Goal: Task Accomplishment & Management: Manage account settings

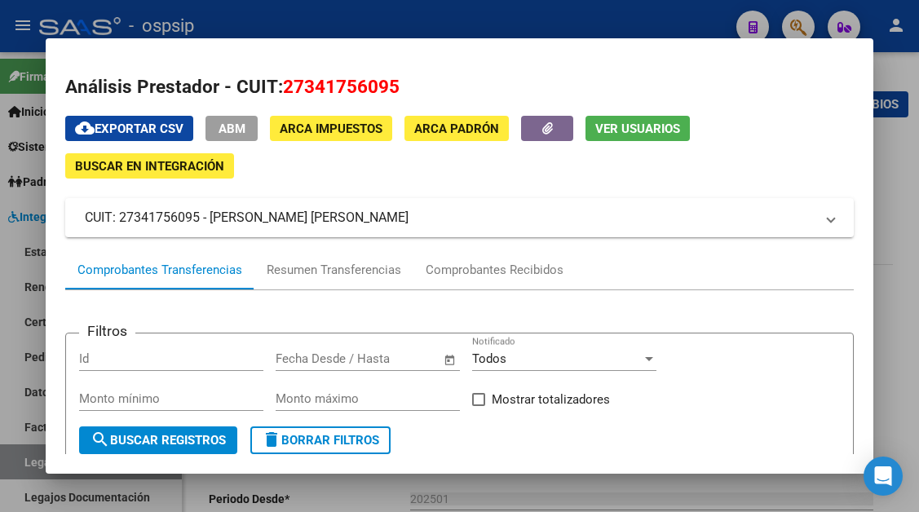
scroll to position [326, 0]
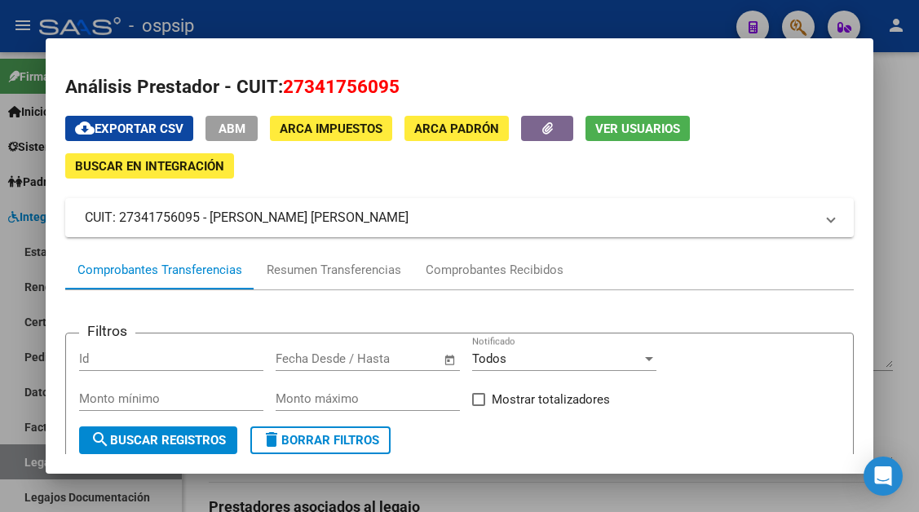
click at [24, 454] on div at bounding box center [459, 256] width 919 height 512
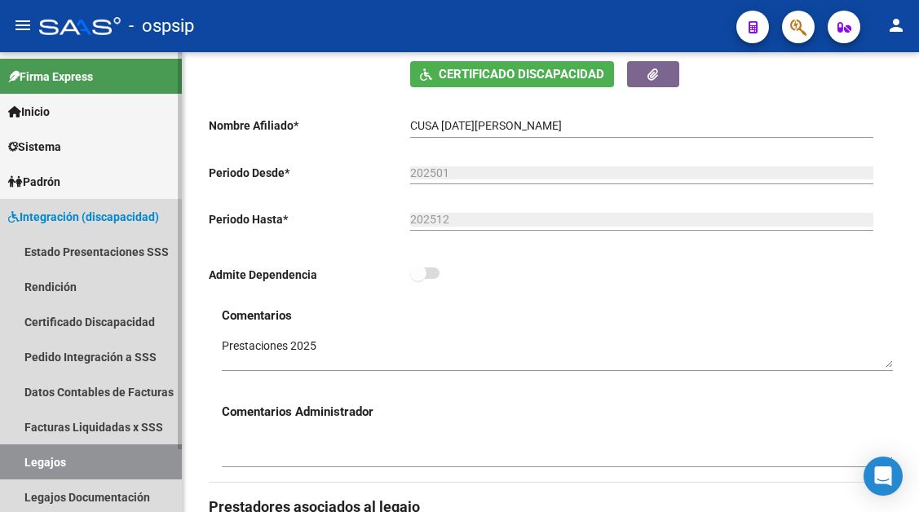
click at [24, 463] on link "Legajos" at bounding box center [91, 462] width 182 height 35
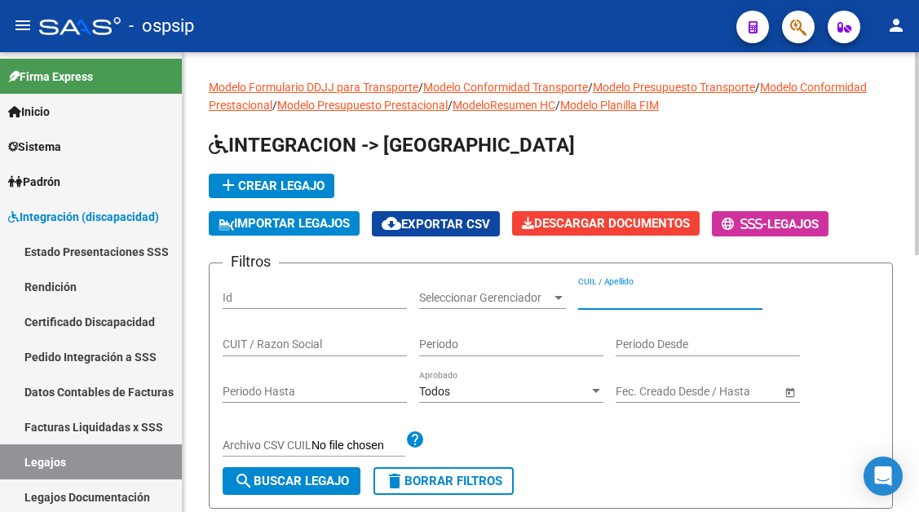
click at [580, 299] on input "CUIL / Apellido" at bounding box center [670, 298] width 184 height 14
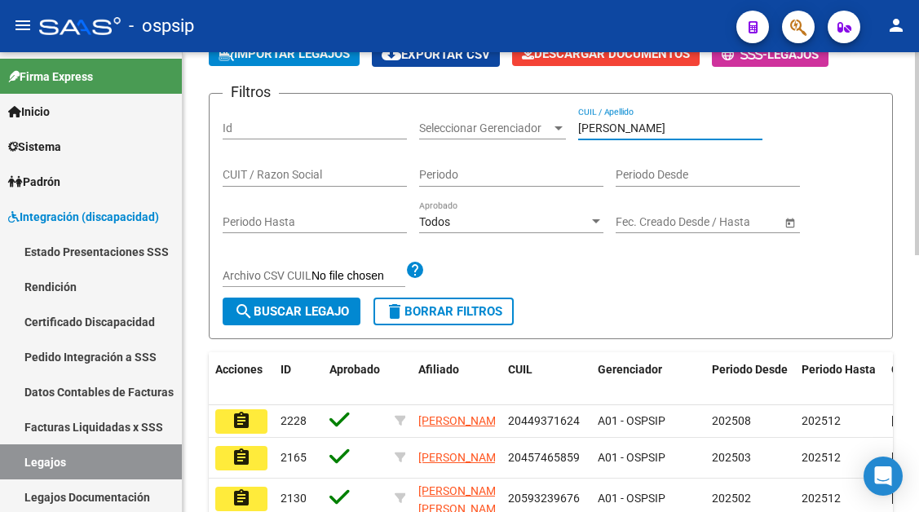
scroll to position [163, 0]
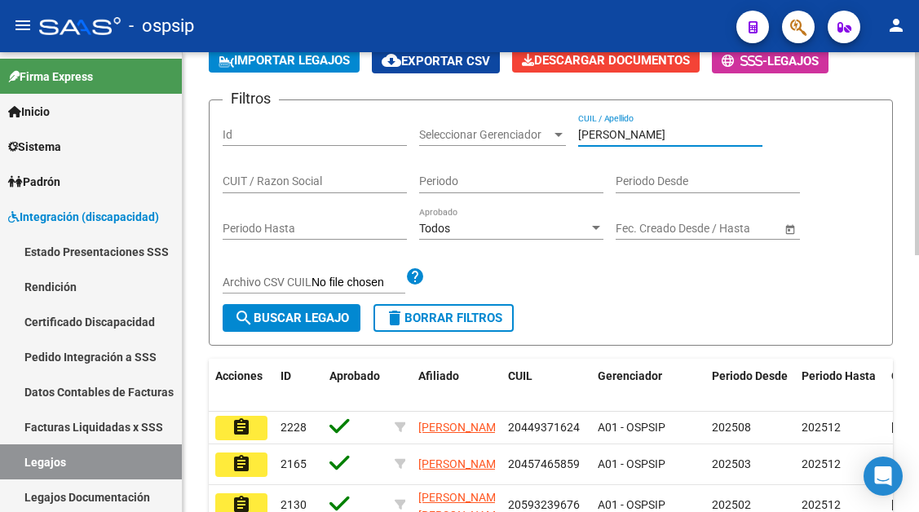
drag, startPoint x: 612, startPoint y: 128, endPoint x: 535, endPoint y: 128, distance: 76.7
click at [535, 128] on div "Filtros Id Seleccionar Gerenciador Seleccionar Gerenciador [PERSON_NAME] CUIL /…" at bounding box center [551, 208] width 657 height 191
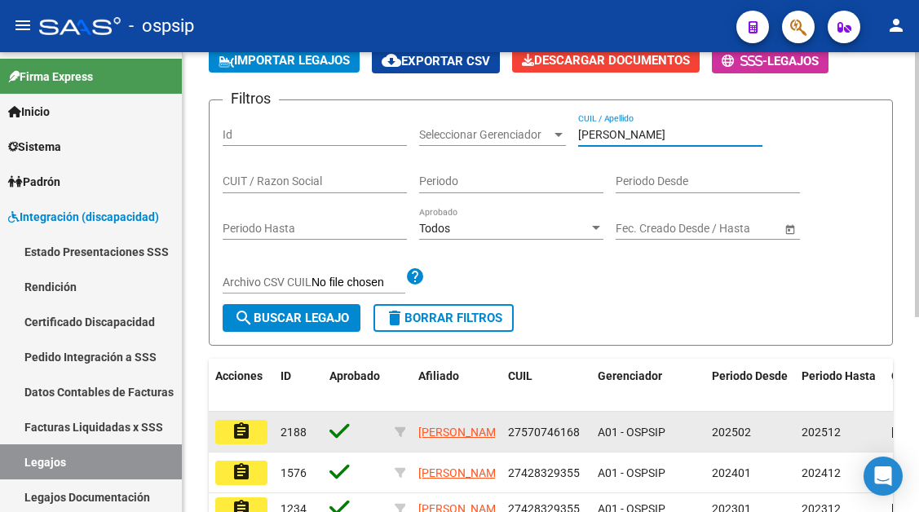
type input "[PERSON_NAME]"
click at [246, 427] on mat-icon "assignment" at bounding box center [242, 432] width 20 height 20
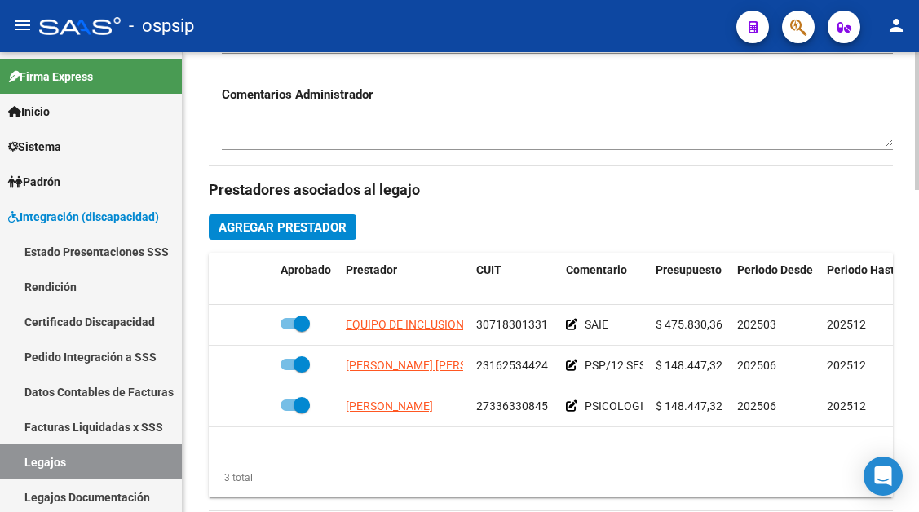
scroll to position [653, 0]
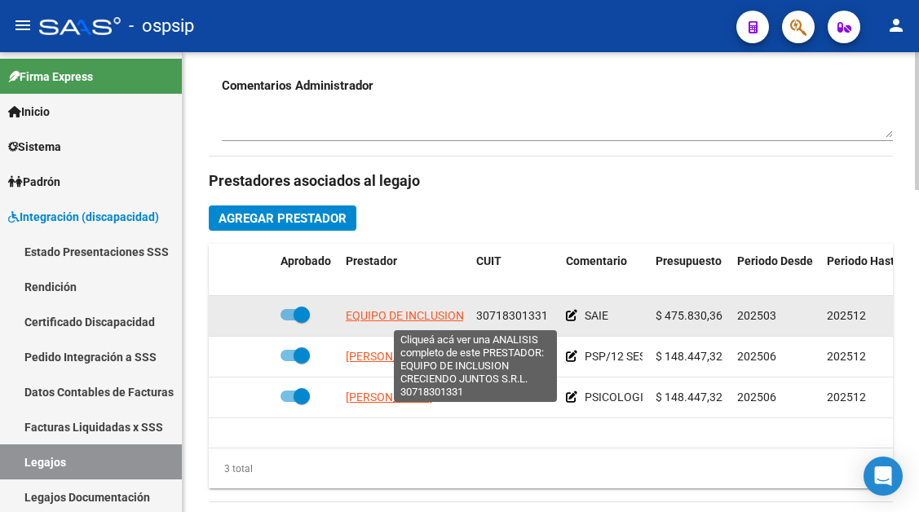
click at [412, 315] on span "EQUIPO DE INCLUSION CRECIENDO JUNTOS S.R.L." at bounding box center [476, 315] width 261 height 13
type textarea "30718301331"
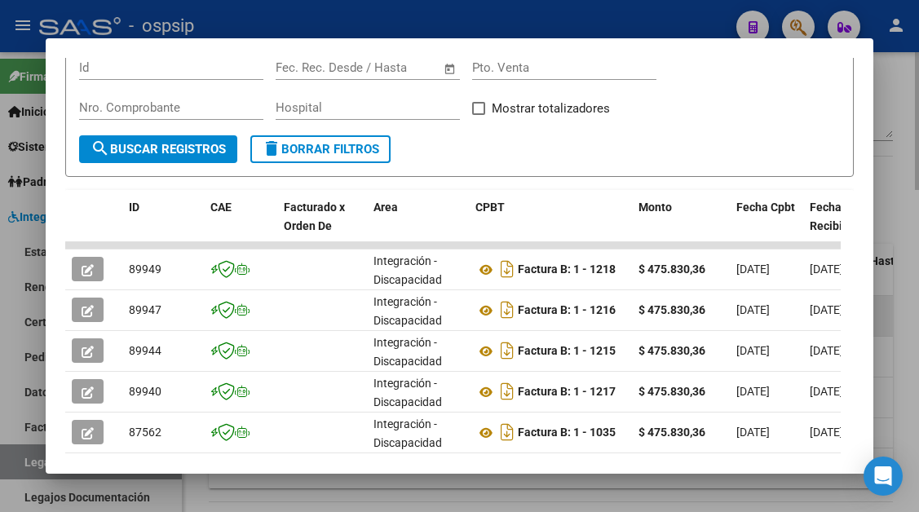
scroll to position [401, 0]
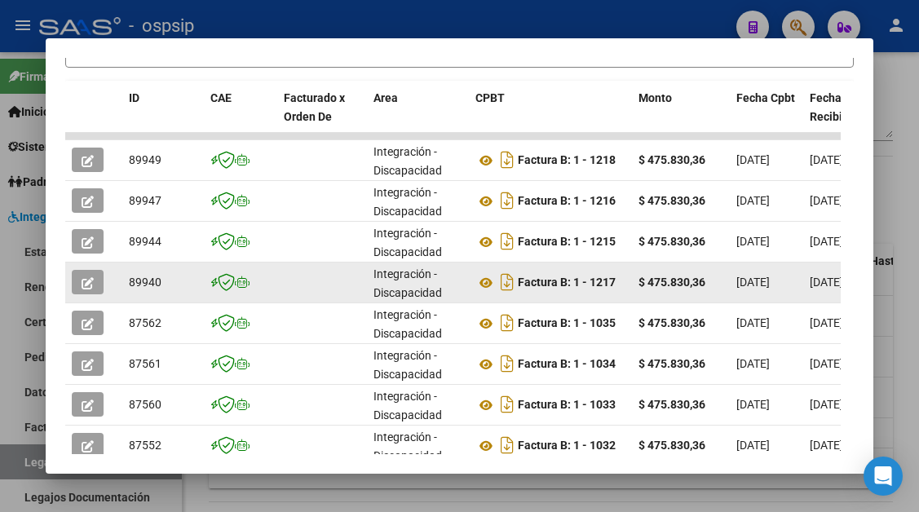
click at [85, 280] on icon "button" at bounding box center [88, 283] width 12 height 12
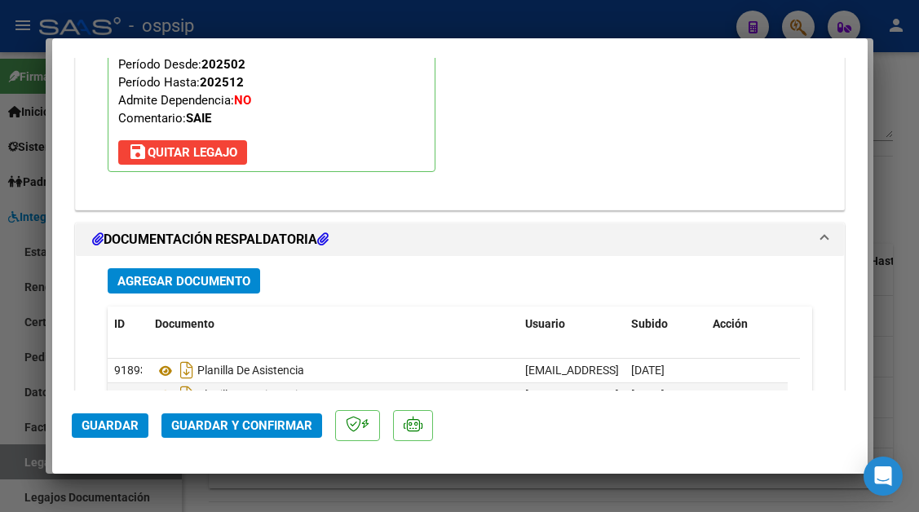
scroll to position [2333, 0]
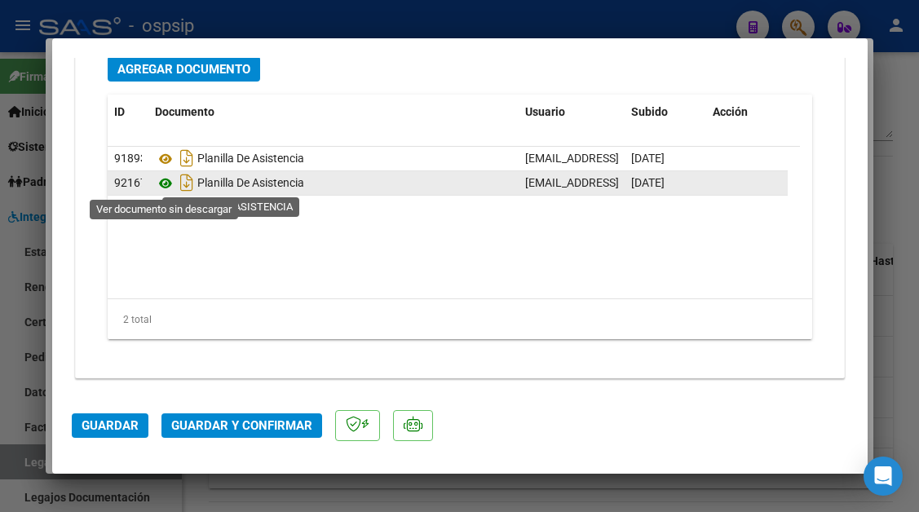
click at [159, 186] on icon at bounding box center [165, 184] width 21 height 20
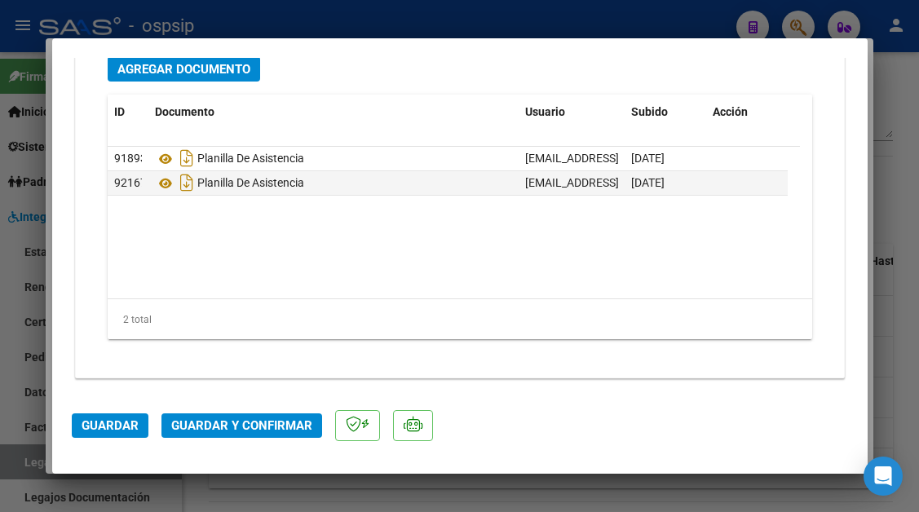
click at [260, 418] on button "Guardar y Confirmar" at bounding box center [242, 426] width 161 height 24
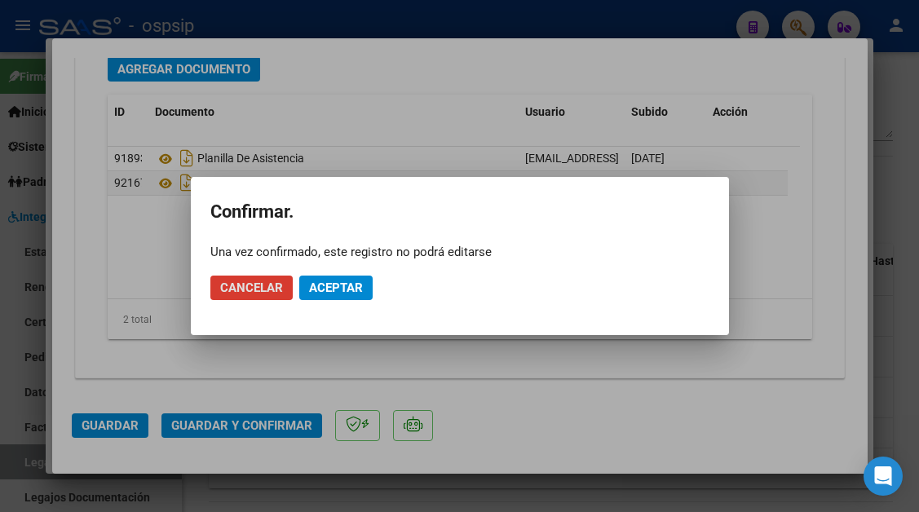
click at [330, 303] on mat-dialog-actions "Cancelar Aceptar" at bounding box center [459, 287] width 499 height 55
click at [330, 298] on button "Aceptar" at bounding box center [335, 288] width 73 height 24
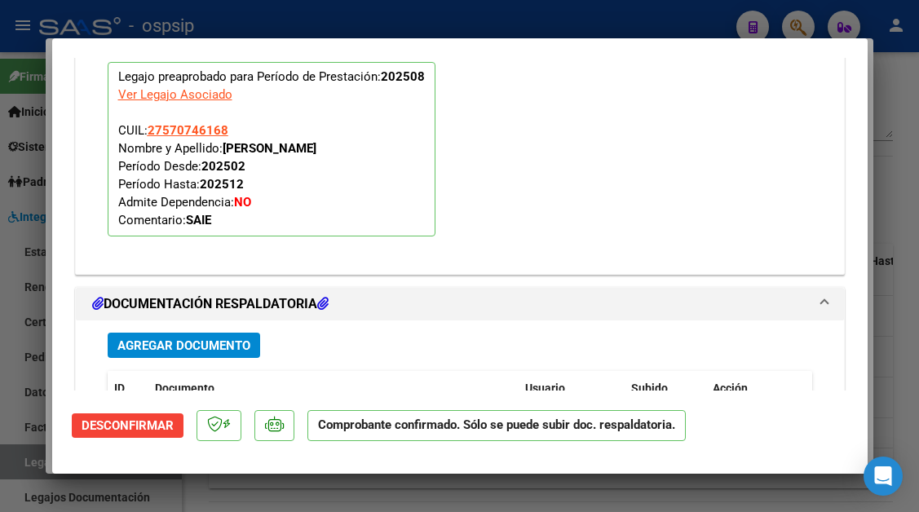
scroll to position [1661, 0]
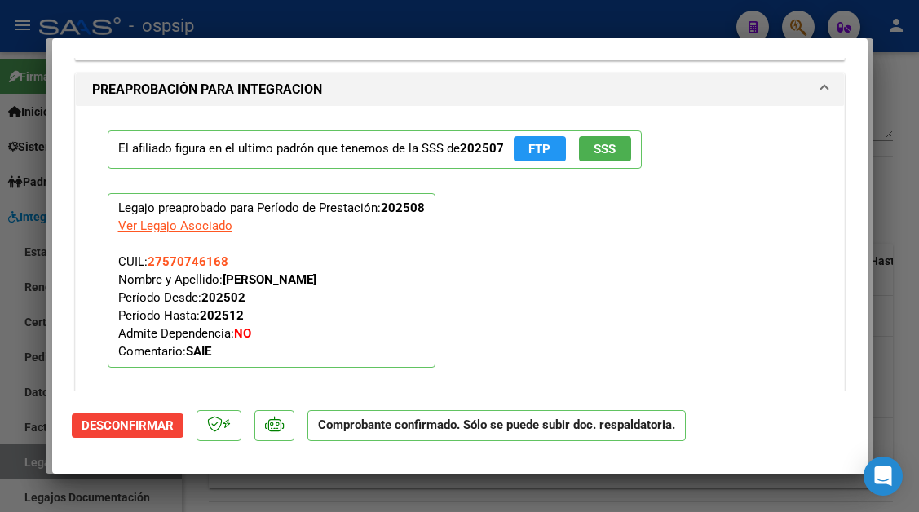
type input "$ 0,00"
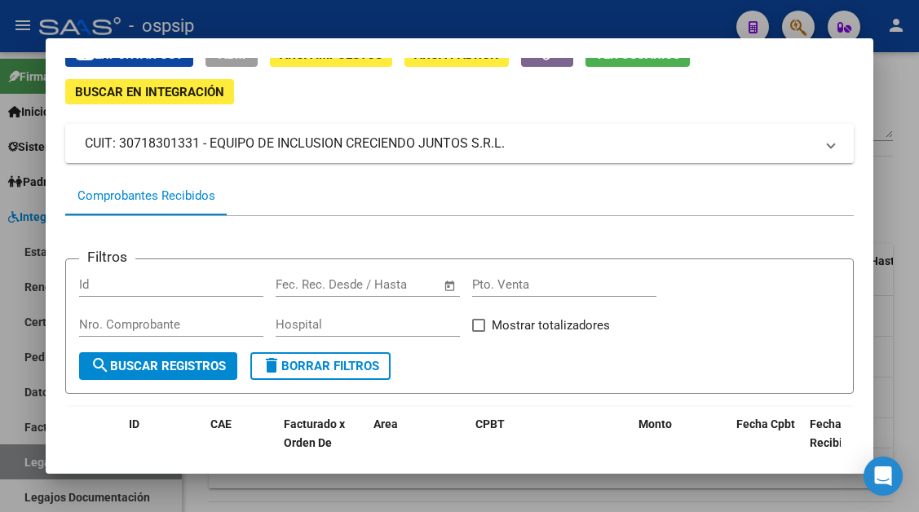
scroll to position [0, 0]
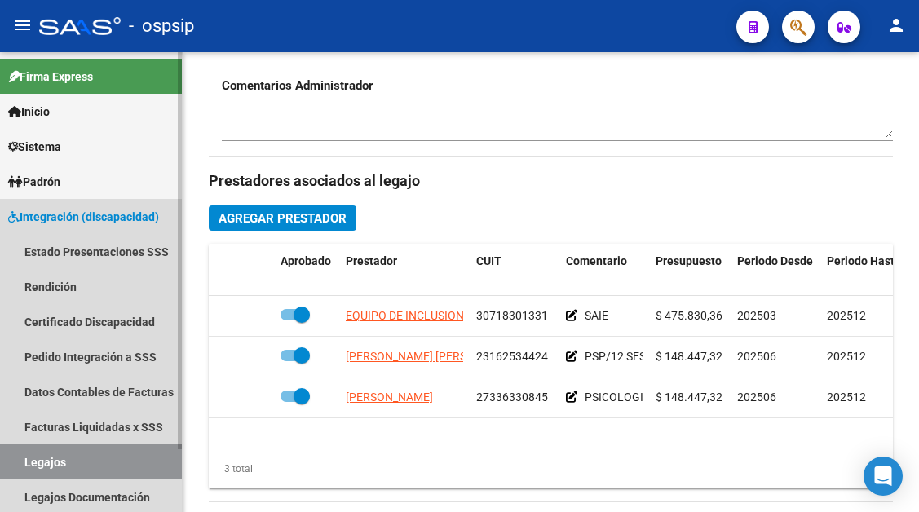
click at [41, 462] on link "Legajos" at bounding box center [91, 462] width 182 height 35
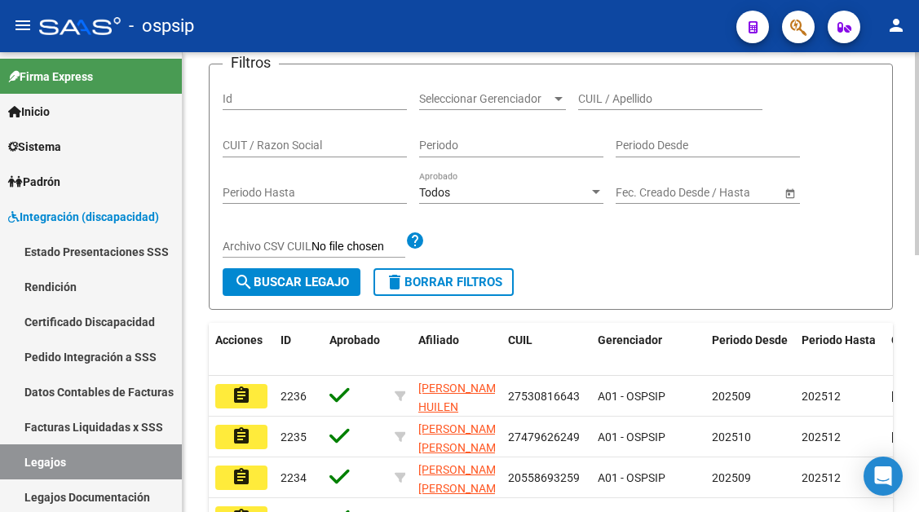
scroll to position [175, 0]
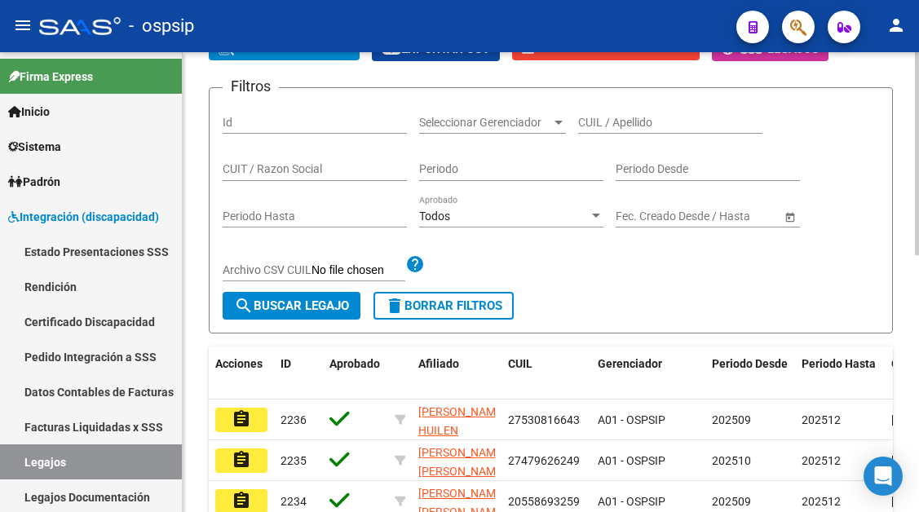
click at [592, 122] on input "CUIL / Apellido" at bounding box center [670, 123] width 184 height 14
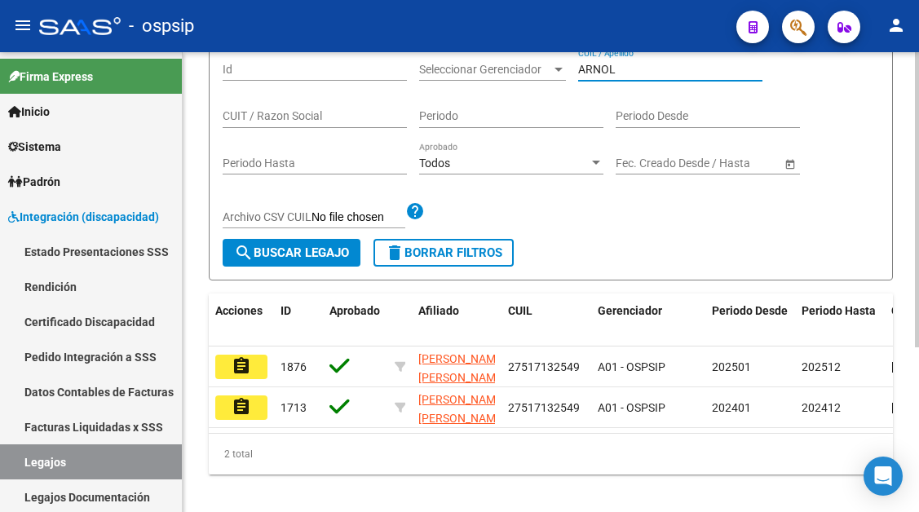
scroll to position [257, 0]
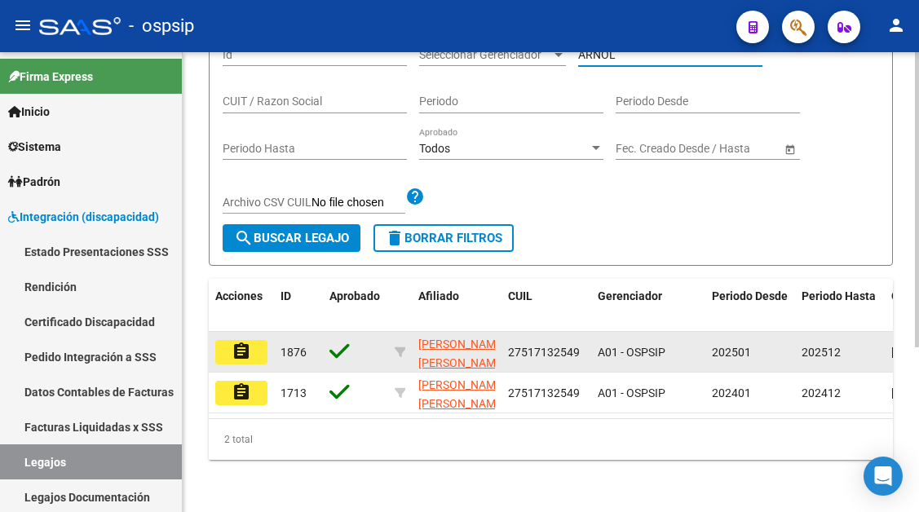
type input "ARNOL"
click at [240, 342] on mat-icon "assignment" at bounding box center [242, 352] width 20 height 20
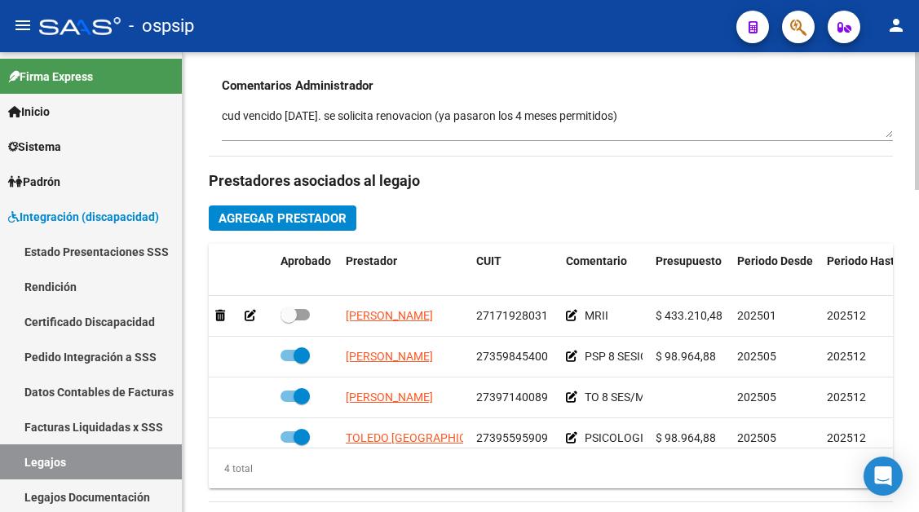
scroll to position [29, 0]
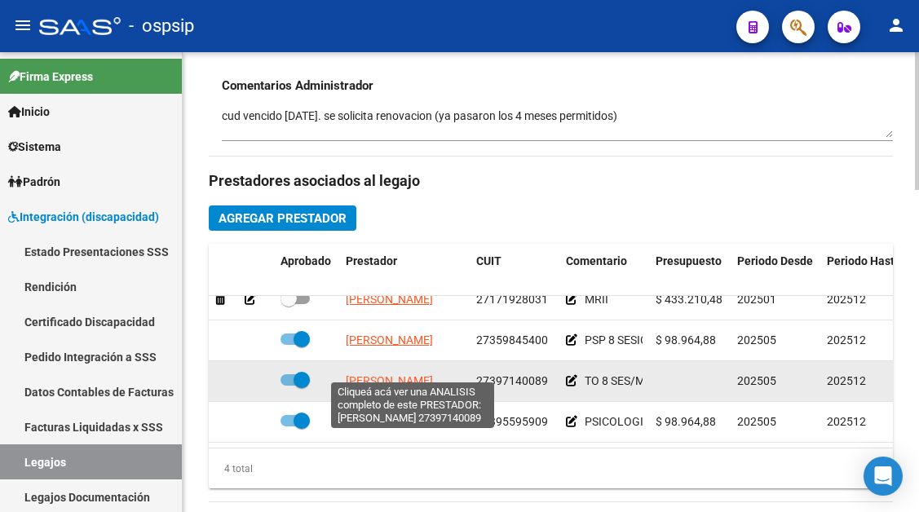
click at [395, 374] on span "COVA CAROLINA BEATRIZ" at bounding box center [389, 380] width 87 height 13
type textarea "27397140089"
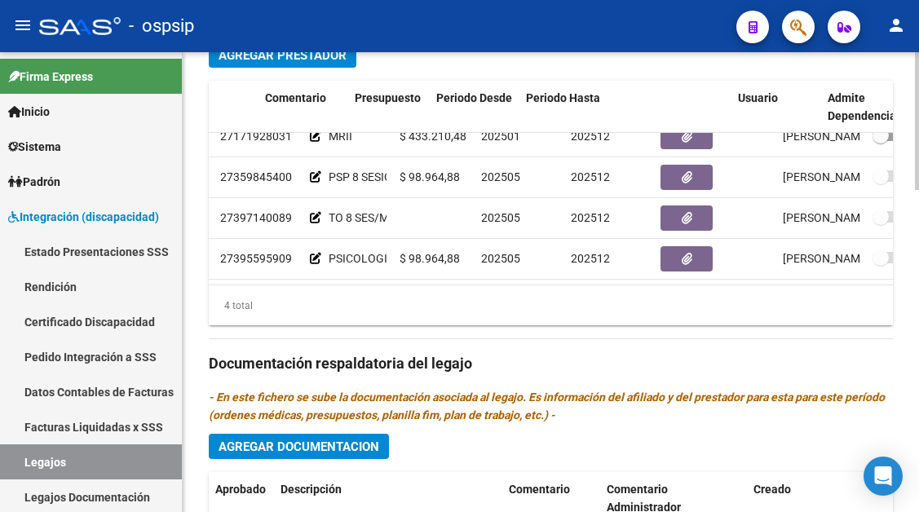
scroll to position [29, 331]
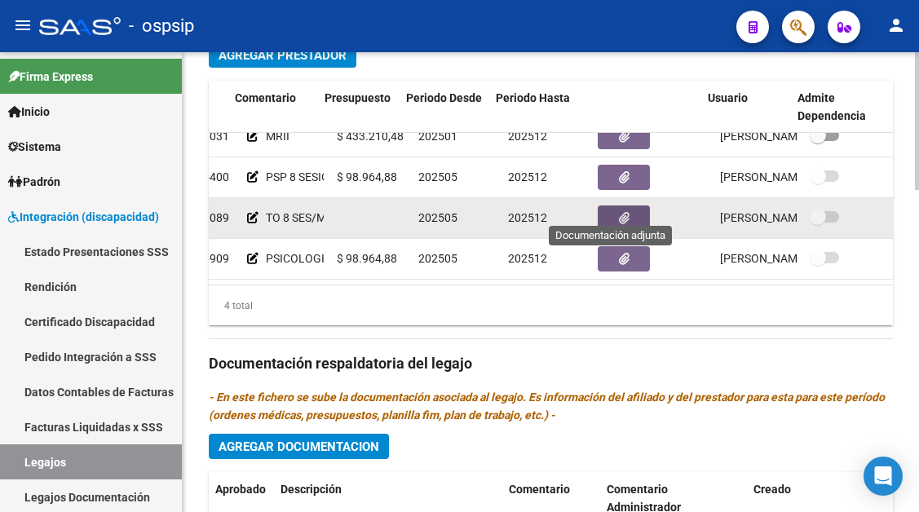
click at [618, 207] on button "button" at bounding box center [624, 218] width 52 height 25
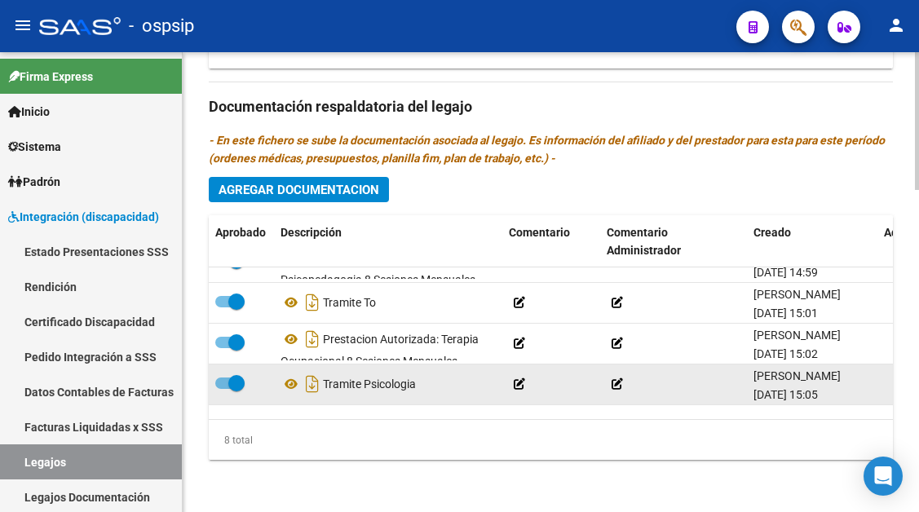
scroll to position [111, 0]
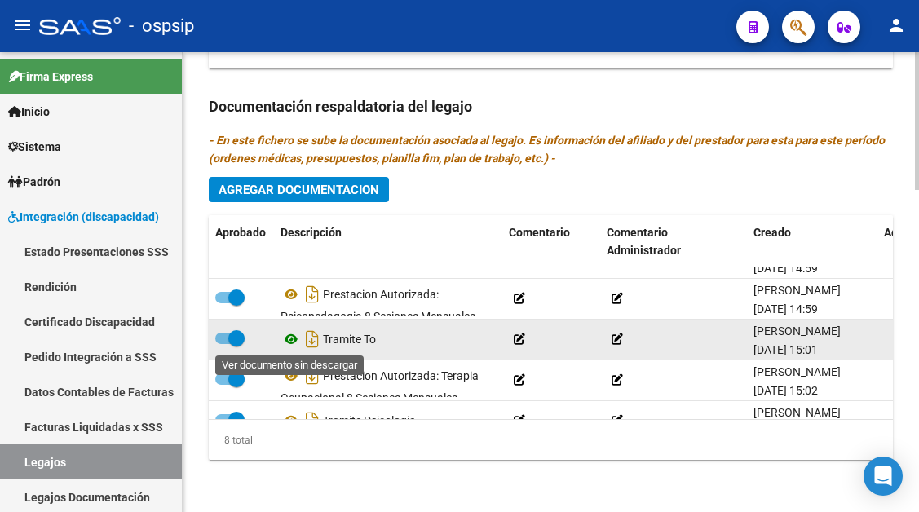
click at [286, 337] on icon at bounding box center [291, 340] width 21 height 20
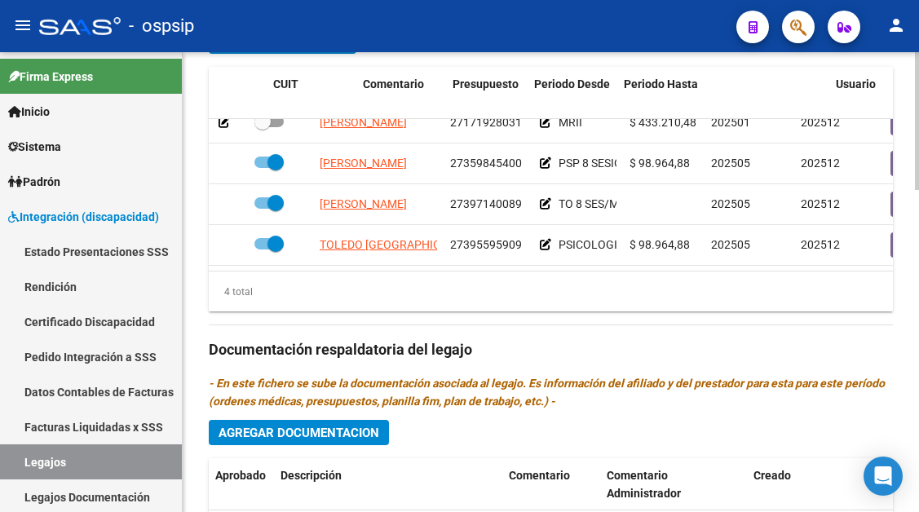
scroll to position [29, 223]
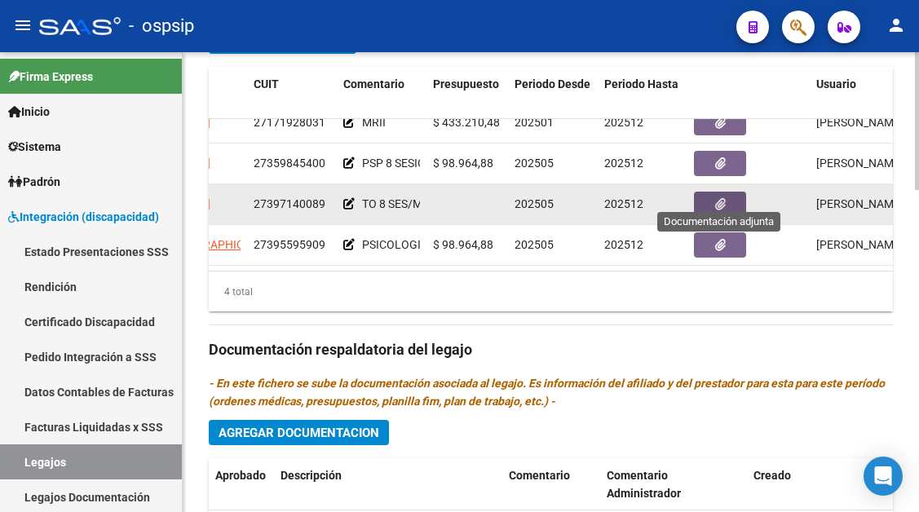
click at [729, 195] on button "button" at bounding box center [720, 204] width 52 height 25
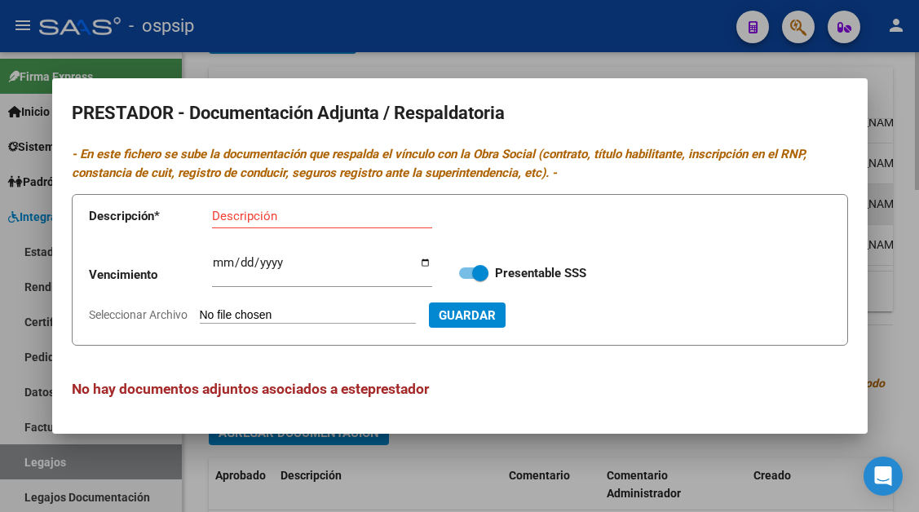
type input "C:\fakepath\doc-respaldatoria20250512-03-01-55-20250512-03-01-55_removed.pdf"
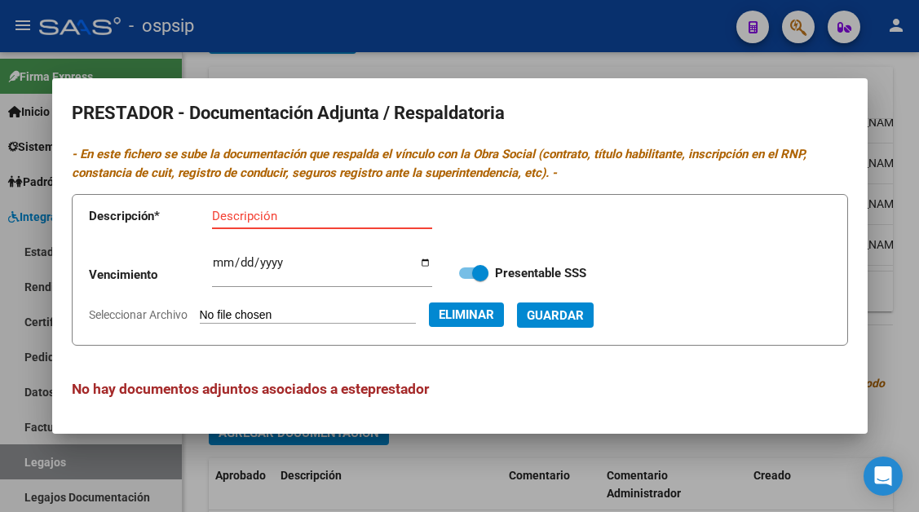
click at [250, 210] on input "Descripción" at bounding box center [322, 216] width 220 height 15
type input "cbu"
click at [583, 311] on span "Guardar" at bounding box center [555, 315] width 57 height 15
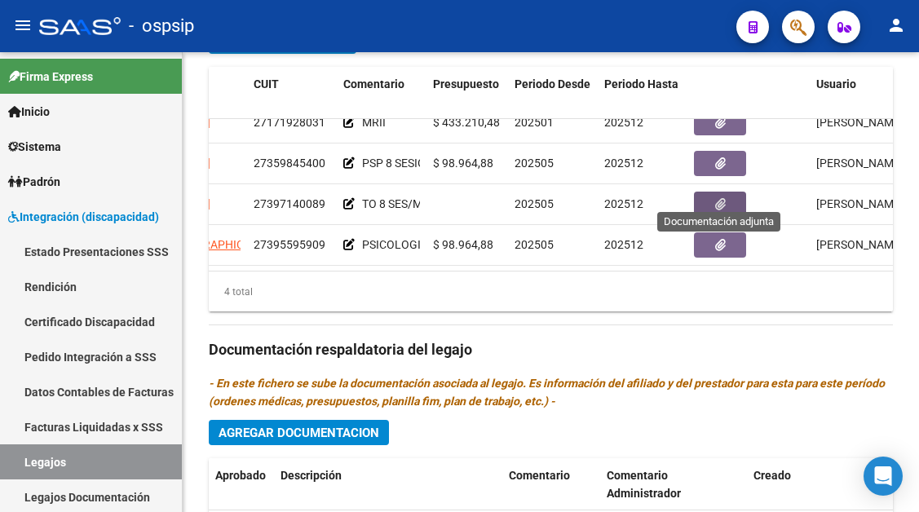
scroll to position [0, 223]
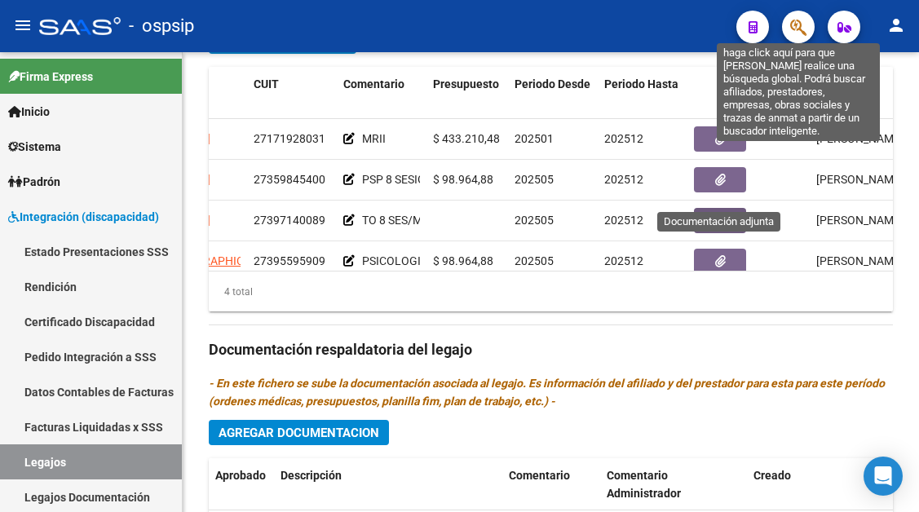
click at [791, 30] on icon "button" at bounding box center [799, 27] width 16 height 19
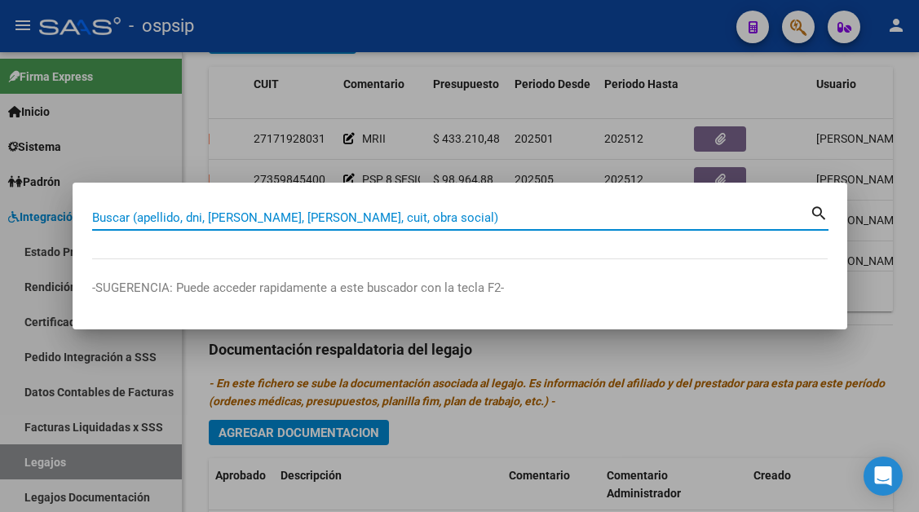
paste input "27224335933"
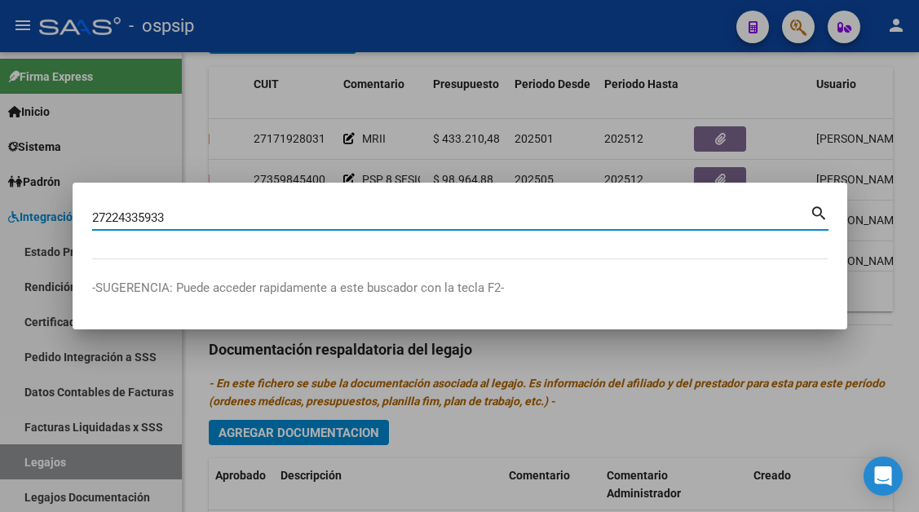
type input "27224335933"
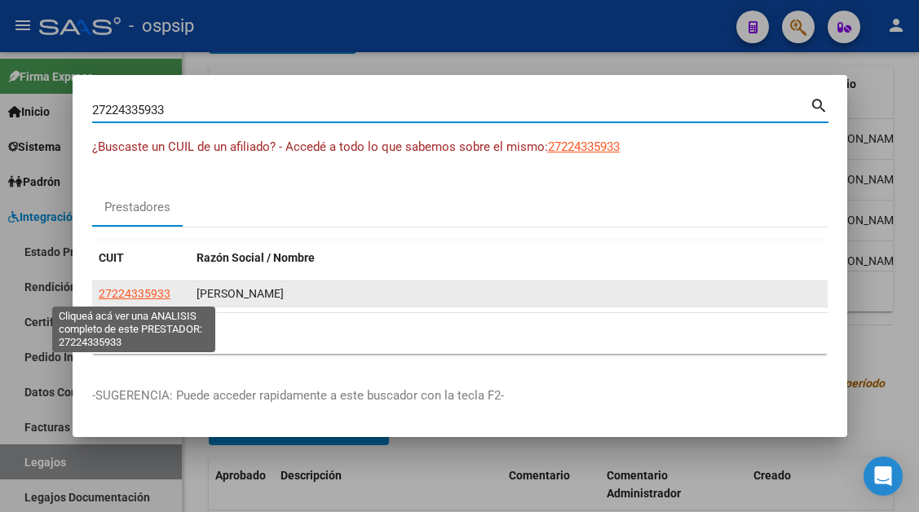
click at [123, 294] on span "27224335933" at bounding box center [135, 293] width 72 height 13
type textarea "27224335933"
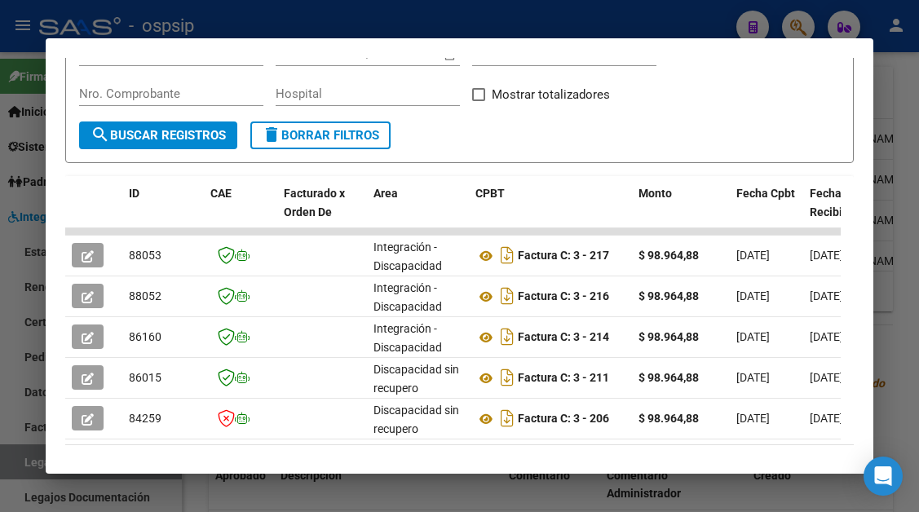
scroll to position [319, 0]
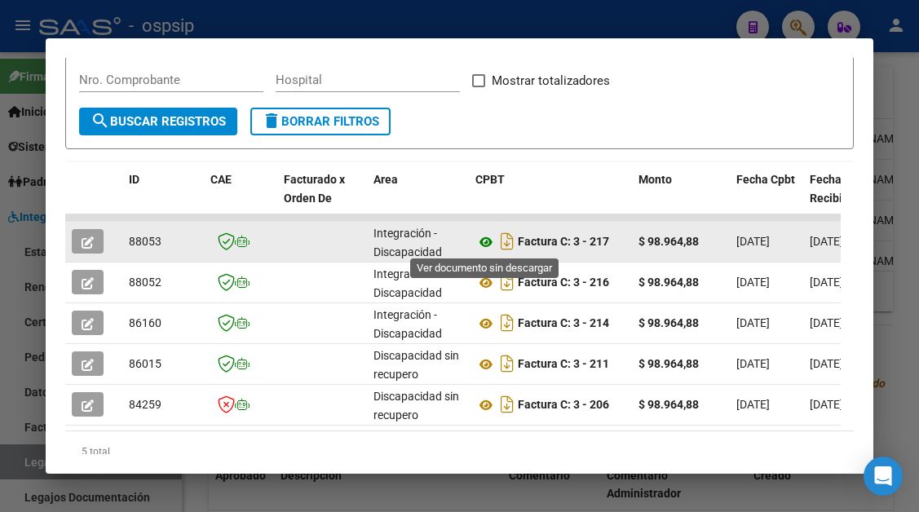
click at [486, 241] on icon at bounding box center [486, 243] width 21 height 20
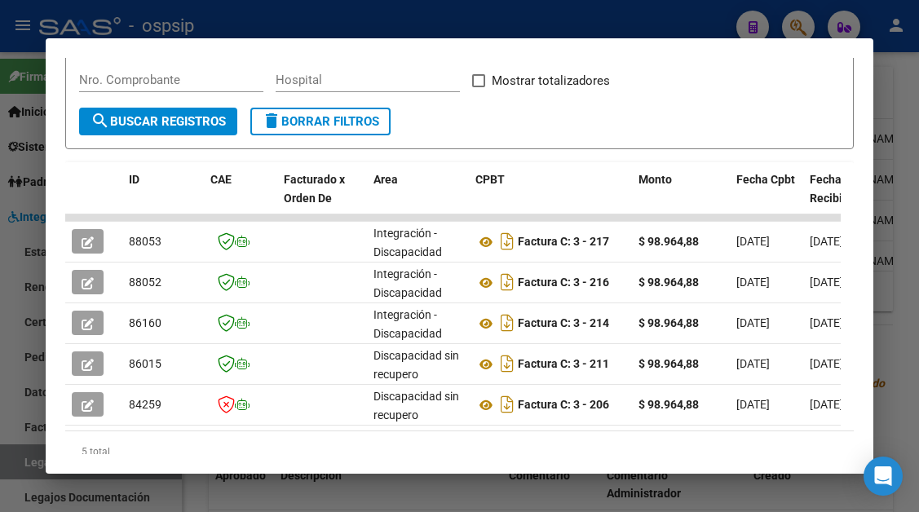
click at [29, 456] on div at bounding box center [459, 256] width 919 height 512
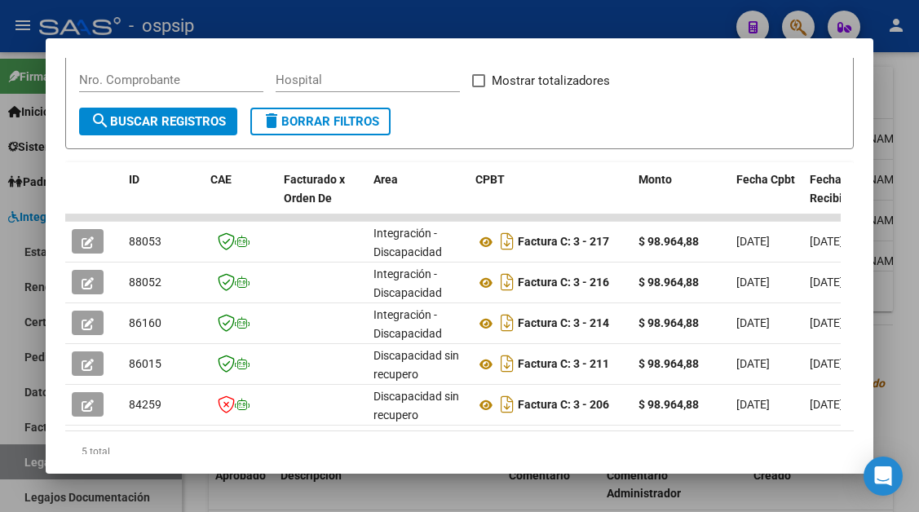
click at [29, 456] on div at bounding box center [459, 256] width 919 height 512
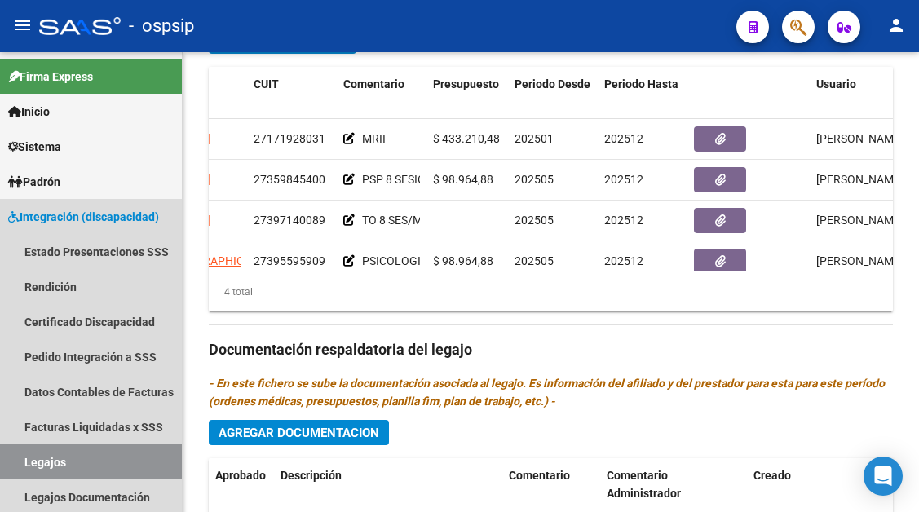
click at [29, 456] on link "Legajos" at bounding box center [91, 462] width 182 height 35
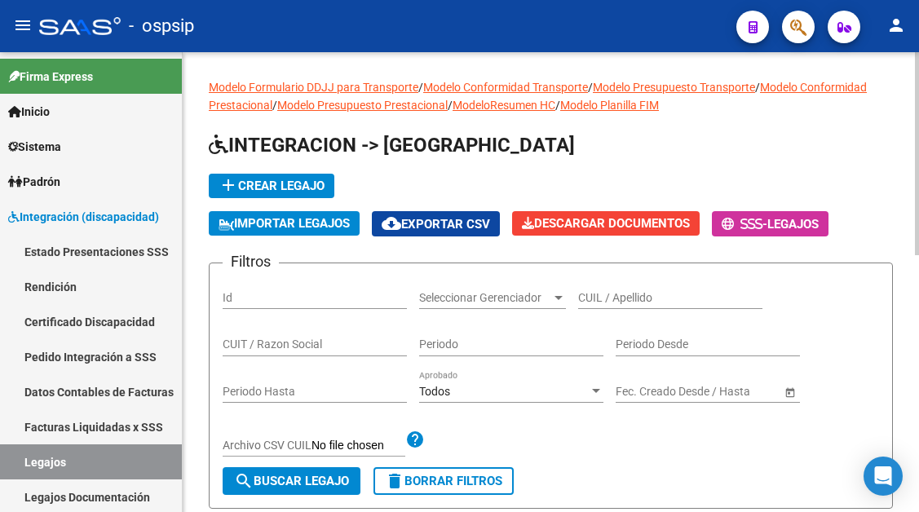
click at [615, 319] on div "CUIL / Apellido" at bounding box center [670, 300] width 184 height 47
click at [612, 300] on input "CUIL / Apellido" at bounding box center [670, 298] width 184 height 14
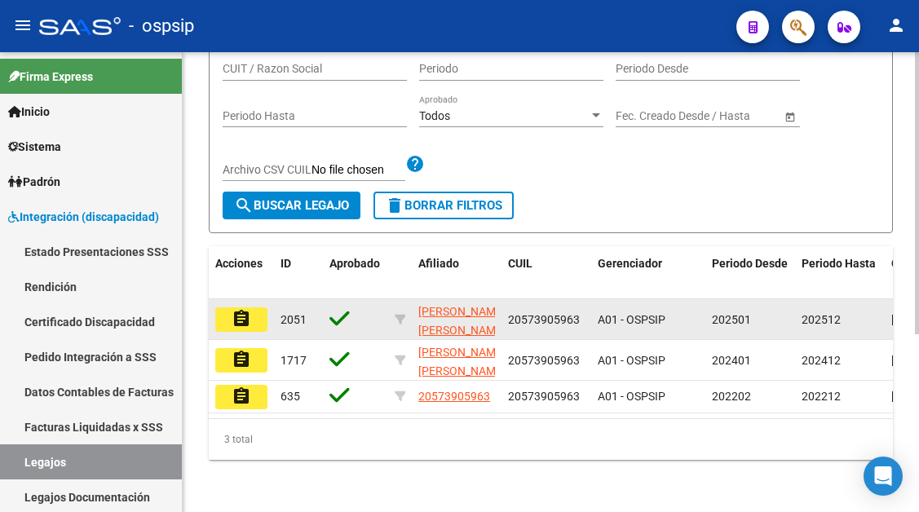
type input "flores m"
click at [232, 309] on mat-icon "assignment" at bounding box center [242, 319] width 20 height 20
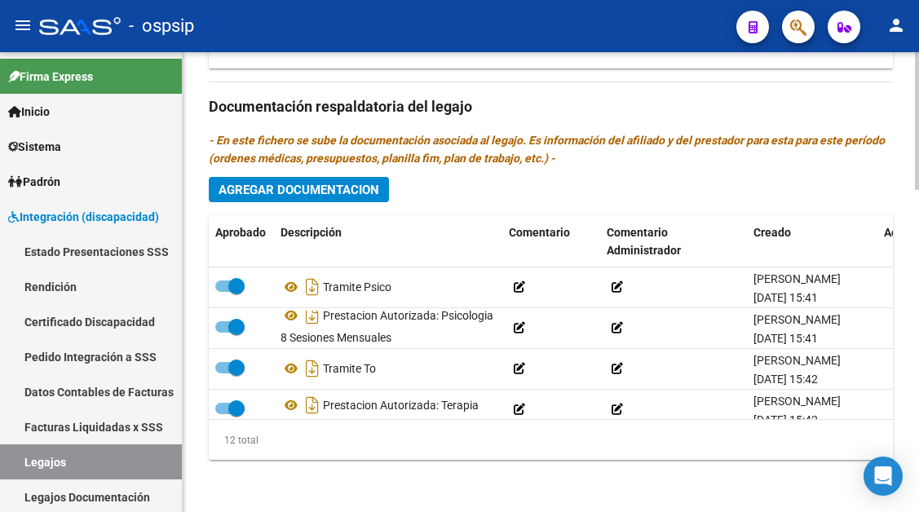
scroll to position [11, 0]
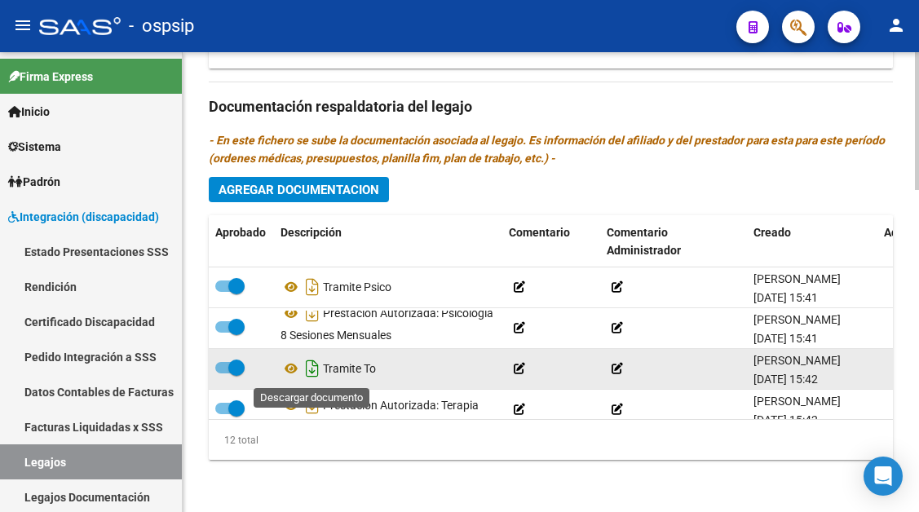
click at [308, 369] on icon "Descargar documento" at bounding box center [312, 369] width 21 height 26
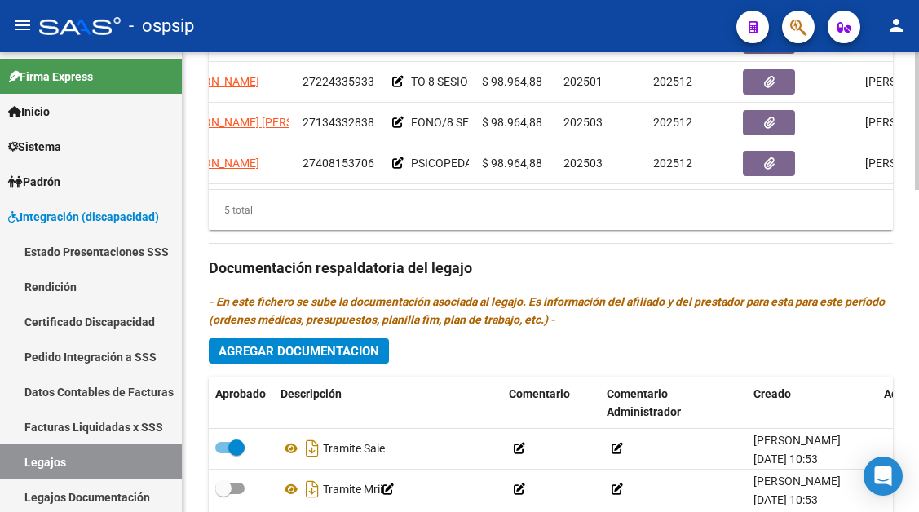
scroll to position [70, 321]
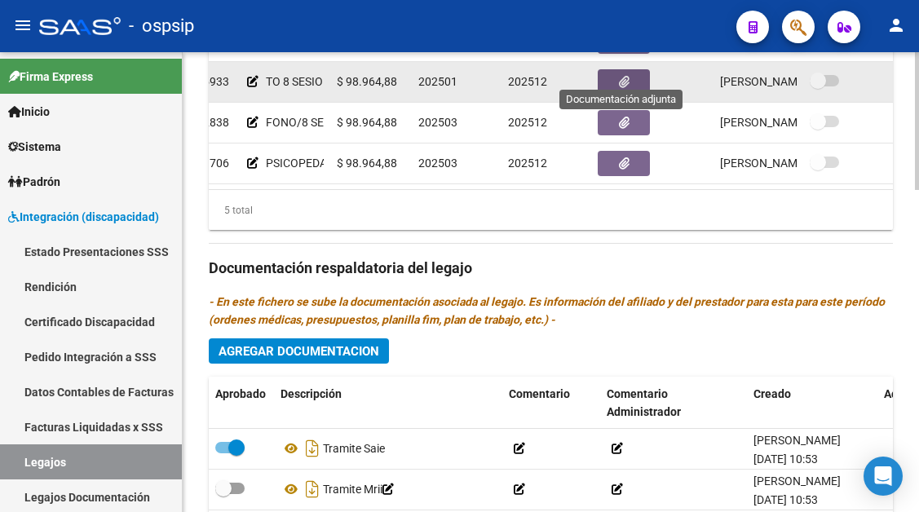
click at [623, 76] on icon "button" at bounding box center [624, 82] width 11 height 12
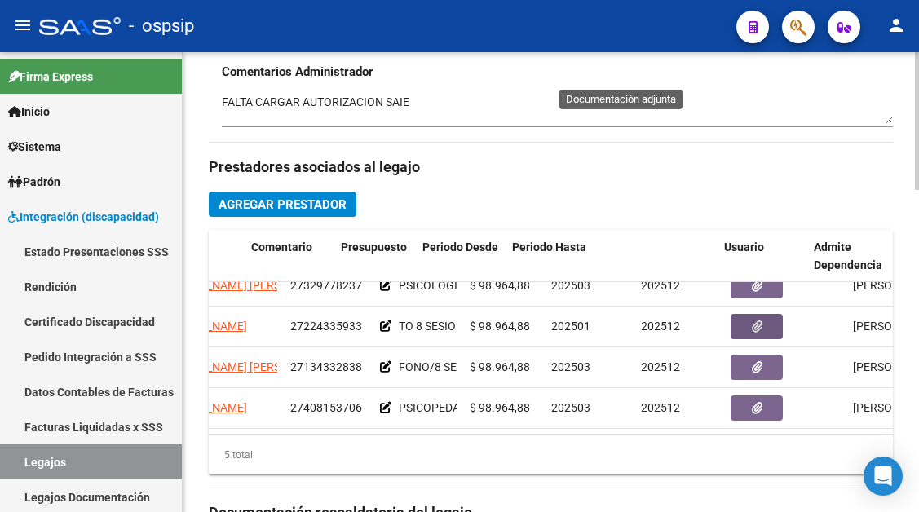
scroll to position [70, 331]
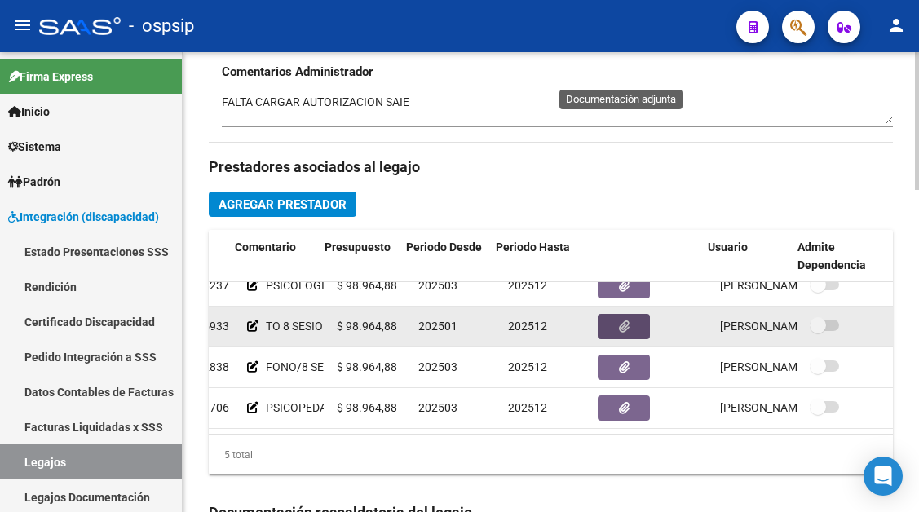
click at [619, 321] on icon "button" at bounding box center [624, 327] width 11 height 12
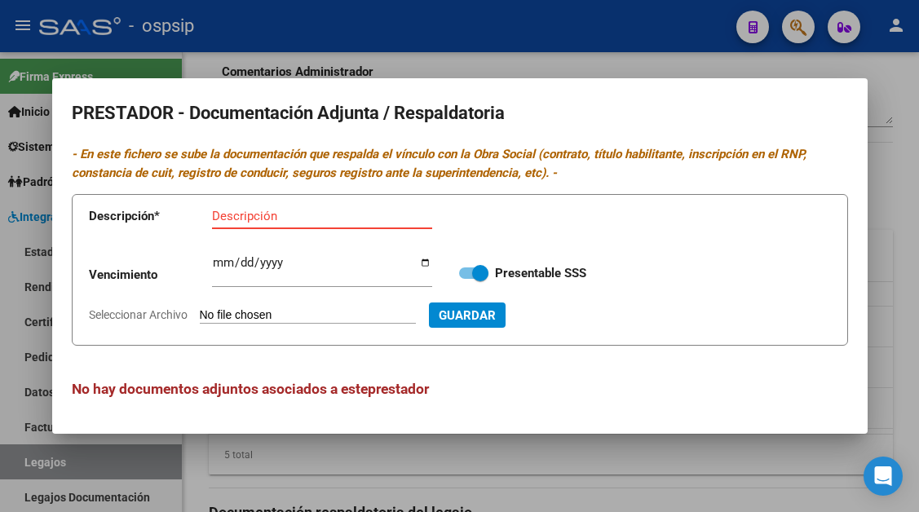
type input "C:\fakepath\CARPETA T.O 2025- ISAIAS FLORES MOLINA (2)_removed.pdf"
click at [231, 210] on input "Descripción" at bounding box center [322, 216] width 220 height 15
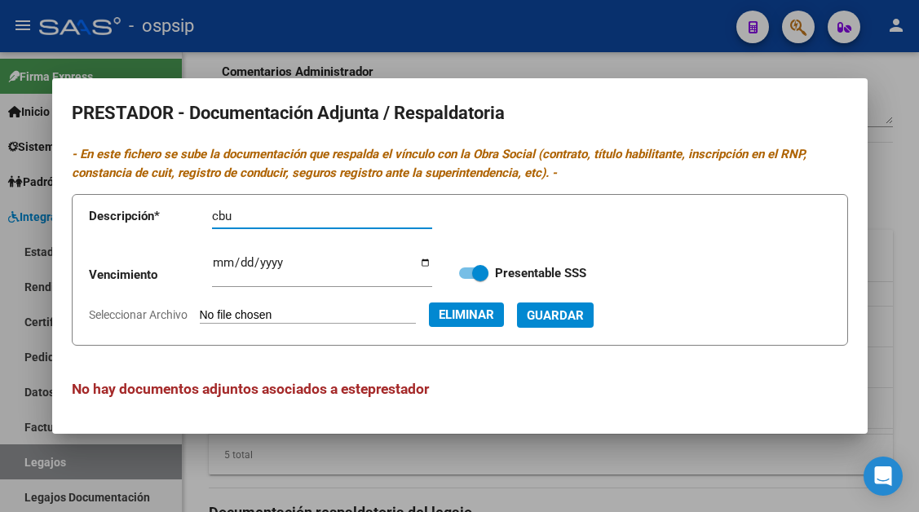
type input "cbu"
click at [584, 312] on span "Guardar" at bounding box center [555, 315] width 57 height 15
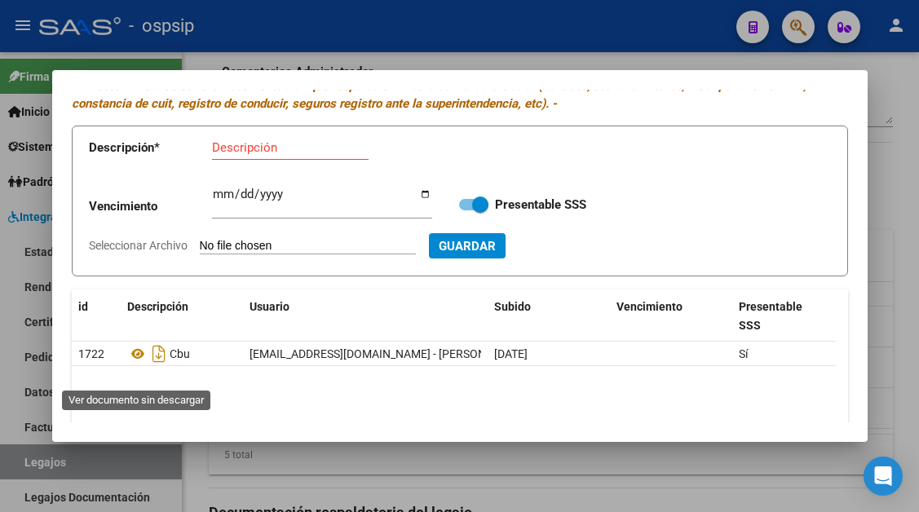
scroll to position [163, 0]
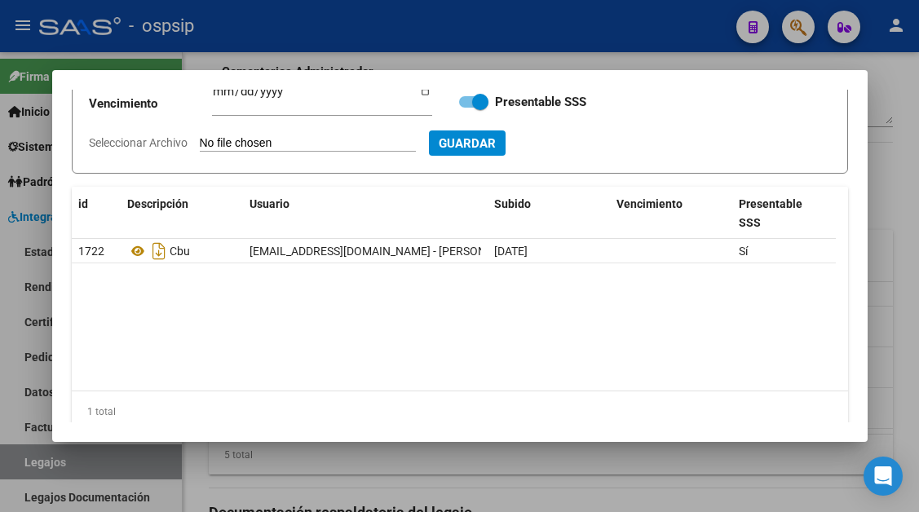
click at [26, 463] on div at bounding box center [459, 256] width 919 height 512
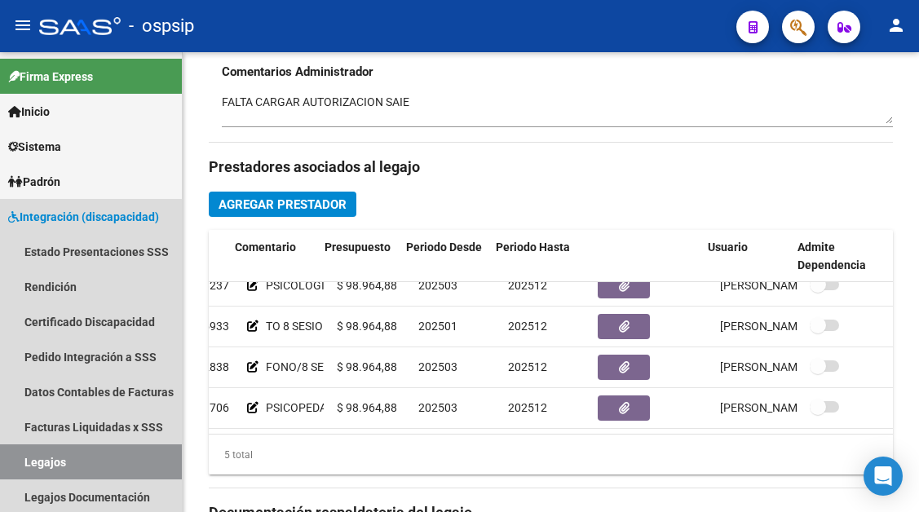
click at [26, 463] on link "Legajos" at bounding box center [91, 462] width 182 height 35
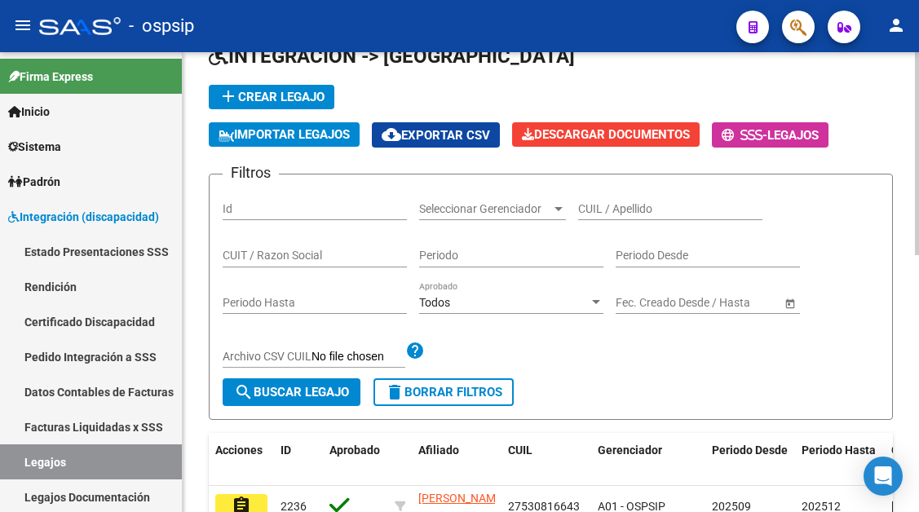
scroll to position [12, 0]
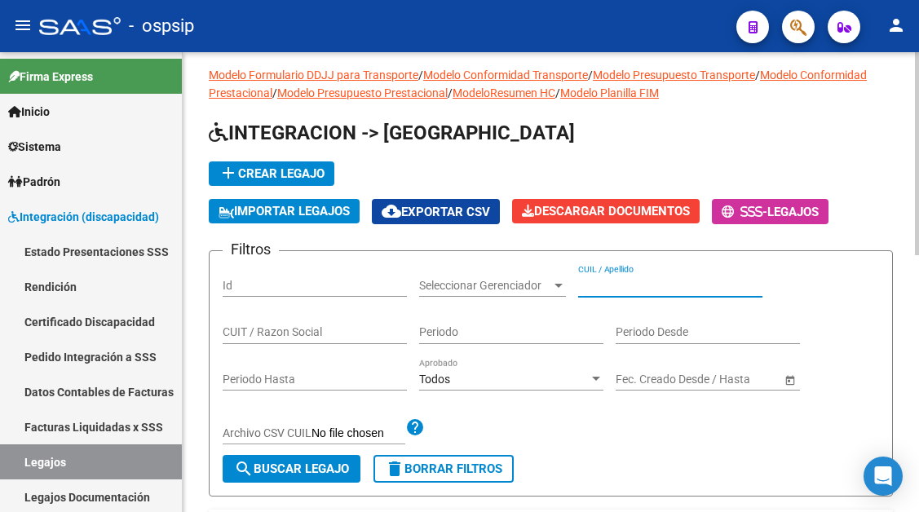
click at [600, 289] on input "CUIL / Apellido" at bounding box center [670, 286] width 184 height 14
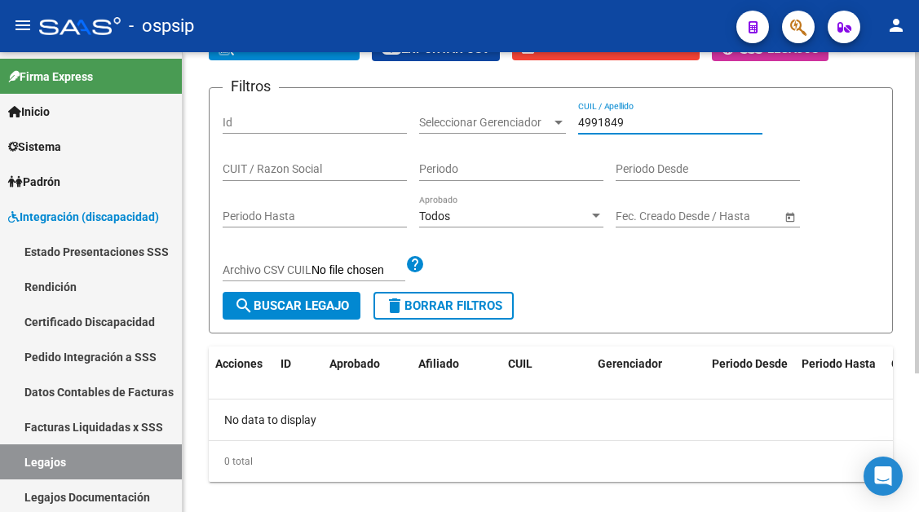
scroll to position [198, 0]
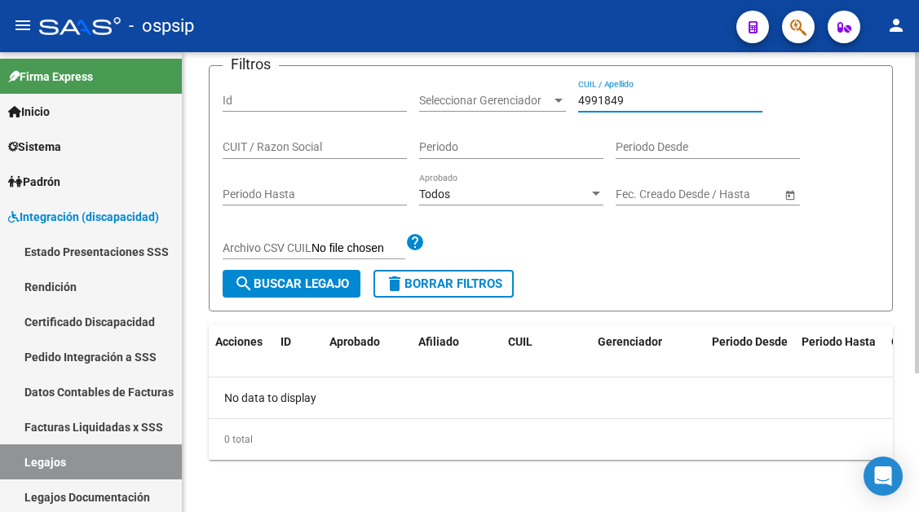
click at [649, 106] on input "4991849" at bounding box center [670, 101] width 184 height 14
click at [649, 106] on input "49991849" at bounding box center [670, 101] width 184 height 14
drag, startPoint x: 583, startPoint y: 90, endPoint x: 561, endPoint y: 87, distance: 22.2
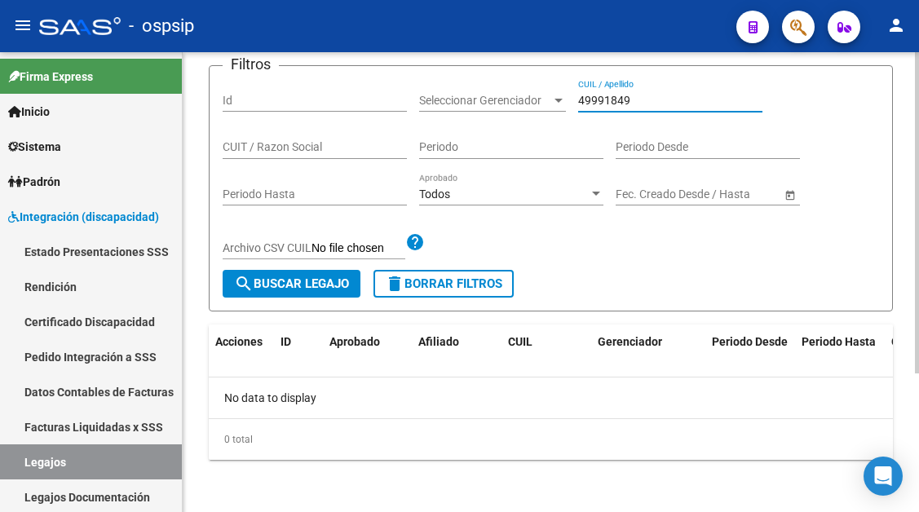
click at [561, 87] on div "Filtros Id Seleccionar Gerenciador Seleccionar Gerenciador 49991849 CUIL / Apel…" at bounding box center [551, 174] width 657 height 191
type input "t"
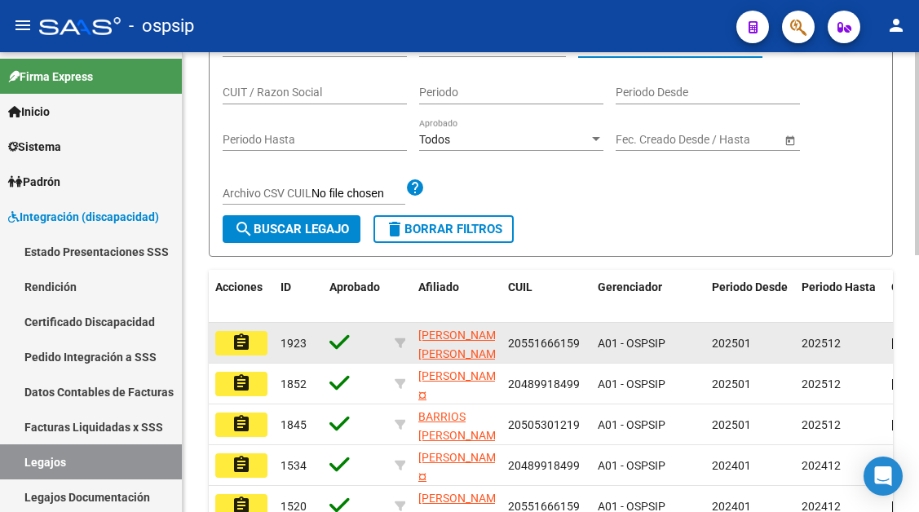
scroll to position [280, 0]
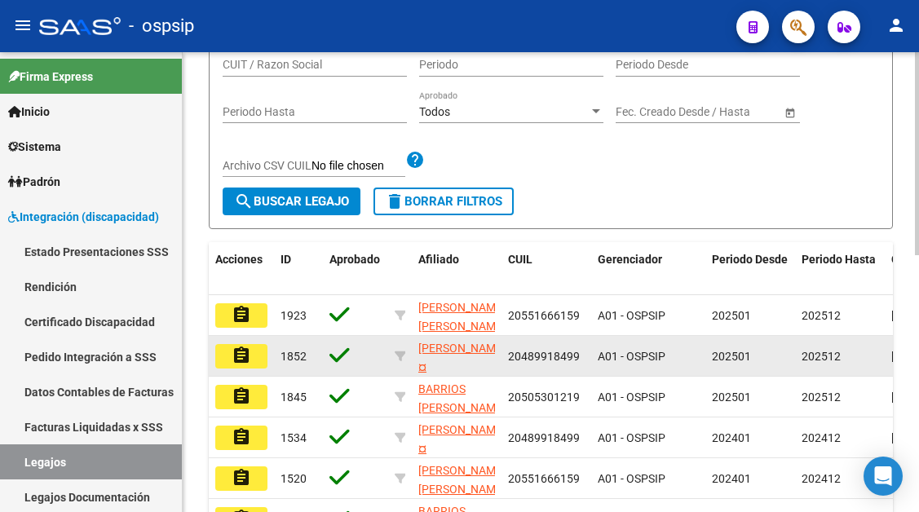
type input "rios"
click at [234, 351] on mat-icon "assignment" at bounding box center [242, 356] width 20 height 20
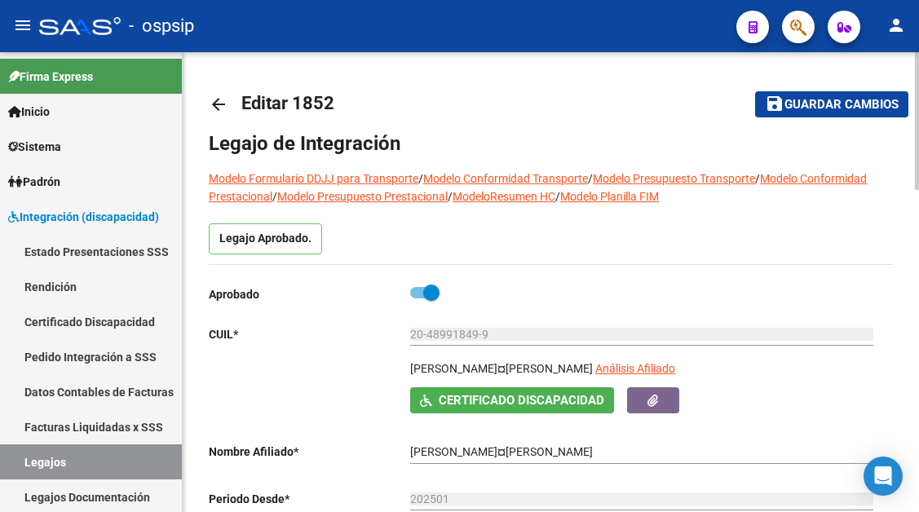
type input "RIOS TOMAS GABRIEL"
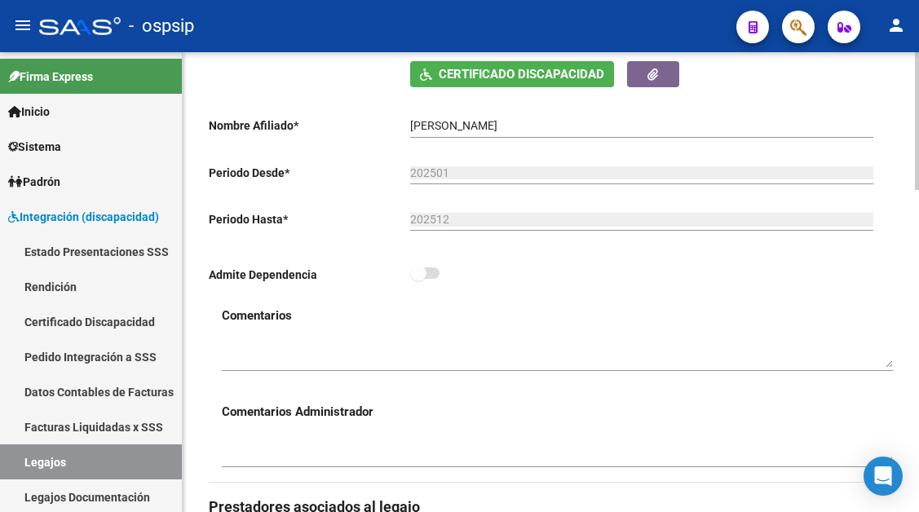
scroll to position [734, 0]
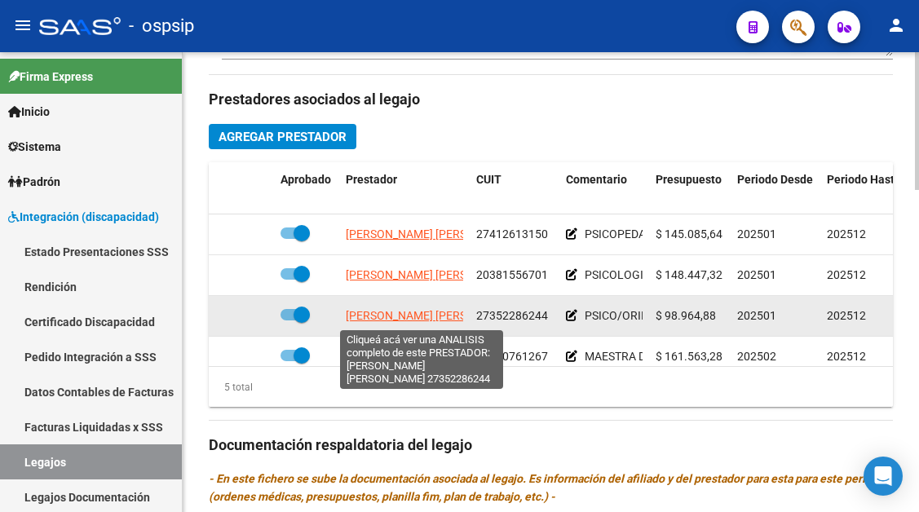
click at [399, 312] on span "CARRIZO GABRIELA LUCIANA" at bounding box center [434, 315] width 177 height 13
type textarea "27352286244"
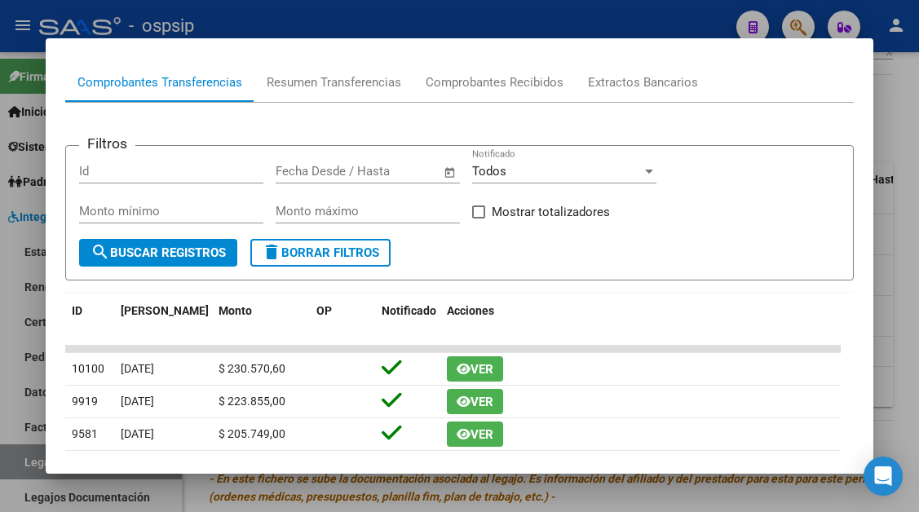
scroll to position [82, 0]
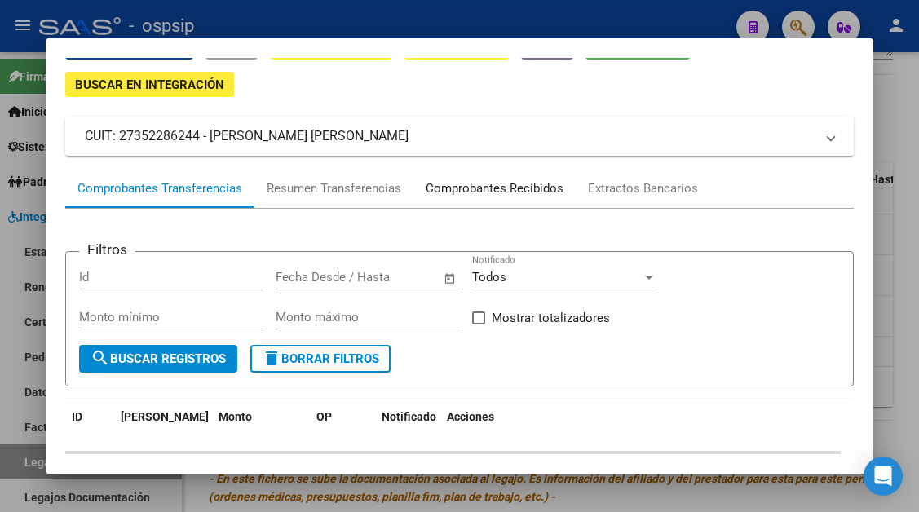
click at [458, 193] on div "Comprobantes Recibidos" at bounding box center [495, 188] width 138 height 19
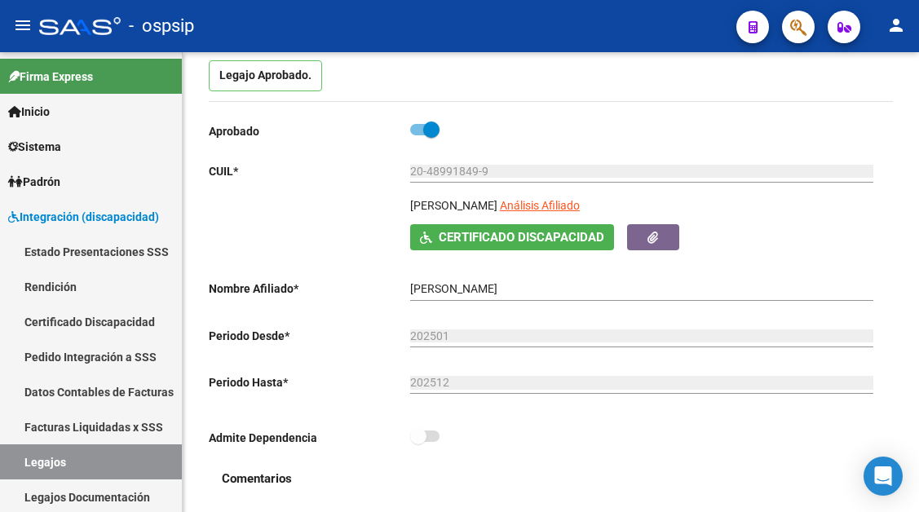
scroll to position [0, 0]
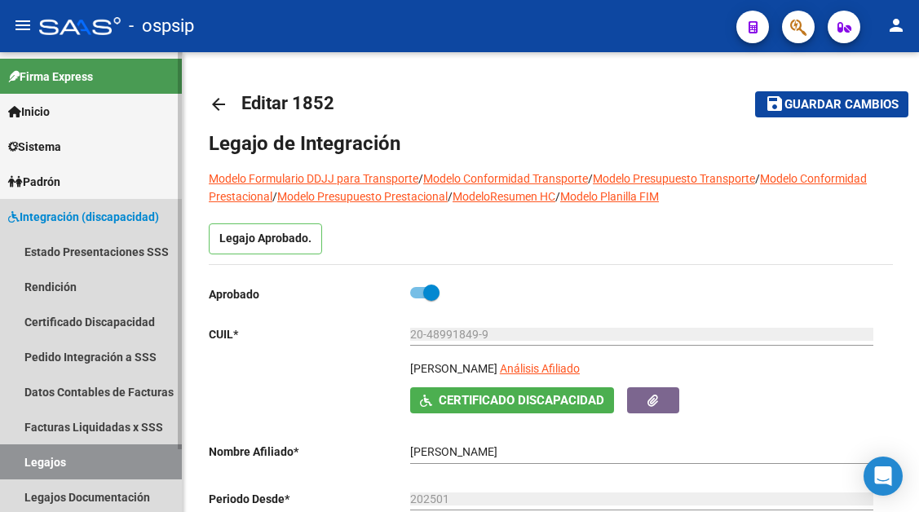
click at [65, 448] on link "Legajos" at bounding box center [91, 462] width 182 height 35
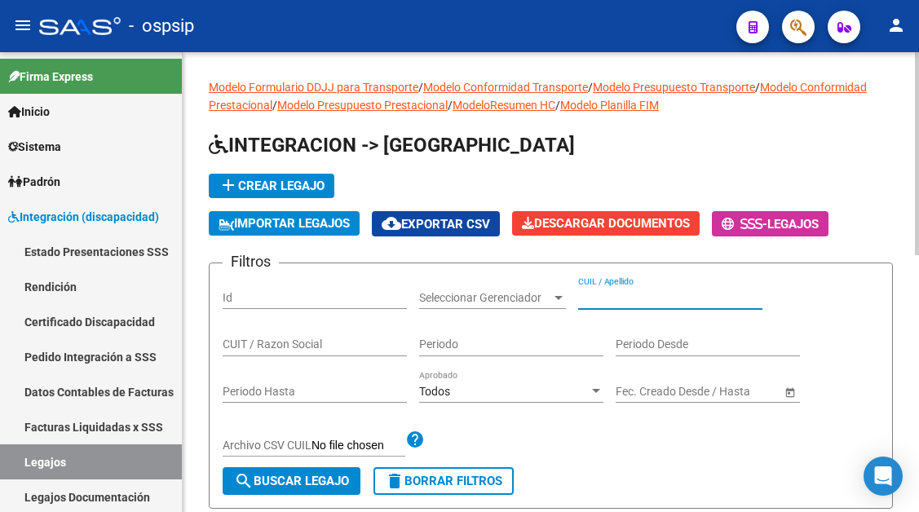
click at [604, 304] on input "CUIL / Apellido" at bounding box center [670, 298] width 184 height 14
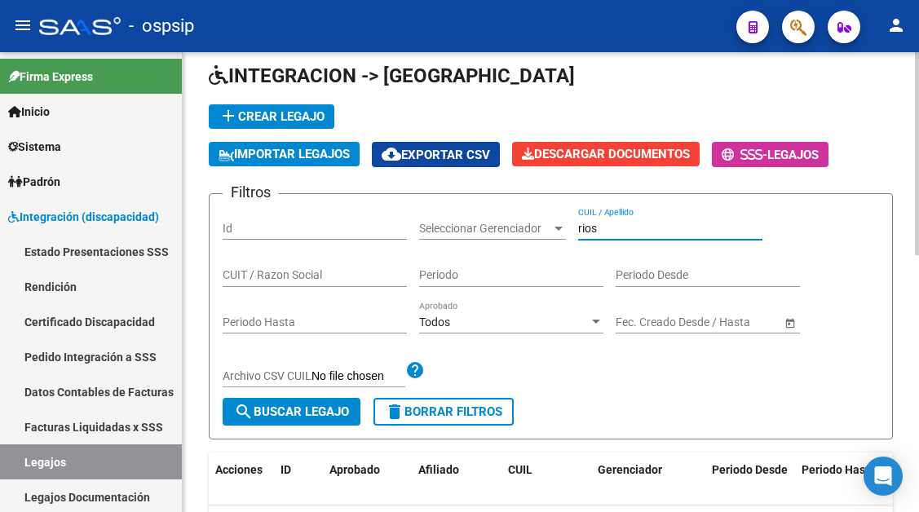
scroll to position [163, 0]
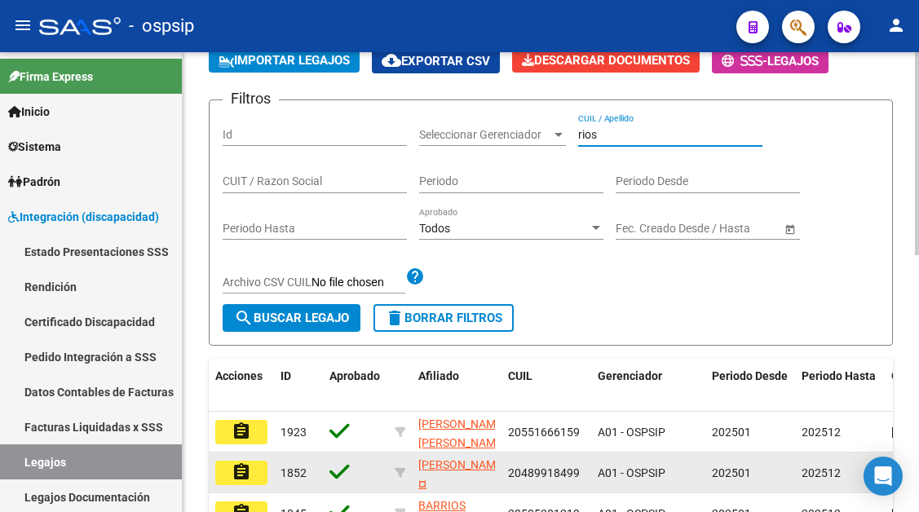
type input "rios"
click at [250, 474] on mat-icon "assignment" at bounding box center [242, 473] width 20 height 20
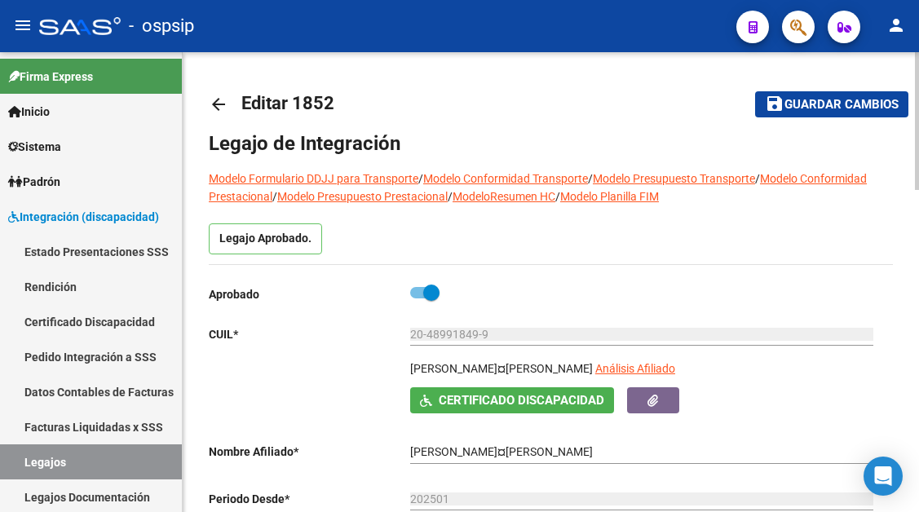
type input "RIOS TOMAS GABRIEL"
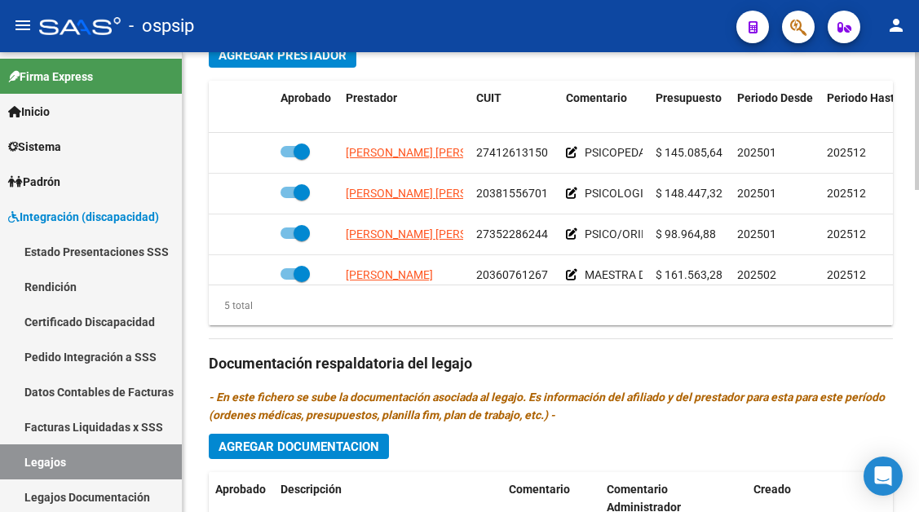
scroll to position [70, 0]
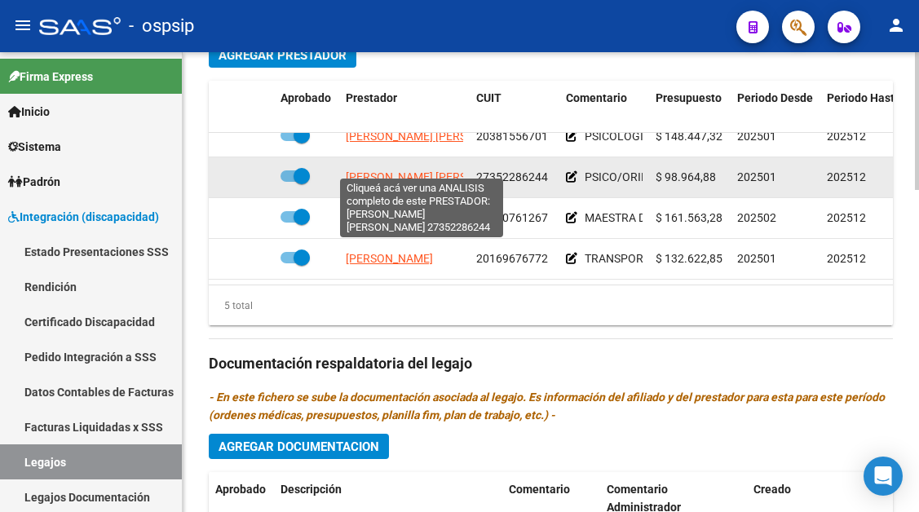
click at [427, 171] on span "CARRIZO GABRIELA LUCIANA" at bounding box center [434, 177] width 177 height 13
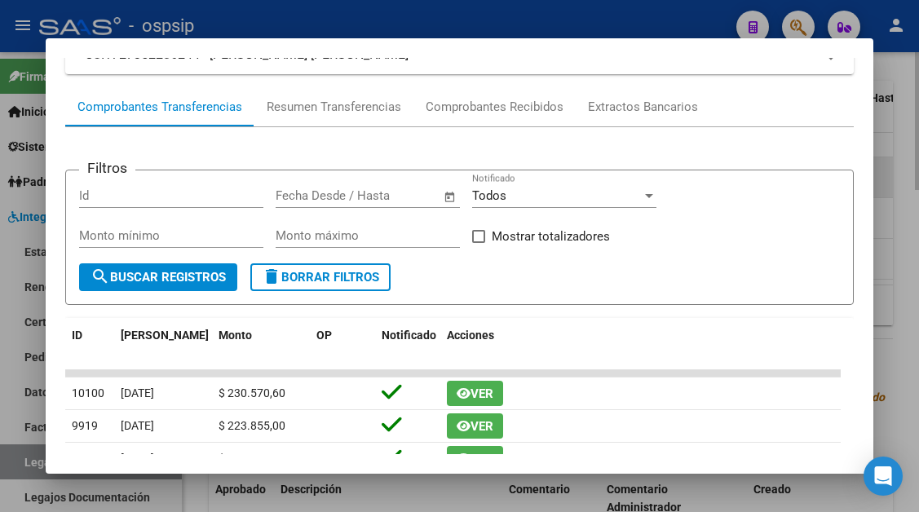
scroll to position [156, 0]
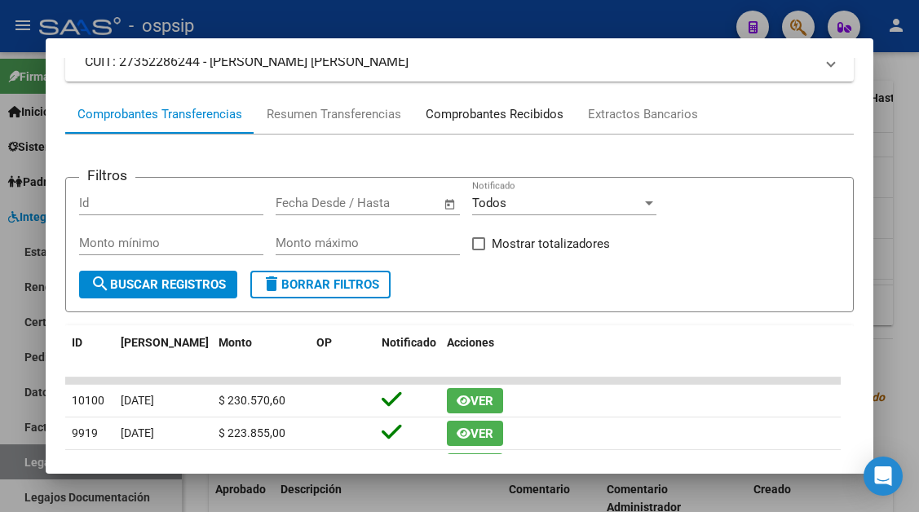
click at [476, 117] on div "Comprobantes Recibidos" at bounding box center [495, 114] width 138 height 19
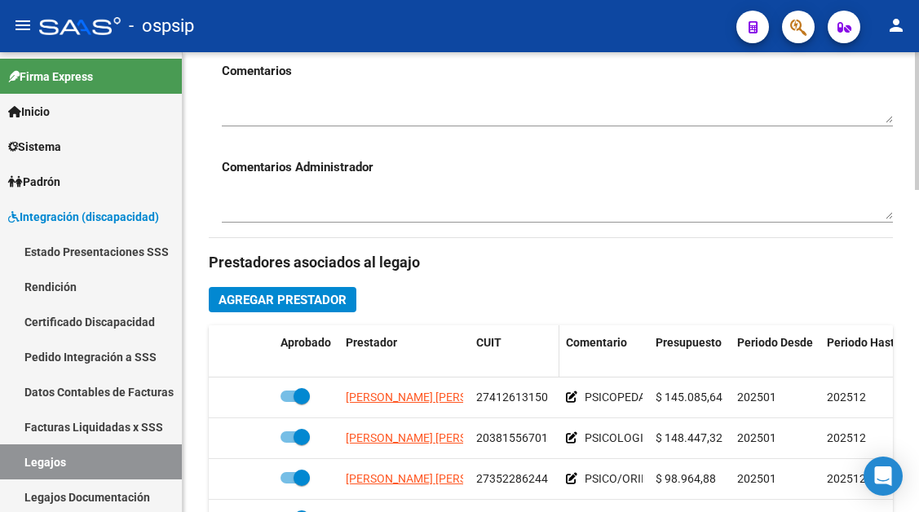
scroll to position [734, 0]
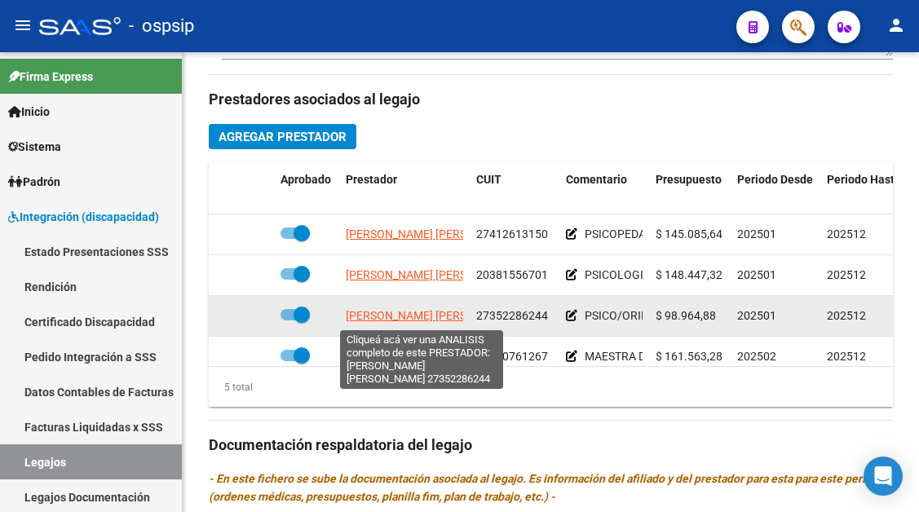
click at [402, 312] on span "CARRIZO GABRIELA LUCIANA" at bounding box center [434, 315] width 177 height 13
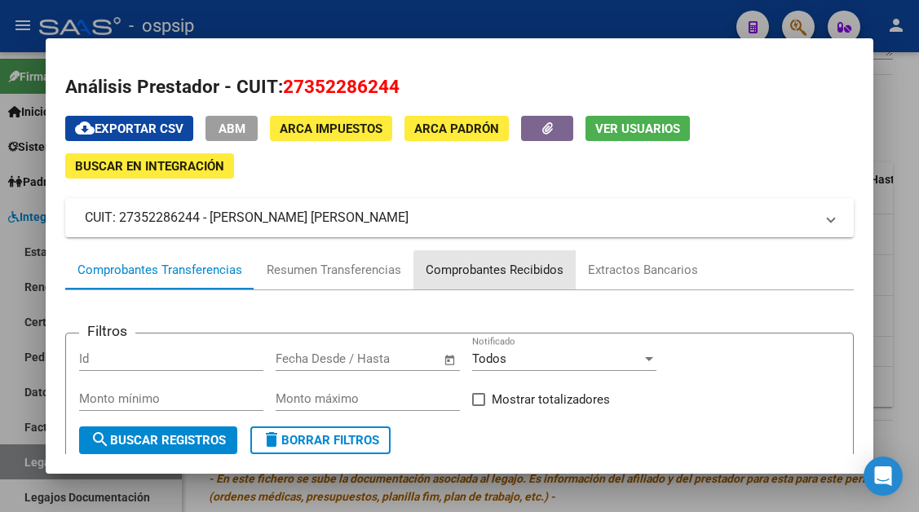
click at [503, 274] on div "Comprobantes Recibidos" at bounding box center [495, 270] width 138 height 19
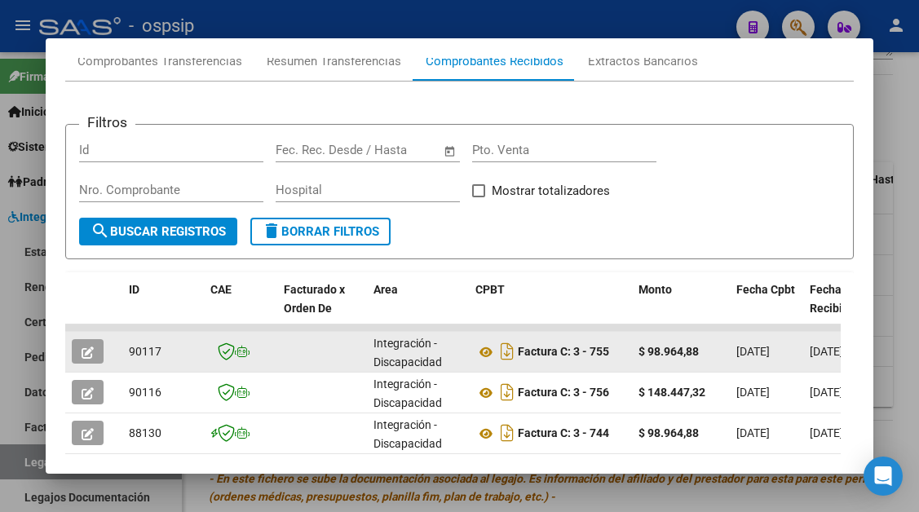
scroll to position [237, 0]
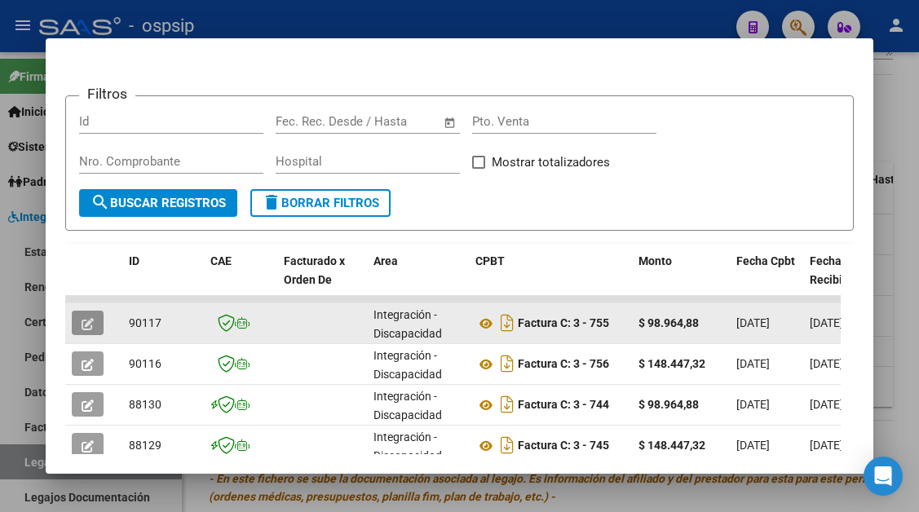
click at [93, 325] on icon "button" at bounding box center [88, 324] width 12 height 12
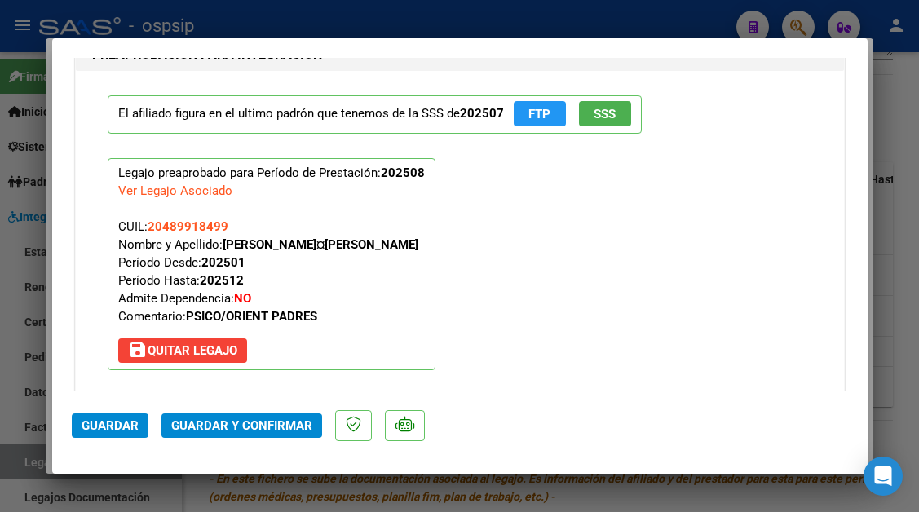
scroll to position [1500, 0]
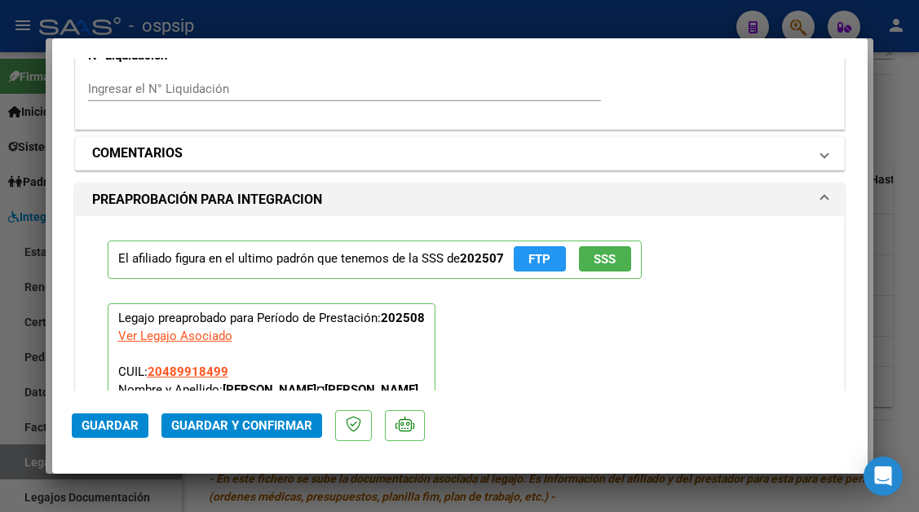
click at [822, 159] on mat-expansion-panel-header "COMENTARIOS" at bounding box center [460, 153] width 769 height 33
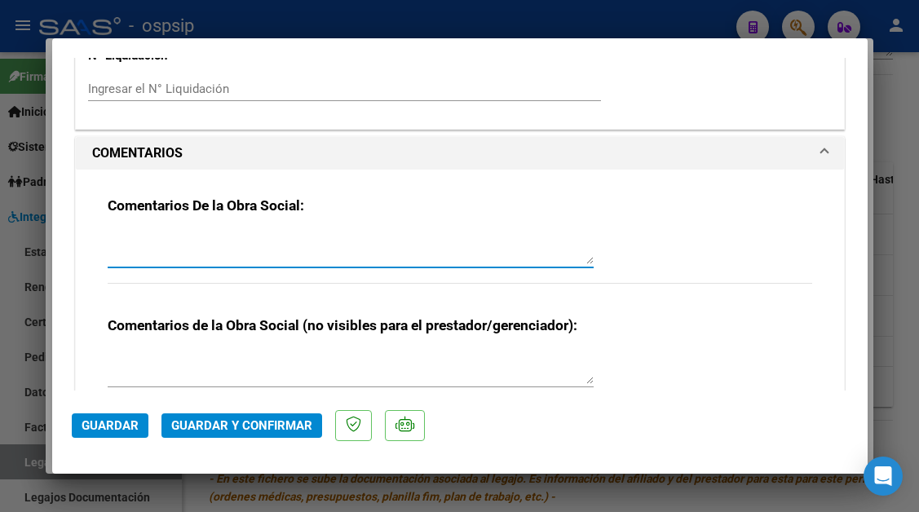
click at [238, 233] on textarea at bounding box center [351, 248] width 486 height 33
type textarea "debito dni incorrecto. refacturar"
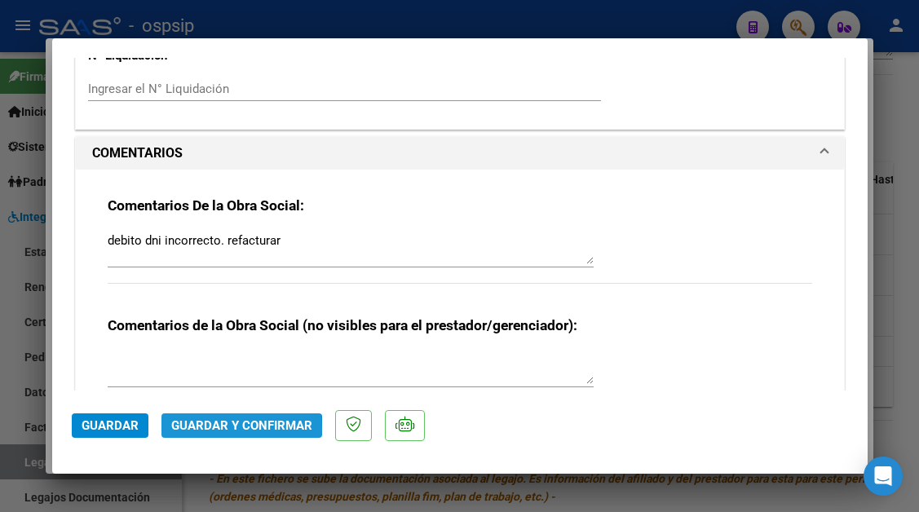
click at [211, 430] on span "Guardar y Confirmar" at bounding box center [241, 426] width 141 height 15
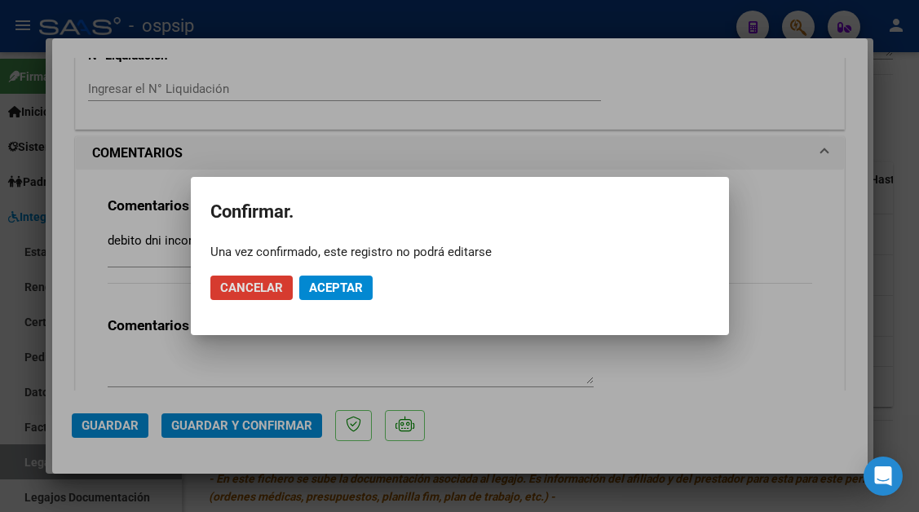
click at [321, 287] on span "Aceptar" at bounding box center [336, 288] width 54 height 15
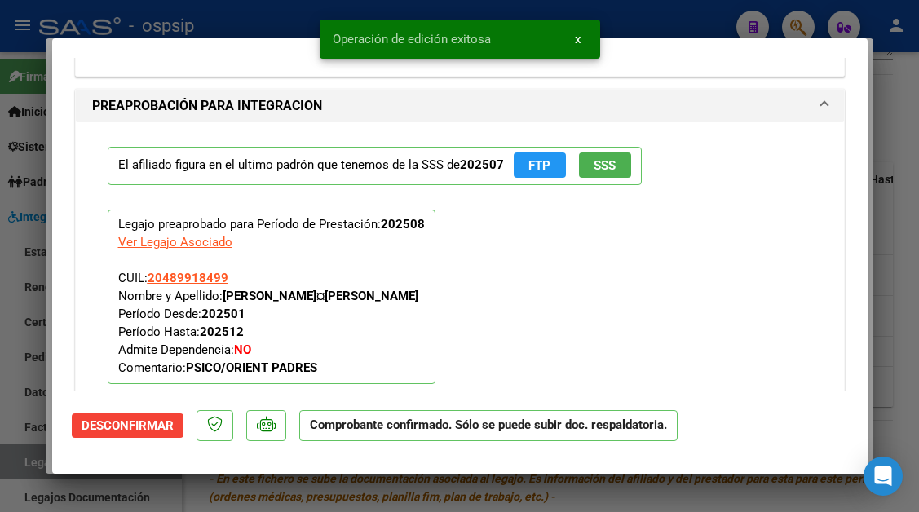
scroll to position [1838, 0]
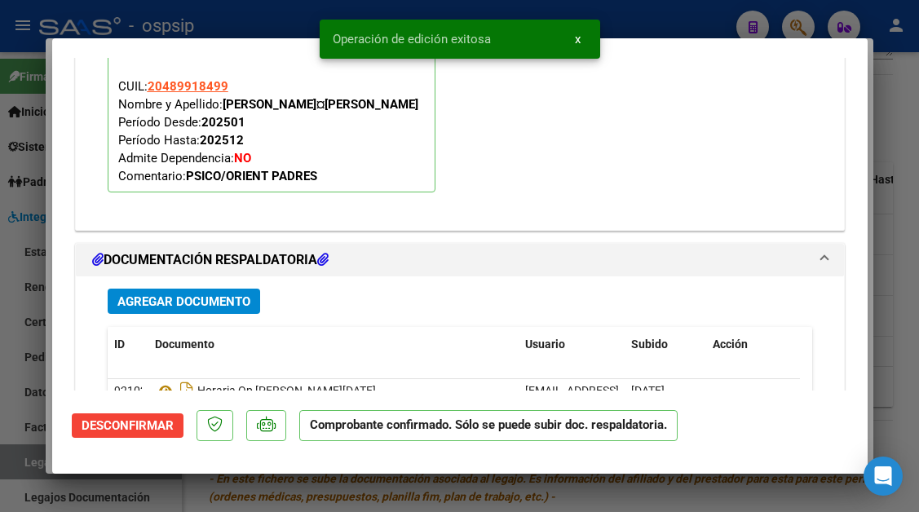
type input "$ 0,00"
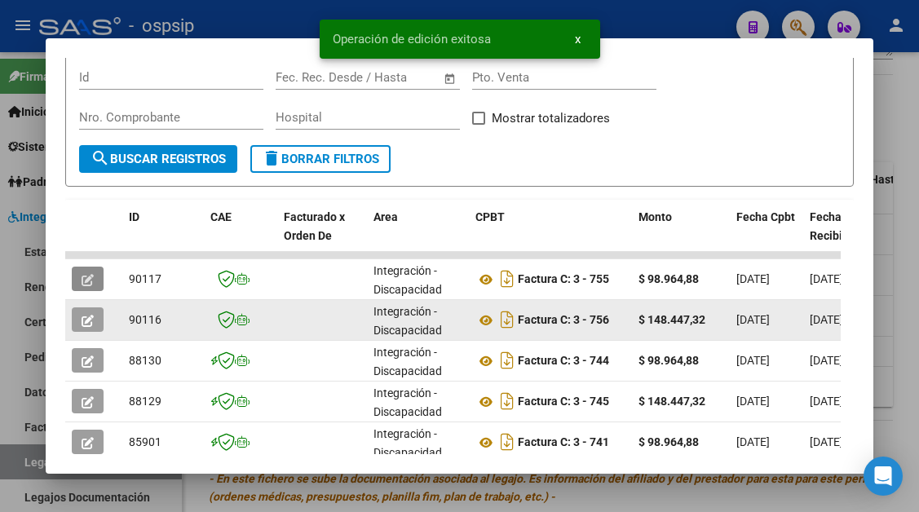
scroll to position [319, 0]
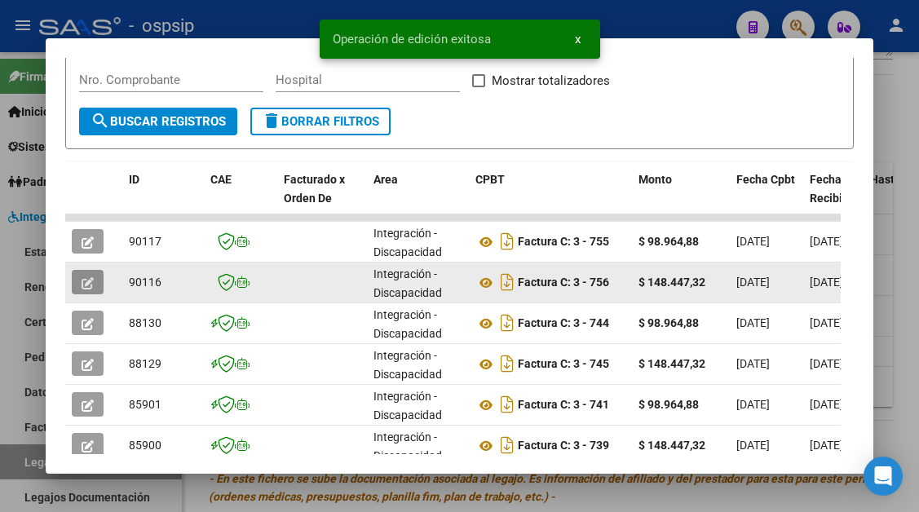
click at [96, 286] on button "button" at bounding box center [88, 282] width 32 height 24
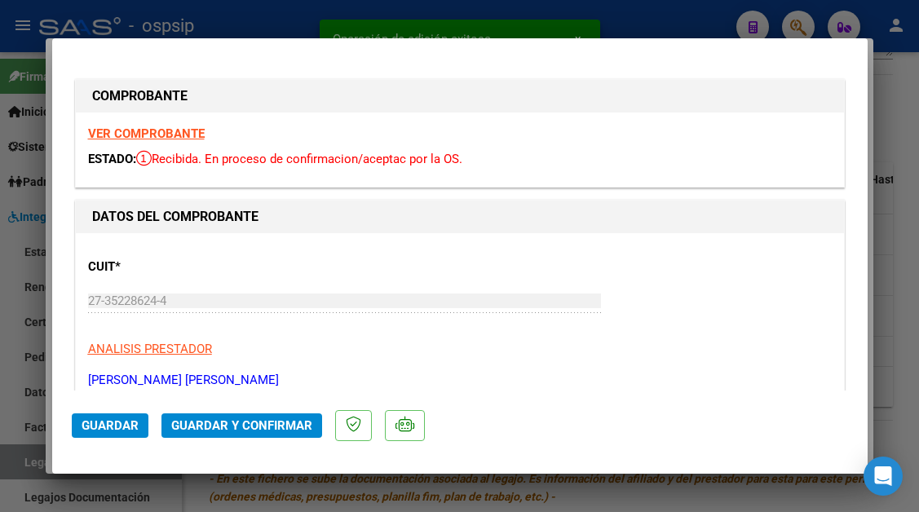
scroll to position [245, 0]
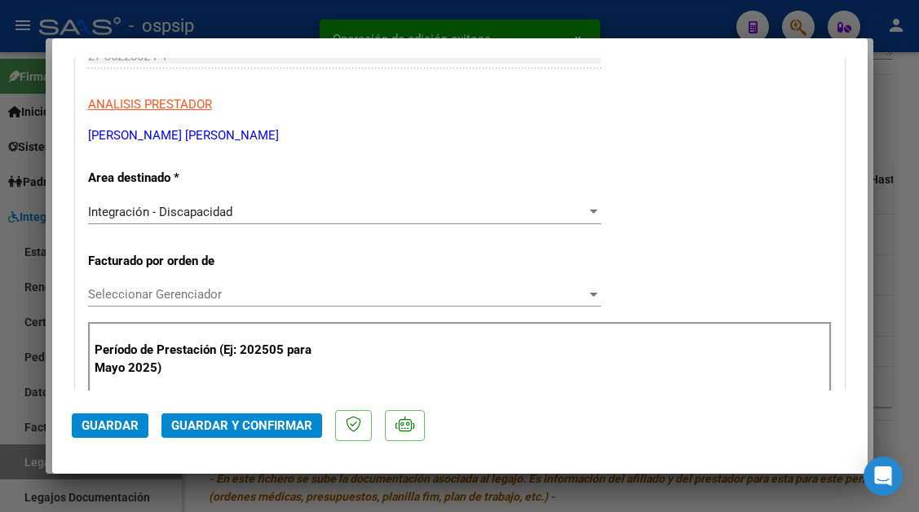
type input "$ 0,00"
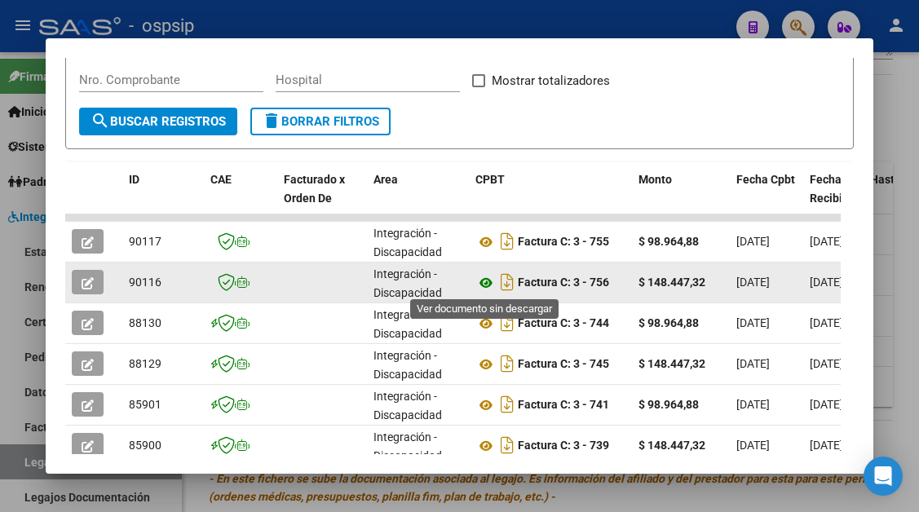
click at [482, 281] on icon at bounding box center [486, 283] width 21 height 20
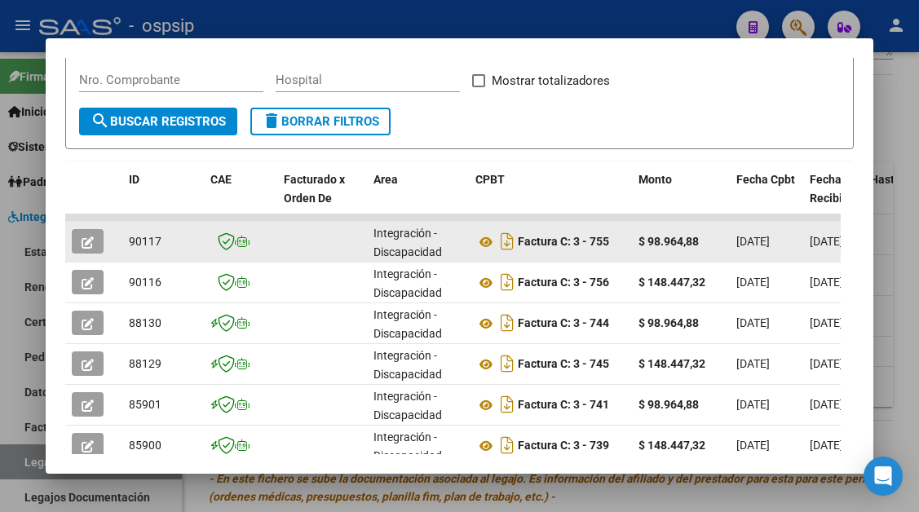
click at [88, 242] on icon "button" at bounding box center [88, 243] width 12 height 12
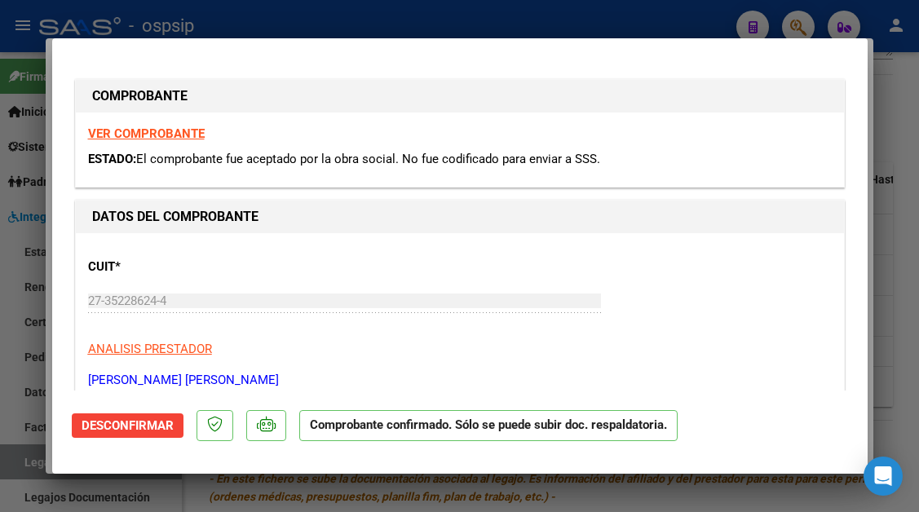
type input "$ 0,00"
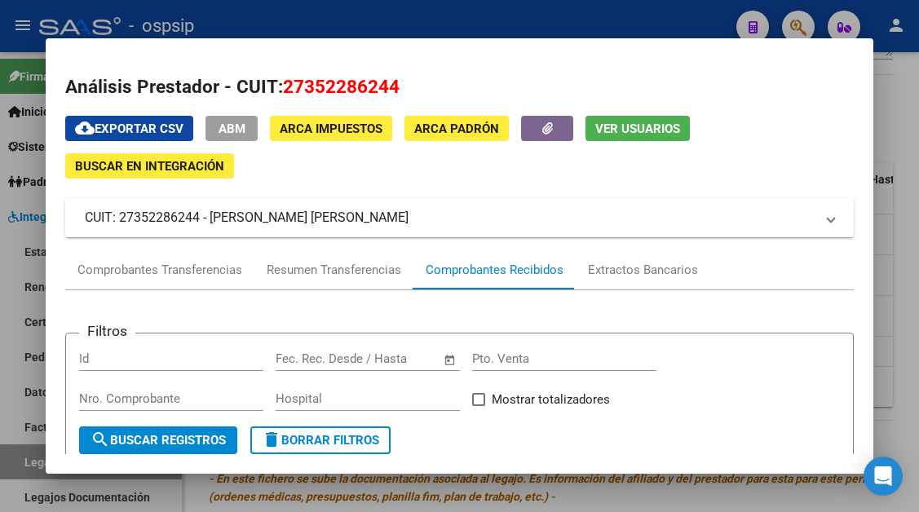
click at [633, 137] on button "Ver Usuarios" at bounding box center [638, 128] width 104 height 25
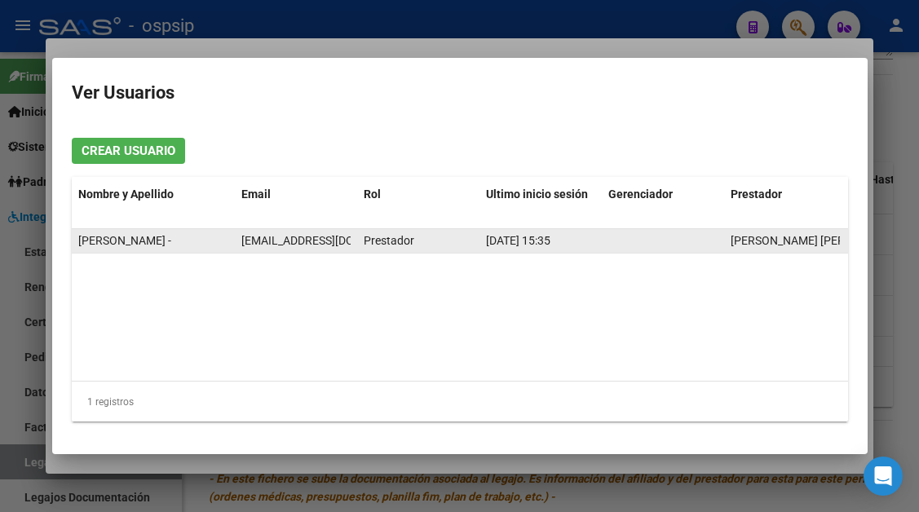
click at [271, 238] on span "gaby.luc@hotmail.com" at bounding box center [331, 240] width 181 height 13
copy span "gaby.luc@hotmail.com"
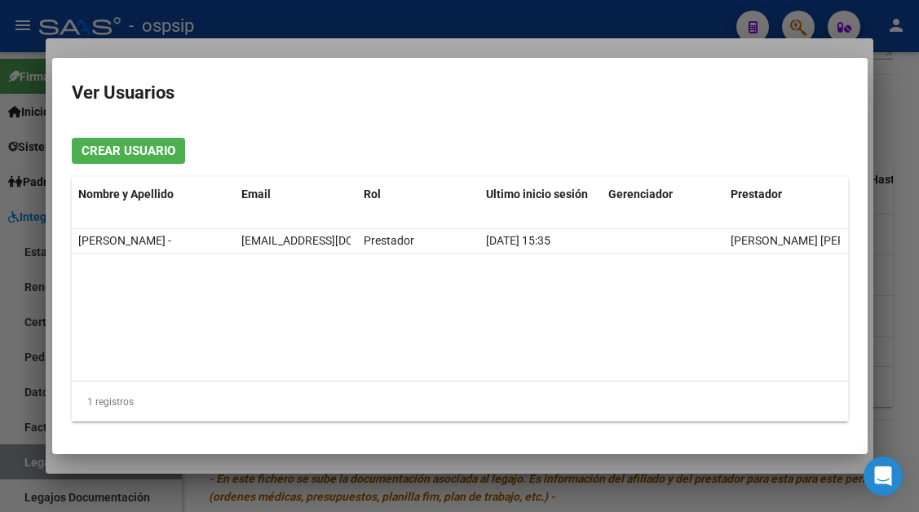
click at [16, 468] on div at bounding box center [459, 256] width 919 height 512
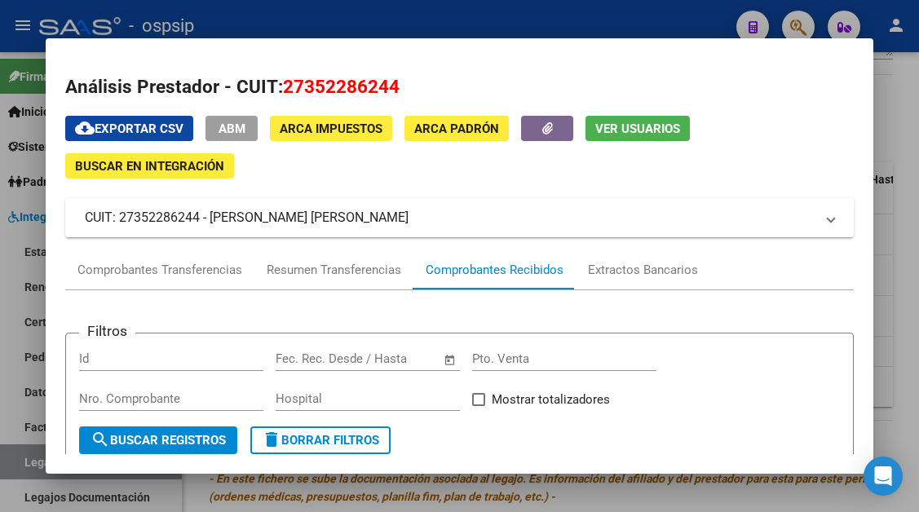
click at [16, 468] on div at bounding box center [459, 256] width 919 height 512
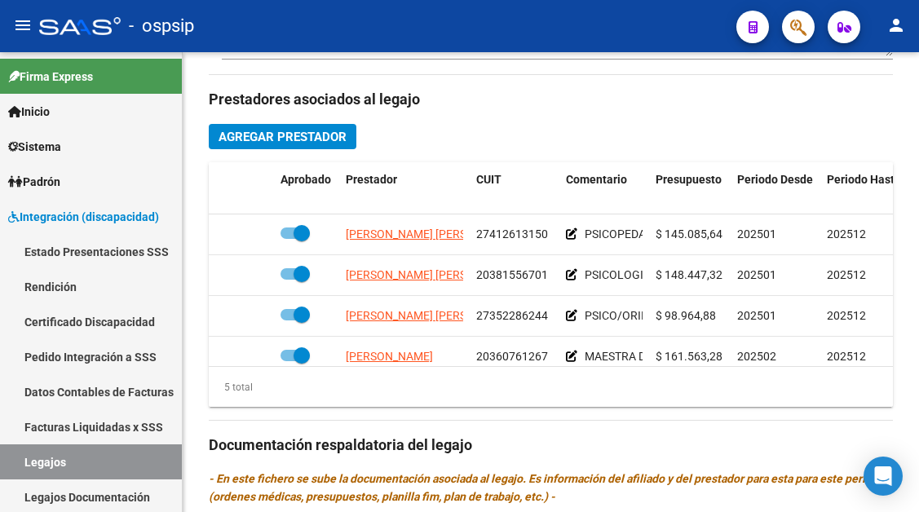
click at [16, 468] on link "Legajos" at bounding box center [91, 462] width 182 height 35
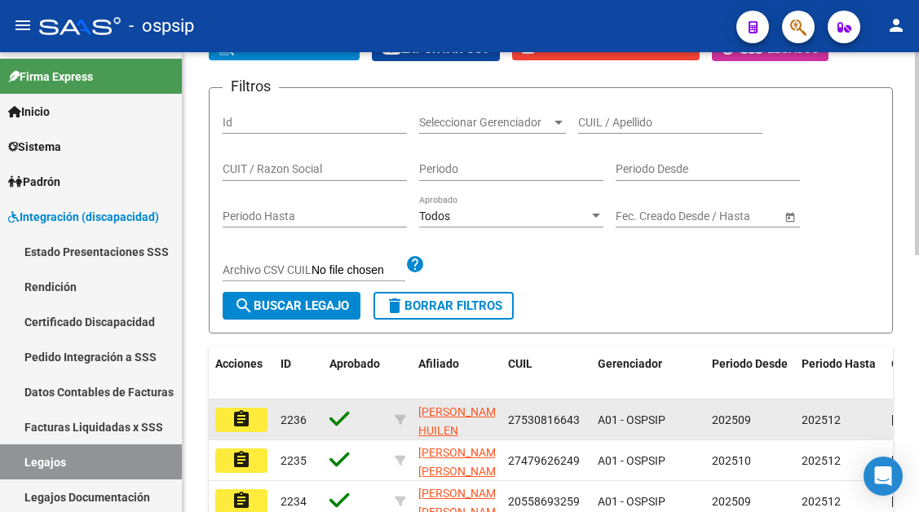
scroll to position [94, 0]
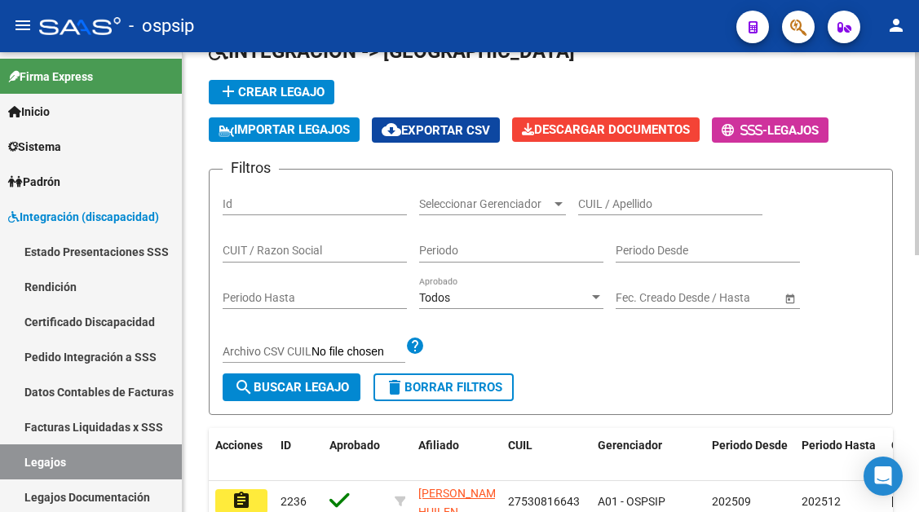
click at [592, 207] on input "CUIL / Apellido" at bounding box center [670, 204] width 184 height 14
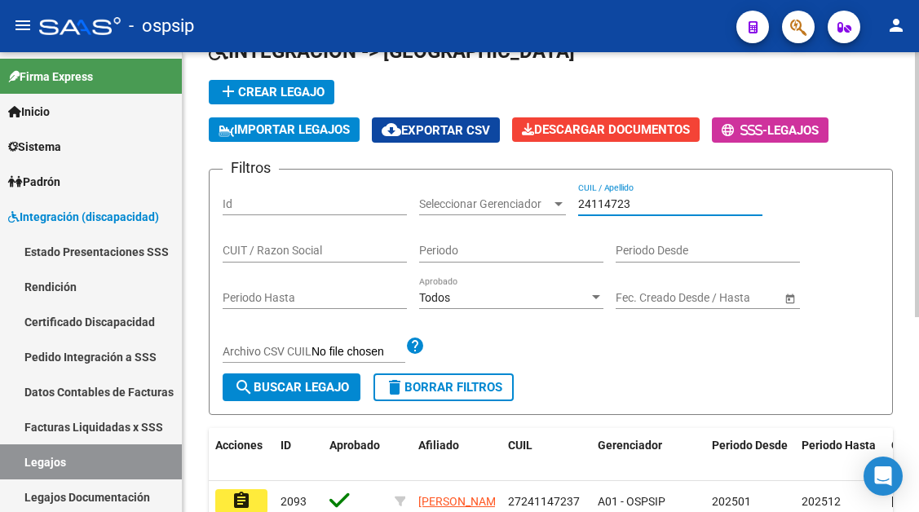
scroll to position [175, 0]
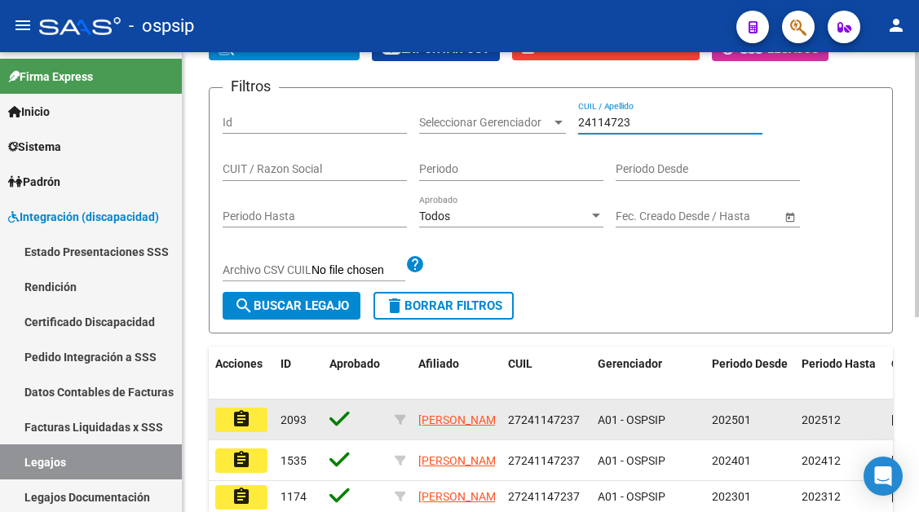
type input "24114723"
click at [251, 426] on button "assignment" at bounding box center [241, 420] width 52 height 24
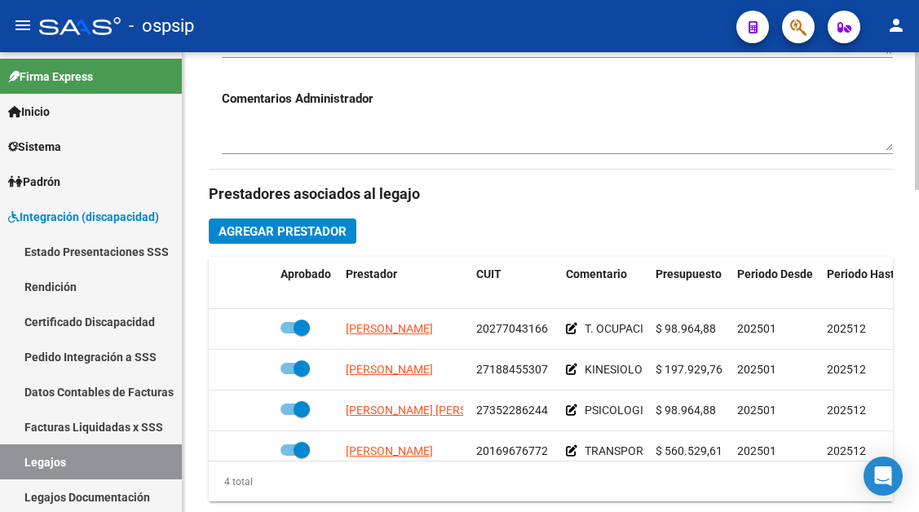
scroll to position [653, 0]
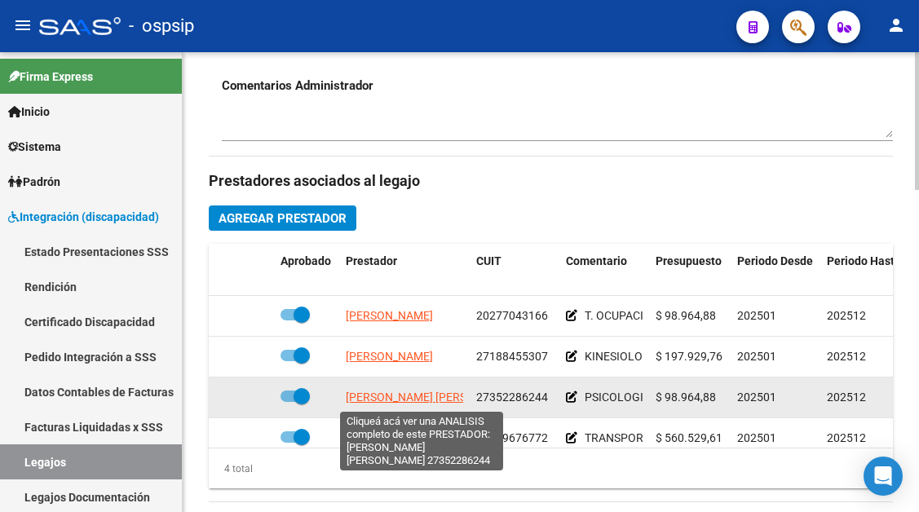
click at [407, 394] on span "CARRIZO GABRIELA LUCIANA" at bounding box center [434, 397] width 177 height 13
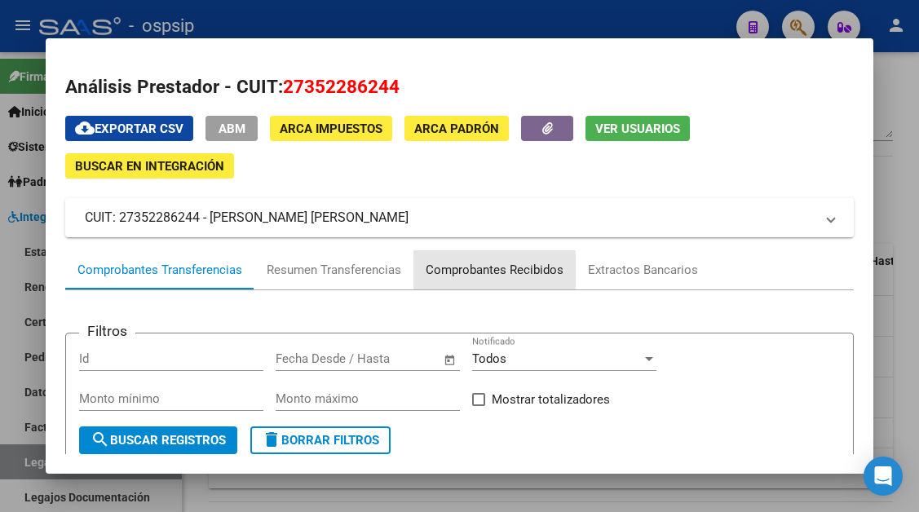
click at [473, 272] on div "Comprobantes Recibidos" at bounding box center [495, 270] width 138 height 19
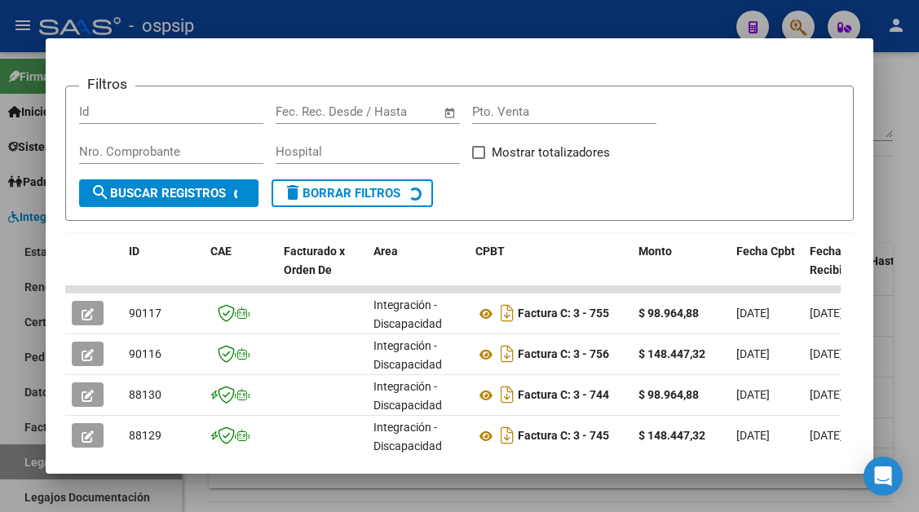
scroll to position [319, 0]
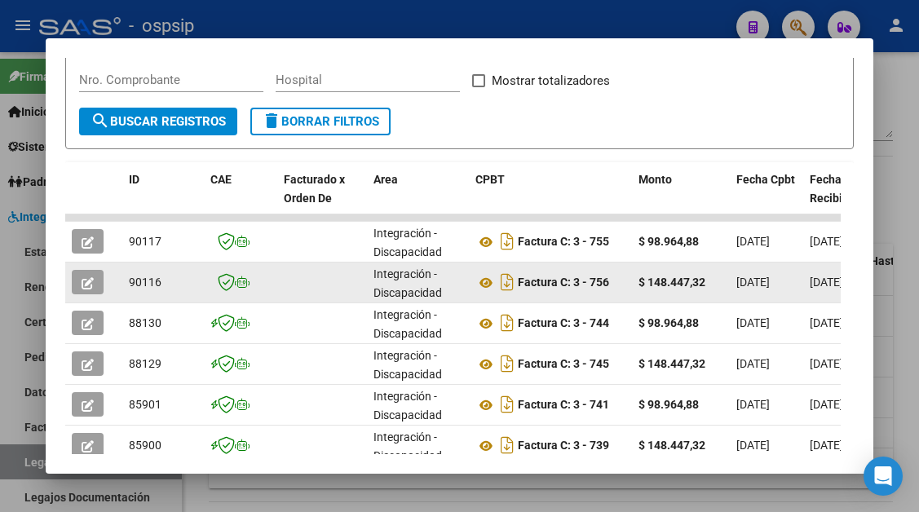
click at [98, 286] on button "button" at bounding box center [88, 282] width 32 height 24
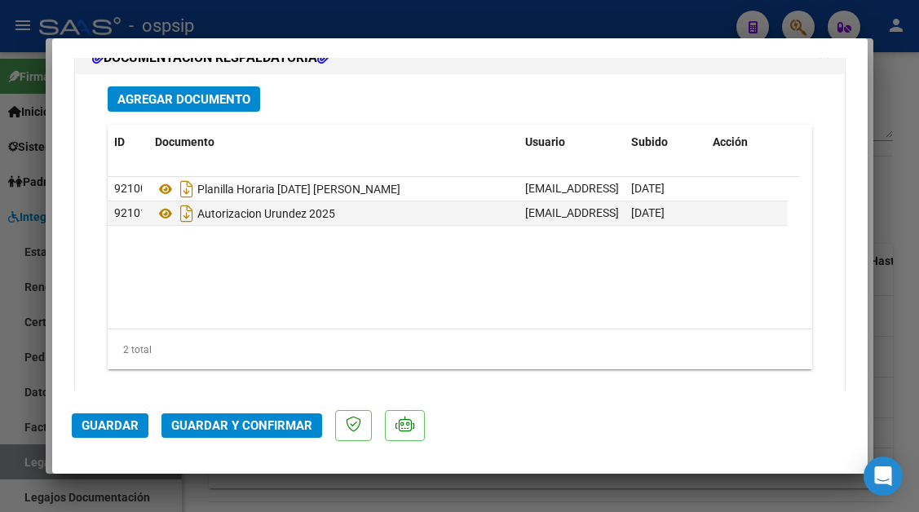
scroll to position [2040, 0]
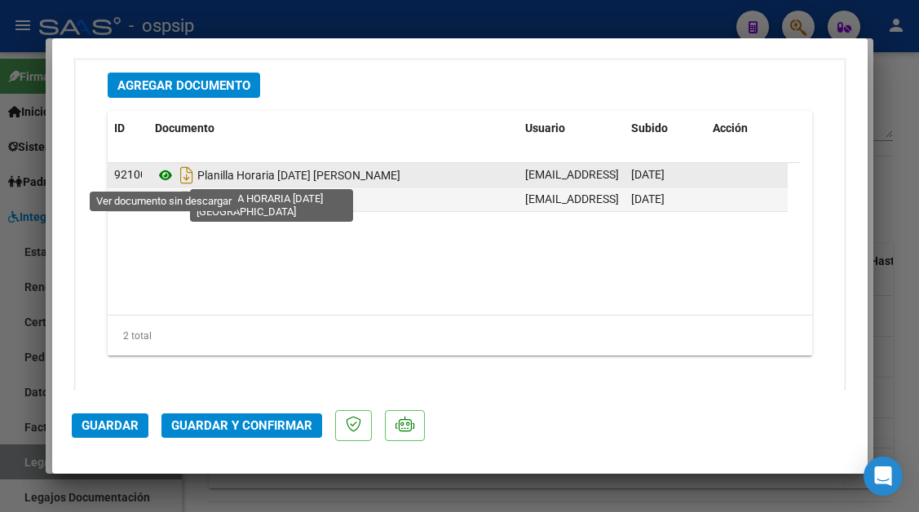
click at [167, 176] on icon at bounding box center [165, 176] width 21 height 20
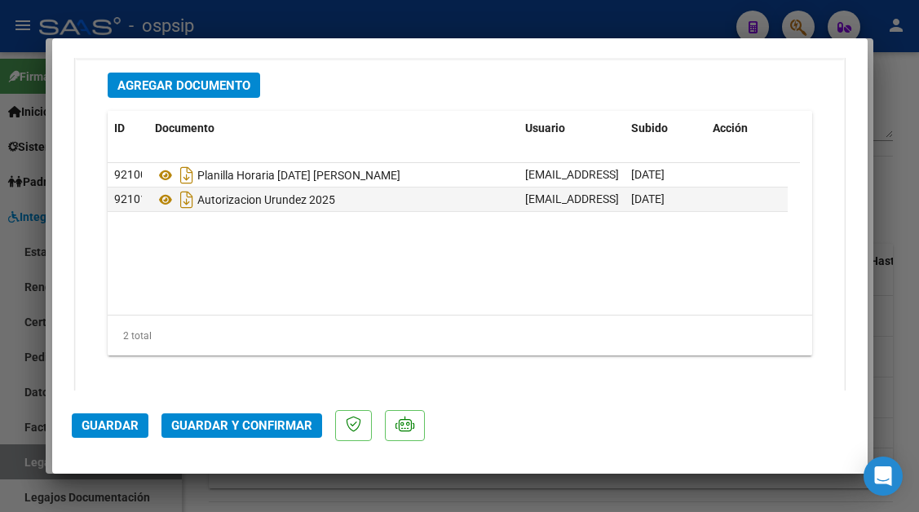
click at [255, 426] on span "Guardar y Confirmar" at bounding box center [241, 426] width 141 height 15
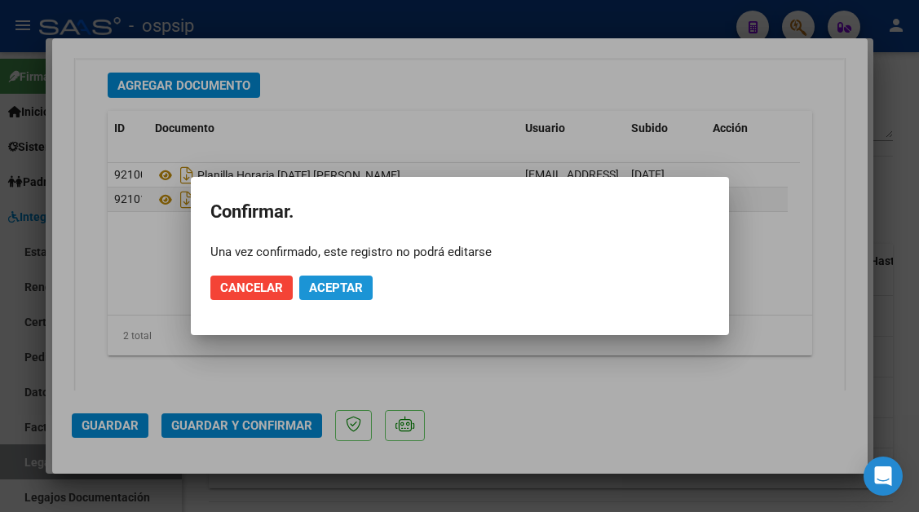
click at [330, 286] on span "Aceptar" at bounding box center [336, 288] width 54 height 15
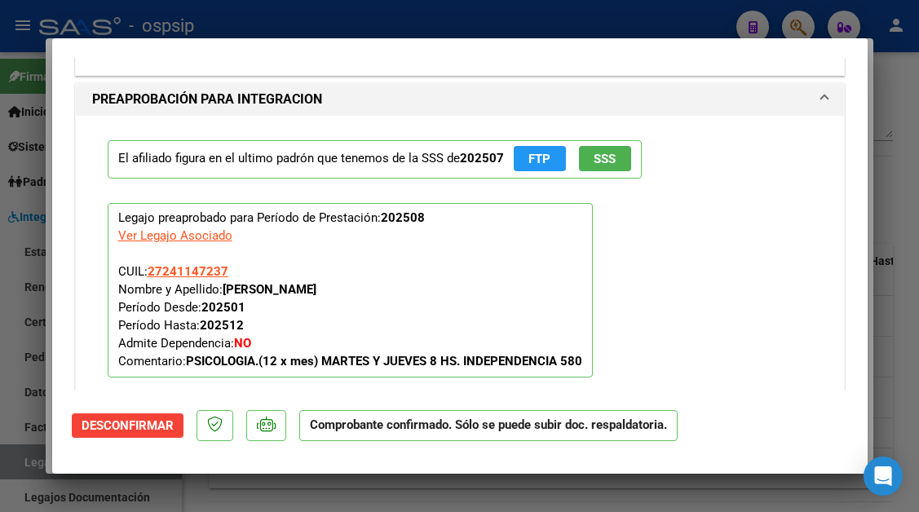
scroll to position [1447, 0]
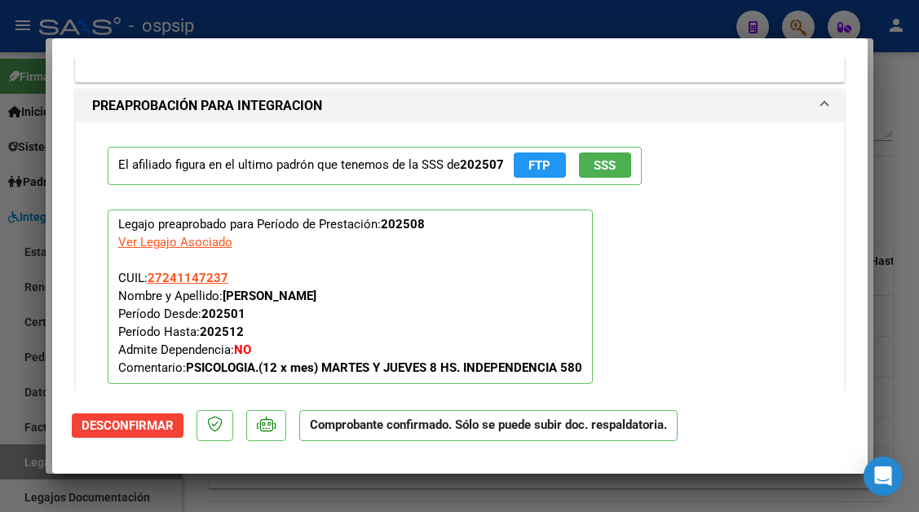
type input "$ 0,00"
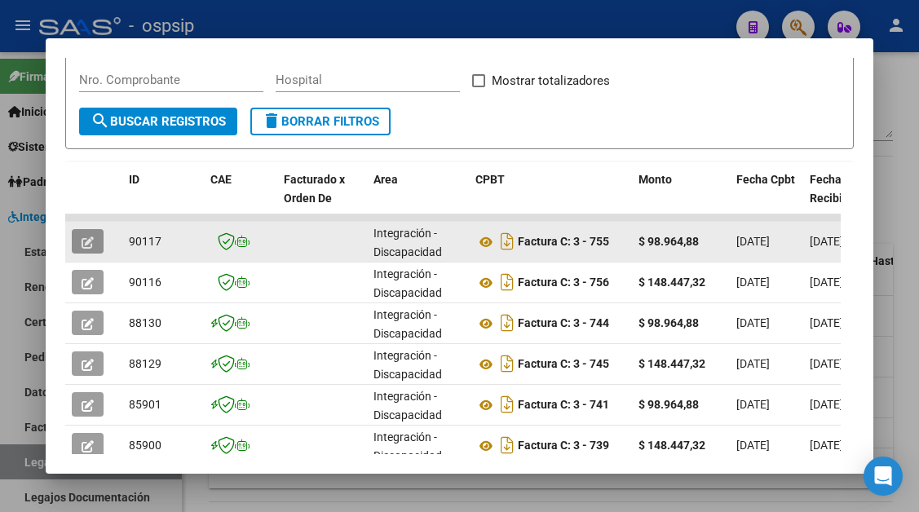
click at [96, 241] on button "button" at bounding box center [88, 241] width 32 height 24
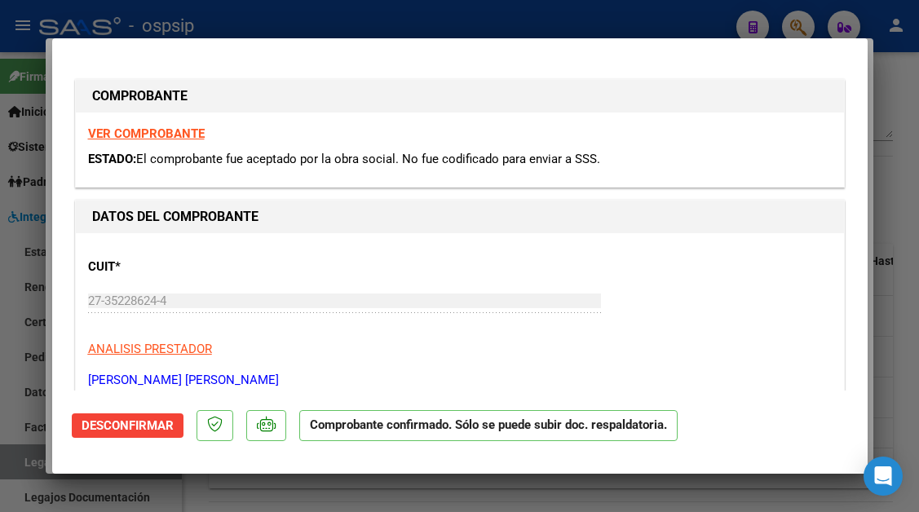
type input "$ 0,00"
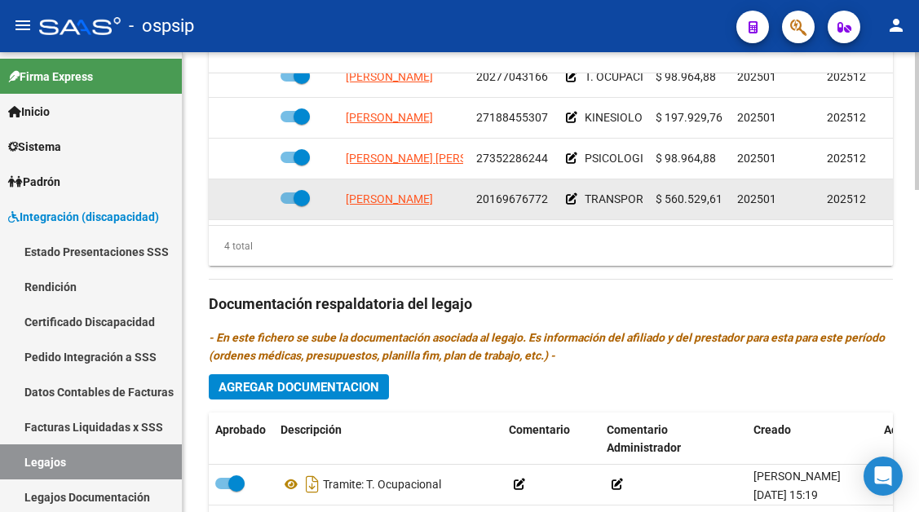
scroll to position [734, 0]
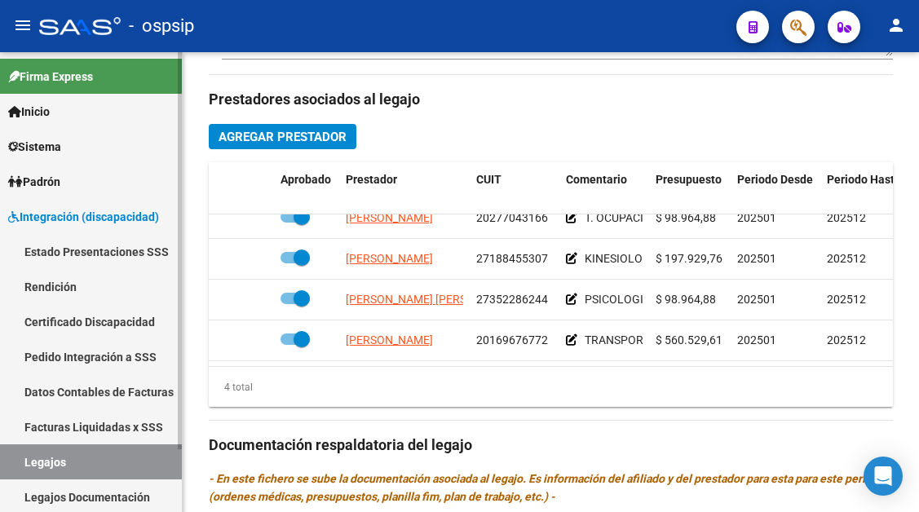
click at [103, 463] on link "Legajos" at bounding box center [91, 462] width 182 height 35
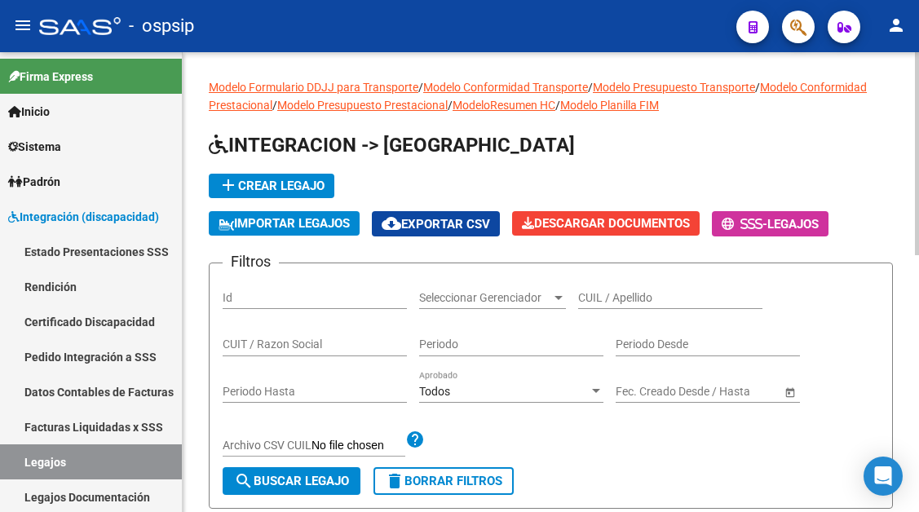
click at [596, 300] on input "CUIL / Apellido" at bounding box center [670, 298] width 184 height 14
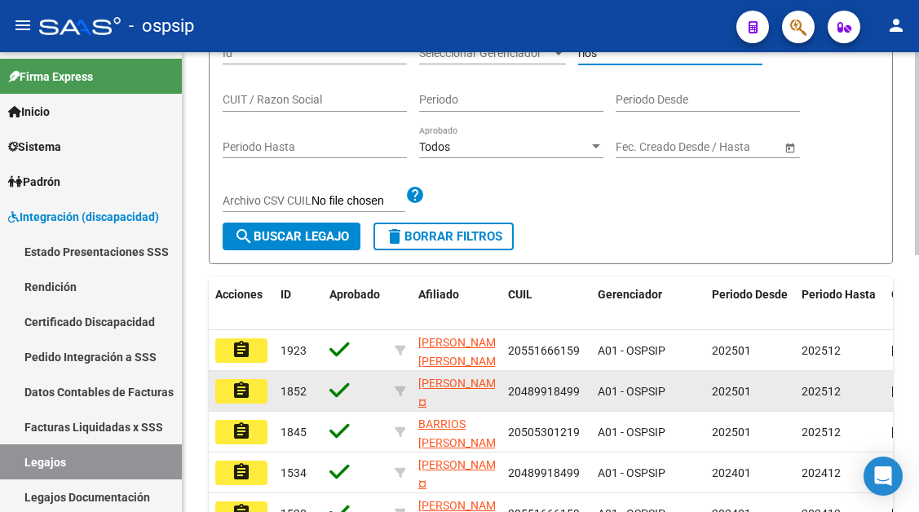
type input "rios"
click at [253, 390] on button "assignment" at bounding box center [241, 391] width 52 height 24
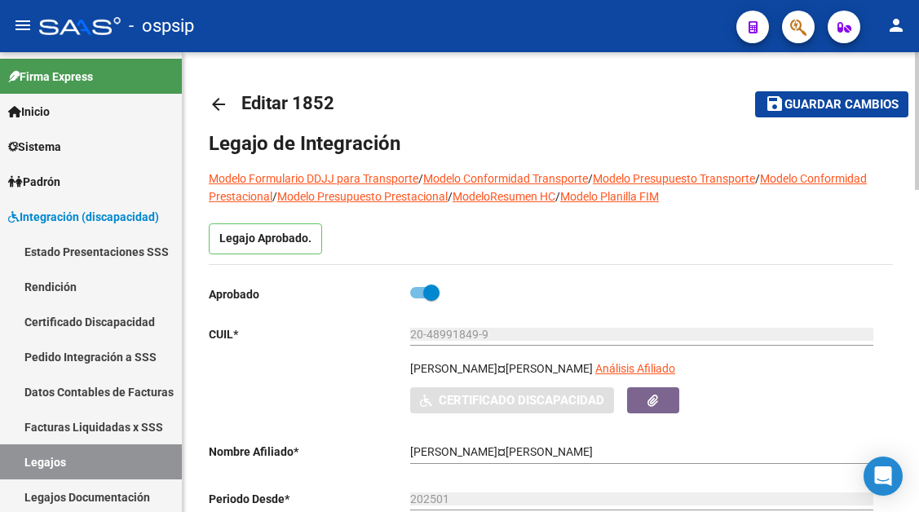
type input "RIOS TOMAS GABRIEL"
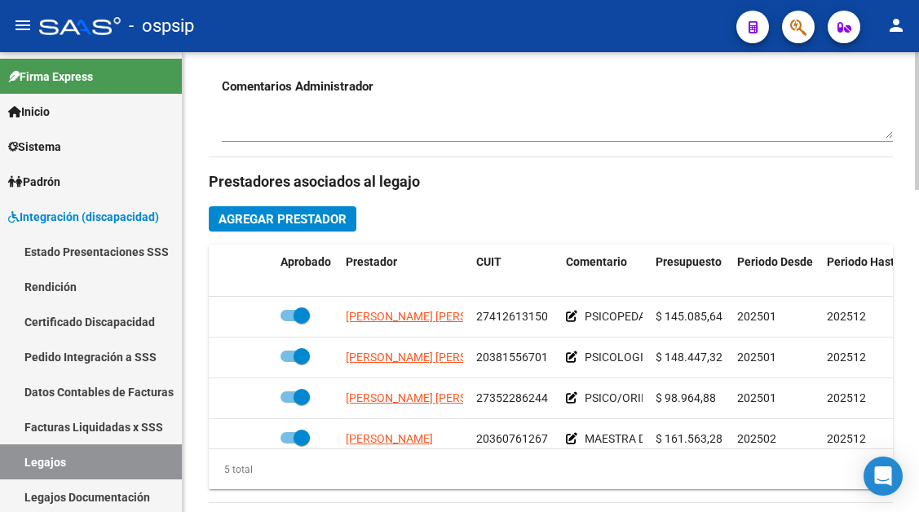
scroll to position [653, 0]
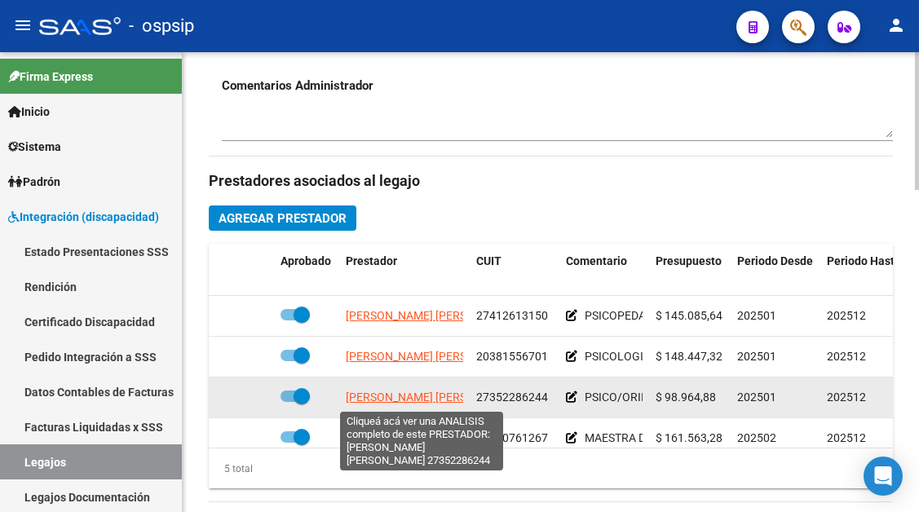
click at [411, 394] on span "CARRIZO GABRIELA LUCIANA" at bounding box center [434, 397] width 177 height 13
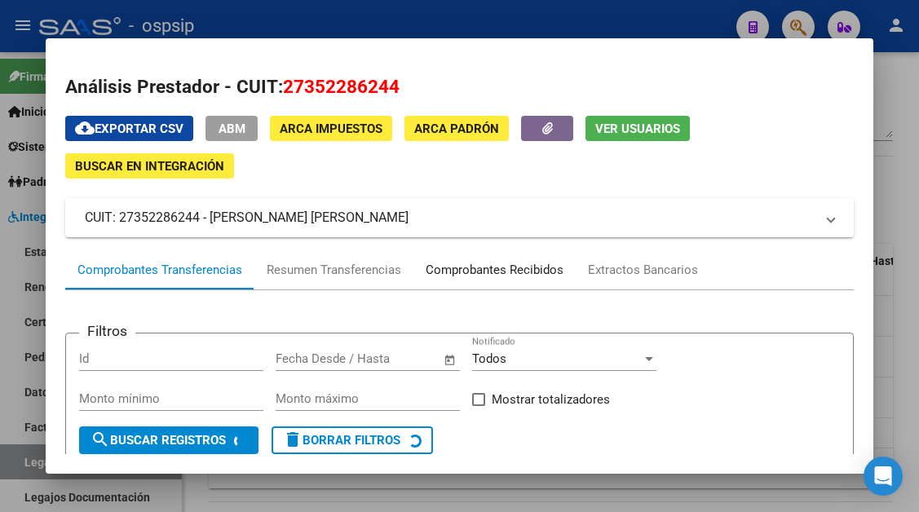
click at [469, 266] on div "Comprobantes Recibidos" at bounding box center [495, 270] width 138 height 19
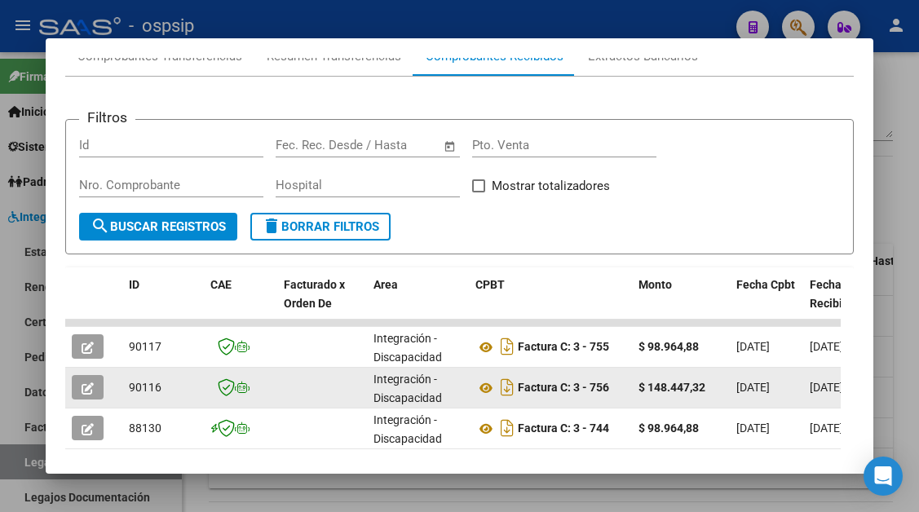
scroll to position [274, 0]
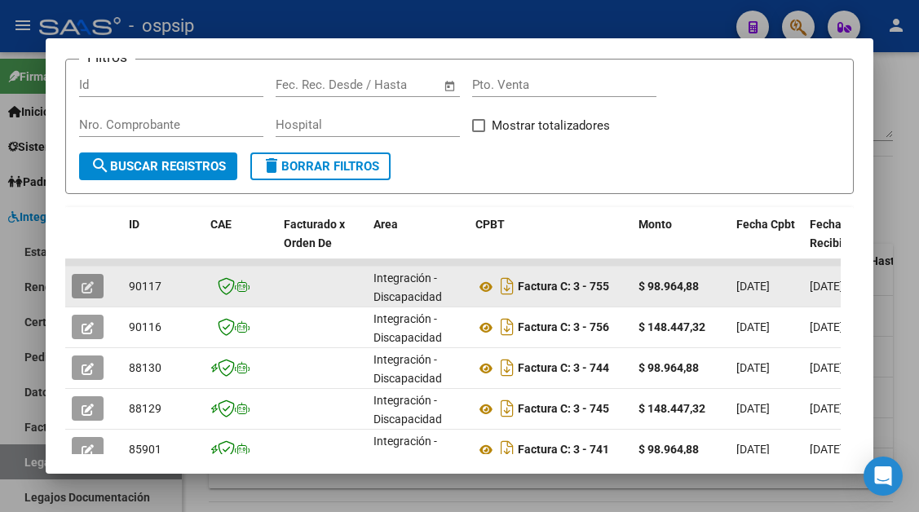
click at [87, 286] on icon "button" at bounding box center [88, 287] width 12 height 12
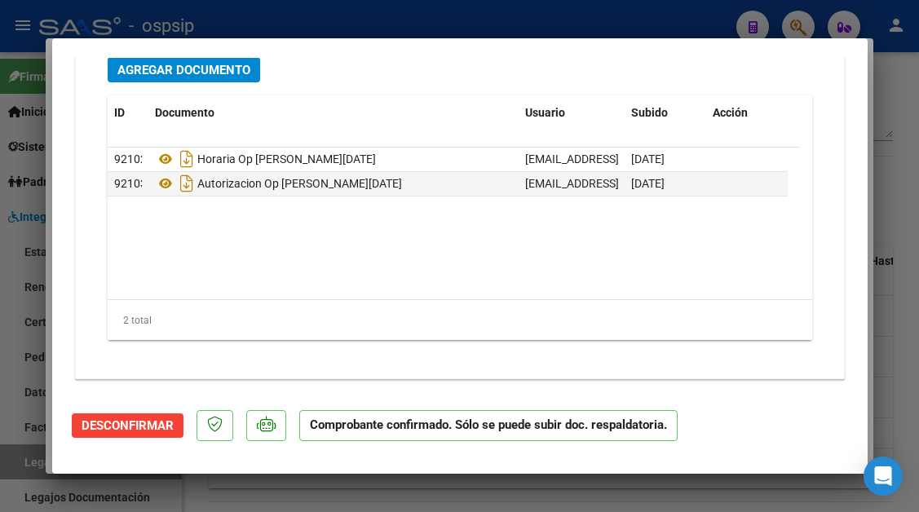
scroll to position [2069, 0]
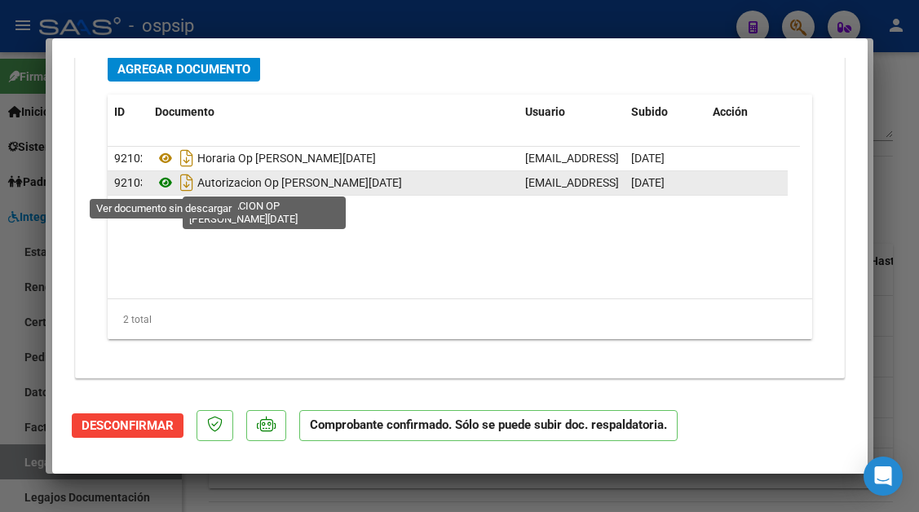
click at [162, 184] on icon at bounding box center [165, 183] width 21 height 20
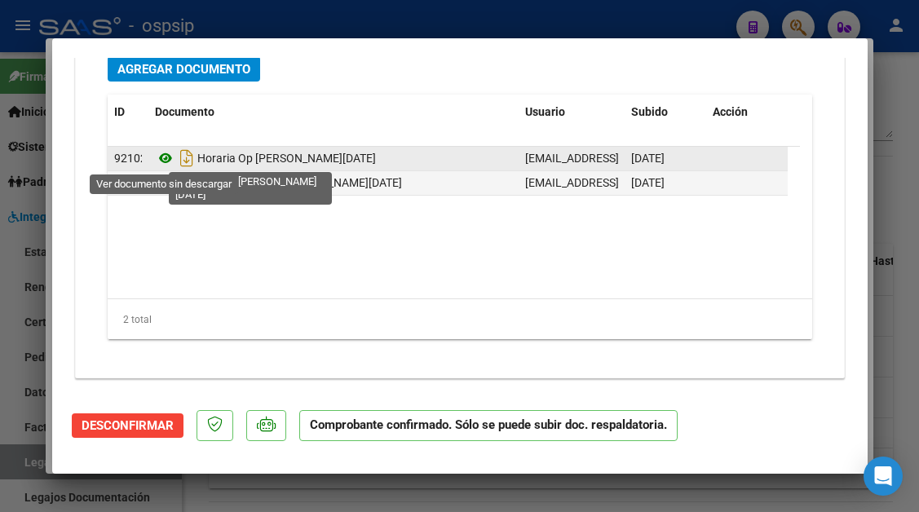
click at [162, 161] on icon at bounding box center [165, 158] width 21 height 20
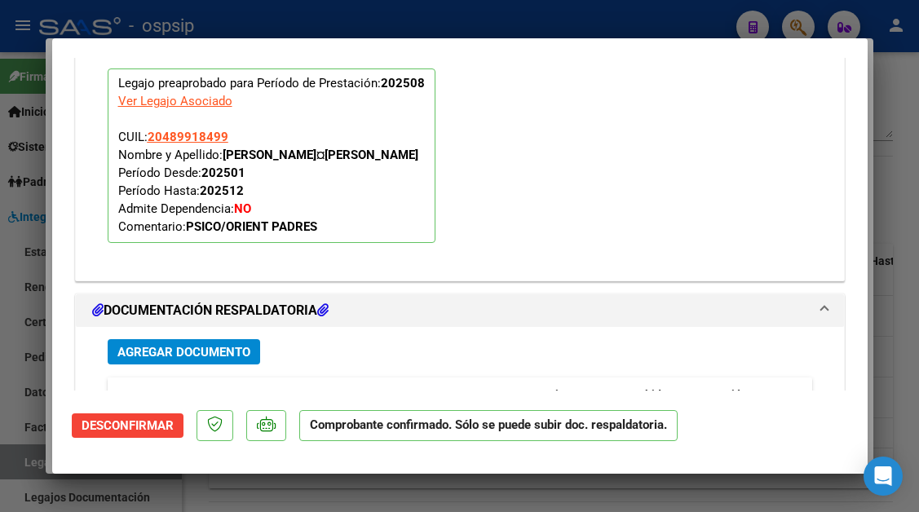
scroll to position [1661, 0]
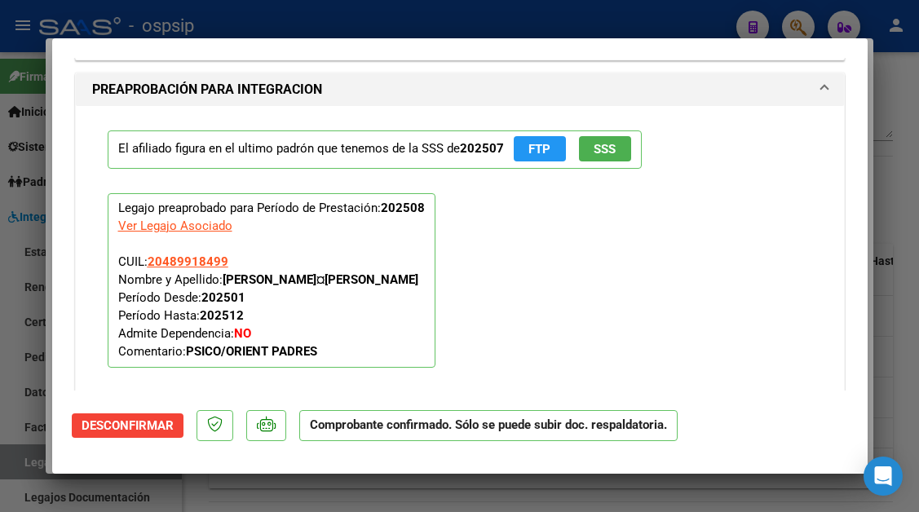
click at [109, 436] on button "Desconfirmar" at bounding box center [128, 426] width 112 height 24
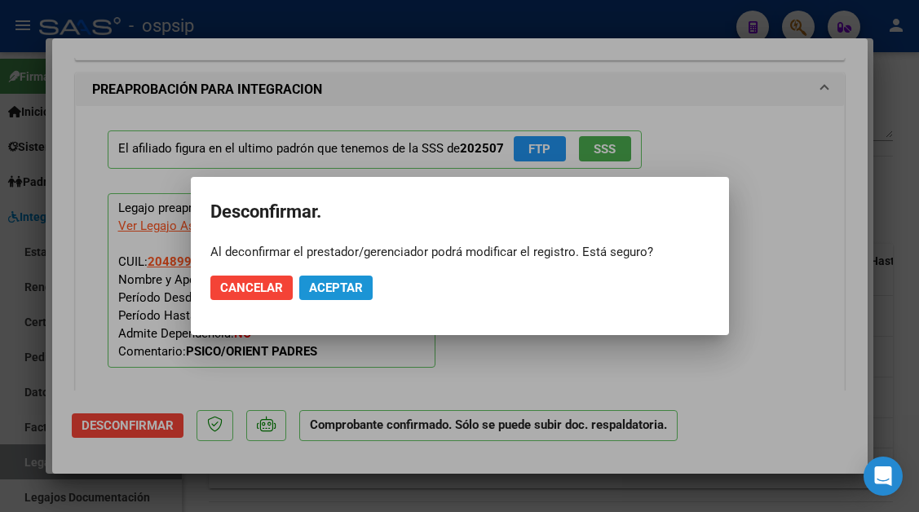
click at [356, 294] on span "Aceptar" at bounding box center [336, 288] width 54 height 15
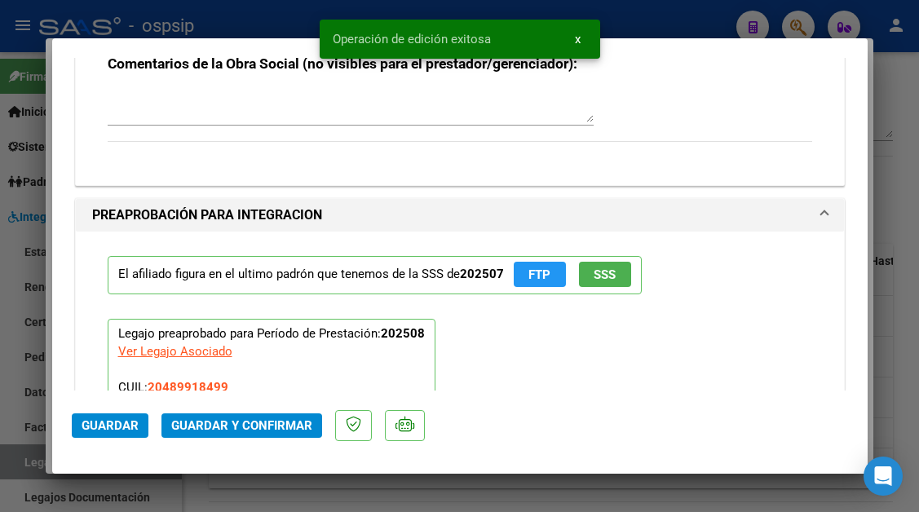
scroll to position [1436, 0]
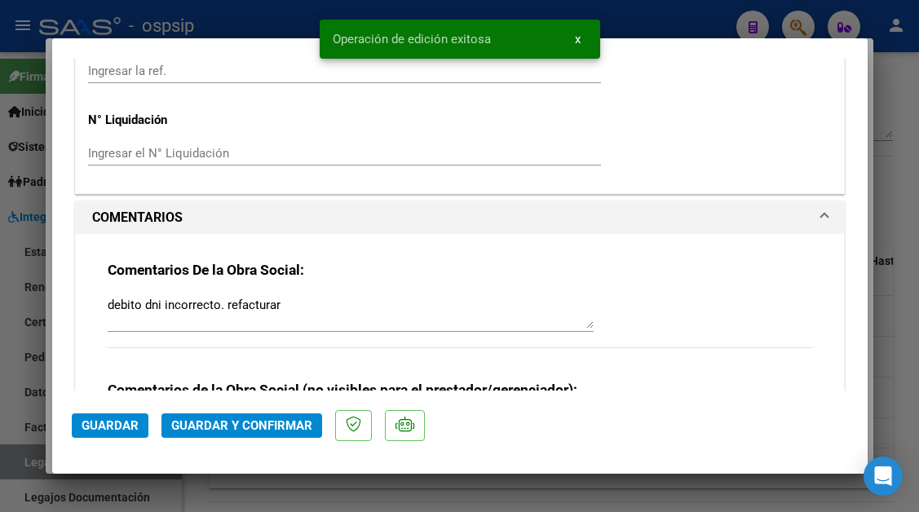
click at [317, 305] on textarea "debito dni incorrecto. refacturar" at bounding box center [351, 312] width 486 height 33
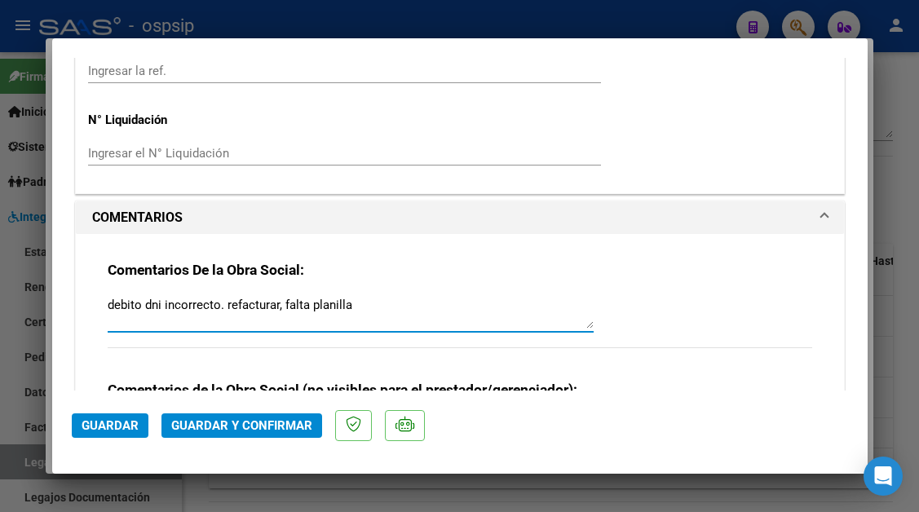
type textarea "debito dni incorrecto. refacturar, falta planilla"
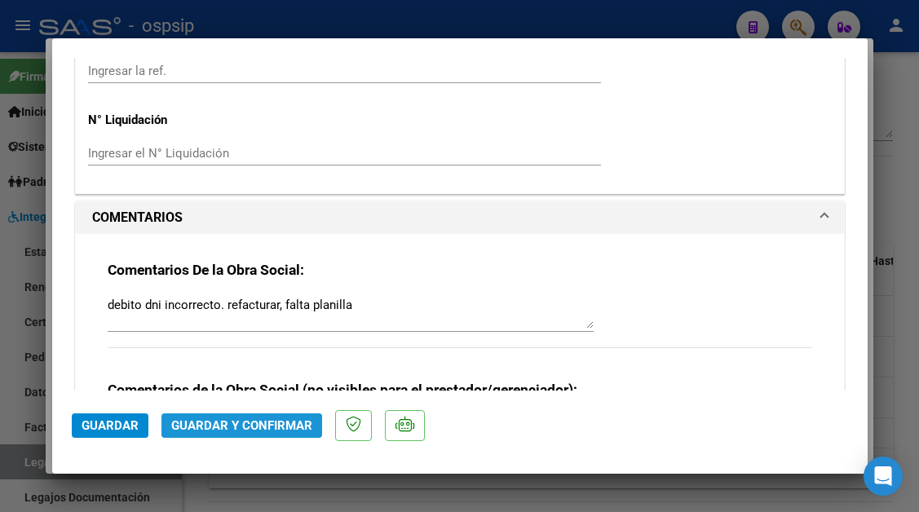
click at [246, 419] on span "Guardar y Confirmar" at bounding box center [241, 426] width 141 height 15
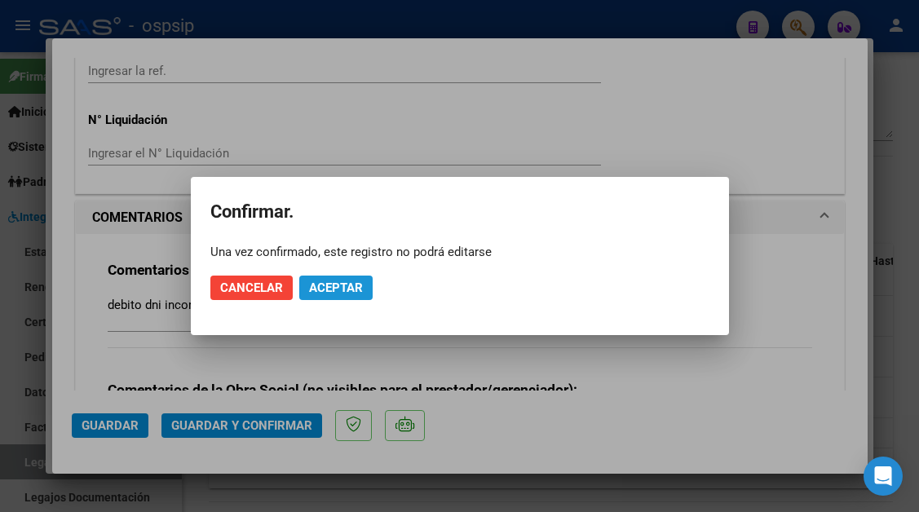
click at [307, 292] on button "Aceptar" at bounding box center [335, 288] width 73 height 24
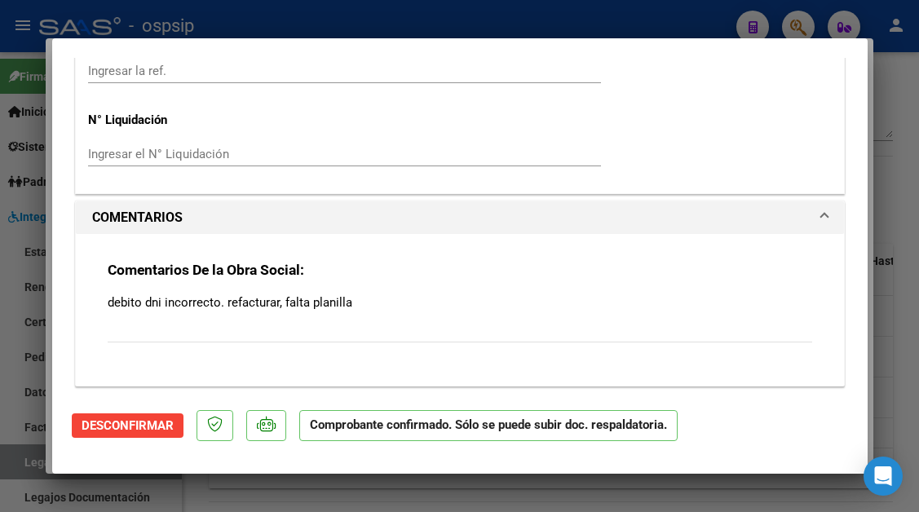
click at [33, 467] on div at bounding box center [459, 256] width 919 height 512
type input "$ 0,00"
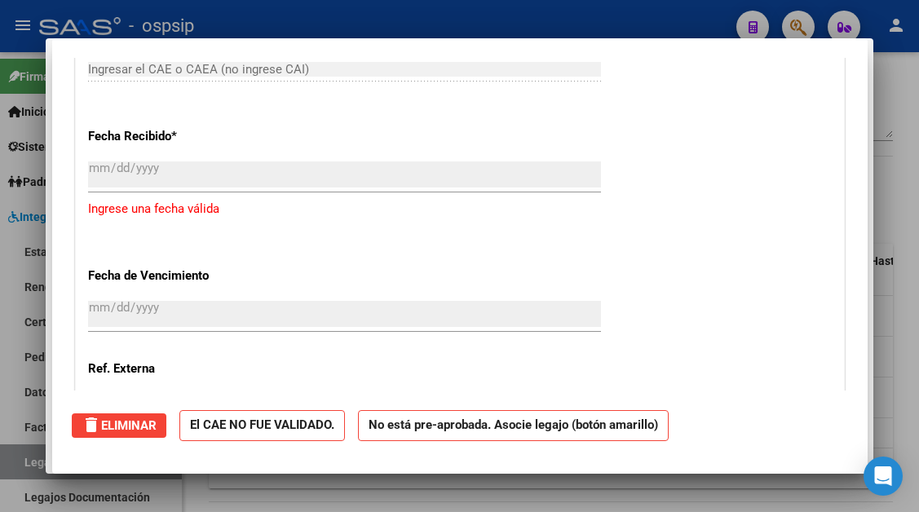
scroll to position [0, 0]
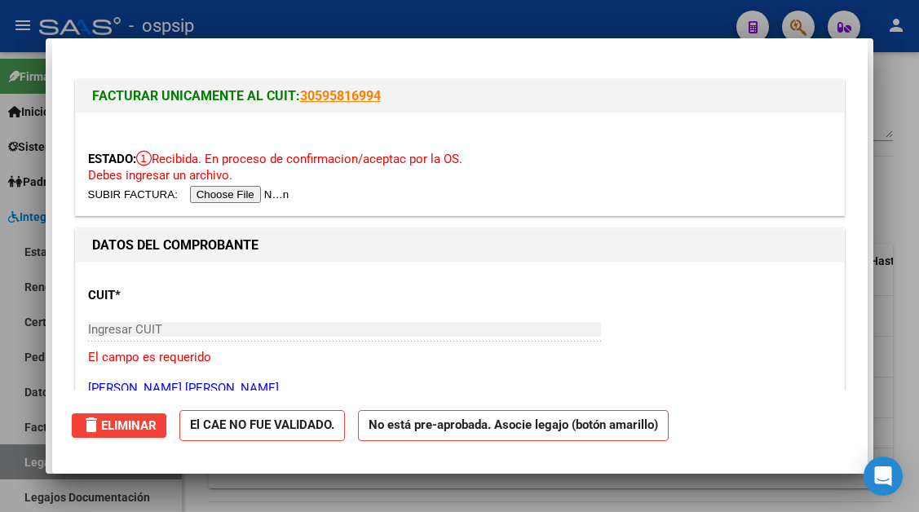
click at [33, 467] on div at bounding box center [459, 256] width 919 height 512
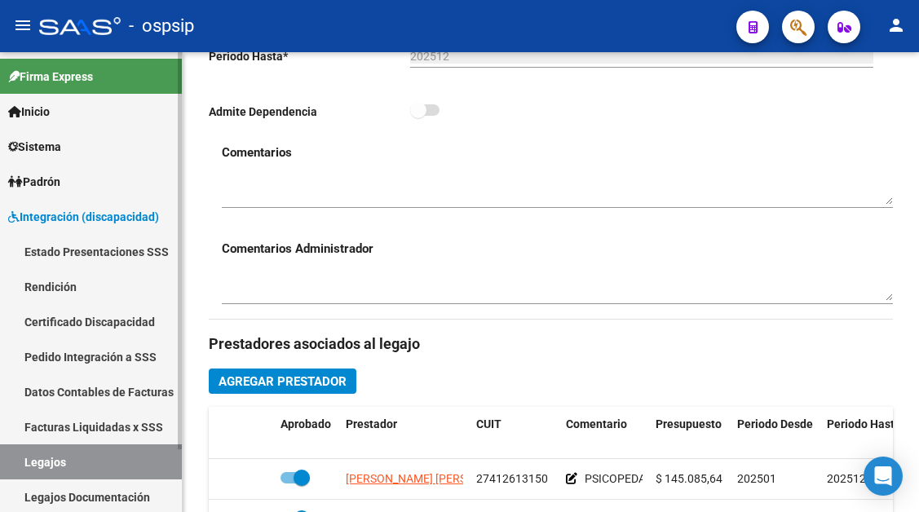
click at [76, 462] on link "Legajos" at bounding box center [91, 462] width 182 height 35
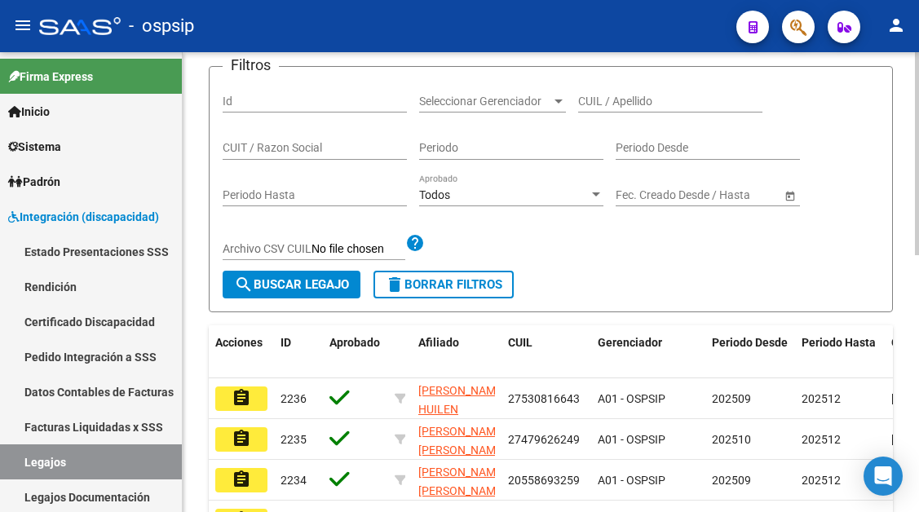
scroll to position [162, 0]
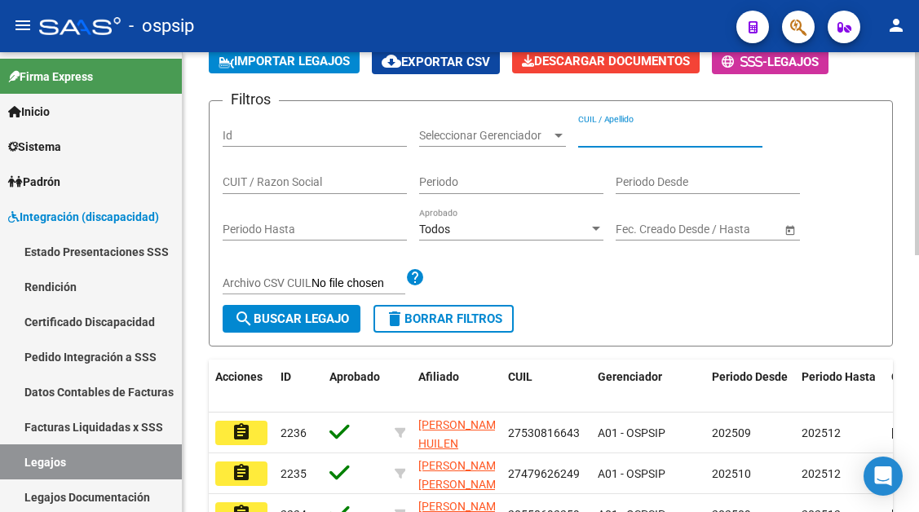
click at [608, 136] on input "CUIL / Apellido" at bounding box center [670, 136] width 184 height 14
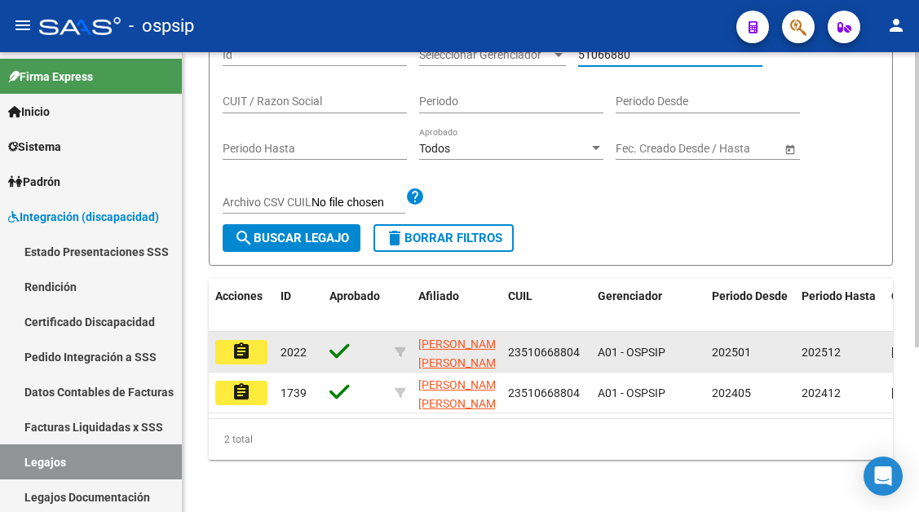
scroll to position [257, 0]
type input "51066880"
click at [237, 347] on mat-icon "assignment" at bounding box center [242, 352] width 20 height 20
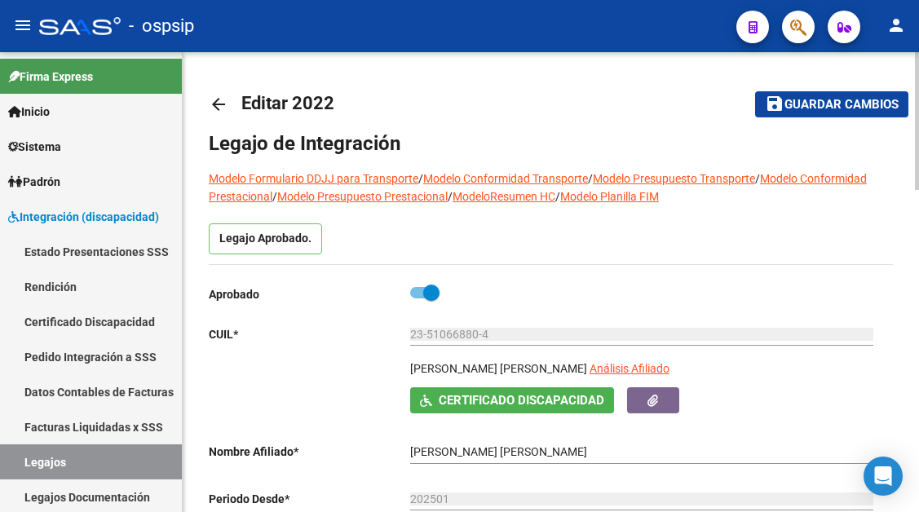
scroll to position [163, 0]
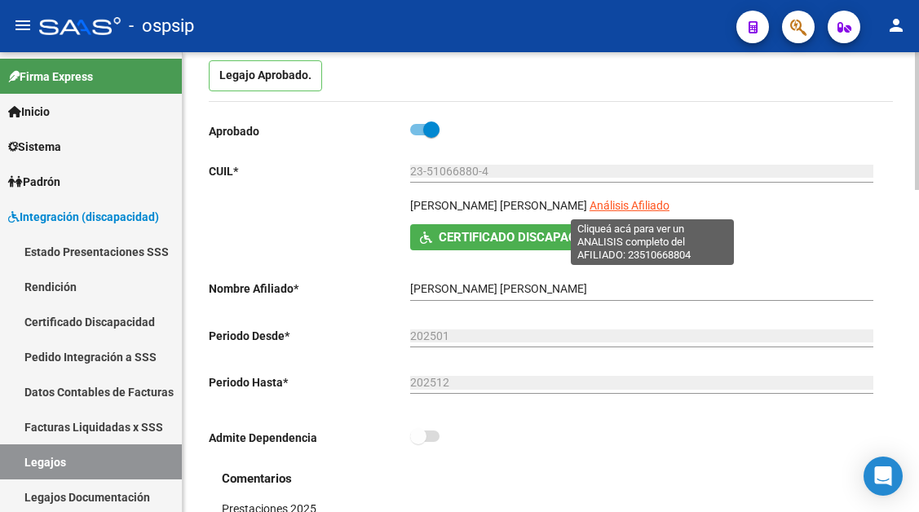
click at [640, 210] on span "Análisis Afiliado" at bounding box center [630, 205] width 80 height 13
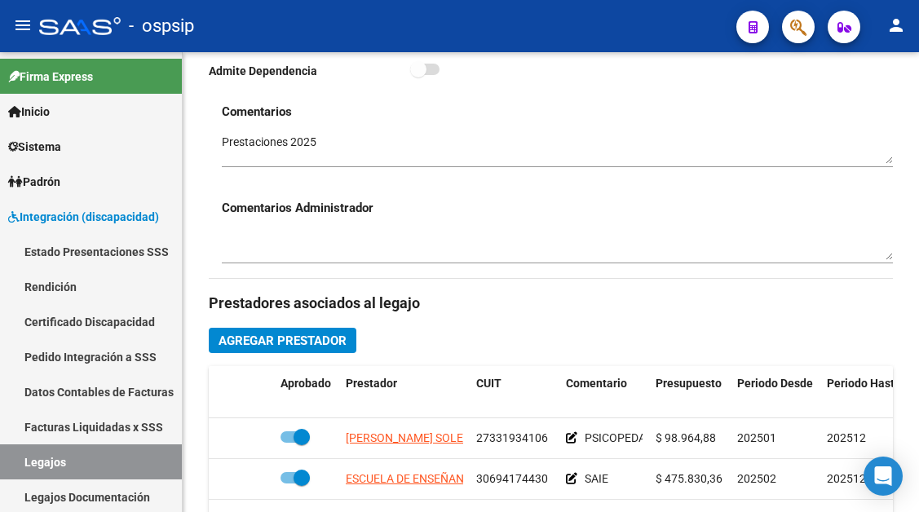
scroll to position [571, 0]
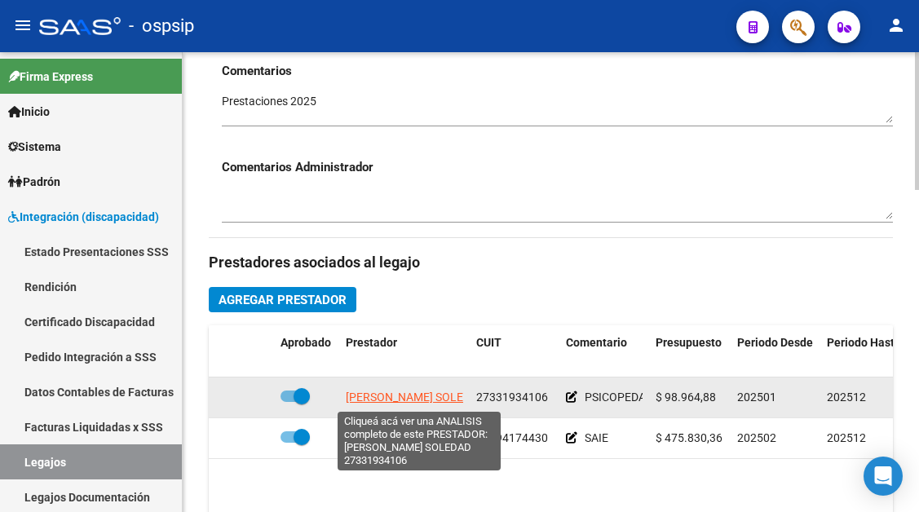
click at [415, 400] on span "SARTORI BETIANA SOLEDAD" at bounding box center [416, 397] width 140 height 13
type textarea "27331934106"
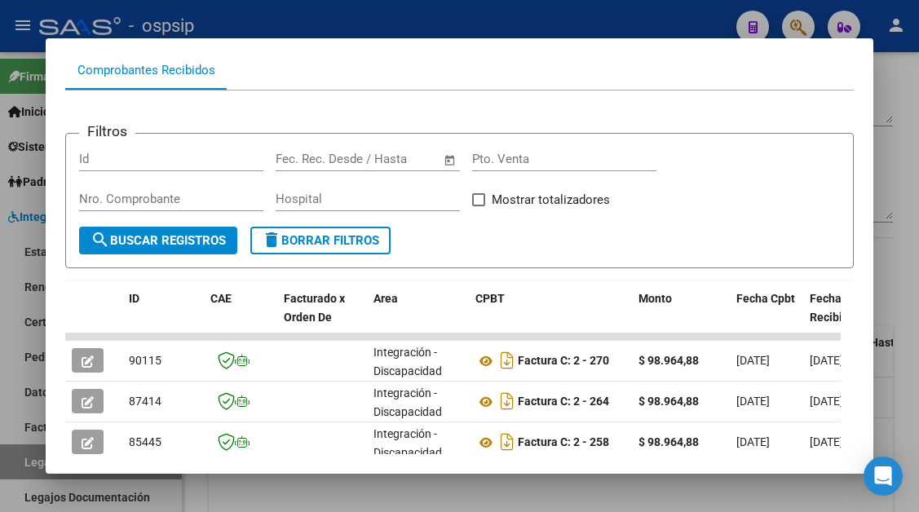
scroll to position [237, 0]
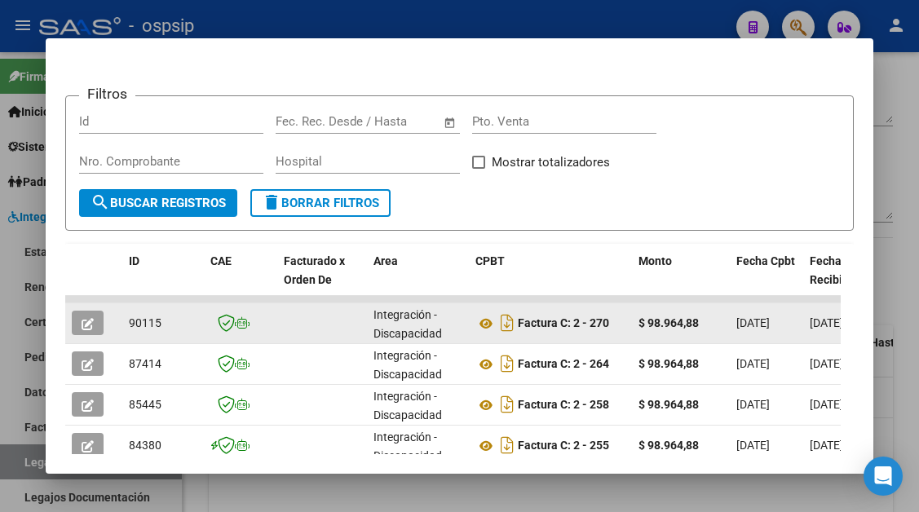
click at [85, 318] on icon "button" at bounding box center [88, 324] width 12 height 12
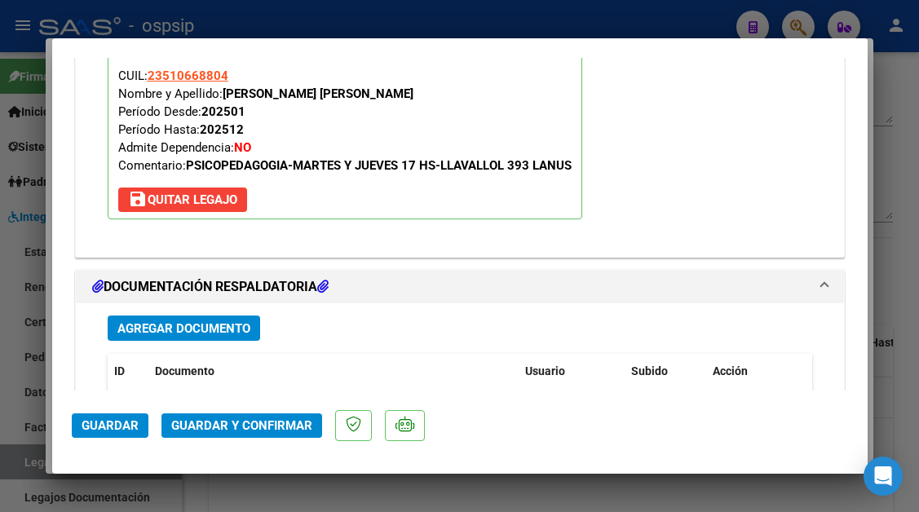
scroll to position [1958, 0]
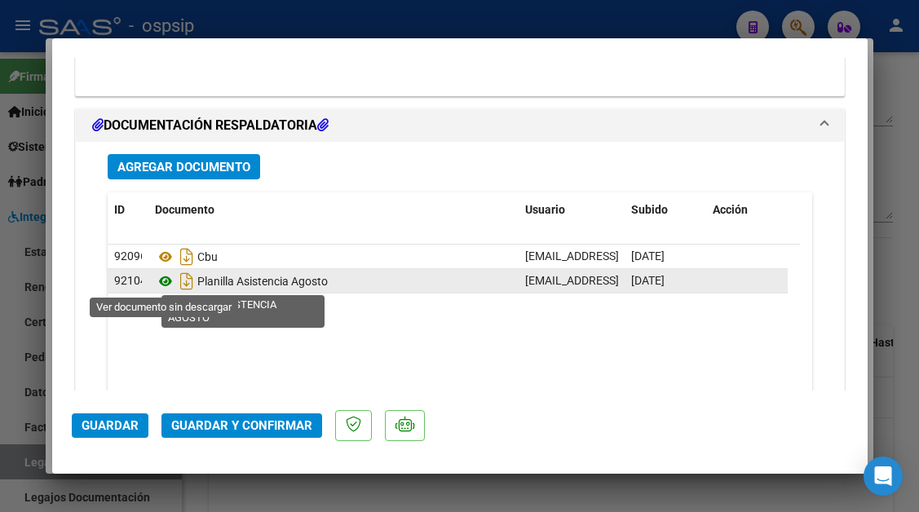
click at [166, 275] on icon at bounding box center [165, 282] width 21 height 20
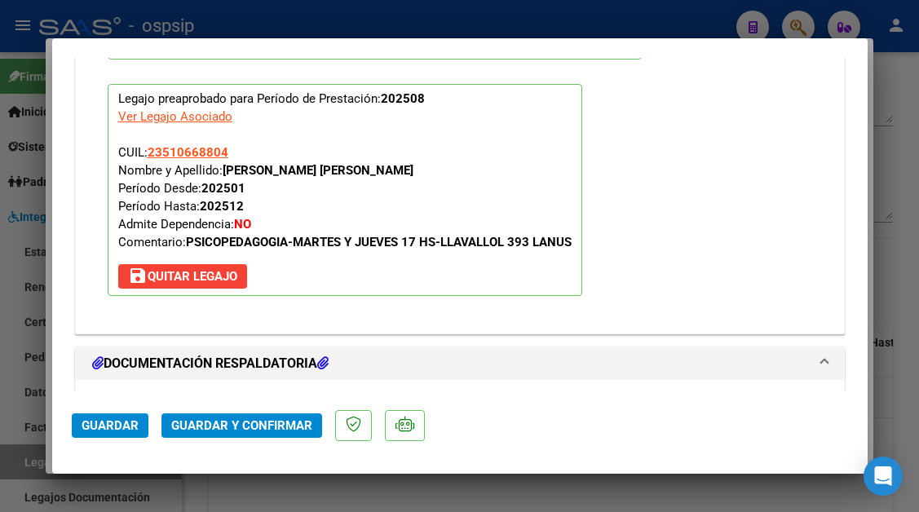
scroll to position [1713, 0]
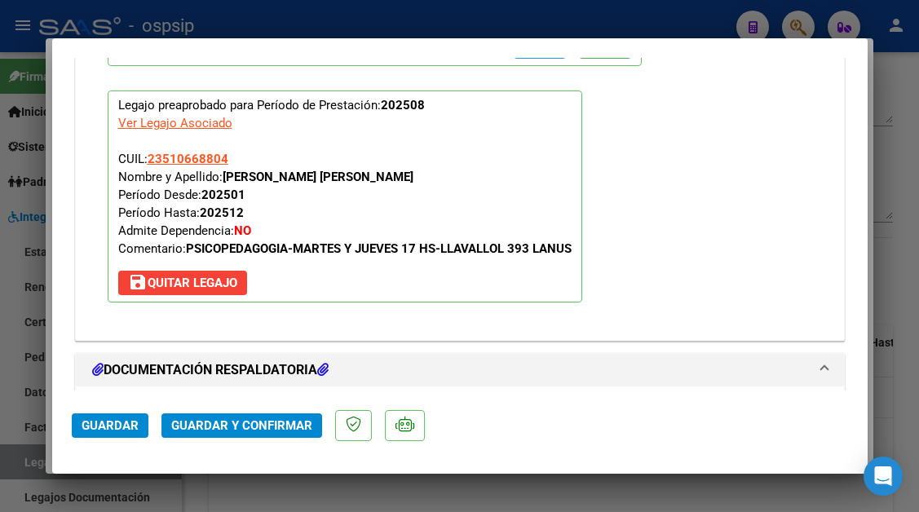
click at [235, 426] on span "Guardar y Confirmar" at bounding box center [241, 426] width 141 height 15
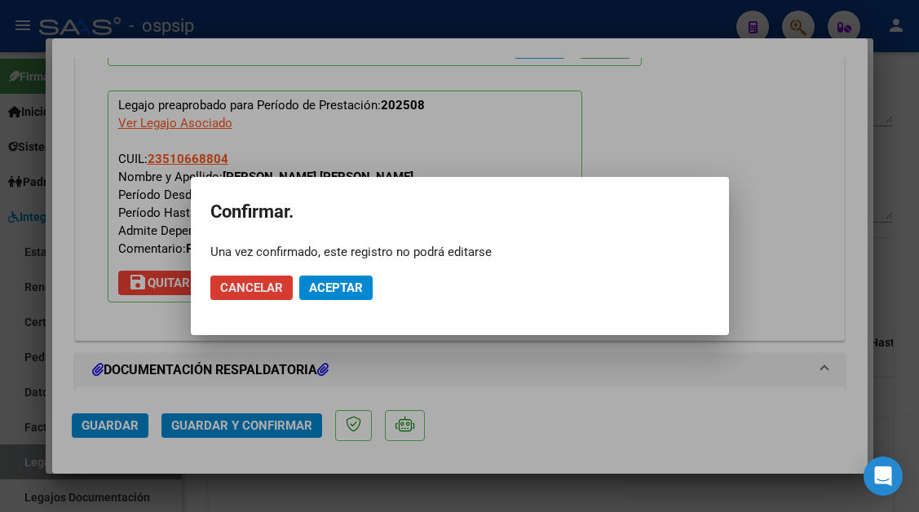
click at [322, 279] on button "Aceptar" at bounding box center [335, 288] width 73 height 24
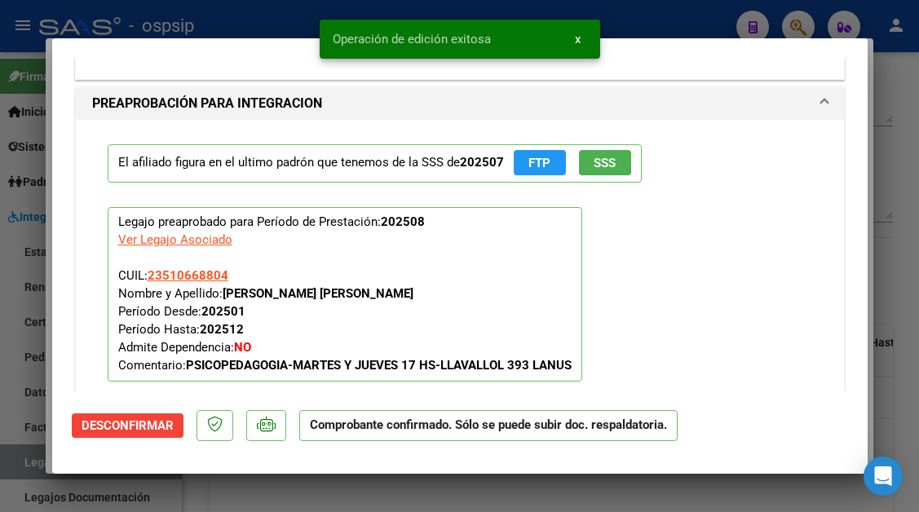
scroll to position [1321, 0]
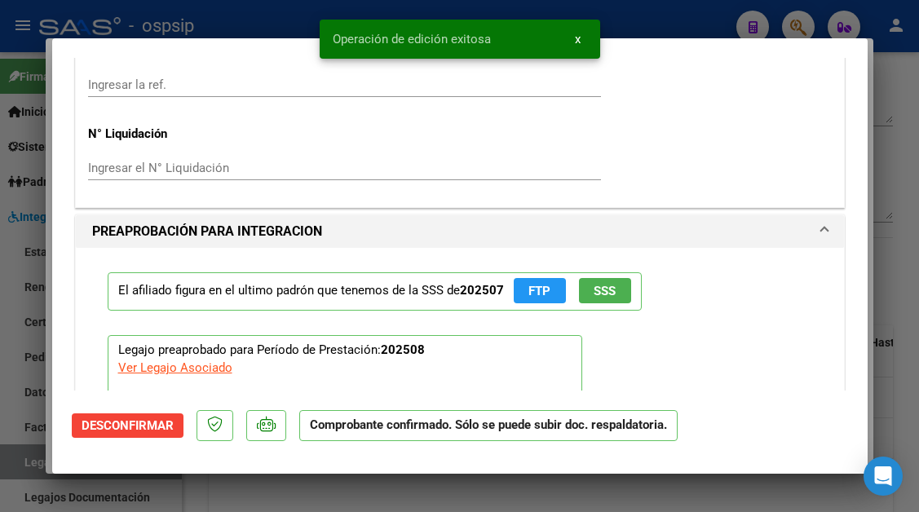
type input "$ 0,00"
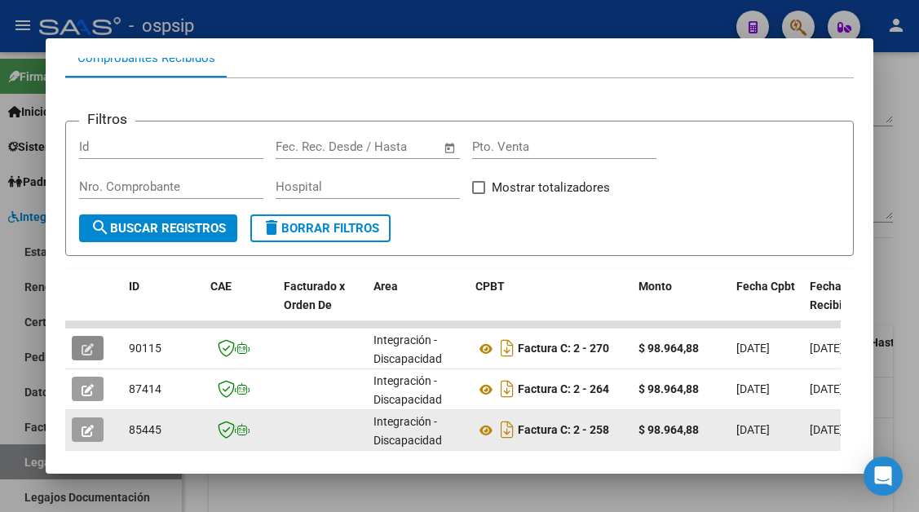
scroll to position [237, 0]
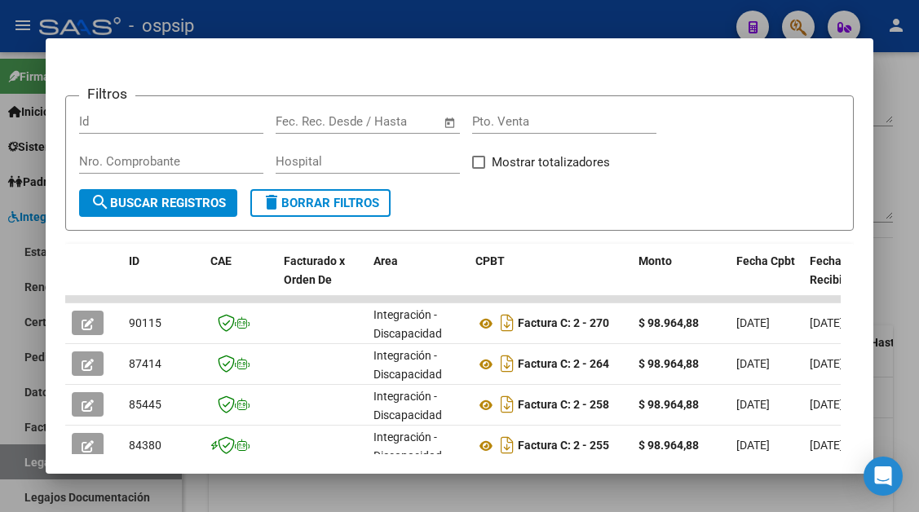
click at [7, 480] on div at bounding box center [459, 256] width 919 height 512
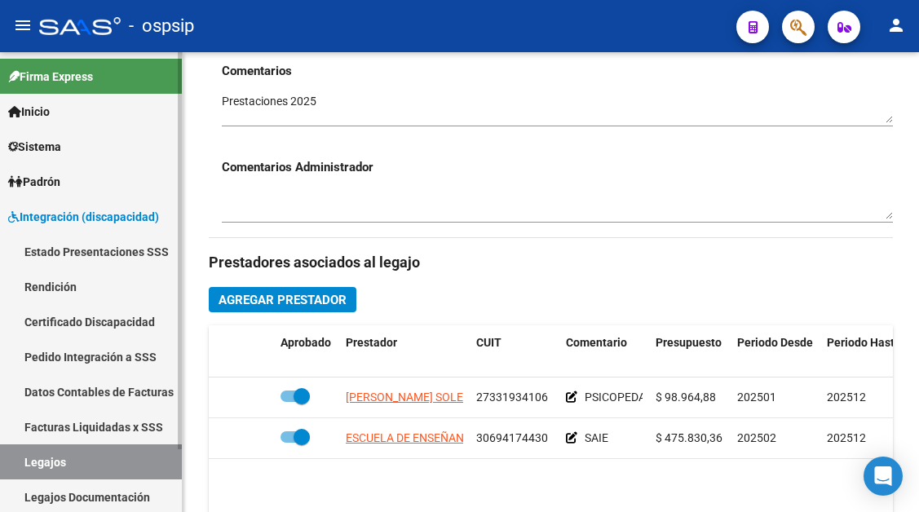
click at [29, 452] on link "Legajos" at bounding box center [91, 462] width 182 height 35
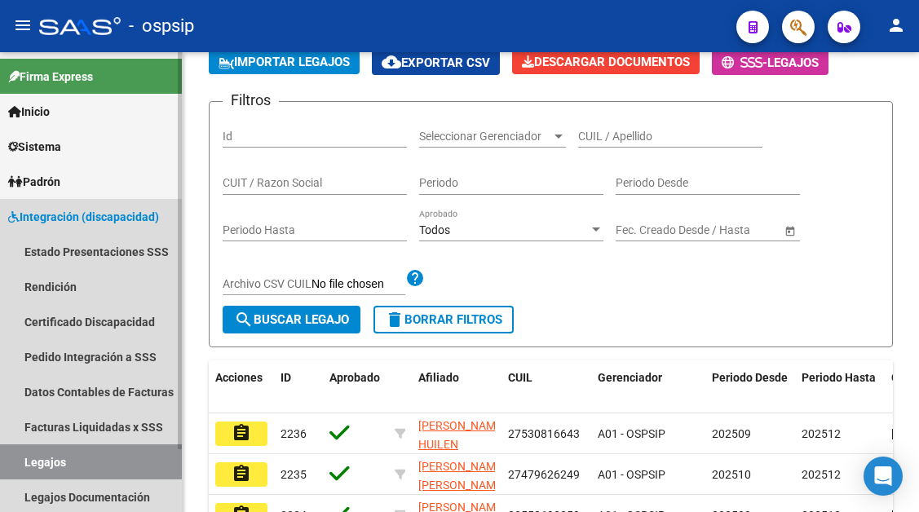
click at [29, 452] on link "Legajos" at bounding box center [91, 462] width 182 height 35
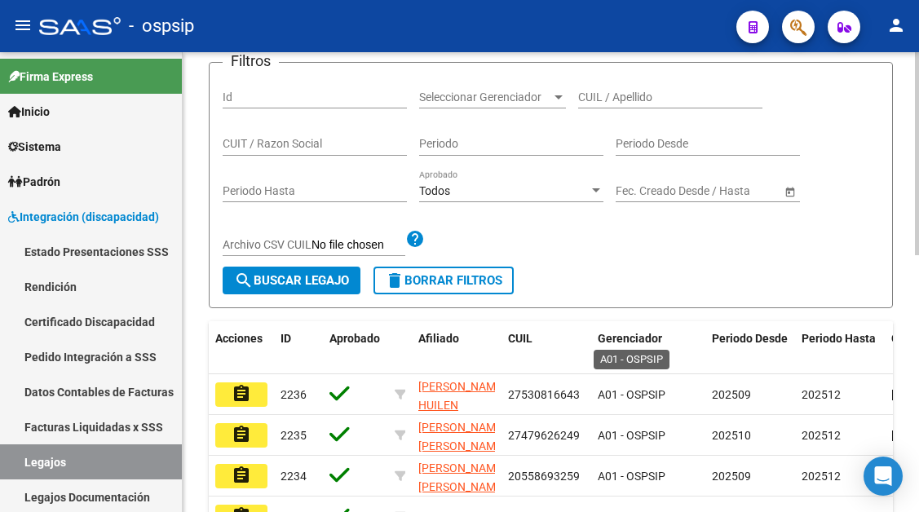
scroll to position [163, 0]
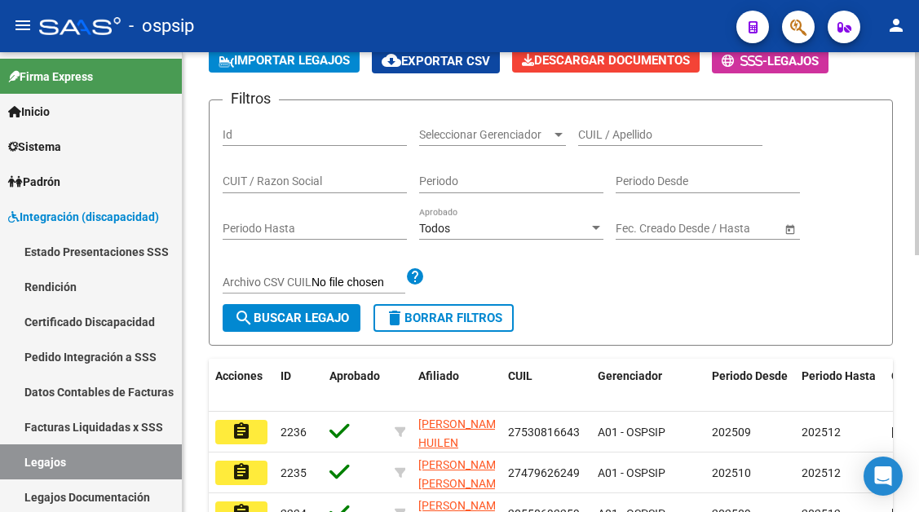
click at [597, 137] on input "CUIL / Apellido" at bounding box center [670, 135] width 184 height 14
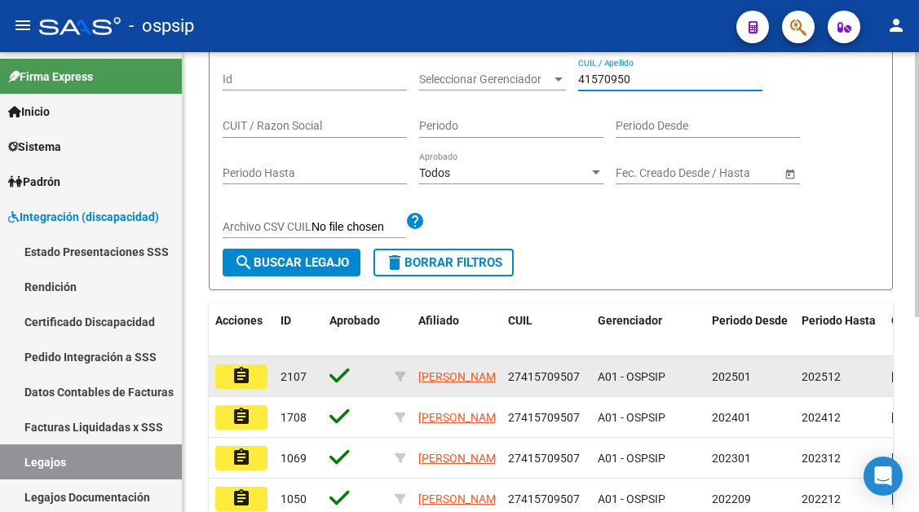
scroll to position [245, 0]
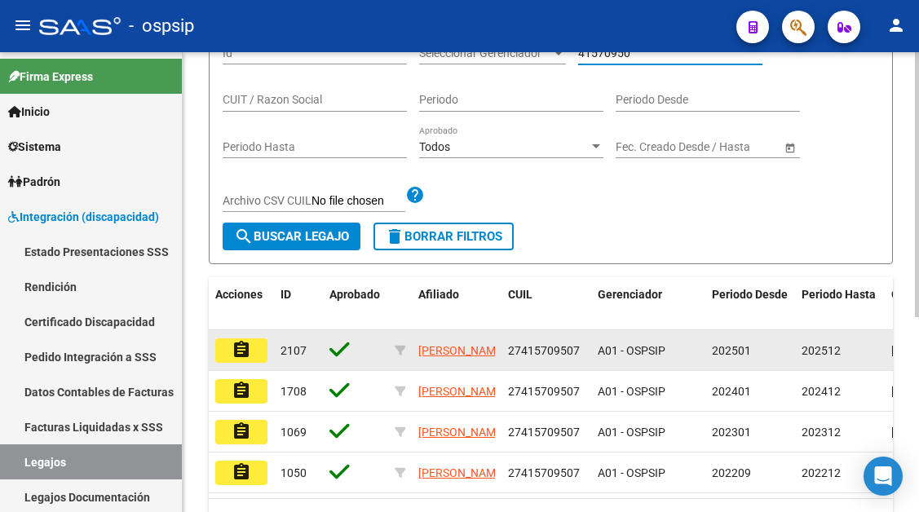
type input "41570950"
click at [248, 354] on mat-icon "assignment" at bounding box center [242, 350] width 20 height 20
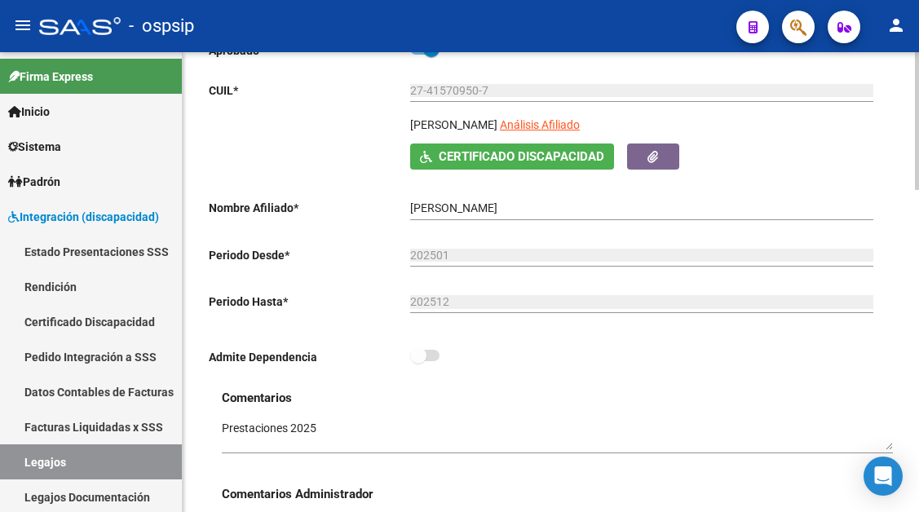
scroll to position [245, 0]
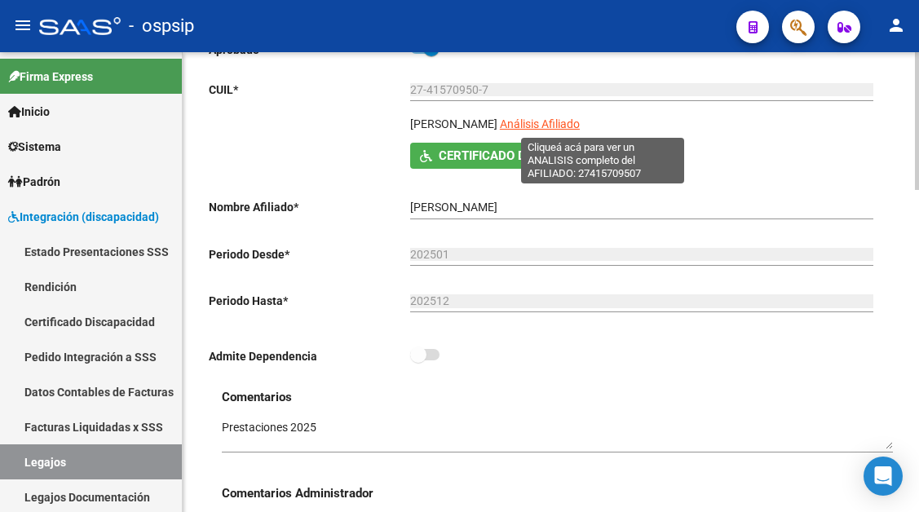
click at [580, 125] on span "Análisis Afiliado" at bounding box center [540, 123] width 80 height 13
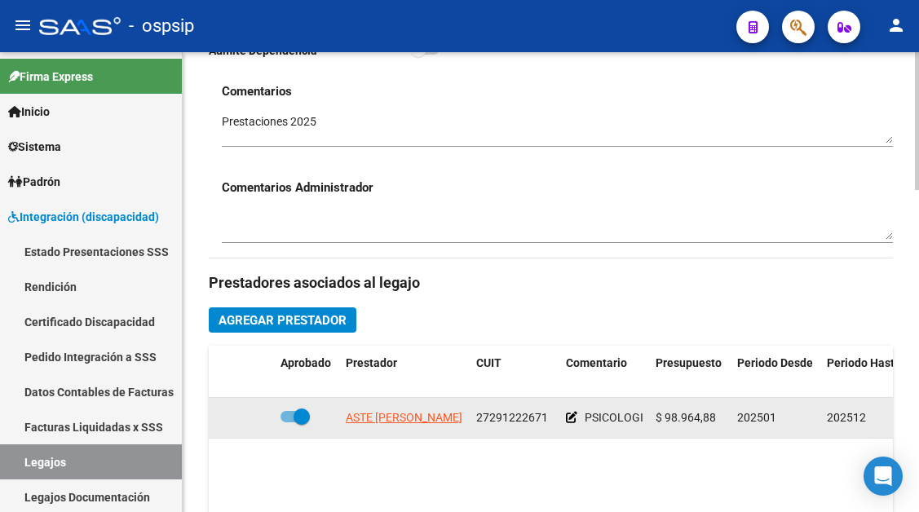
scroll to position [653, 0]
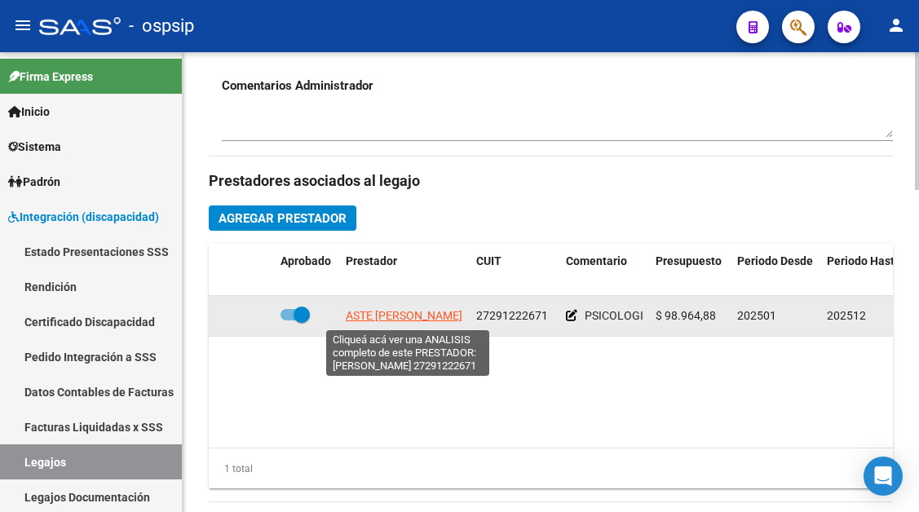
click at [425, 315] on span "ASTE MARIA VERONICA" at bounding box center [404, 315] width 117 height 13
type textarea "27291222671"
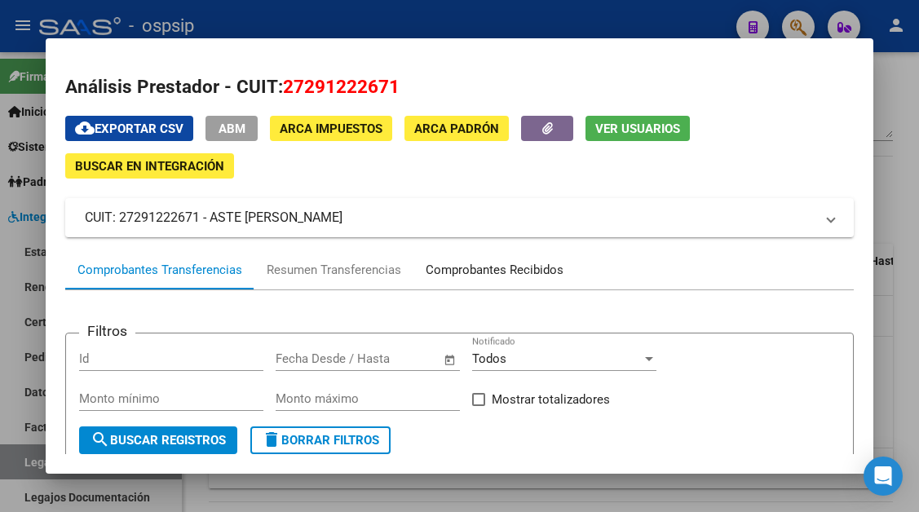
click at [483, 275] on div "Comprobantes Recibidos" at bounding box center [495, 270] width 138 height 19
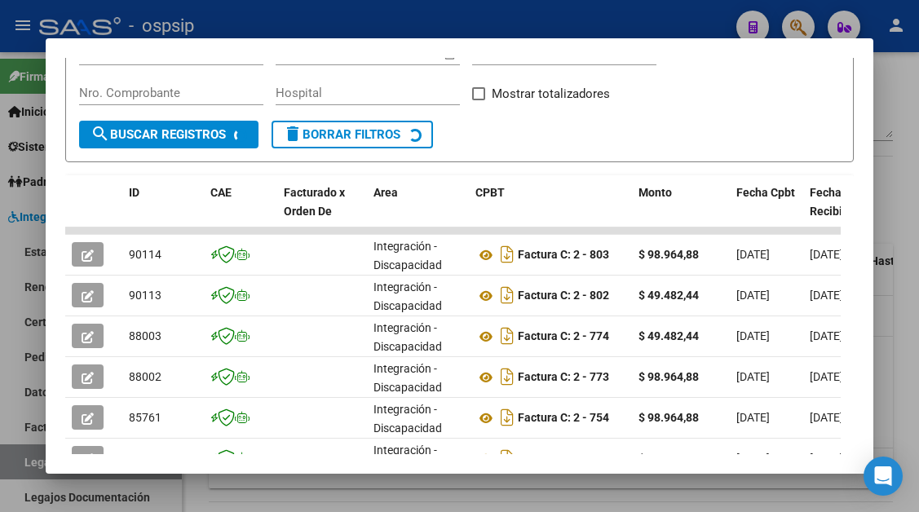
scroll to position [319, 0]
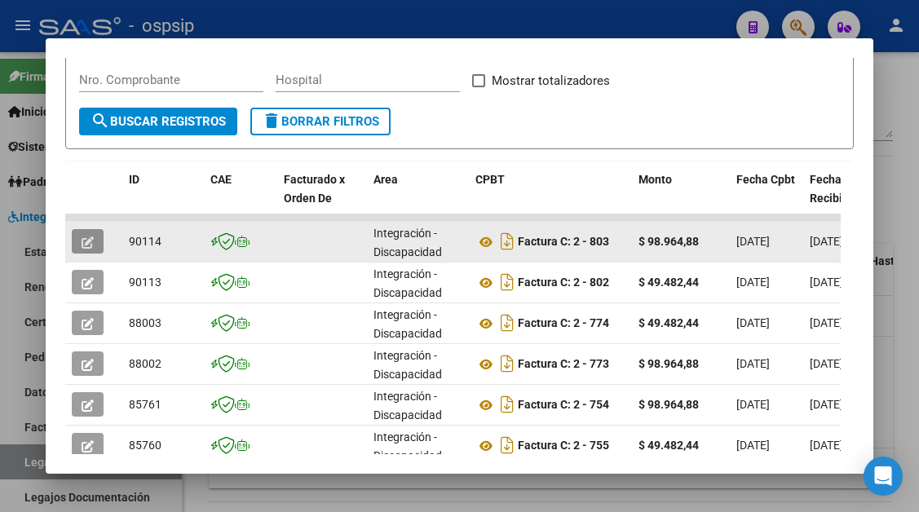
click at [82, 238] on icon "button" at bounding box center [88, 243] width 12 height 12
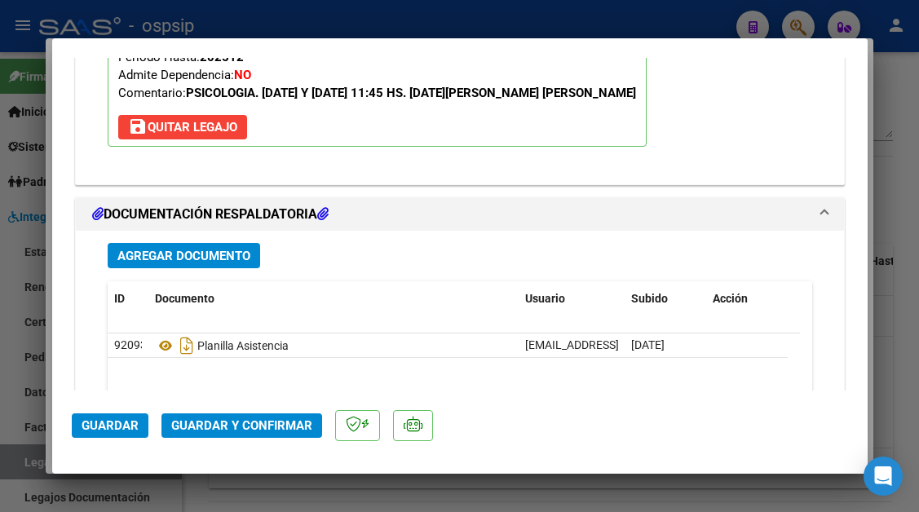
scroll to position [1877, 0]
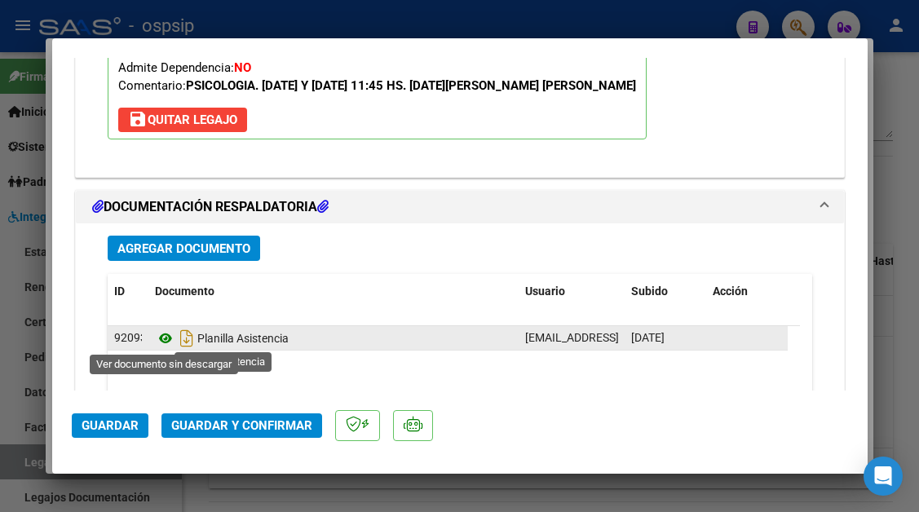
click at [167, 335] on icon at bounding box center [165, 339] width 21 height 20
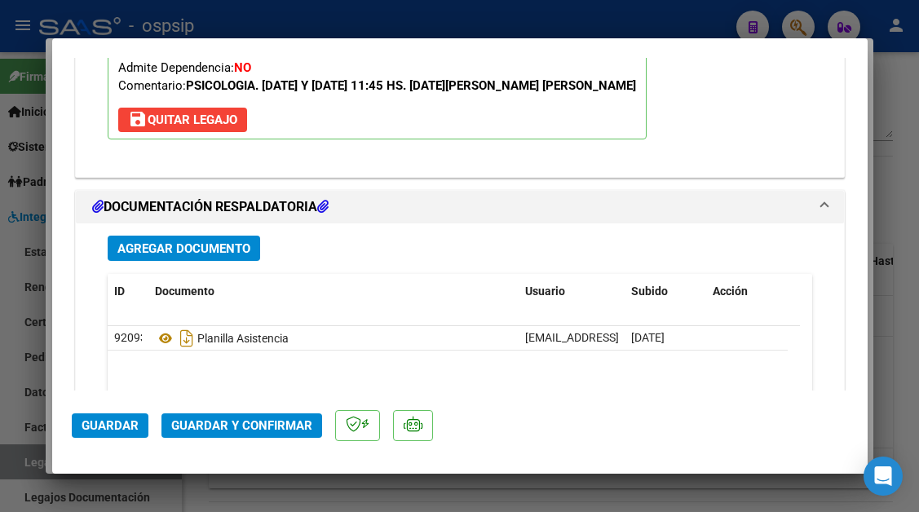
click at [233, 429] on span "Guardar y Confirmar" at bounding box center [241, 426] width 141 height 15
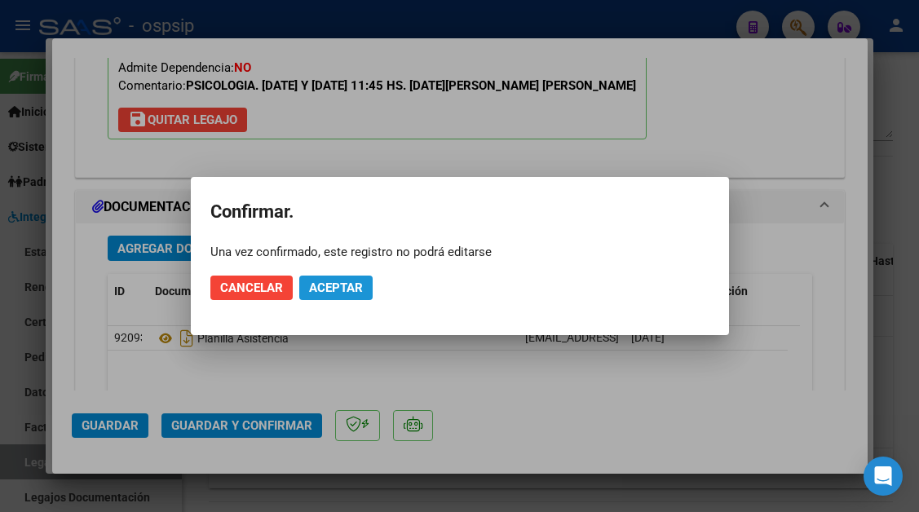
click at [326, 286] on span "Aceptar" at bounding box center [336, 288] width 54 height 15
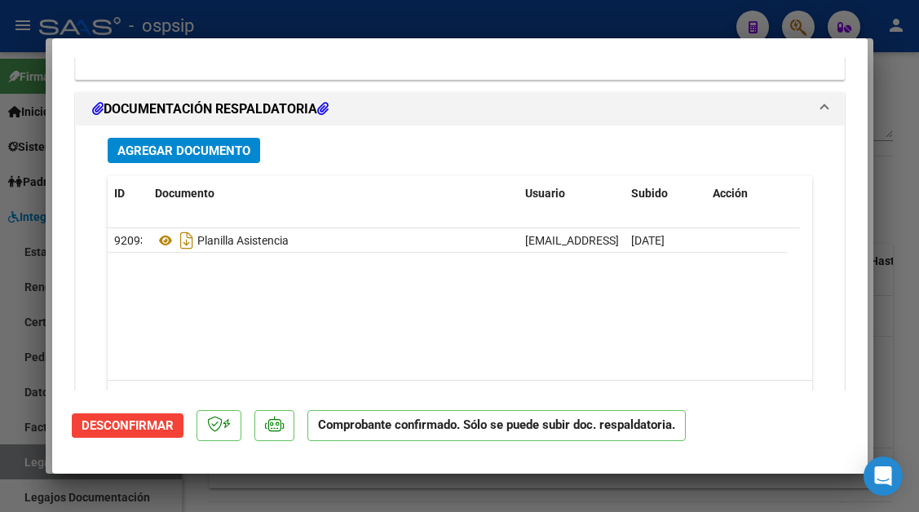
scroll to position [1871, 0]
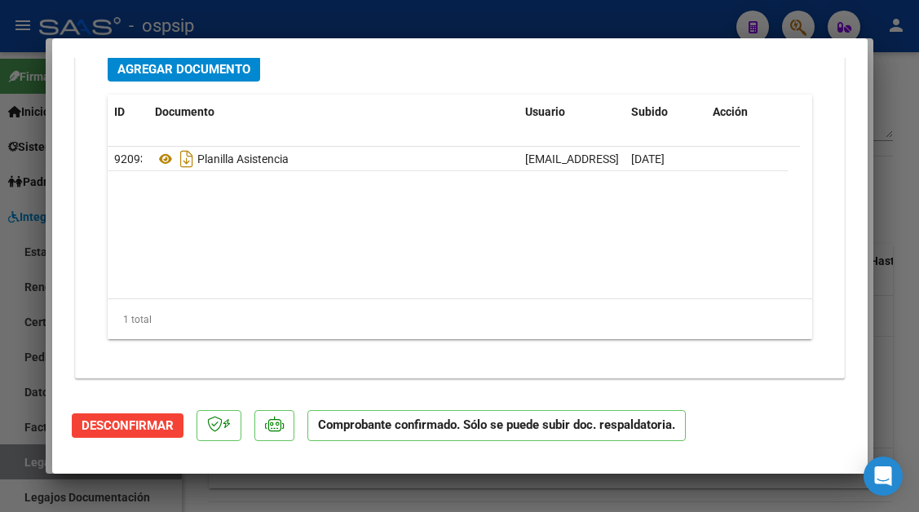
type input "$ 0,00"
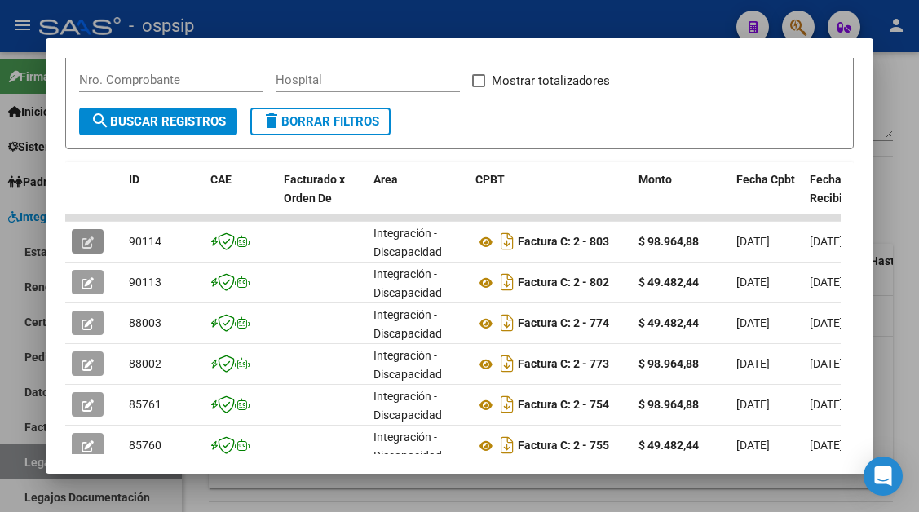
click at [32, 472] on div at bounding box center [459, 256] width 919 height 512
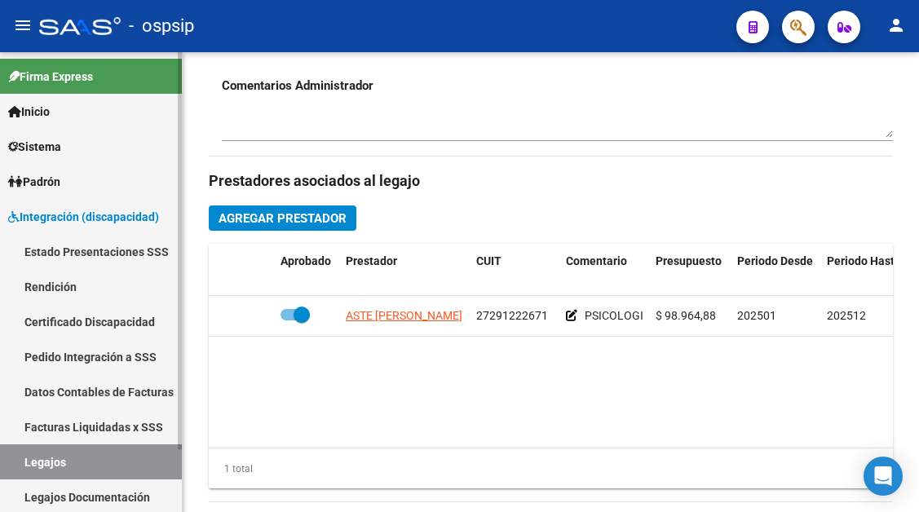
click at [32, 456] on link "Legajos" at bounding box center [91, 462] width 182 height 35
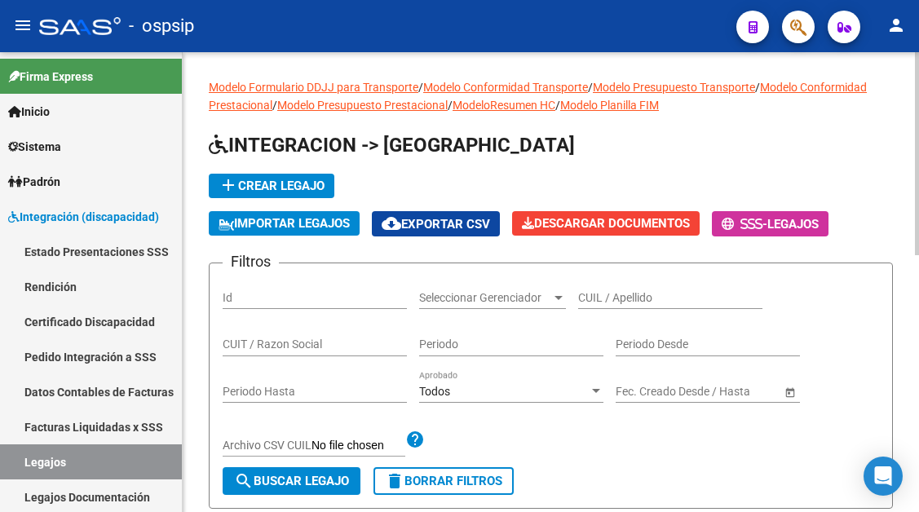
click at [596, 287] on div "CUIL / Apellido" at bounding box center [670, 293] width 184 height 33
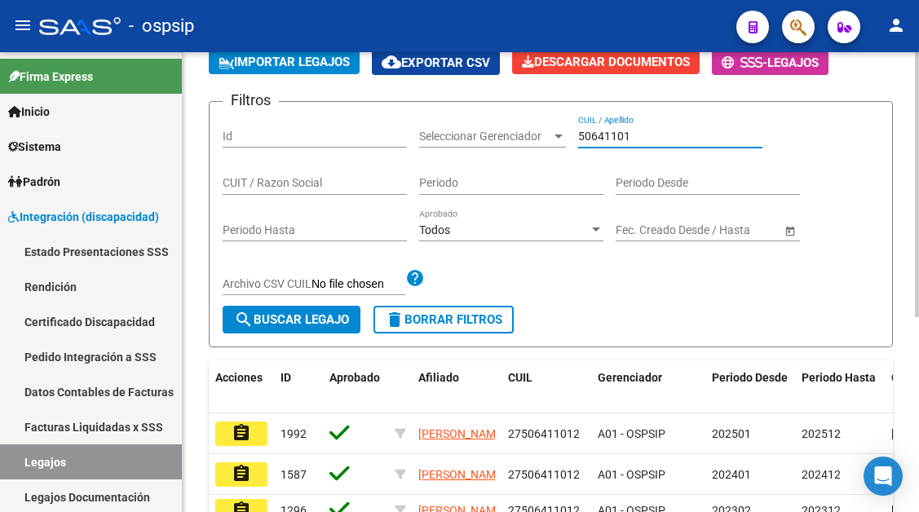
scroll to position [163, 0]
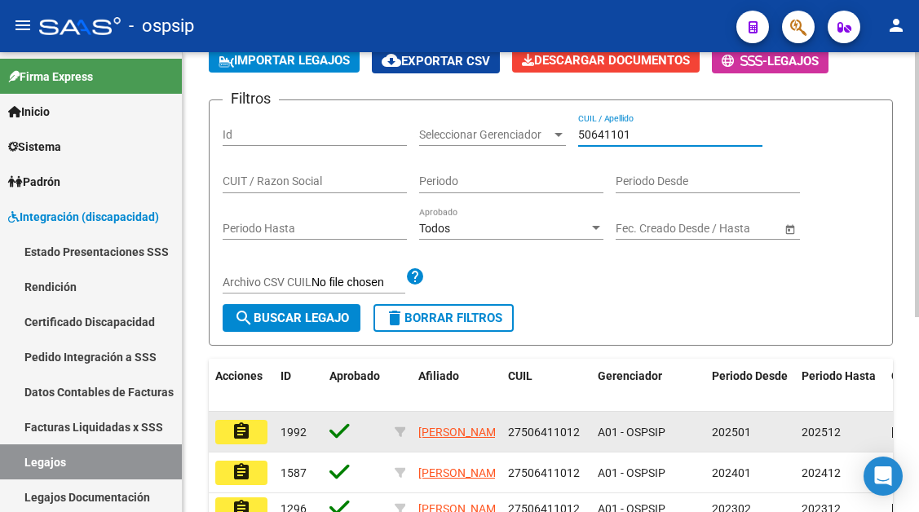
type input "50641101"
click at [246, 439] on mat-icon "assignment" at bounding box center [242, 432] width 20 height 20
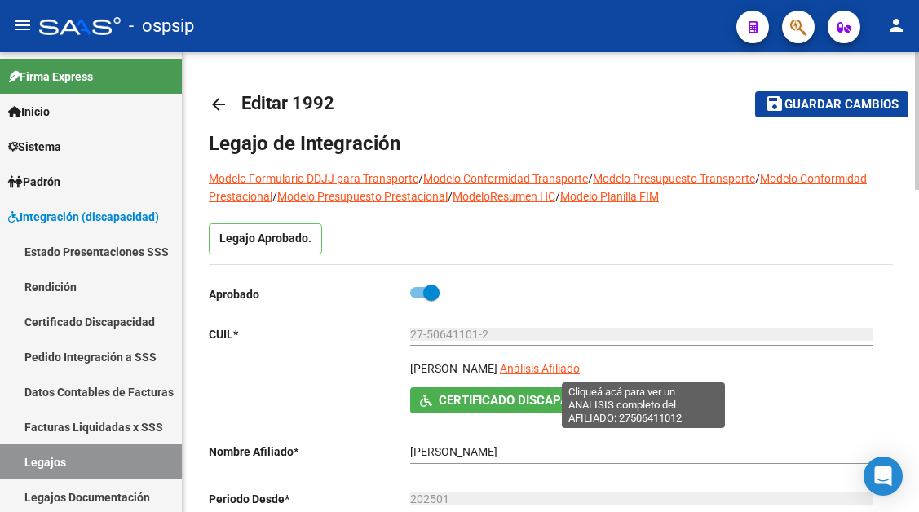
click at [580, 366] on span "Análisis Afiliado" at bounding box center [540, 368] width 80 height 13
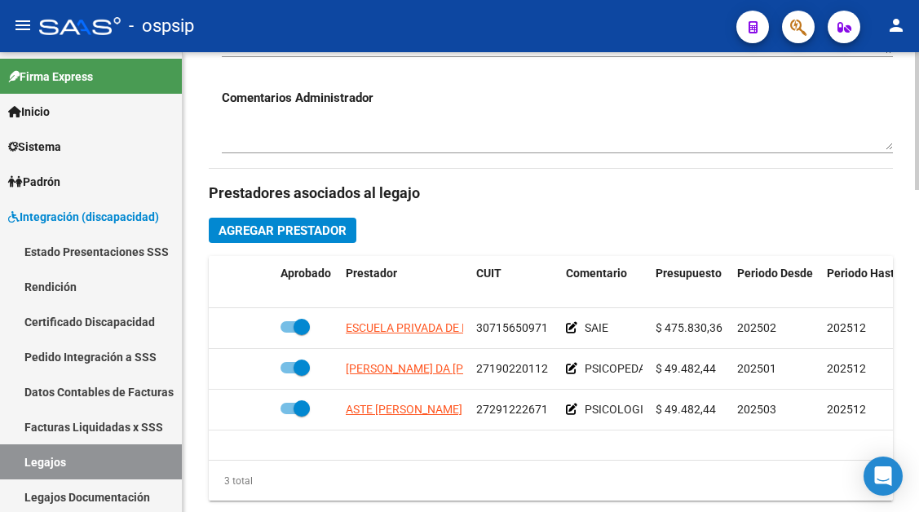
scroll to position [653, 0]
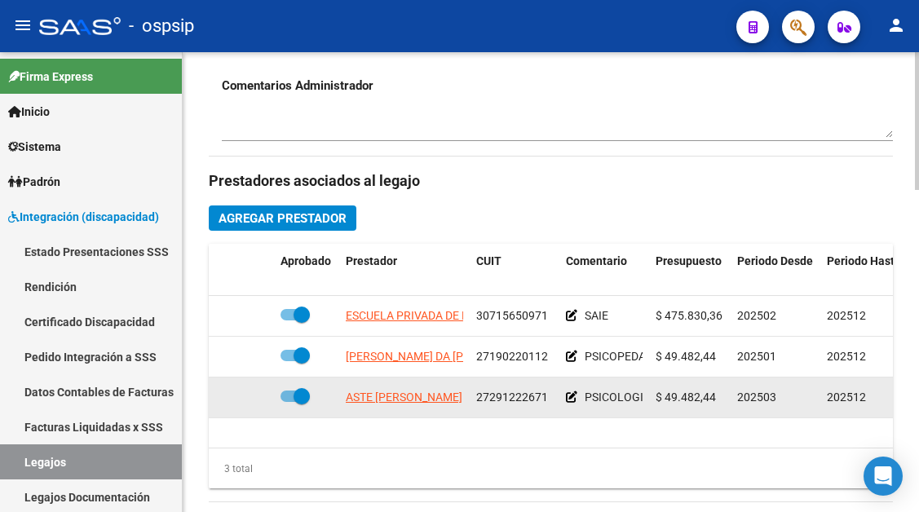
click at [420, 389] on app-link-go-to "ASTE MARIA VERONICA" at bounding box center [404, 397] width 117 height 19
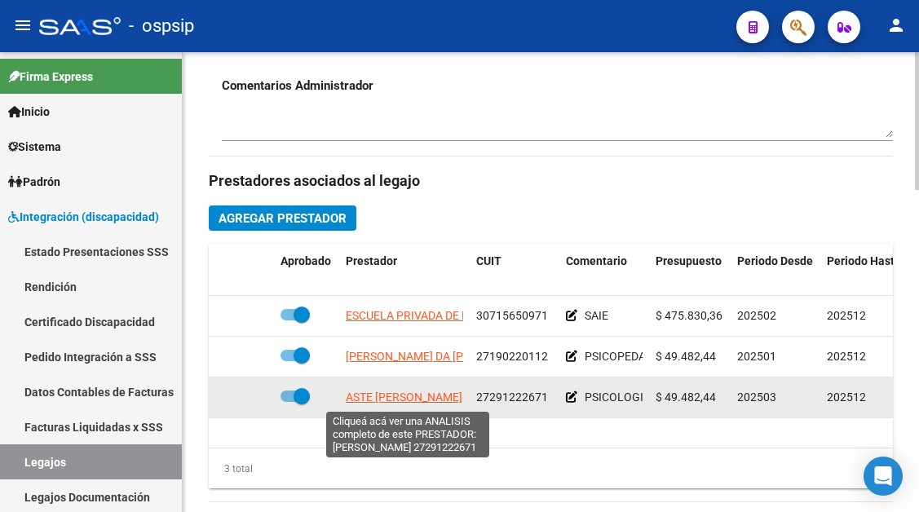
click at [418, 401] on span "ASTE MARIA VERONICA" at bounding box center [404, 397] width 117 height 13
type textarea "27291222671"
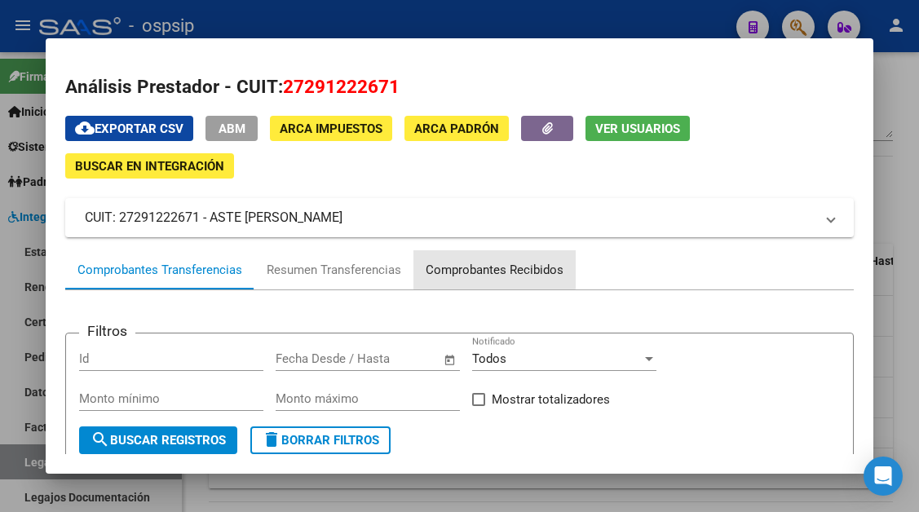
click at [459, 269] on div "Comprobantes Recibidos" at bounding box center [495, 270] width 138 height 19
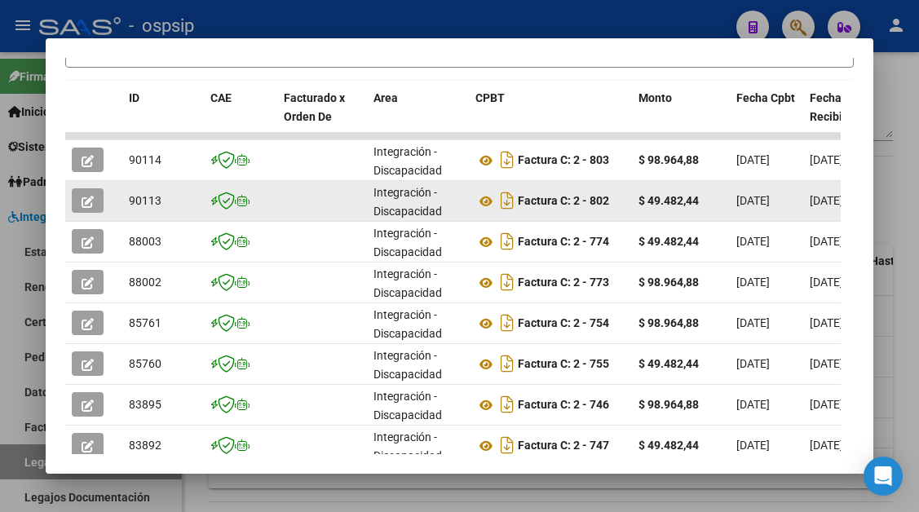
scroll to position [408, 0]
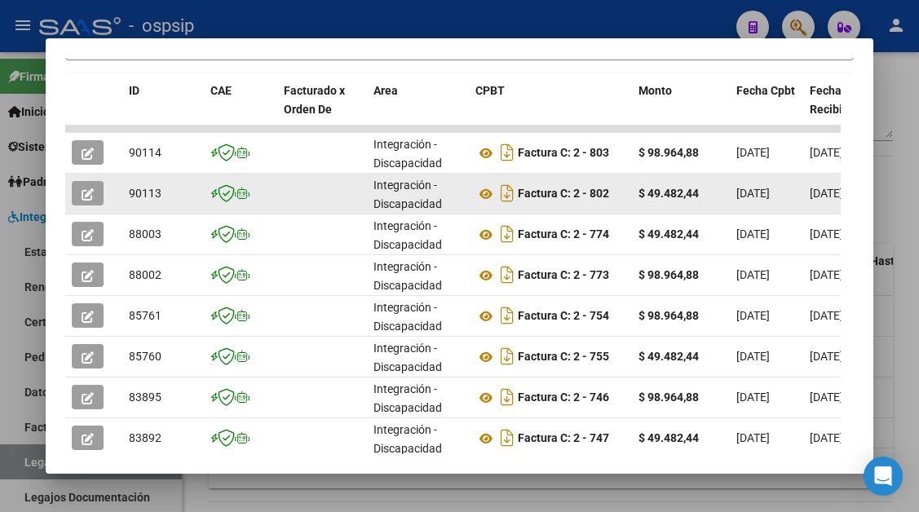
click at [85, 186] on span "button" at bounding box center [88, 193] width 12 height 15
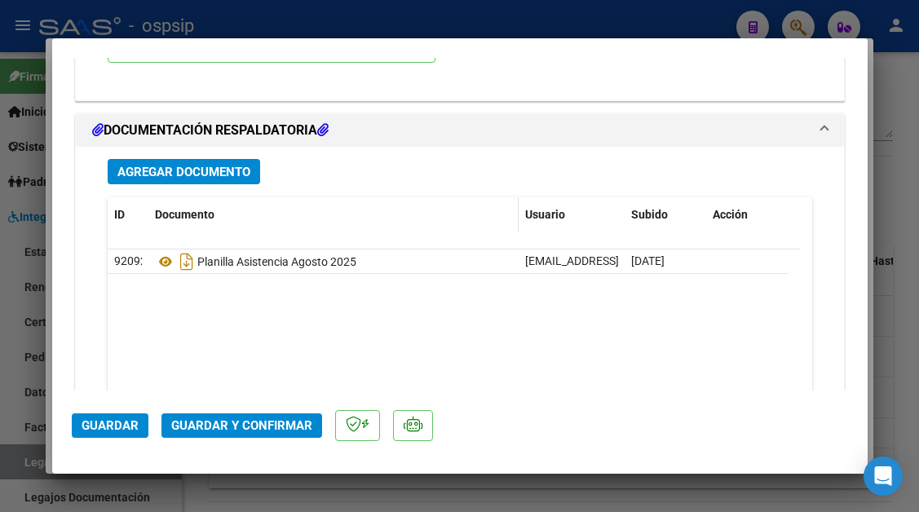
scroll to position [1958, 0]
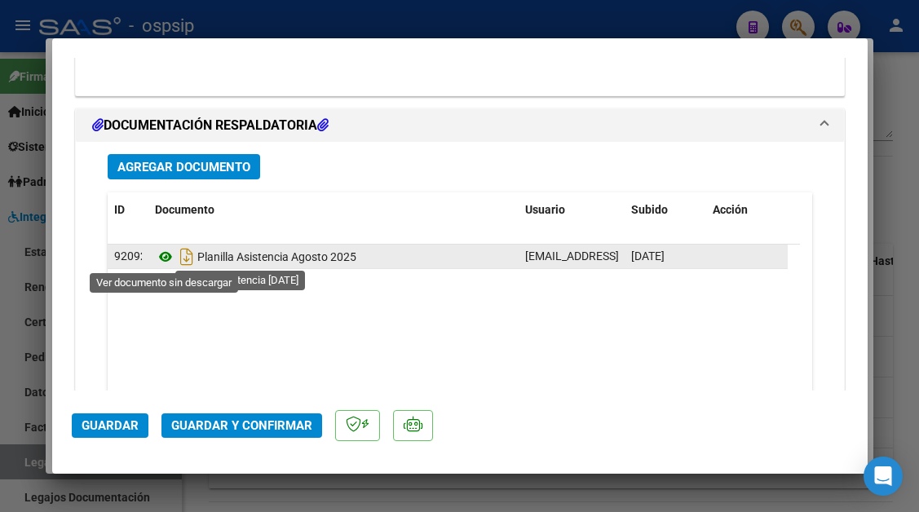
click at [163, 254] on icon at bounding box center [165, 257] width 21 height 20
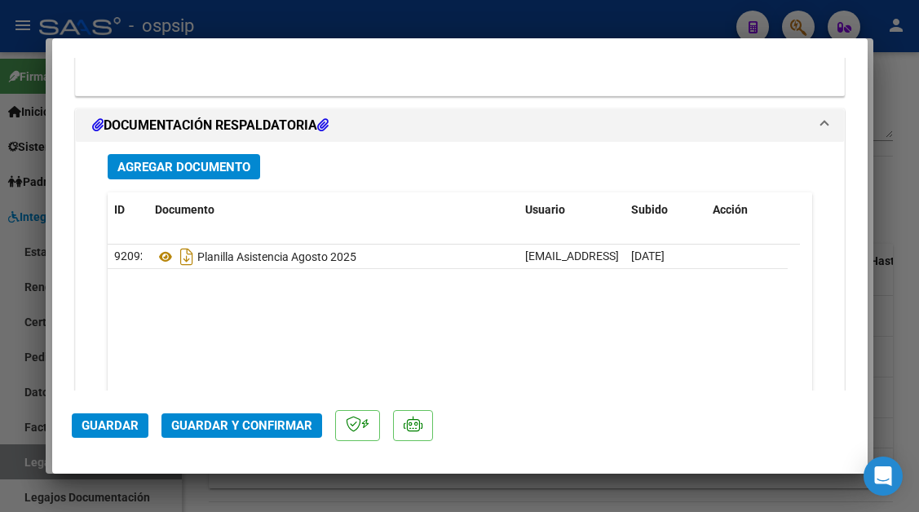
click at [236, 433] on span "Guardar y Confirmar" at bounding box center [241, 426] width 141 height 15
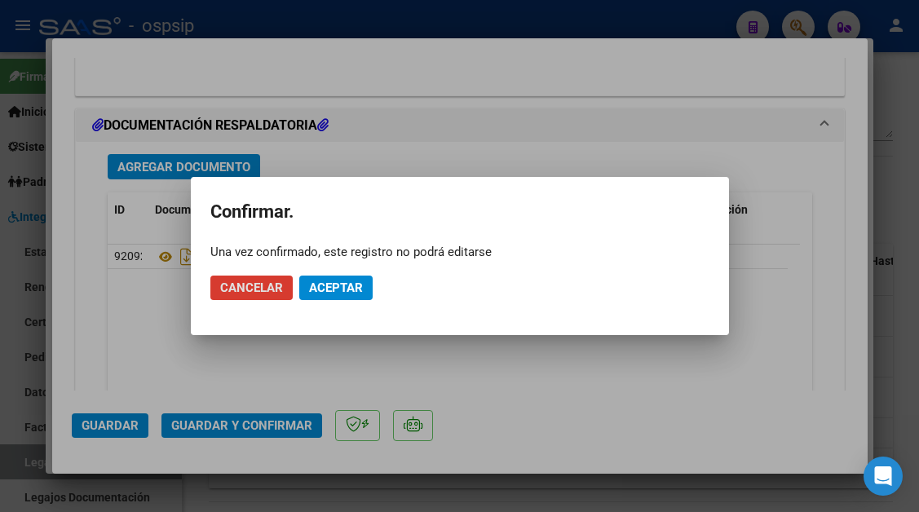
click at [341, 294] on span "Aceptar" at bounding box center [336, 288] width 54 height 15
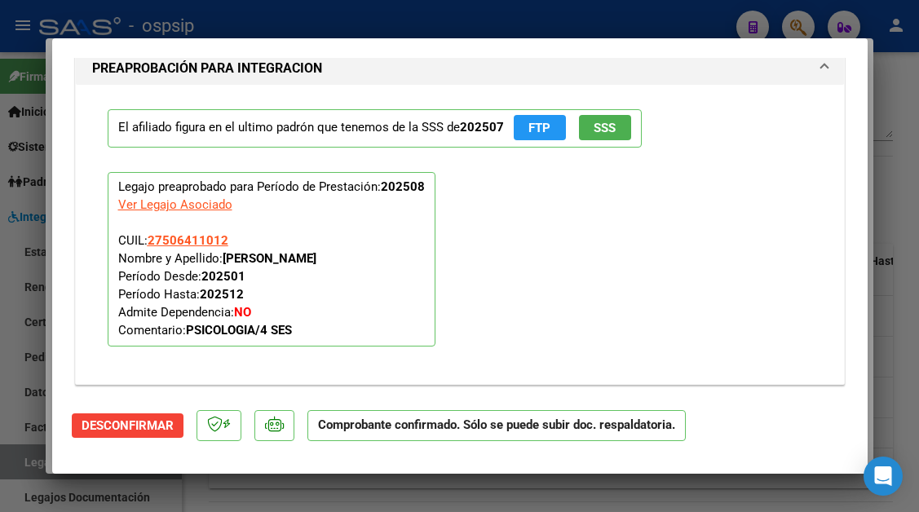
scroll to position [1729, 0]
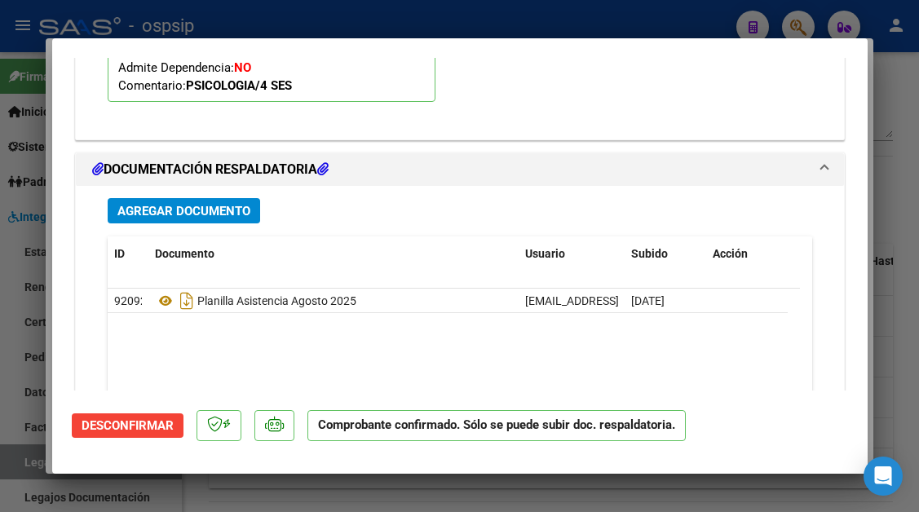
click at [11, 454] on div at bounding box center [459, 256] width 919 height 512
type input "$ 0,00"
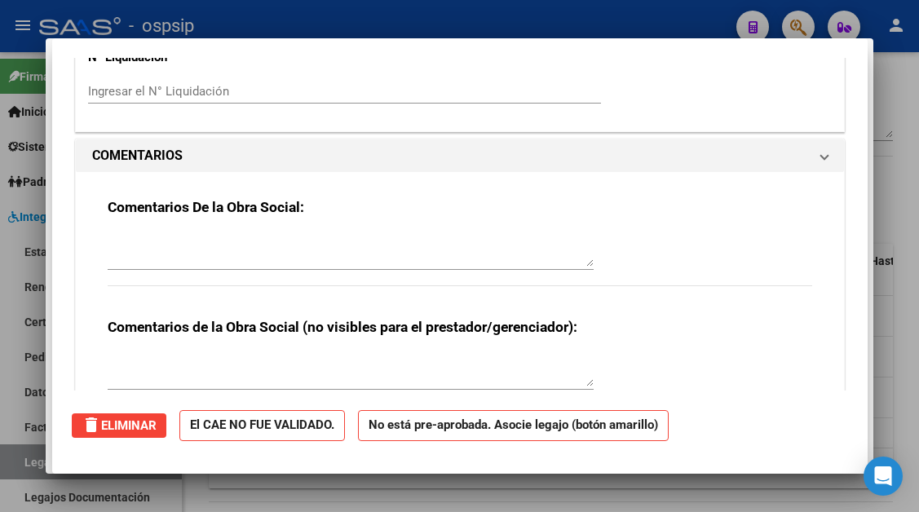
scroll to position [0, 0]
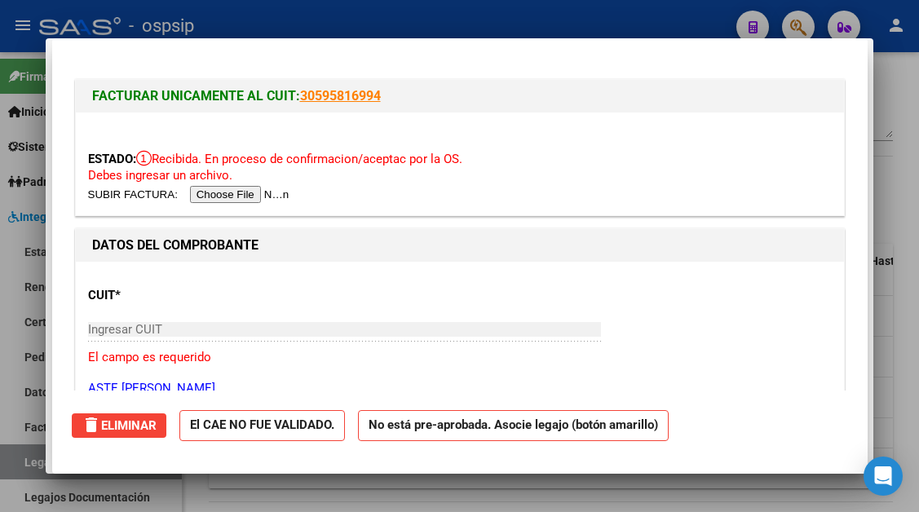
click at [11, 454] on div at bounding box center [459, 256] width 919 height 512
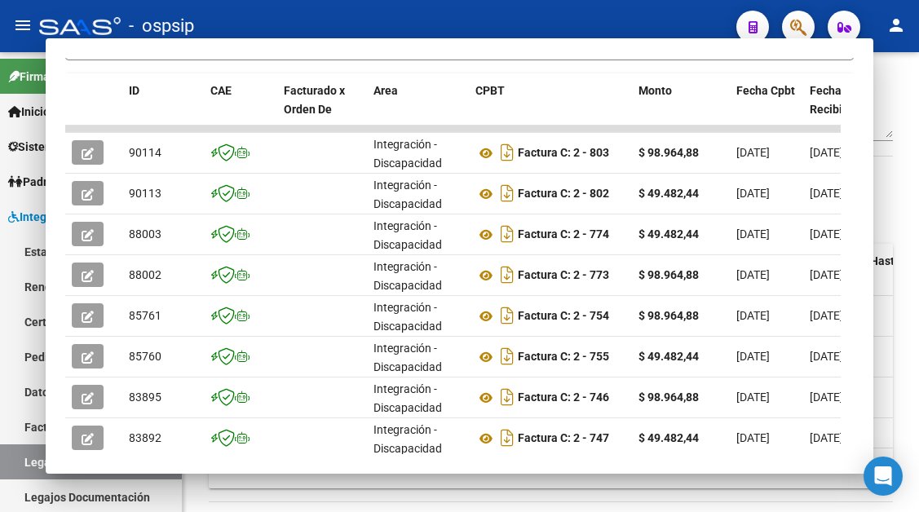
click at [11, 454] on link "Legajos" at bounding box center [91, 462] width 182 height 35
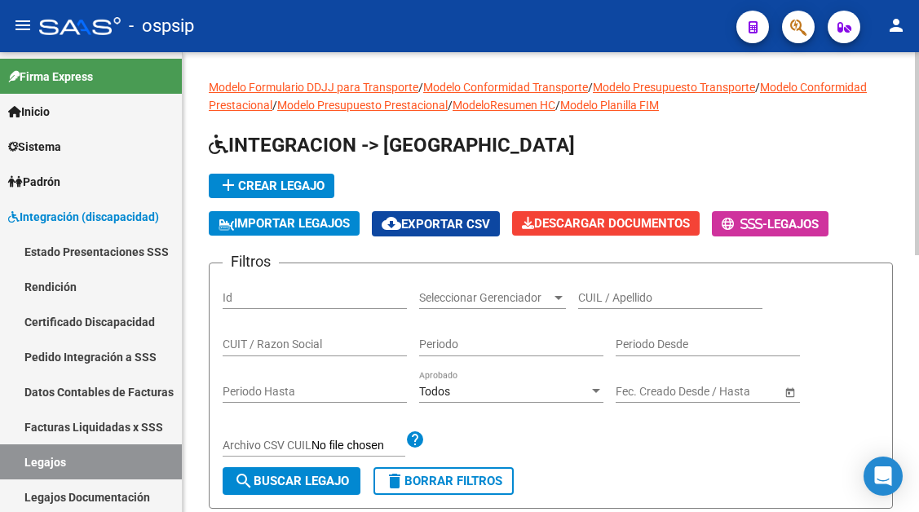
click at [627, 299] on input "CUIL / Apellido" at bounding box center [670, 298] width 184 height 14
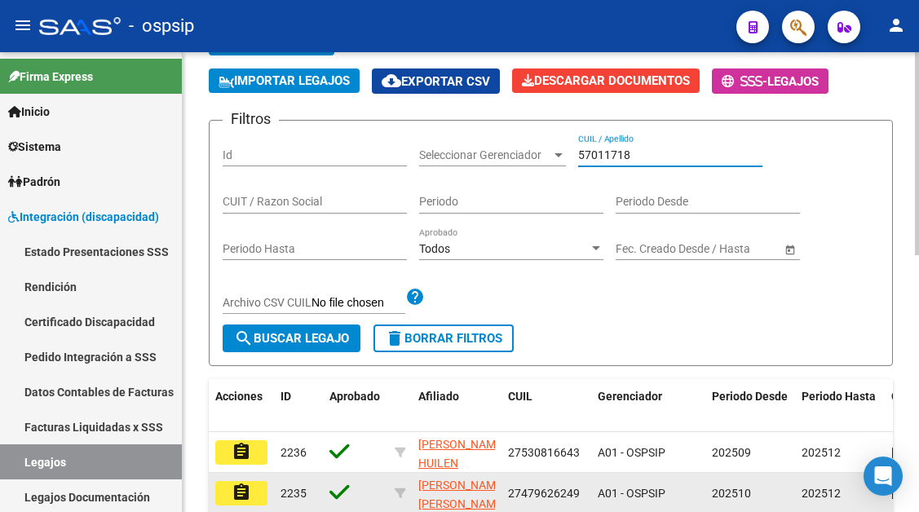
scroll to position [245, 0]
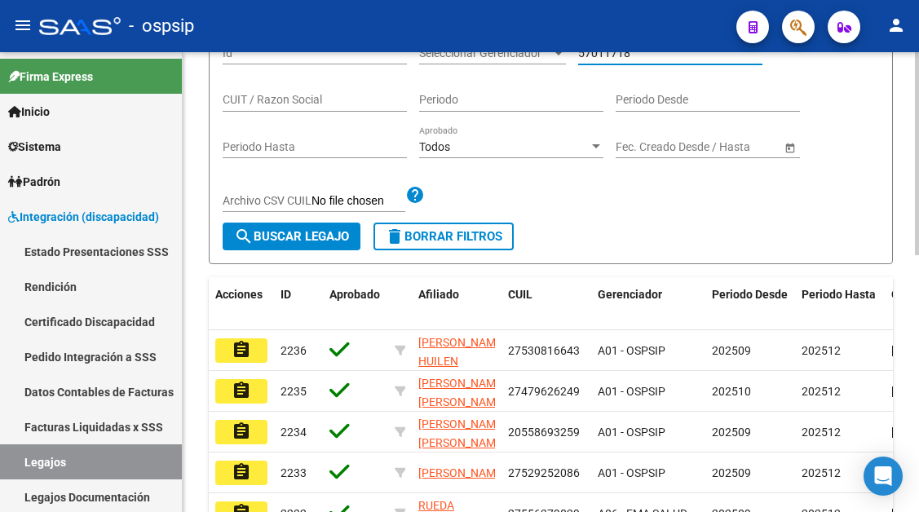
click at [662, 59] on input "57011718" at bounding box center [670, 54] width 184 height 14
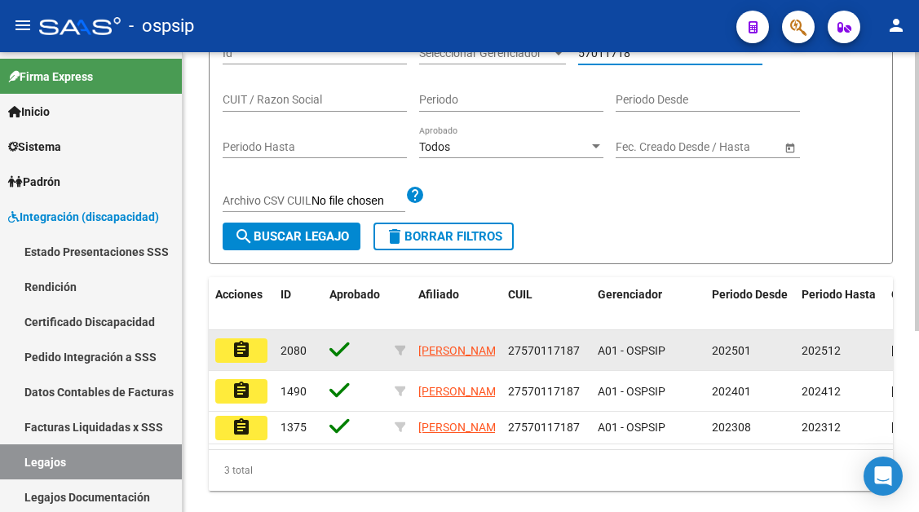
type input "57011718"
click at [231, 361] on button "assignment" at bounding box center [241, 351] width 52 height 24
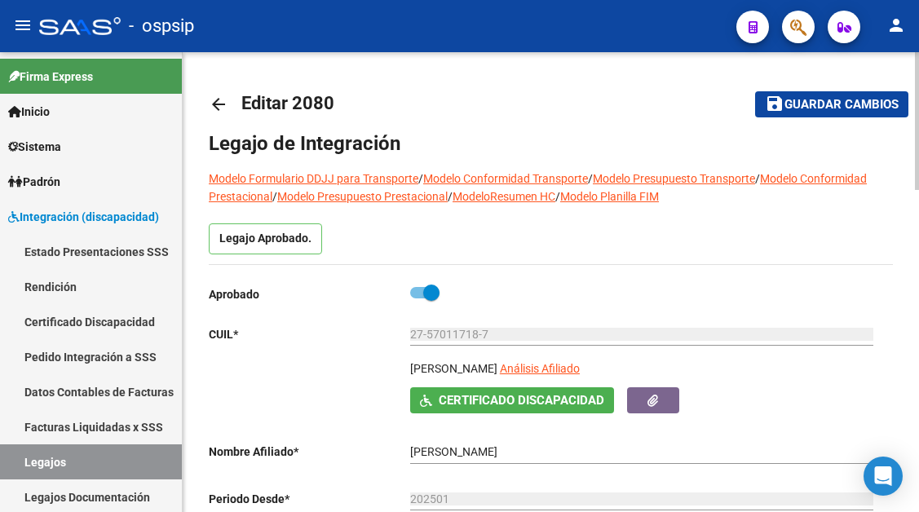
scroll to position [163, 0]
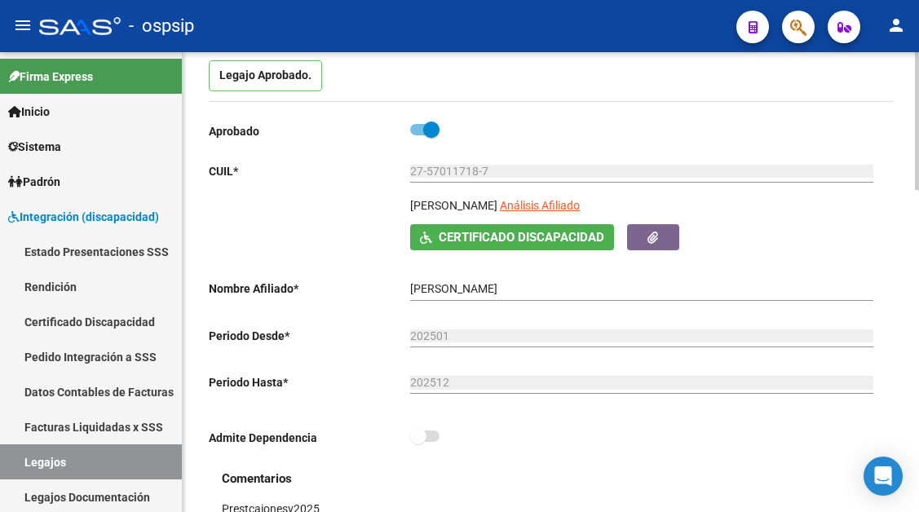
click at [614, 197] on div "27-57011718-7 Ingresar CUIL" at bounding box center [641, 173] width 463 height 47
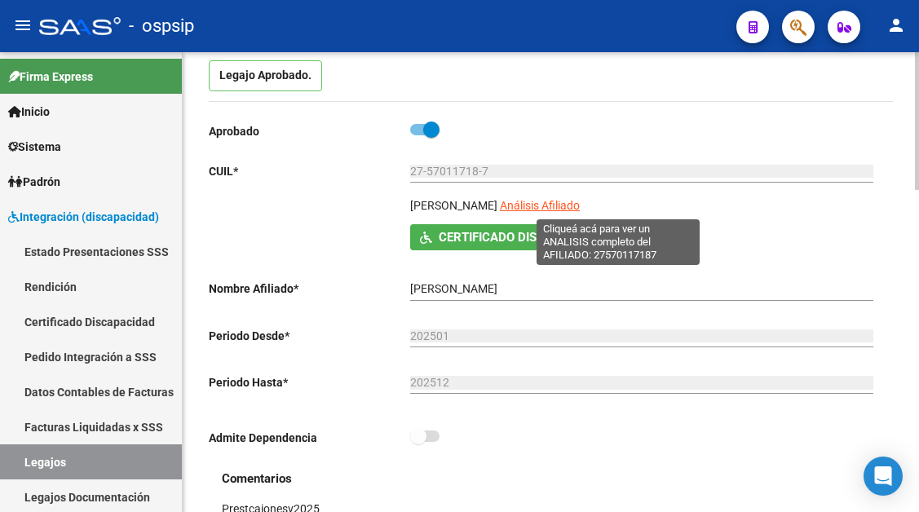
click at [580, 211] on span "Análisis Afiliado" at bounding box center [540, 205] width 80 height 13
type textarea "27570117187"
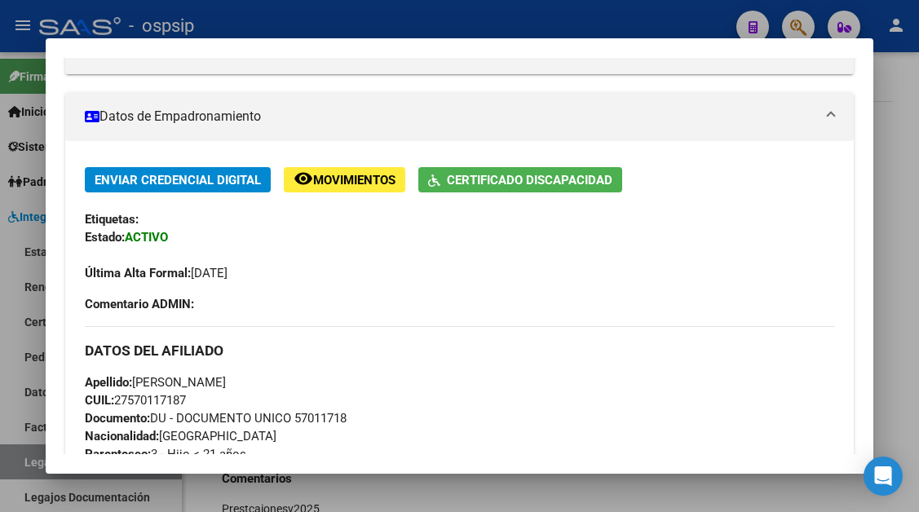
scroll to position [0, 0]
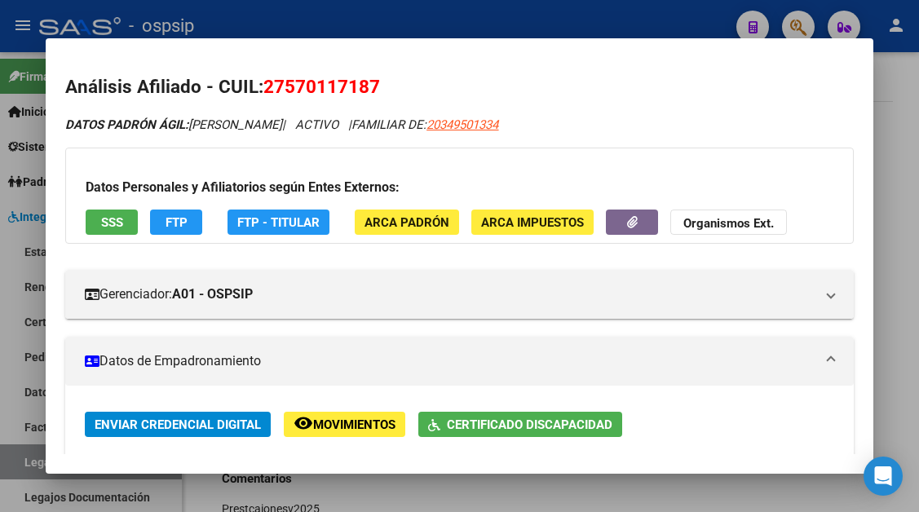
click at [92, 219] on button "SSS" at bounding box center [112, 222] width 52 height 25
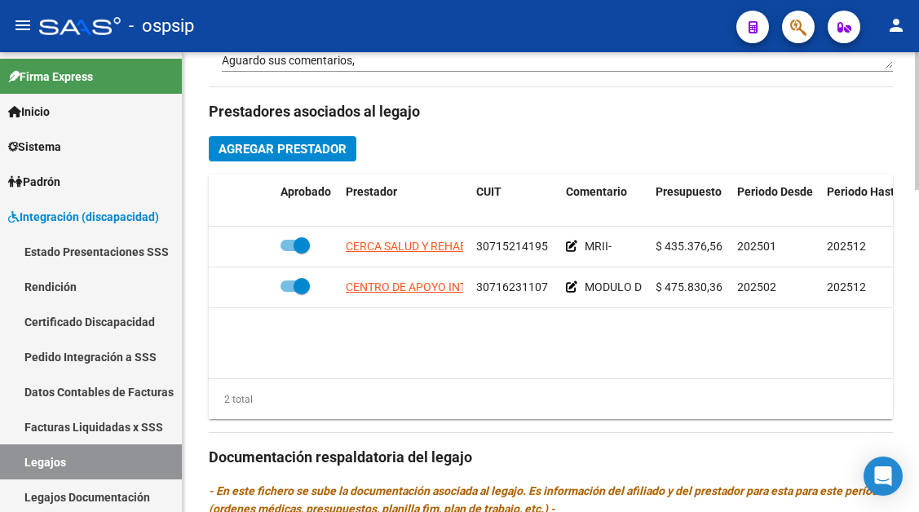
scroll to position [734, 0]
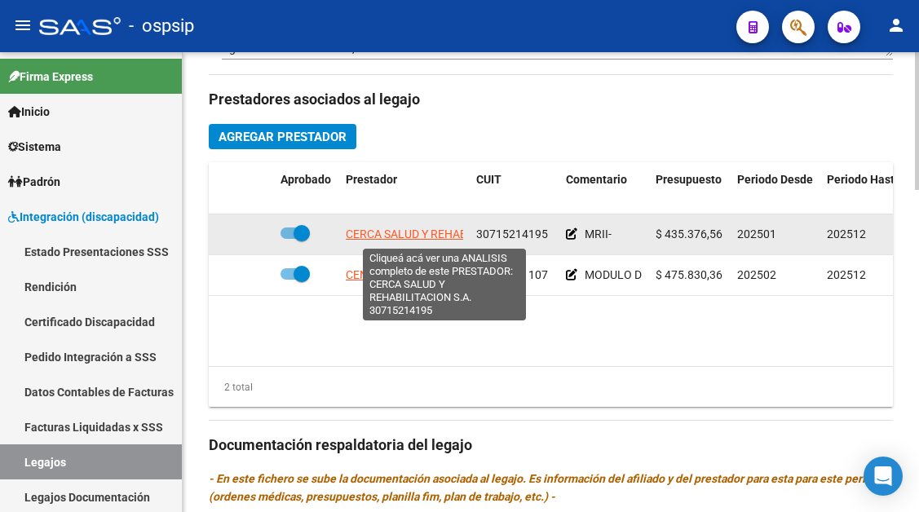
click at [405, 239] on span "CERCA SALUD Y REHABILITACION S.A." at bounding box center [444, 234] width 197 height 13
type textarea "30715214195"
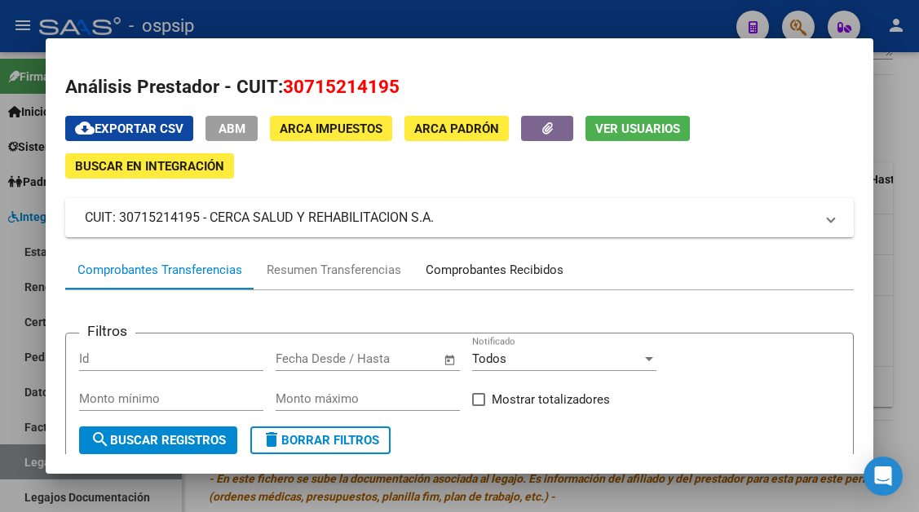
click at [481, 274] on div "Comprobantes Recibidos" at bounding box center [495, 270] width 138 height 19
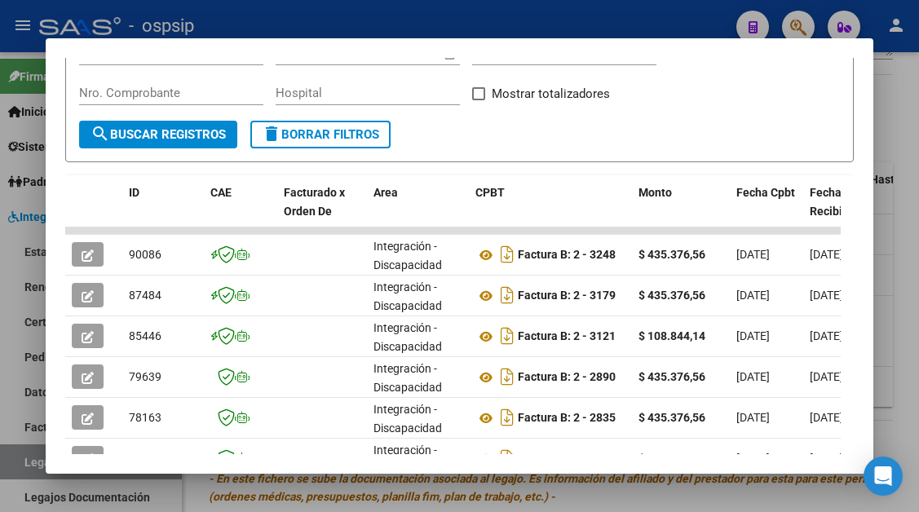
scroll to position [319, 0]
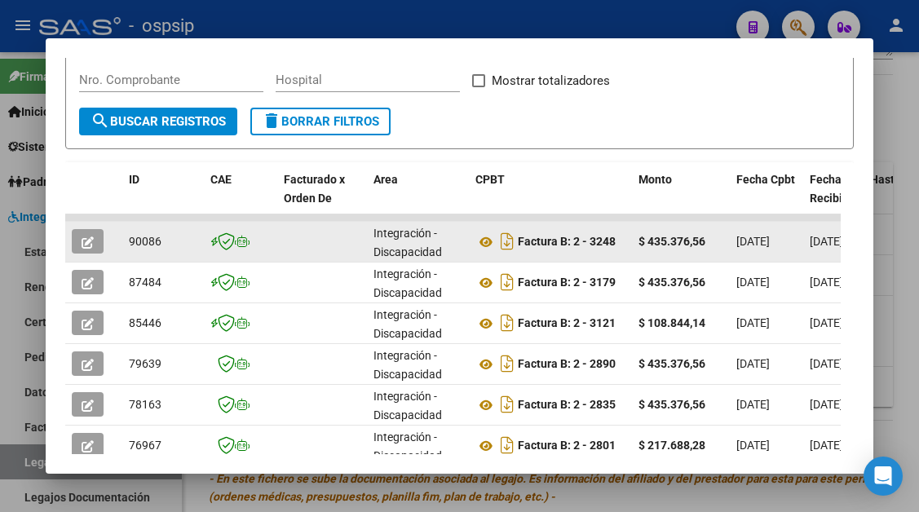
click at [100, 239] on button "button" at bounding box center [88, 241] width 32 height 24
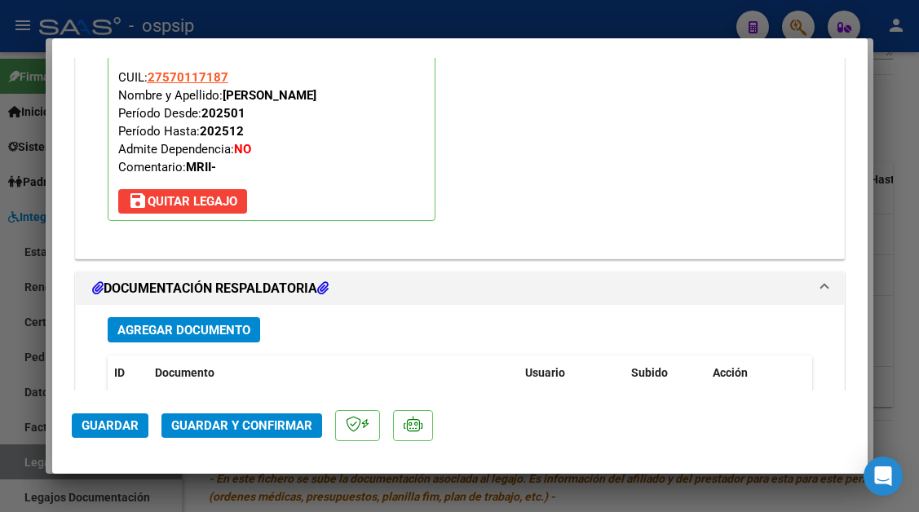
scroll to position [1877, 0]
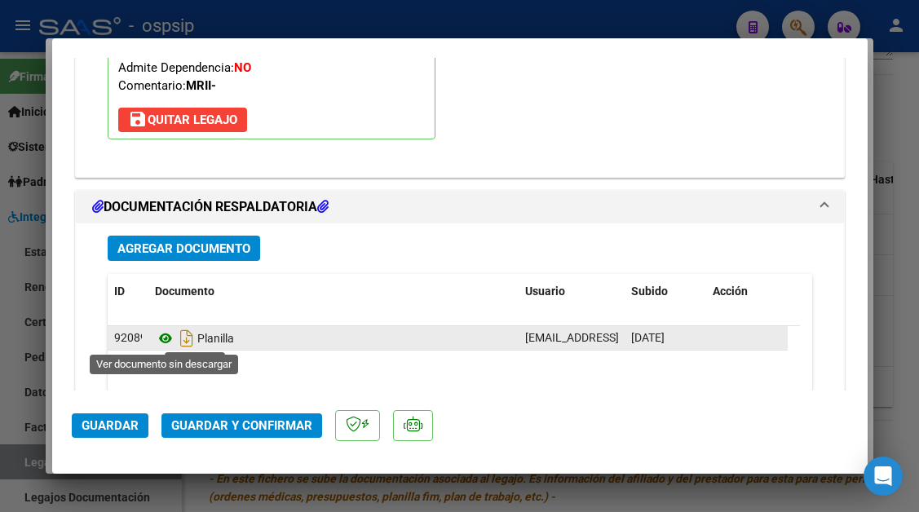
click at [172, 335] on icon at bounding box center [165, 339] width 21 height 20
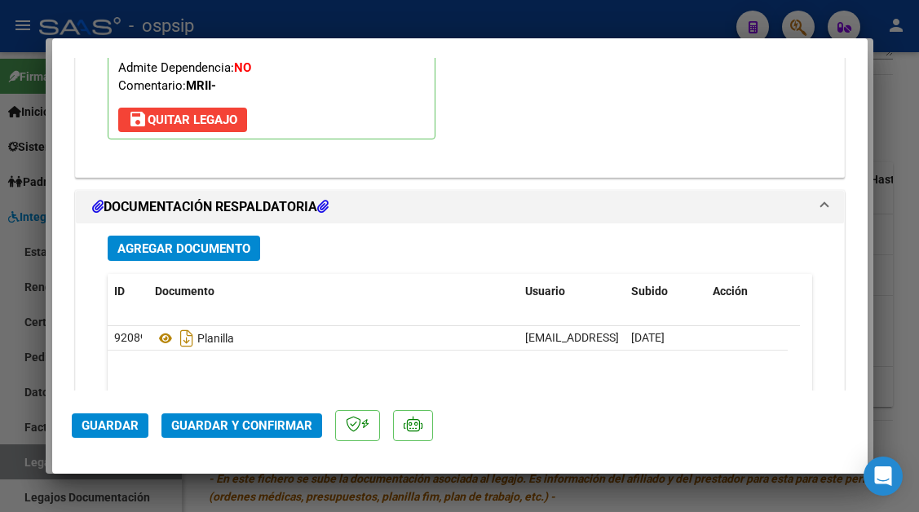
click at [254, 419] on span "Guardar y Confirmar" at bounding box center [241, 426] width 141 height 15
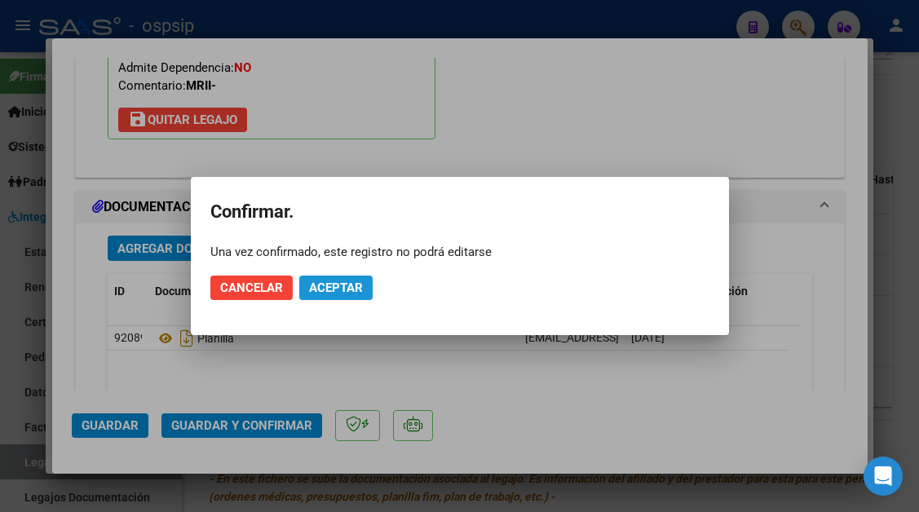
click at [339, 295] on span "Aceptar" at bounding box center [336, 288] width 54 height 15
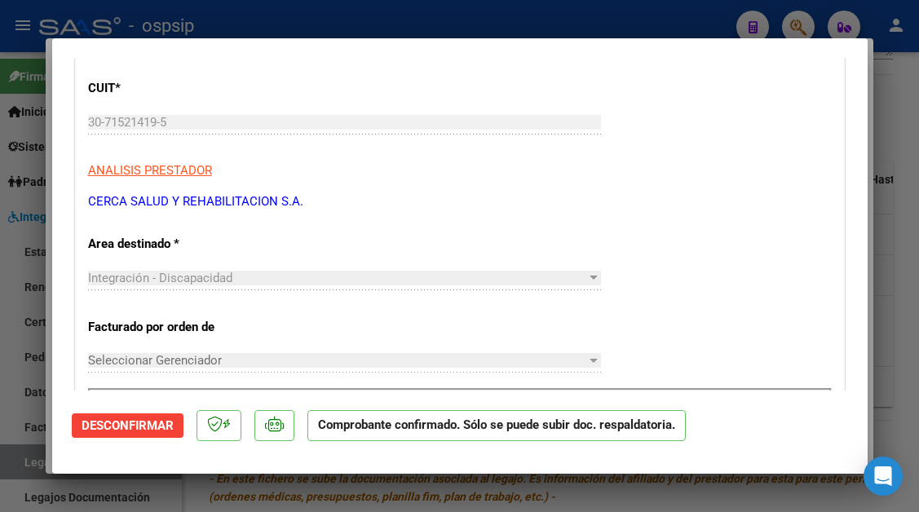
scroll to position [0, 0]
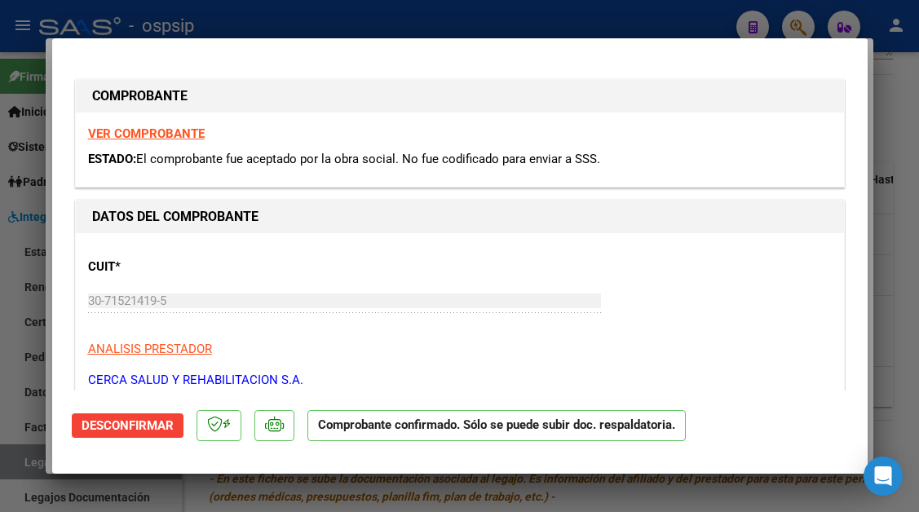
type input "$ 0,00"
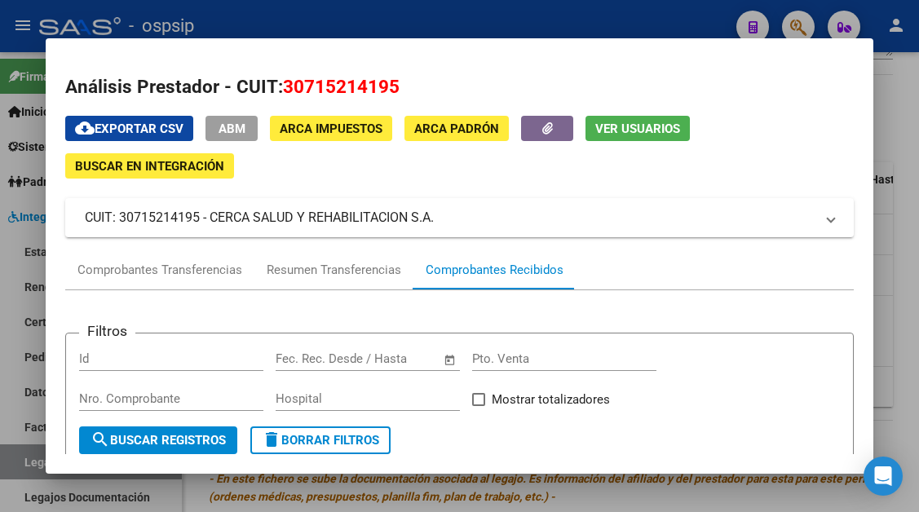
click at [21, 467] on div at bounding box center [459, 256] width 919 height 512
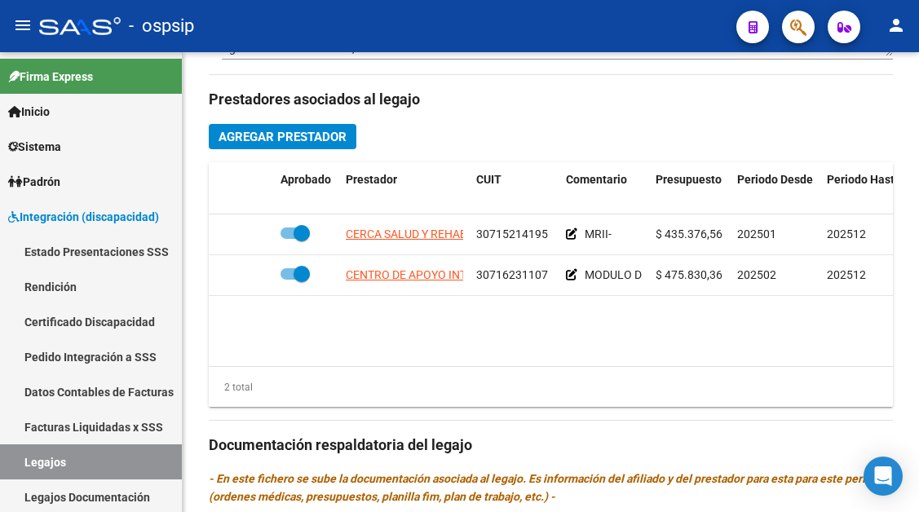
click at [21, 467] on link "Legajos" at bounding box center [91, 462] width 182 height 35
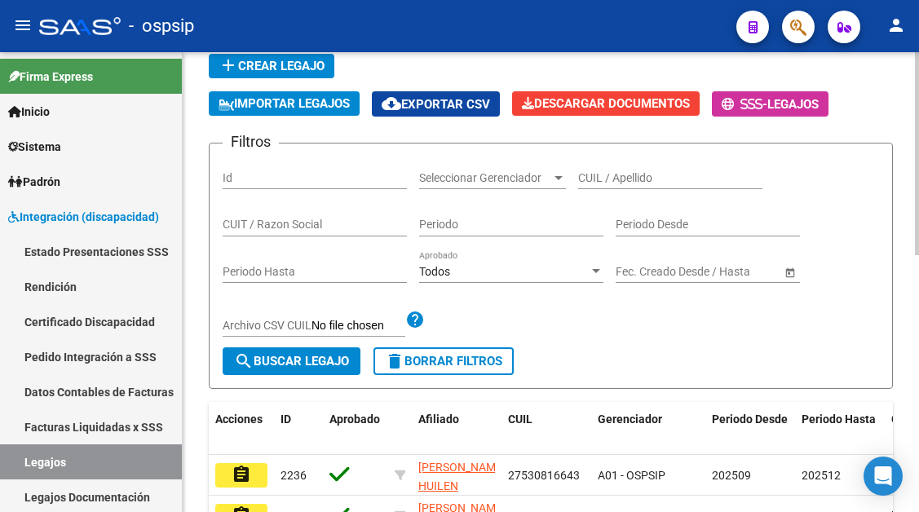
scroll to position [94, 0]
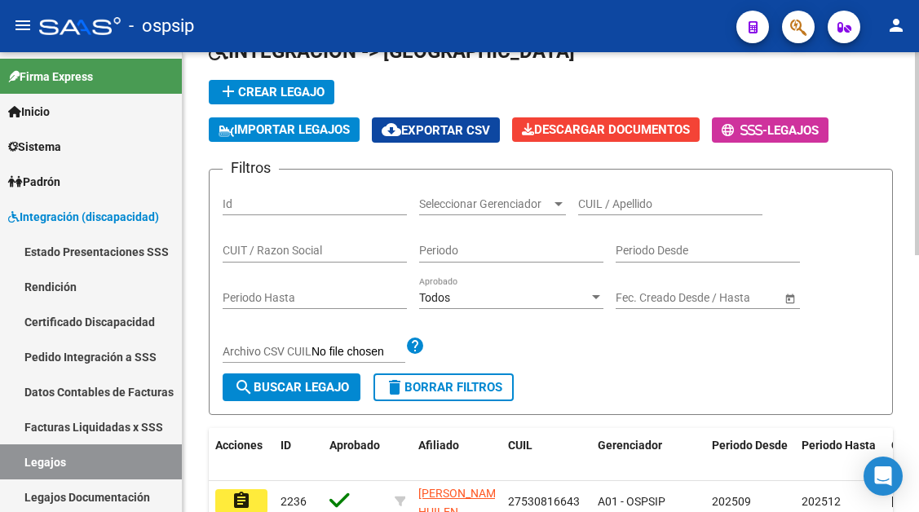
click at [642, 214] on div "CUIL / Apellido" at bounding box center [670, 199] width 184 height 33
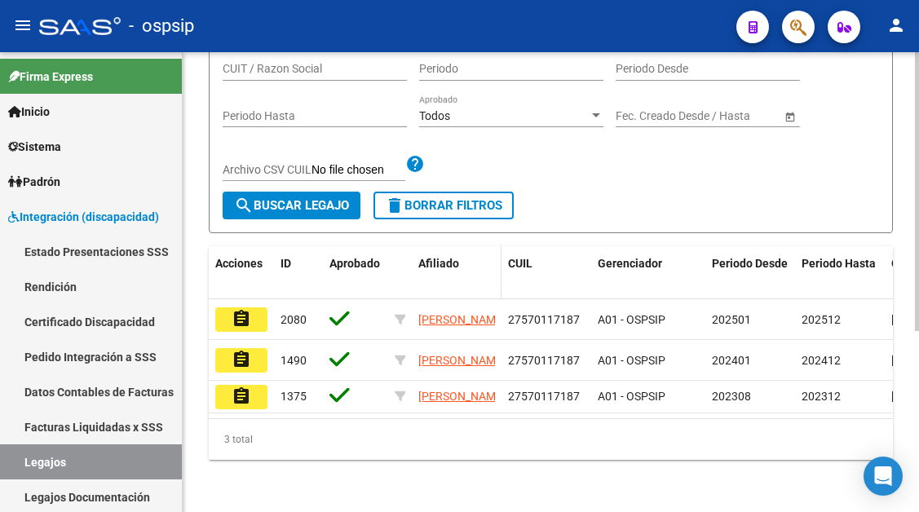
scroll to position [298, 0]
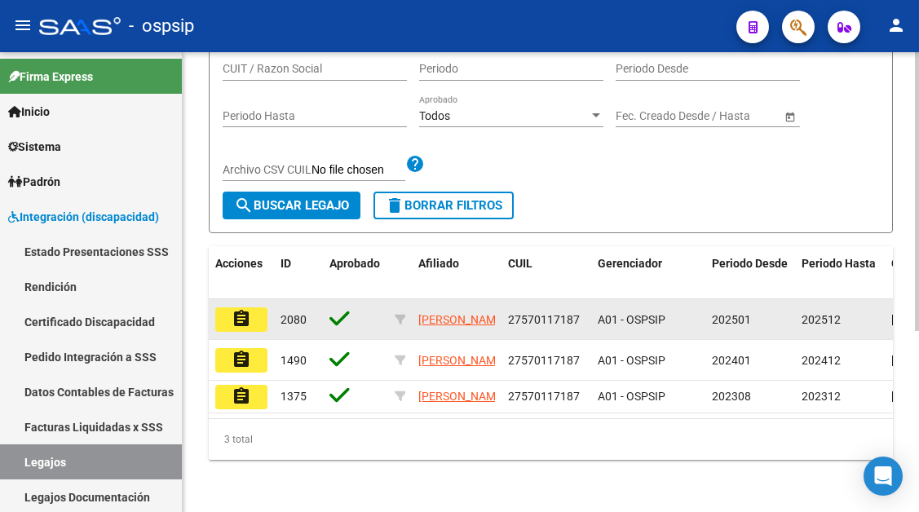
type input "banega"
click at [243, 309] on mat-icon "assignment" at bounding box center [242, 319] width 20 height 20
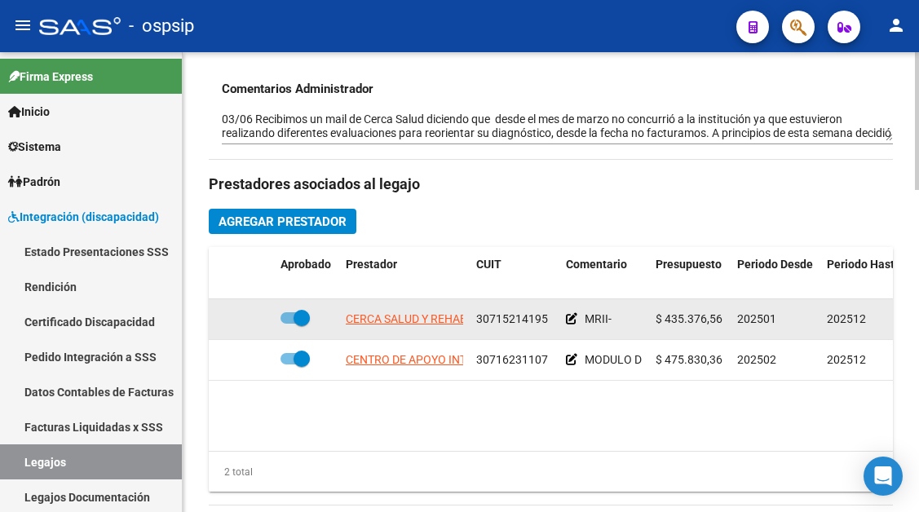
scroll to position [653, 0]
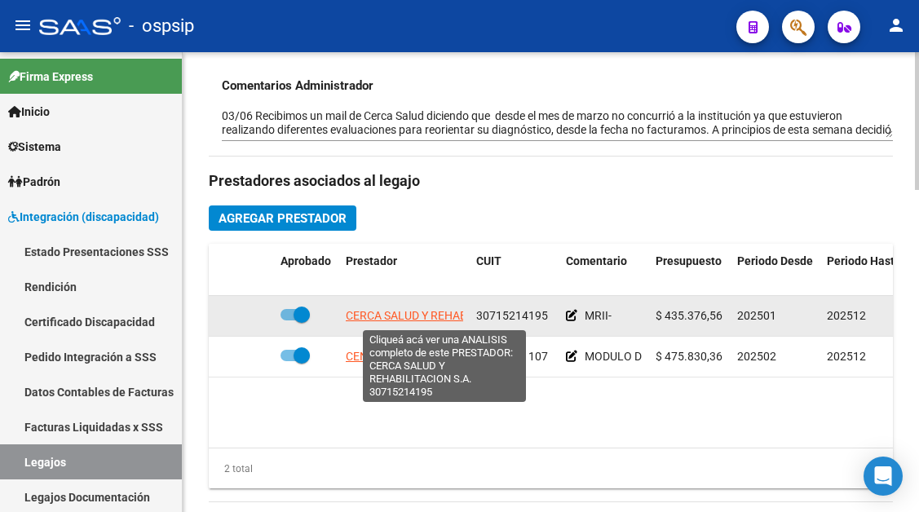
click at [394, 314] on span "CERCA SALUD Y REHABILITACION S.A." at bounding box center [444, 315] width 197 height 13
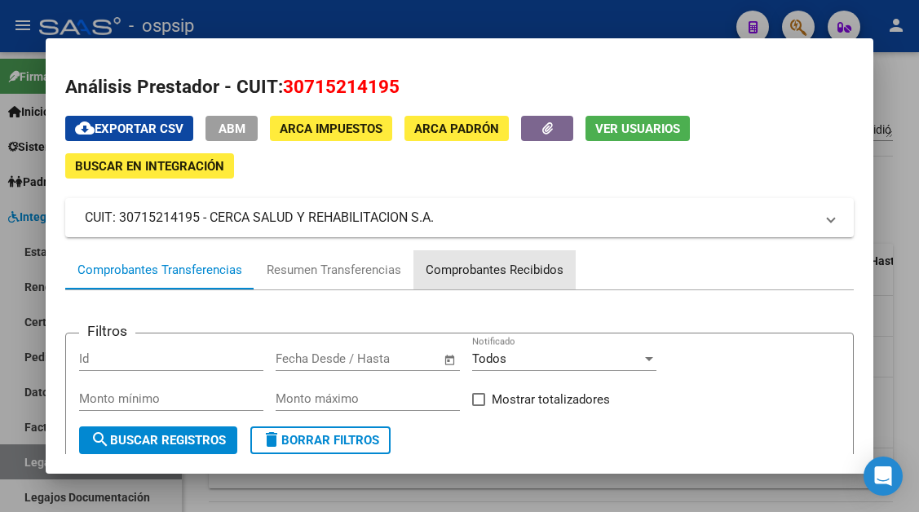
click at [501, 262] on div "Comprobantes Recibidos" at bounding box center [495, 270] width 138 height 19
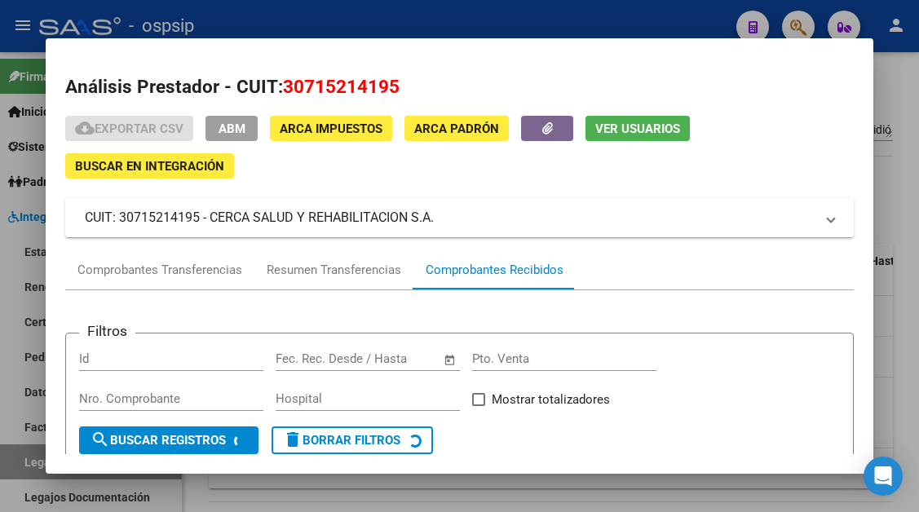
scroll to position [156, 0]
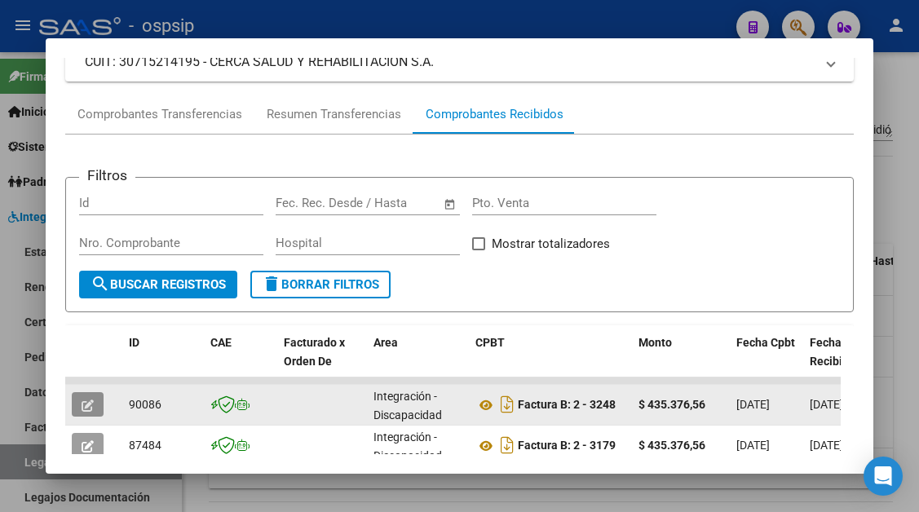
click at [91, 416] on button "button" at bounding box center [88, 404] width 32 height 24
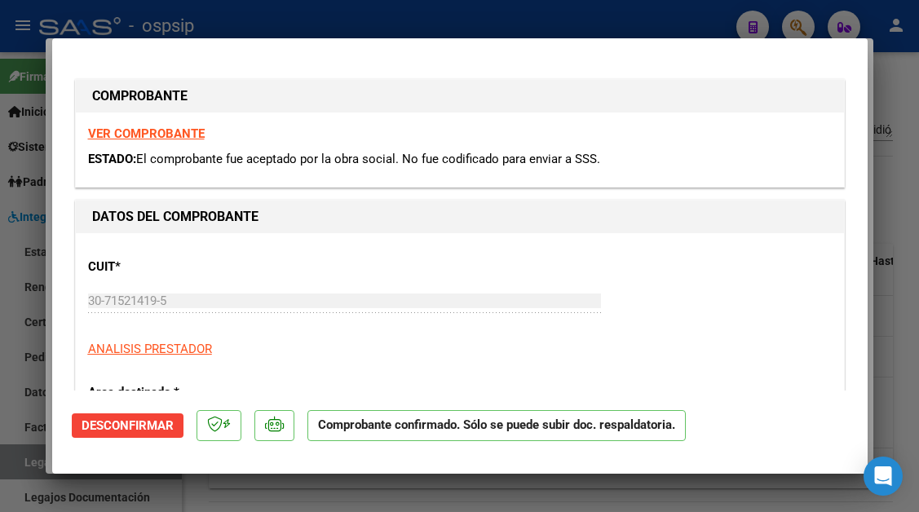
type input "$ 0,00"
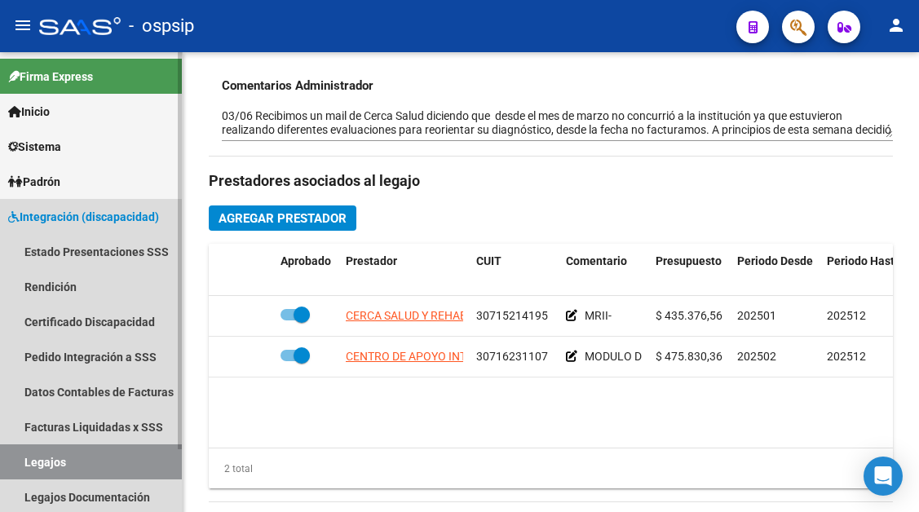
click at [59, 464] on link "Legajos" at bounding box center [91, 462] width 182 height 35
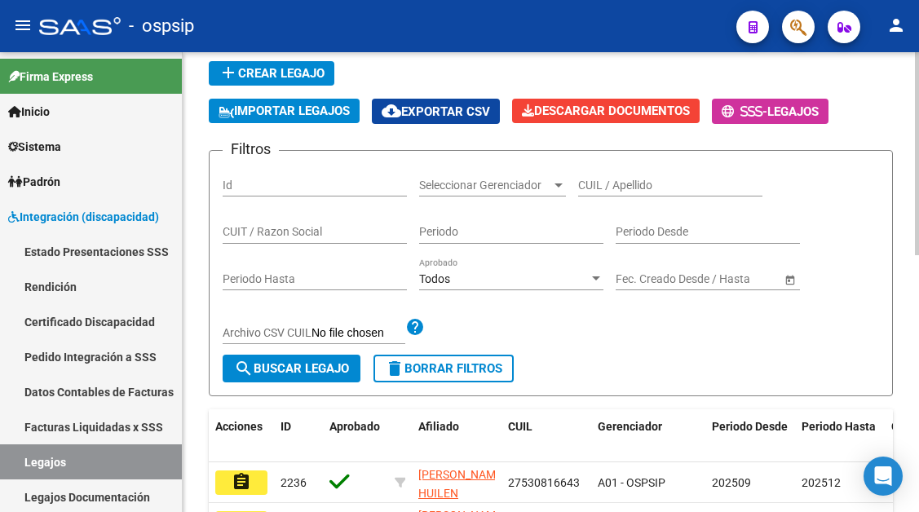
scroll to position [93, 0]
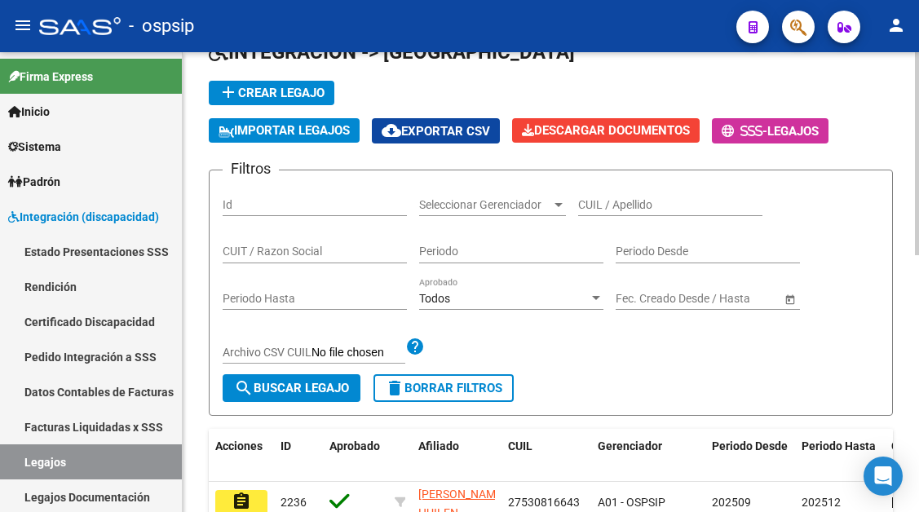
click at [600, 202] on input "CUIL / Apellido" at bounding box center [670, 205] width 184 height 14
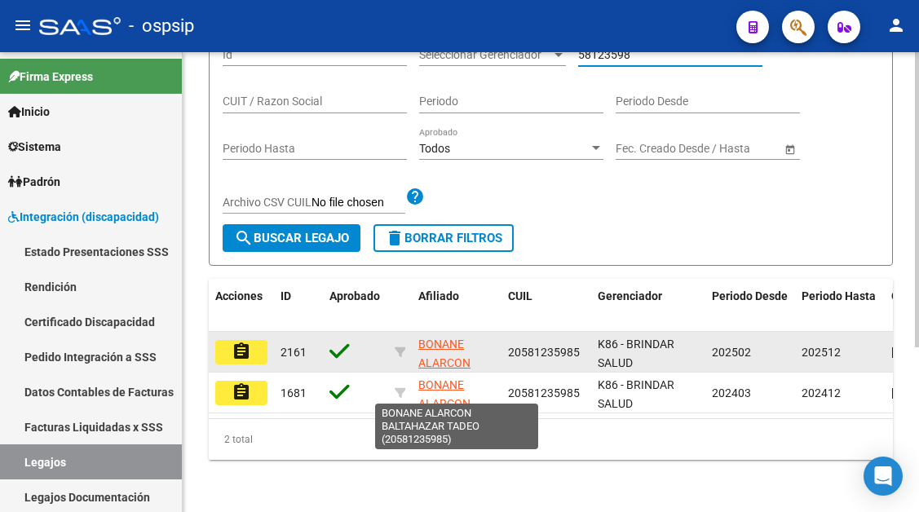
scroll to position [256, 0]
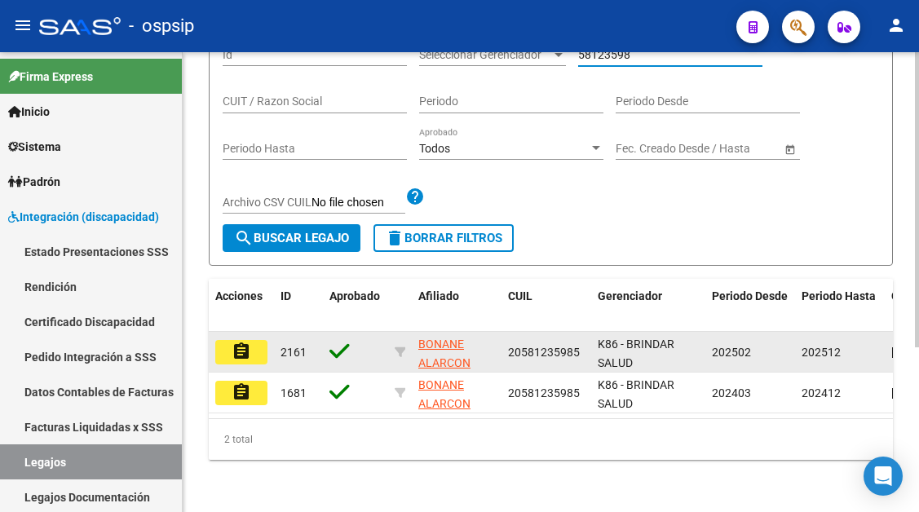
type input "58123598"
click at [262, 349] on button "assignment" at bounding box center [241, 352] width 52 height 24
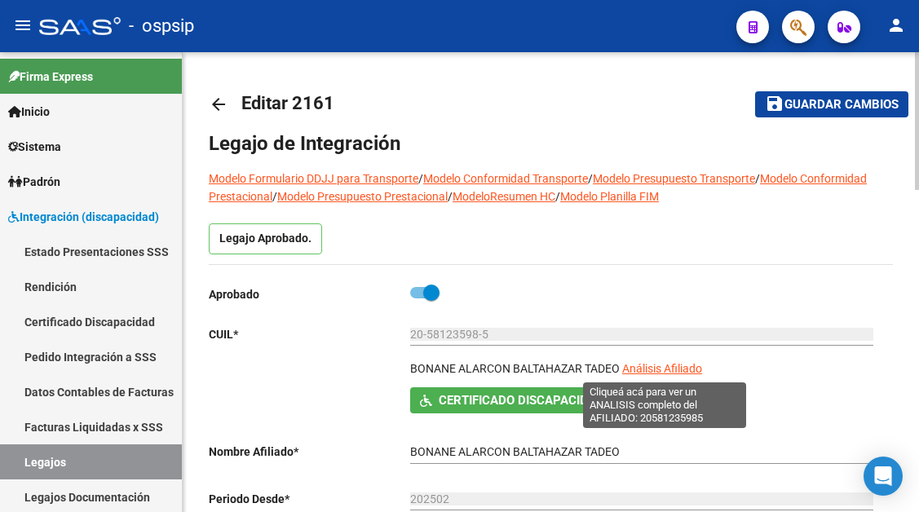
click at [656, 365] on span "Análisis Afiliado" at bounding box center [663, 368] width 80 height 13
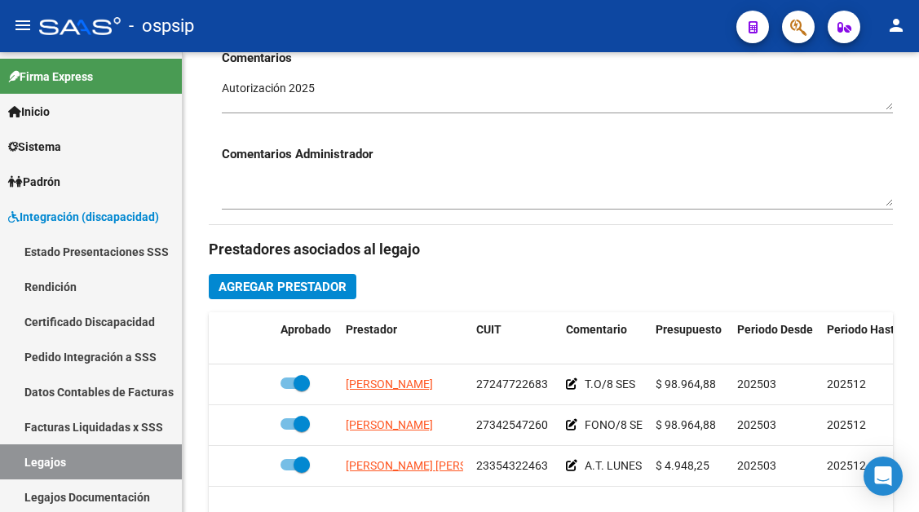
scroll to position [653, 0]
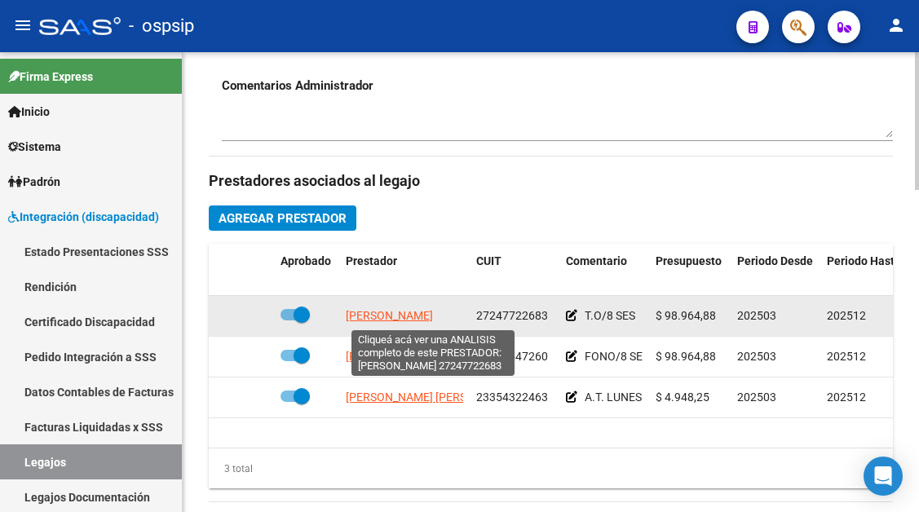
click at [395, 309] on span "FERRADA JORGELINA FERNANDA" at bounding box center [389, 315] width 87 height 13
type textarea "27247722683"
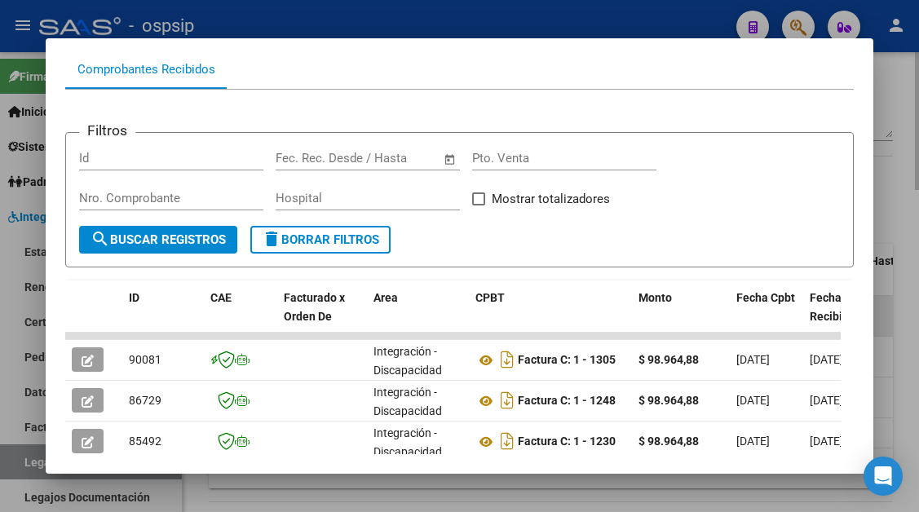
scroll to position [237, 0]
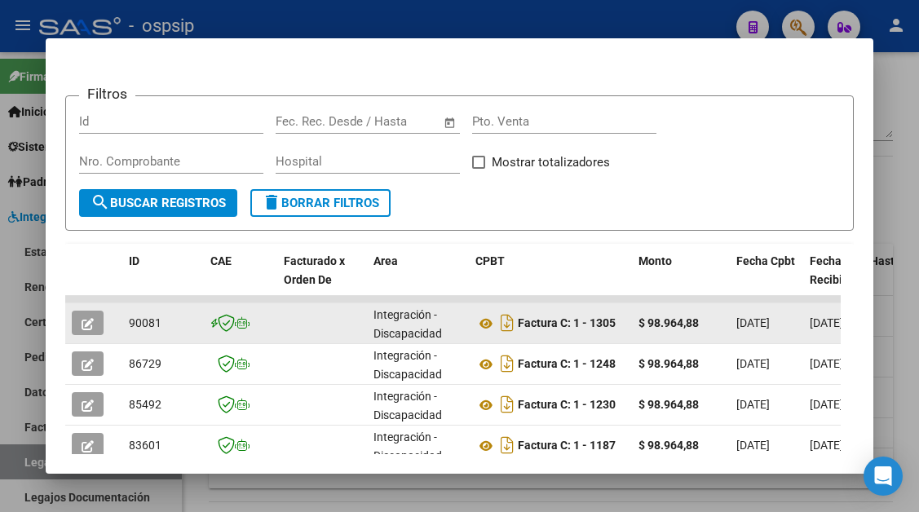
click at [78, 315] on button "button" at bounding box center [88, 323] width 32 height 24
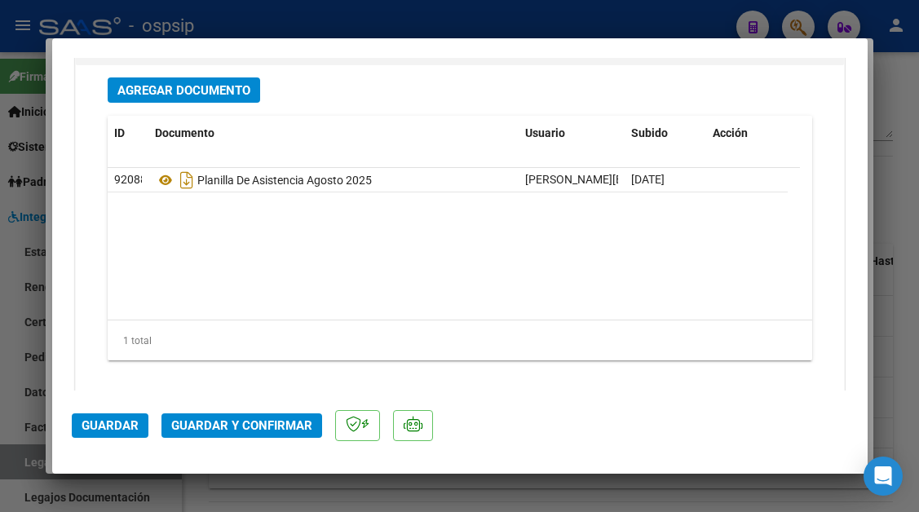
scroll to position [2040, 0]
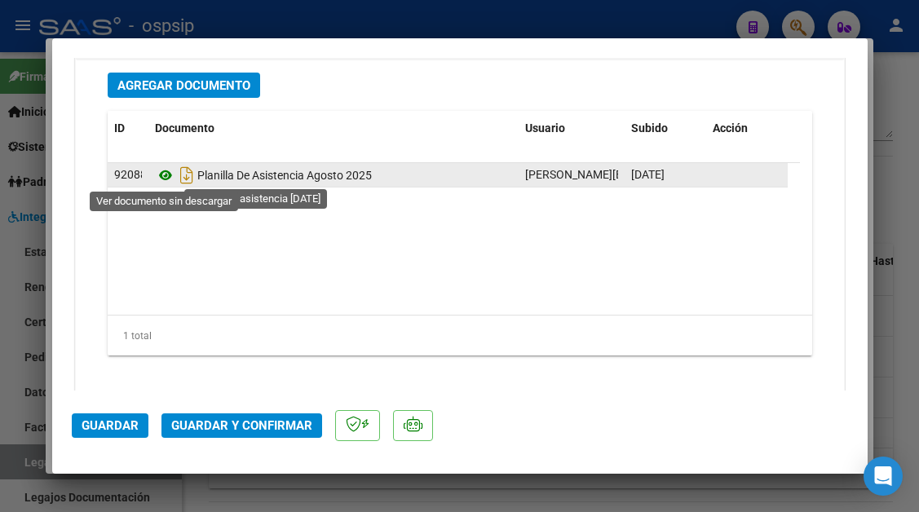
click at [171, 181] on icon at bounding box center [165, 176] width 21 height 20
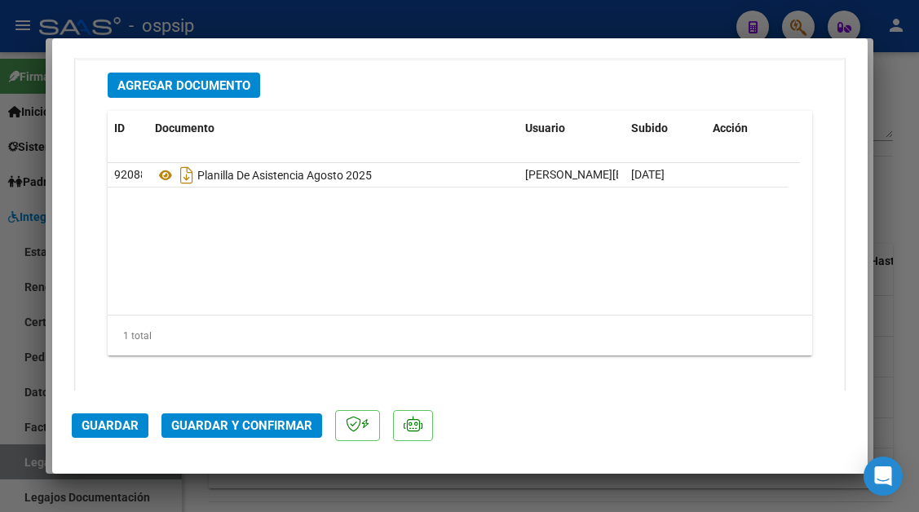
click at [264, 416] on button "Guardar y Confirmar" at bounding box center [242, 426] width 161 height 24
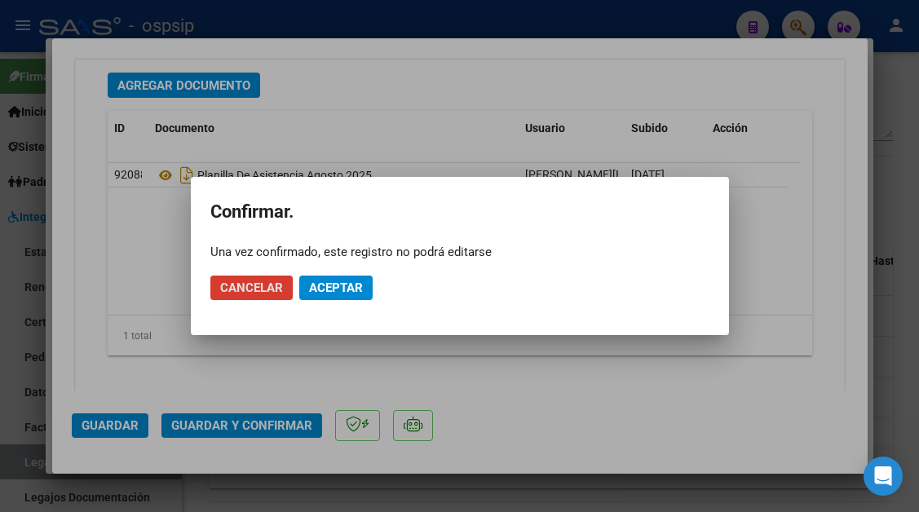
click at [340, 295] on button "Aceptar" at bounding box center [335, 288] width 73 height 24
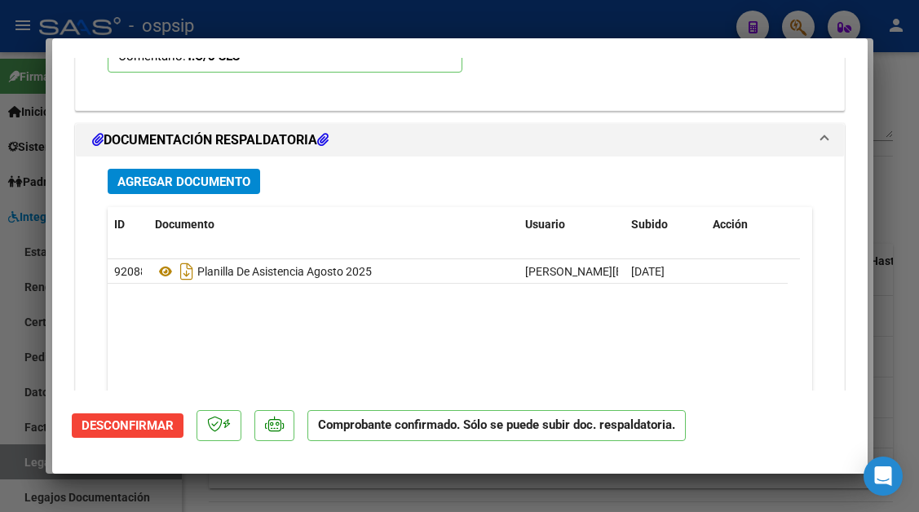
scroll to position [1773, 0]
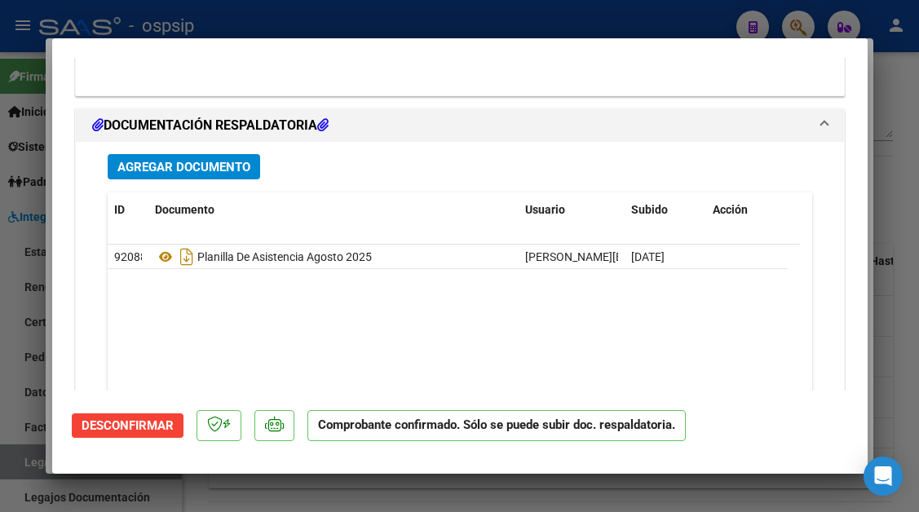
click at [17, 469] on div at bounding box center [459, 256] width 919 height 512
type input "$ 0,00"
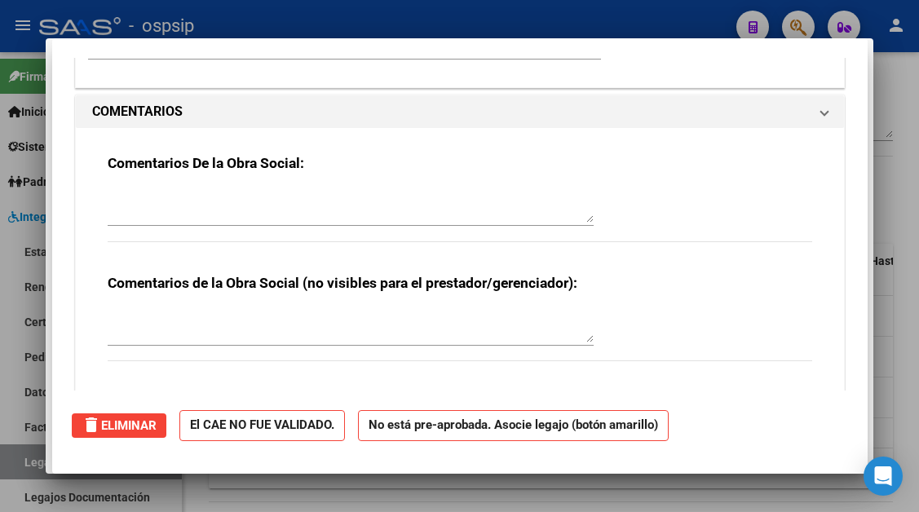
scroll to position [0, 0]
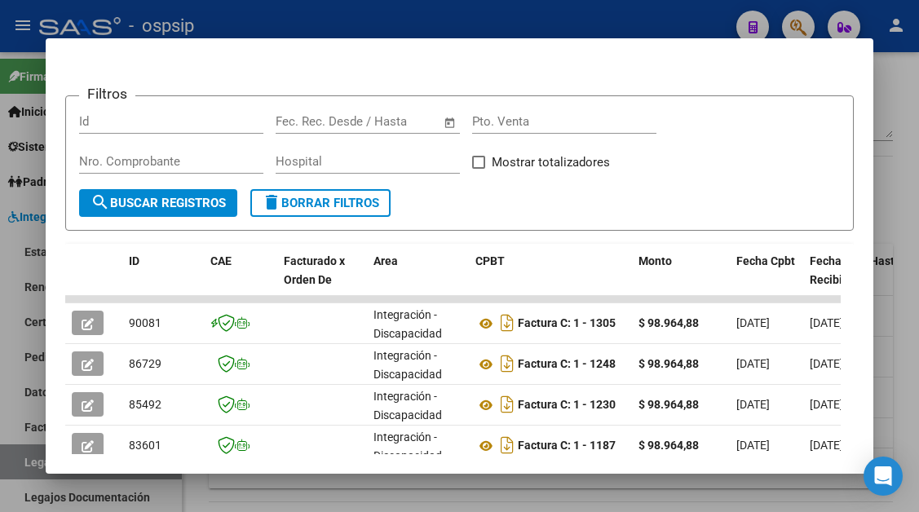
click at [17, 469] on div at bounding box center [459, 256] width 919 height 512
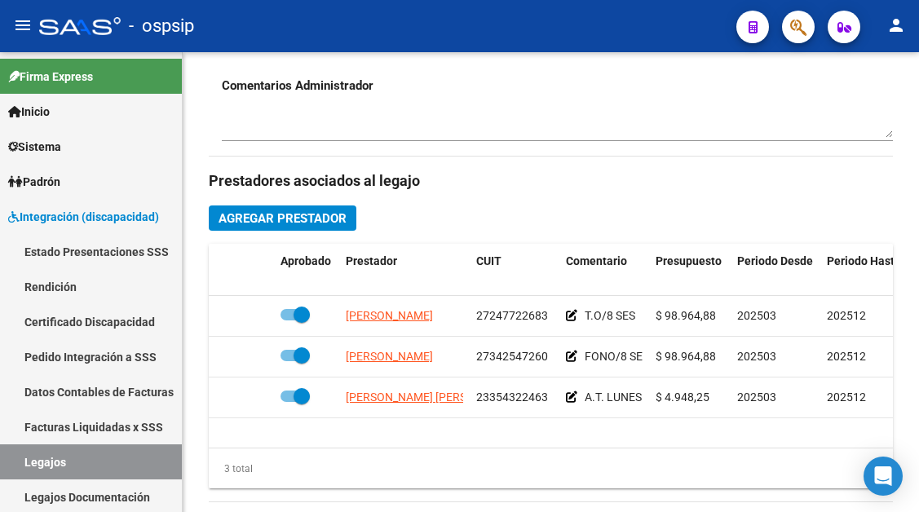
click at [17, 469] on link "Legajos" at bounding box center [91, 462] width 182 height 35
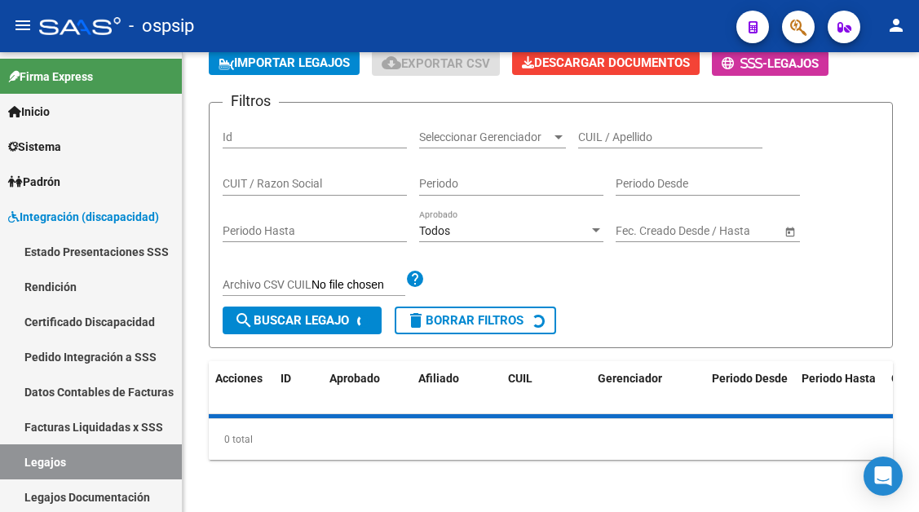
scroll to position [583, 0]
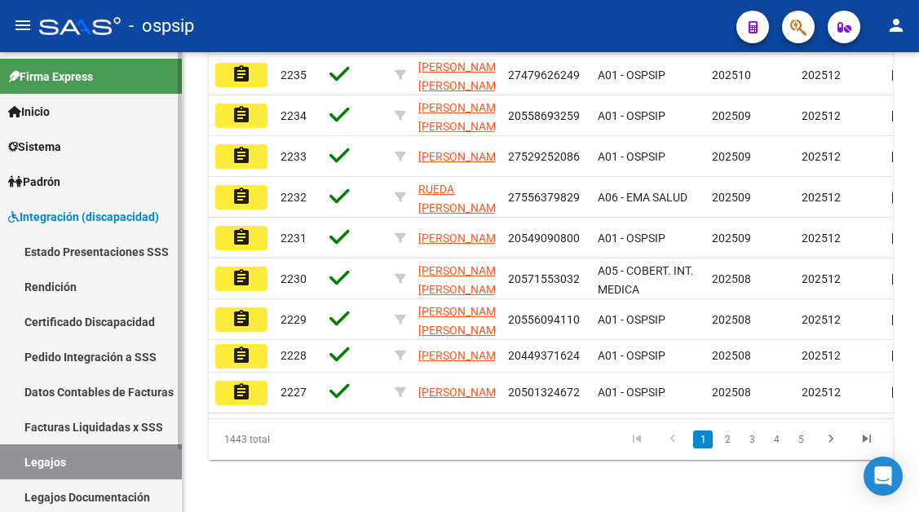
click at [48, 459] on link "Legajos" at bounding box center [91, 462] width 182 height 35
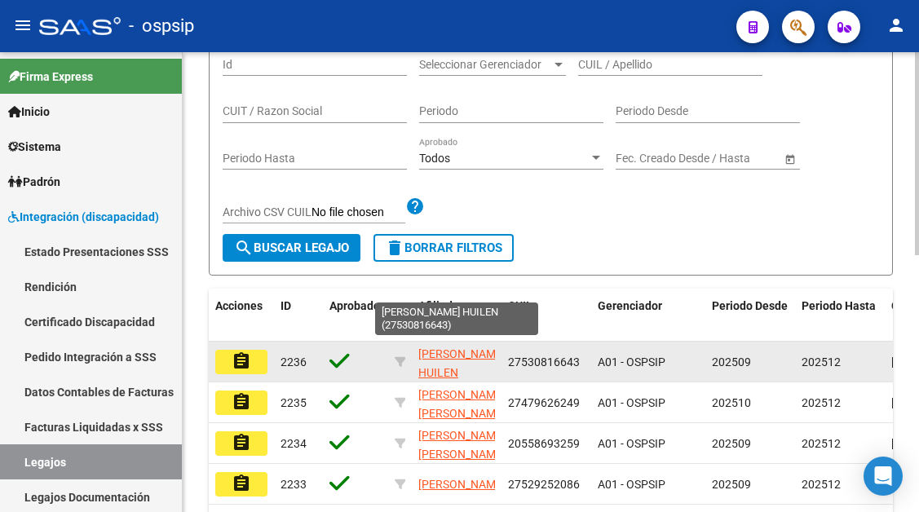
scroll to position [94, 0]
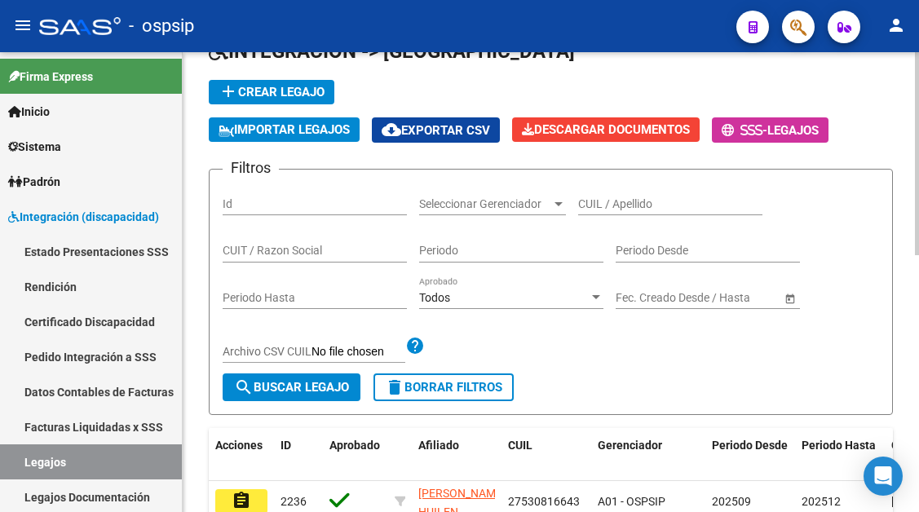
click at [643, 197] on input "CUIL / Apellido" at bounding box center [670, 204] width 184 height 14
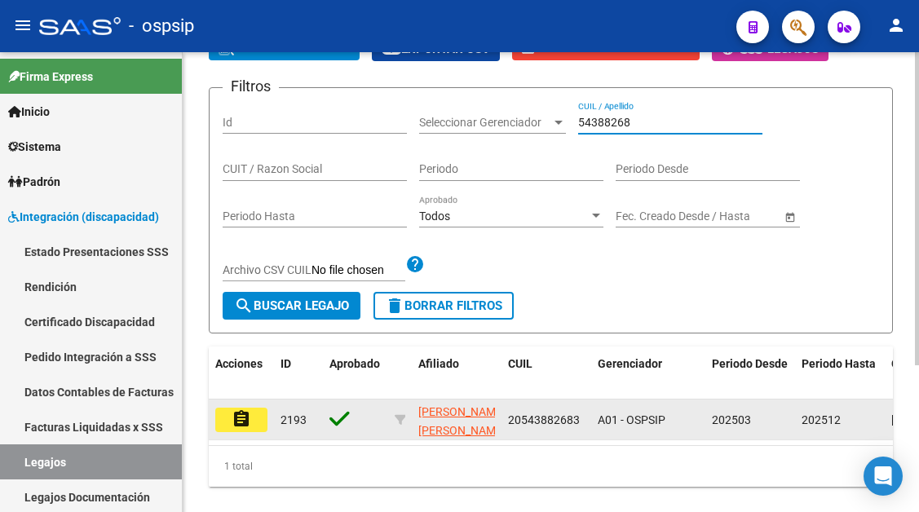
type input "54388268"
click at [232, 432] on button "assignment" at bounding box center [241, 420] width 52 height 24
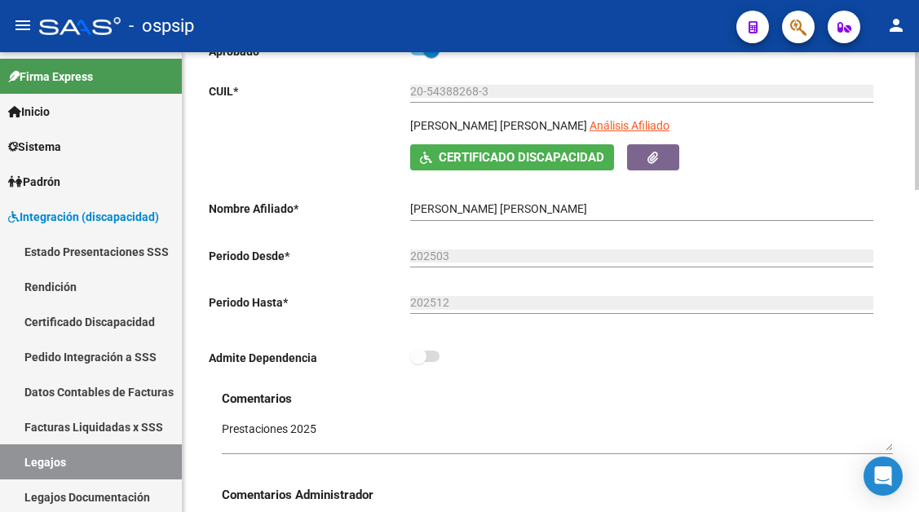
scroll to position [245, 0]
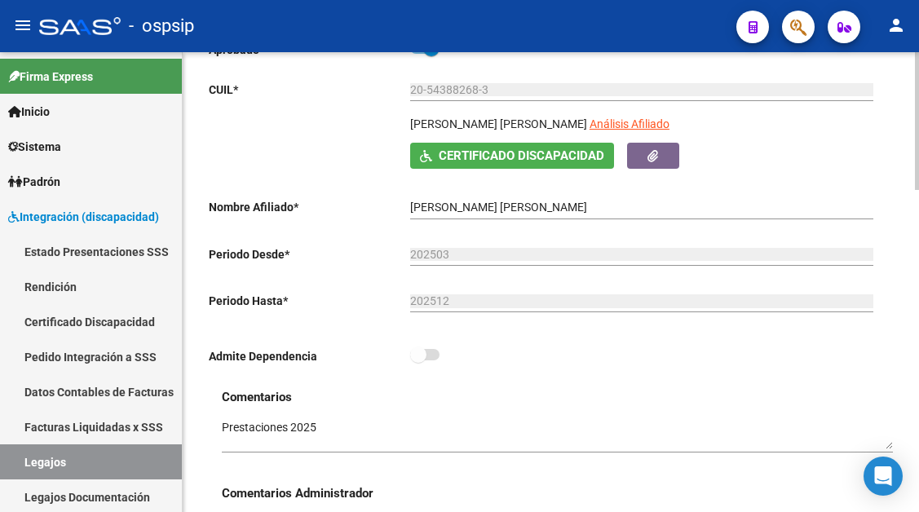
click at [614, 134] on app-link-go-to "Análisis Afiliado" at bounding box center [630, 129] width 80 height 28
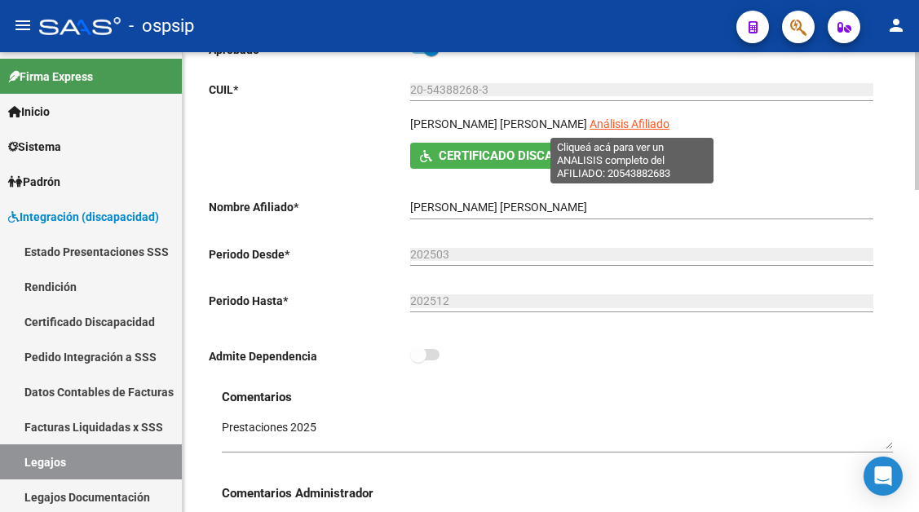
click at [614, 122] on span "Análisis Afiliado" at bounding box center [630, 123] width 80 height 13
type textarea "20543882683"
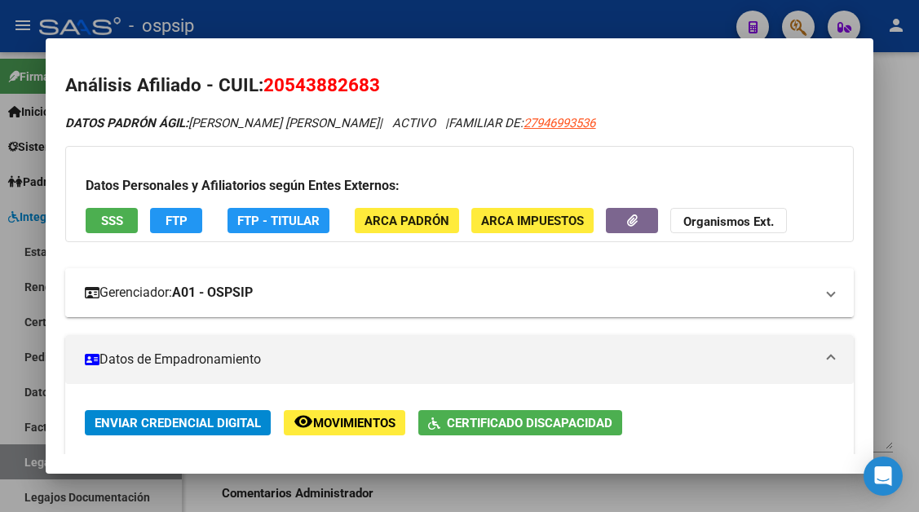
scroll to position [0, 0]
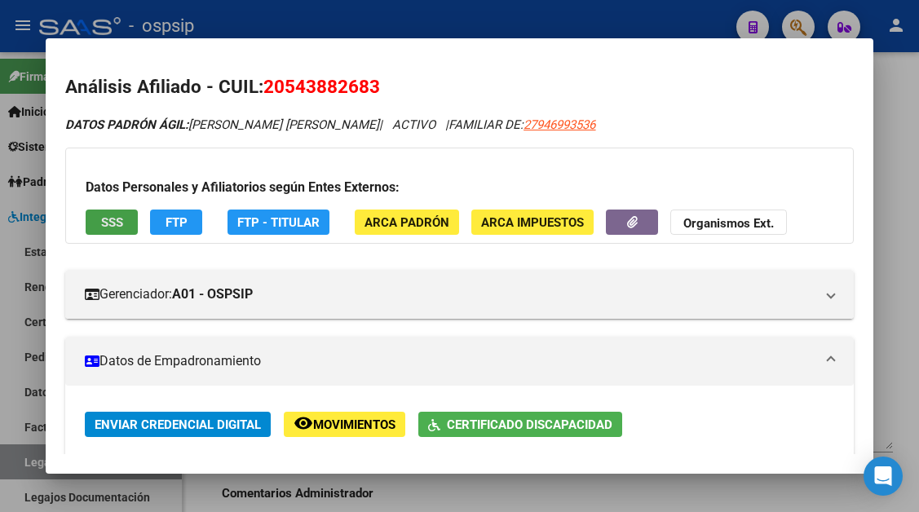
click at [114, 215] on span "SSS" at bounding box center [112, 222] width 22 height 15
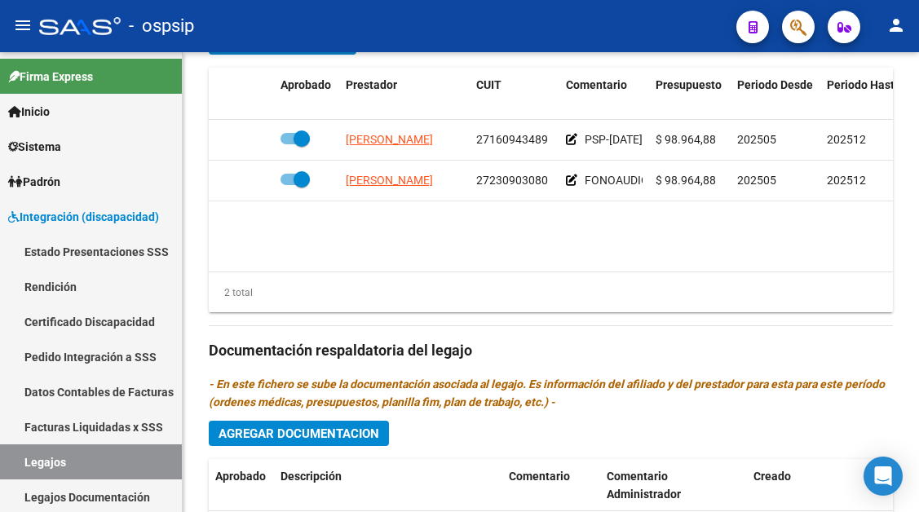
scroll to position [979, 0]
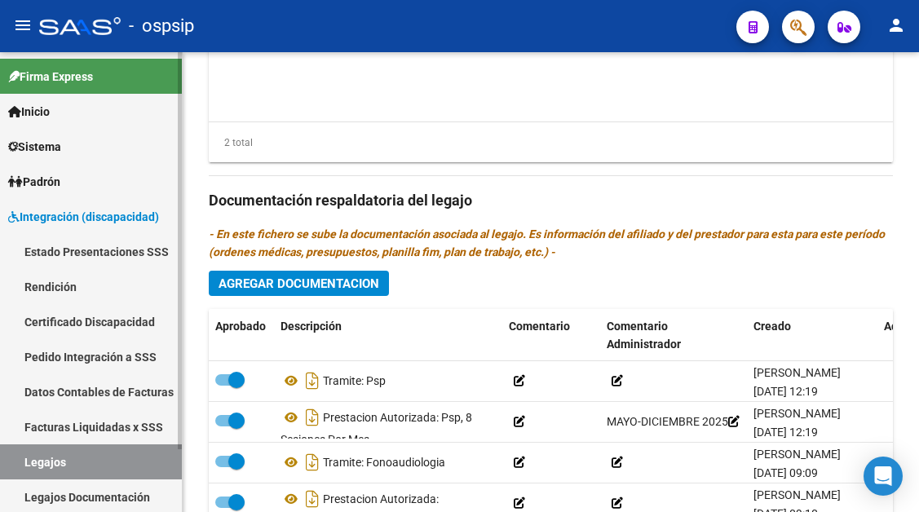
click at [72, 461] on link "Legajos" at bounding box center [91, 462] width 182 height 35
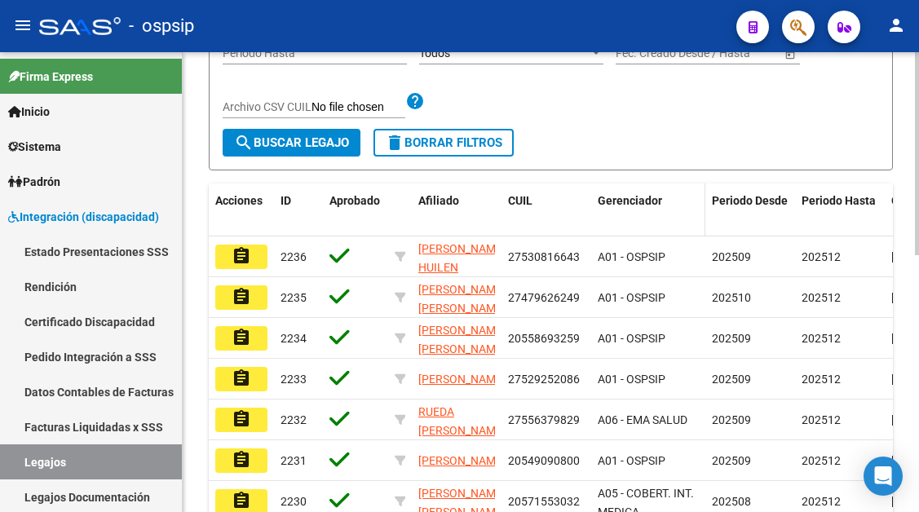
scroll to position [175, 0]
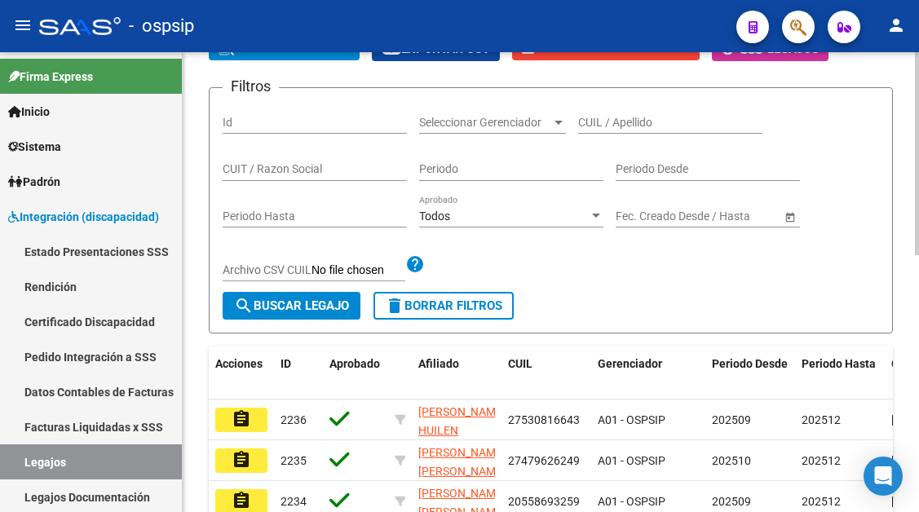
click at [612, 133] on div "CUIL / Apellido" at bounding box center [670, 117] width 184 height 33
click at [612, 118] on input "CUIL / Apellido" at bounding box center [670, 123] width 184 height 14
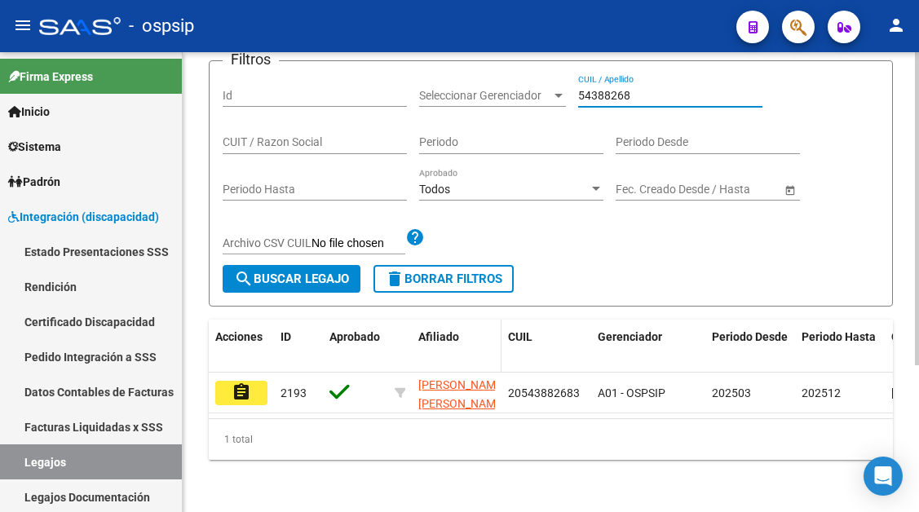
scroll to position [216, 0]
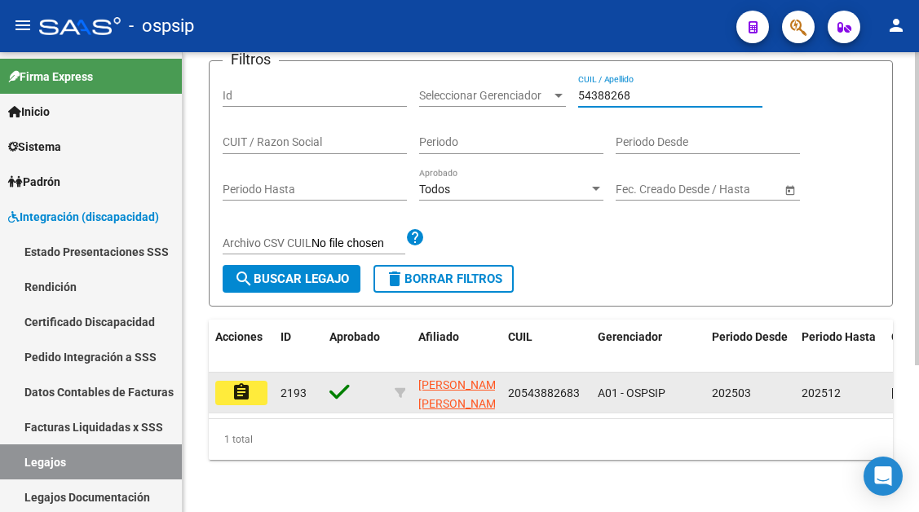
type input "54388268"
click at [254, 390] on button "assignment" at bounding box center [241, 393] width 52 height 24
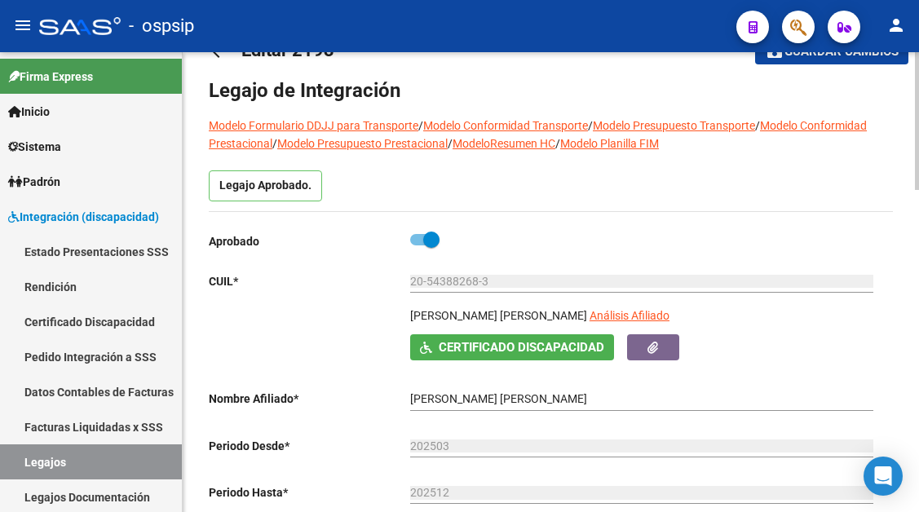
scroll to position [82, 0]
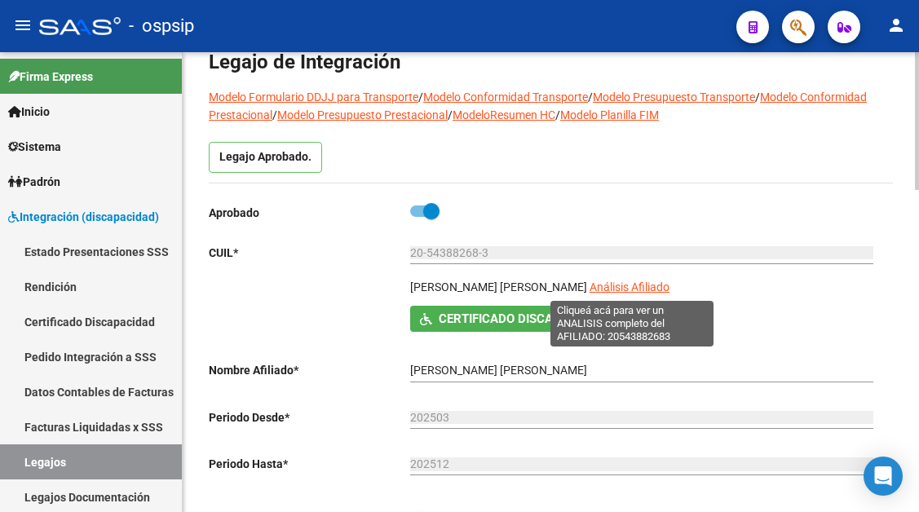
click at [623, 286] on span "Análisis Afiliado" at bounding box center [630, 287] width 80 height 13
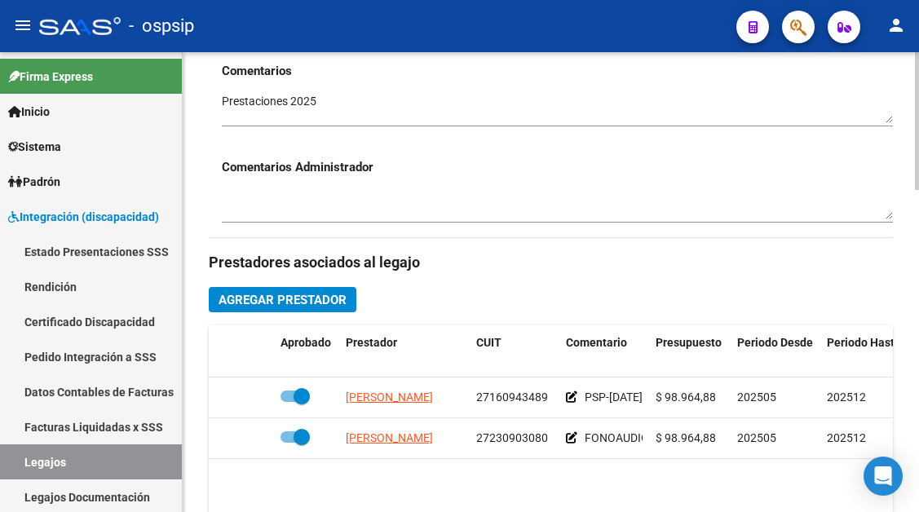
scroll to position [816, 0]
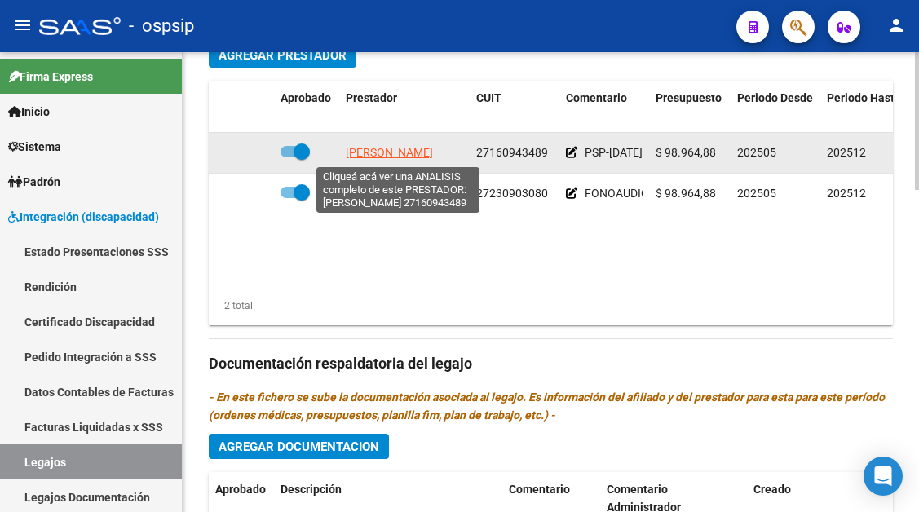
click at [412, 147] on span "CORTAZAR SANDRA" at bounding box center [389, 152] width 87 height 13
type textarea "27160943489"
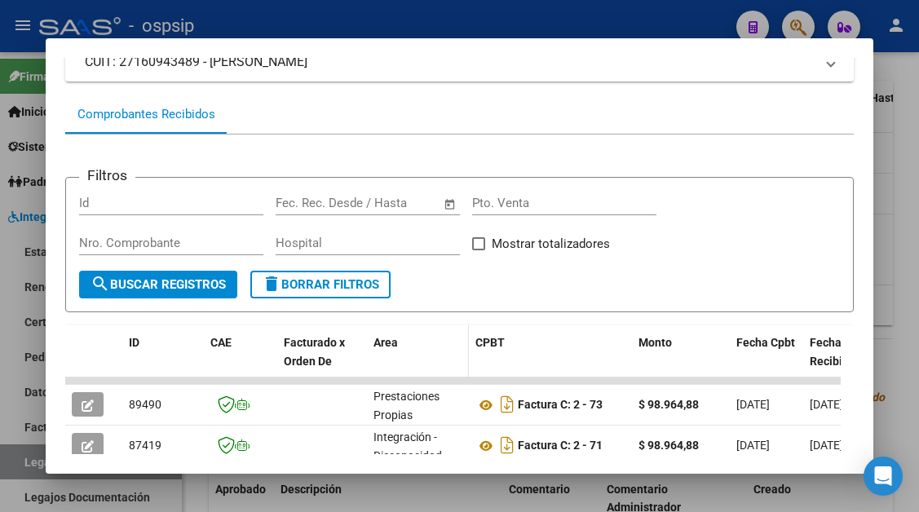
scroll to position [319, 0]
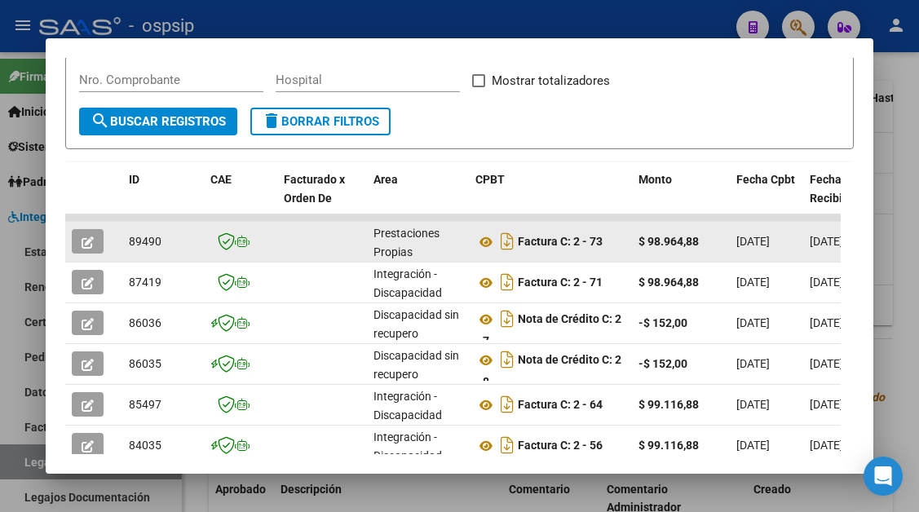
click at [95, 235] on button "button" at bounding box center [88, 241] width 32 height 24
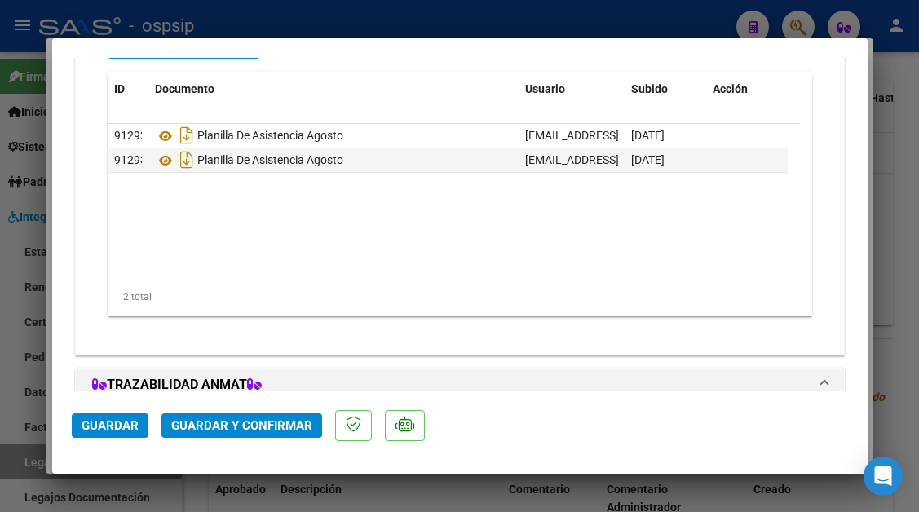
scroll to position [1488, 0]
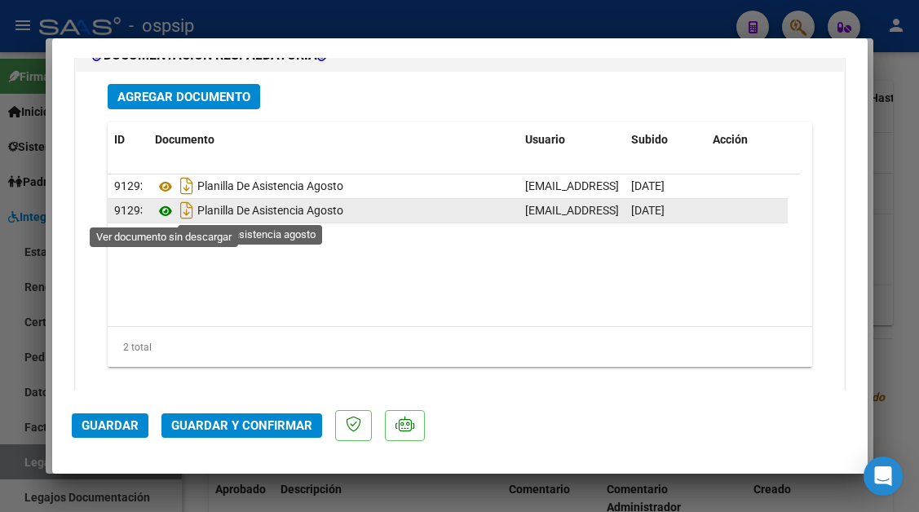
click at [163, 210] on icon at bounding box center [165, 212] width 21 height 20
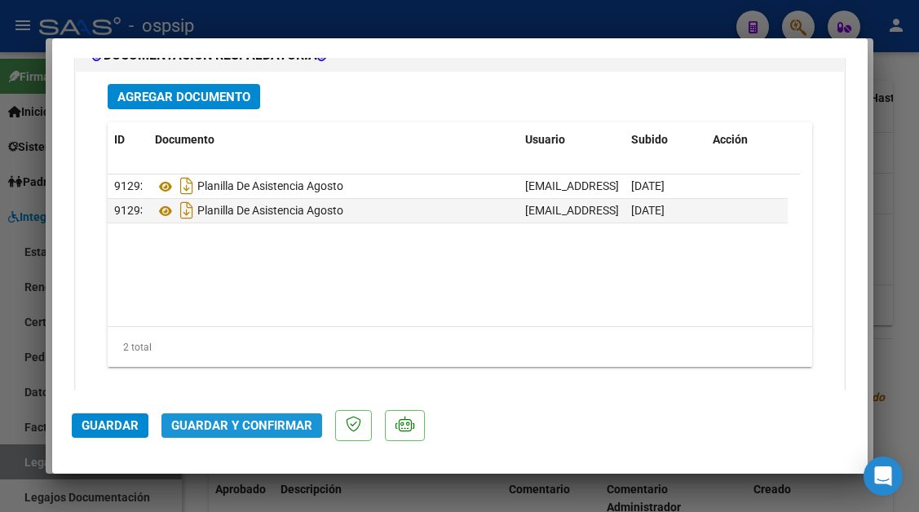
click at [242, 428] on span "Guardar y Confirmar" at bounding box center [241, 426] width 141 height 15
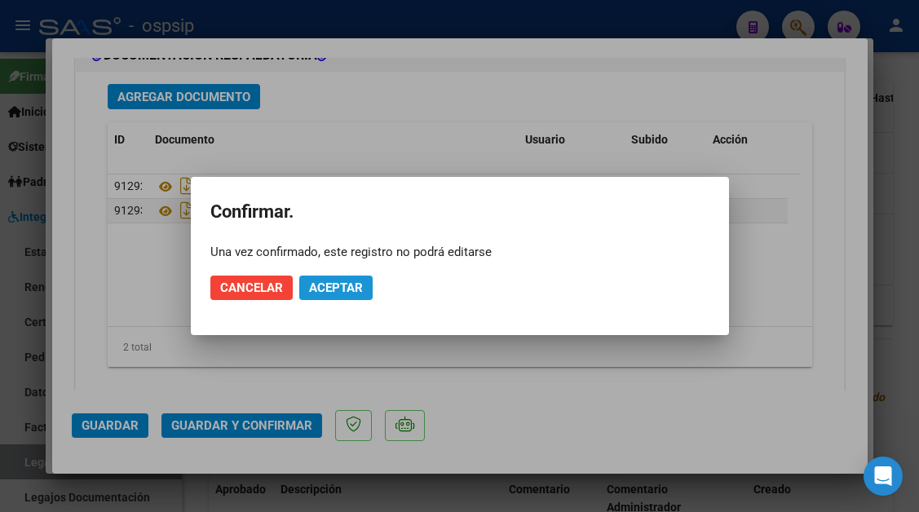
click at [323, 283] on span "Aceptar" at bounding box center [336, 288] width 54 height 15
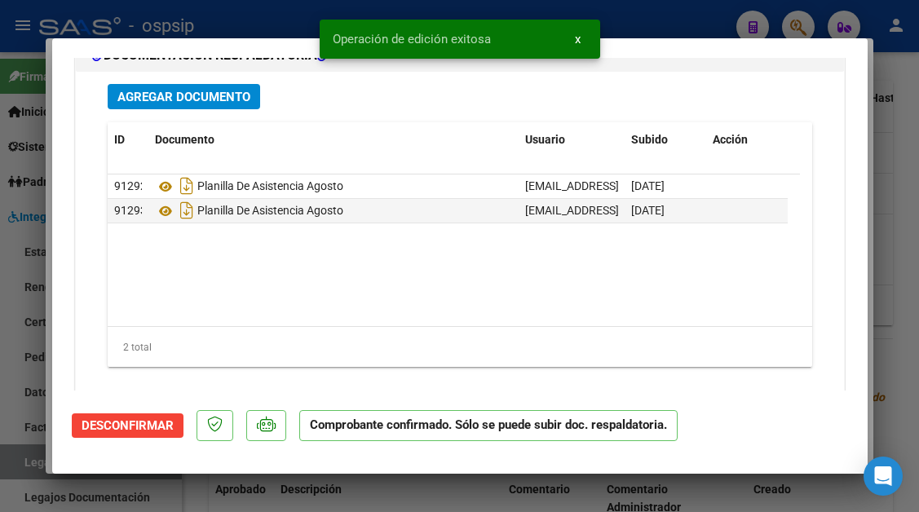
click at [26, 466] on div at bounding box center [459, 256] width 919 height 512
type input "$ 0,00"
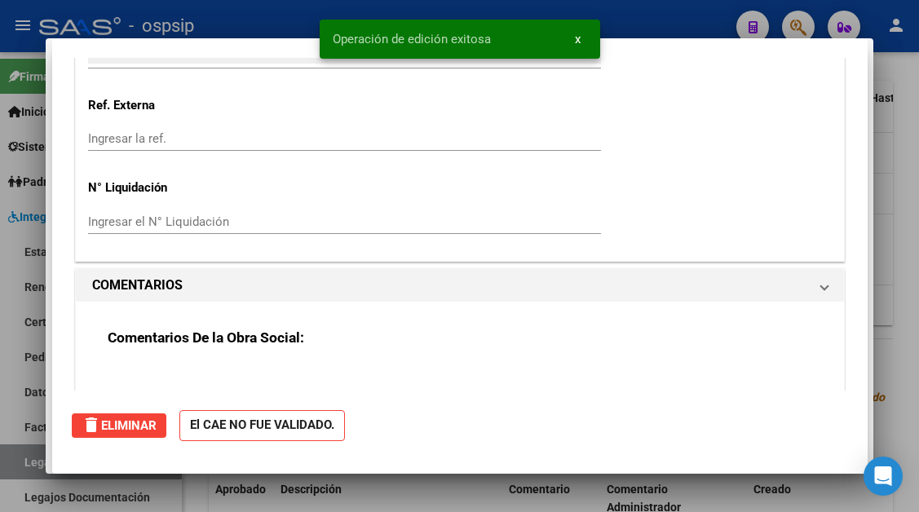
scroll to position [0, 0]
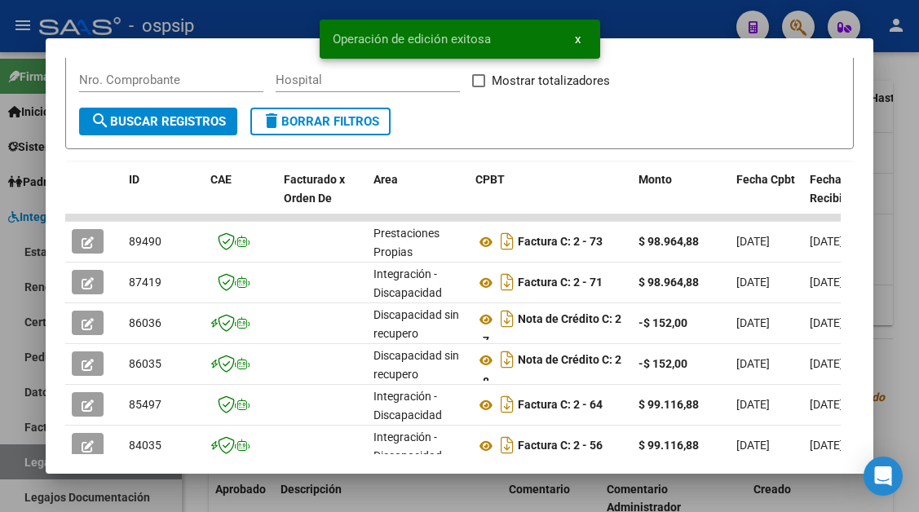
click at [26, 466] on div at bounding box center [459, 256] width 919 height 512
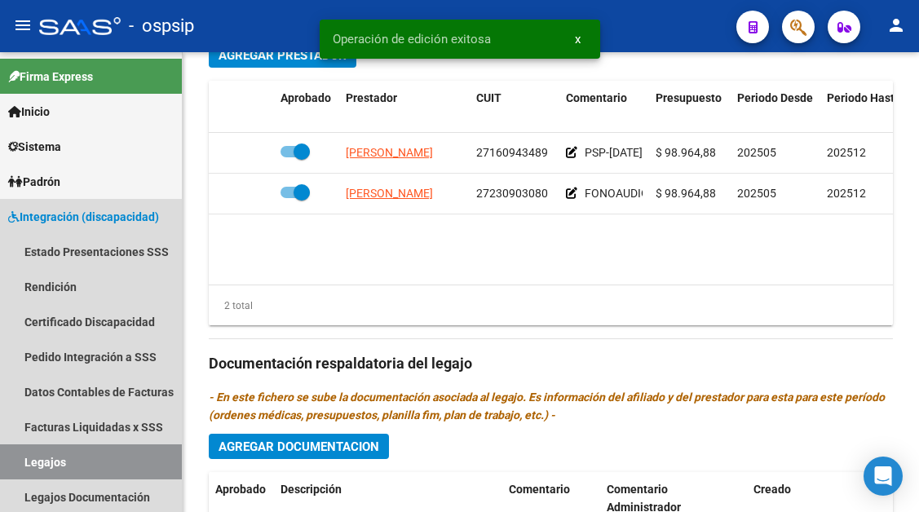
click at [26, 466] on link "Legajos" at bounding box center [91, 462] width 182 height 35
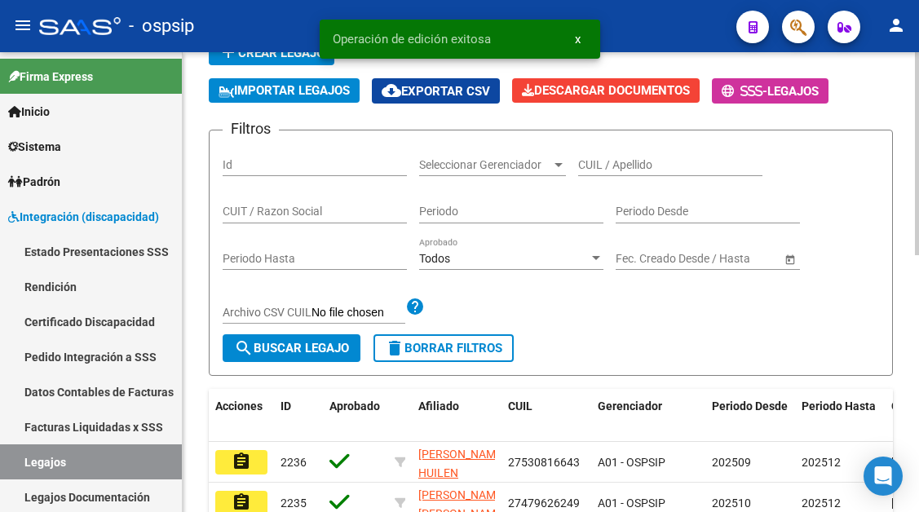
scroll to position [12, 0]
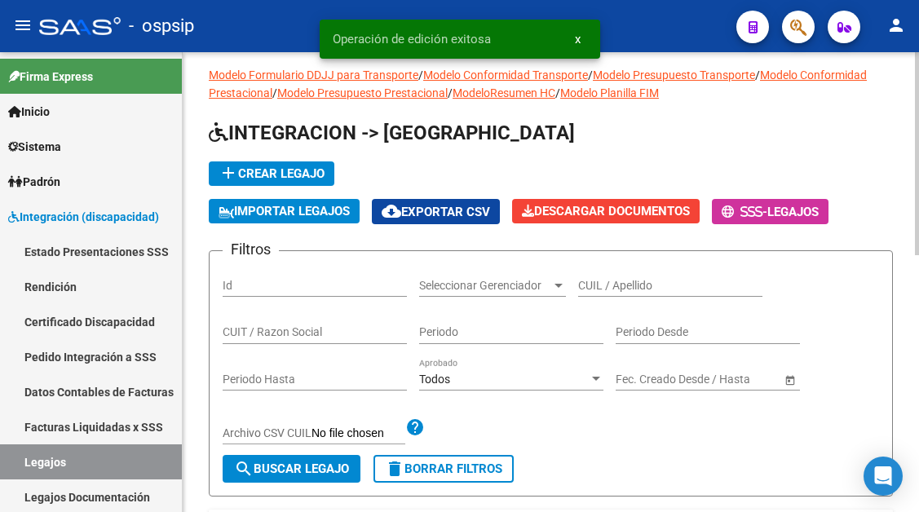
click at [599, 295] on div "CUIL / Apellido" at bounding box center [670, 280] width 184 height 33
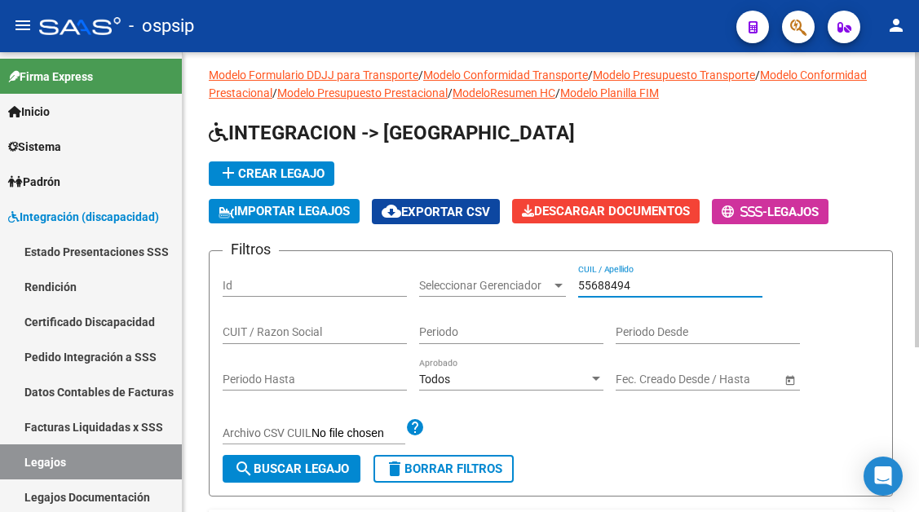
scroll to position [257, 0]
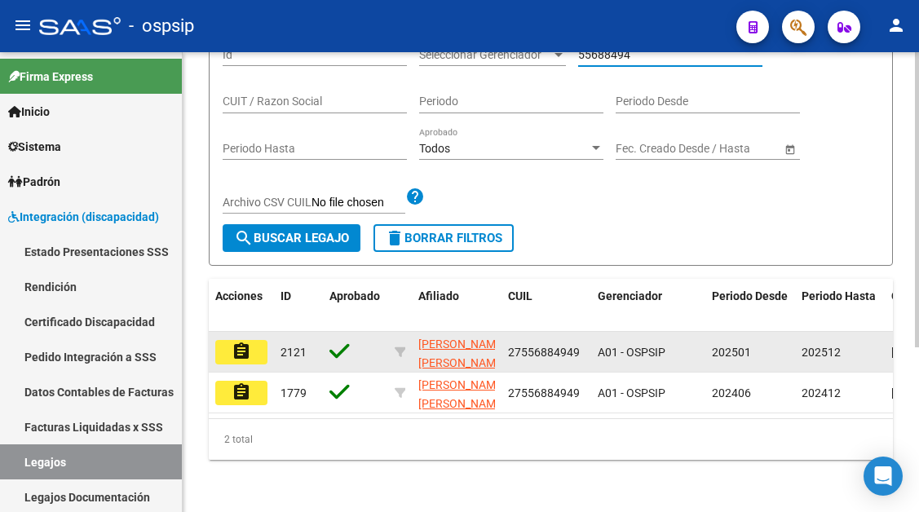
type input "55688494"
click at [240, 342] on mat-icon "assignment" at bounding box center [242, 352] width 20 height 20
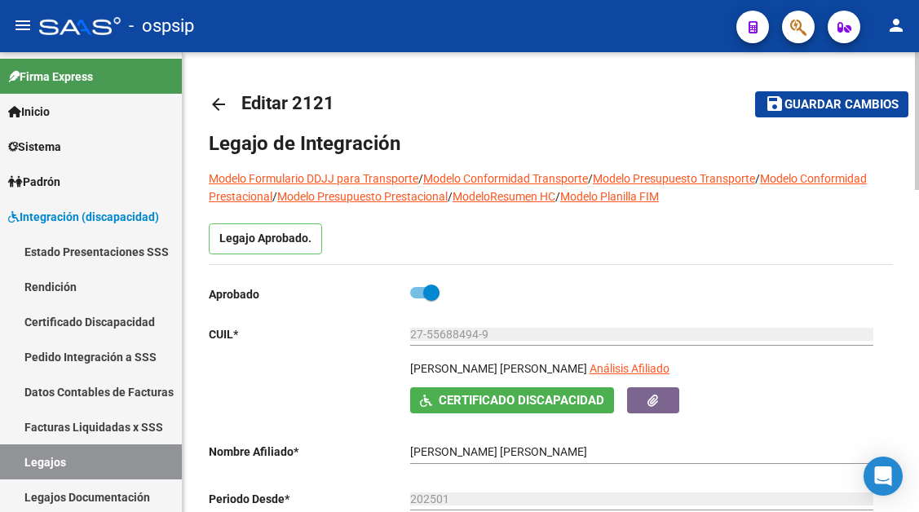
scroll to position [245, 0]
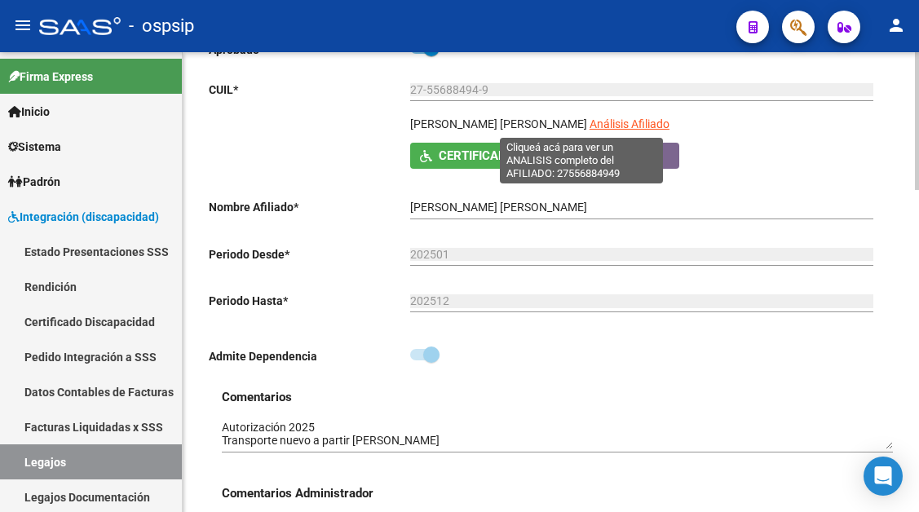
click at [590, 120] on span "Análisis Afiliado" at bounding box center [630, 123] width 80 height 13
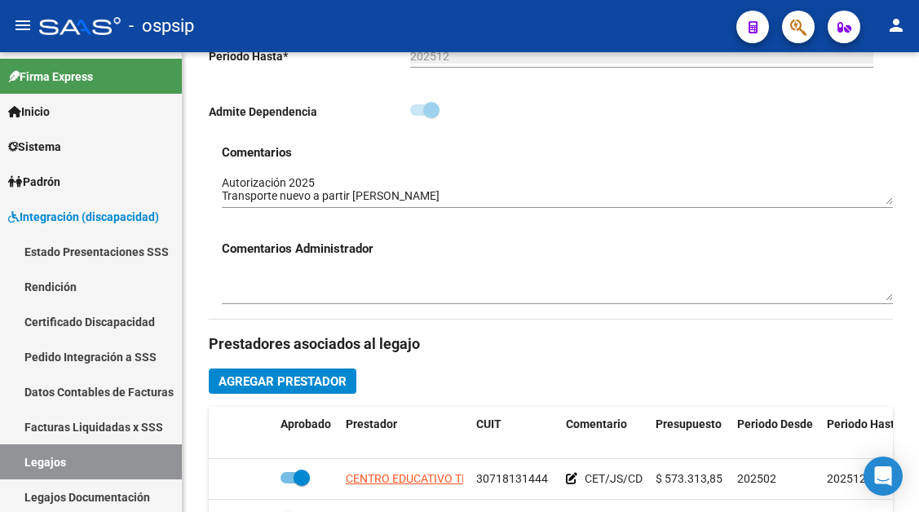
scroll to position [734, 0]
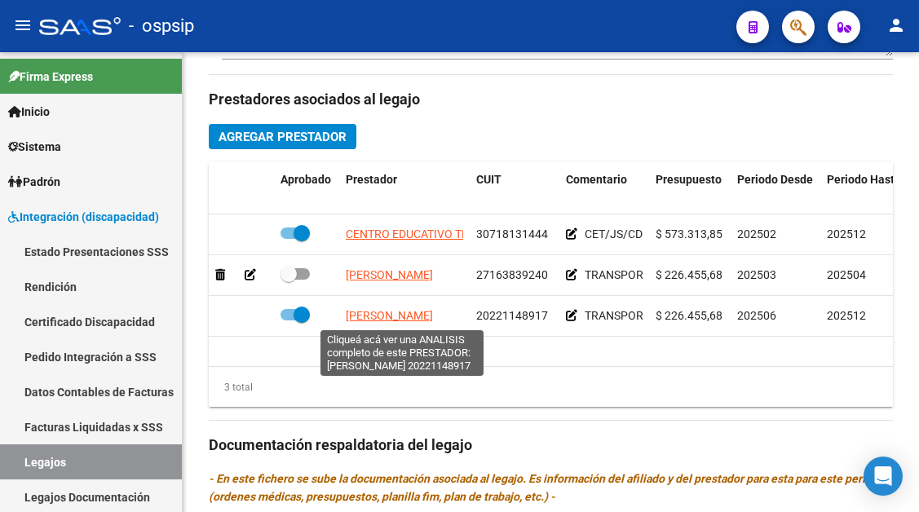
click at [395, 312] on span "OTAZO CLAUDIO LUIS" at bounding box center [389, 315] width 87 height 13
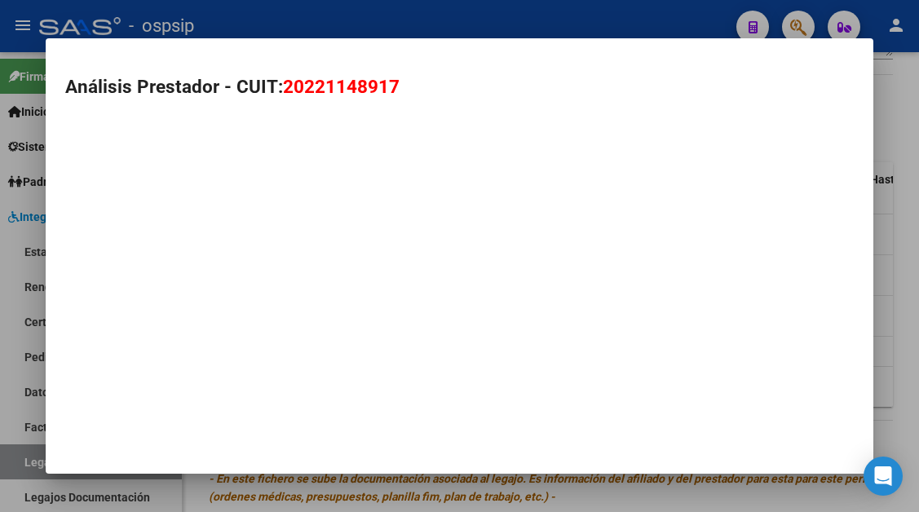
type textarea "20221148917"
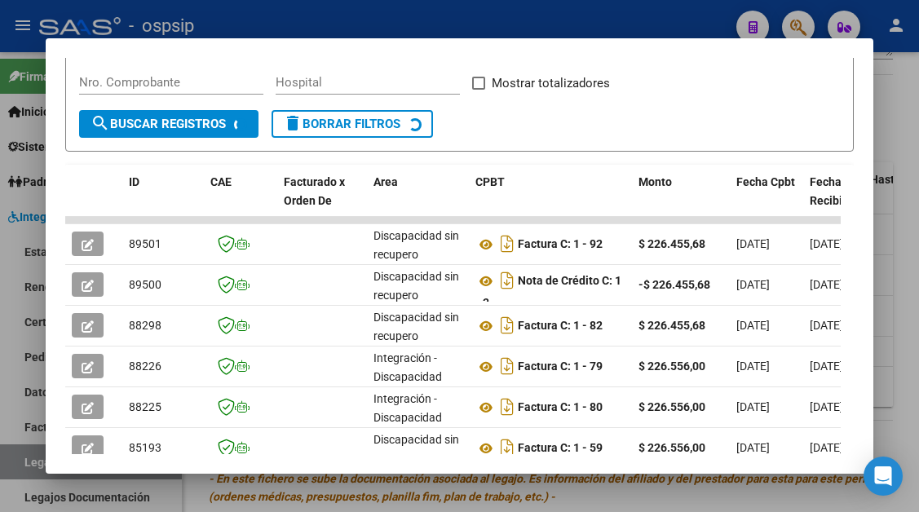
scroll to position [319, 0]
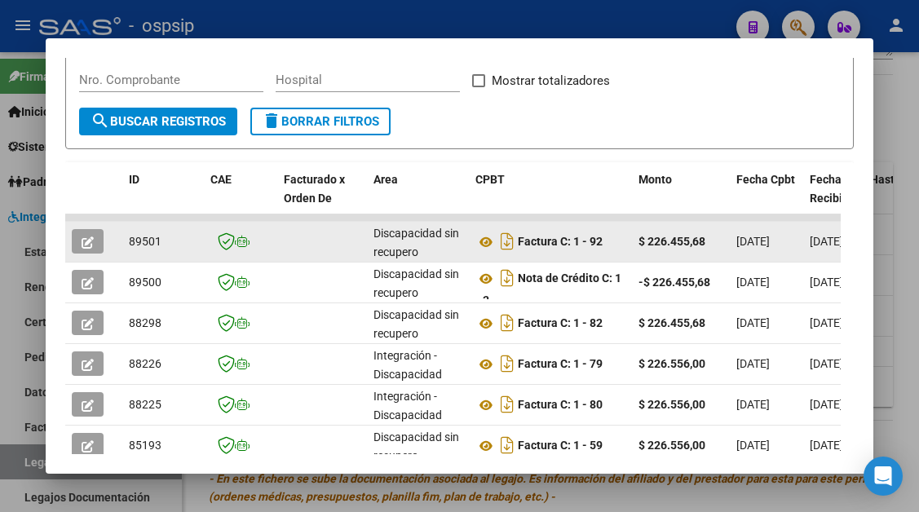
click at [78, 239] on button "button" at bounding box center [88, 241] width 32 height 24
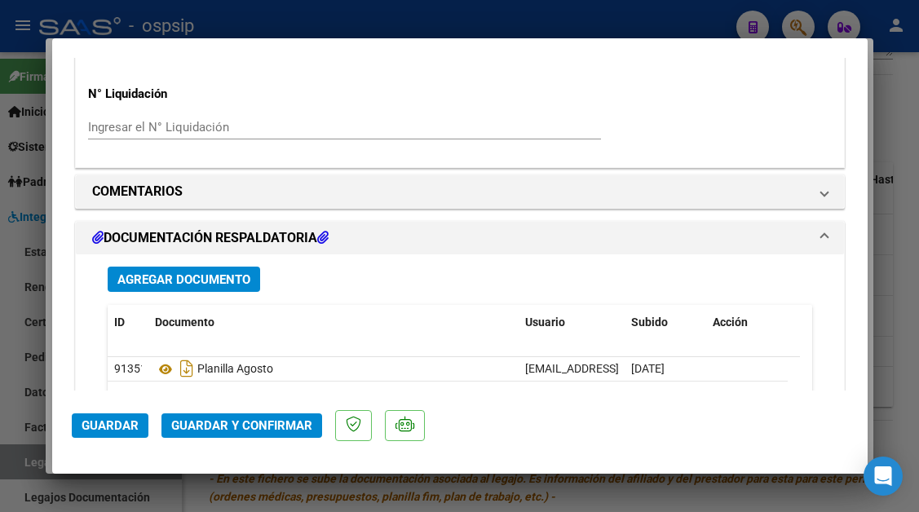
scroll to position [1516, 0]
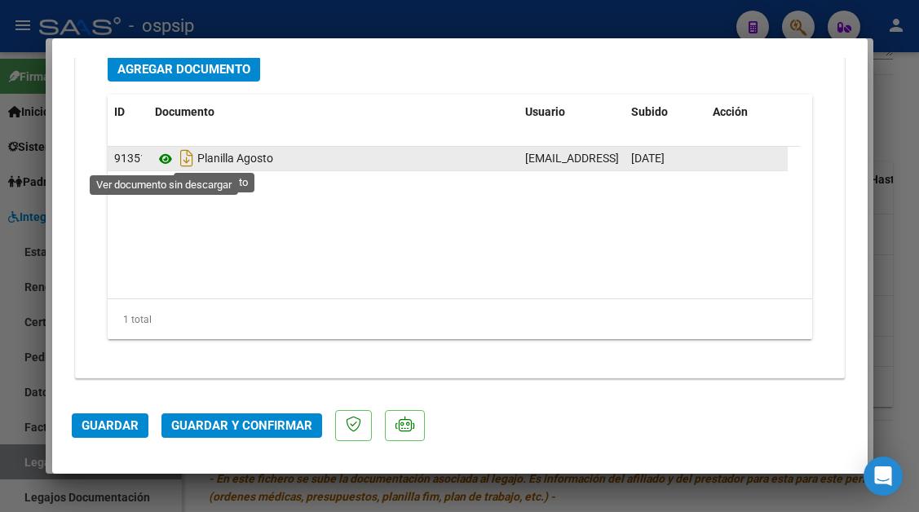
click at [161, 164] on icon at bounding box center [165, 159] width 21 height 20
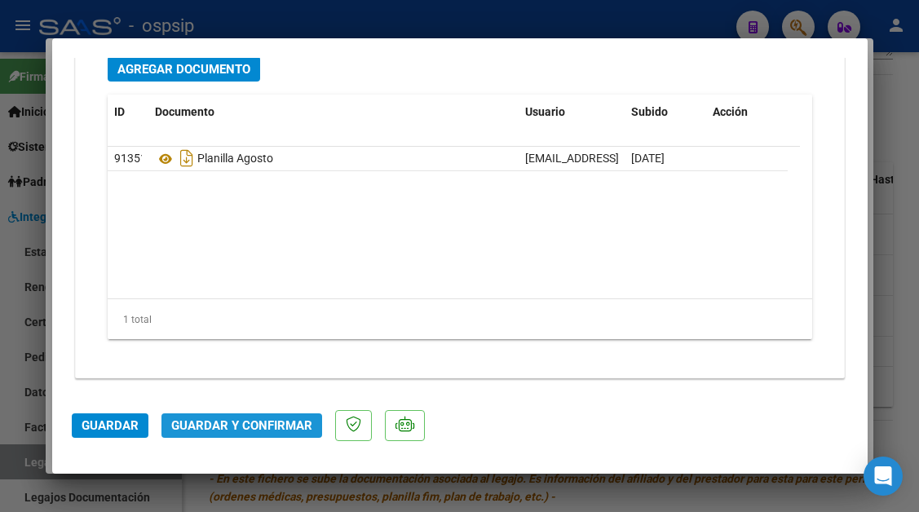
click at [289, 420] on span "Guardar y Confirmar" at bounding box center [241, 426] width 141 height 15
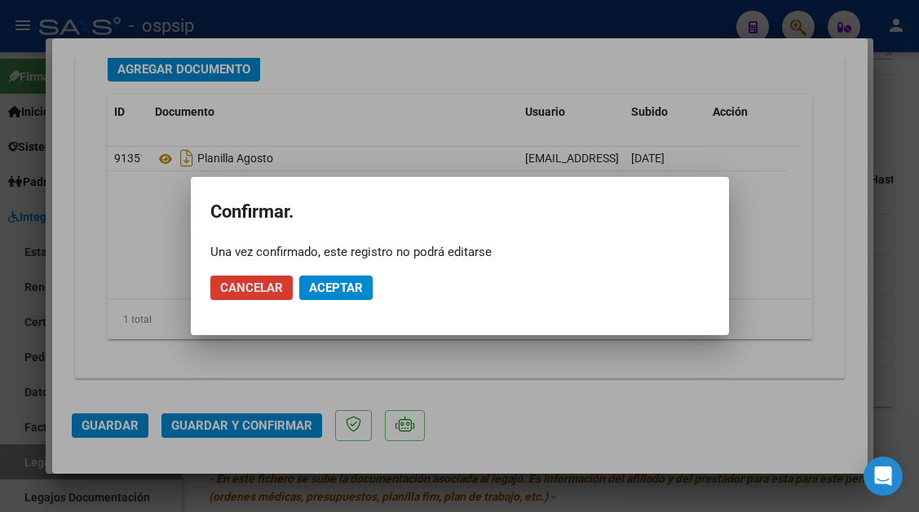
click at [353, 293] on span "Aceptar" at bounding box center [336, 288] width 54 height 15
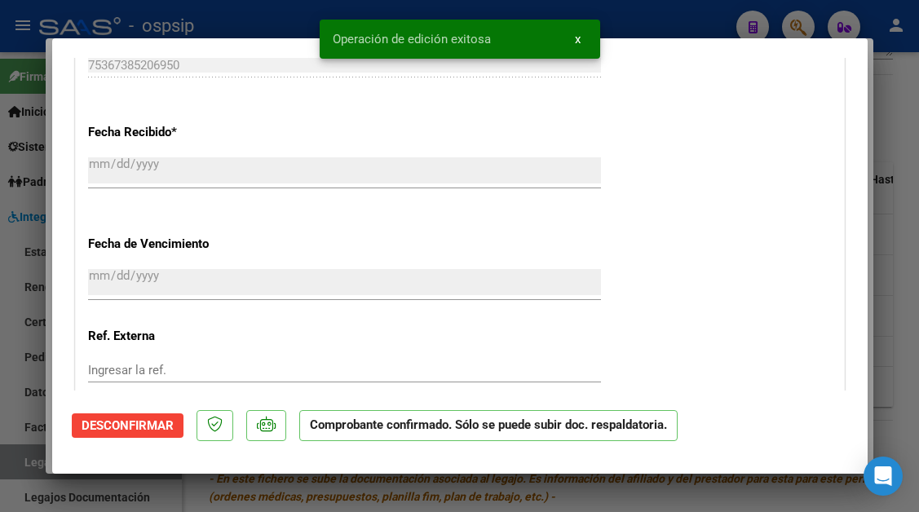
scroll to position [735, 0]
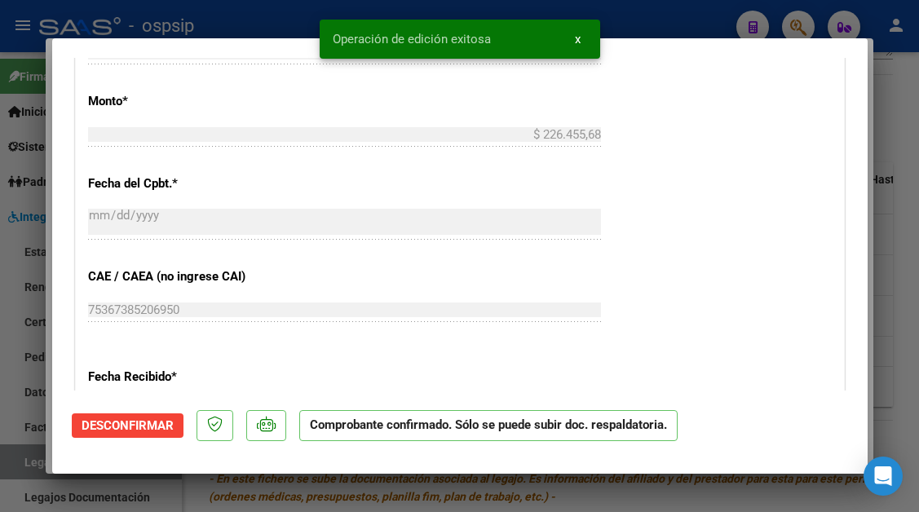
type input "$ 0,00"
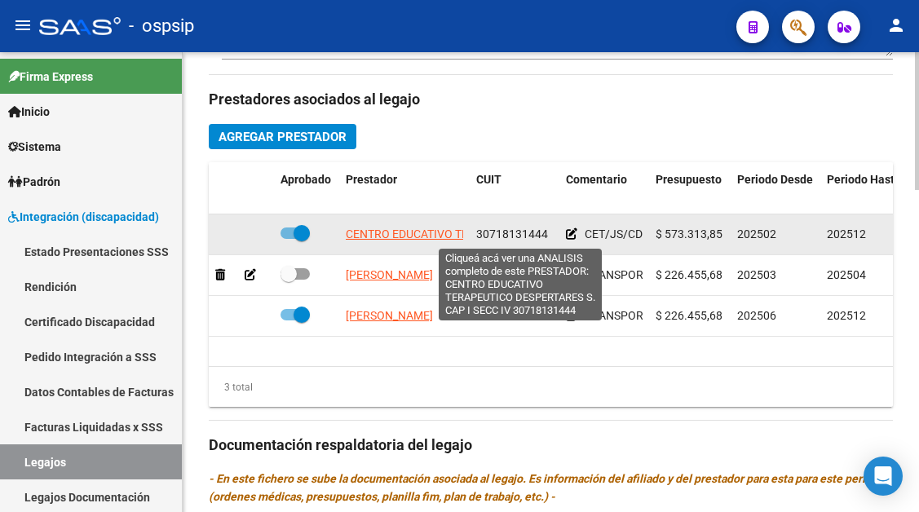
click at [391, 237] on span "CENTRO EDUCATIVO TERAPEUTICO DESPERTARES S. CAP I SECC IV" at bounding box center [519, 234] width 346 height 13
type textarea "30718131444"
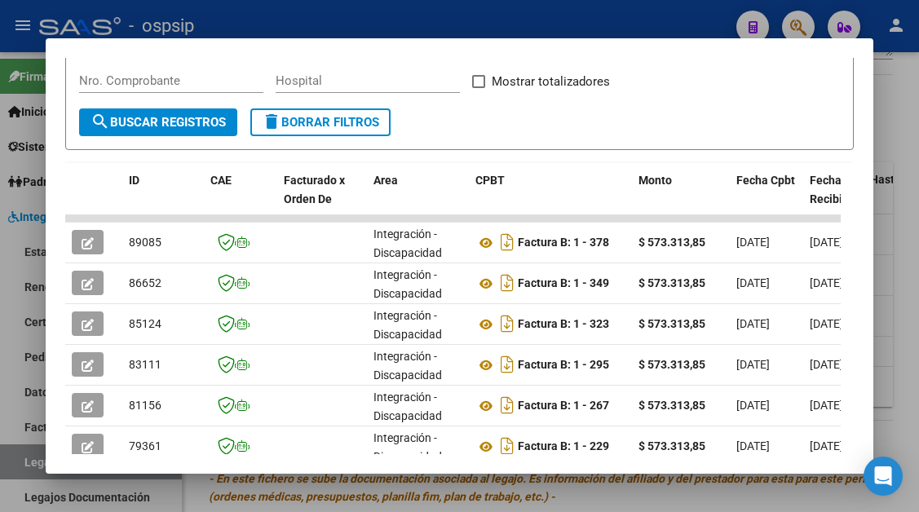
scroll to position [319, 0]
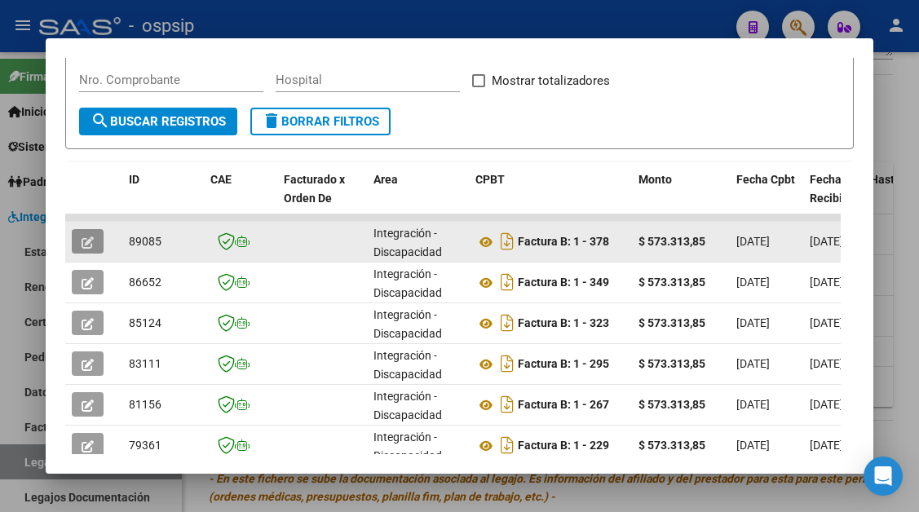
click at [84, 244] on icon "button" at bounding box center [88, 243] width 12 height 12
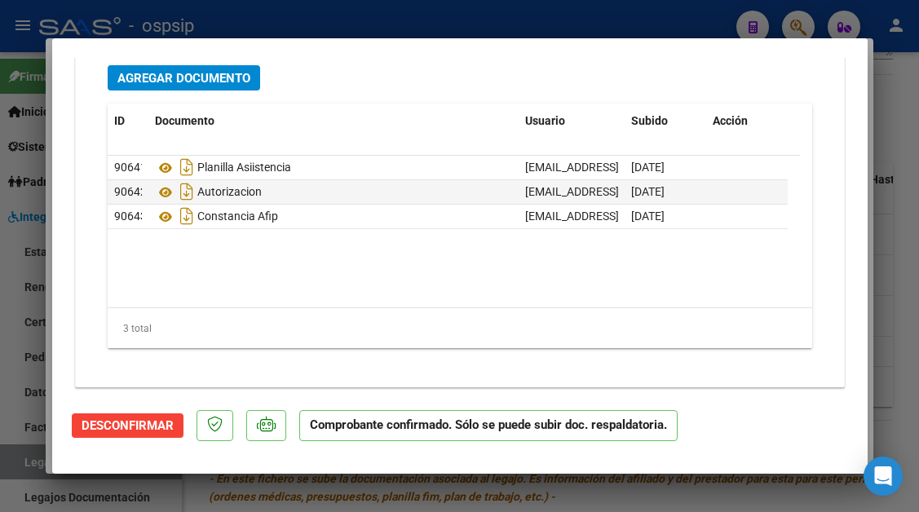
scroll to position [2102, 0]
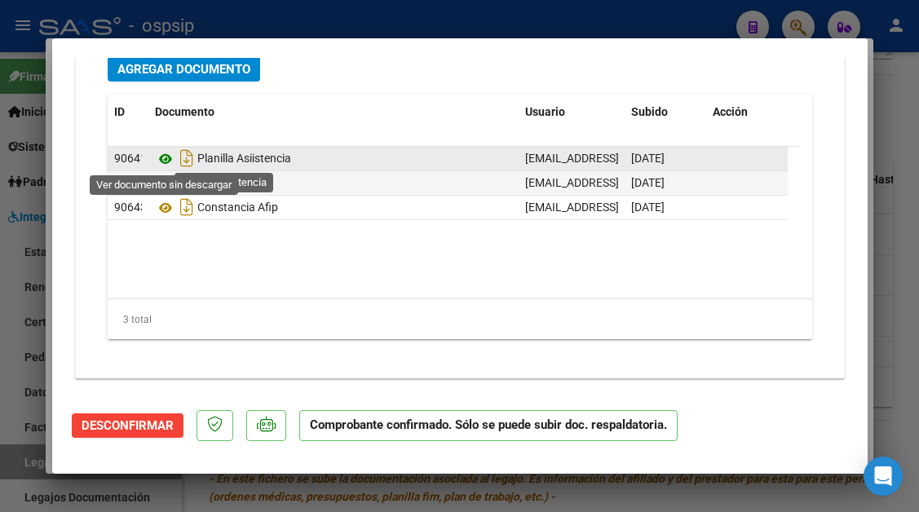
click at [168, 157] on icon at bounding box center [165, 159] width 21 height 20
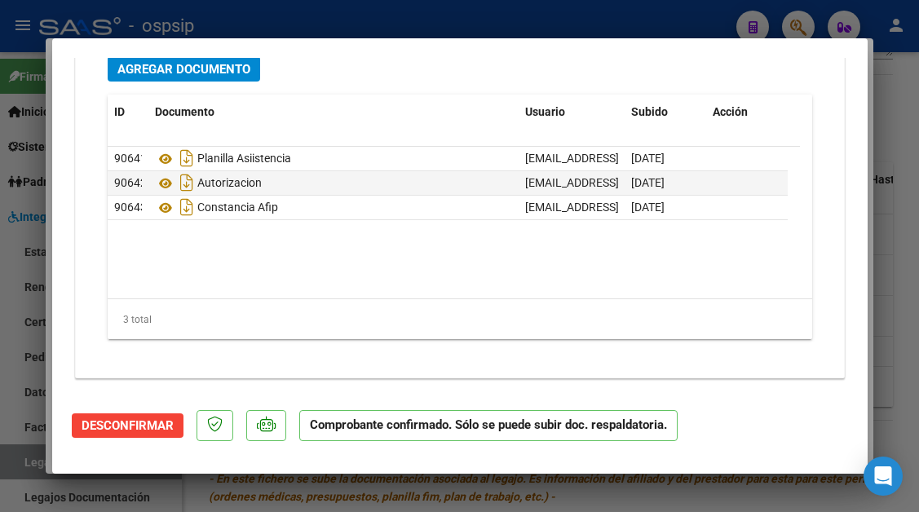
click at [28, 456] on div at bounding box center [459, 256] width 919 height 512
type input "$ 0,00"
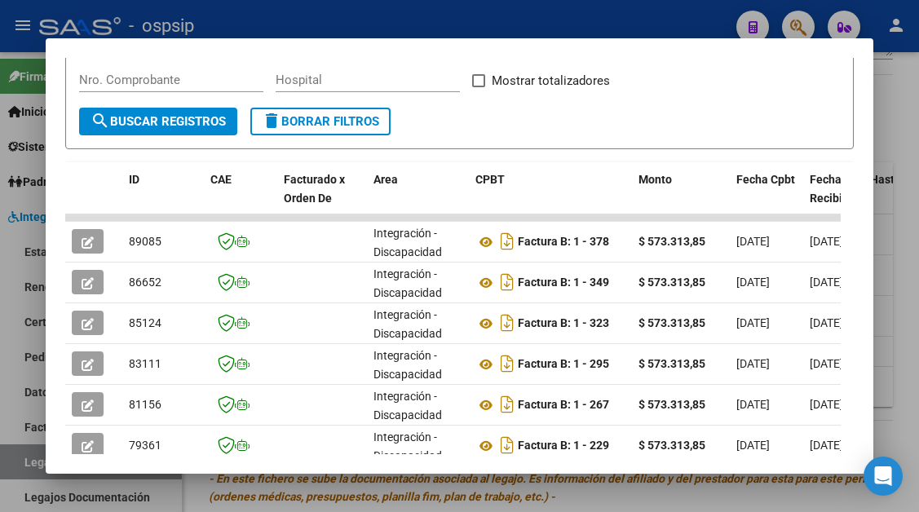
click at [28, 456] on div at bounding box center [459, 256] width 919 height 512
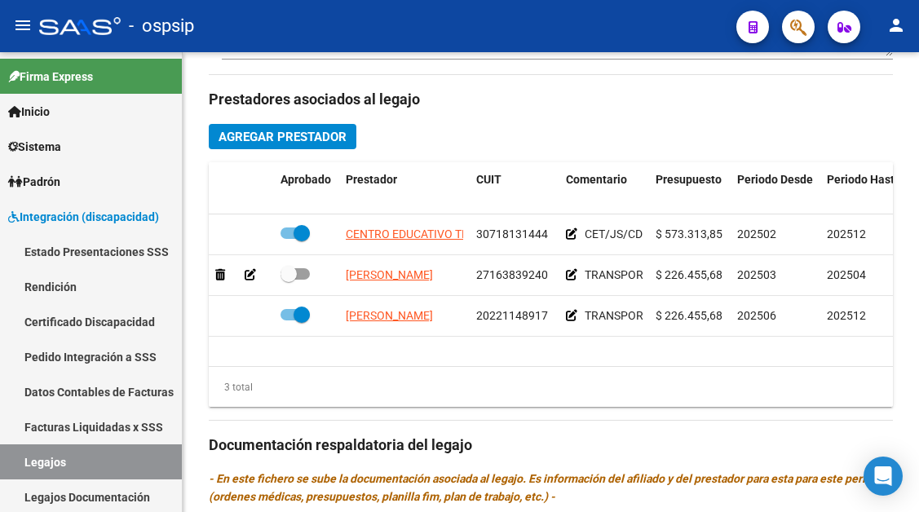
click at [28, 456] on link "Legajos" at bounding box center [91, 462] width 182 height 35
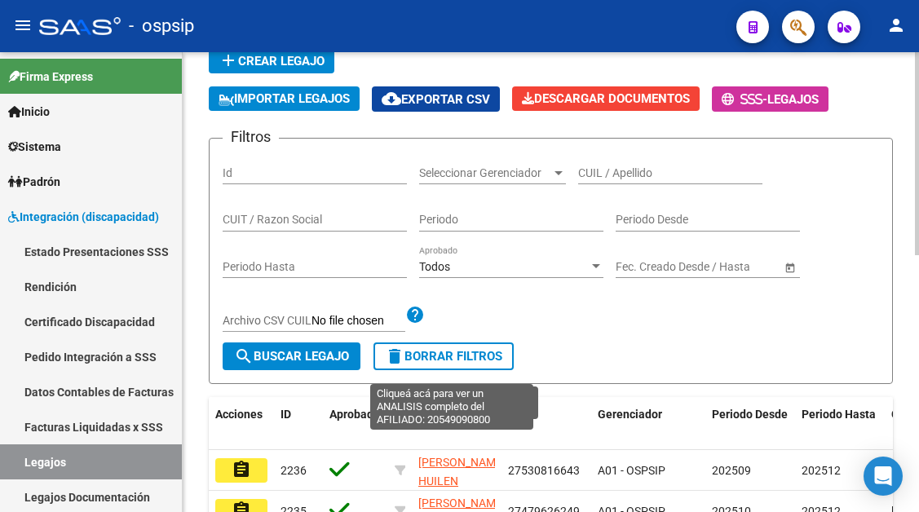
scroll to position [94, 0]
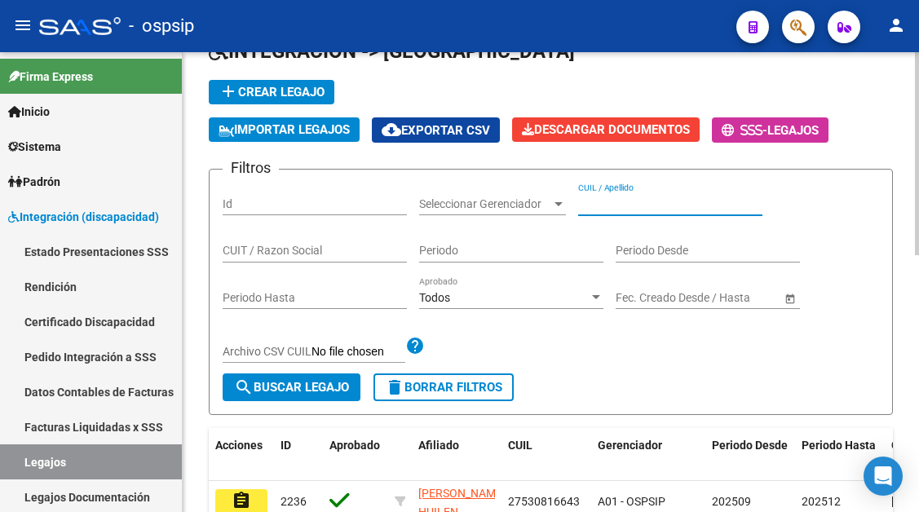
click at [589, 197] on input "CUIL / Apellido" at bounding box center [670, 204] width 184 height 14
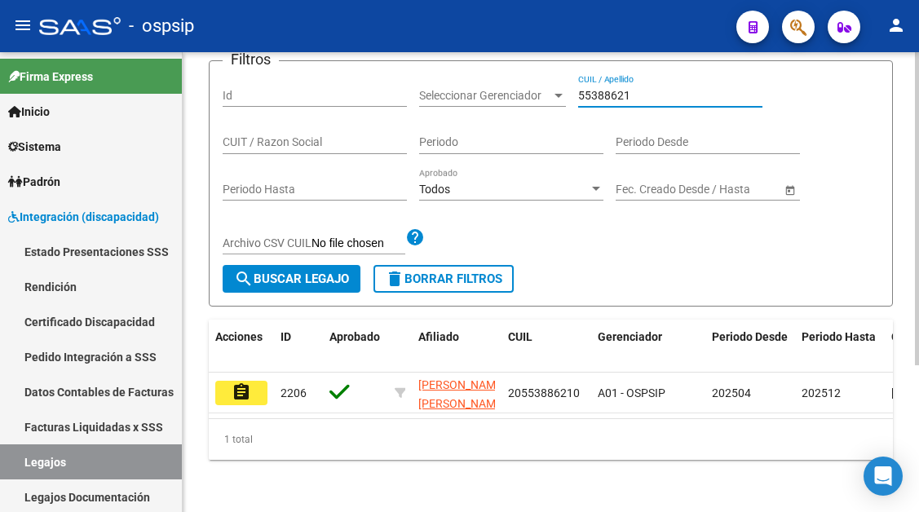
scroll to position [216, 0]
type input "55388621"
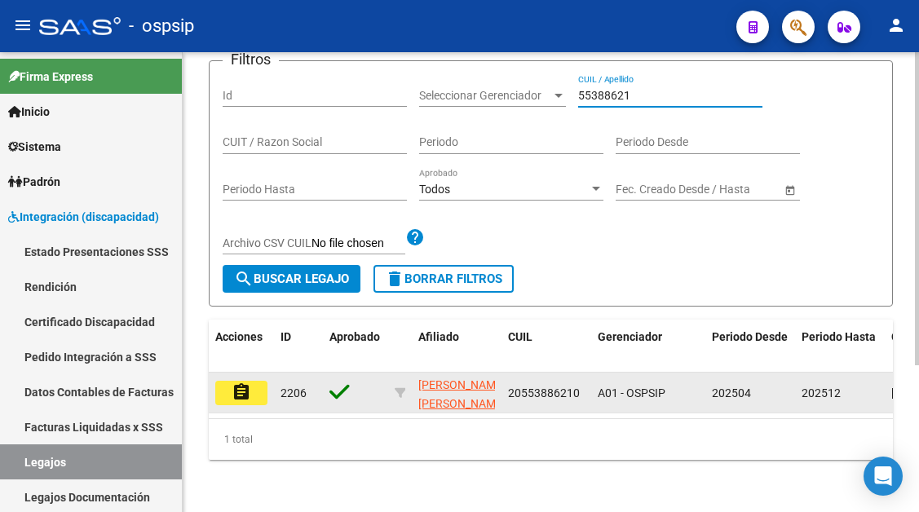
click at [235, 383] on mat-icon "assignment" at bounding box center [242, 393] width 20 height 20
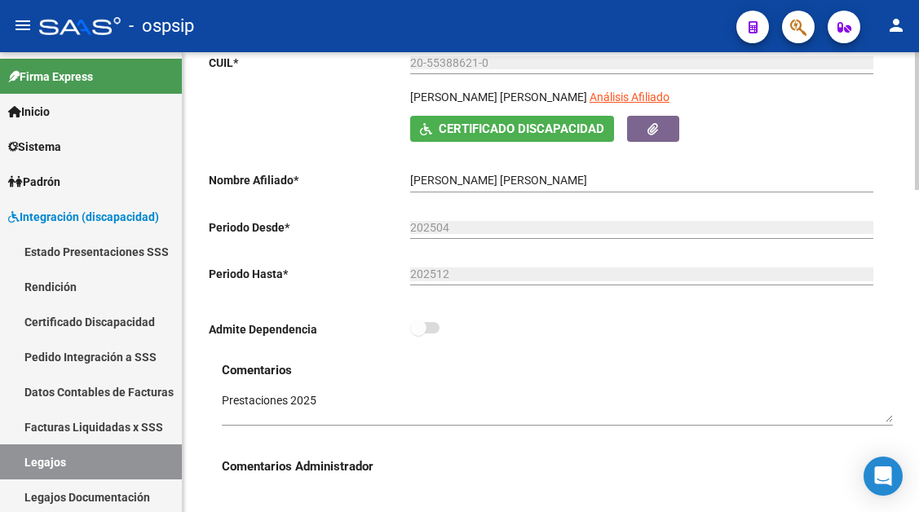
scroll to position [163, 0]
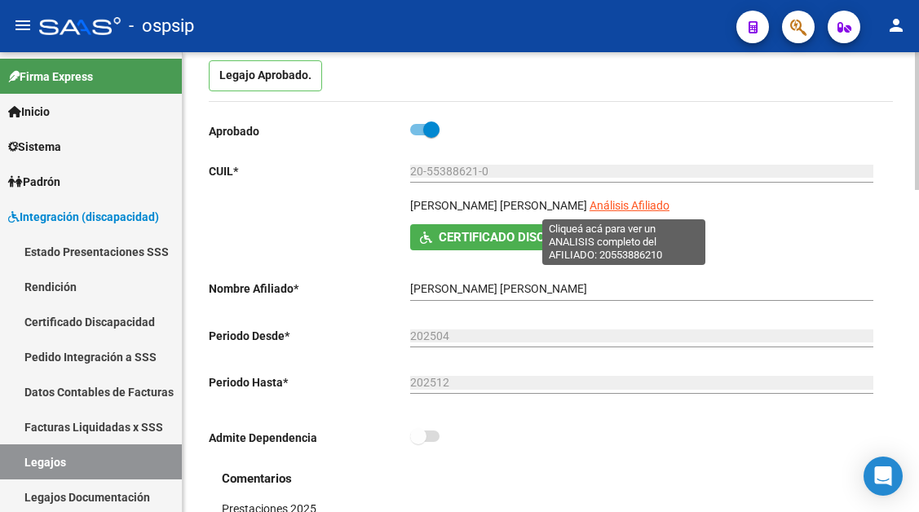
click at [592, 210] on span "Análisis Afiliado" at bounding box center [630, 205] width 80 height 13
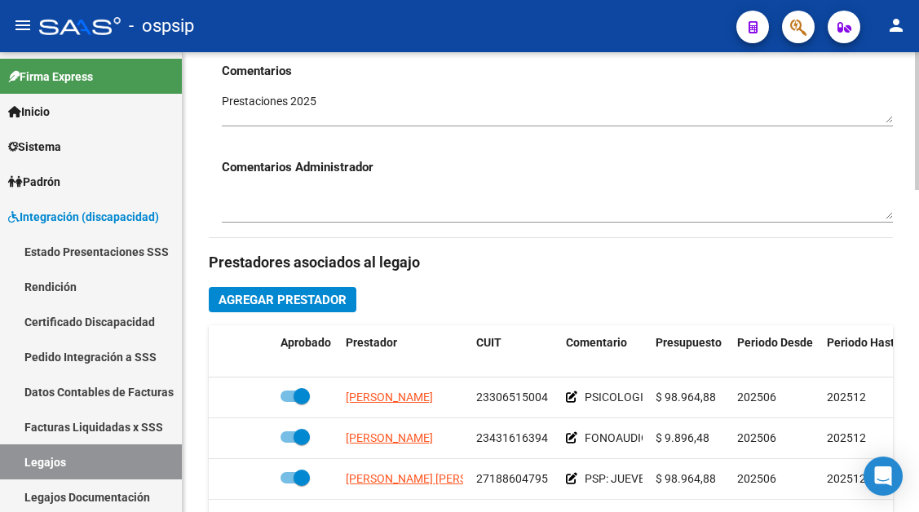
scroll to position [653, 0]
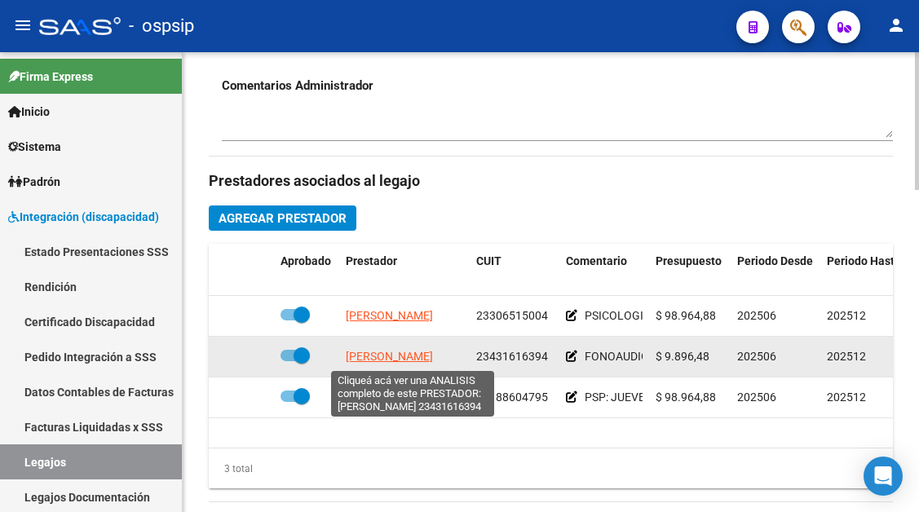
click at [412, 357] on span "GUZMAN CARLA ARACELI" at bounding box center [389, 356] width 87 height 13
type textarea "23431616394"
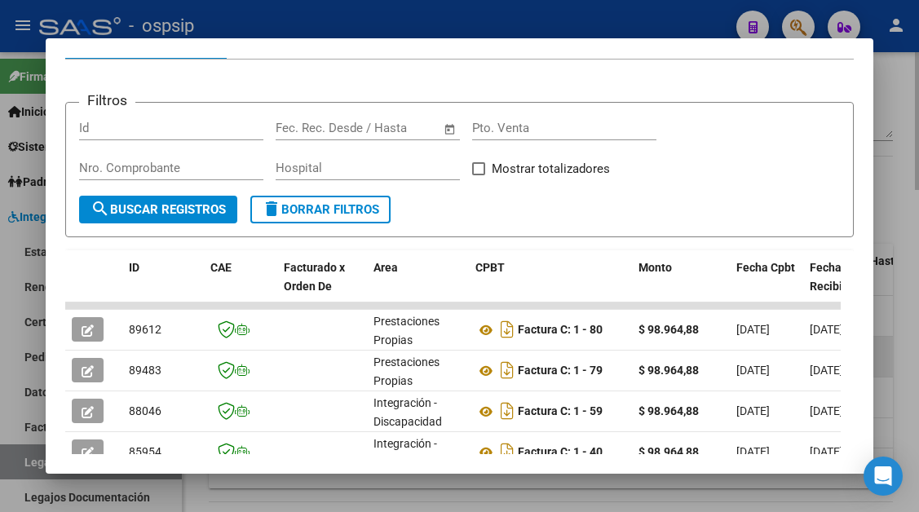
scroll to position [245, 0]
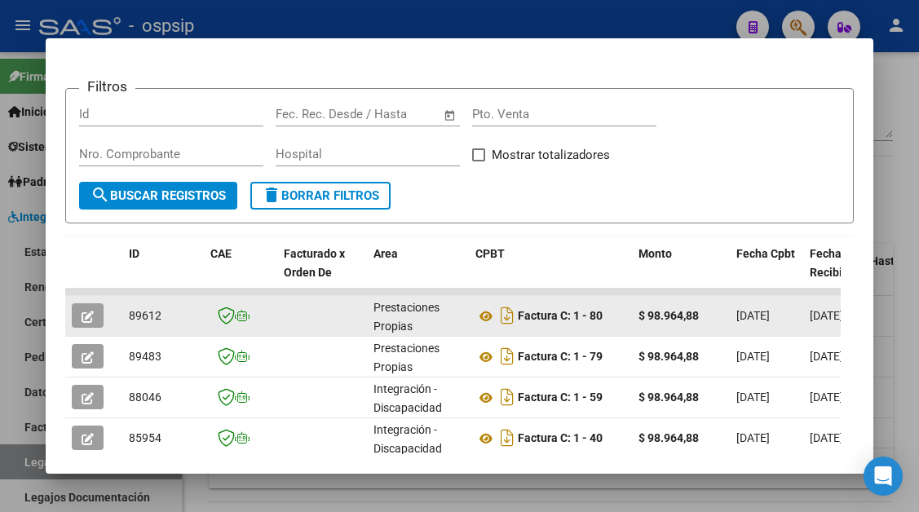
click at [86, 312] on icon "button" at bounding box center [88, 317] width 12 height 12
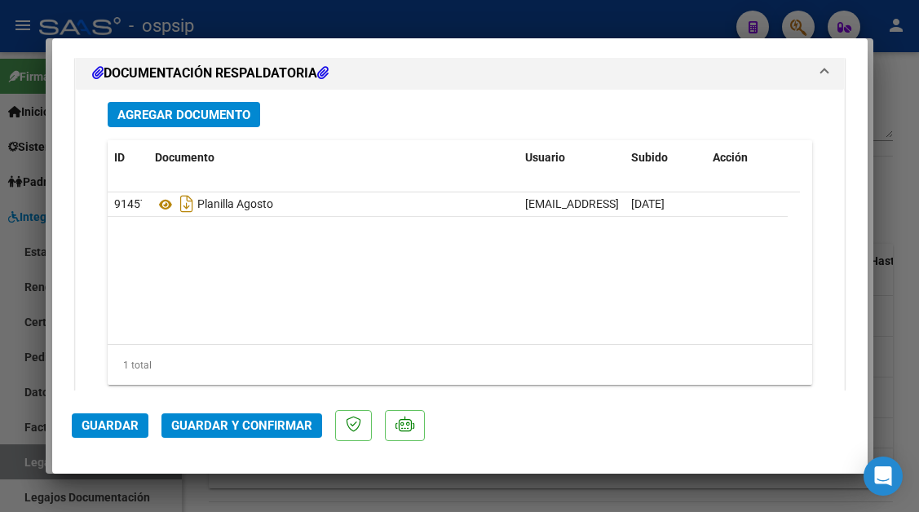
scroll to position [1469, 0]
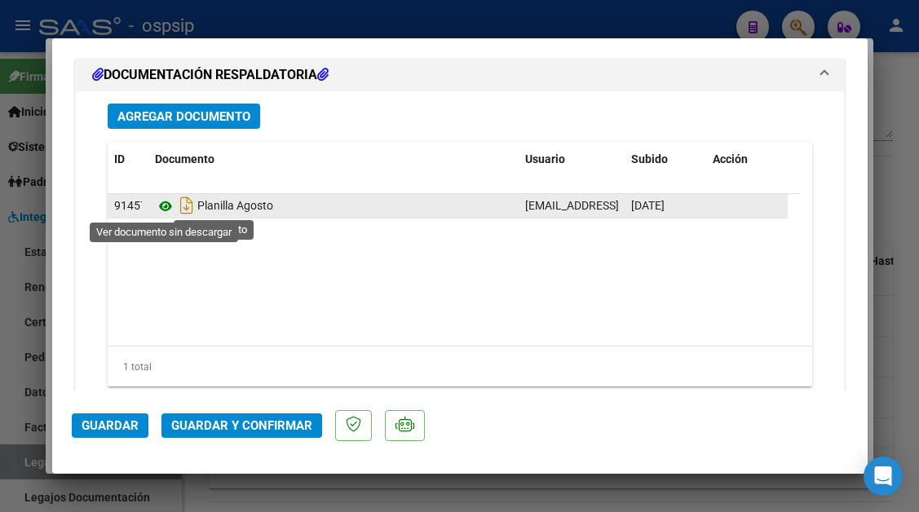
click at [171, 209] on icon at bounding box center [165, 207] width 21 height 20
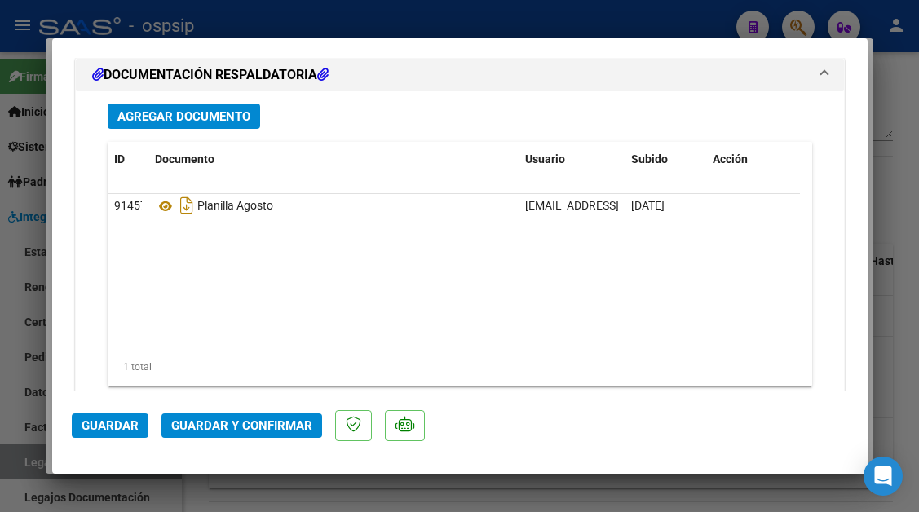
click at [237, 428] on span "Guardar y Confirmar" at bounding box center [241, 426] width 141 height 15
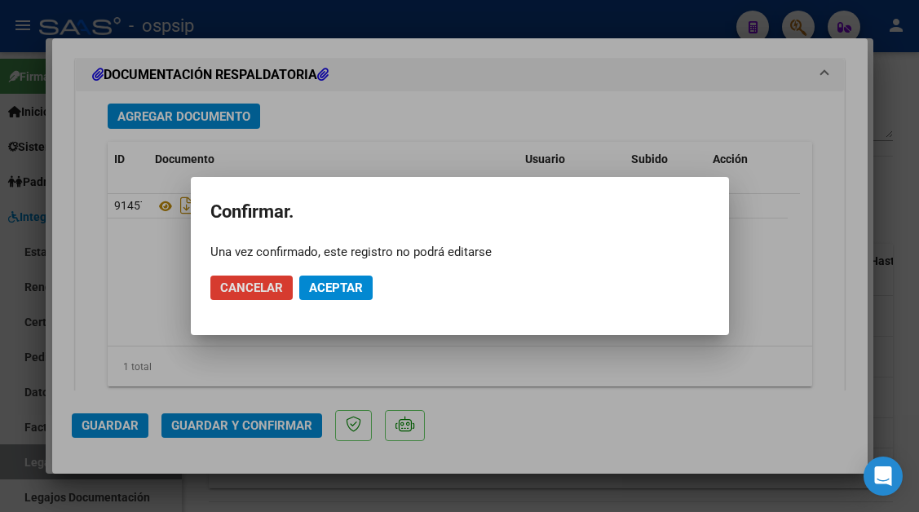
click at [348, 286] on span "Aceptar" at bounding box center [336, 288] width 54 height 15
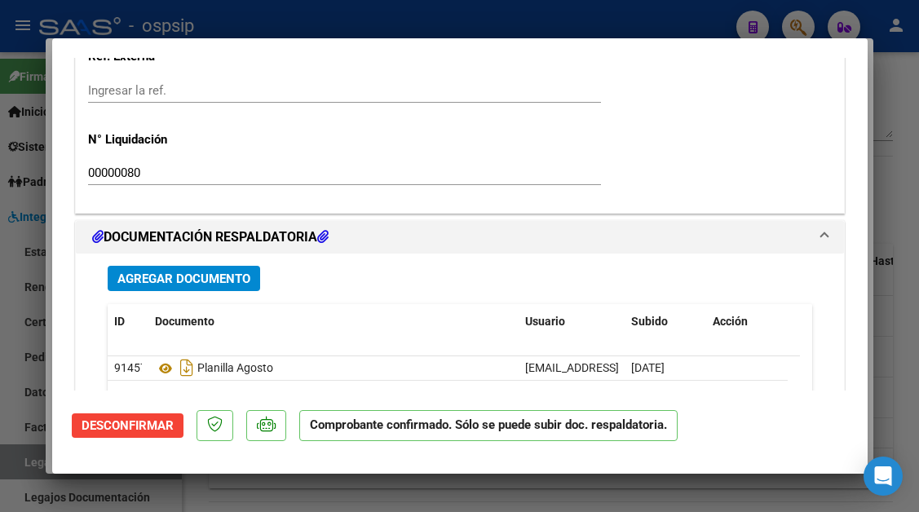
scroll to position [1422, 0]
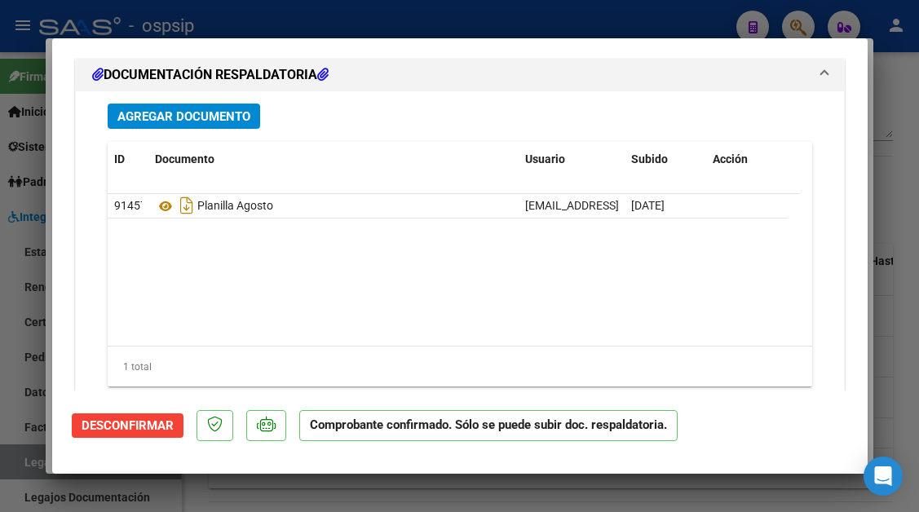
click at [28, 463] on div at bounding box center [459, 256] width 919 height 512
type input "$ 0,00"
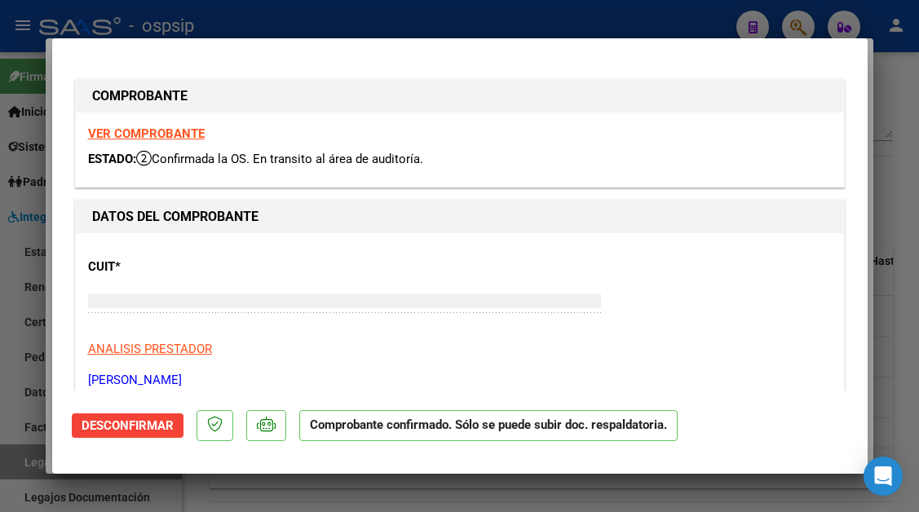
click at [28, 463] on div at bounding box center [459, 256] width 919 height 512
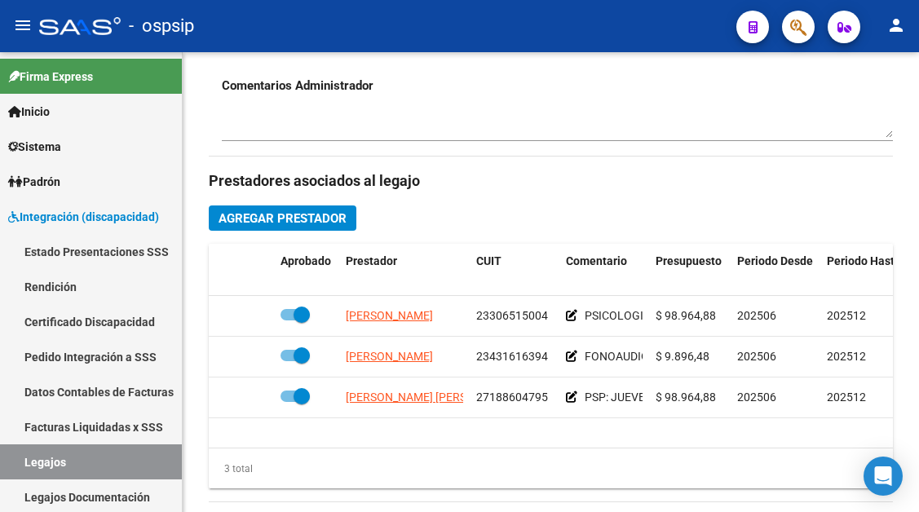
click at [28, 463] on link "Legajos" at bounding box center [91, 462] width 182 height 35
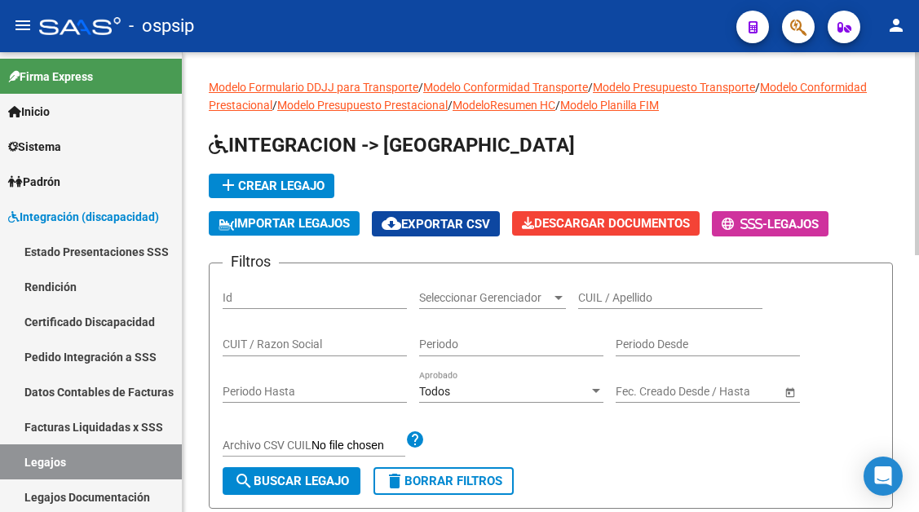
click at [597, 295] on input "CUIL / Apellido" at bounding box center [670, 298] width 184 height 14
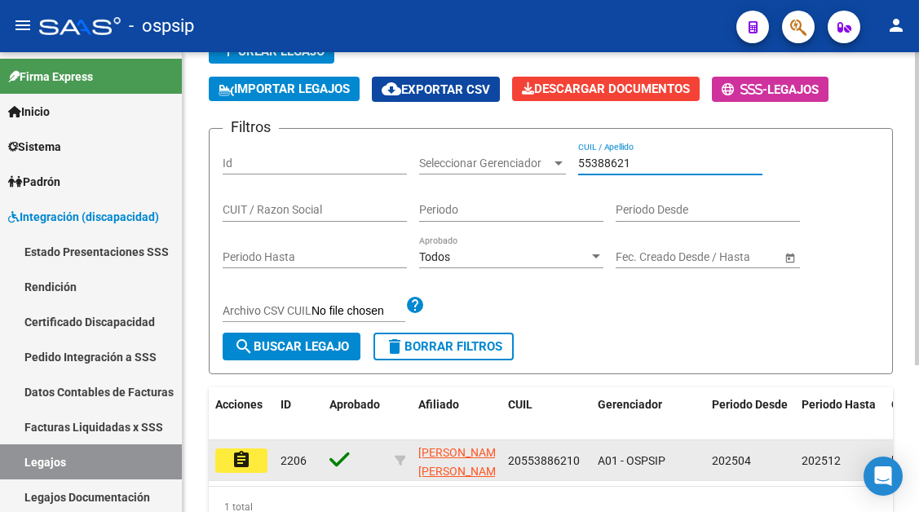
scroll to position [163, 0]
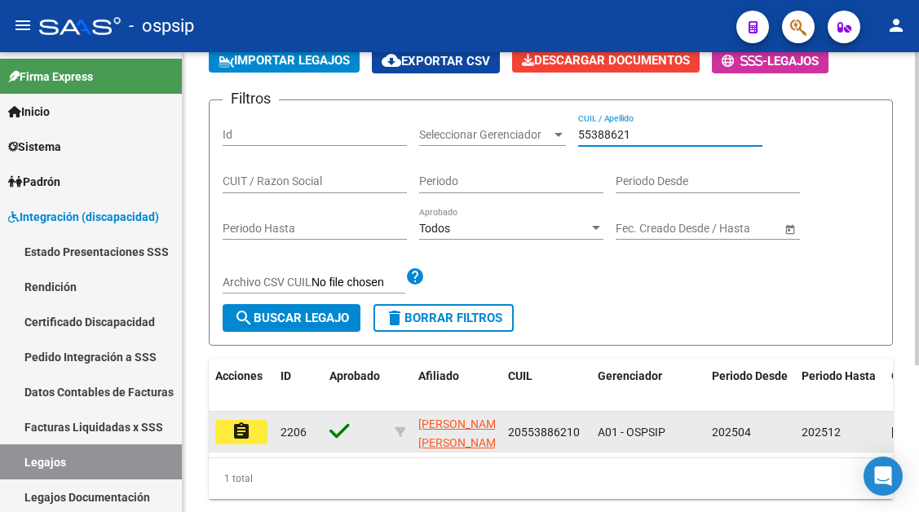
type input "55388621"
click at [242, 439] on mat-icon "assignment" at bounding box center [242, 432] width 20 height 20
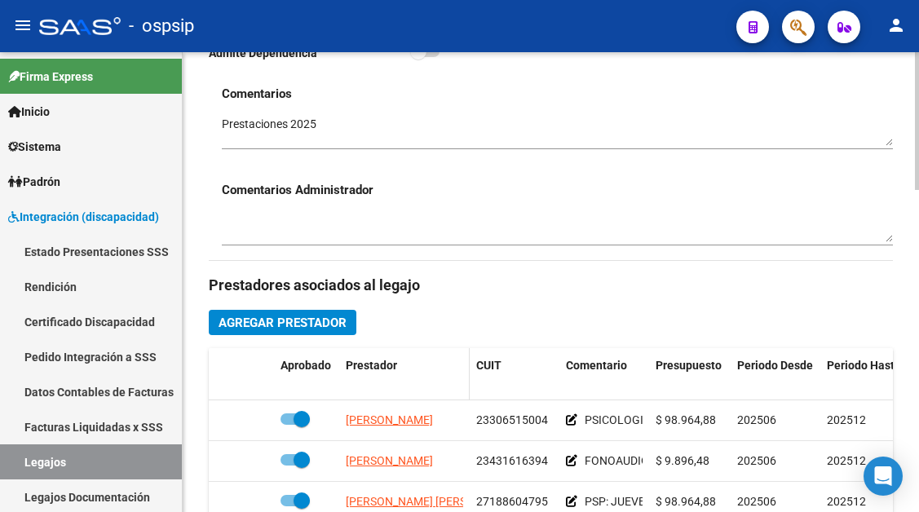
scroll to position [571, 0]
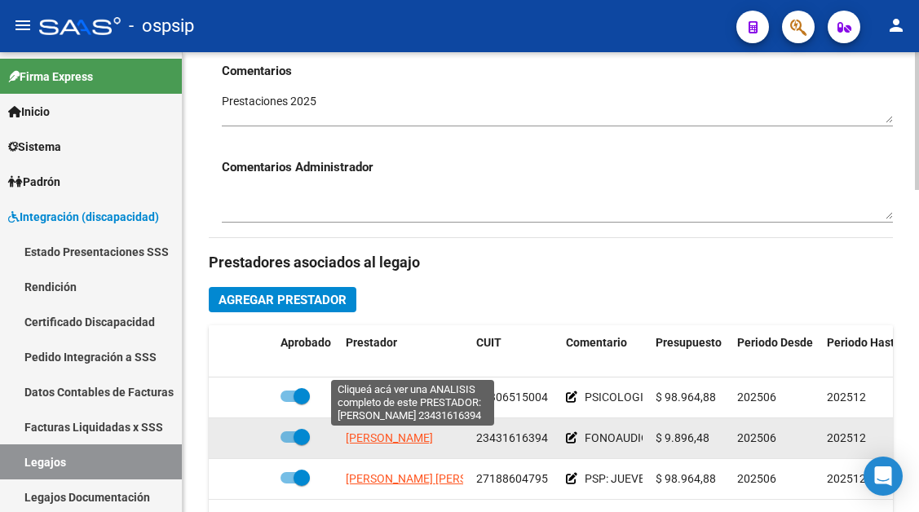
click at [365, 440] on span "GUZMAN CARLA ARACELI" at bounding box center [389, 438] width 87 height 13
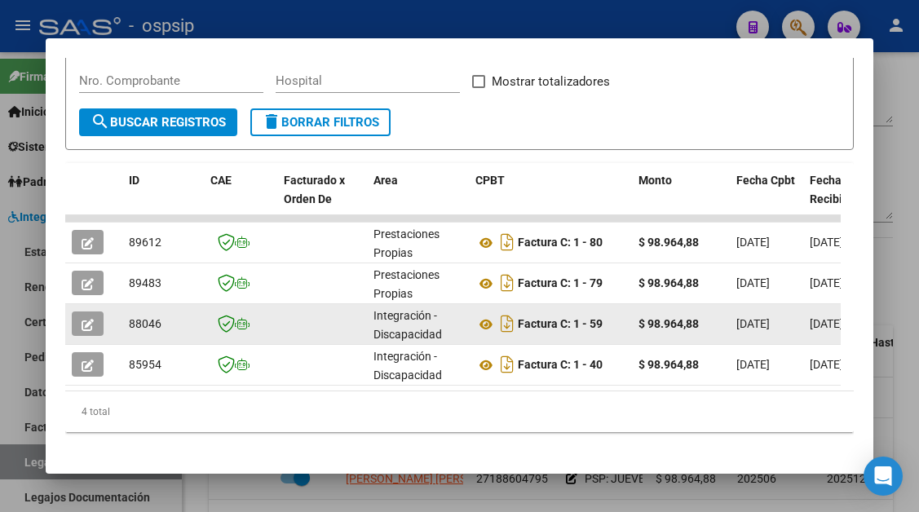
scroll to position [319, 0]
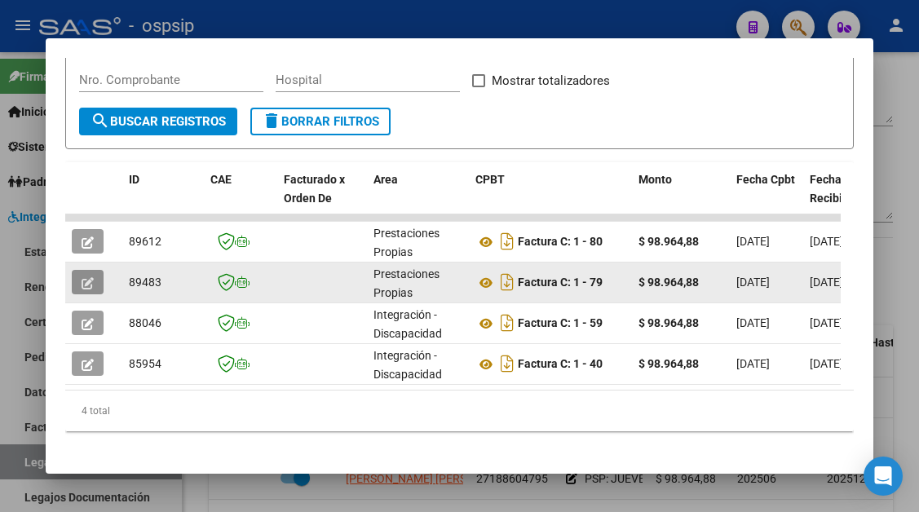
click at [90, 286] on icon "button" at bounding box center [88, 283] width 12 height 12
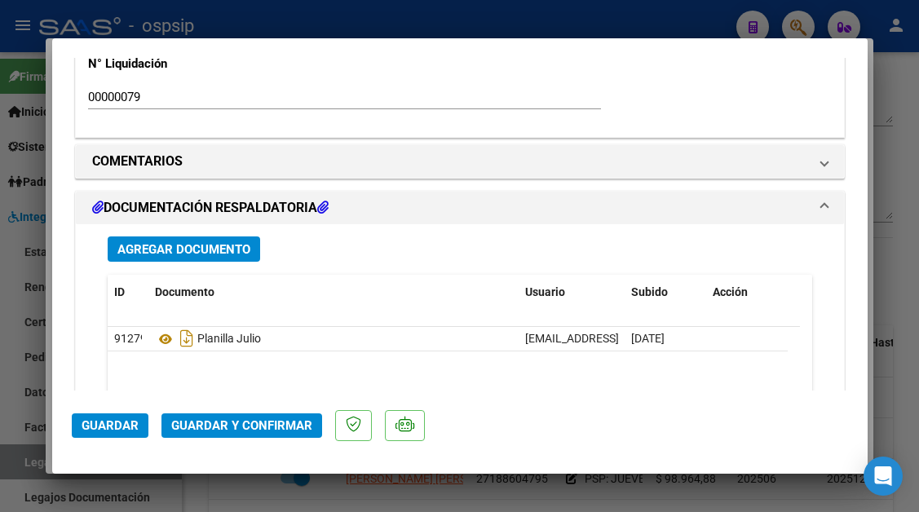
scroll to position [1305, 0]
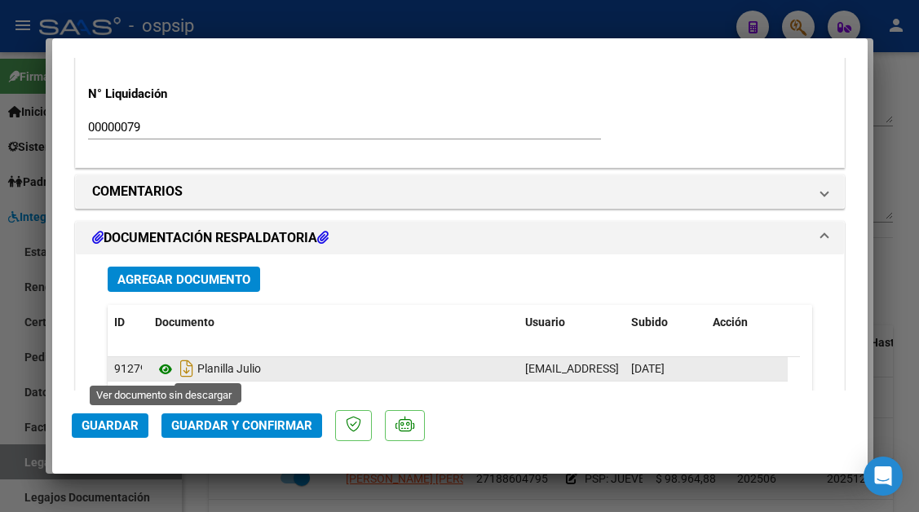
click at [161, 369] on icon at bounding box center [165, 370] width 21 height 20
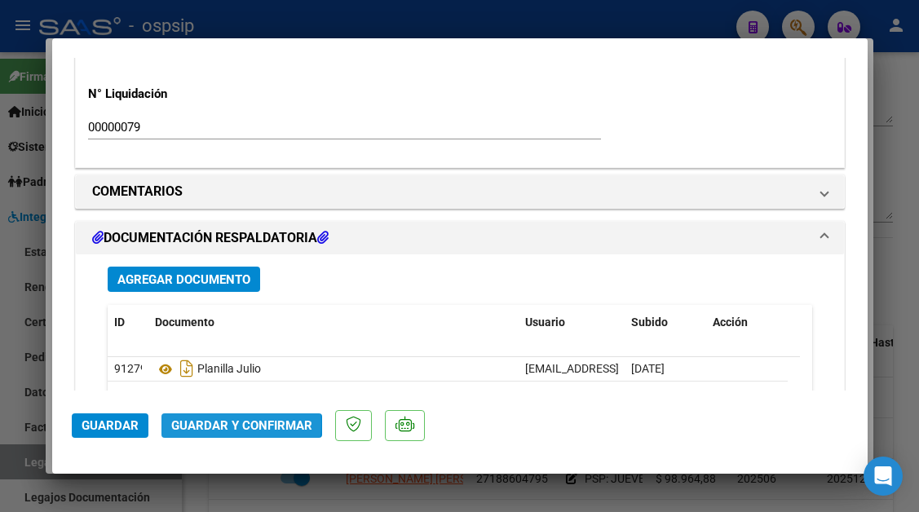
click at [233, 424] on span "Guardar y Confirmar" at bounding box center [241, 426] width 141 height 15
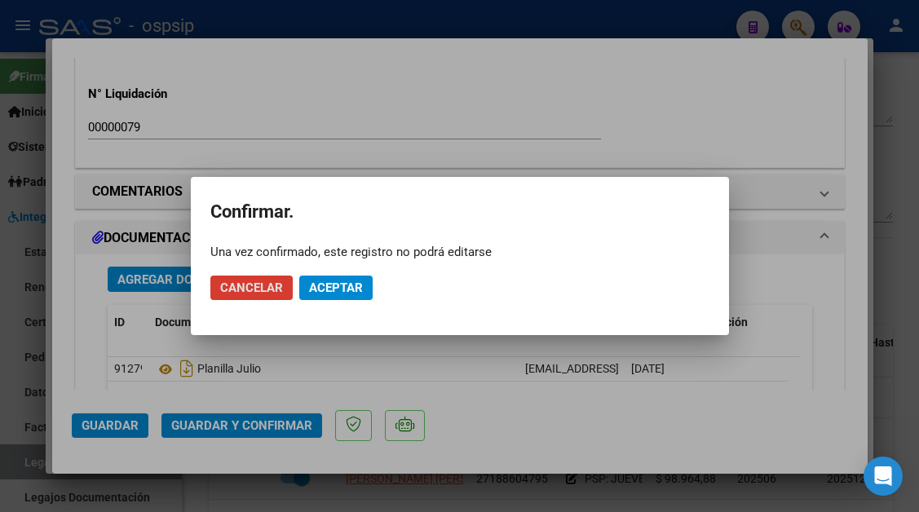
click at [341, 295] on span "Aceptar" at bounding box center [336, 288] width 54 height 15
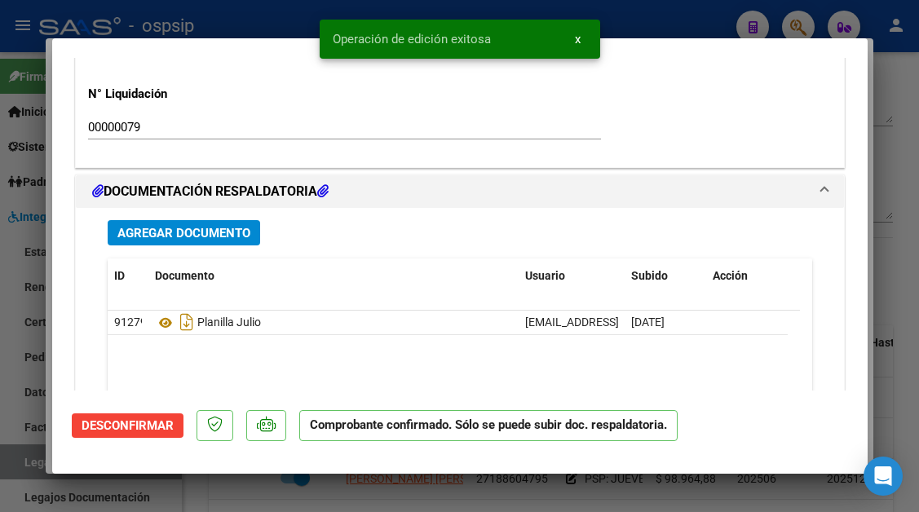
click at [15, 458] on div at bounding box center [459, 256] width 919 height 512
type input "$ 0,00"
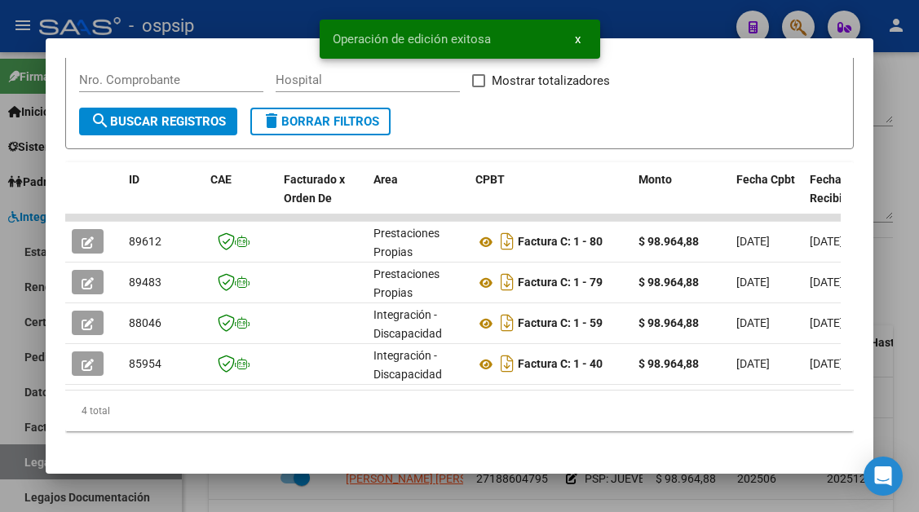
click at [15, 458] on div at bounding box center [459, 256] width 919 height 512
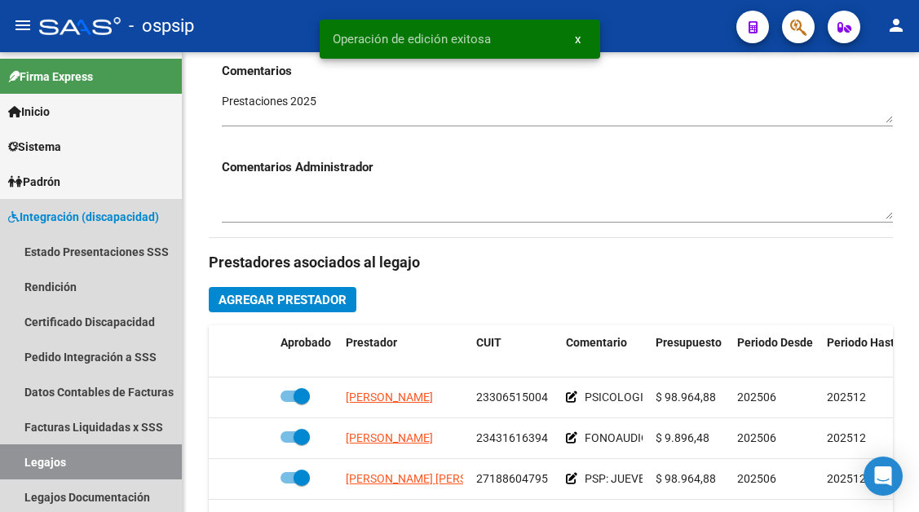
click at [15, 458] on link "Legajos" at bounding box center [91, 462] width 182 height 35
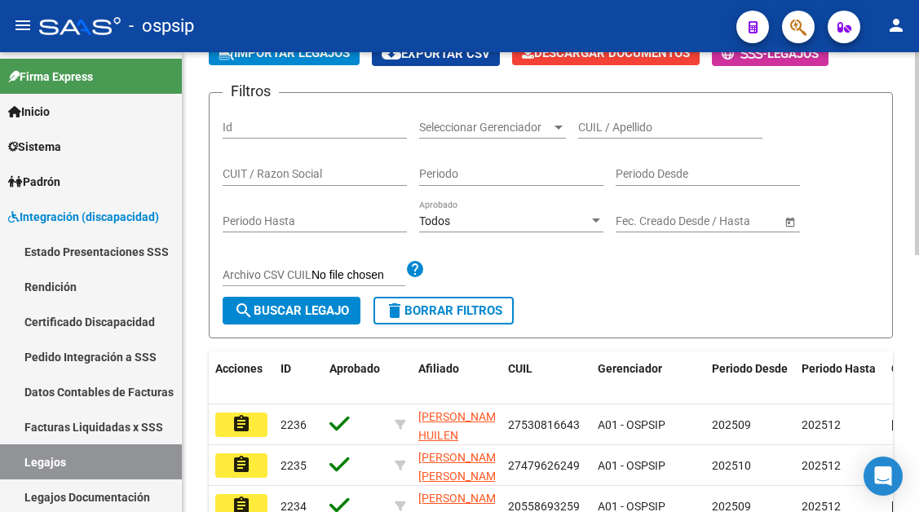
scroll to position [163, 0]
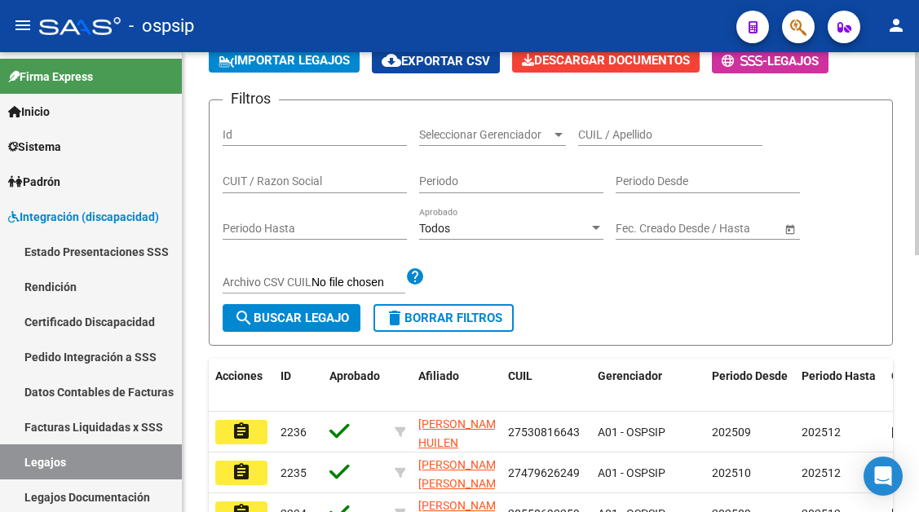
click at [593, 122] on div "CUIL / Apellido" at bounding box center [670, 129] width 184 height 33
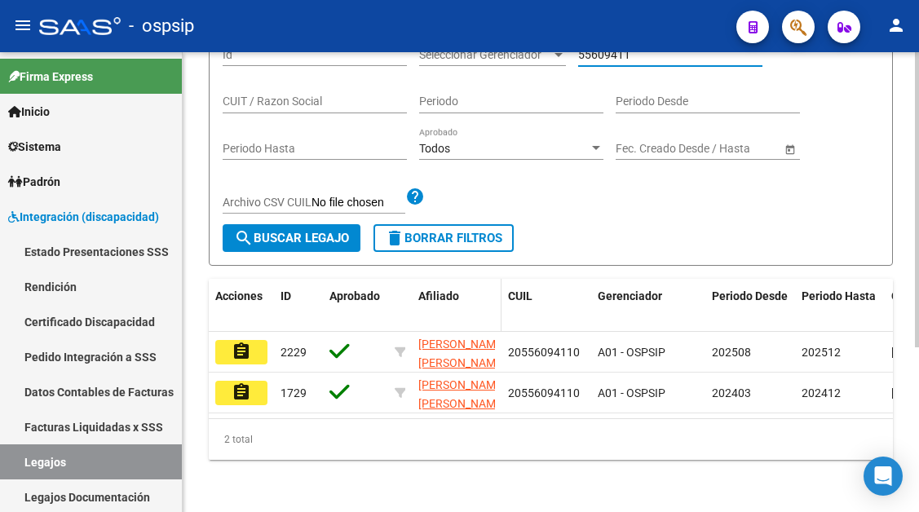
scroll to position [245, 0]
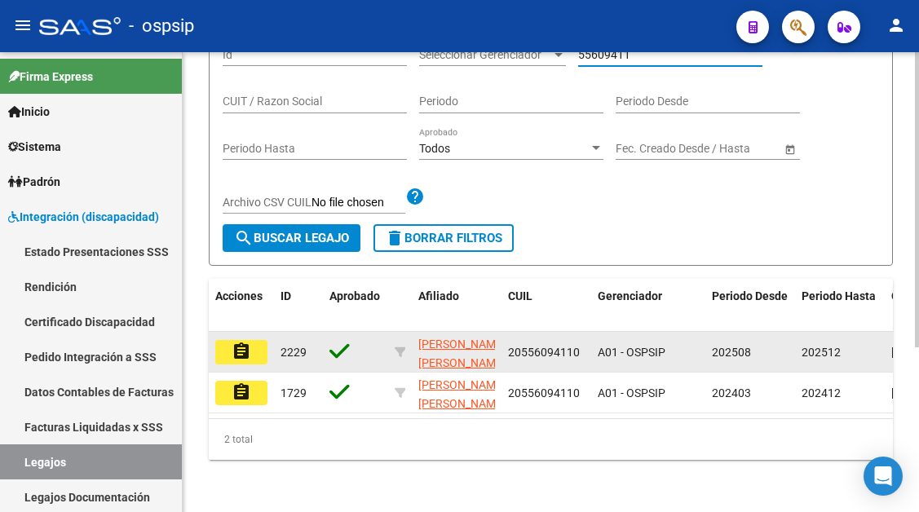
type input "55609411"
click at [238, 351] on mat-icon "assignment" at bounding box center [242, 352] width 20 height 20
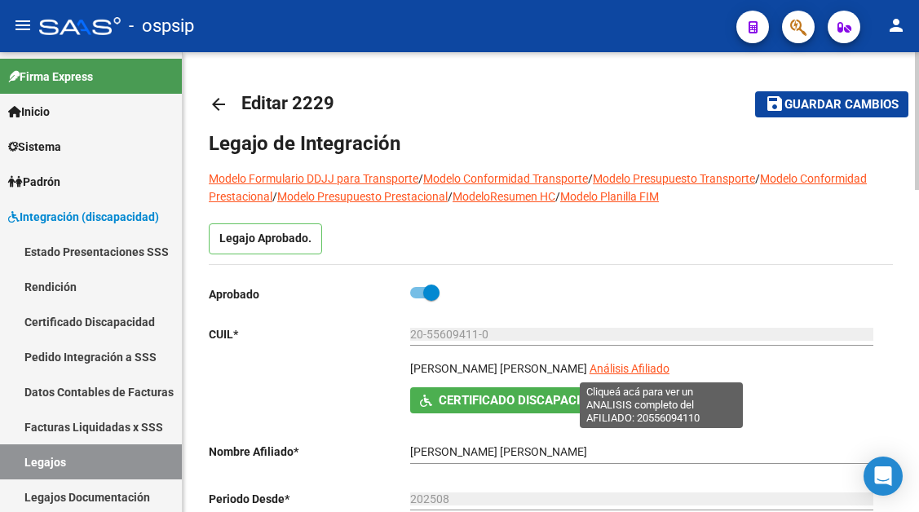
click at [646, 366] on span "Análisis Afiliado" at bounding box center [630, 368] width 80 height 13
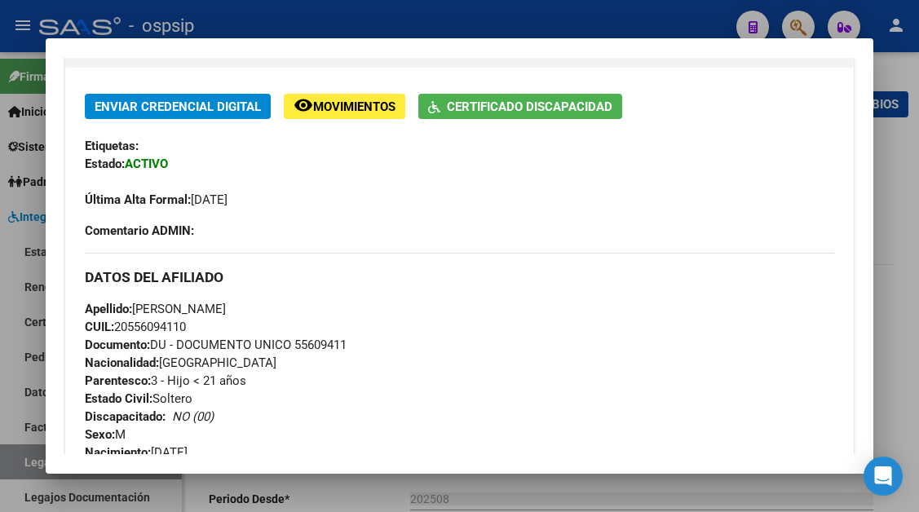
scroll to position [163, 0]
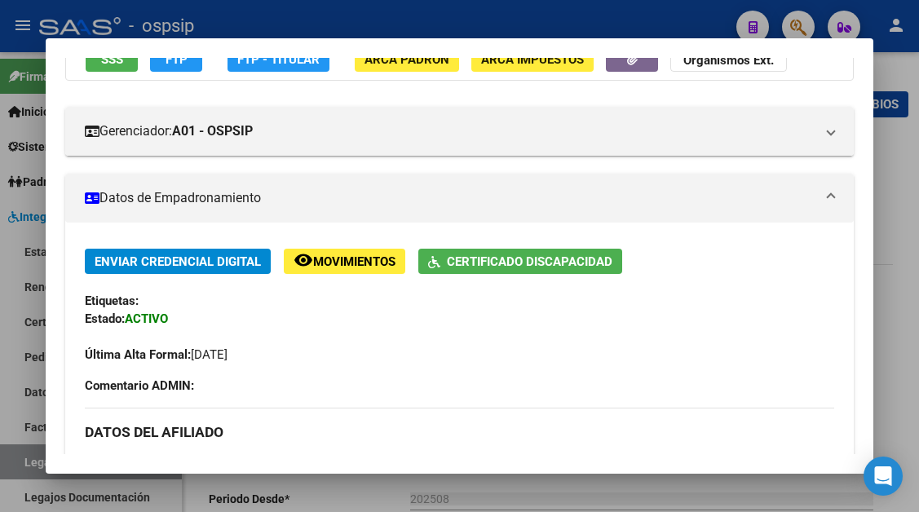
click at [117, 65] on span "SSS" at bounding box center [112, 59] width 22 height 15
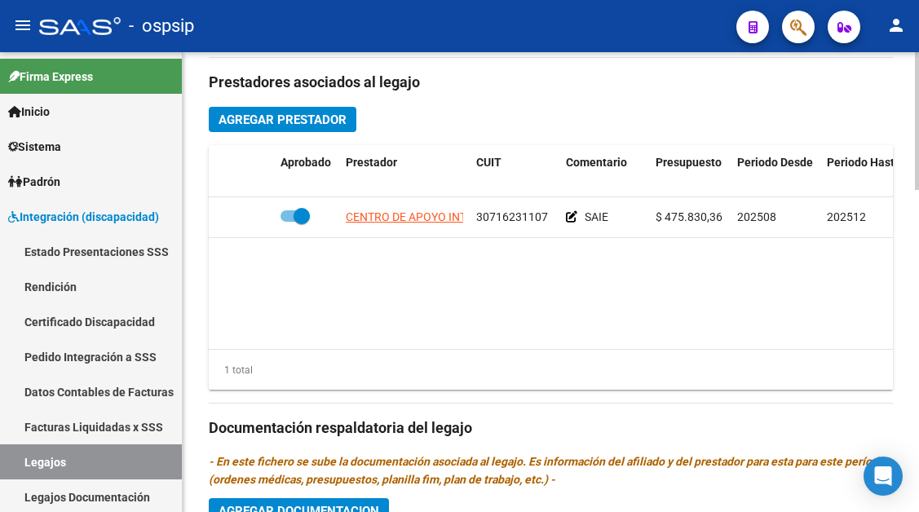
scroll to position [816, 0]
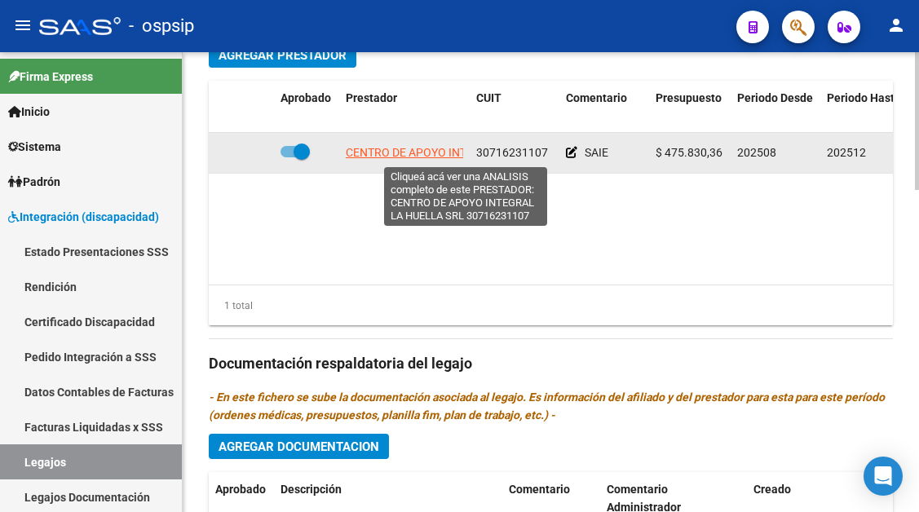
click at [408, 155] on span "CENTRO DE APOYO INTEGRAL LA HUELLA SRL" at bounding box center [466, 152] width 241 height 13
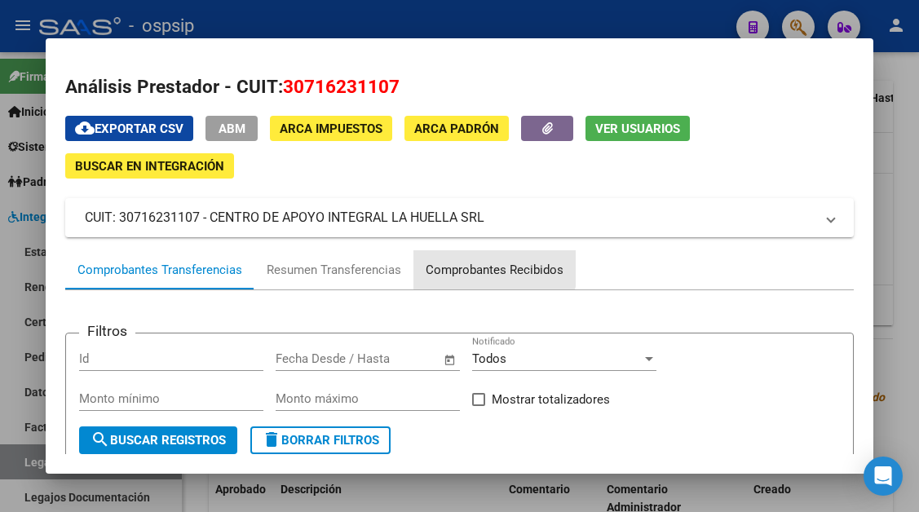
click at [472, 261] on div "Comprobantes Recibidos" at bounding box center [495, 270] width 138 height 19
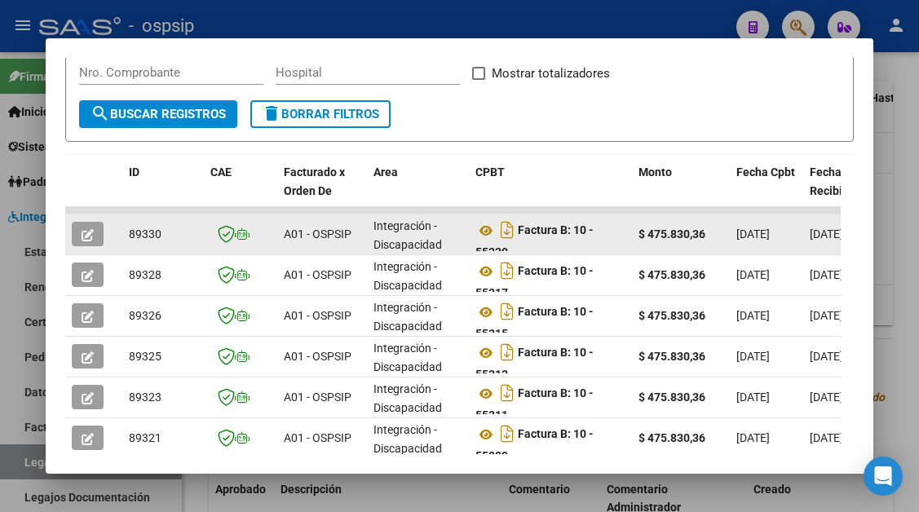
scroll to position [408, 0]
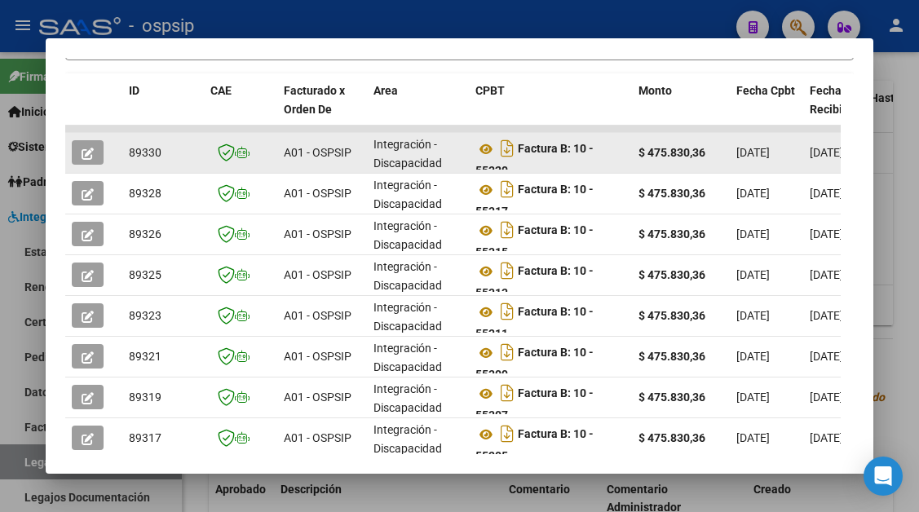
click at [84, 144] on button "button" at bounding box center [88, 152] width 32 height 24
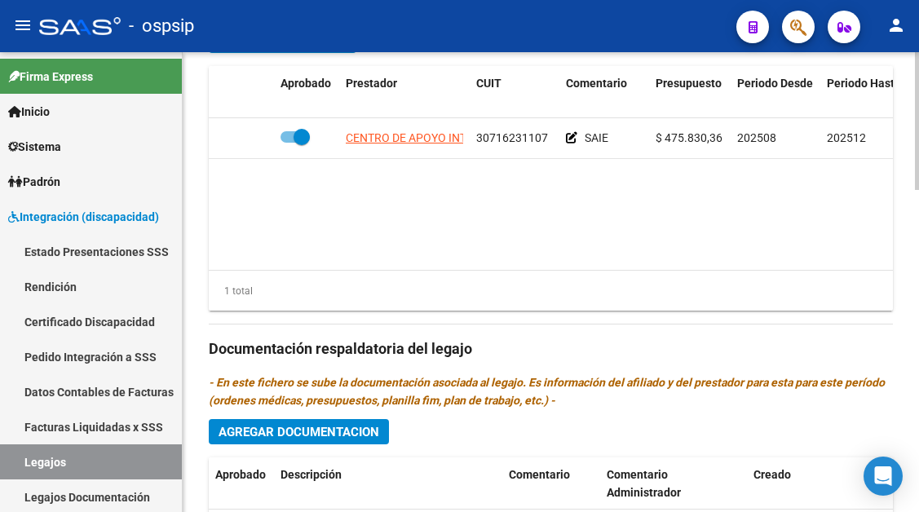
scroll to position [816, 0]
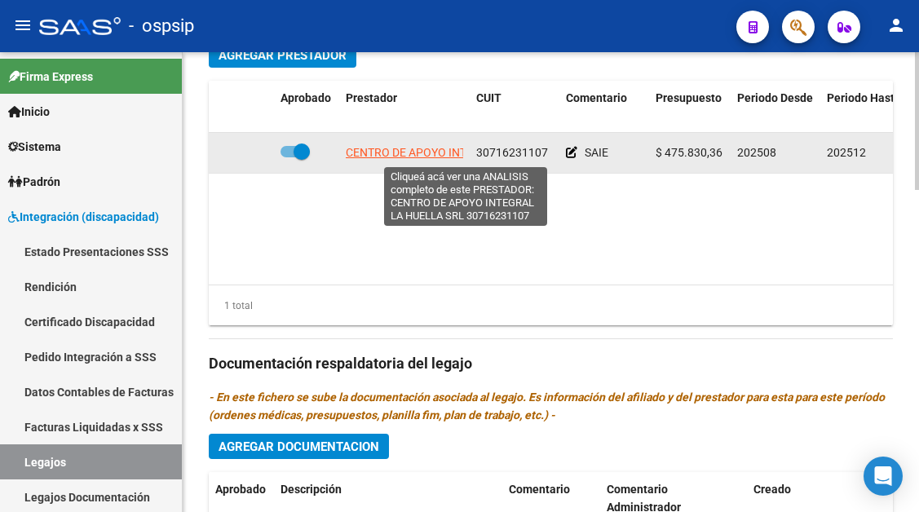
click at [410, 149] on span "CENTRO DE APOYO INTEGRAL LA HUELLA SRL" at bounding box center [466, 152] width 241 height 13
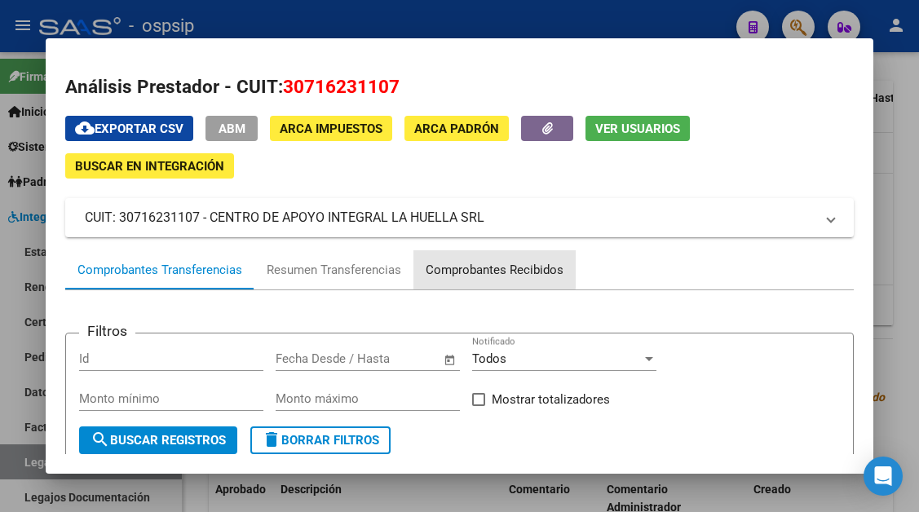
click at [448, 268] on div "Comprobantes Recibidos" at bounding box center [495, 270] width 138 height 19
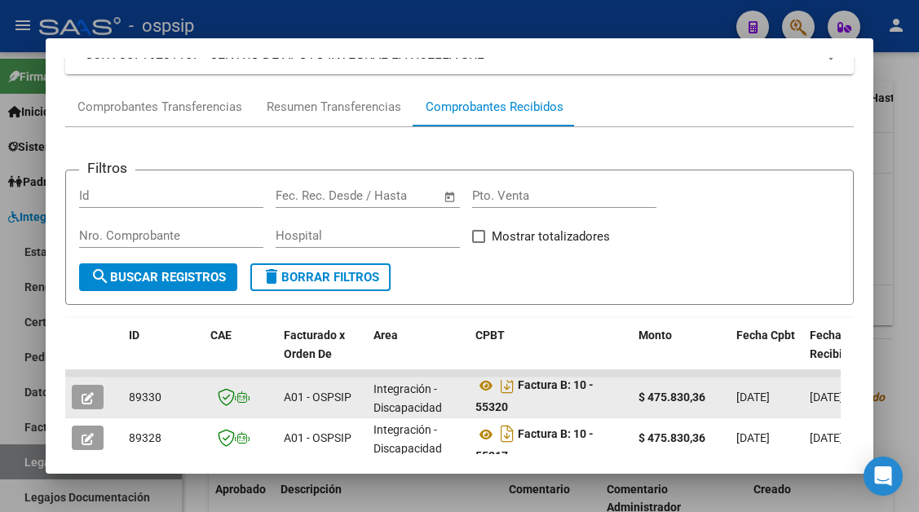
scroll to position [11, 0]
click at [85, 401] on icon "button" at bounding box center [88, 398] width 12 height 12
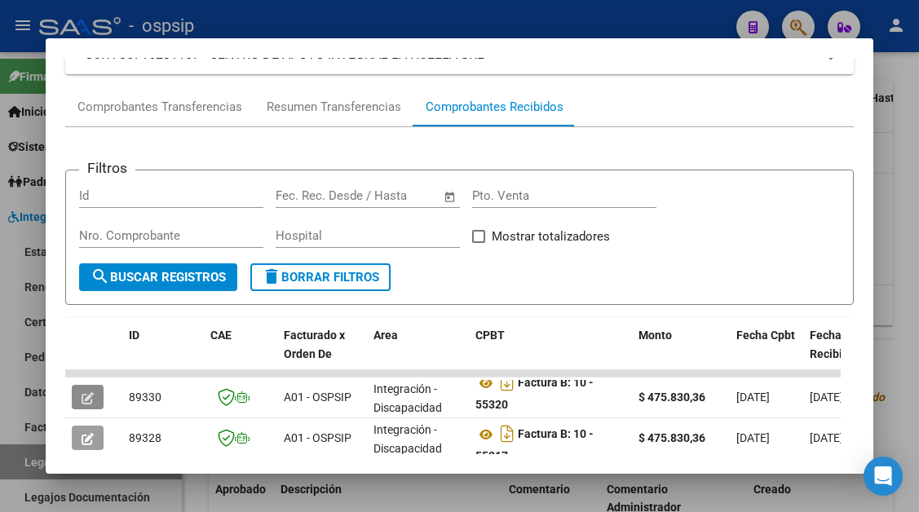
scroll to position [0, 0]
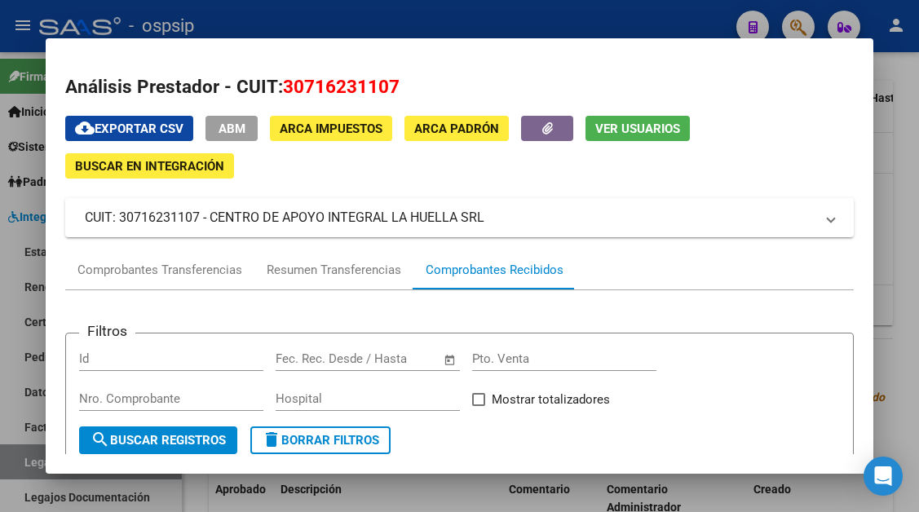
click at [609, 129] on span "Ver Usuarios" at bounding box center [638, 129] width 85 height 15
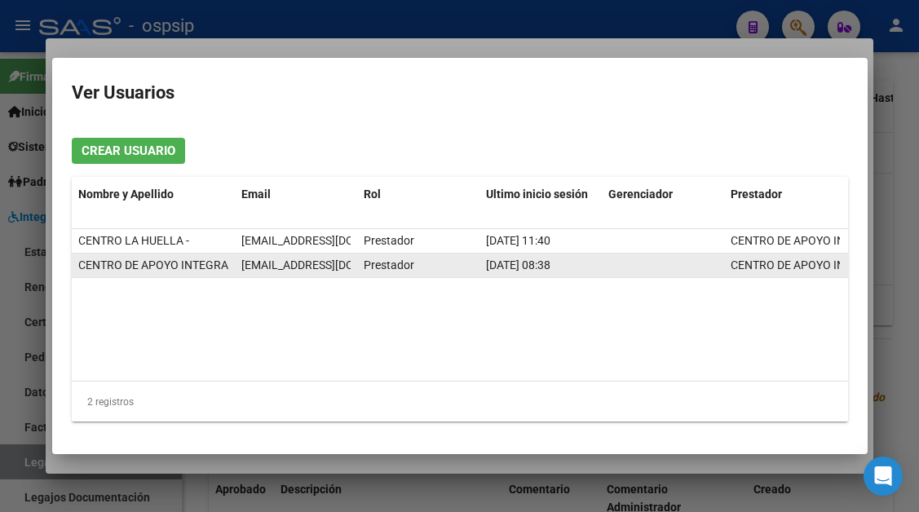
click at [274, 264] on span "milagrosplahuella@gmail.com" at bounding box center [331, 265] width 181 height 13
copy span "milagrosplahuella@gmail.com"
click at [26, 472] on div at bounding box center [459, 256] width 919 height 512
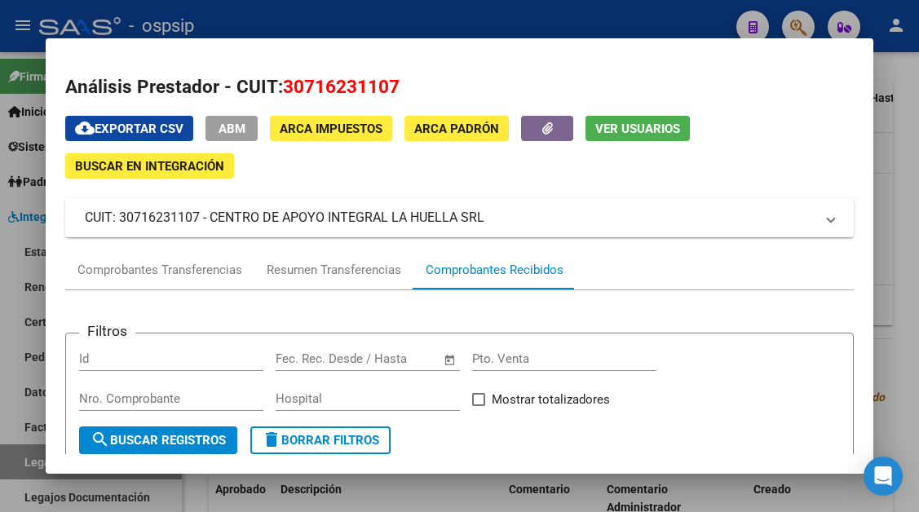
click at [27, 461] on div at bounding box center [459, 256] width 919 height 512
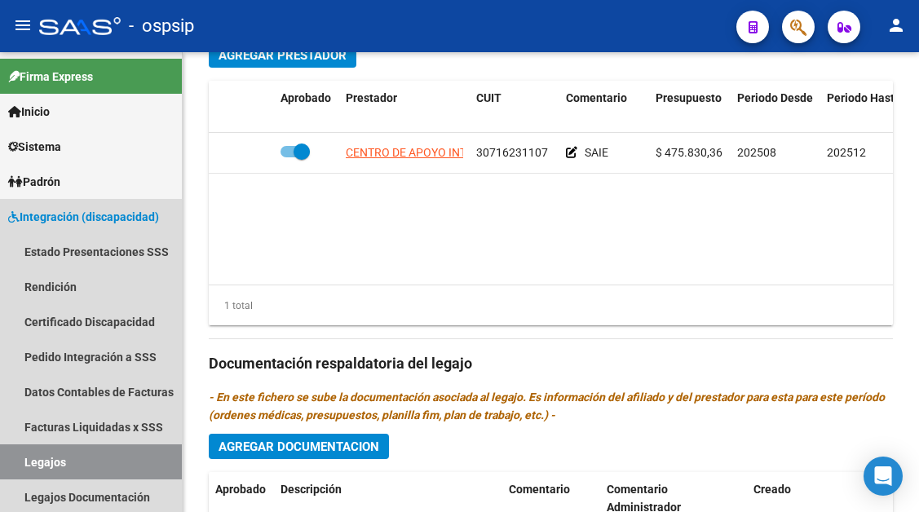
click at [27, 461] on link "Legajos" at bounding box center [91, 462] width 182 height 35
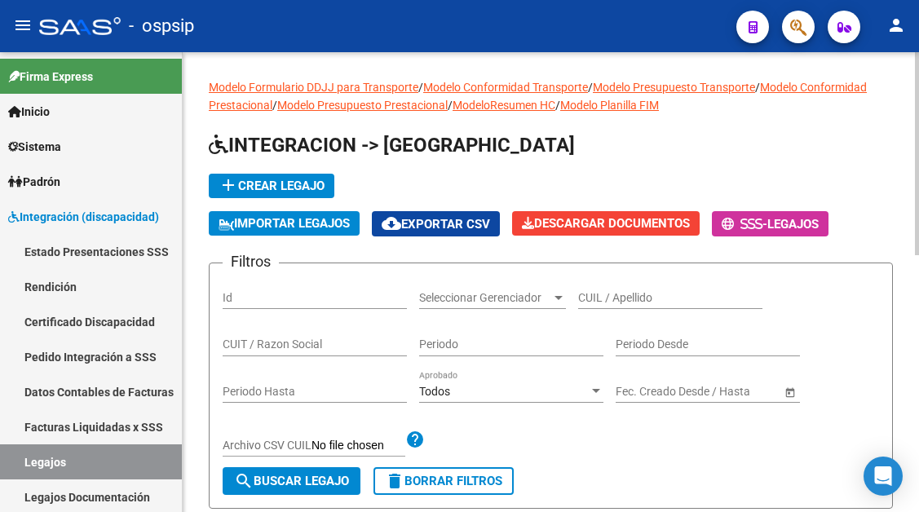
click at [618, 286] on div "CUIL / Apellido" at bounding box center [670, 293] width 184 height 33
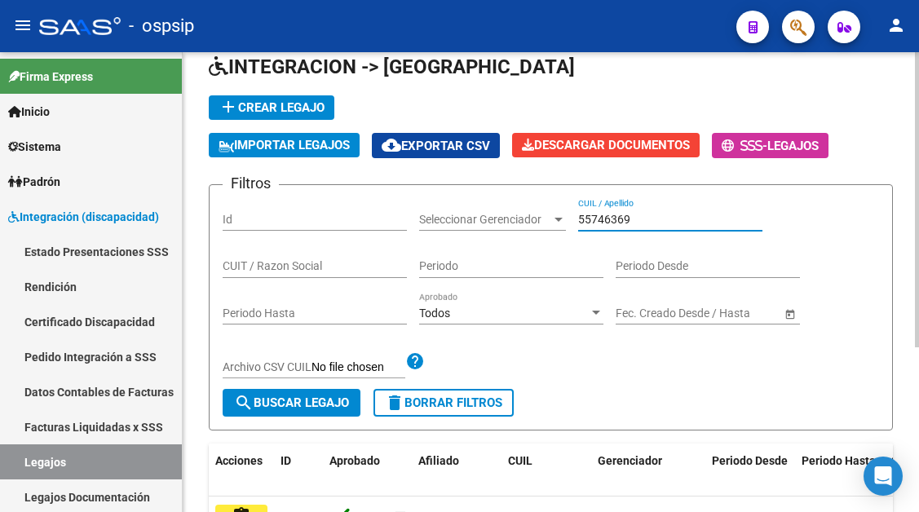
scroll to position [163, 0]
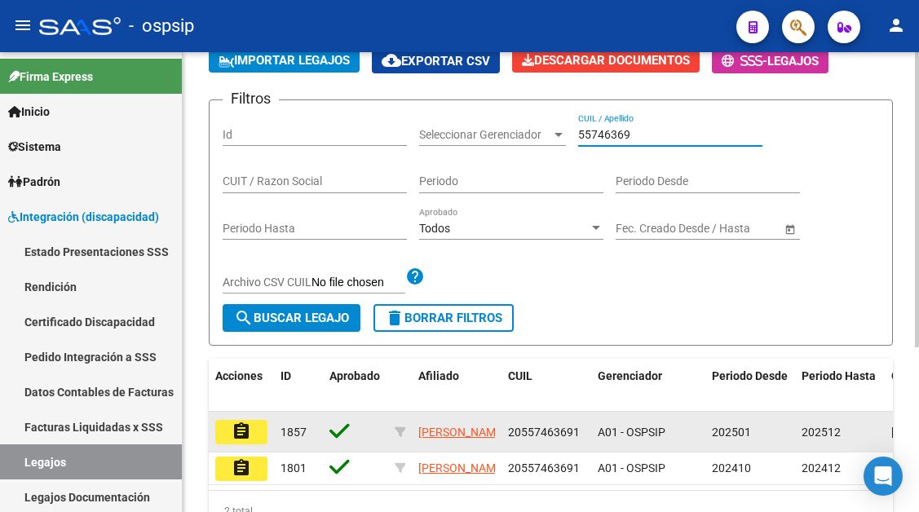
click at [245, 429] on mat-icon "assignment" at bounding box center [242, 432] width 20 height 20
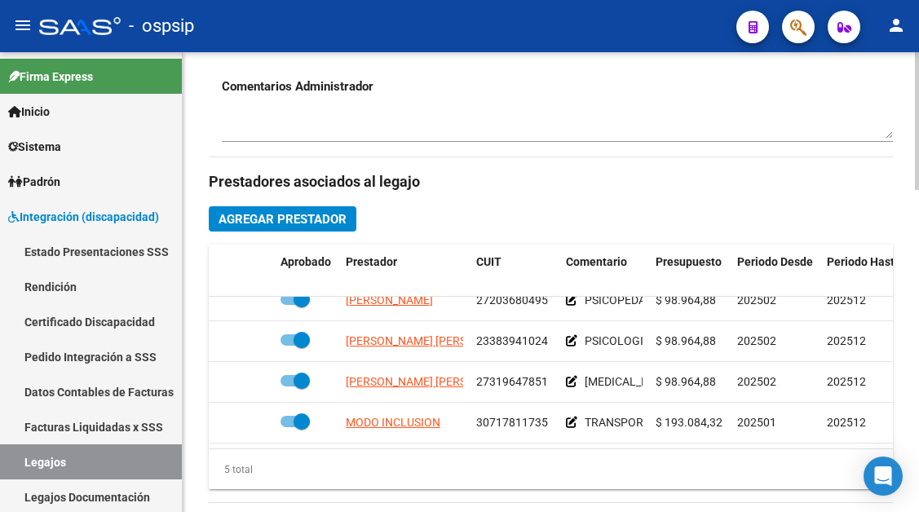
scroll to position [653, 0]
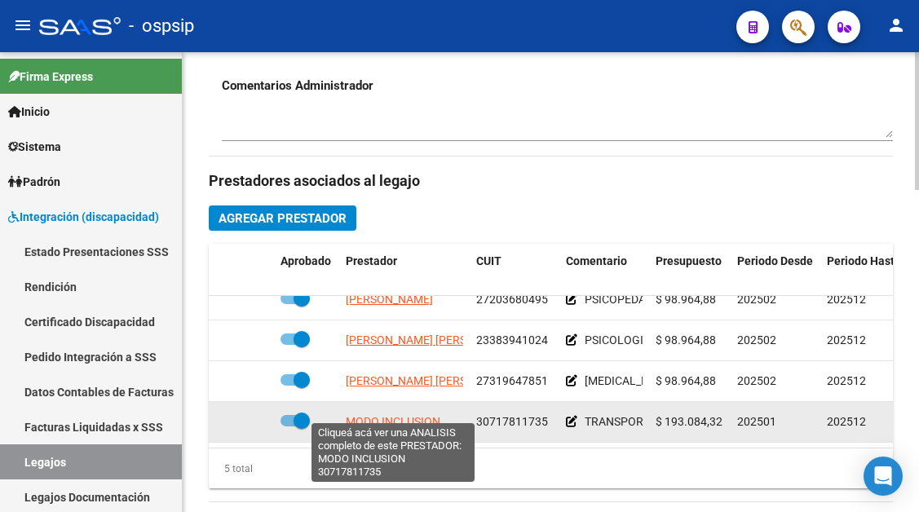
click at [405, 415] on span "MODO INCLUSION" at bounding box center [393, 421] width 95 height 13
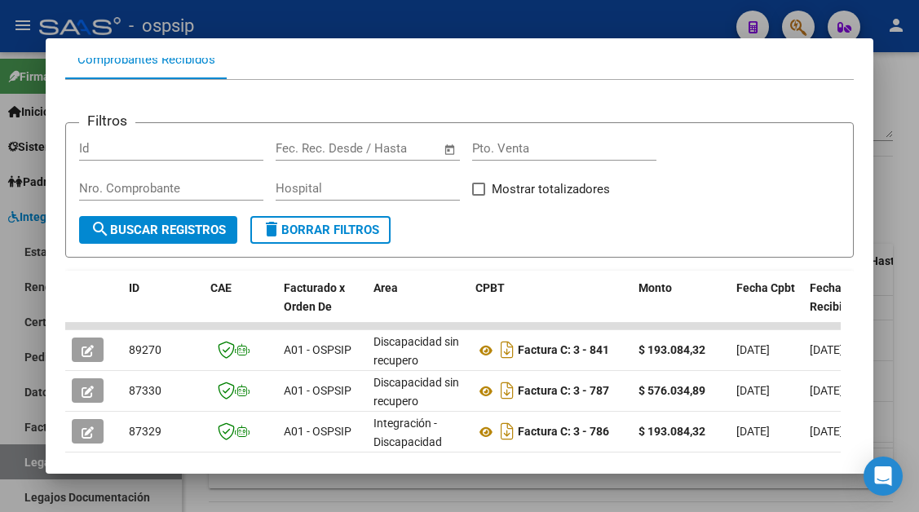
scroll to position [237, 0]
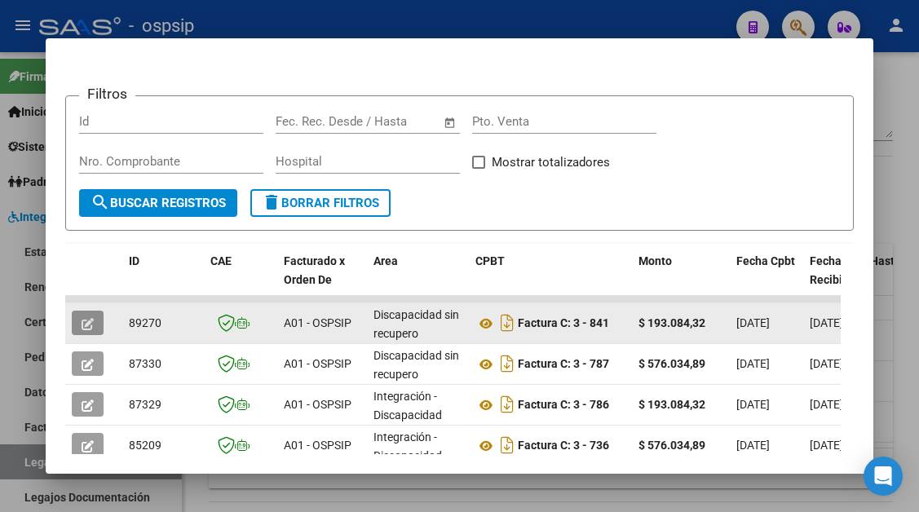
click at [95, 317] on button "button" at bounding box center [88, 323] width 32 height 24
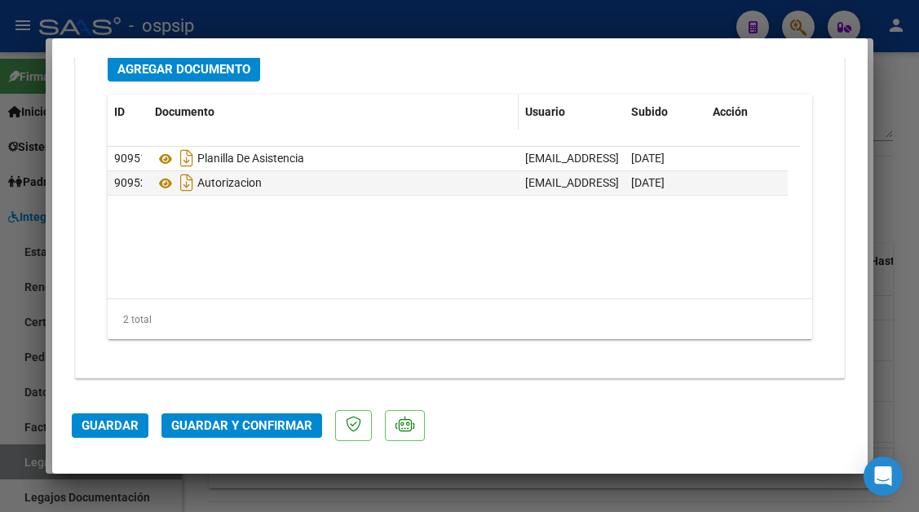
scroll to position [1434, 0]
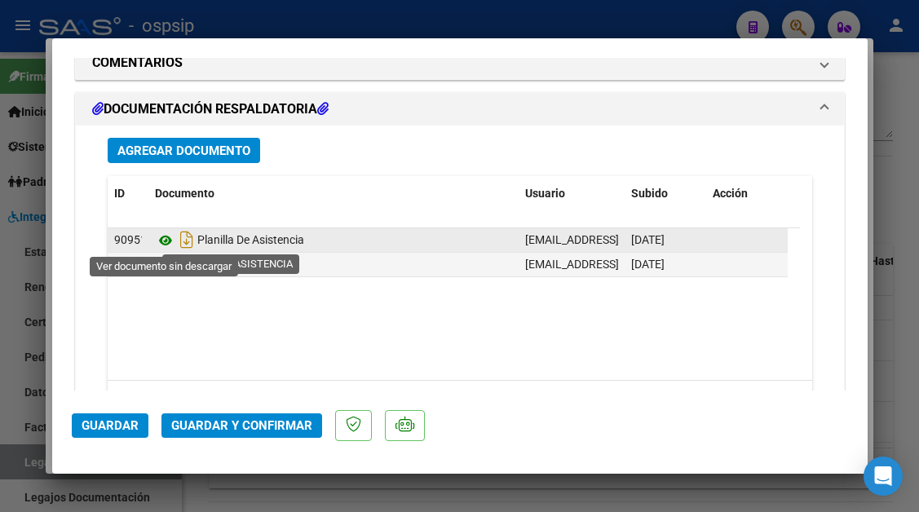
click at [159, 239] on icon at bounding box center [165, 241] width 21 height 20
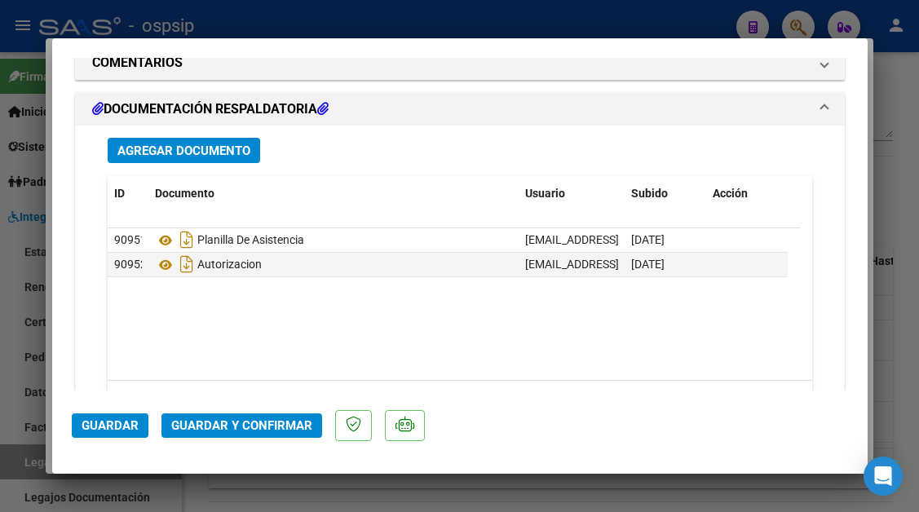
click at [241, 432] on span "Guardar y Confirmar" at bounding box center [241, 426] width 141 height 15
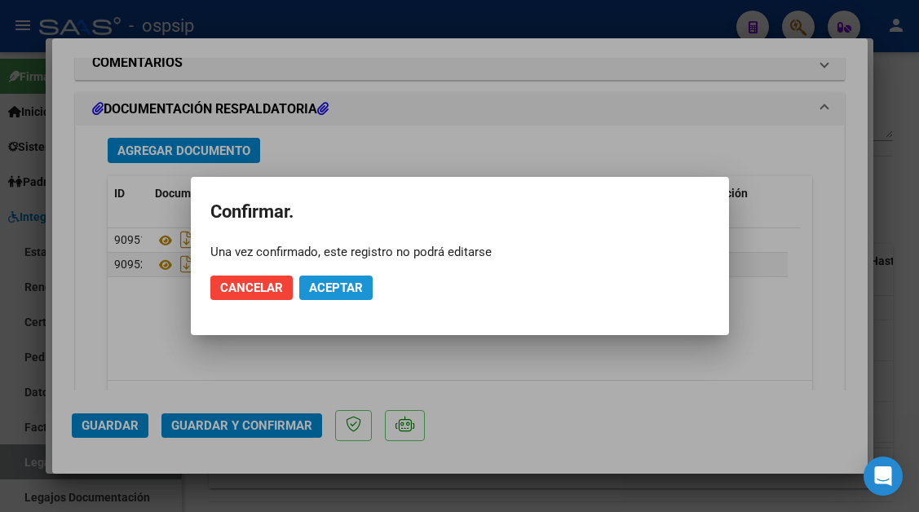
click at [339, 285] on span "Aceptar" at bounding box center [336, 288] width 54 height 15
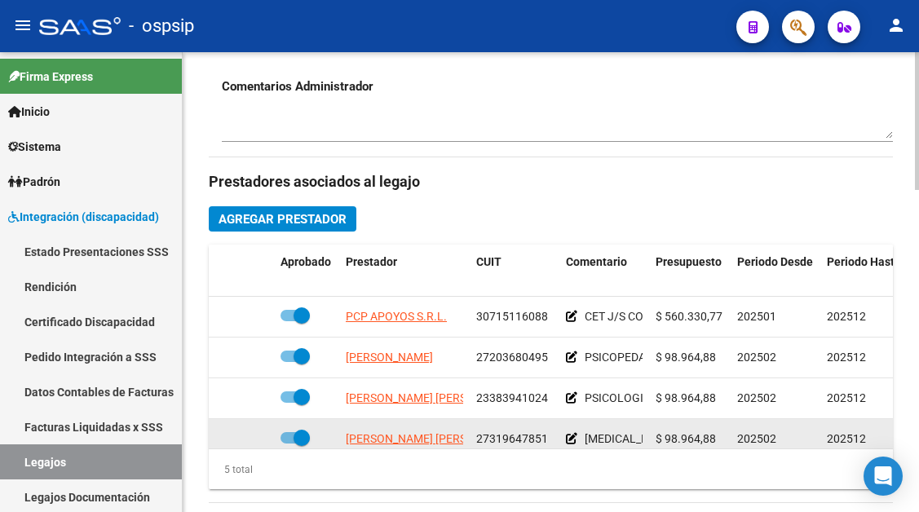
scroll to position [653, 0]
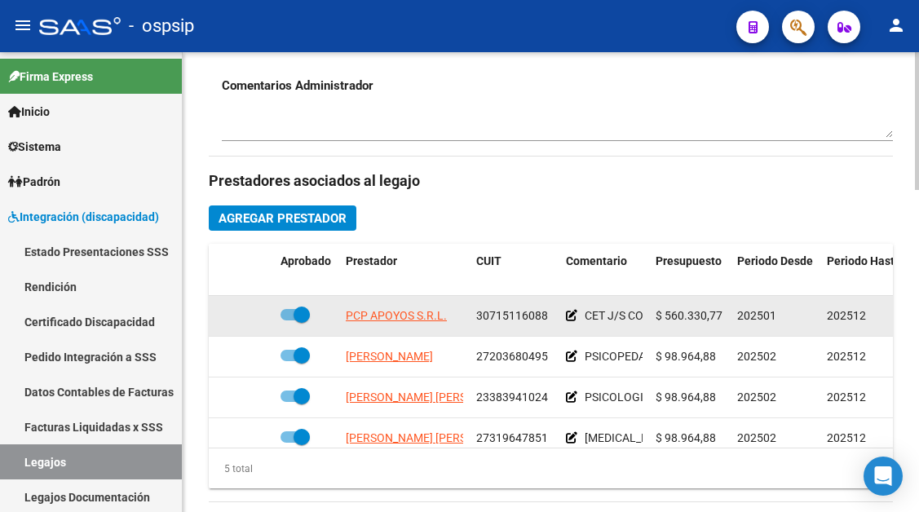
click at [405, 308] on app-link-go-to "PCP APOYOS S.R.L." at bounding box center [396, 316] width 101 height 19
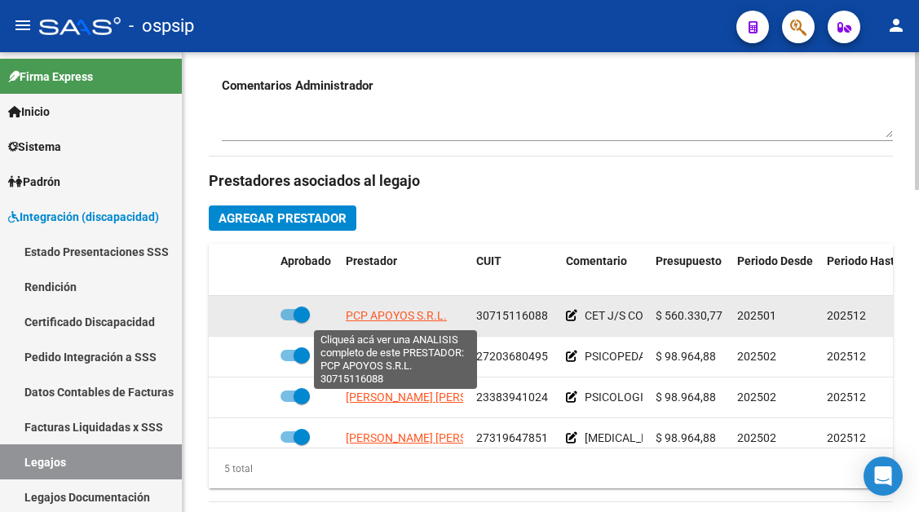
click at [403, 318] on span "PCP APOYOS S.R.L." at bounding box center [396, 315] width 101 height 13
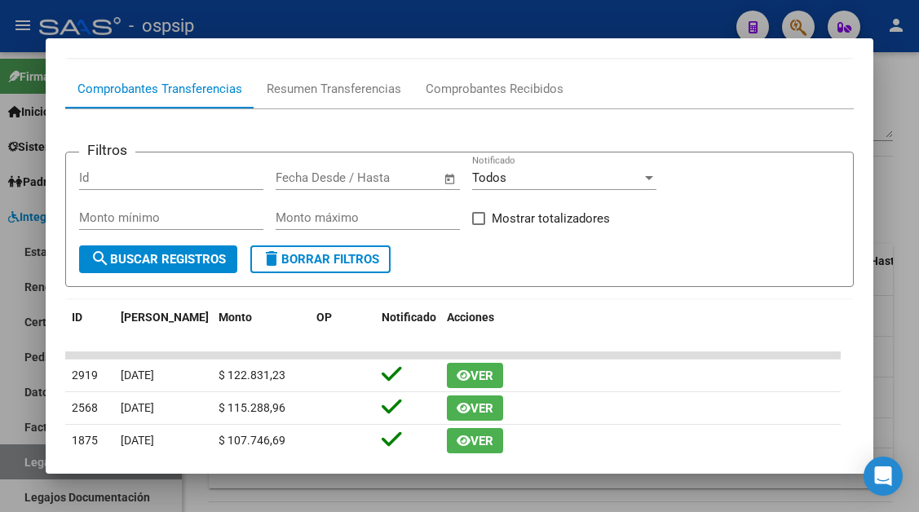
scroll to position [82, 0]
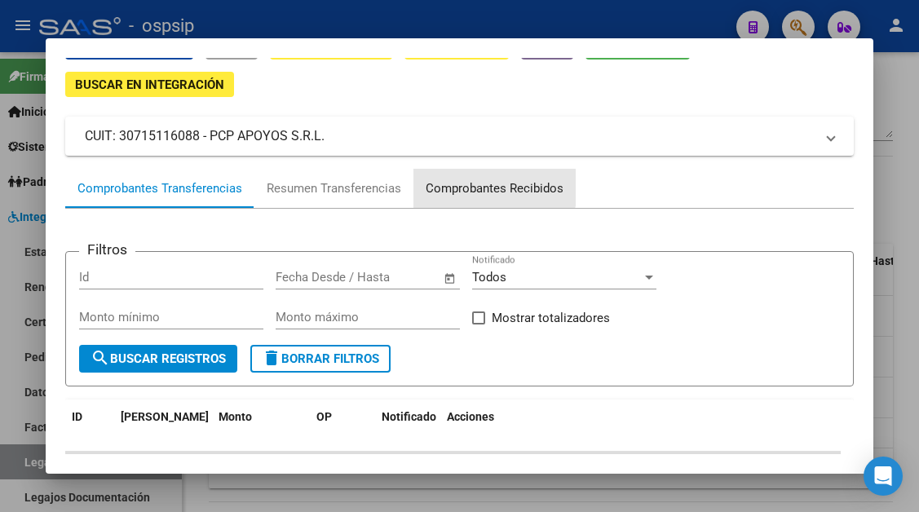
click at [491, 186] on div "Comprobantes Recibidos" at bounding box center [495, 188] width 138 height 19
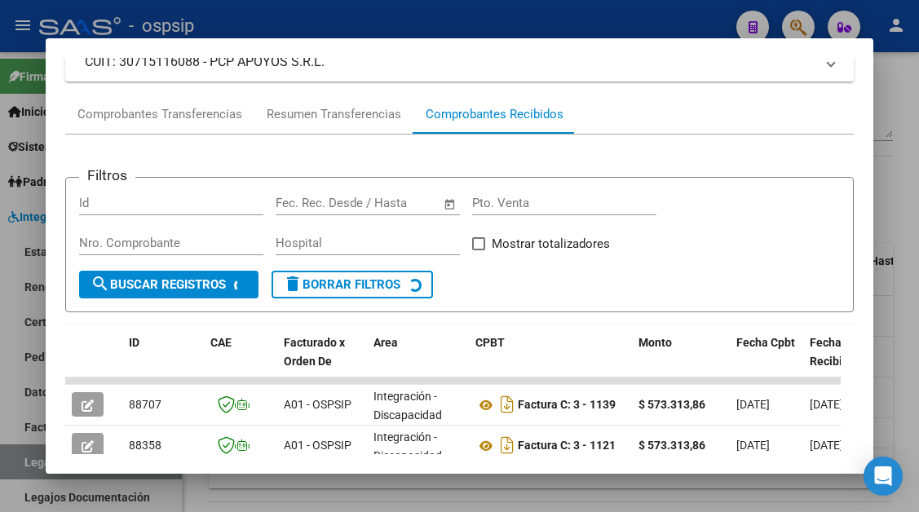
scroll to position [401, 0]
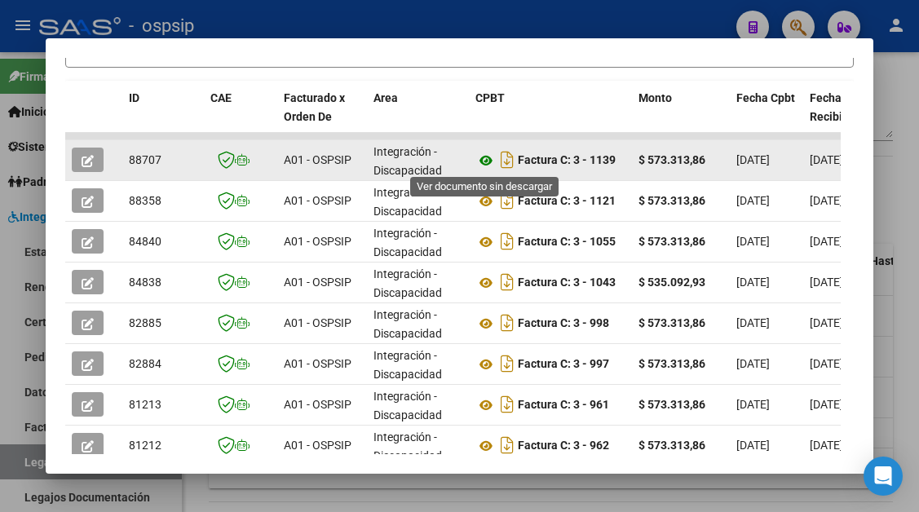
click at [481, 162] on icon at bounding box center [486, 161] width 21 height 20
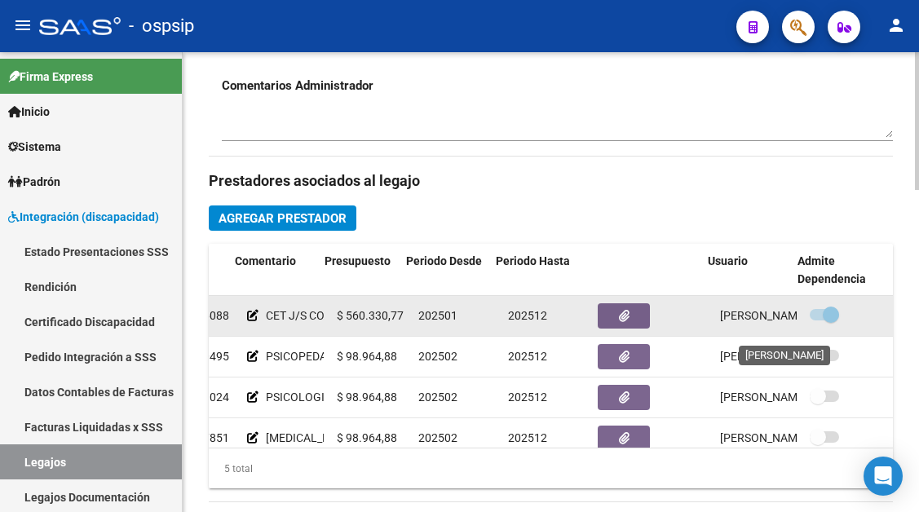
scroll to position [70, 331]
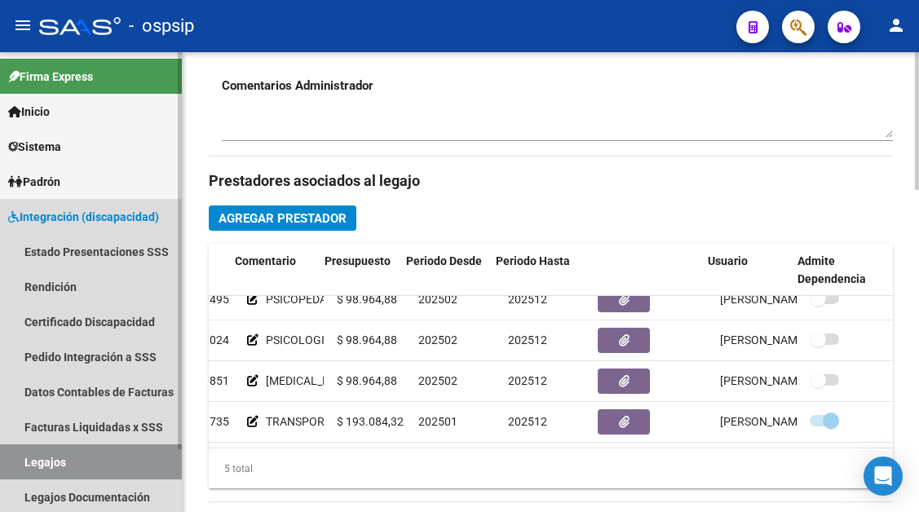
click at [73, 456] on link "Legajos" at bounding box center [91, 462] width 182 height 35
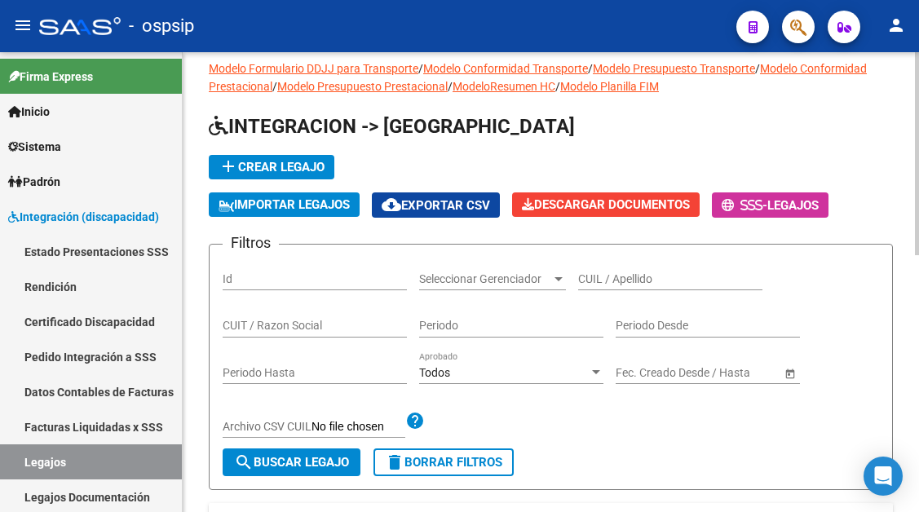
scroll to position [12, 0]
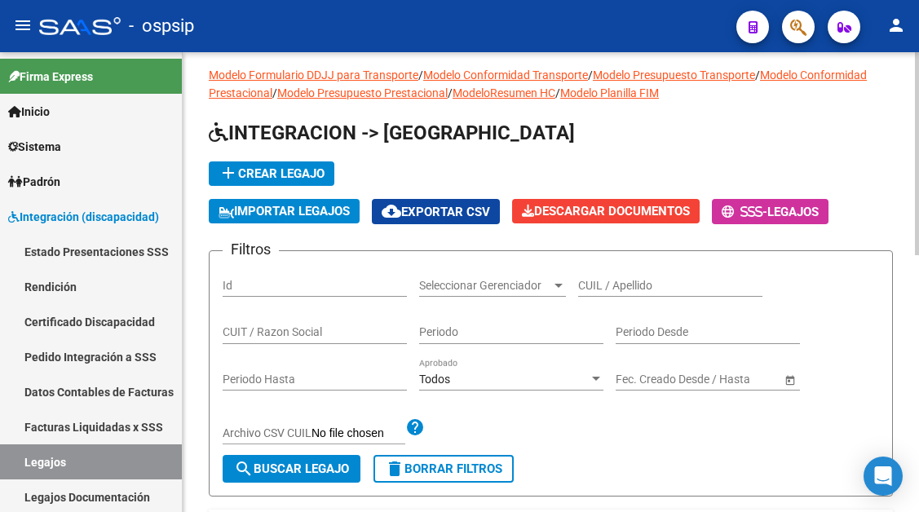
click at [605, 273] on div "CUIL / Apellido" at bounding box center [670, 280] width 184 height 33
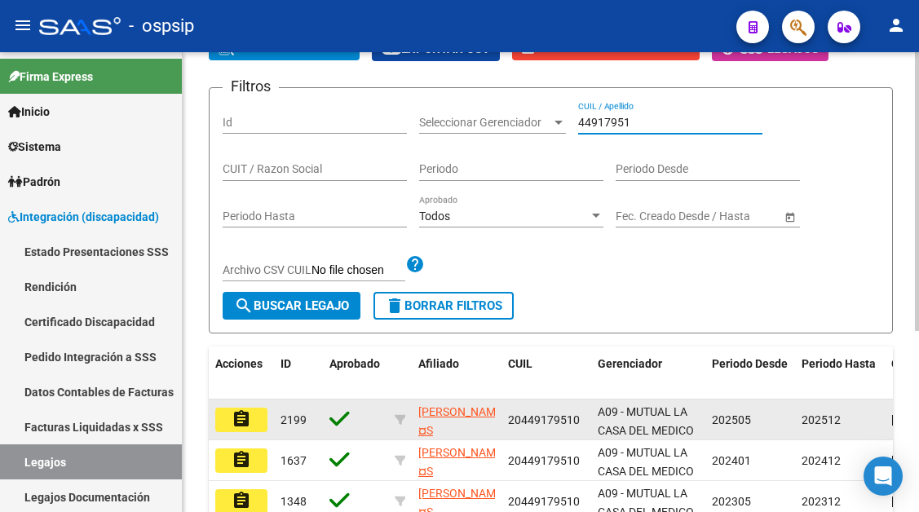
click at [248, 417] on mat-icon "assignment" at bounding box center [242, 420] width 20 height 20
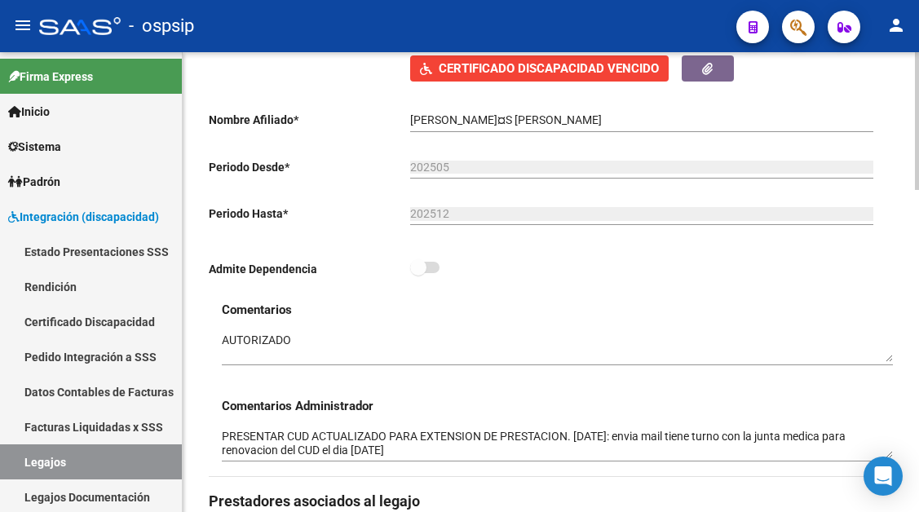
scroll to position [245, 0]
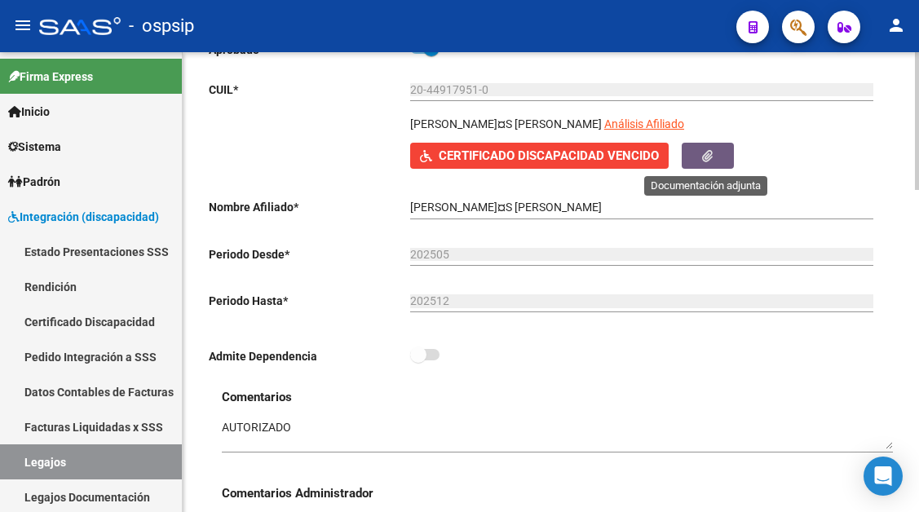
click at [711, 153] on icon "button" at bounding box center [707, 156] width 11 height 12
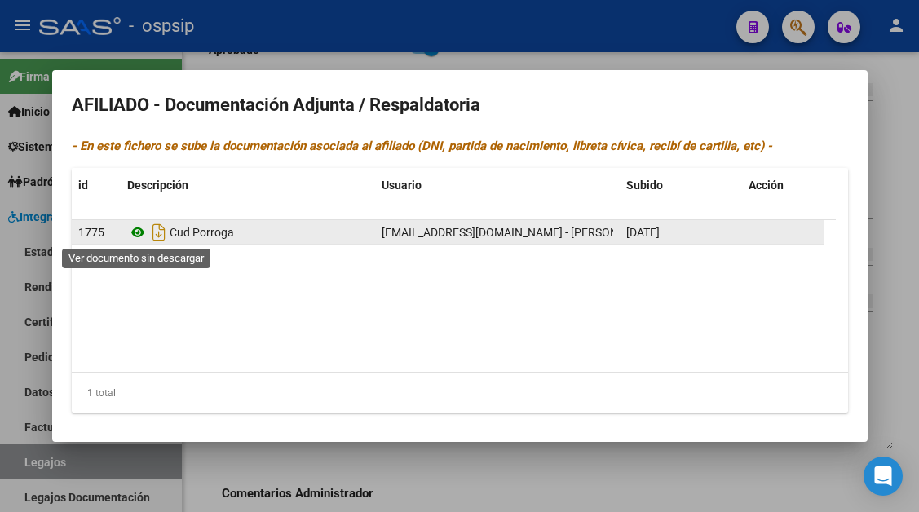
click at [132, 237] on icon at bounding box center [137, 233] width 21 height 20
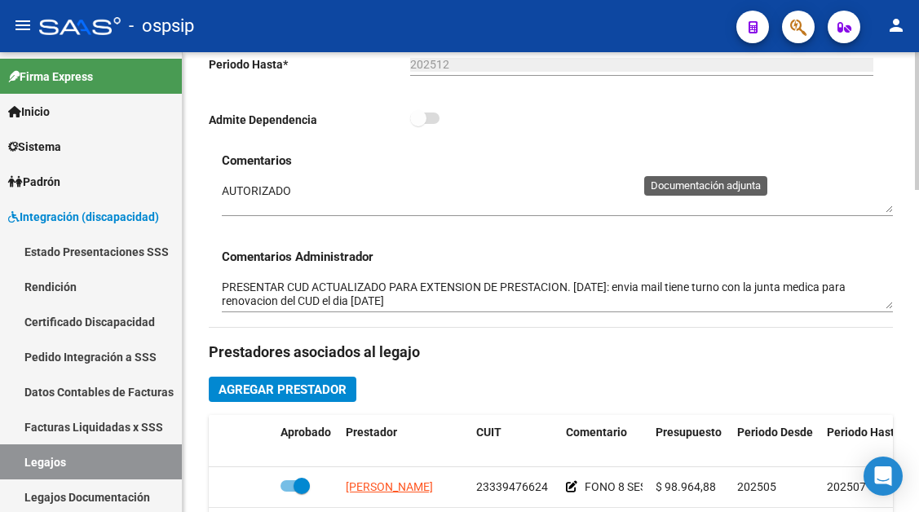
scroll to position [571, 0]
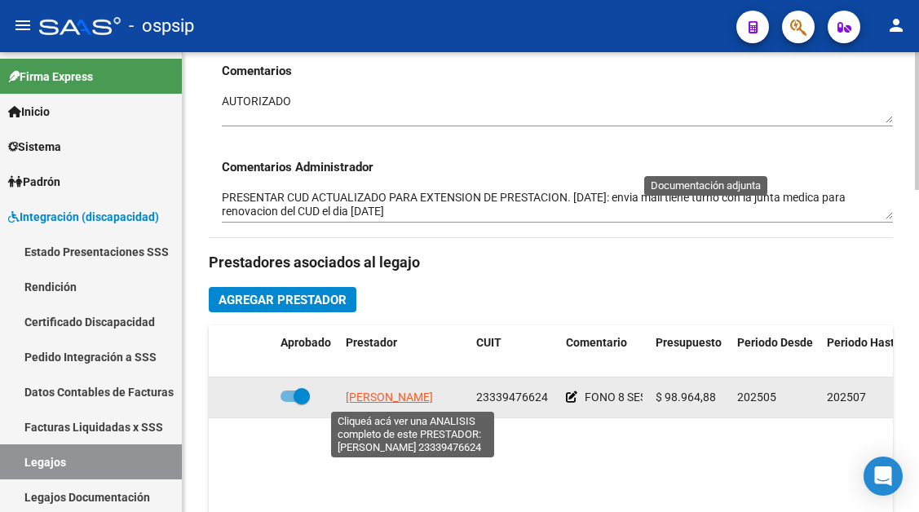
click at [405, 393] on span "[PERSON_NAME]" at bounding box center [389, 397] width 87 height 13
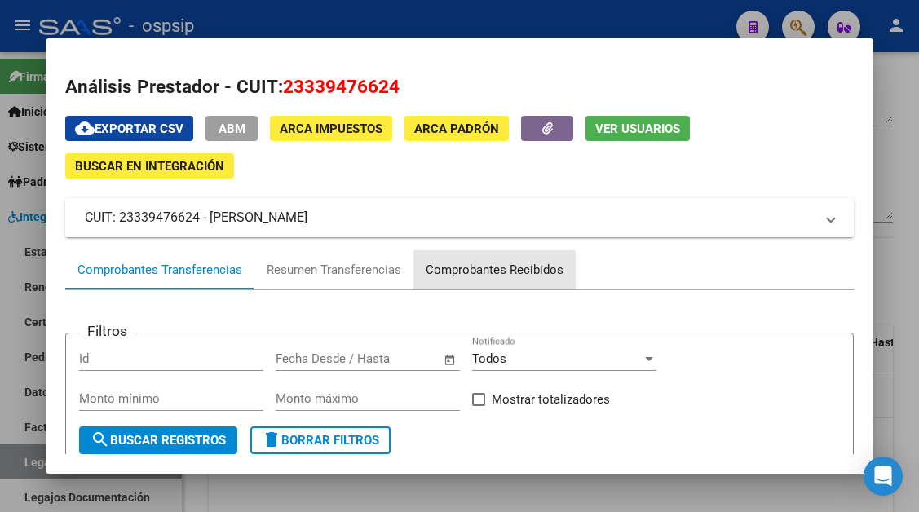
click at [457, 273] on div "Comprobantes Recibidos" at bounding box center [495, 270] width 138 height 19
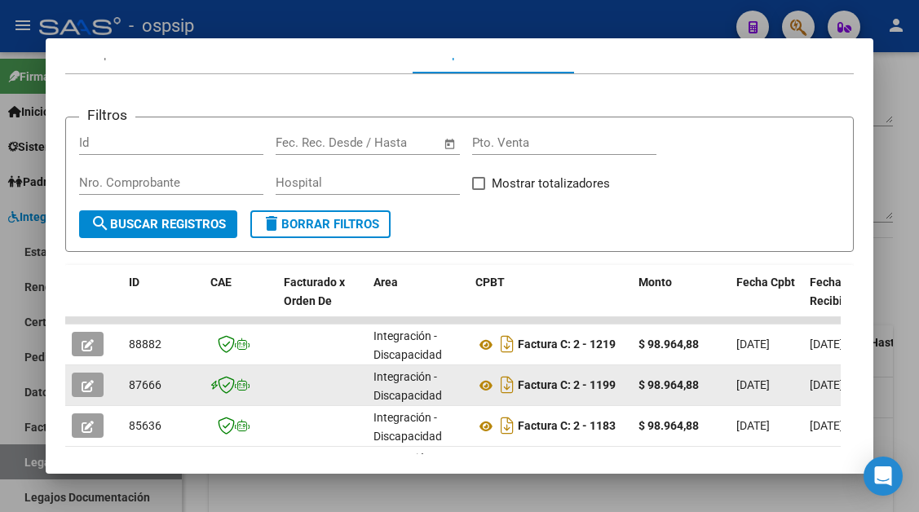
scroll to position [245, 0]
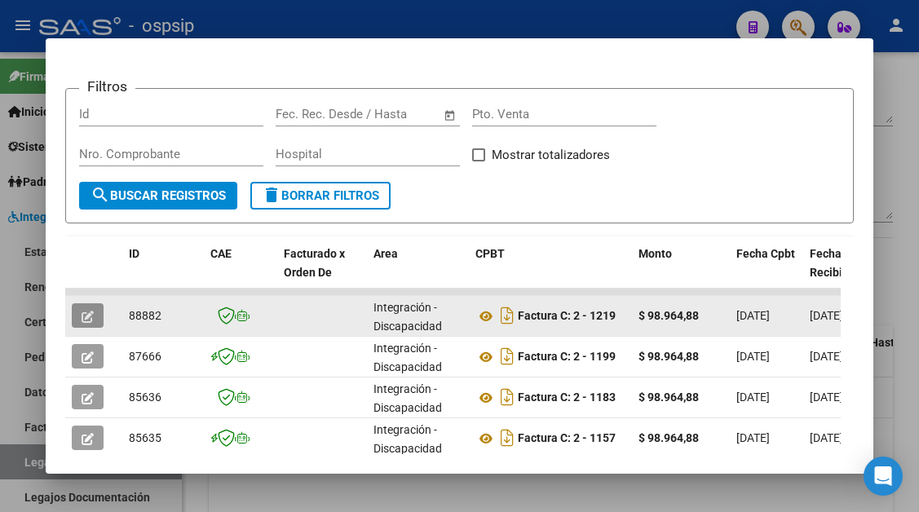
click at [86, 318] on icon "button" at bounding box center [88, 317] width 12 height 12
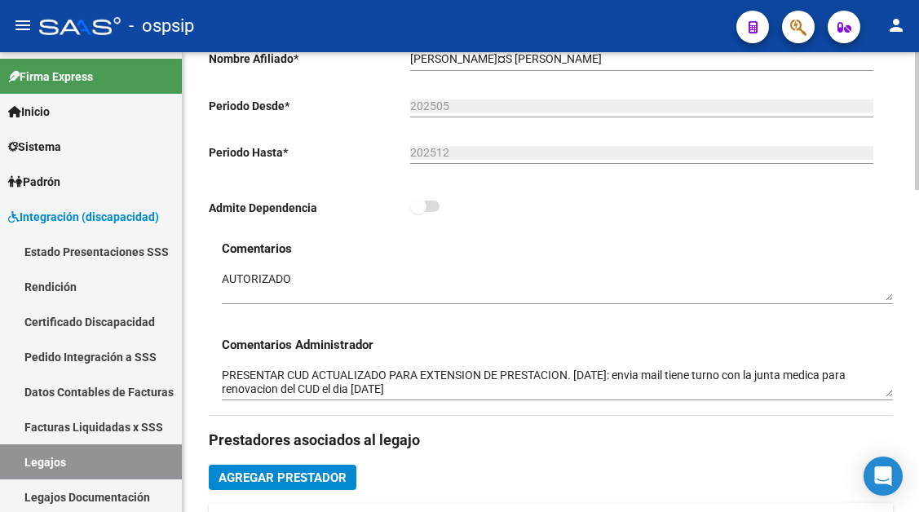
scroll to position [490, 0]
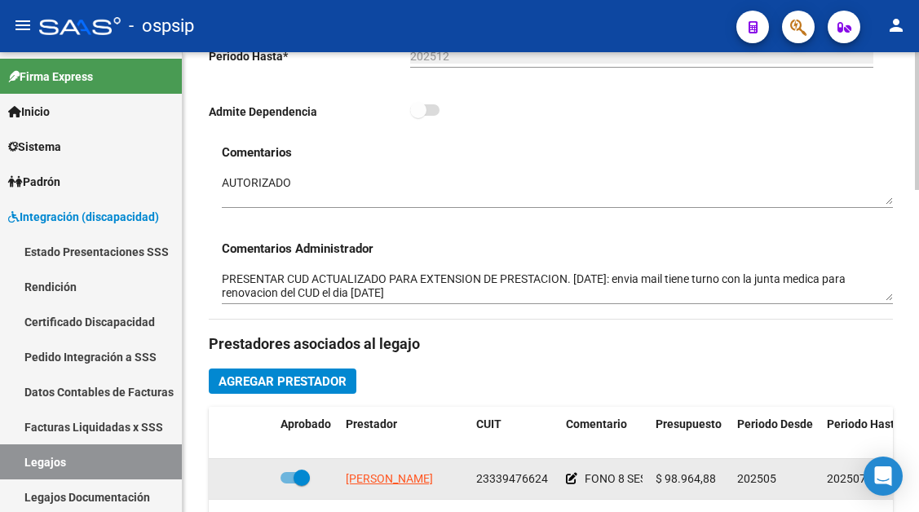
click at [379, 488] on app-link-go-to "[PERSON_NAME]" at bounding box center [389, 479] width 87 height 19
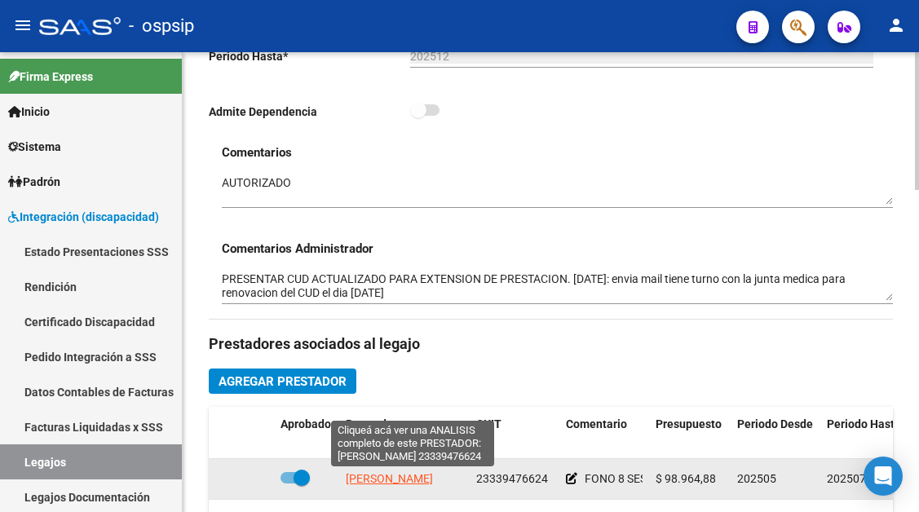
click at [379, 480] on span "[PERSON_NAME]" at bounding box center [389, 478] width 87 height 13
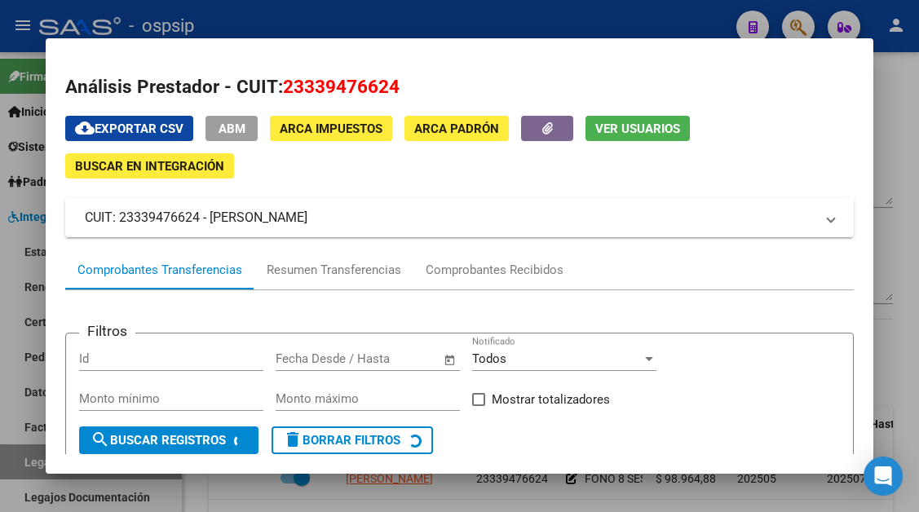
click at [623, 136] on span "Ver Usuarios" at bounding box center [638, 129] width 85 height 15
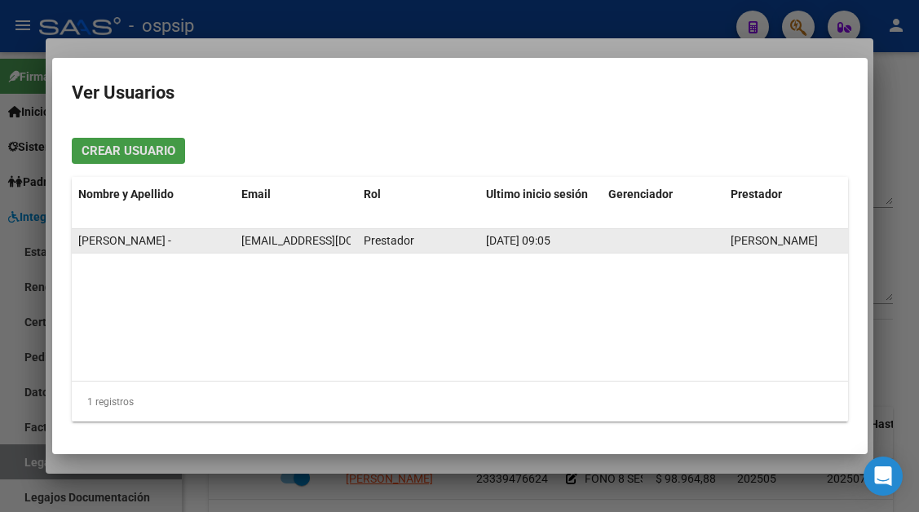
click at [322, 244] on span "[EMAIL_ADDRESS][DOMAIN_NAME]" at bounding box center [331, 240] width 181 height 13
copy span "[EMAIL_ADDRESS][DOMAIN_NAME]"
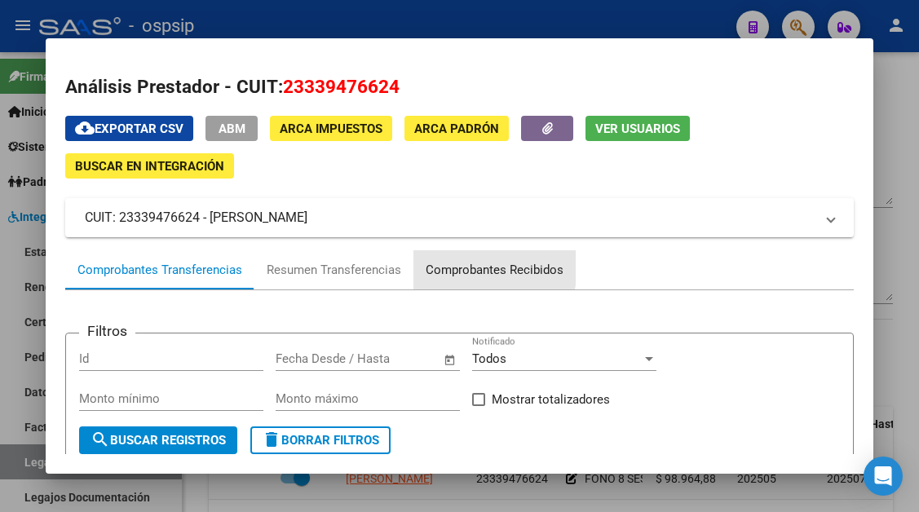
click at [452, 265] on div "Comprobantes Recibidos" at bounding box center [495, 270] width 138 height 19
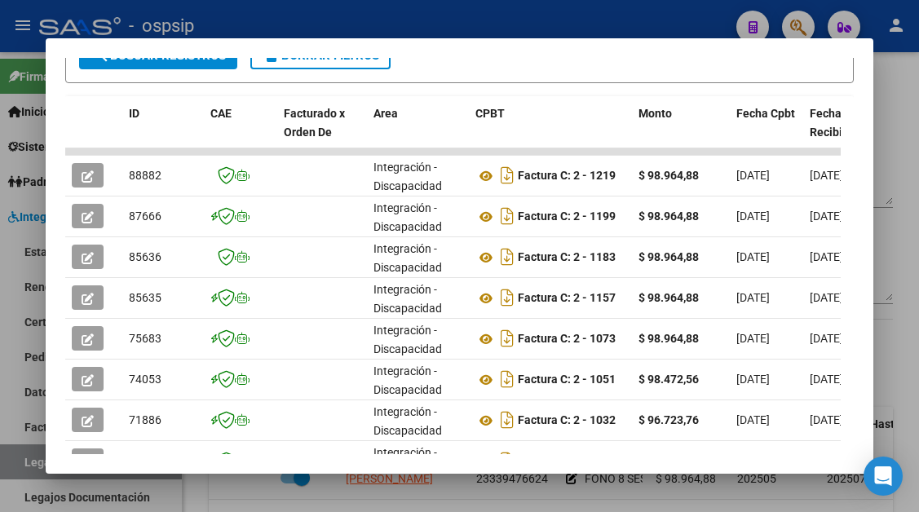
scroll to position [408, 0]
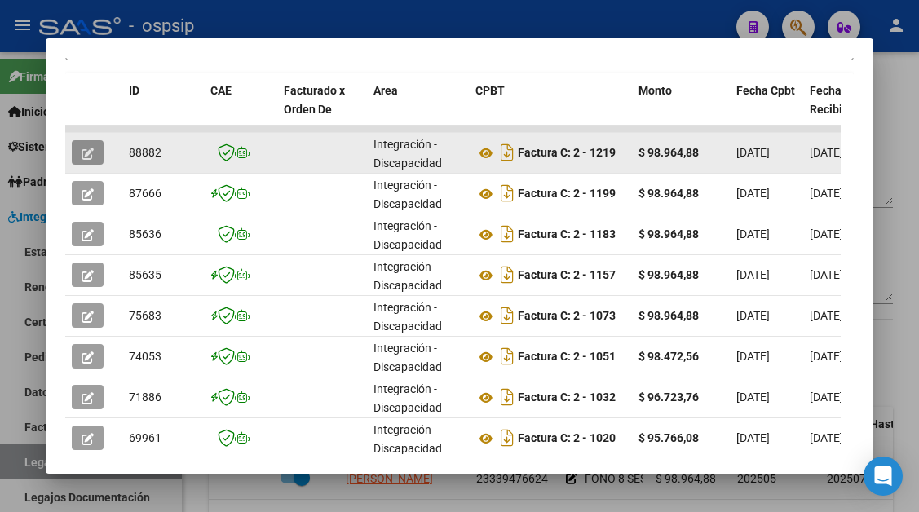
click at [93, 145] on span "button" at bounding box center [88, 152] width 12 height 15
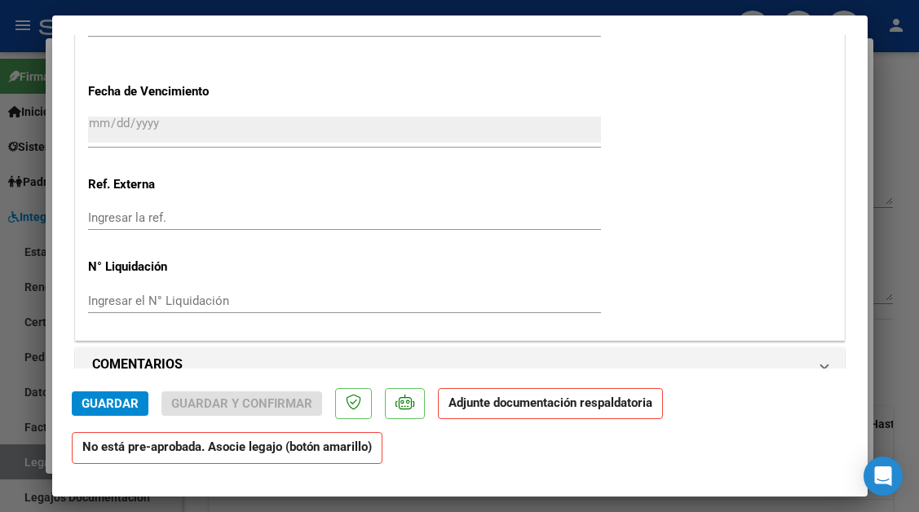
scroll to position [1469, 0]
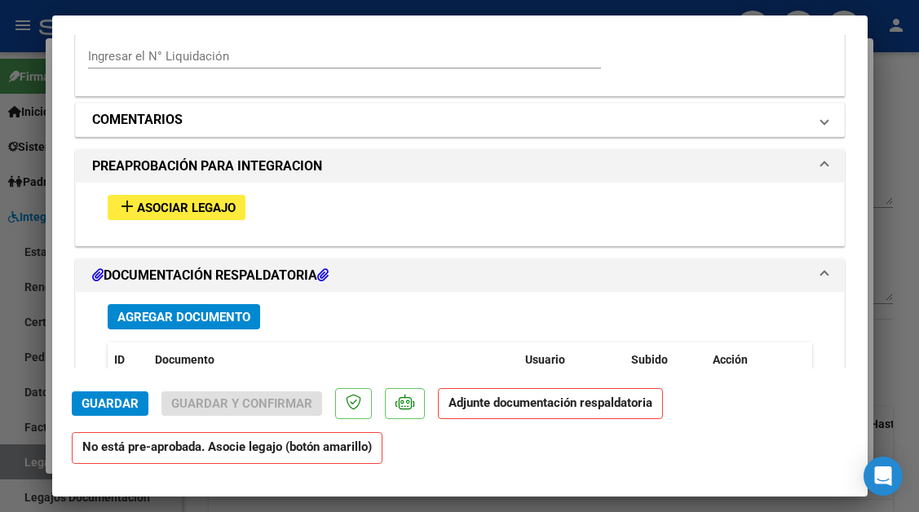
click at [818, 122] on mat-expansion-panel-header "COMENTARIOS" at bounding box center [460, 120] width 769 height 33
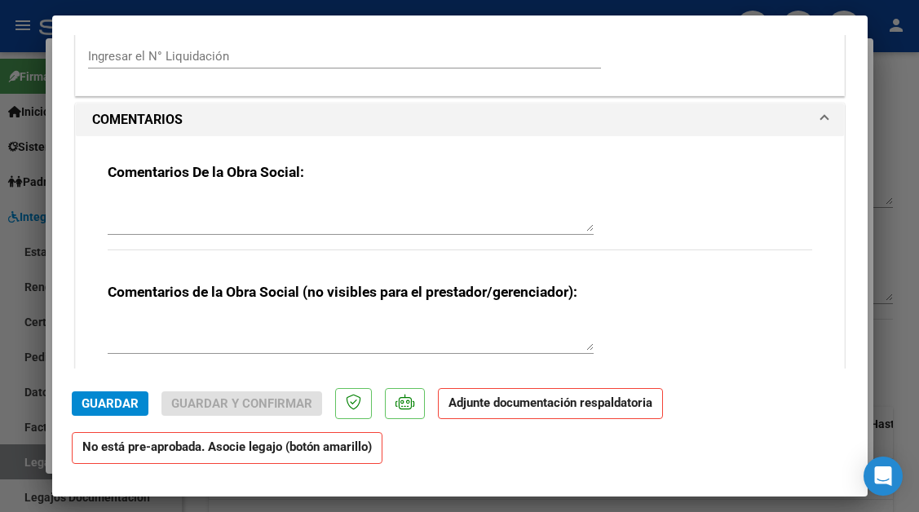
click at [362, 197] on div at bounding box center [351, 215] width 486 height 39
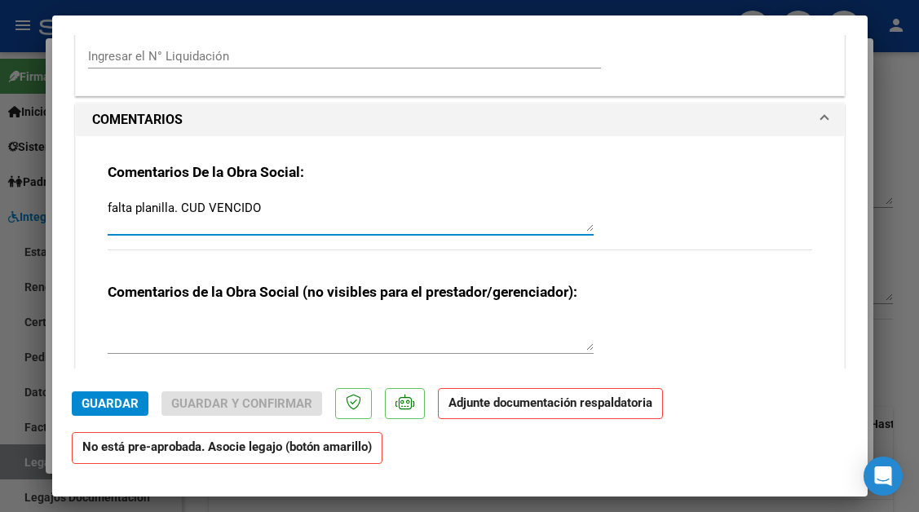
click at [179, 206] on textarea "falta planilla. CUD VENCIDO" at bounding box center [351, 215] width 486 height 33
click at [130, 394] on button "Guardar" at bounding box center [110, 404] width 77 height 24
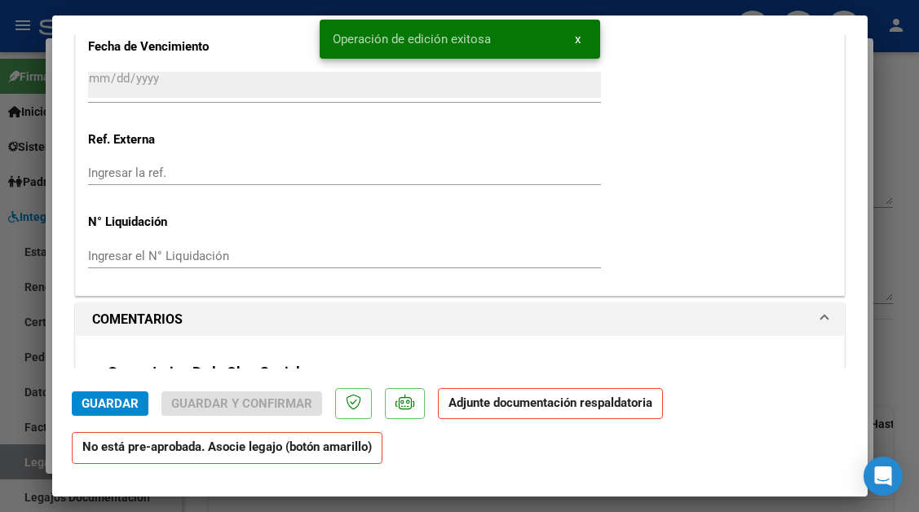
scroll to position [1224, 0]
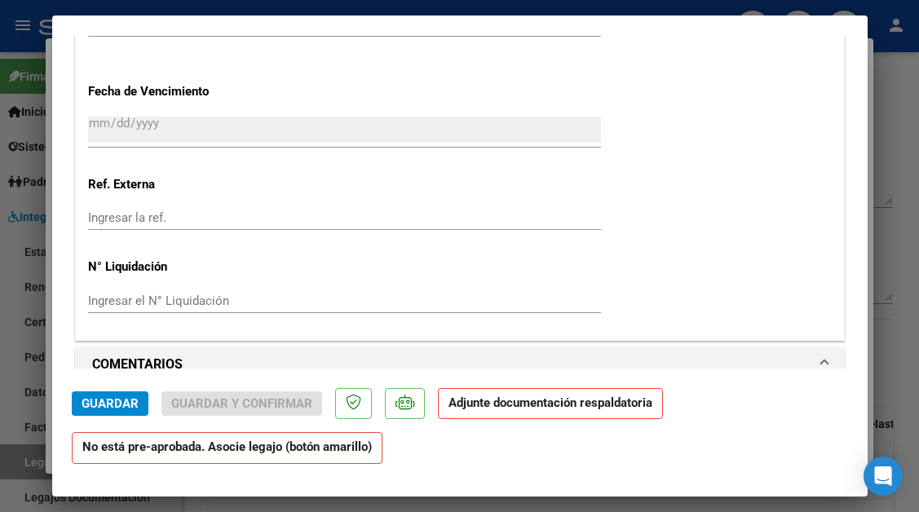
click at [16, 457] on div at bounding box center [459, 256] width 919 height 512
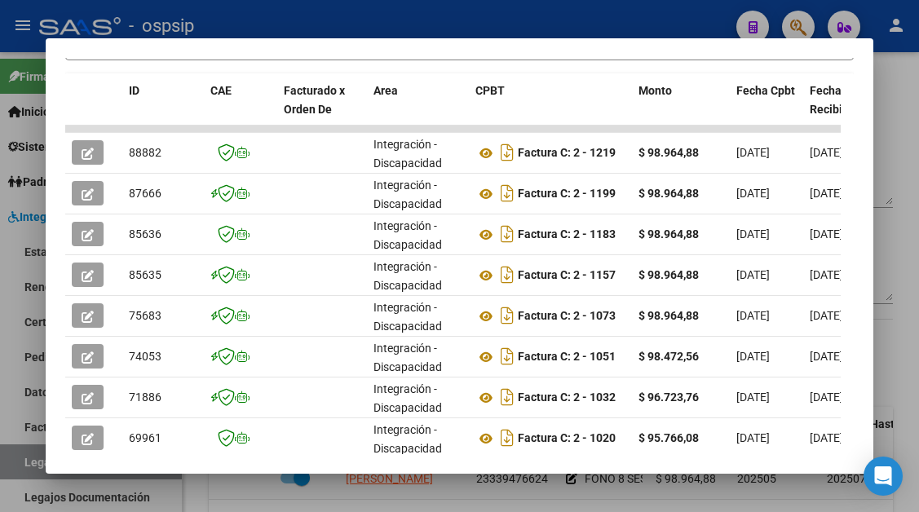
click at [16, 457] on div at bounding box center [459, 256] width 919 height 512
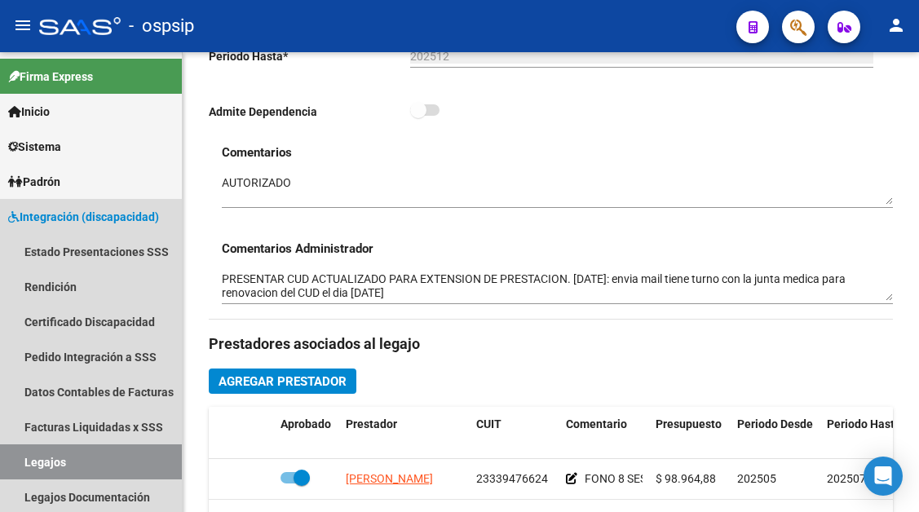
click at [16, 457] on link "Legajos" at bounding box center [91, 462] width 182 height 35
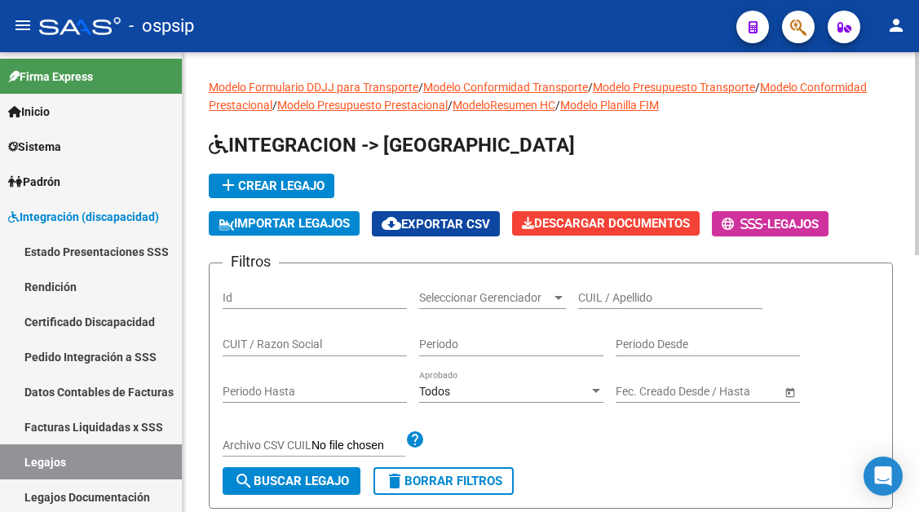
click at [606, 297] on input "CUIL / Apellido" at bounding box center [670, 298] width 184 height 14
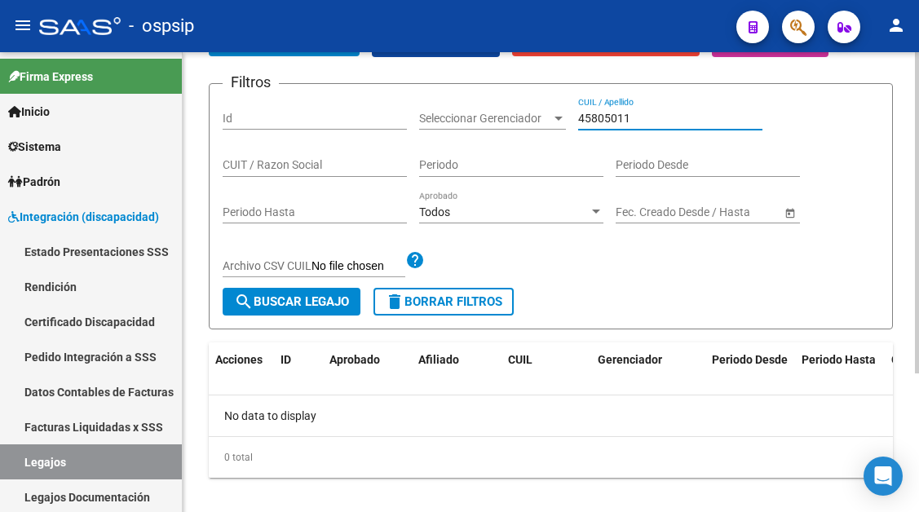
scroll to position [198, 0]
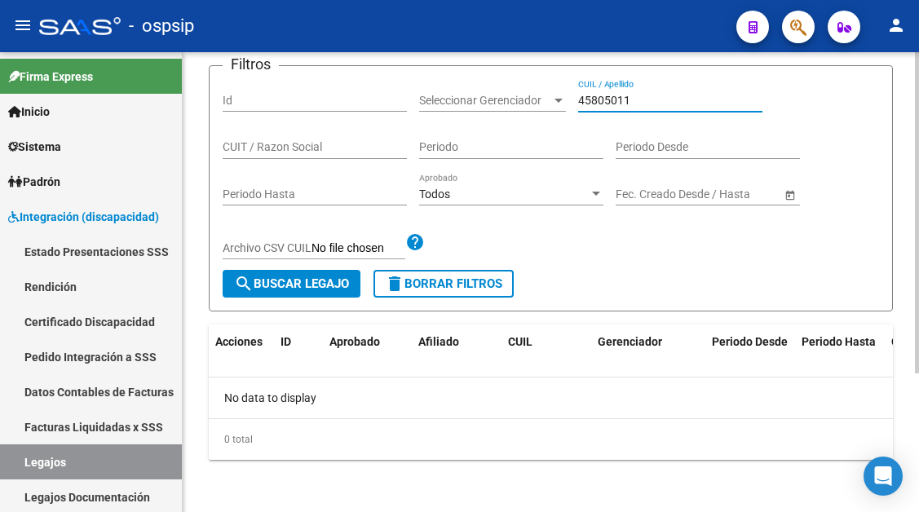
click at [597, 103] on input "45805011" at bounding box center [670, 101] width 184 height 14
click at [613, 101] on input "45805011" at bounding box center [670, 101] width 184 height 14
drag, startPoint x: 649, startPoint y: 91, endPoint x: 569, endPoint y: 91, distance: 80.0
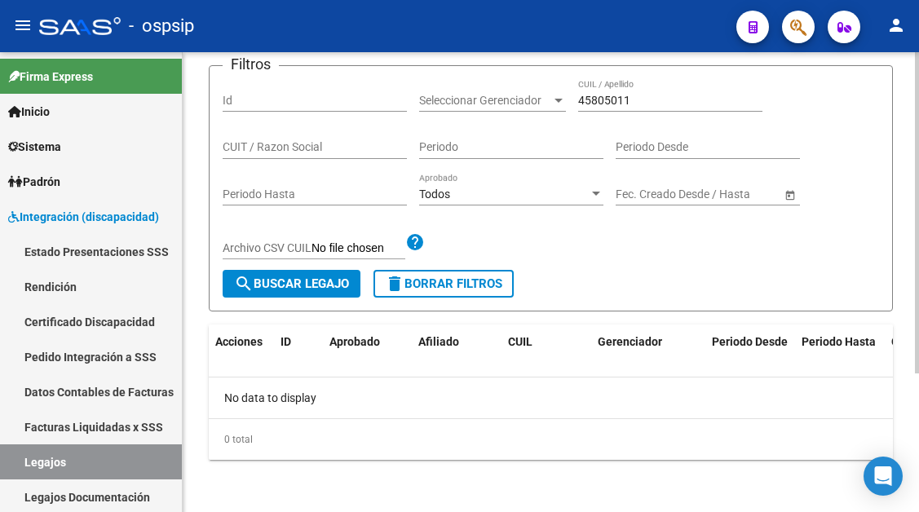
click at [569, 91] on div "Filtros Id Seleccionar Gerenciador Seleccionar Gerenciador 45805011 CUIL / Apel…" at bounding box center [551, 174] width 657 height 191
click at [607, 100] on input "45805011" at bounding box center [670, 101] width 184 height 14
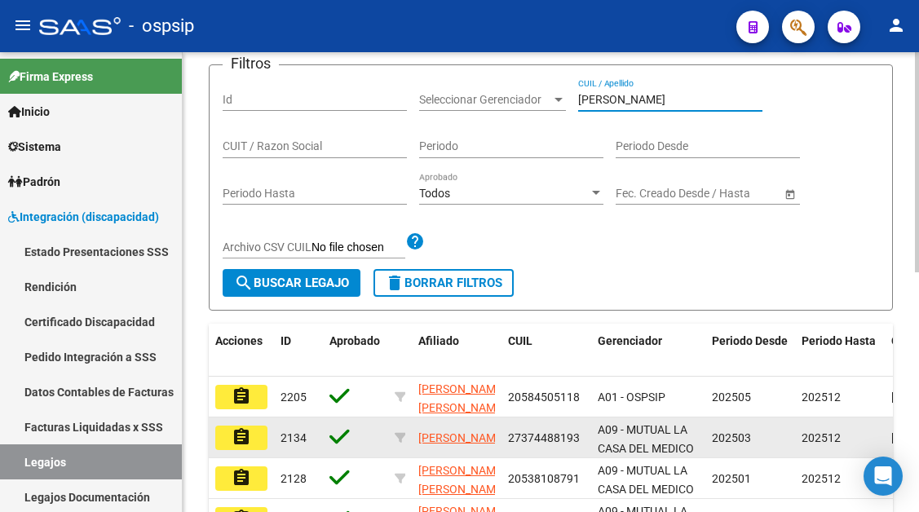
click at [250, 432] on mat-icon "assignment" at bounding box center [242, 438] width 20 height 20
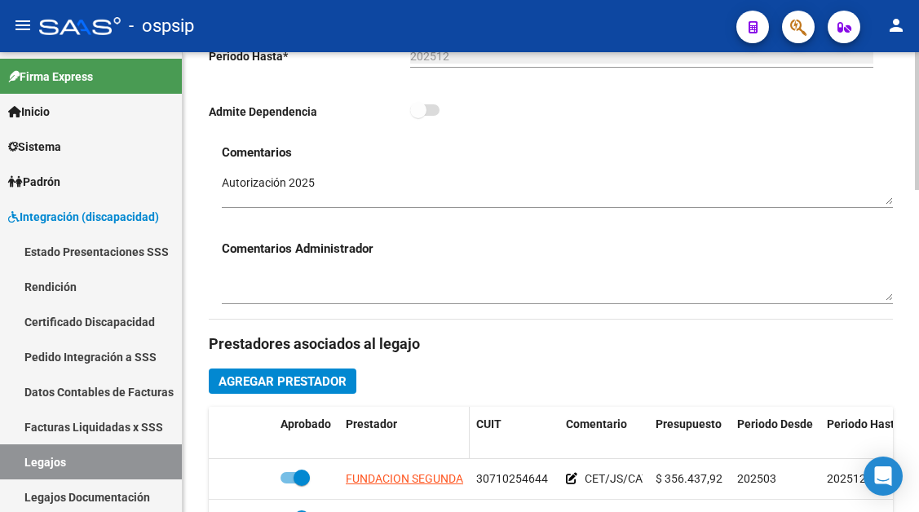
scroll to position [571, 0]
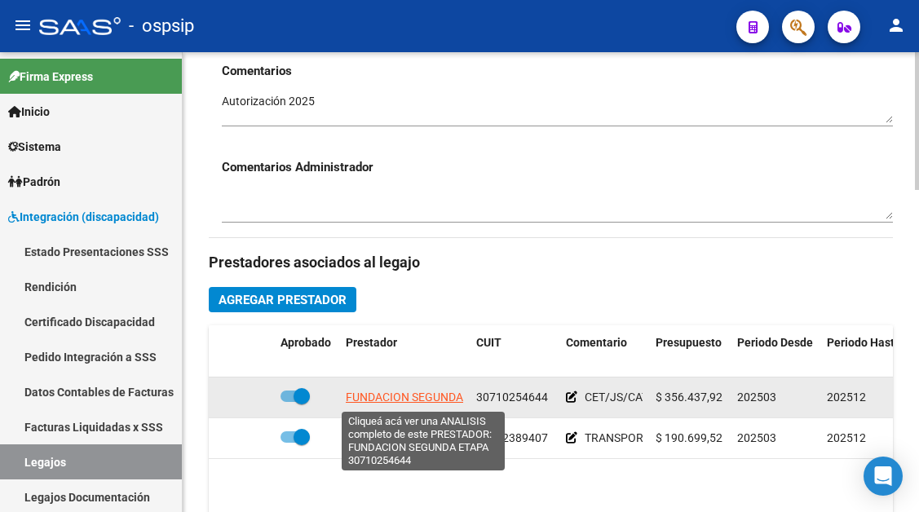
click at [428, 401] on span "FUNDACION SEGUNDA ETAPA" at bounding box center [422, 397] width 153 height 13
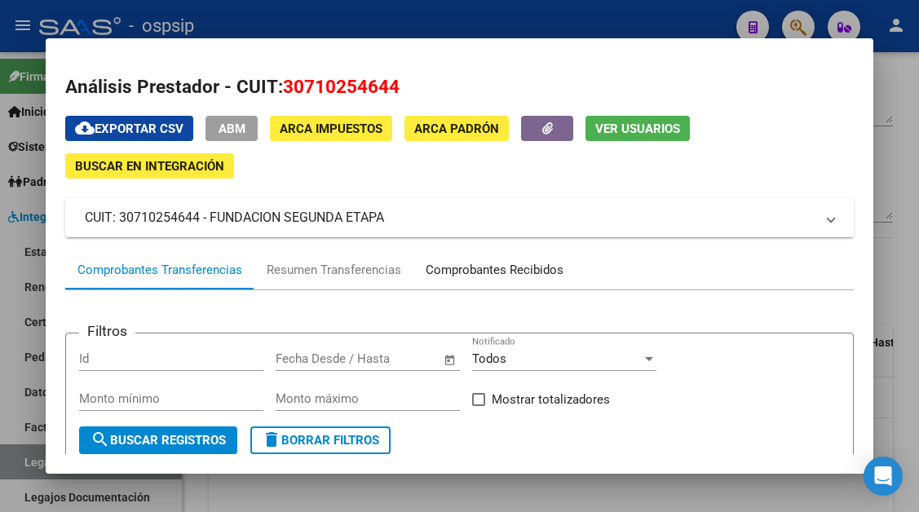
click at [478, 271] on div "Comprobantes Recibidos" at bounding box center [495, 270] width 138 height 19
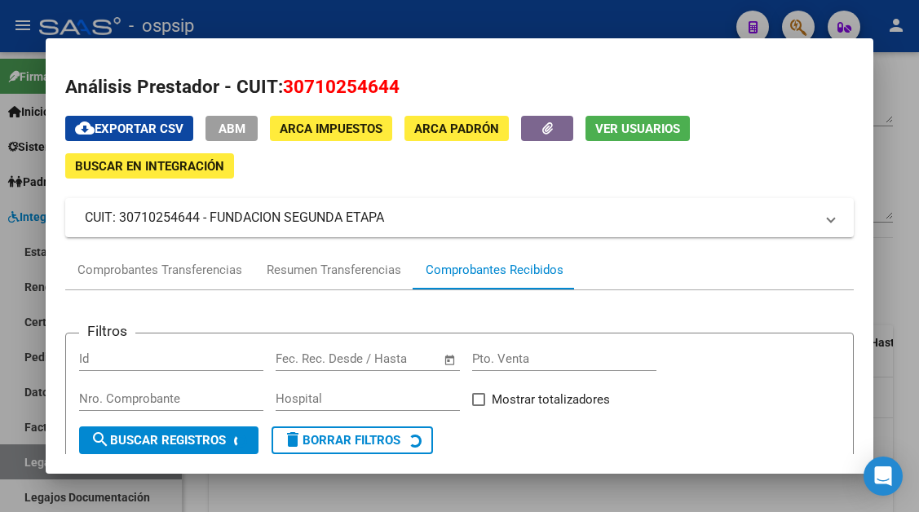
click at [617, 131] on span "Ver Usuarios" at bounding box center [638, 129] width 85 height 15
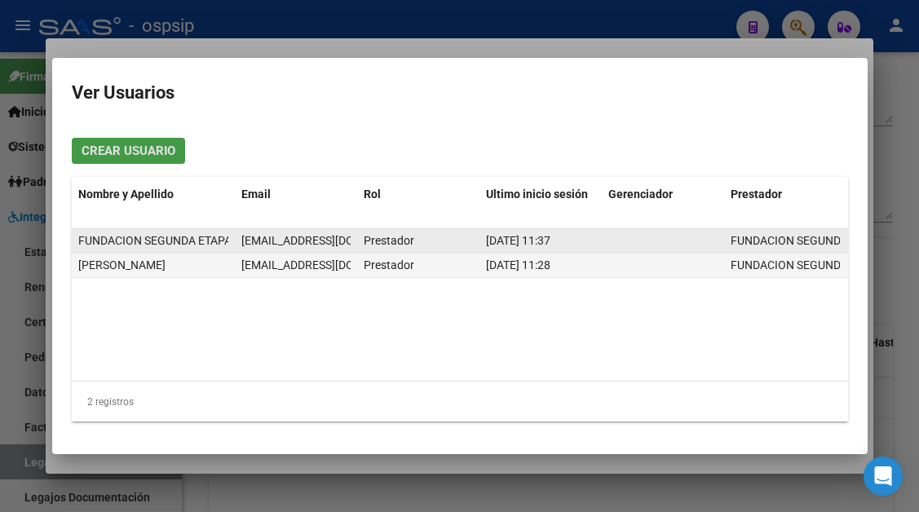
click at [309, 242] on span "fundacion2etapa@gmail.com" at bounding box center [331, 240] width 181 height 13
copy span "fundacion2etapa@gmail.com"
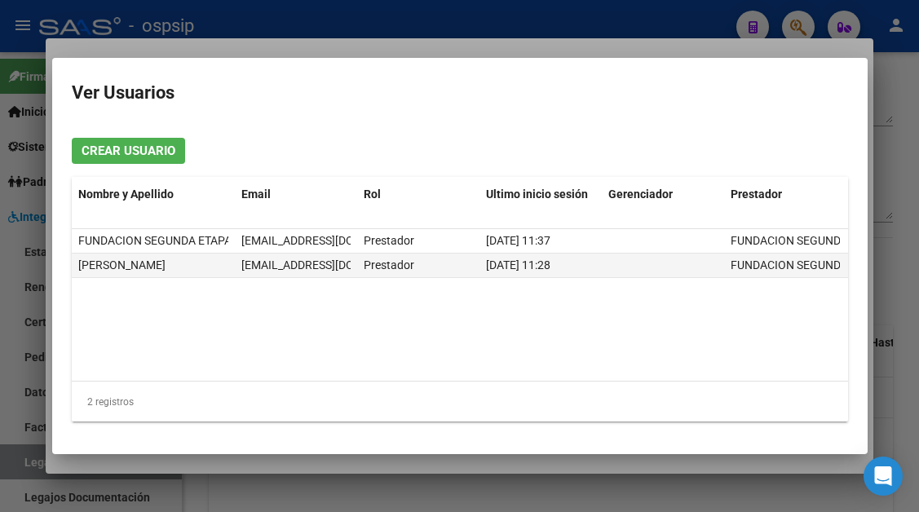
click at [20, 451] on div at bounding box center [459, 256] width 919 height 512
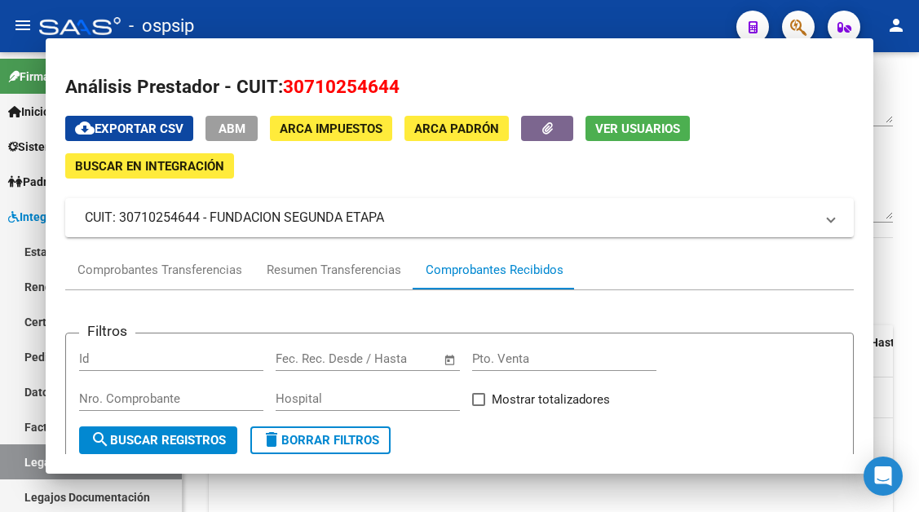
click at [20, 451] on link "Legajos" at bounding box center [91, 462] width 182 height 35
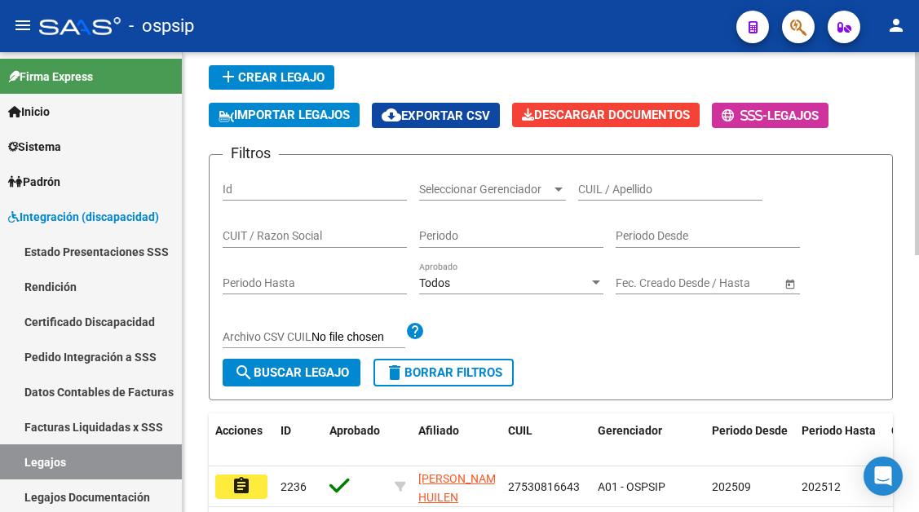
scroll to position [80, 0]
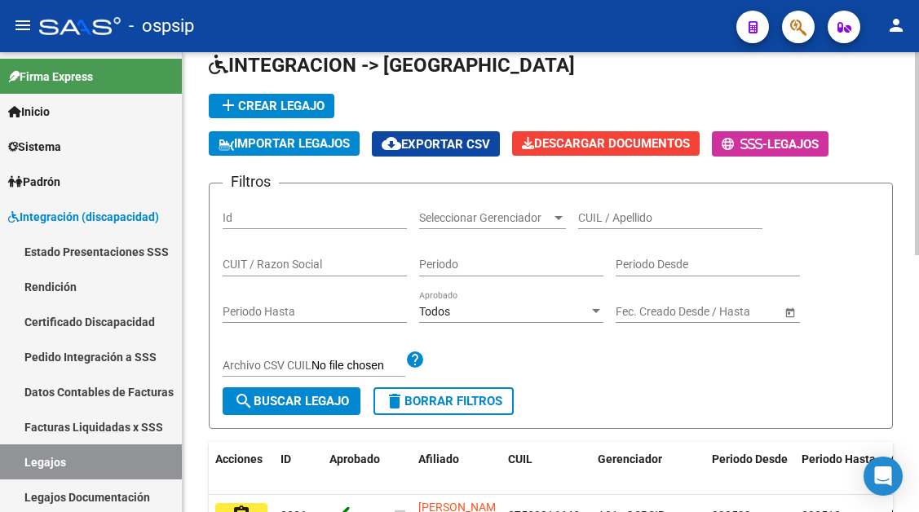
click at [642, 197] on div "CUIL / Apellido" at bounding box center [670, 213] width 184 height 33
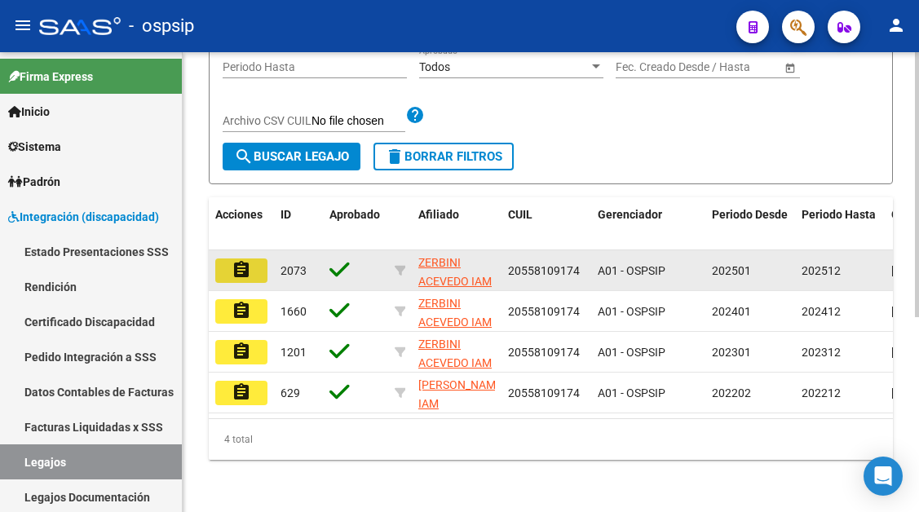
click at [259, 269] on button "assignment" at bounding box center [241, 271] width 52 height 24
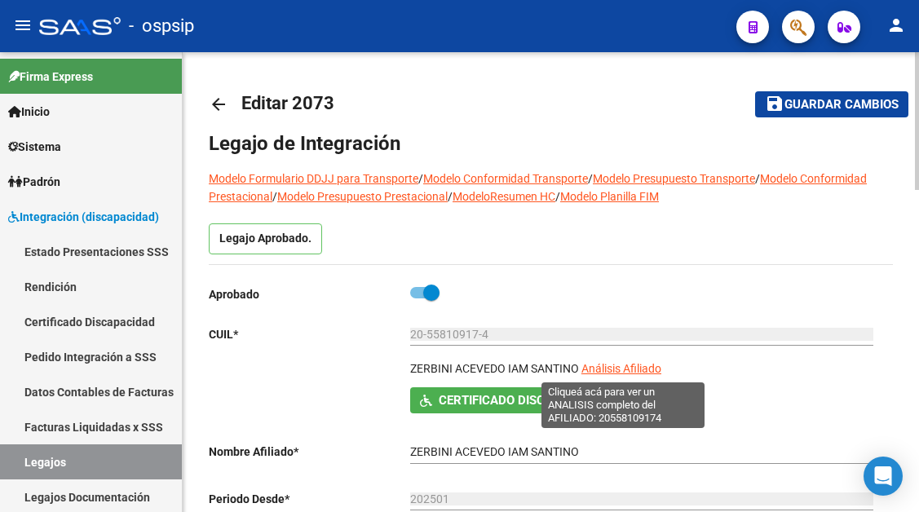
click at [636, 368] on span "Análisis Afiliado" at bounding box center [622, 368] width 80 height 13
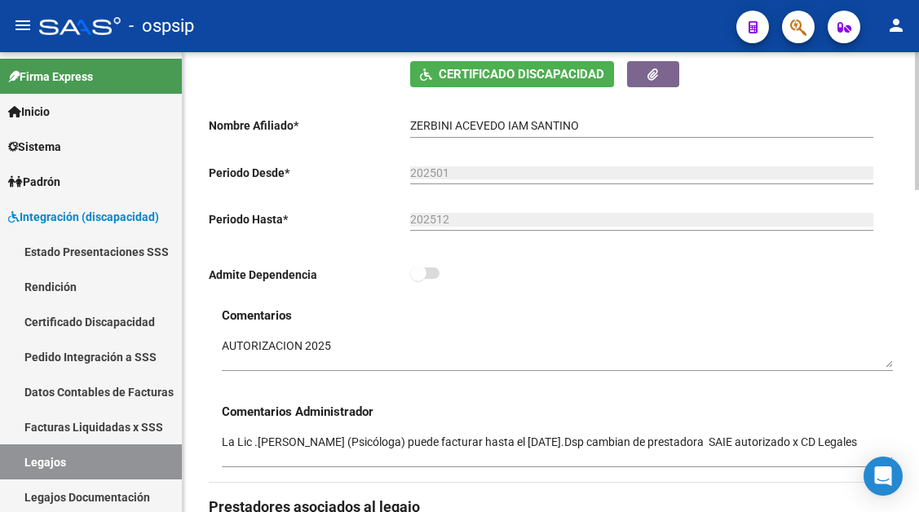
scroll to position [571, 0]
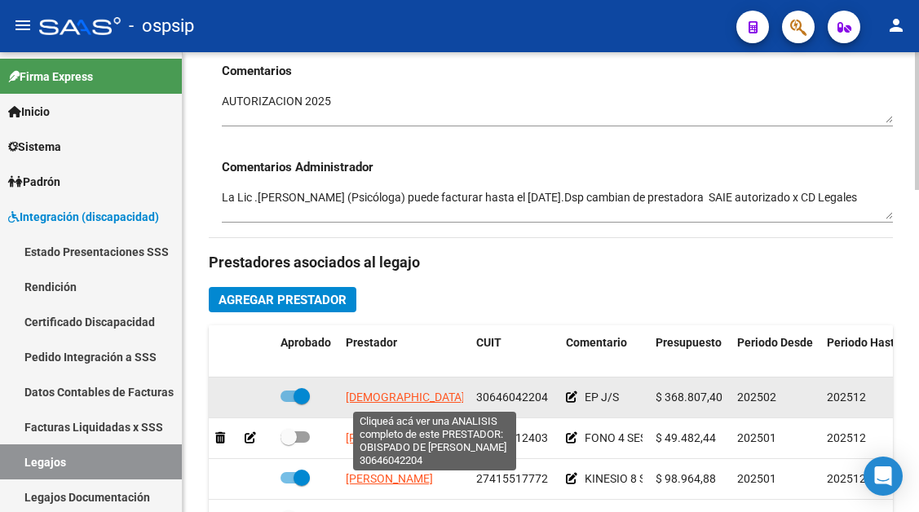
click at [428, 401] on span "OBISPADO DE LOMAS DE ZAMORA" at bounding box center [458, 397] width 225 height 13
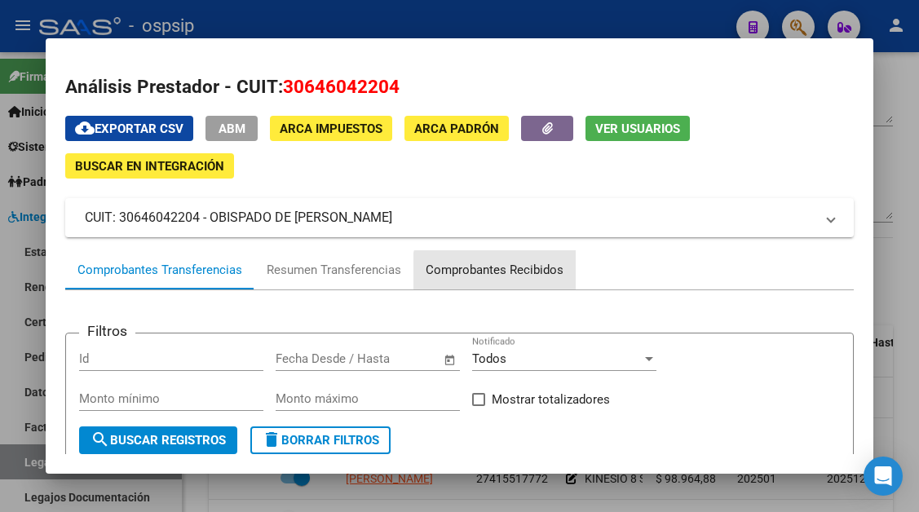
click at [500, 273] on div "Comprobantes Recibidos" at bounding box center [495, 270] width 138 height 19
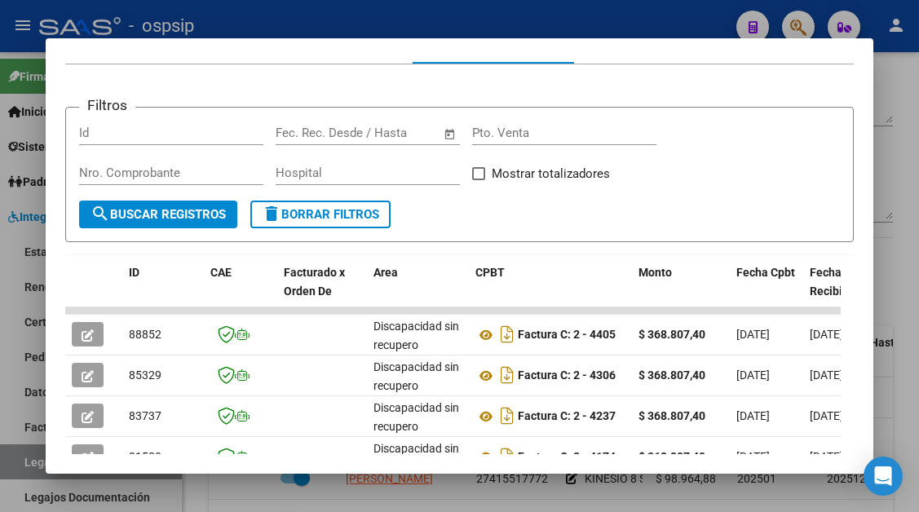
scroll to position [319, 0]
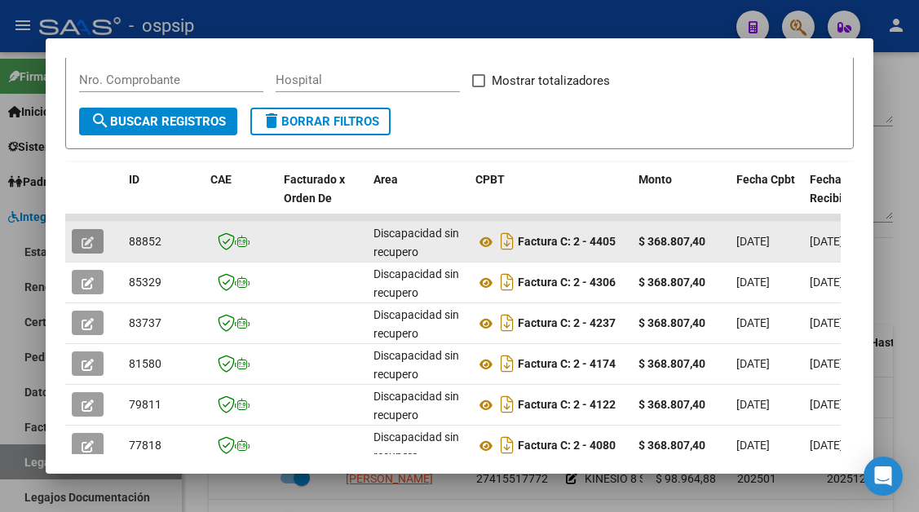
click at [93, 239] on icon "button" at bounding box center [88, 243] width 12 height 12
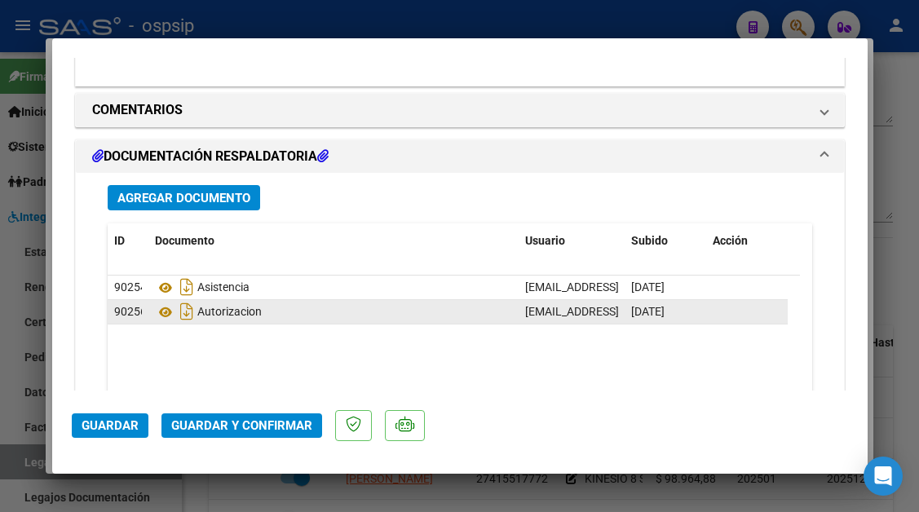
scroll to position [1516, 0]
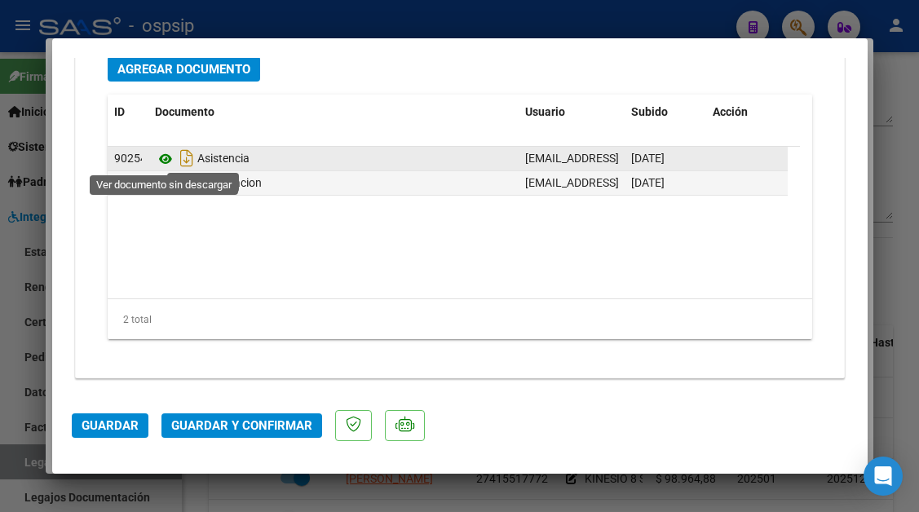
click at [161, 157] on icon at bounding box center [165, 159] width 21 height 20
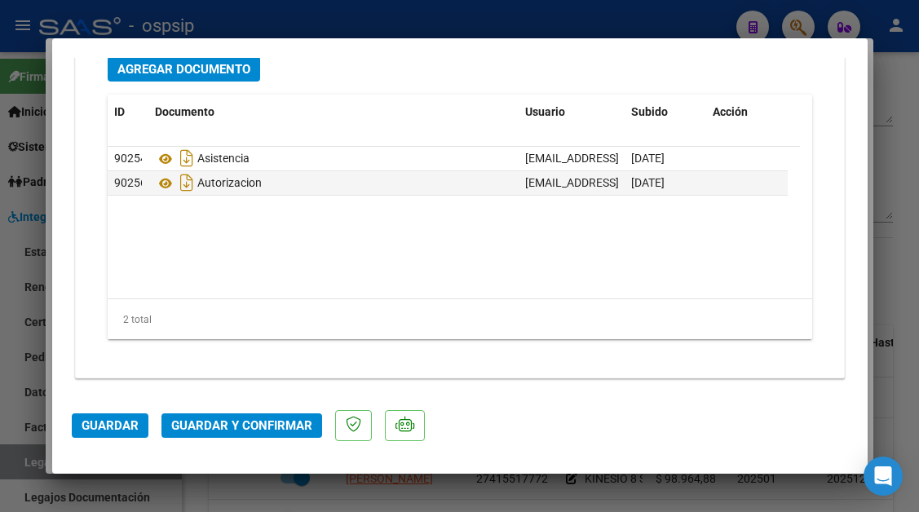
click at [244, 447] on mat-dialog-actions "Guardar Guardar y Confirmar" at bounding box center [460, 423] width 777 height 64
click at [247, 428] on span "Guardar y Confirmar" at bounding box center [241, 426] width 141 height 15
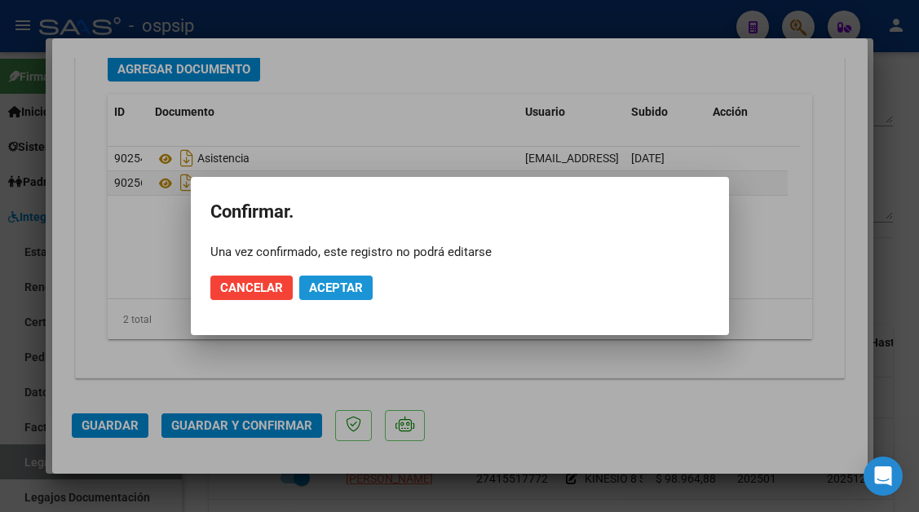
click at [338, 291] on span "Aceptar" at bounding box center [336, 288] width 54 height 15
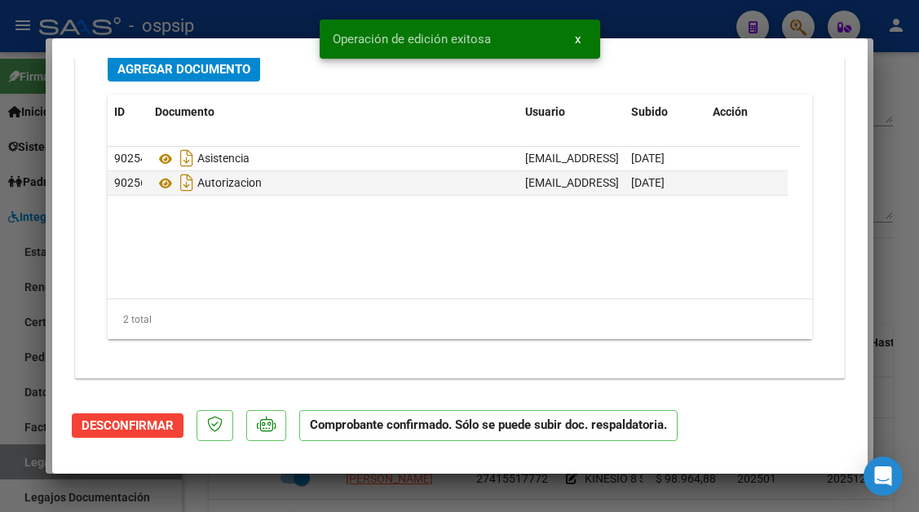
click at [37, 455] on div at bounding box center [459, 256] width 919 height 512
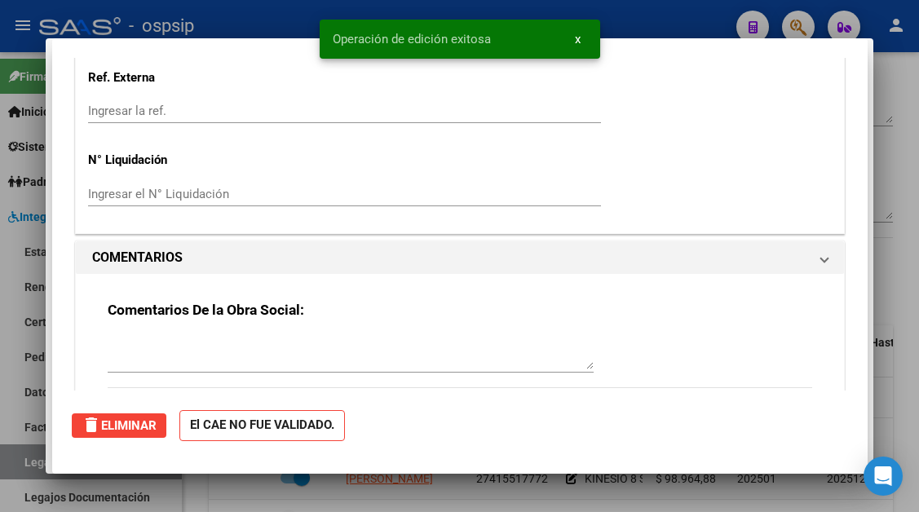
scroll to position [0, 0]
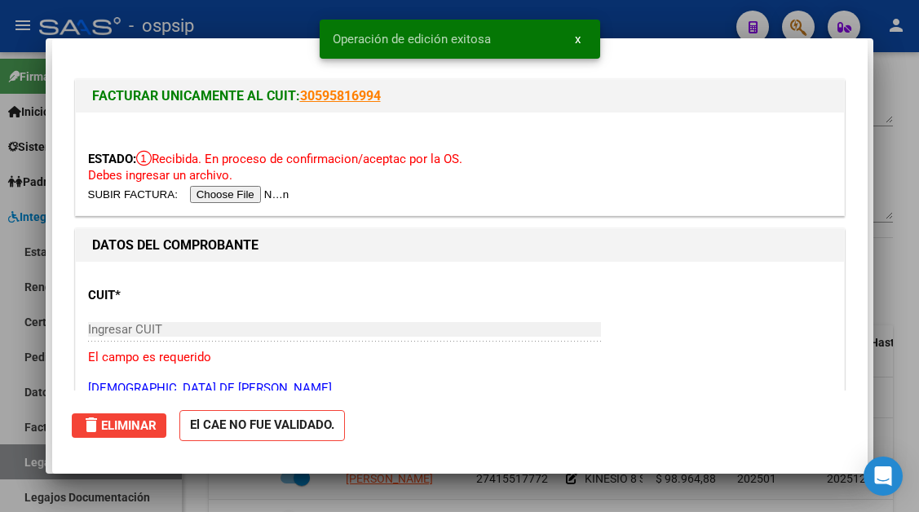
click at [37, 455] on div at bounding box center [459, 256] width 919 height 512
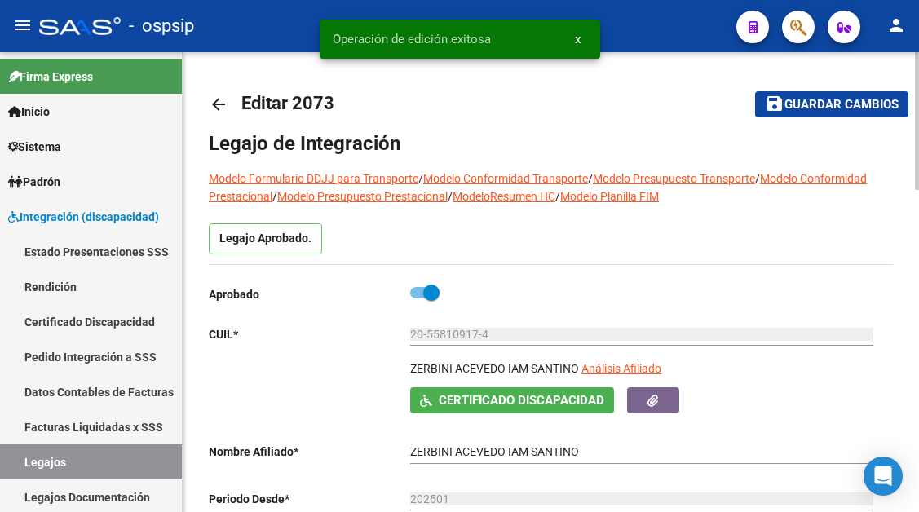
click at [618, 377] on app-link-go-to "Análisis Afiliado" at bounding box center [622, 374] width 80 height 28
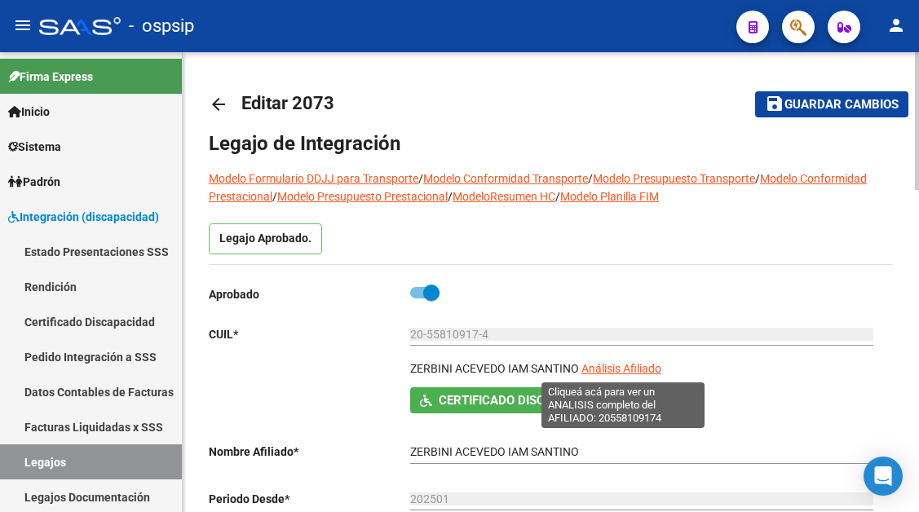
click at [618, 364] on span "Análisis Afiliado" at bounding box center [622, 368] width 80 height 13
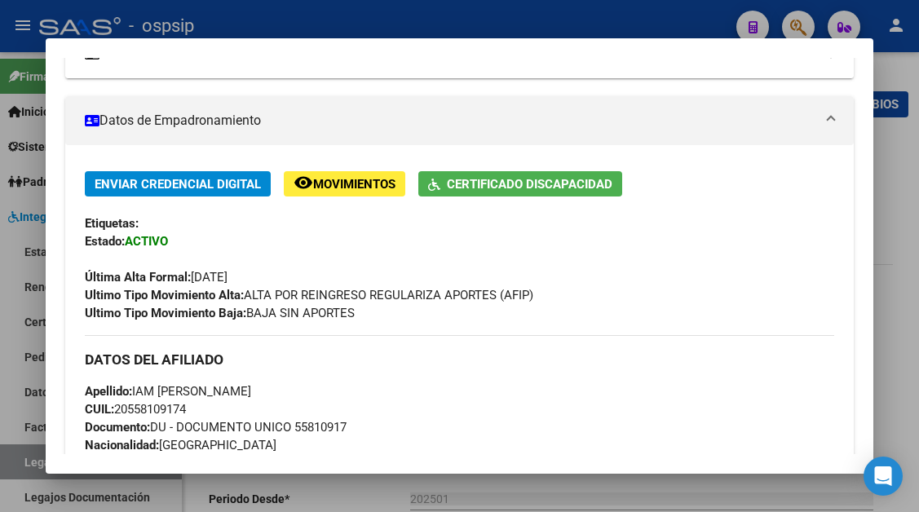
scroll to position [245, 0]
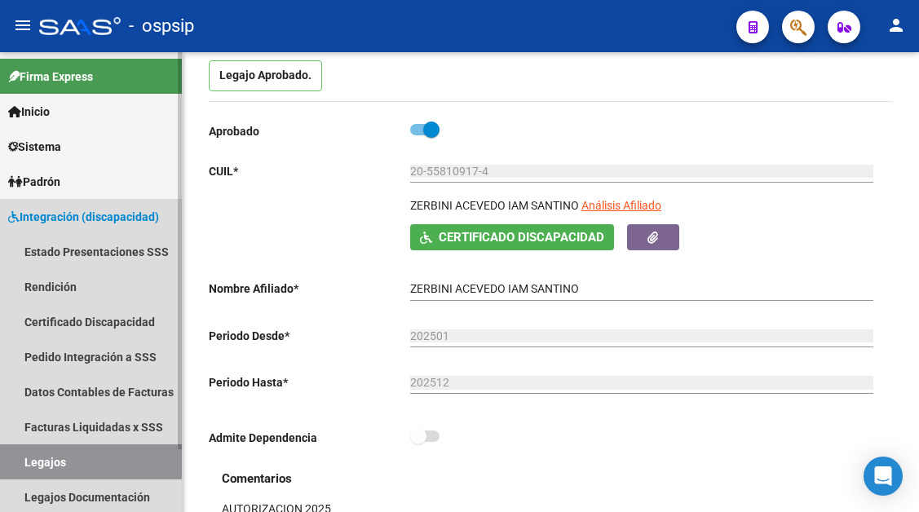
click at [86, 453] on link "Legajos" at bounding box center [91, 462] width 182 height 35
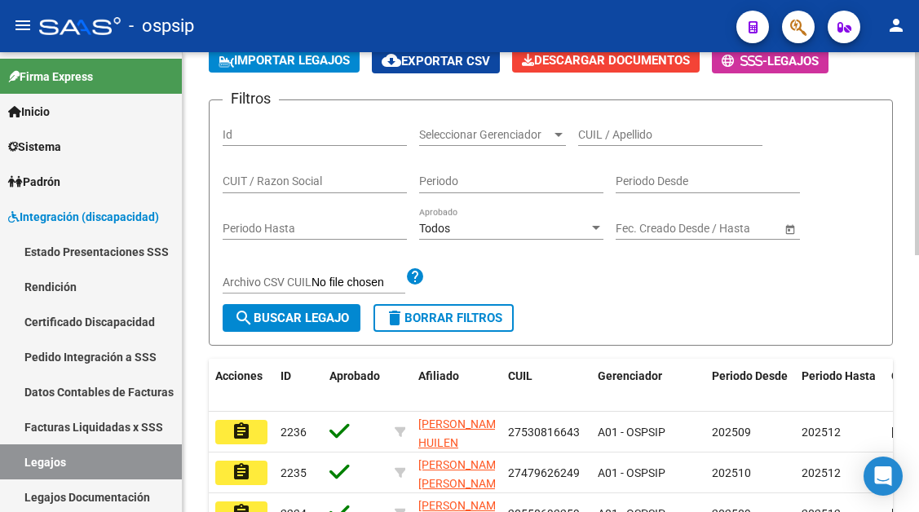
scroll to position [82, 0]
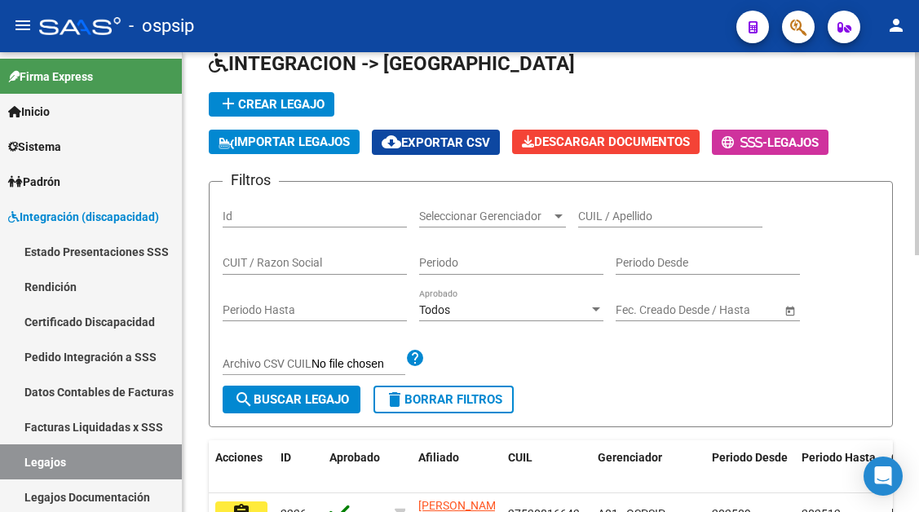
click at [603, 207] on div "CUIL / Apellido" at bounding box center [670, 211] width 184 height 33
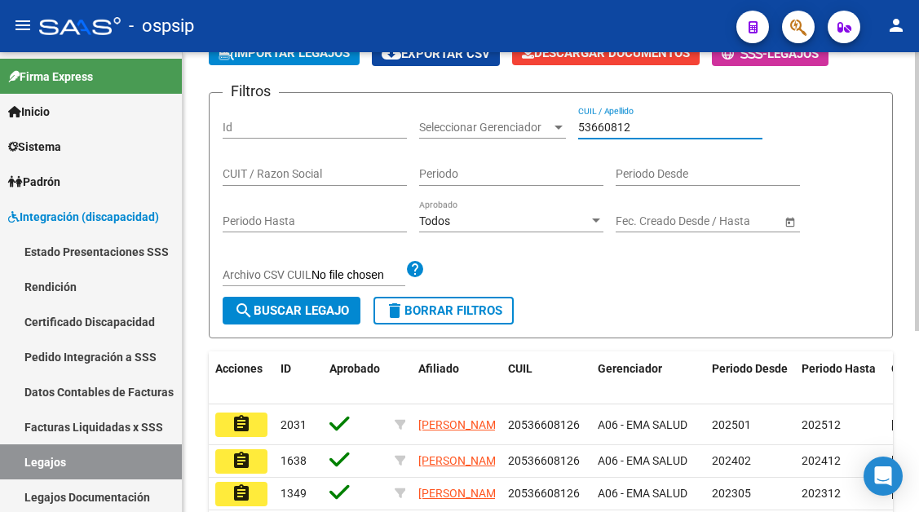
scroll to position [298, 0]
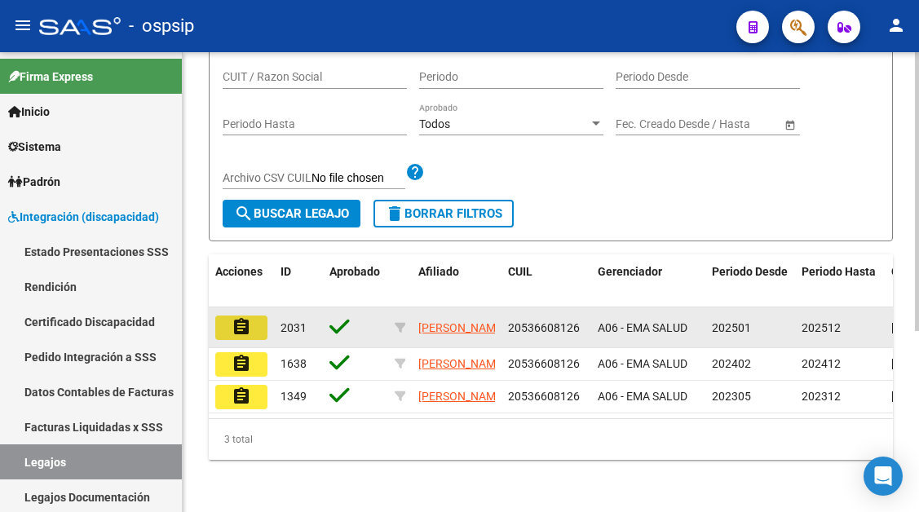
click at [262, 316] on button "assignment" at bounding box center [241, 328] width 52 height 24
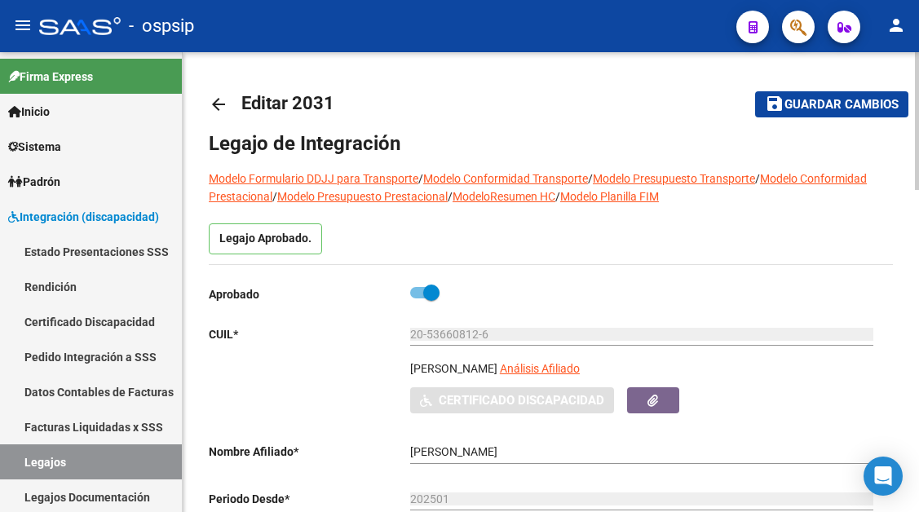
scroll to position [82, 0]
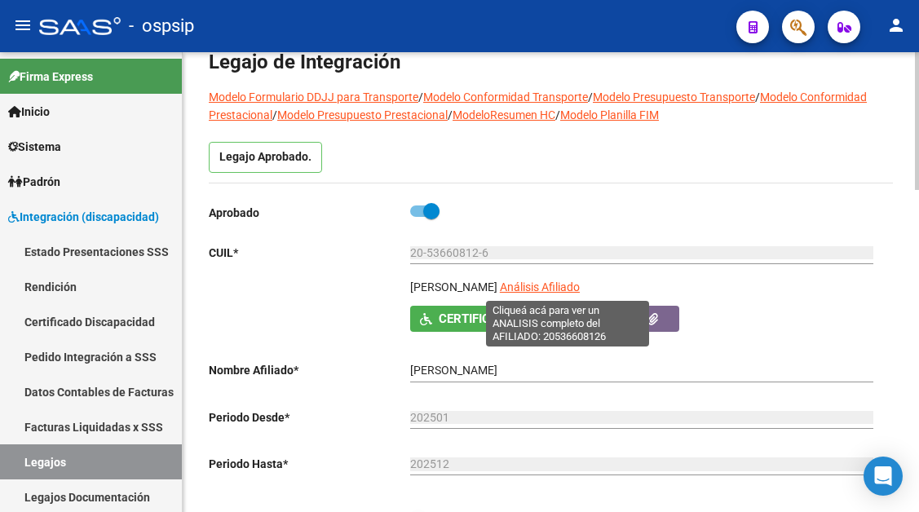
click at [549, 289] on span "Análisis Afiliado" at bounding box center [540, 287] width 80 height 13
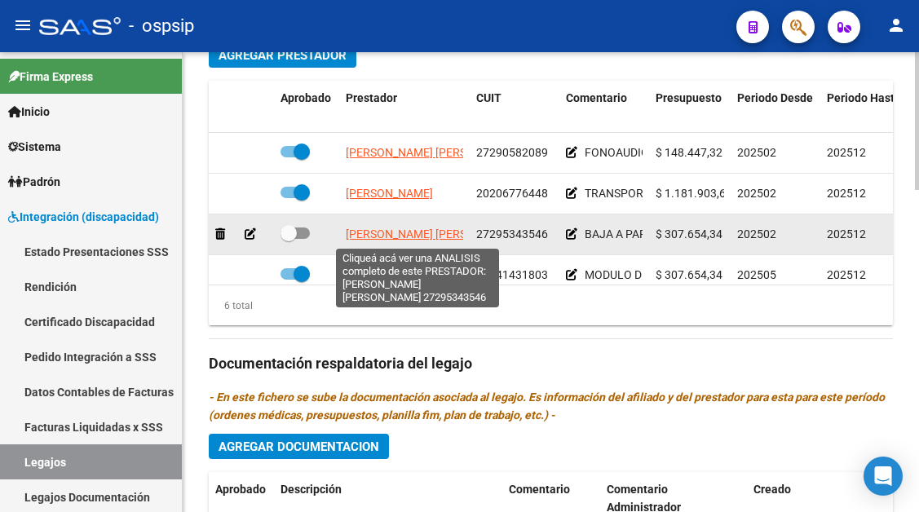
scroll to position [111, 0]
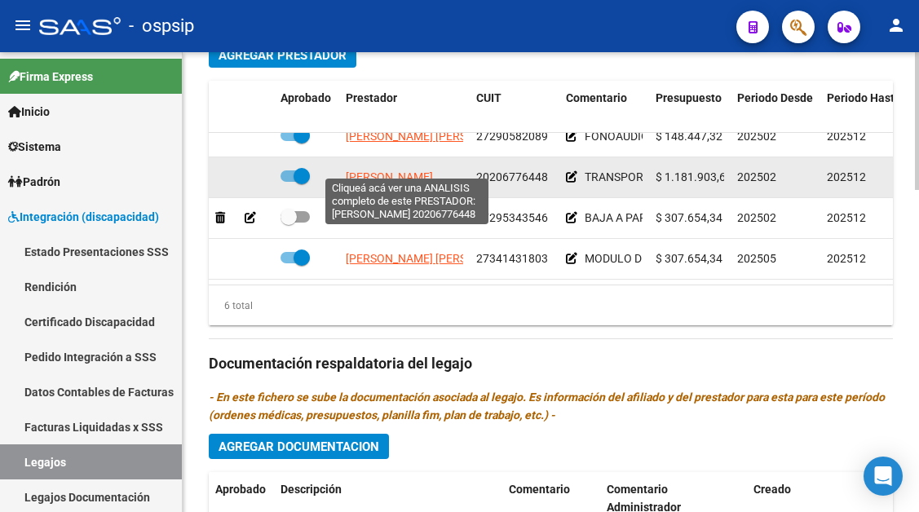
click at [415, 171] on span "[PERSON_NAME]" at bounding box center [389, 177] width 87 height 13
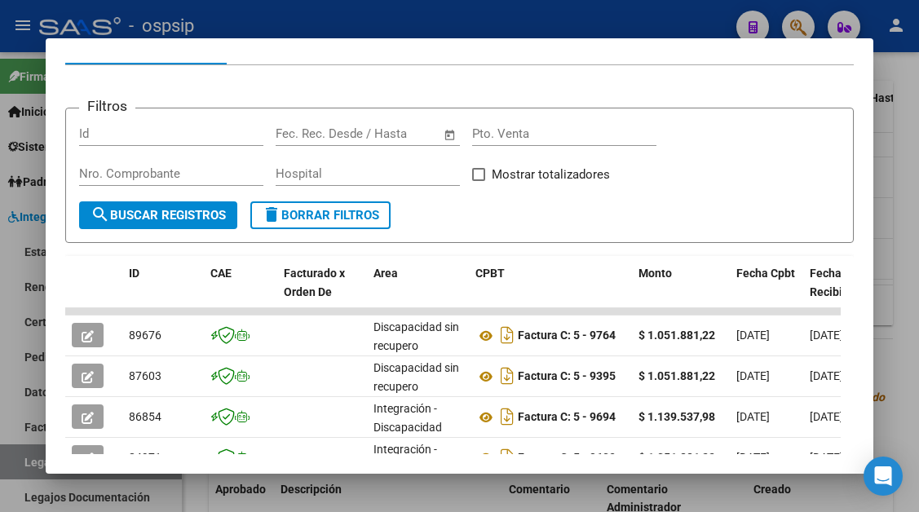
scroll to position [326, 0]
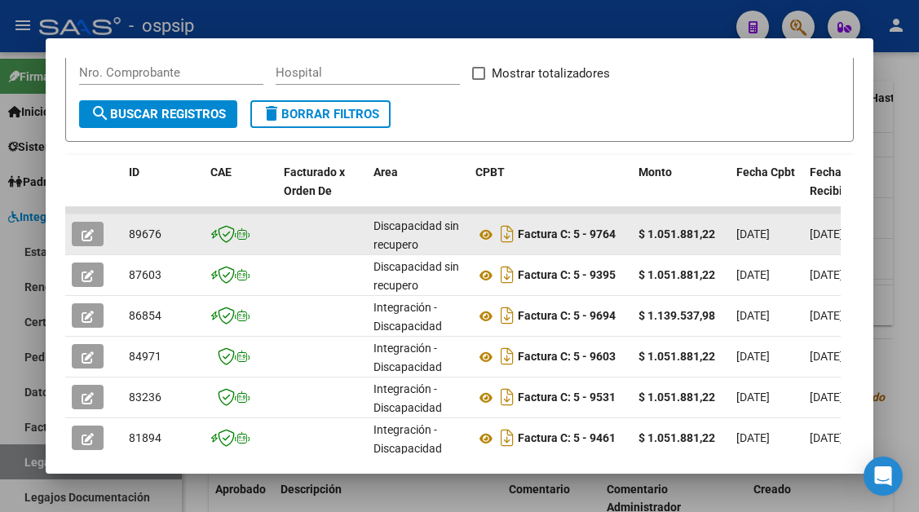
click at [91, 233] on icon "button" at bounding box center [88, 235] width 12 height 12
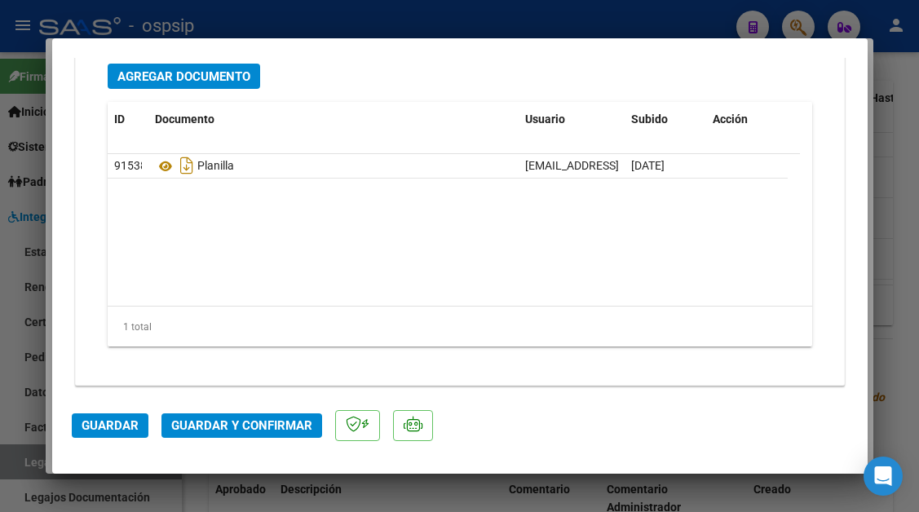
scroll to position [1516, 0]
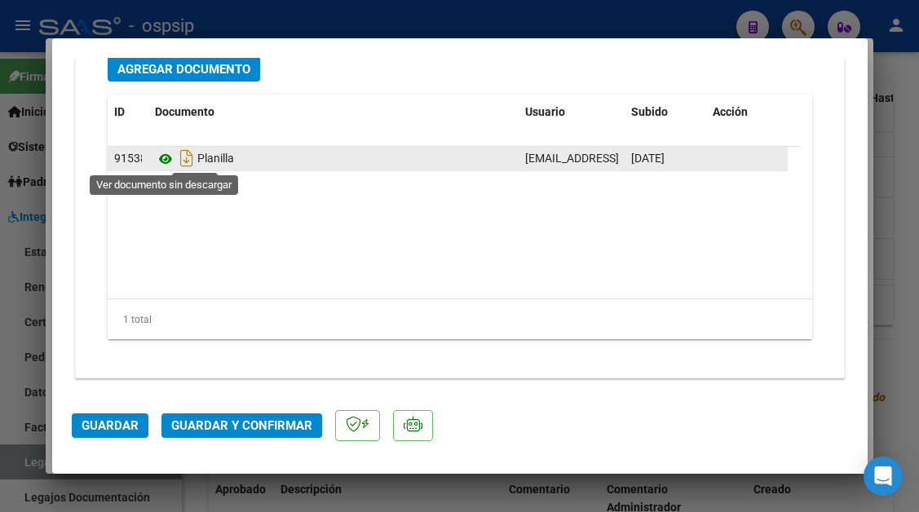
click at [160, 159] on icon at bounding box center [165, 159] width 21 height 20
click at [168, 159] on icon at bounding box center [165, 159] width 21 height 20
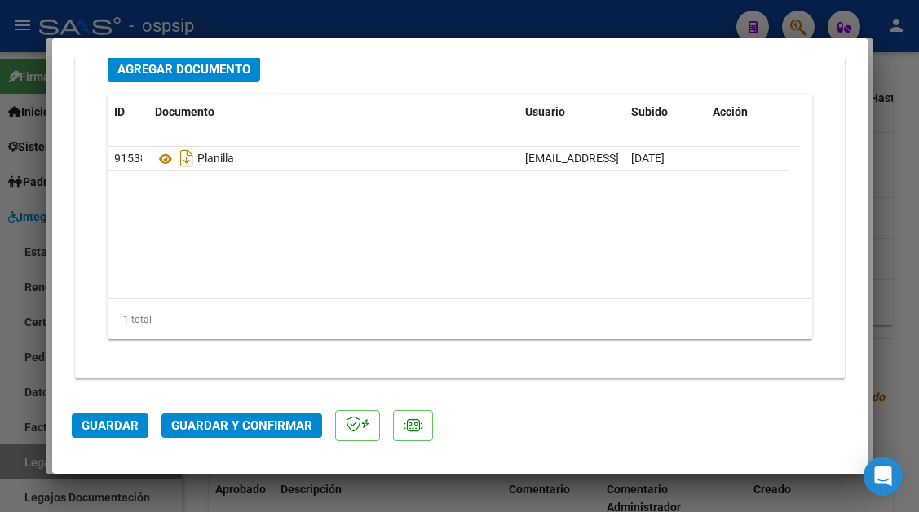
click at [224, 419] on span "Guardar y Confirmar" at bounding box center [241, 426] width 141 height 15
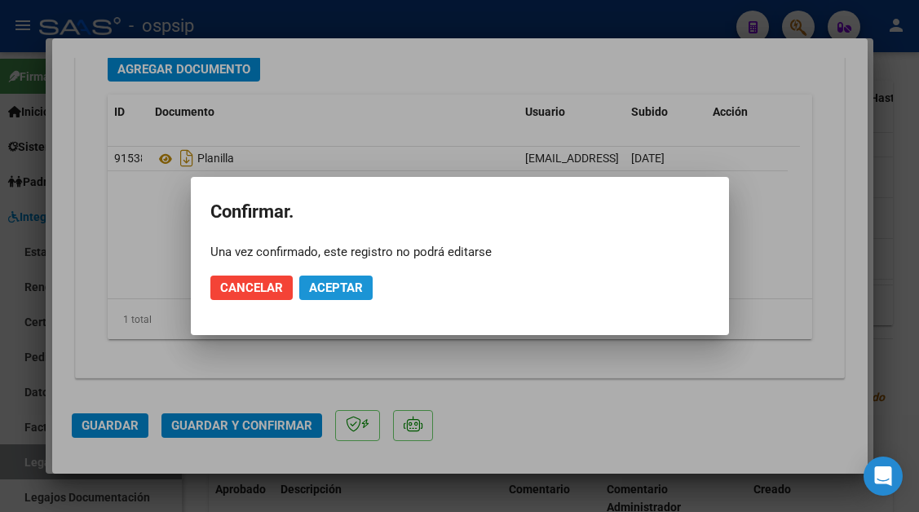
click at [320, 281] on span "Aceptar" at bounding box center [336, 288] width 54 height 15
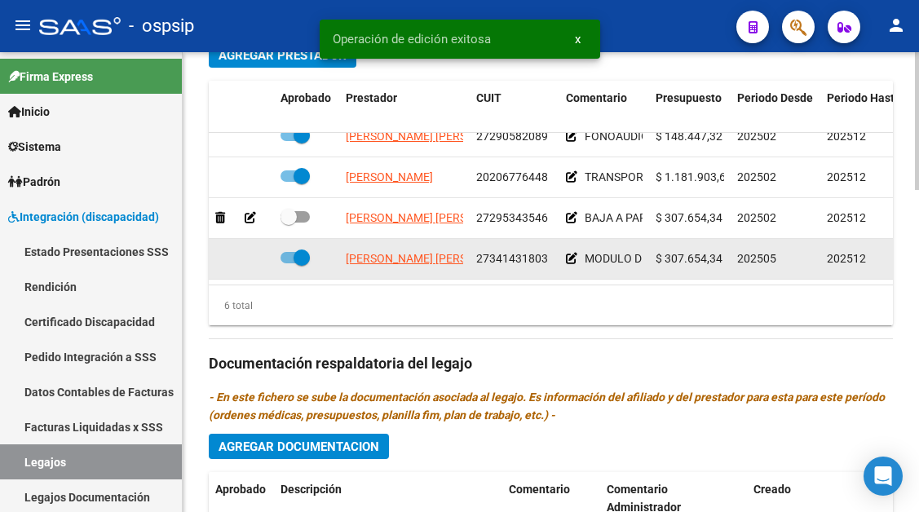
scroll to position [29, 0]
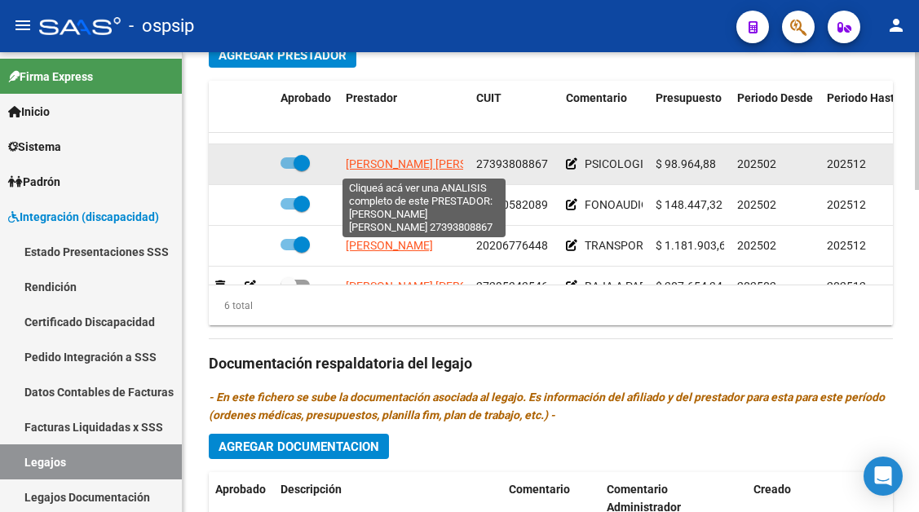
click at [410, 171] on span "[PERSON_NAME]" at bounding box center [434, 163] width 177 height 13
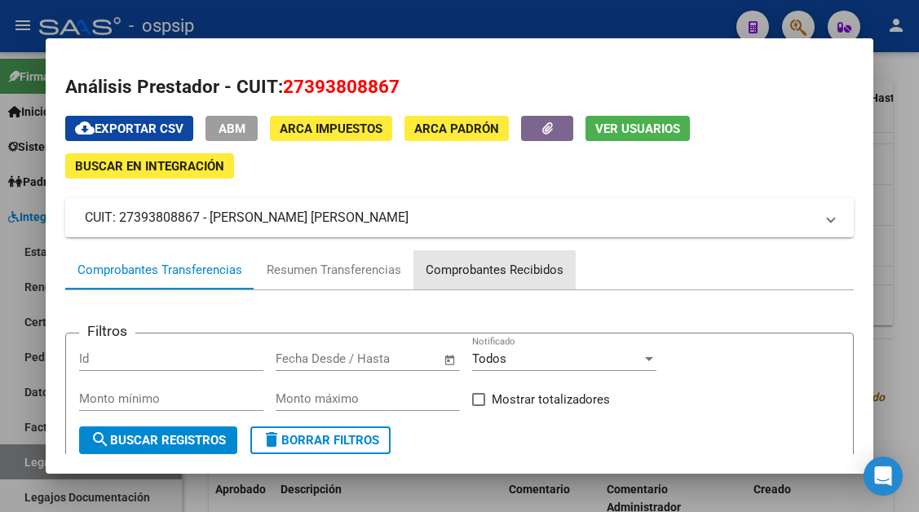
click at [455, 273] on div "Comprobantes Recibidos" at bounding box center [495, 270] width 138 height 19
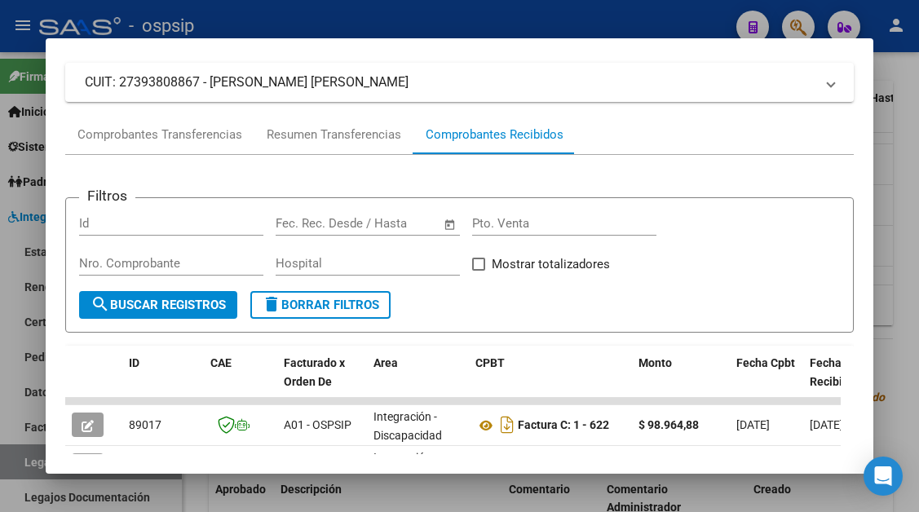
scroll to position [245, 0]
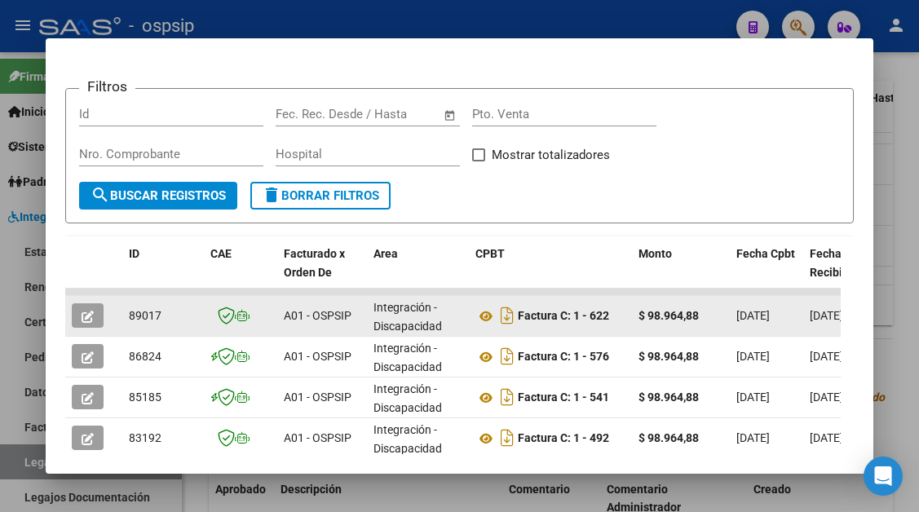
click at [74, 307] on button "button" at bounding box center [88, 316] width 32 height 24
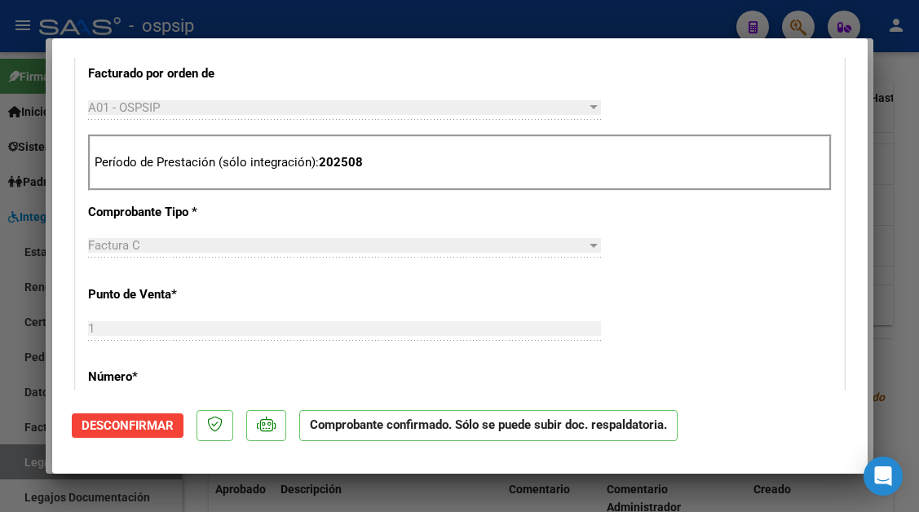
scroll to position [816, 0]
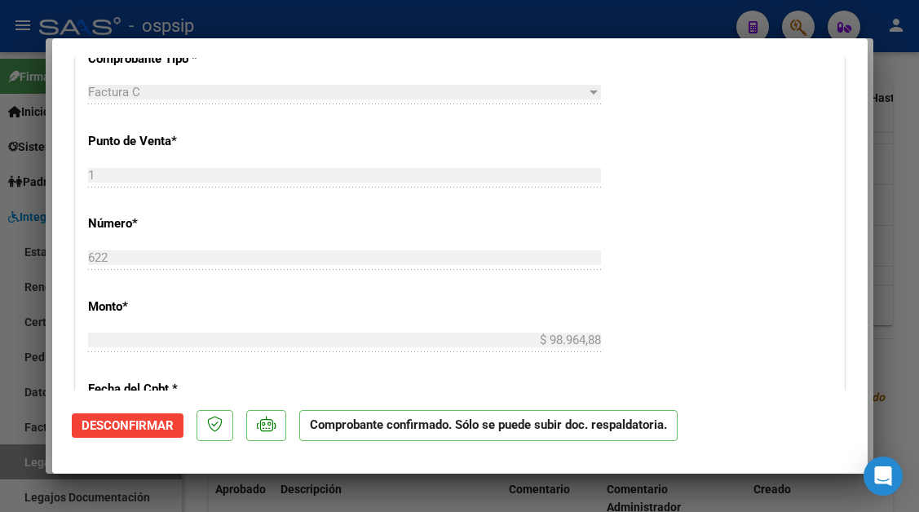
click at [15, 465] on div at bounding box center [459, 256] width 919 height 512
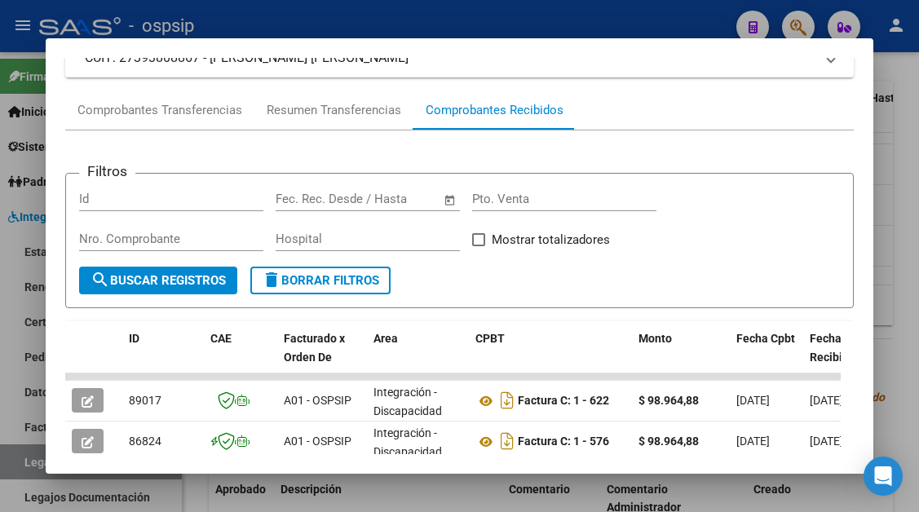
scroll to position [82, 0]
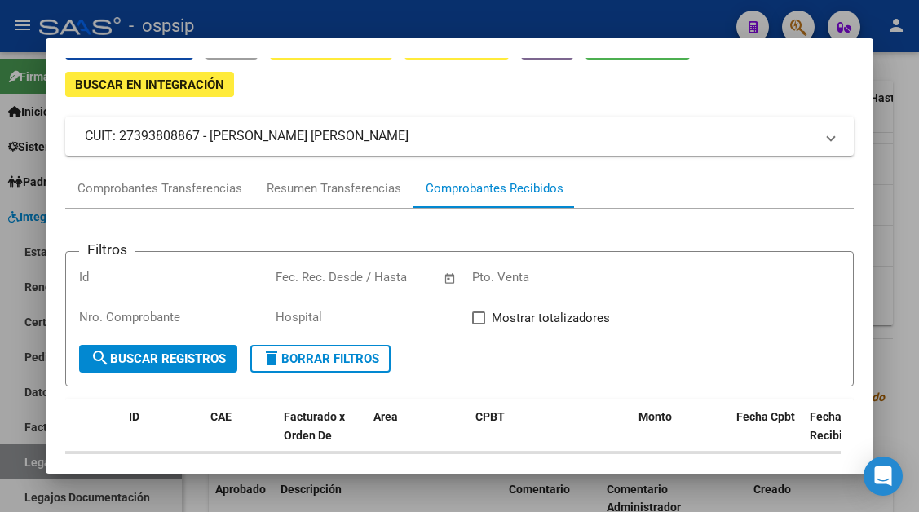
click at [407, 273] on input "text" at bounding box center [396, 277] width 79 height 15
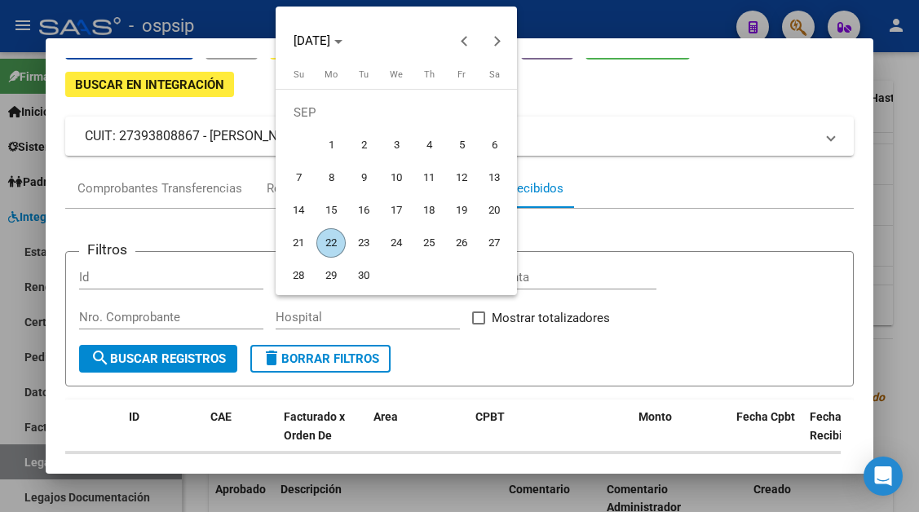
click at [405, 331] on div at bounding box center [459, 256] width 919 height 512
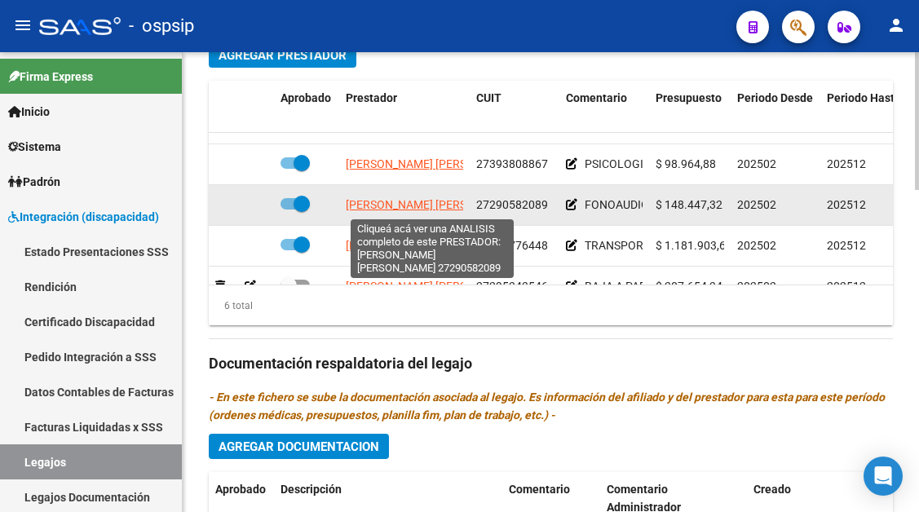
click at [388, 209] on span "[PERSON_NAME] [PERSON_NAME]" at bounding box center [434, 204] width 177 height 13
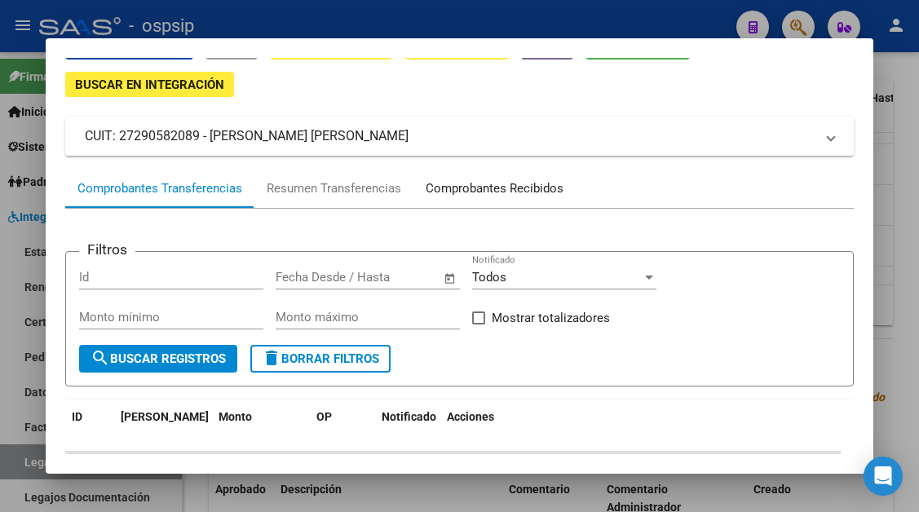
click at [457, 196] on div "Comprobantes Recibidos" at bounding box center [495, 188] width 138 height 19
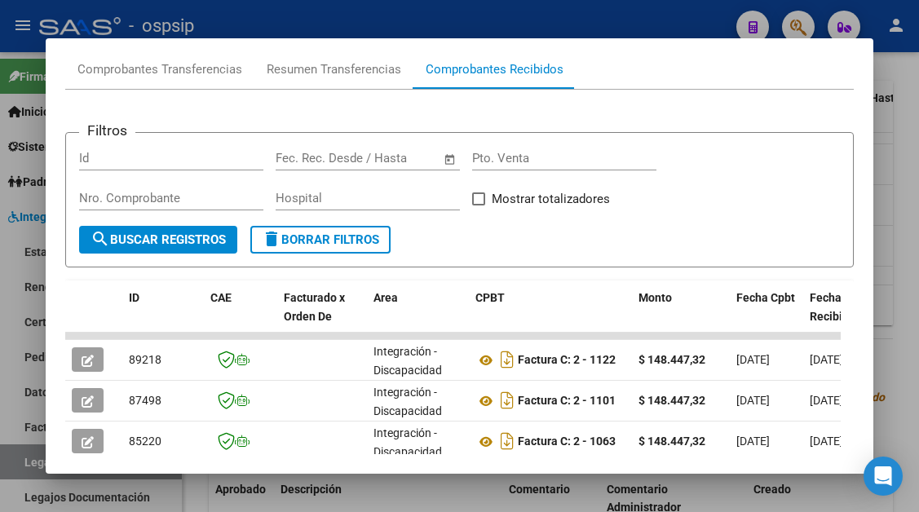
scroll to position [237, 0]
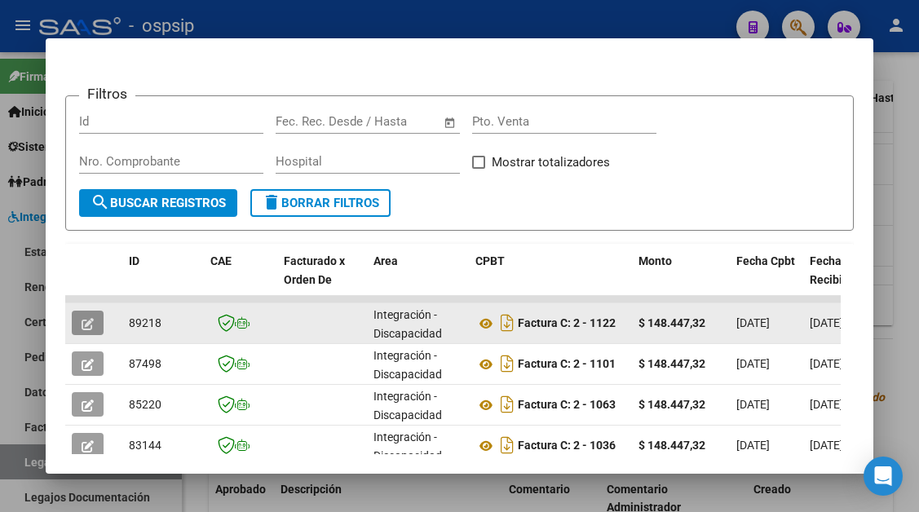
click at [78, 317] on button "button" at bounding box center [88, 323] width 32 height 24
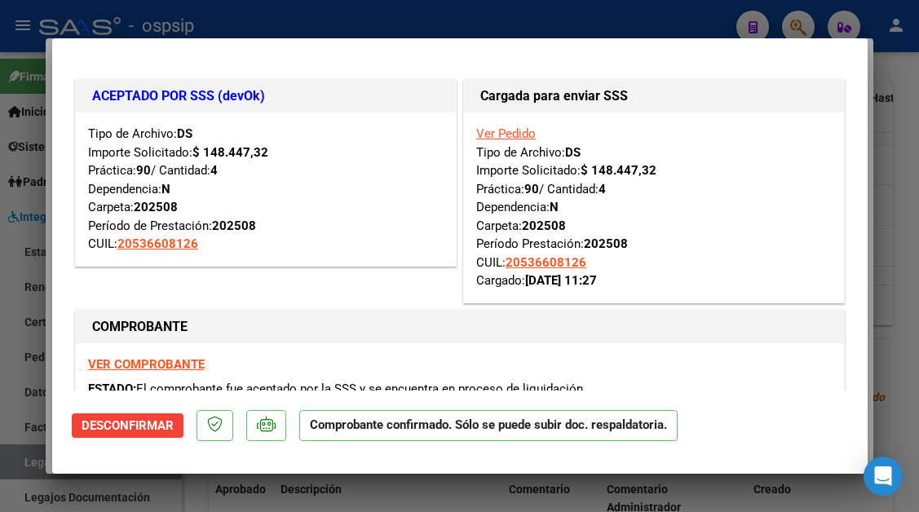
scroll to position [163, 0]
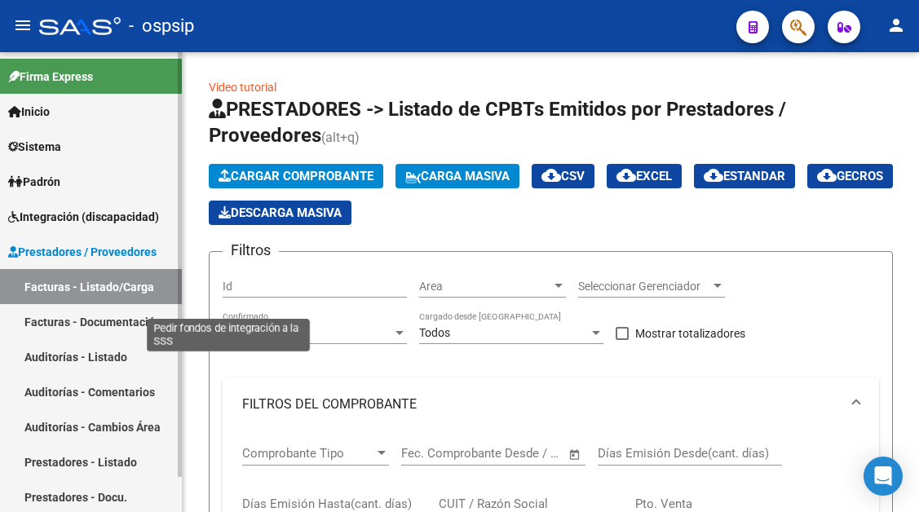
scroll to position [897, 0]
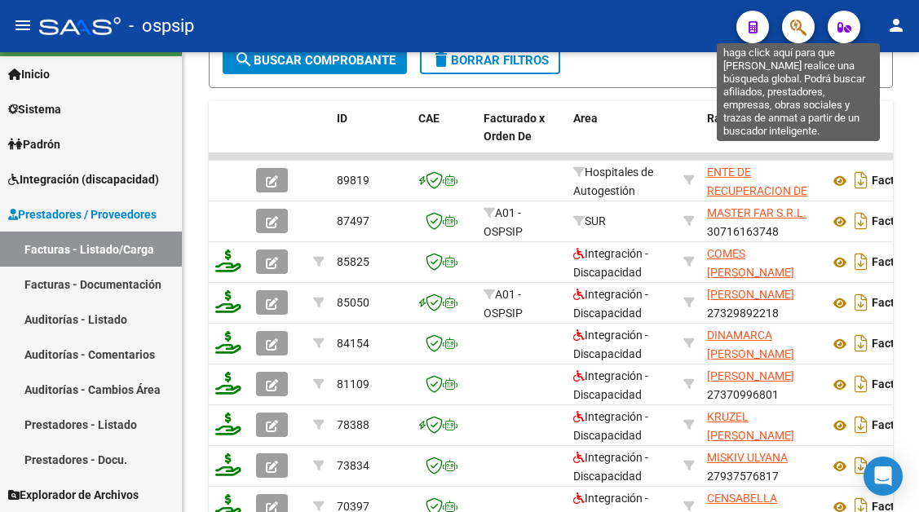
click at [799, 28] on icon "button" at bounding box center [799, 27] width 16 height 19
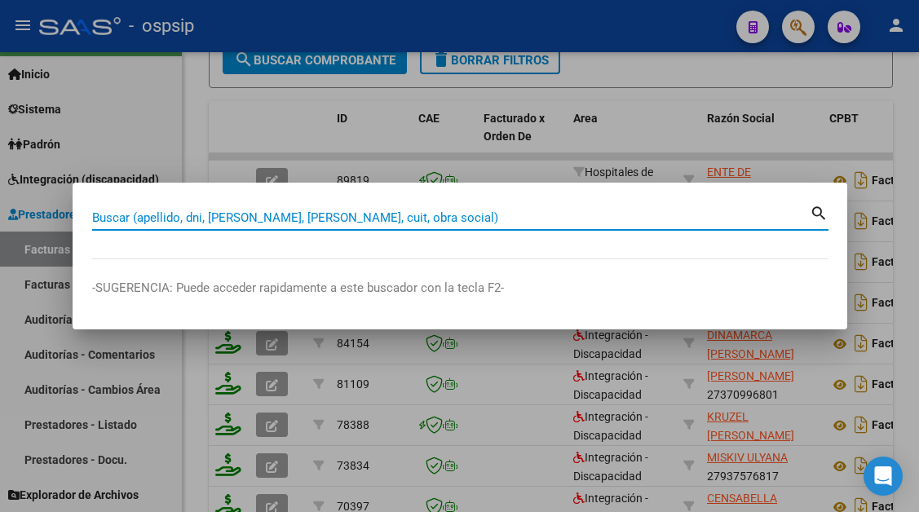
paste input "27397140089"
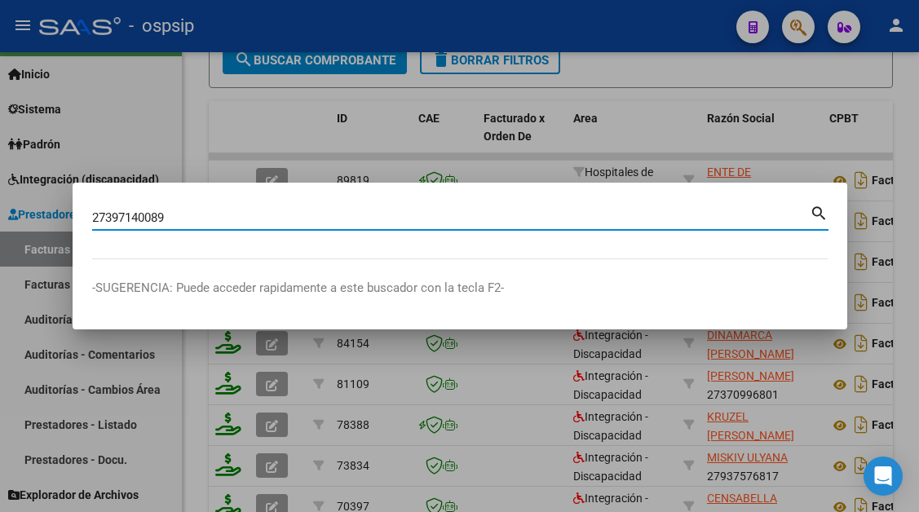
type input "27397140089"
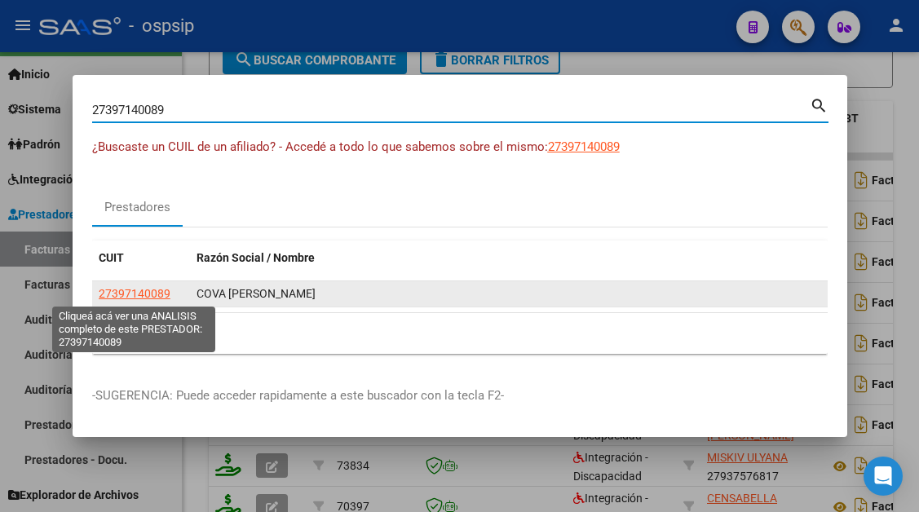
click at [135, 287] on span "27397140089" at bounding box center [135, 293] width 72 height 13
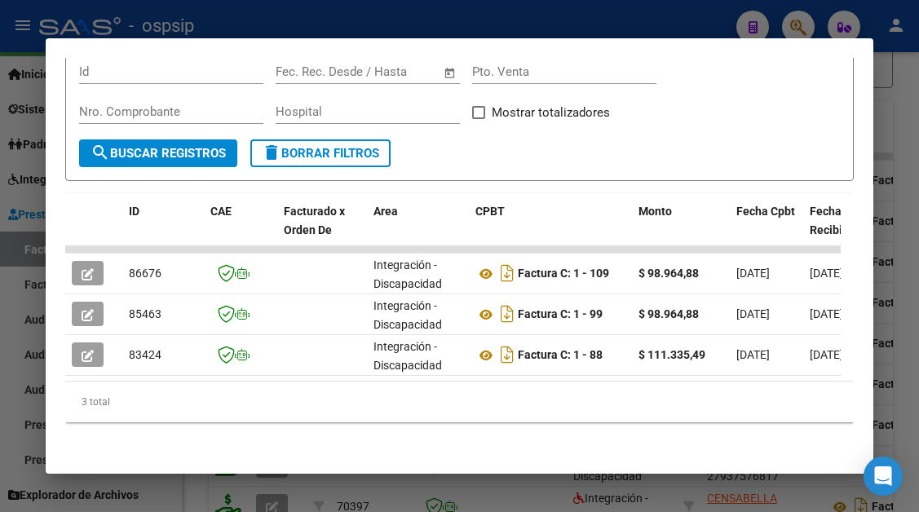
scroll to position [299, 0]
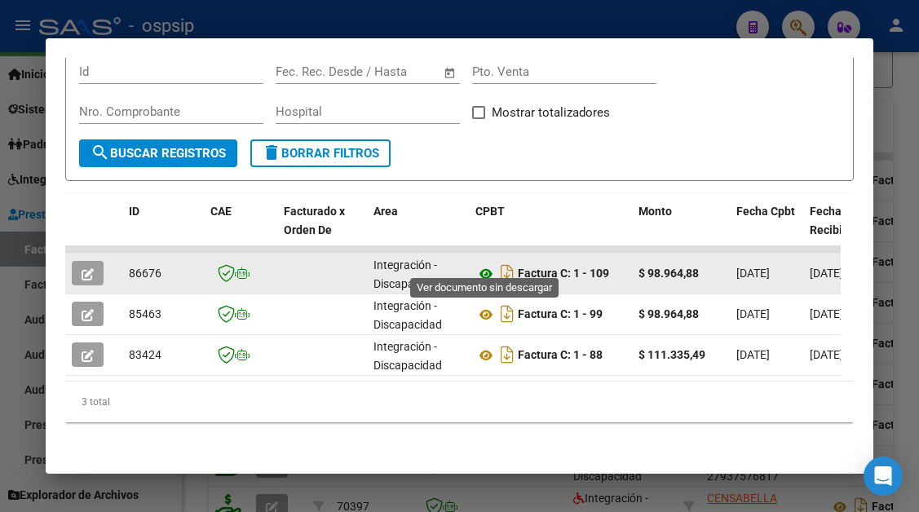
click at [485, 267] on icon at bounding box center [486, 274] width 21 height 20
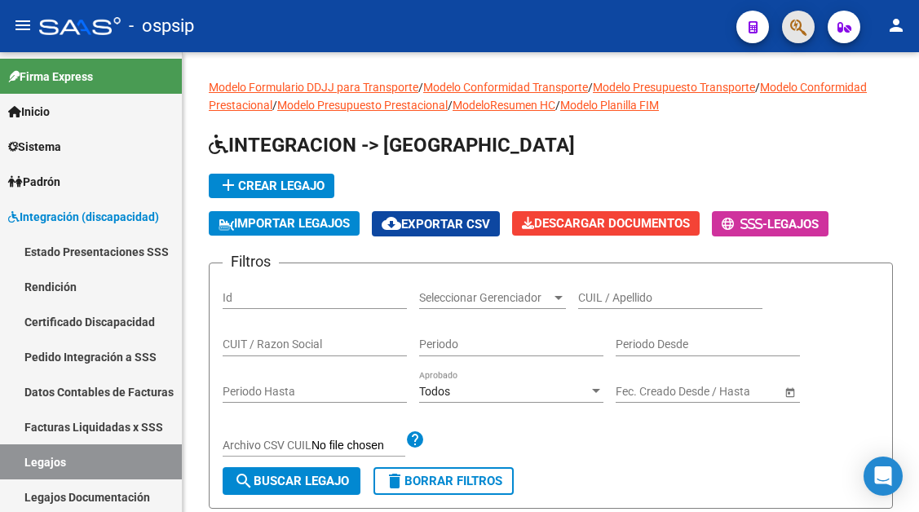
click at [793, 16] on span "button" at bounding box center [799, 27] width 16 height 33
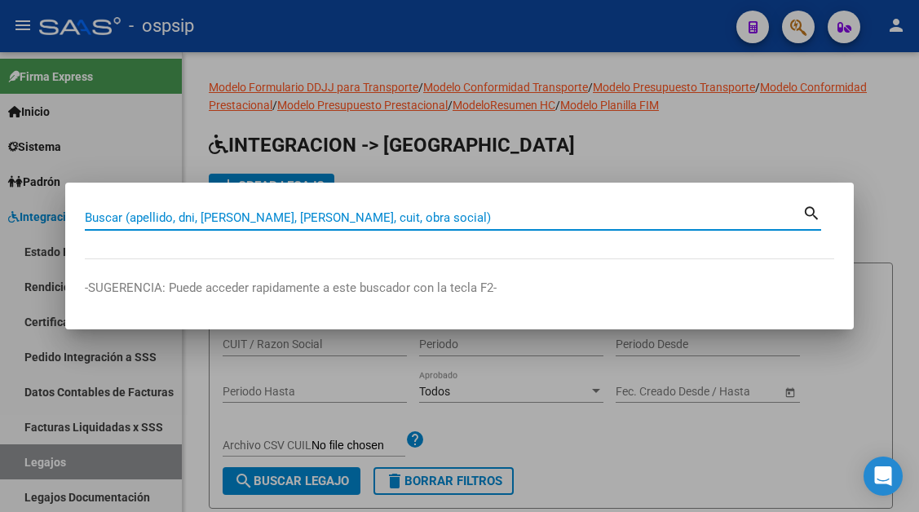
click at [166, 214] on input "Buscar (apellido, dni, [PERSON_NAME], [PERSON_NAME], cuit, obra social)" at bounding box center [444, 217] width 718 height 15
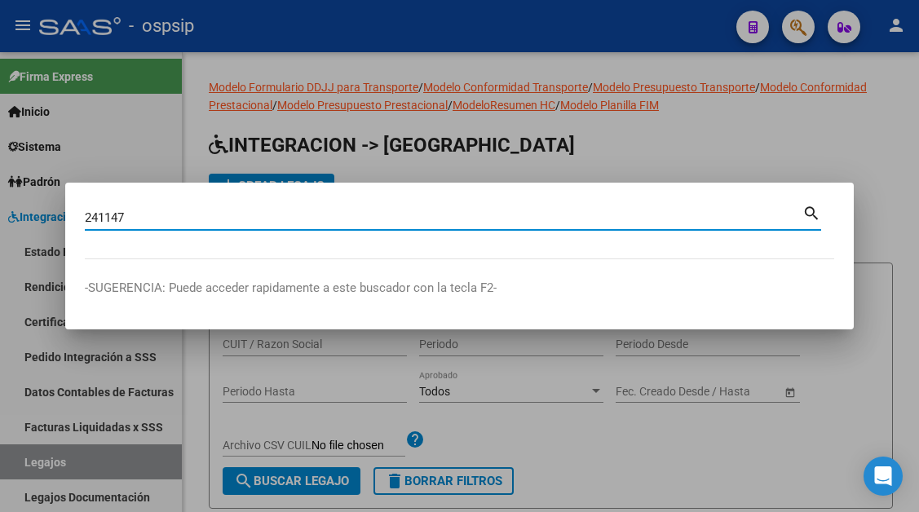
type input "241147"
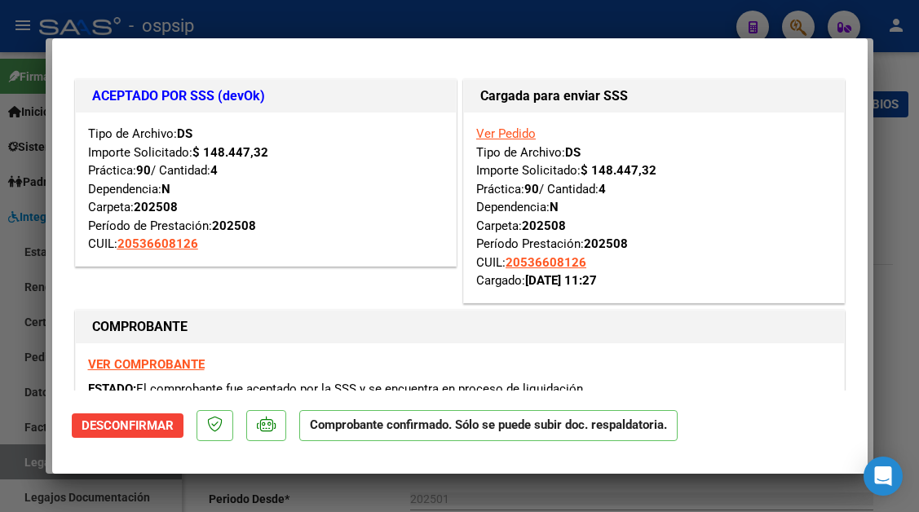
click at [29, 454] on div at bounding box center [459, 256] width 919 height 512
type input "$ 0,00"
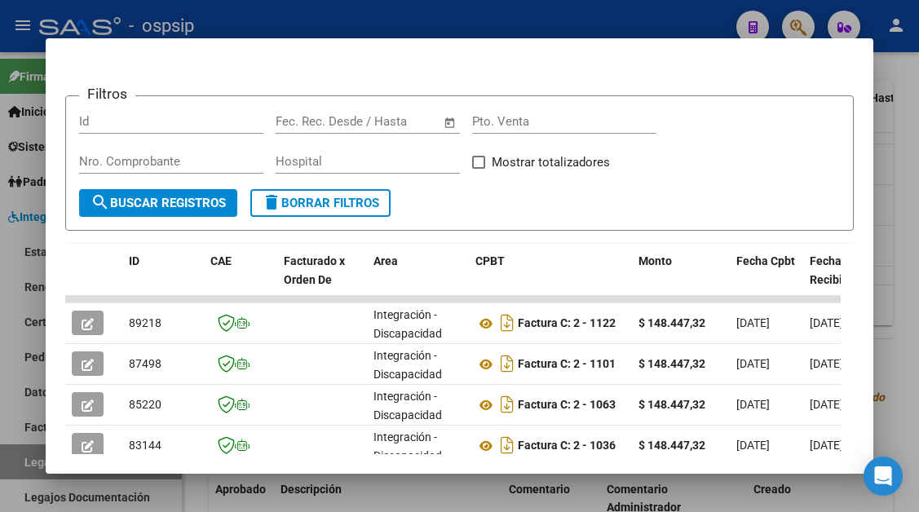
click at [29, 454] on div at bounding box center [459, 256] width 919 height 512
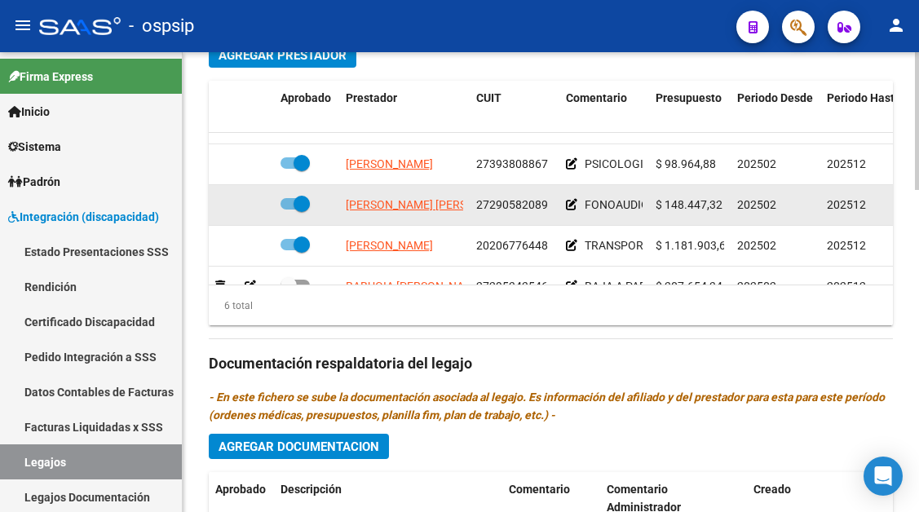
scroll to position [734, 0]
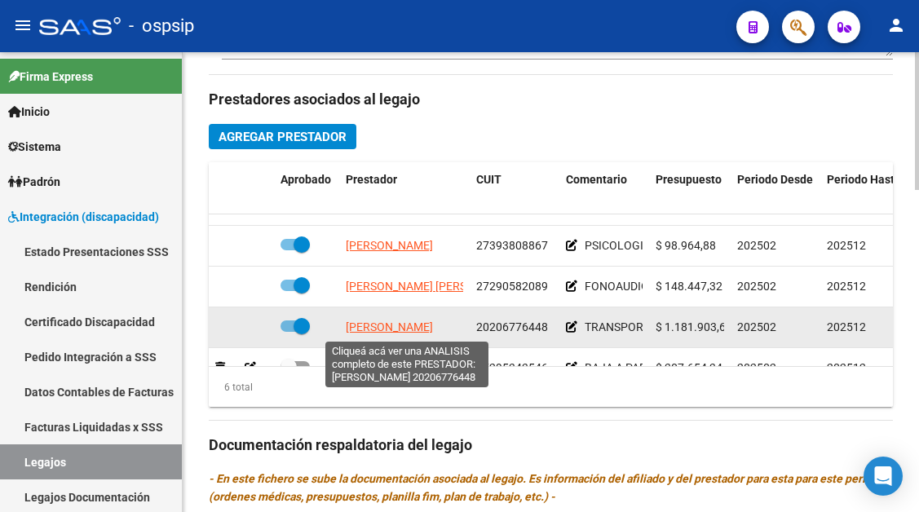
click at [412, 327] on span "[PERSON_NAME]" at bounding box center [389, 327] width 87 height 13
type textarea "20206776448"
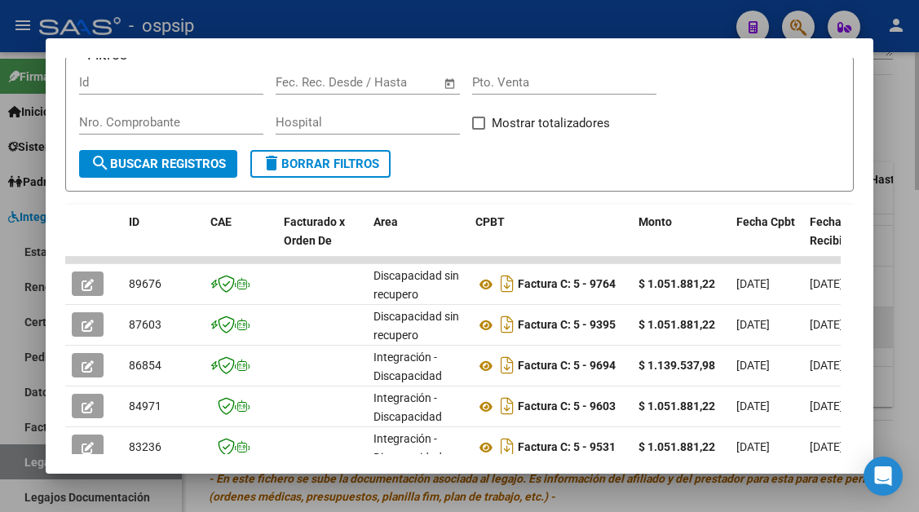
scroll to position [437, 0]
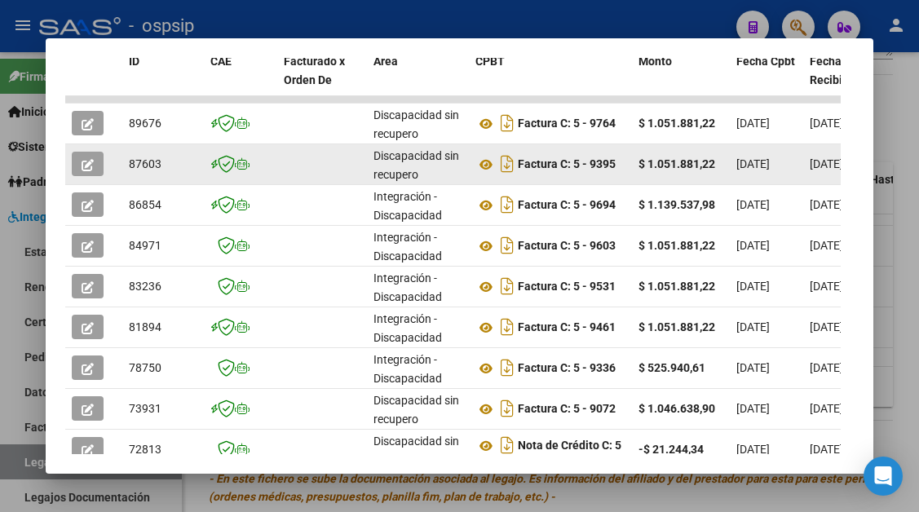
click at [95, 157] on button "button" at bounding box center [88, 164] width 32 height 24
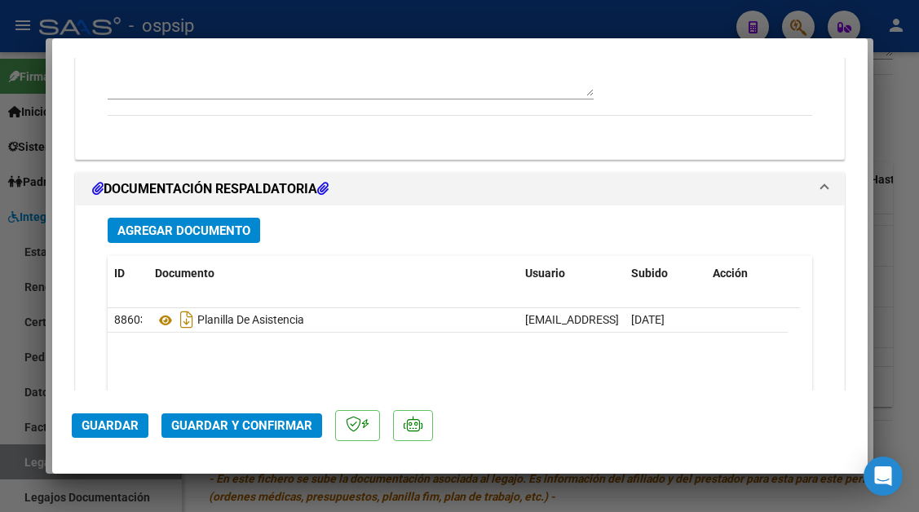
scroll to position [1630, 0]
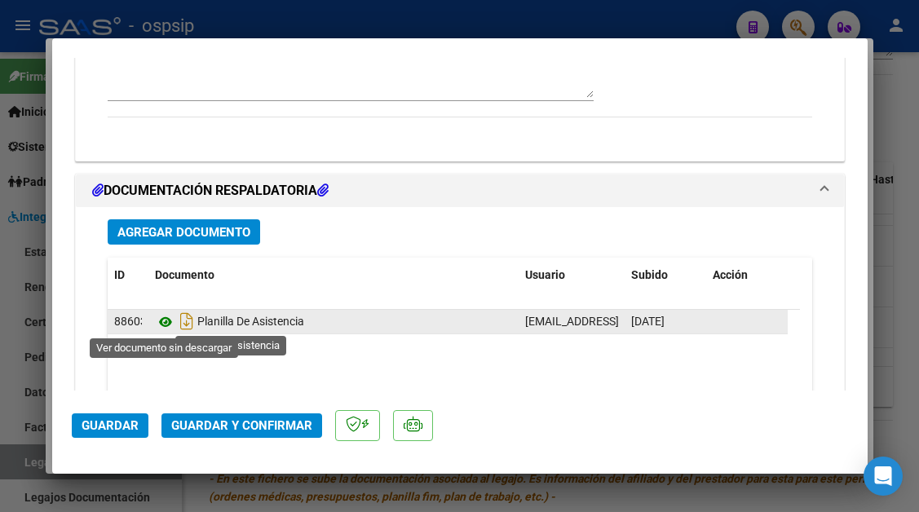
click at [168, 321] on icon at bounding box center [165, 322] width 21 height 20
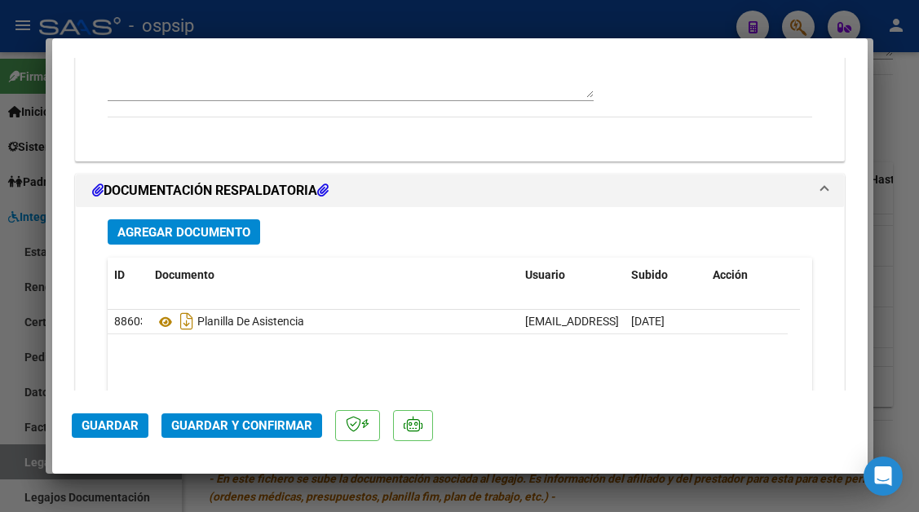
type input "$ 0,00"
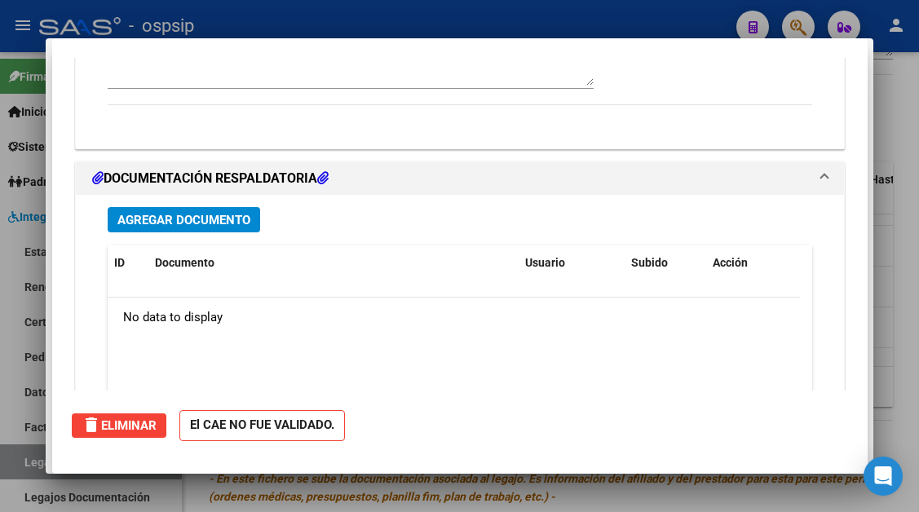
scroll to position [0, 0]
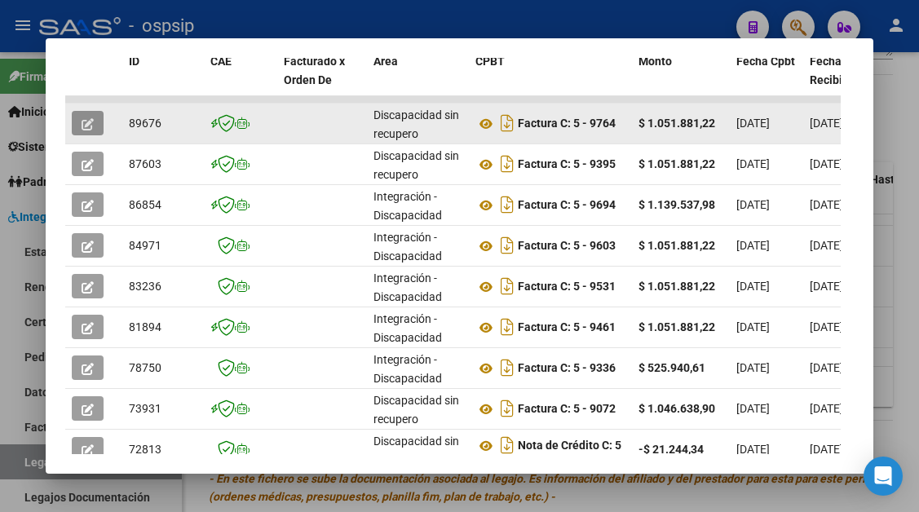
click at [80, 117] on button "button" at bounding box center [88, 123] width 32 height 24
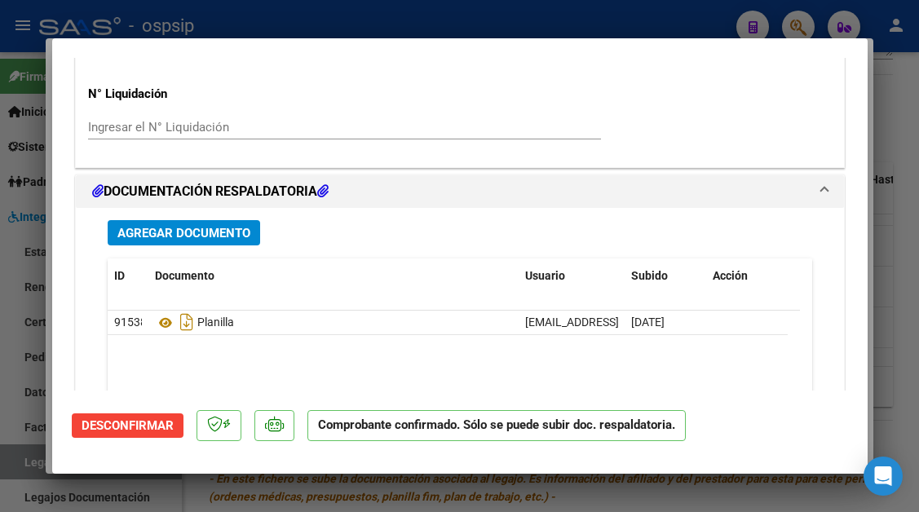
scroll to position [1469, 0]
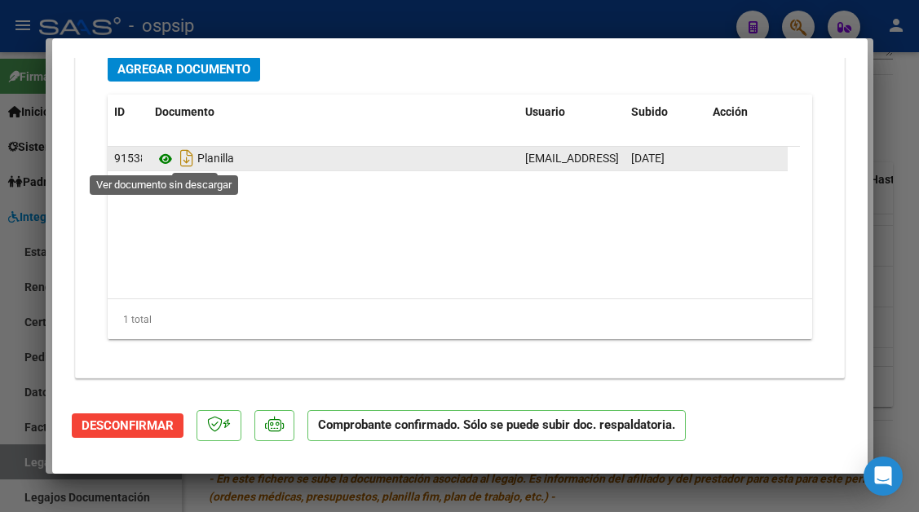
click at [163, 153] on icon at bounding box center [165, 159] width 21 height 20
type input "$ 0,00"
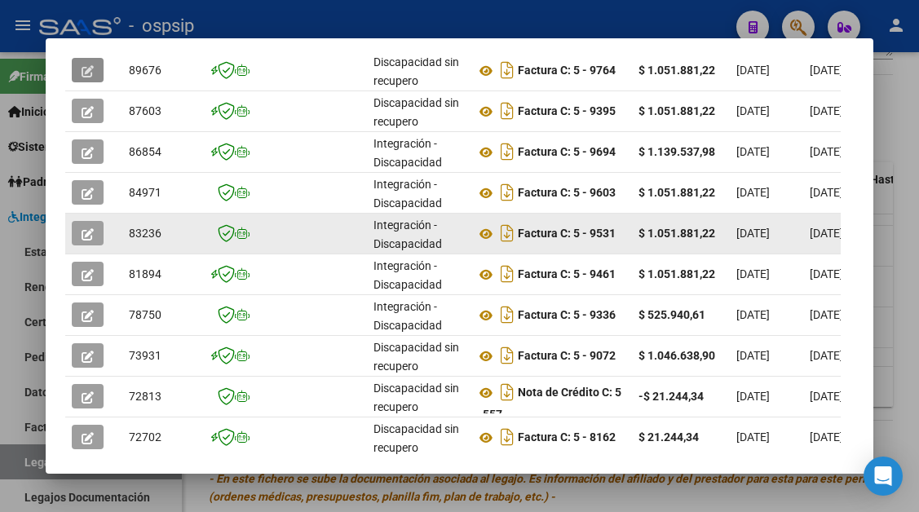
scroll to position [519, 0]
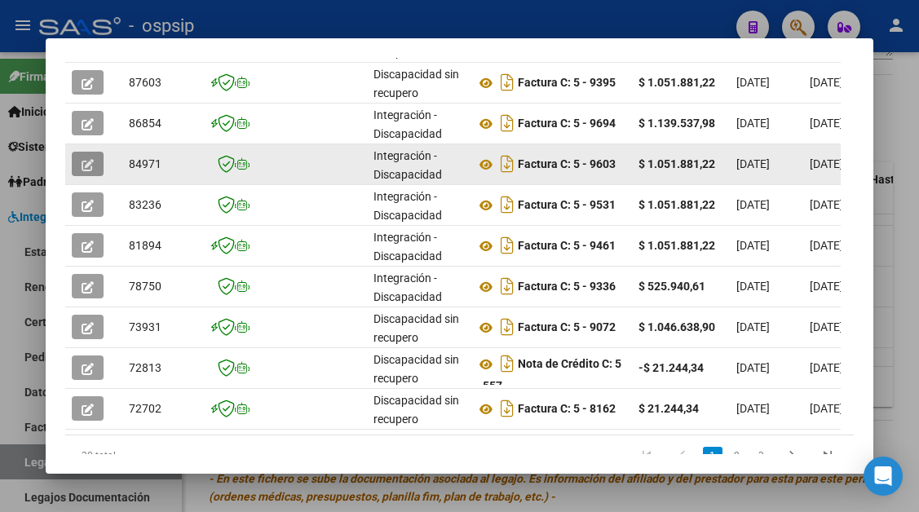
click at [76, 162] on button "button" at bounding box center [88, 164] width 32 height 24
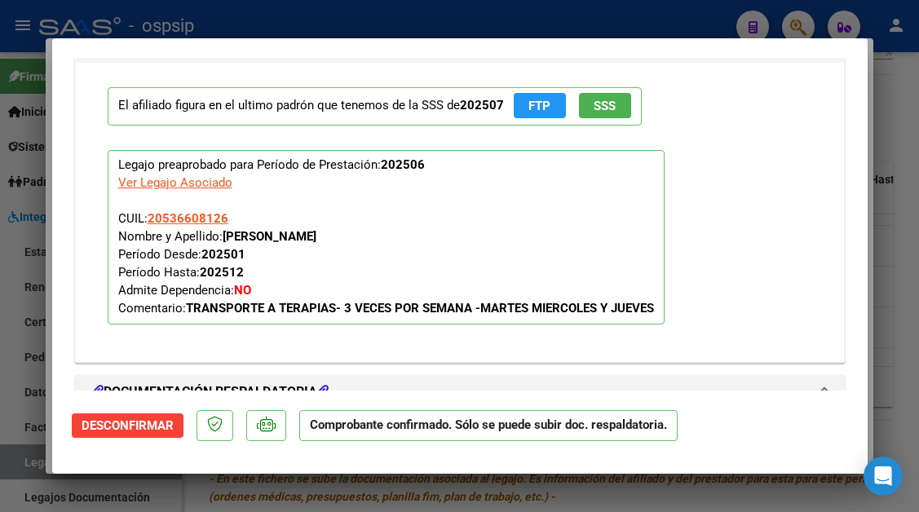
scroll to position [1857, 0]
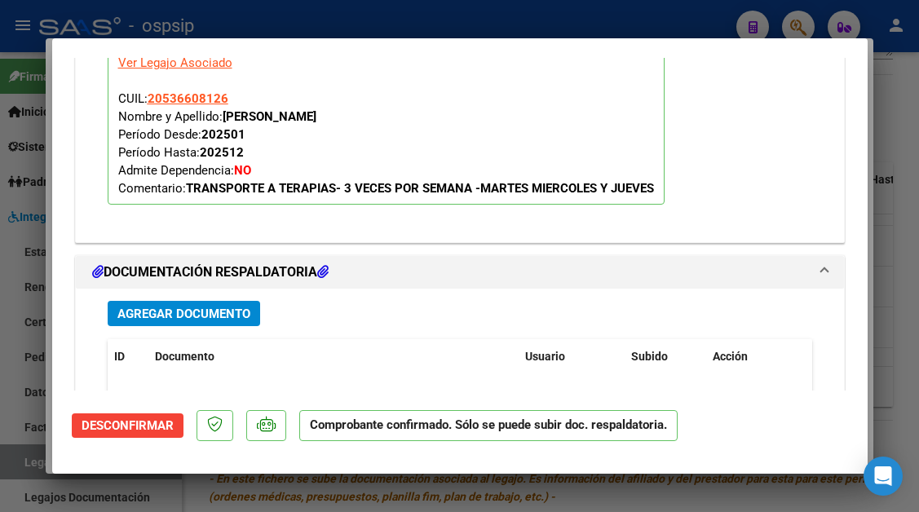
type input "$ 0,00"
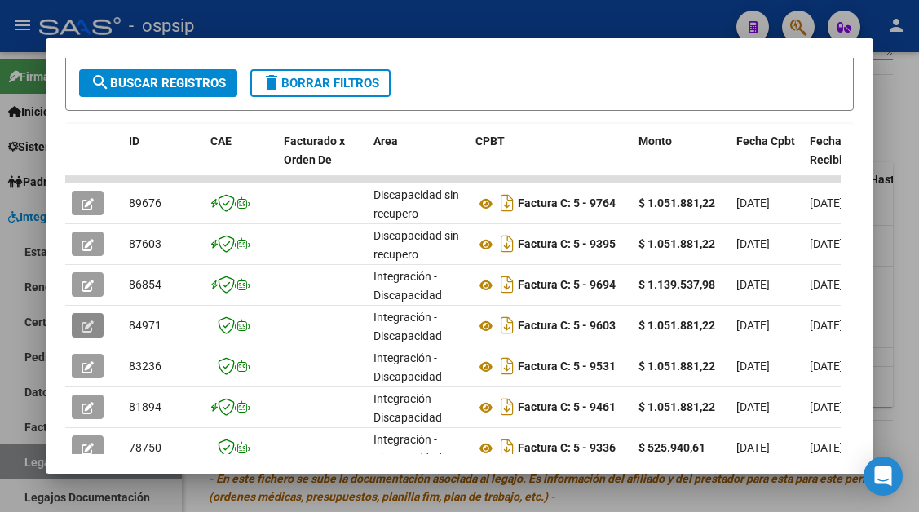
scroll to position [356, 0]
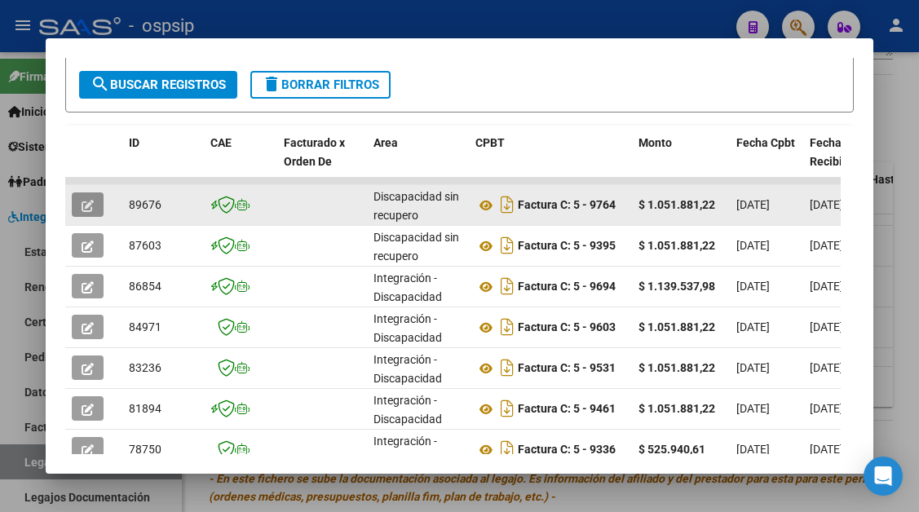
click at [89, 203] on icon "button" at bounding box center [88, 206] width 12 height 12
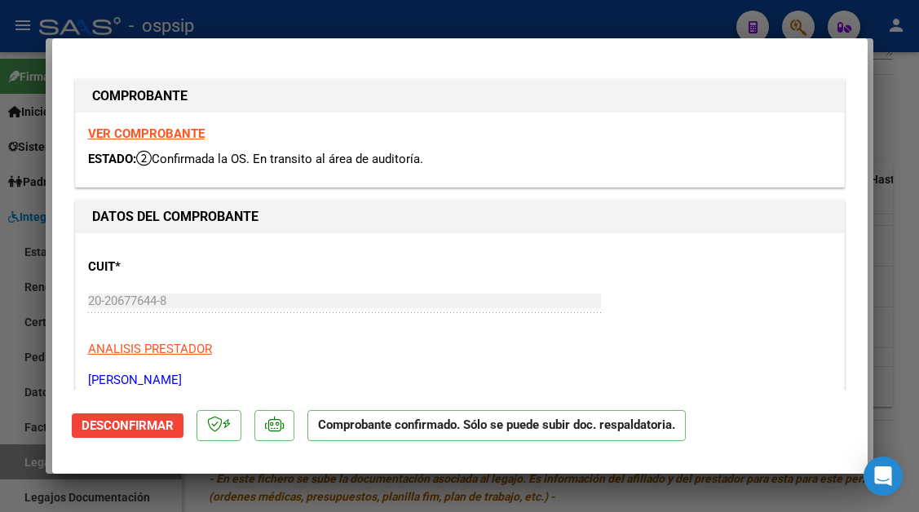
type input "$ 0,00"
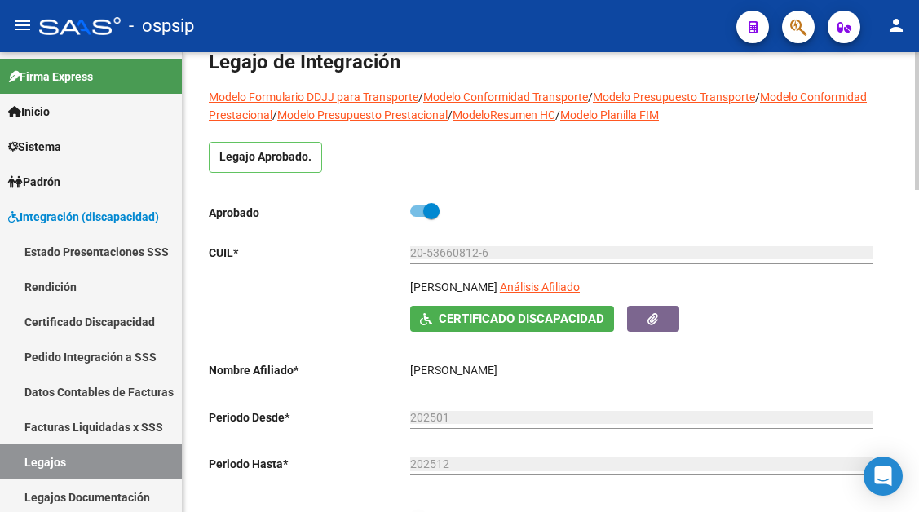
scroll to position [0, 0]
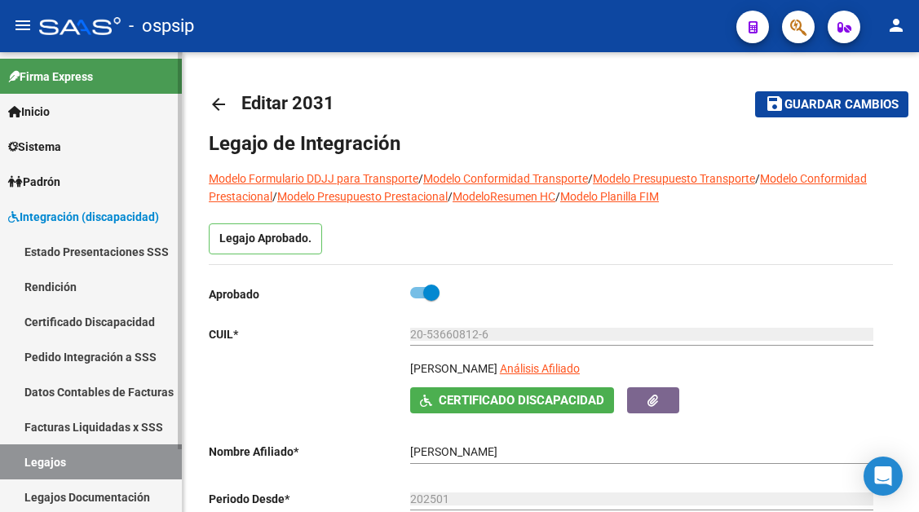
click at [51, 462] on link "Legajos" at bounding box center [91, 462] width 182 height 35
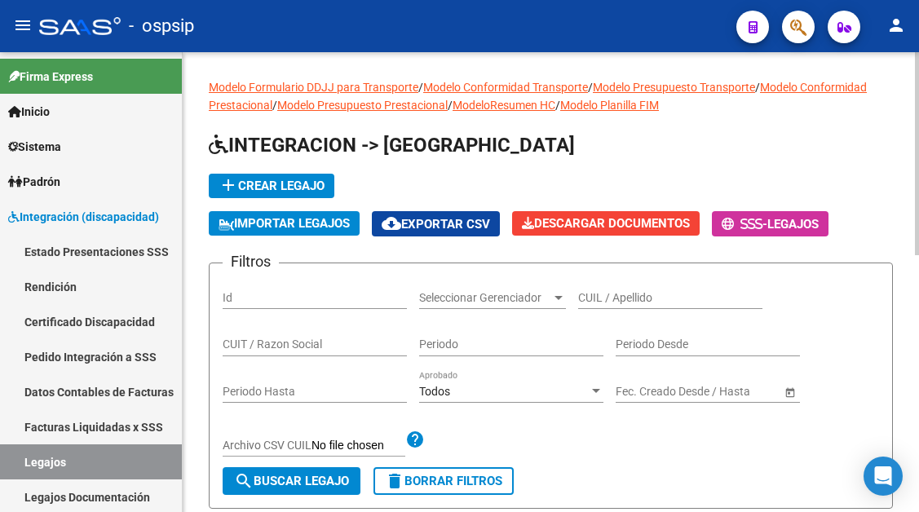
click at [606, 281] on div "CUIL / Apellido" at bounding box center [670, 293] width 184 height 33
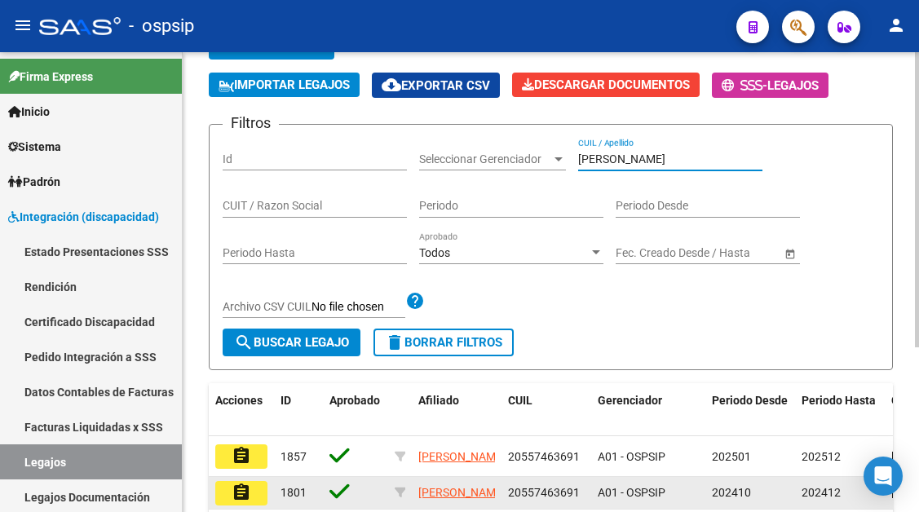
scroll to position [163, 0]
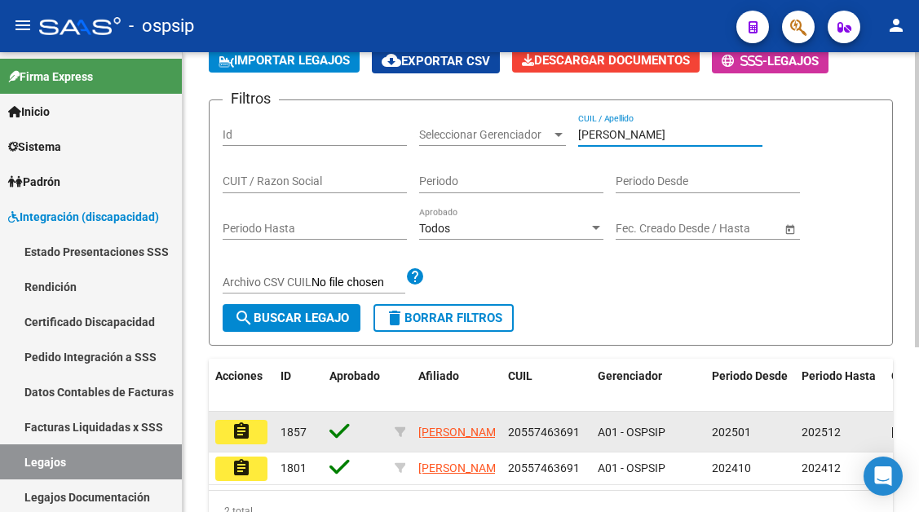
type input "[PERSON_NAME]"
click at [250, 426] on mat-icon "assignment" at bounding box center [242, 432] width 20 height 20
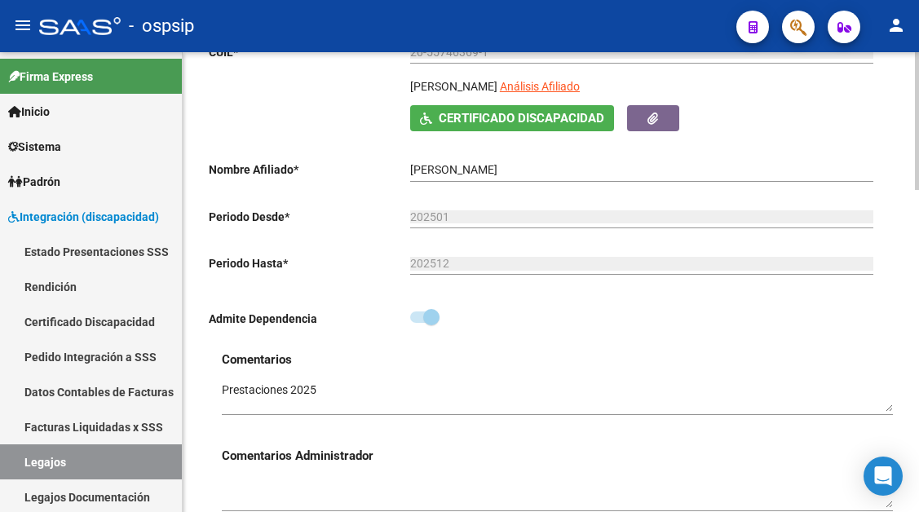
scroll to position [245, 0]
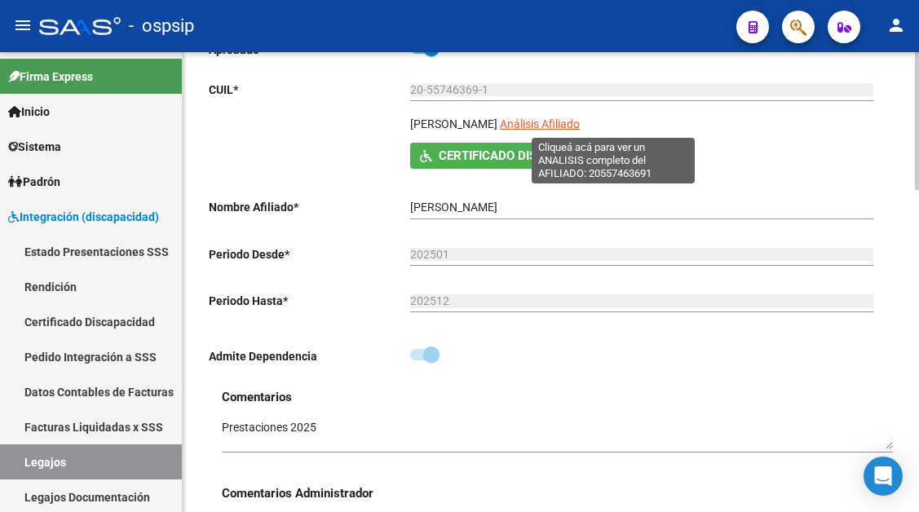
click at [580, 127] on span "Análisis Afiliado" at bounding box center [540, 123] width 80 height 13
type textarea "20557463691"
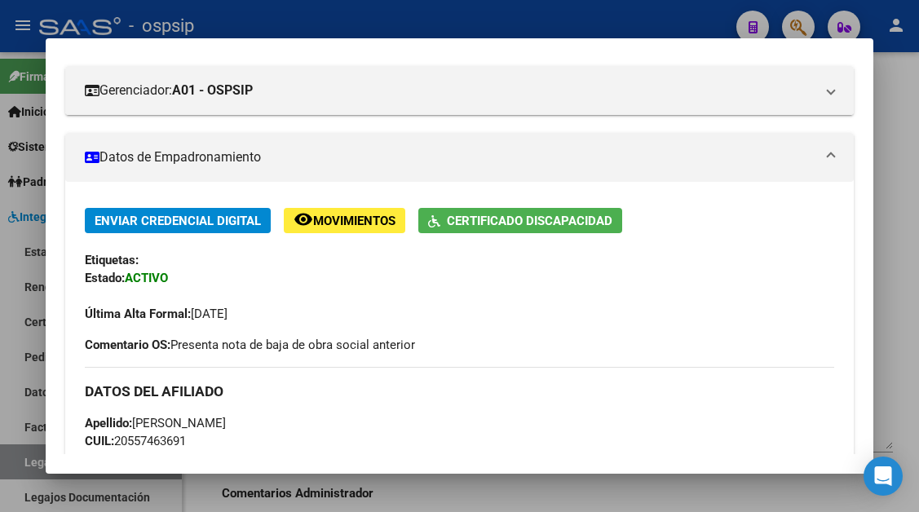
scroll to position [55, 0]
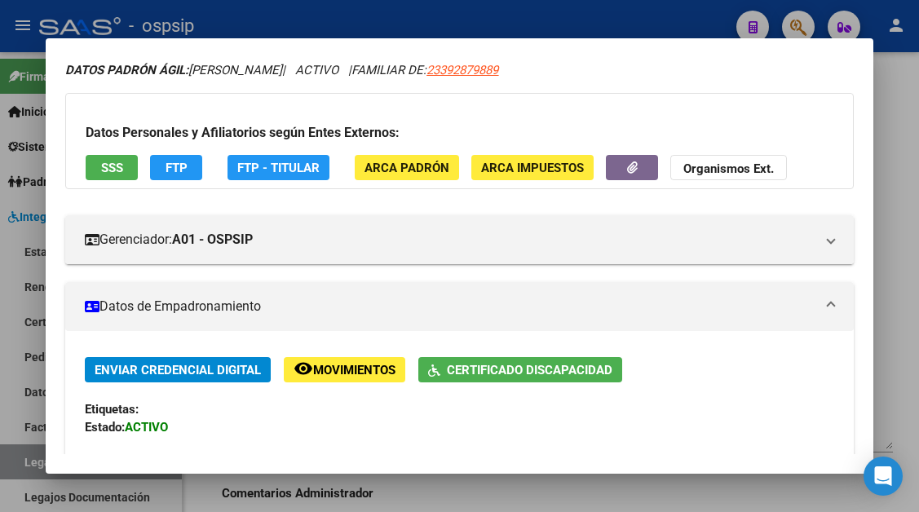
click at [115, 158] on button "SSS" at bounding box center [112, 167] width 52 height 25
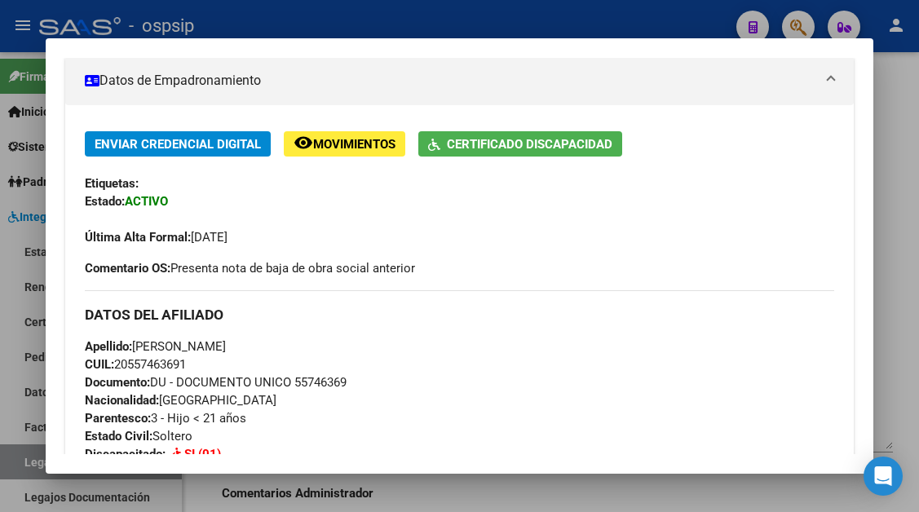
scroll to position [381, 0]
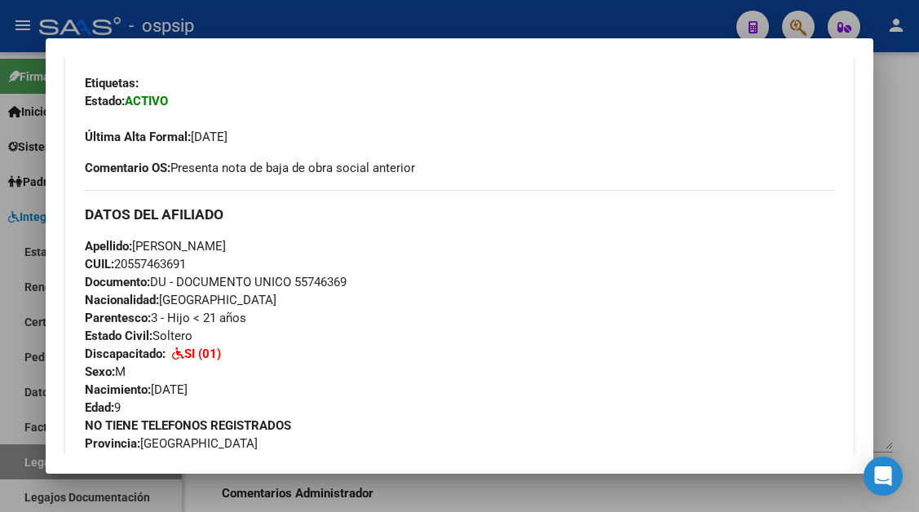
click at [40, 467] on div at bounding box center [459, 256] width 919 height 512
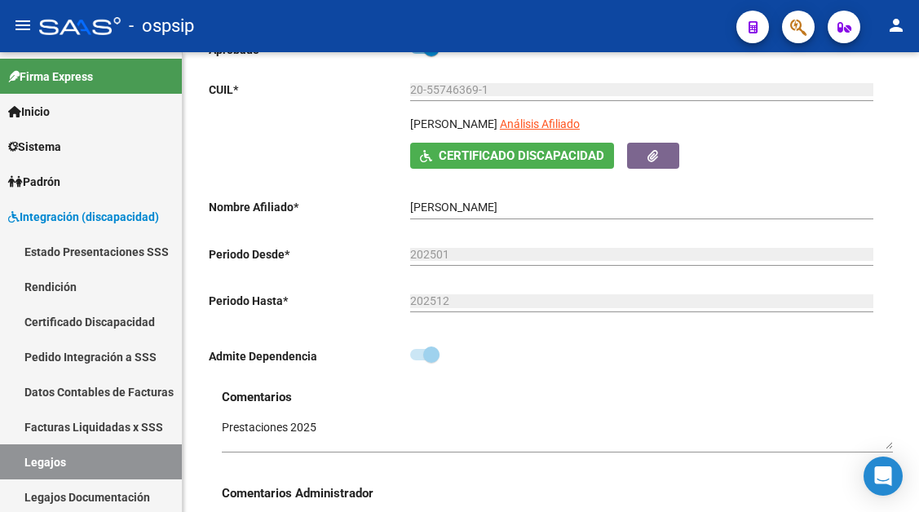
click at [40, 467] on link "Legajos" at bounding box center [91, 462] width 182 height 35
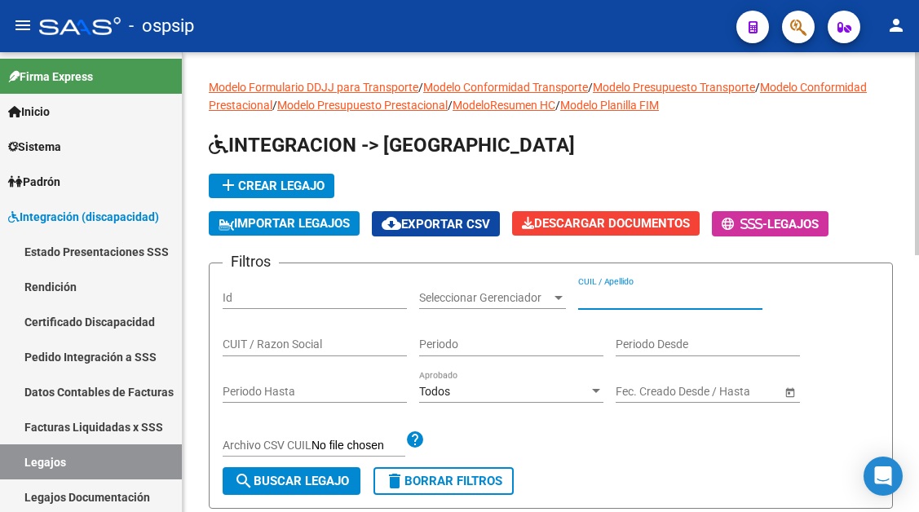
click at [612, 291] on input "CUIL / Apellido" at bounding box center [670, 298] width 184 height 14
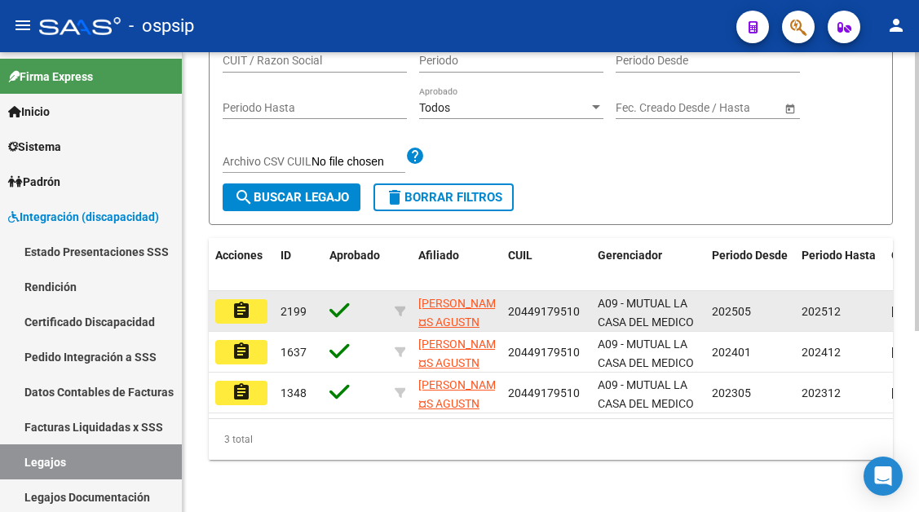
type input "minat"
click at [239, 301] on mat-icon "assignment" at bounding box center [242, 311] width 20 height 20
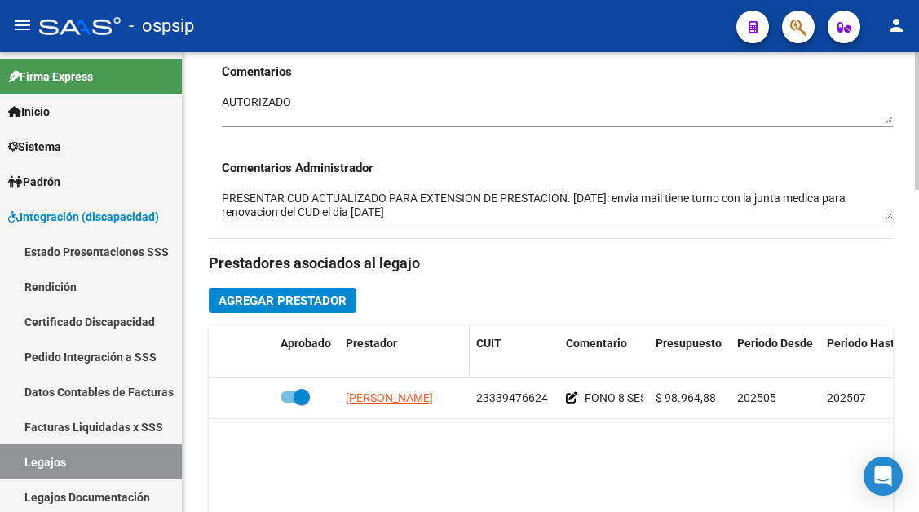
scroll to position [571, 0]
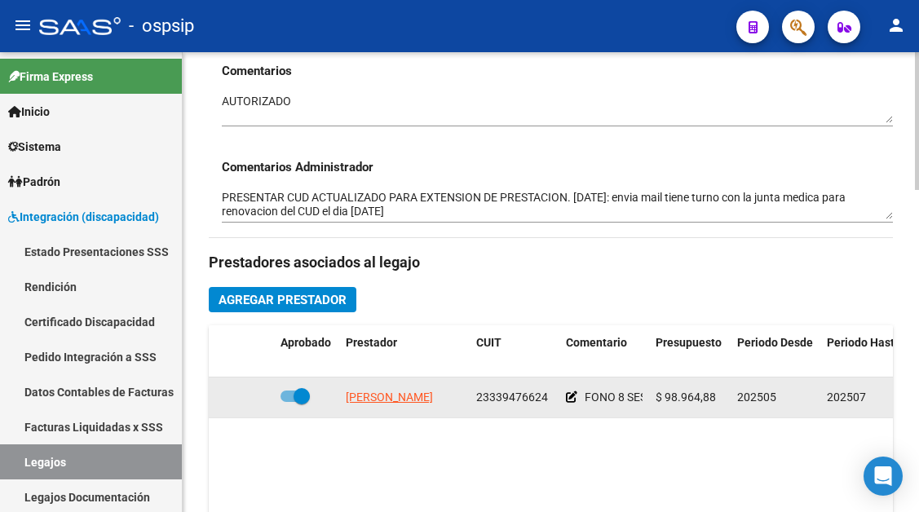
click at [400, 413] on datatable-body-cell "[PERSON_NAME]" at bounding box center [404, 398] width 131 height 40
click at [401, 401] on span "[PERSON_NAME]" at bounding box center [389, 397] width 87 height 13
type textarea "23339476624"
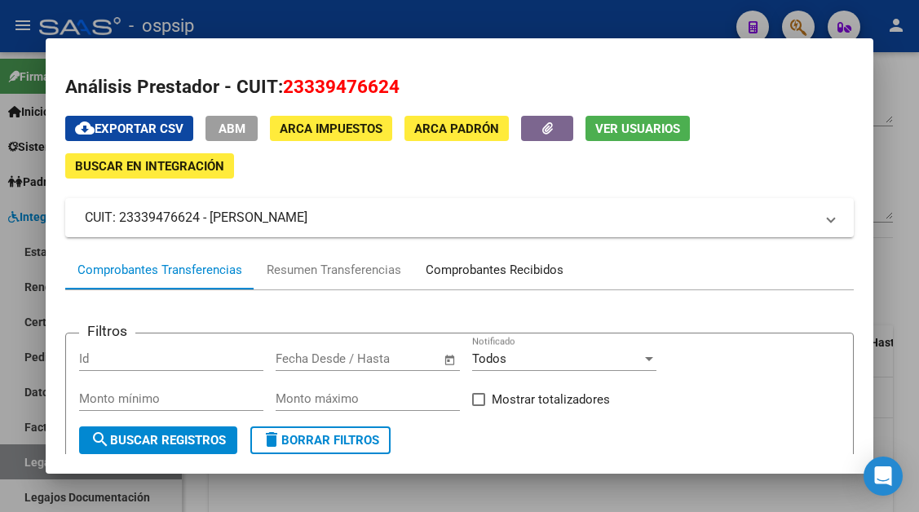
click at [534, 274] on div "Comprobantes Recibidos" at bounding box center [495, 270] width 138 height 19
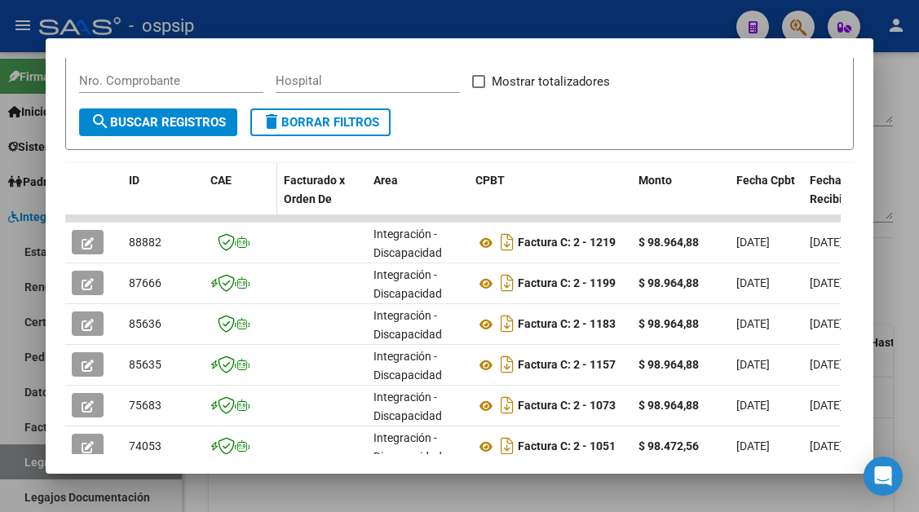
scroll to position [319, 0]
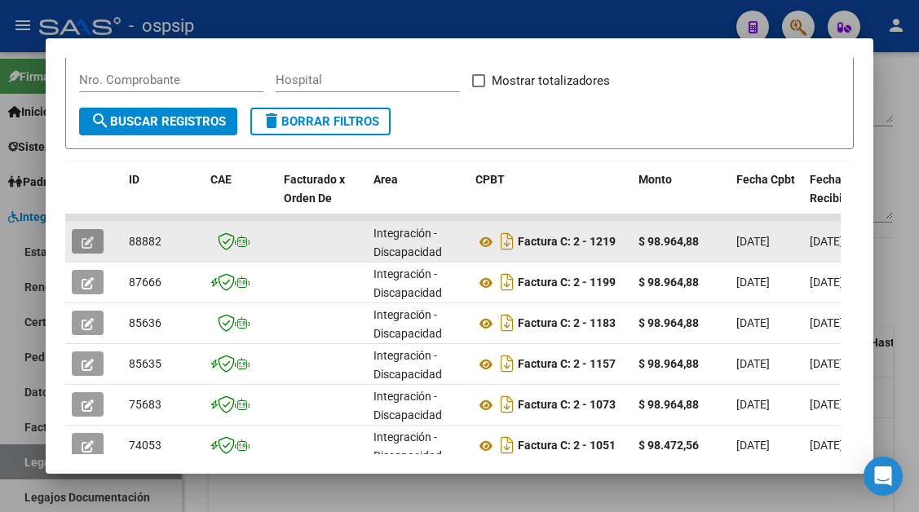
click at [96, 243] on button "button" at bounding box center [88, 241] width 32 height 24
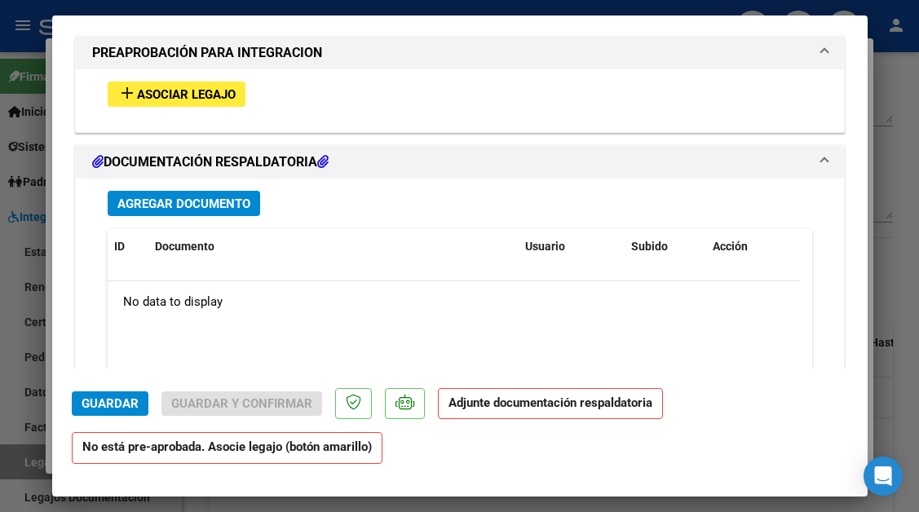
scroll to position [1853, 0]
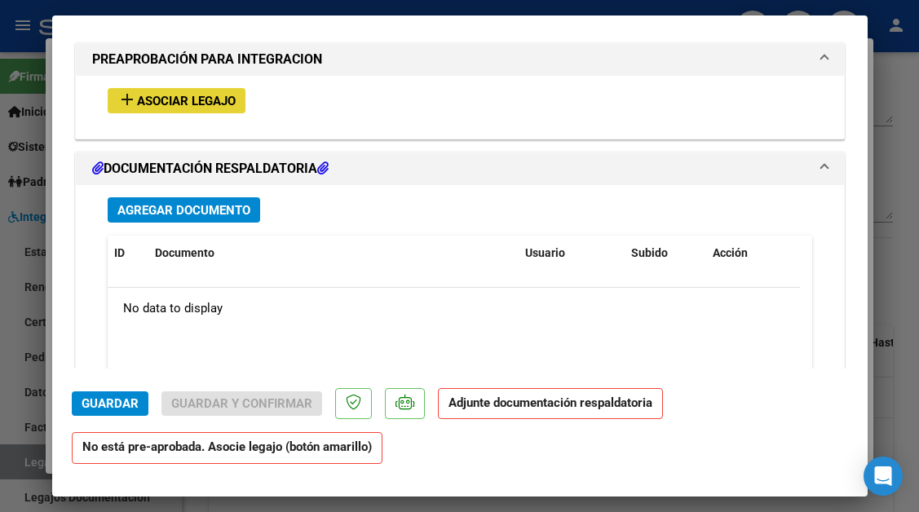
click at [158, 104] on span "Asociar Legajo" at bounding box center [186, 101] width 99 height 15
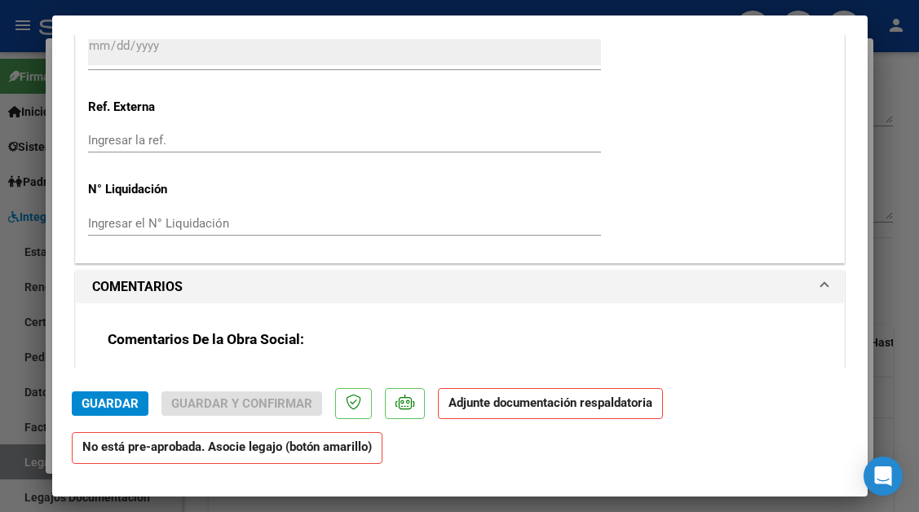
type input "$ 0,00"
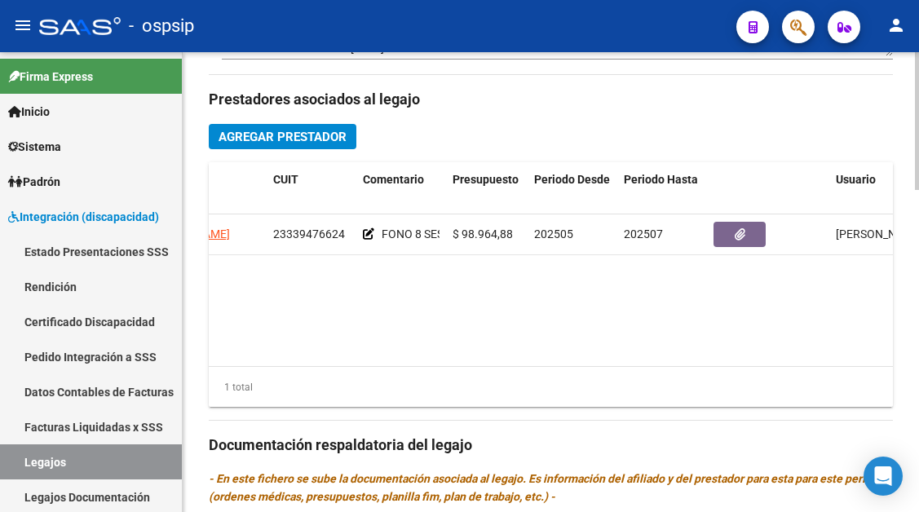
scroll to position [0, 178]
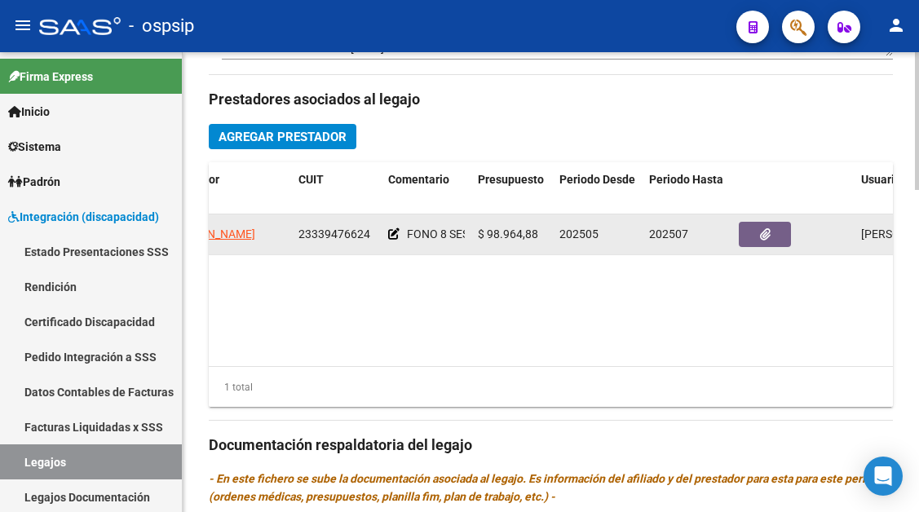
drag, startPoint x: 368, startPoint y: 235, endPoint x: 288, endPoint y: 240, distance: 80.1
click at [288, 240] on div "[PERSON_NAME] 23339476624 FONO 8 SESIONES MENSUALES $ 98.964,88 202505 202507 […" at bounding box center [533, 235] width 1004 height 41
copy div "AD 23339476624"
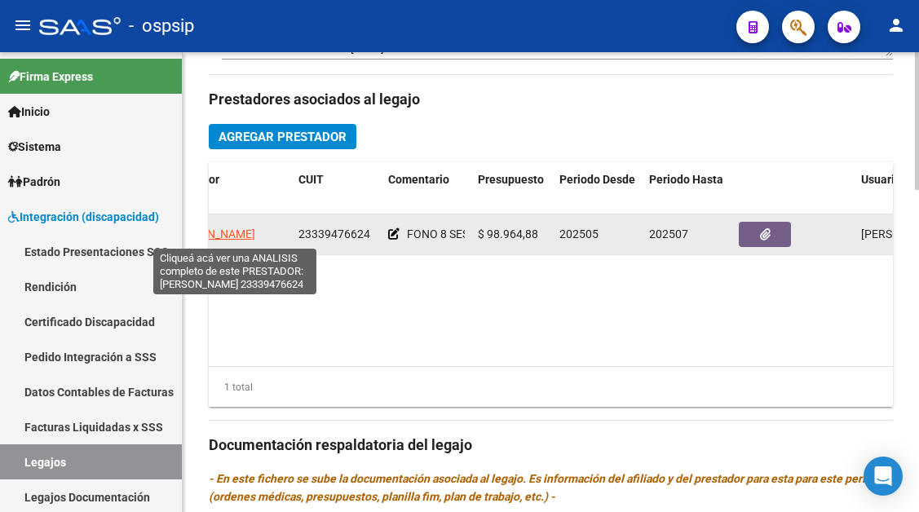
click at [239, 237] on span "[PERSON_NAME]" at bounding box center [211, 234] width 87 height 13
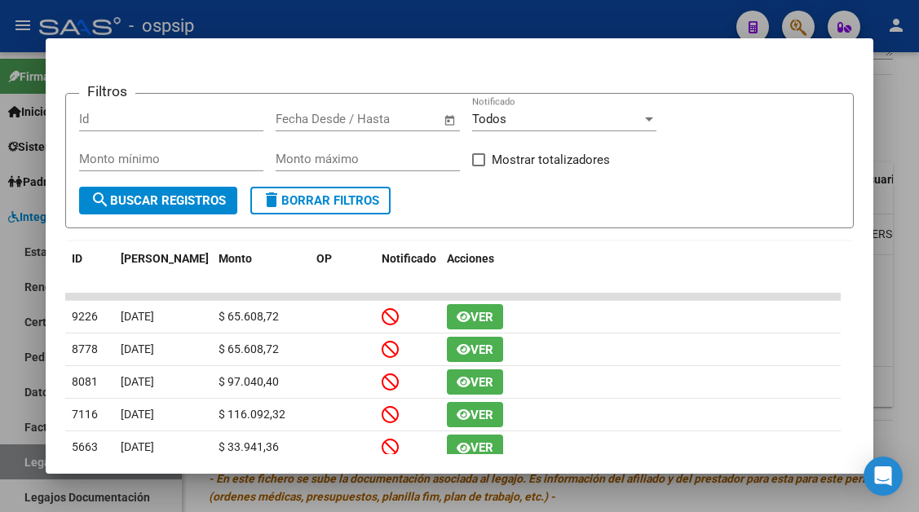
scroll to position [245, 0]
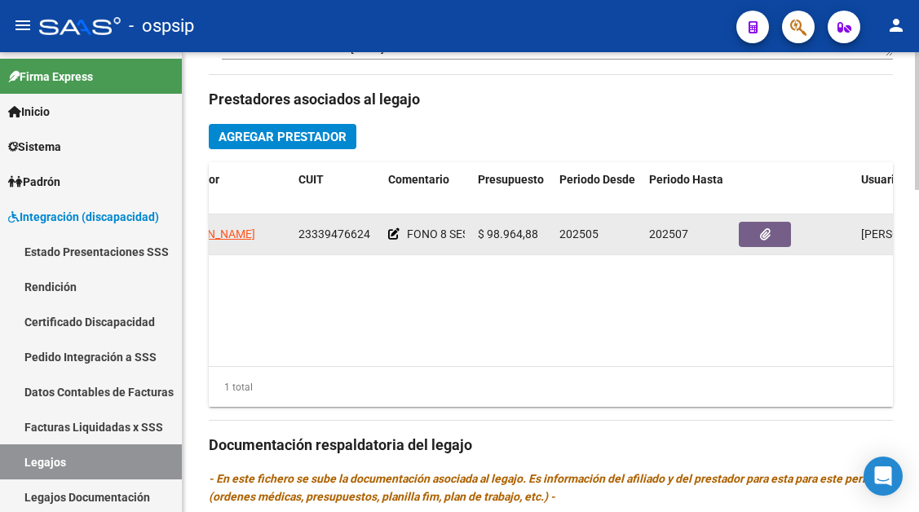
drag, startPoint x: 368, startPoint y: 235, endPoint x: 289, endPoint y: 241, distance: 79.3
click at [289, 241] on div "[PERSON_NAME] 23339476624 FONO 8 SESIONES MENSUALES $ 98.964,88 202505 202507 […" at bounding box center [533, 235] width 1004 height 41
copy div "AD 23339476624"
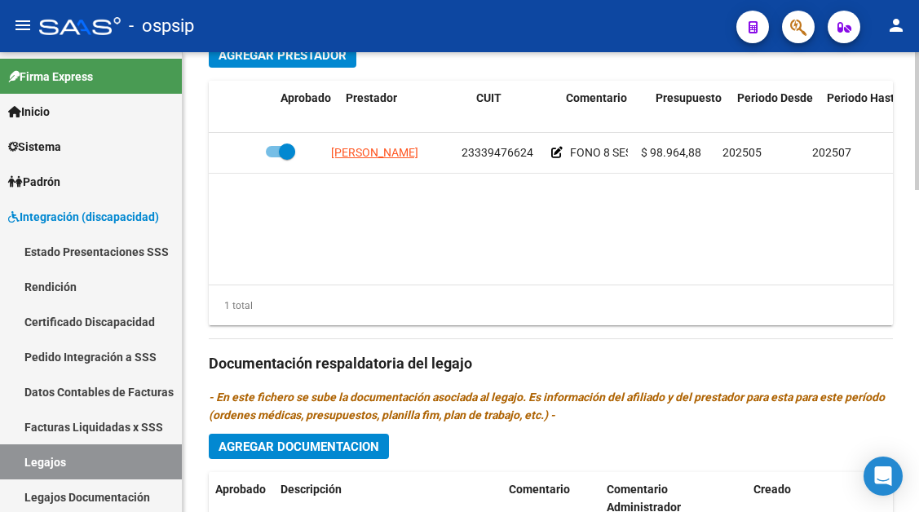
scroll to position [0, 0]
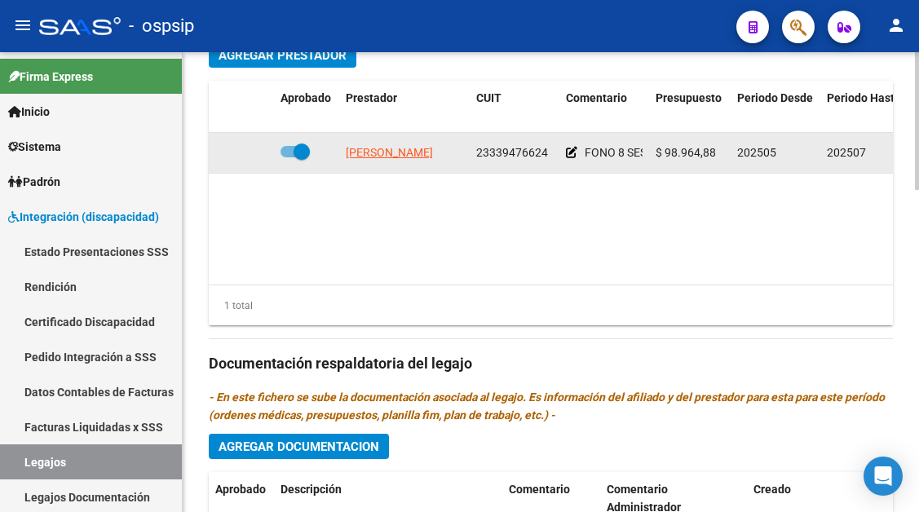
click at [300, 163] on div at bounding box center [307, 152] width 52 height 21
click at [299, 157] on span at bounding box center [302, 152] width 16 height 16
click at [289, 157] on input "checkbox" at bounding box center [288, 157] width 1 height 1
checkbox input "false"
click at [221, 150] on icon at bounding box center [220, 152] width 10 height 11
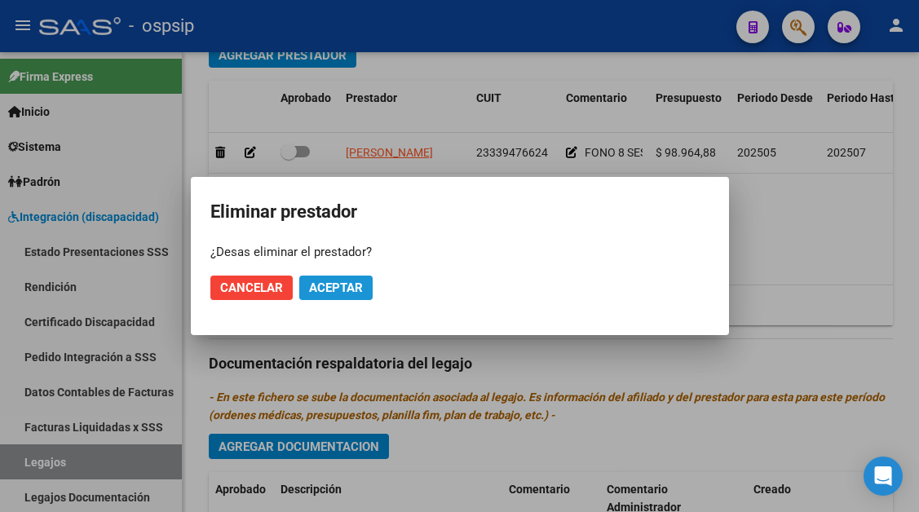
click at [335, 289] on span "Aceptar" at bounding box center [336, 288] width 54 height 15
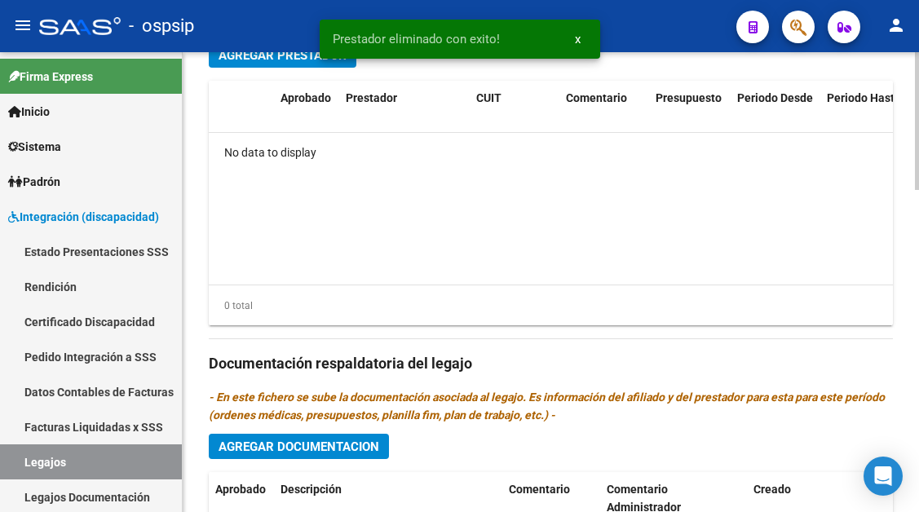
click at [280, 60] on span "Agregar Prestador" at bounding box center [283, 55] width 128 height 15
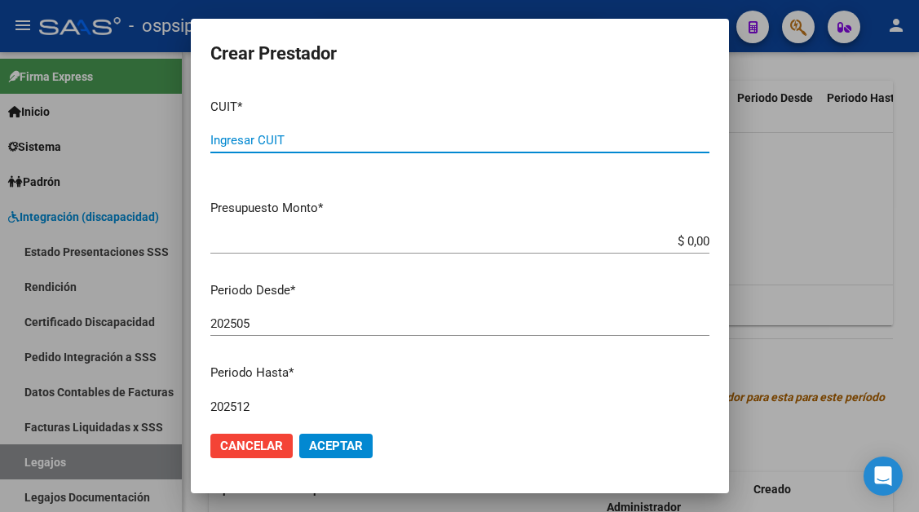
paste input "23-33947662-4"
type input "23-33947662-4"
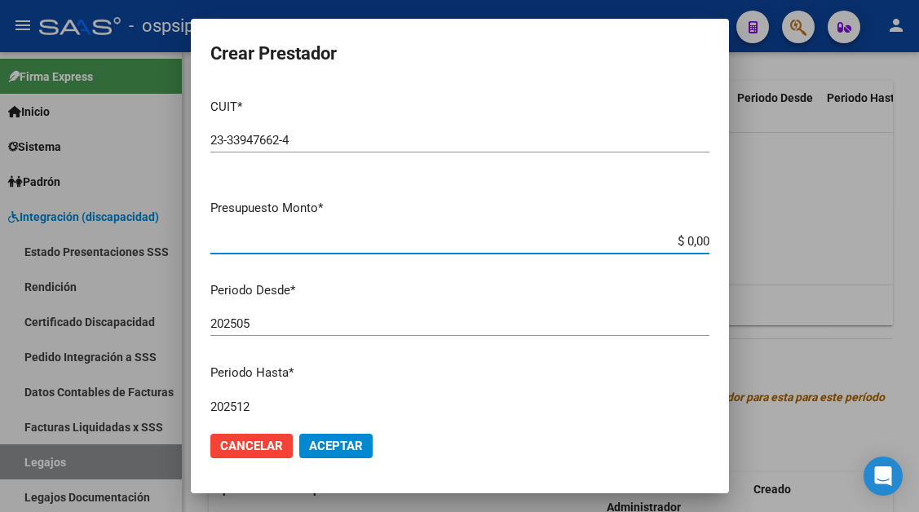
click at [695, 238] on input "$ 0,00" at bounding box center [459, 241] width 499 height 15
type input "$ 12.370,61"
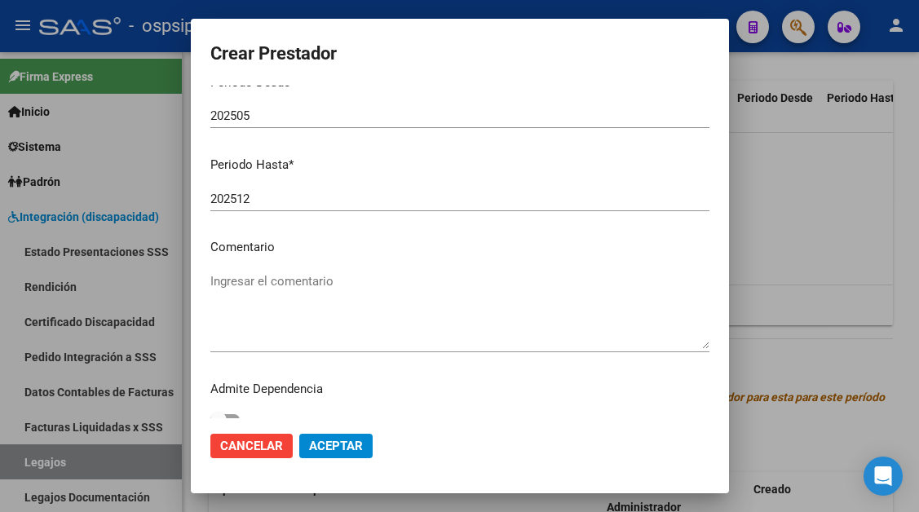
scroll to position [226, 0]
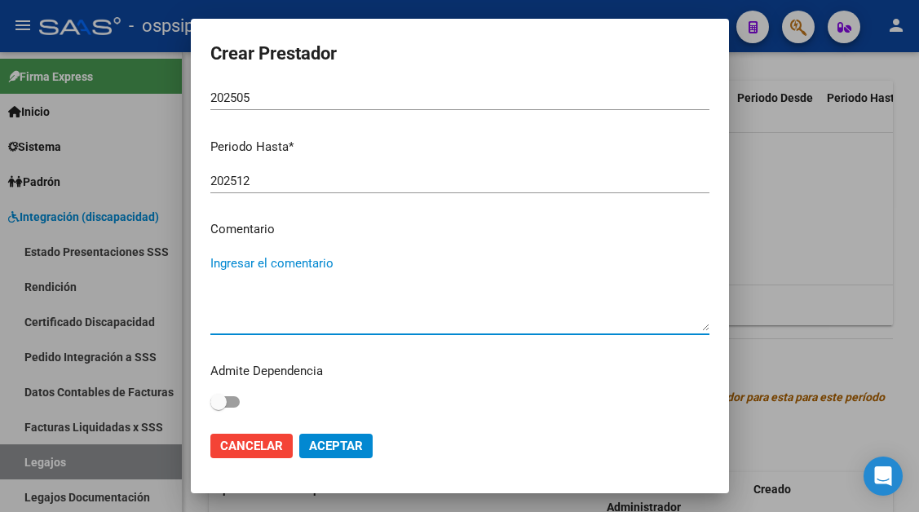
click at [261, 266] on textarea "Ingresar el comentario" at bounding box center [459, 293] width 499 height 77
type textarea "FONO 8 ss por mes"
click at [320, 443] on span "Aceptar" at bounding box center [336, 446] width 54 height 15
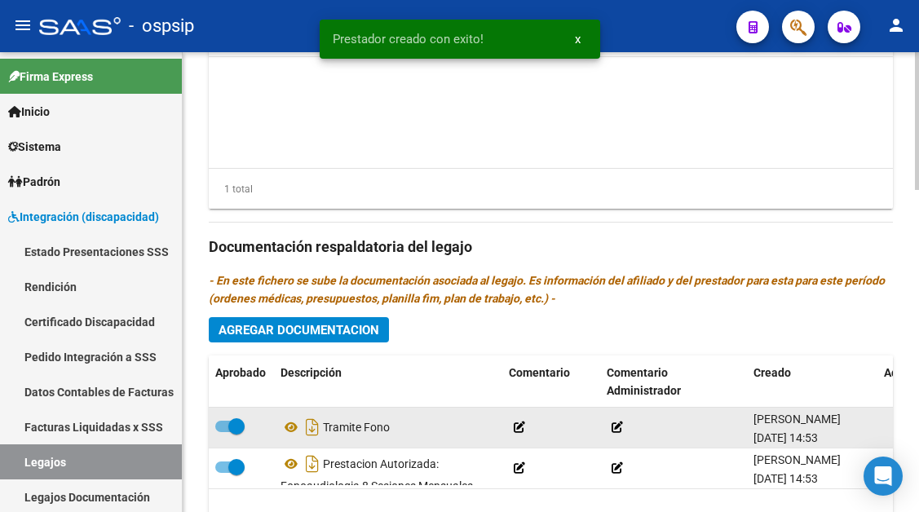
scroll to position [808, 0]
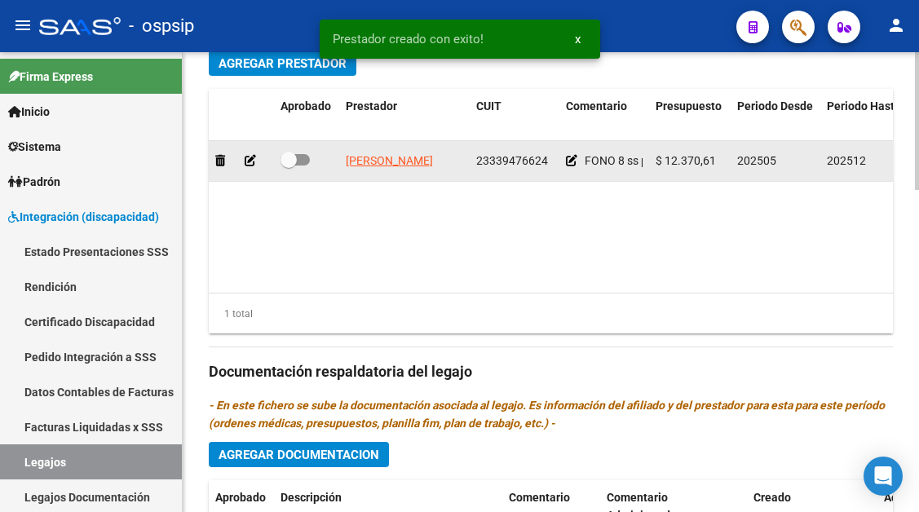
click at [277, 166] on datatable-body-cell at bounding box center [306, 161] width 65 height 40
click at [290, 162] on span at bounding box center [289, 160] width 16 height 16
click at [289, 166] on input "checkbox" at bounding box center [288, 166] width 1 height 1
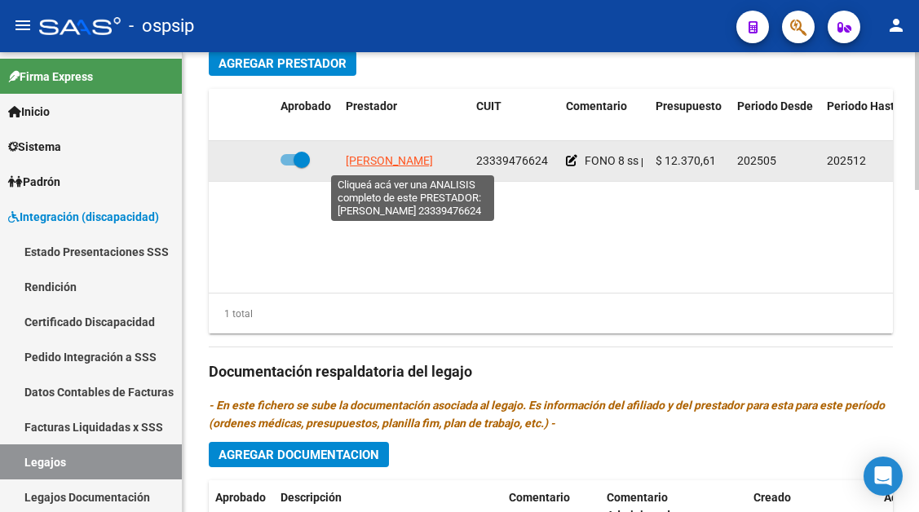
click at [384, 161] on span "[PERSON_NAME]" at bounding box center [389, 160] width 87 height 13
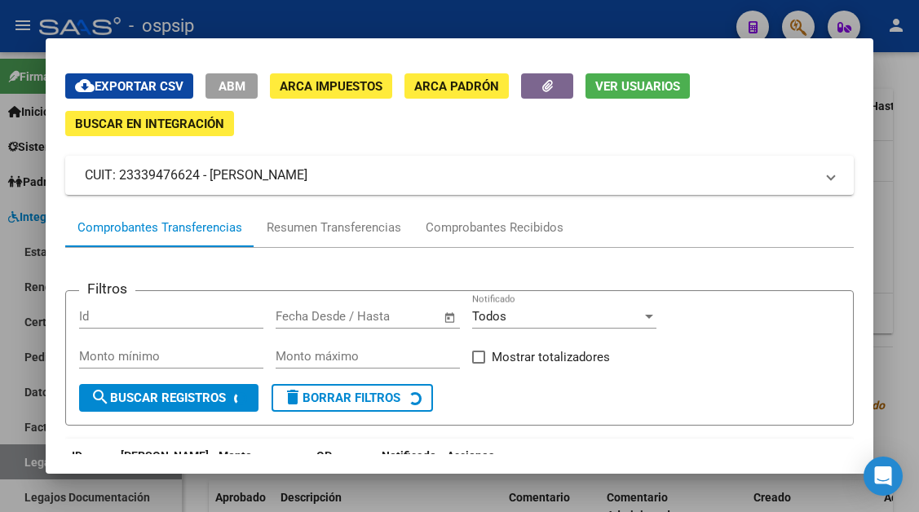
scroll to position [82, 0]
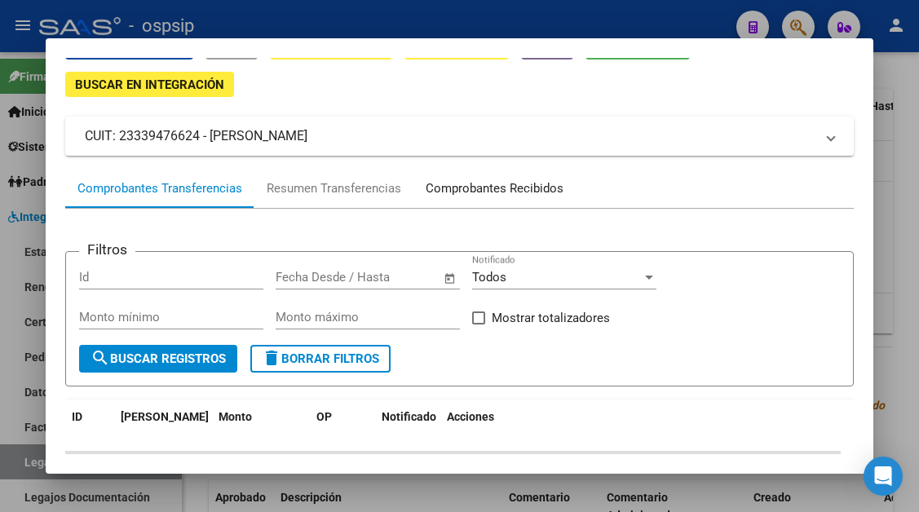
click at [501, 191] on div "Comprobantes Recibidos" at bounding box center [495, 188] width 138 height 19
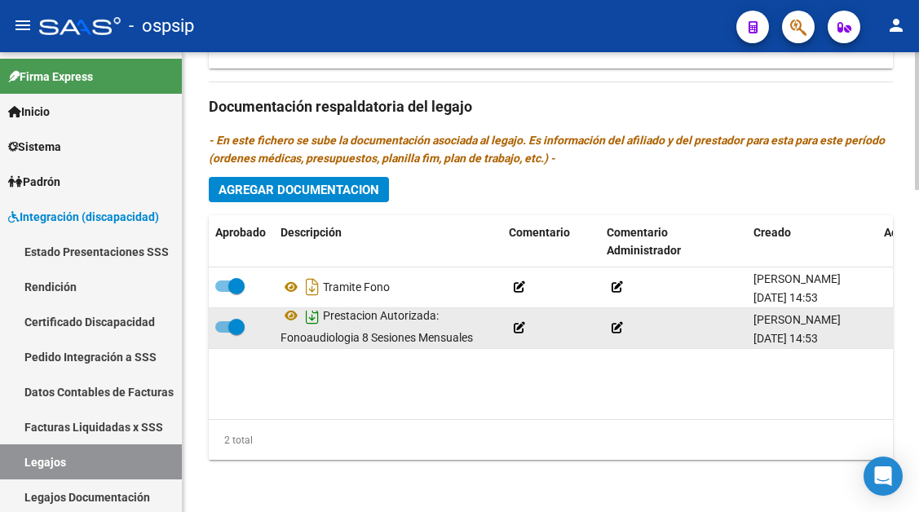
scroll to position [11, 0]
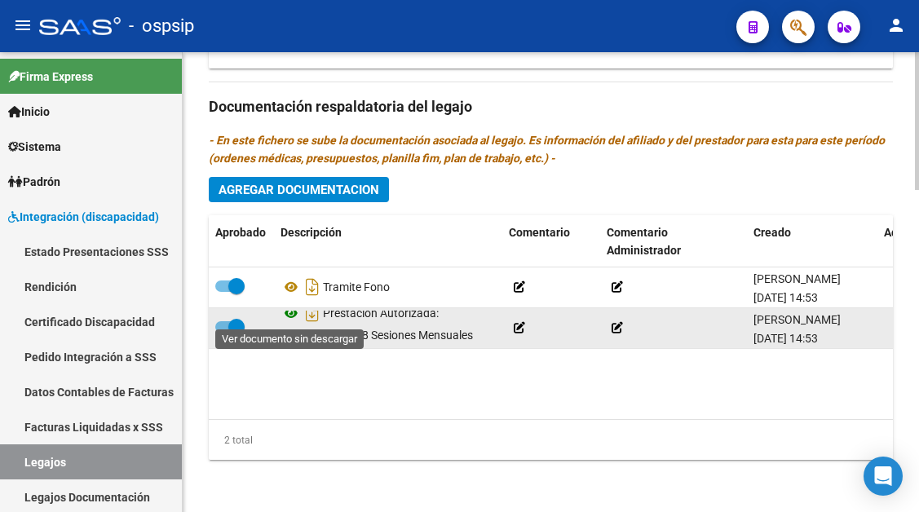
click at [295, 315] on icon at bounding box center [291, 314] width 21 height 20
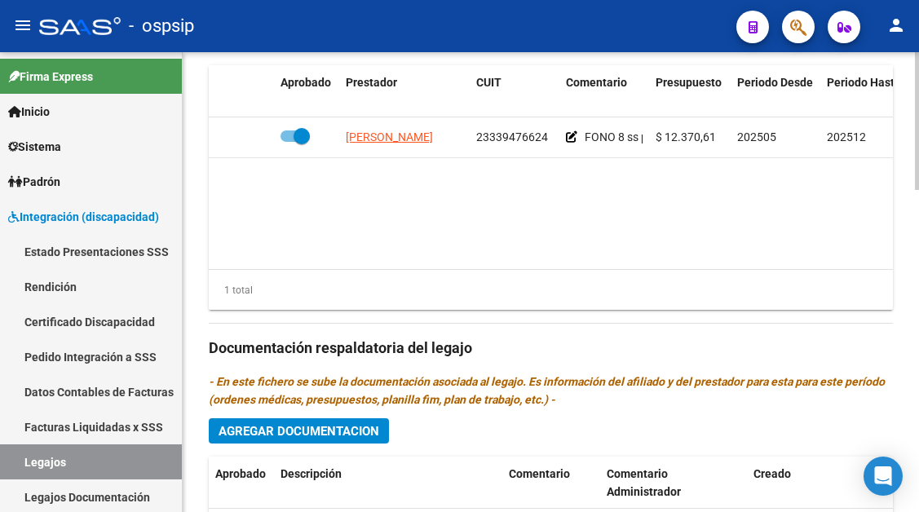
scroll to position [830, 0]
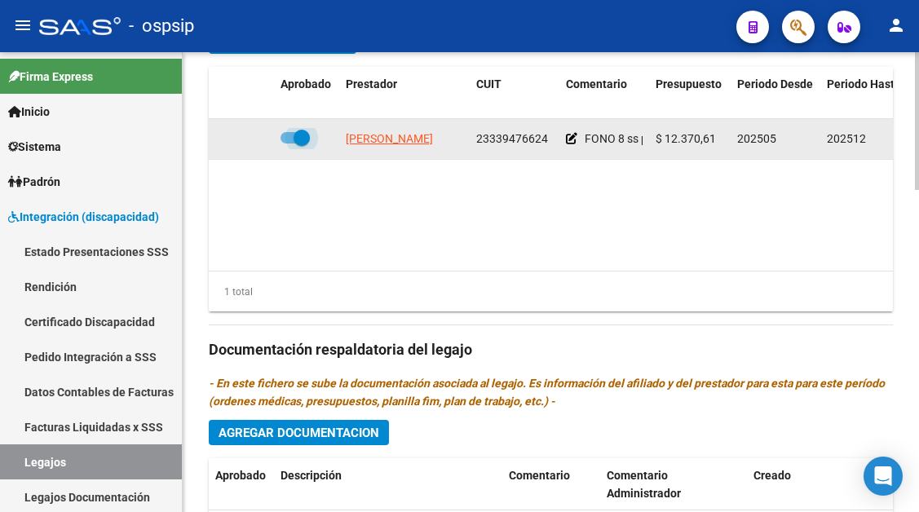
click at [300, 144] on span at bounding box center [302, 138] width 16 height 16
click at [289, 144] on input "checkbox" at bounding box center [288, 144] width 1 height 1
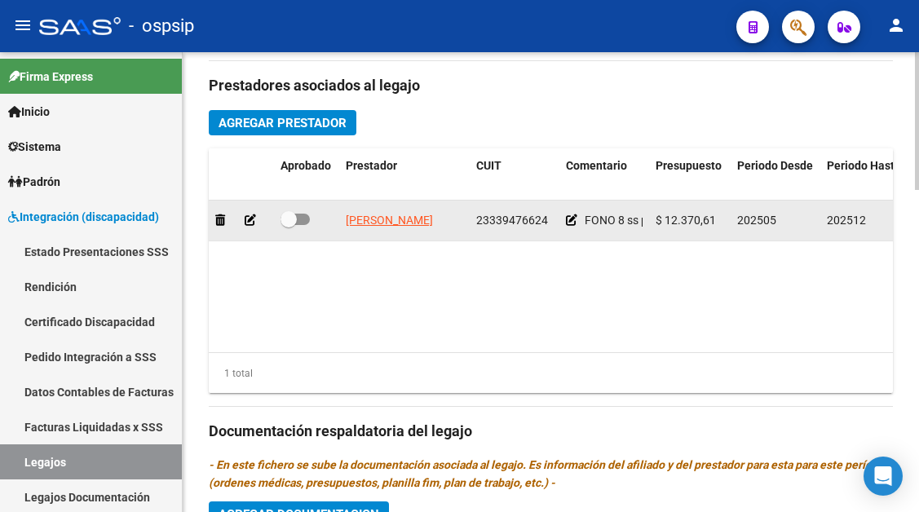
scroll to position [1075, 0]
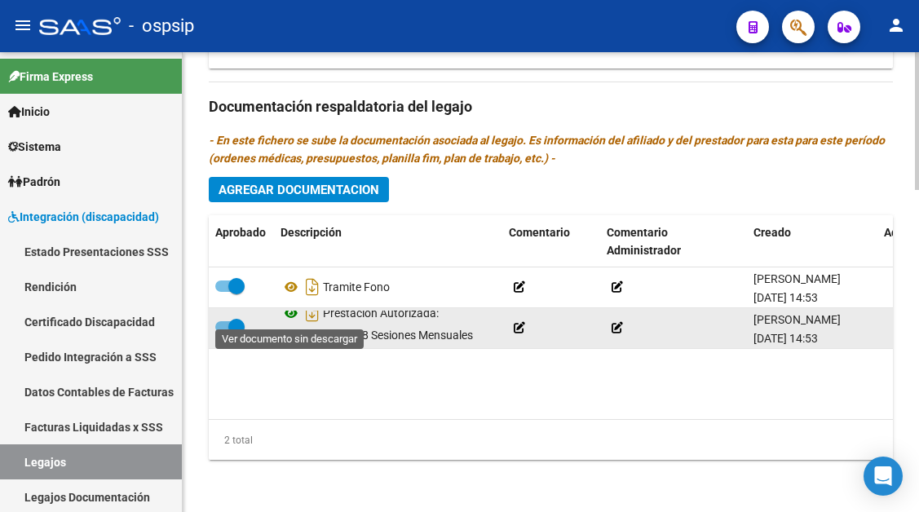
click at [288, 317] on icon at bounding box center [291, 314] width 21 height 20
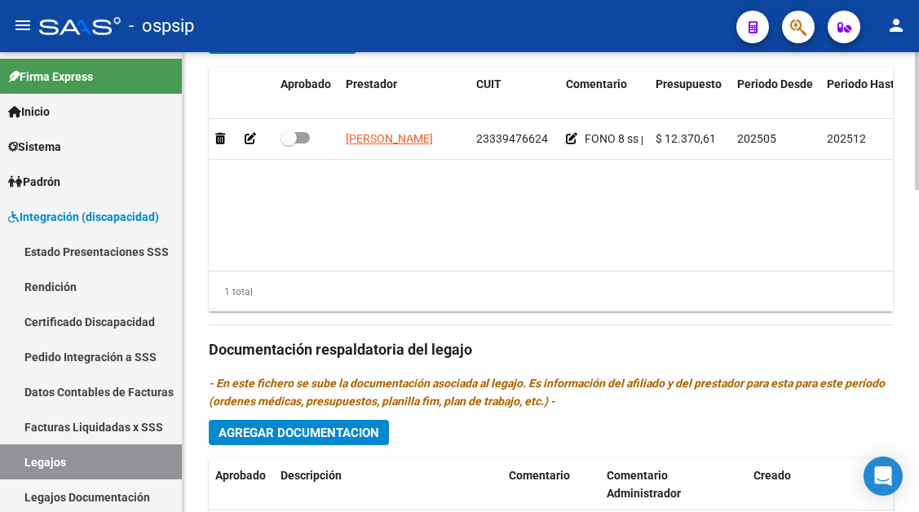
scroll to position [667, 0]
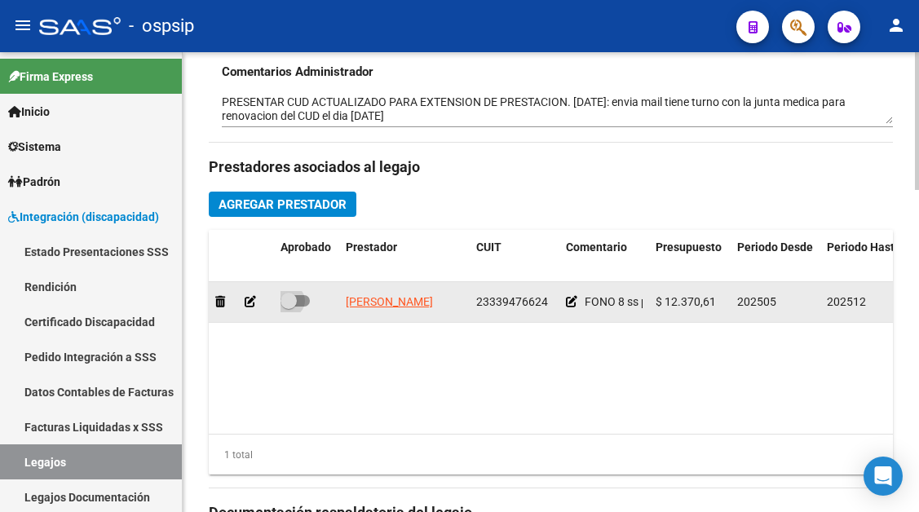
click at [295, 300] on span at bounding box center [289, 301] width 16 height 16
click at [289, 307] on input "checkbox" at bounding box center [288, 307] width 1 height 1
click at [304, 306] on span at bounding box center [302, 301] width 16 height 16
click at [289, 307] on input "checkbox" at bounding box center [288, 307] width 1 height 1
checkbox input "false"
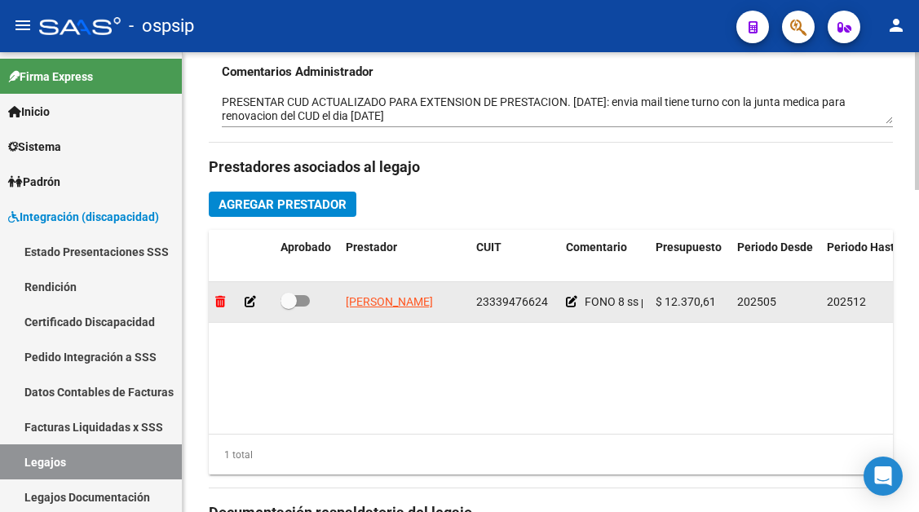
click at [218, 299] on icon at bounding box center [220, 301] width 10 height 11
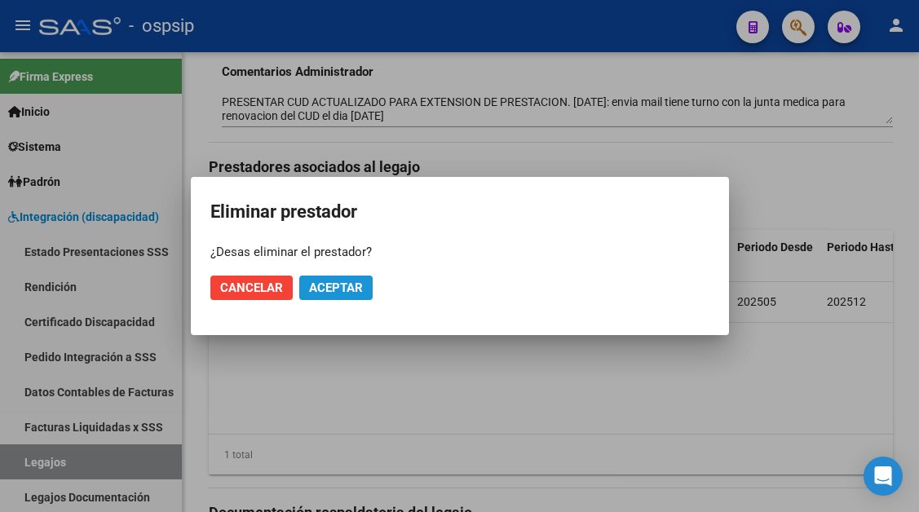
click at [329, 296] on button "Aceptar" at bounding box center [335, 288] width 73 height 24
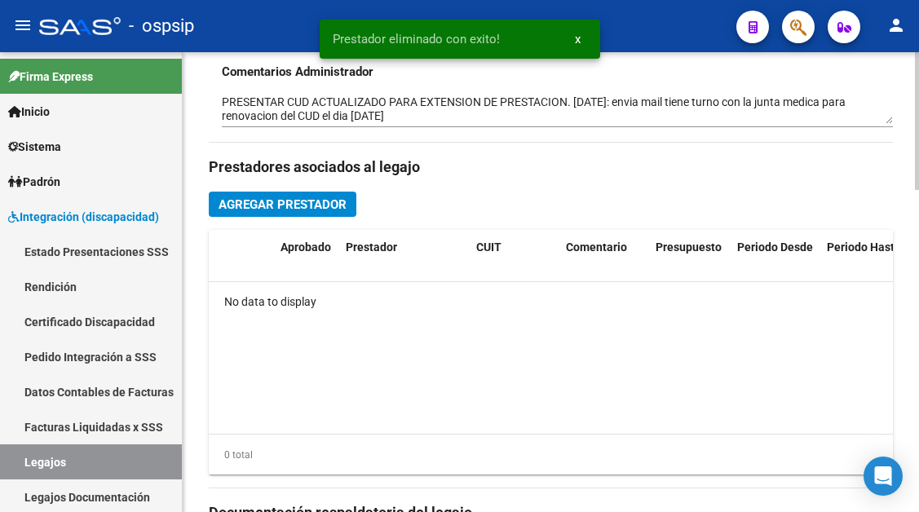
click at [315, 207] on span "Agregar Prestador" at bounding box center [283, 204] width 128 height 15
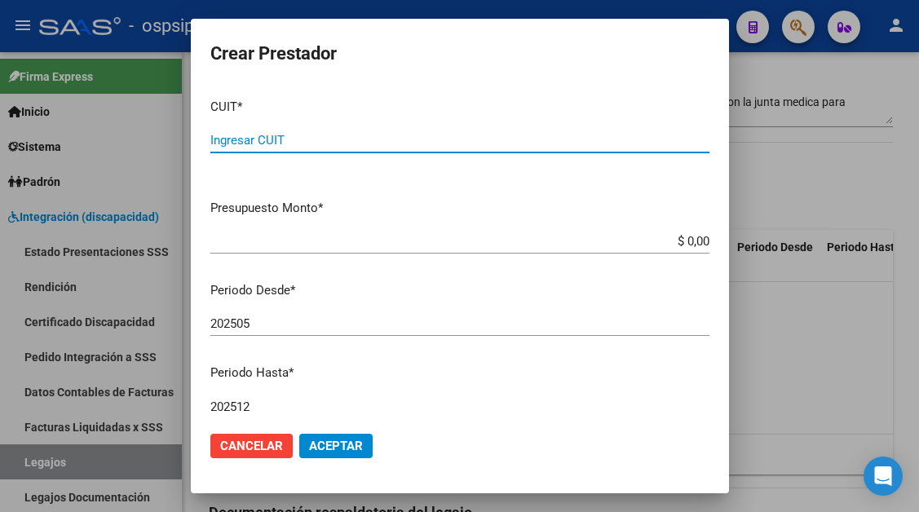
paste input "23-33947662-4"
type input "23-33947662-4"
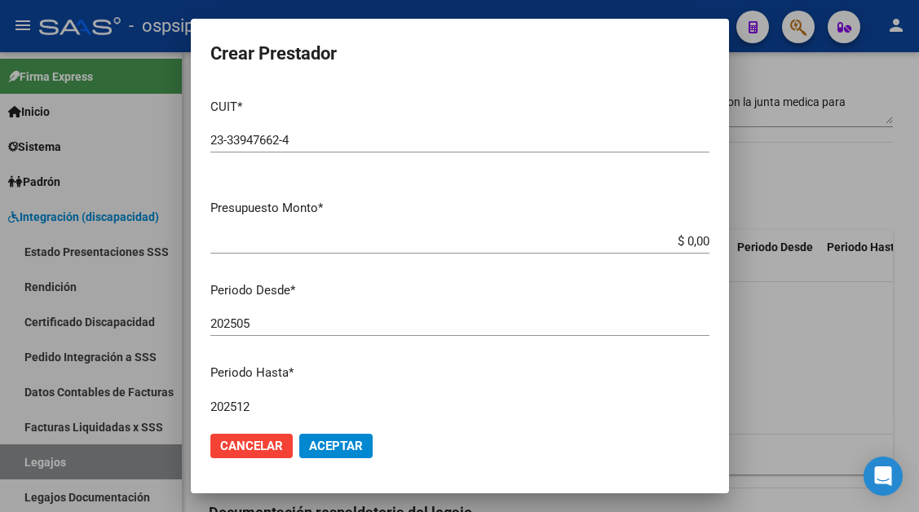
click at [257, 410] on input "202512" at bounding box center [459, 407] width 499 height 15
type input "202507"
click at [339, 447] on span "Aceptar" at bounding box center [336, 446] width 54 height 15
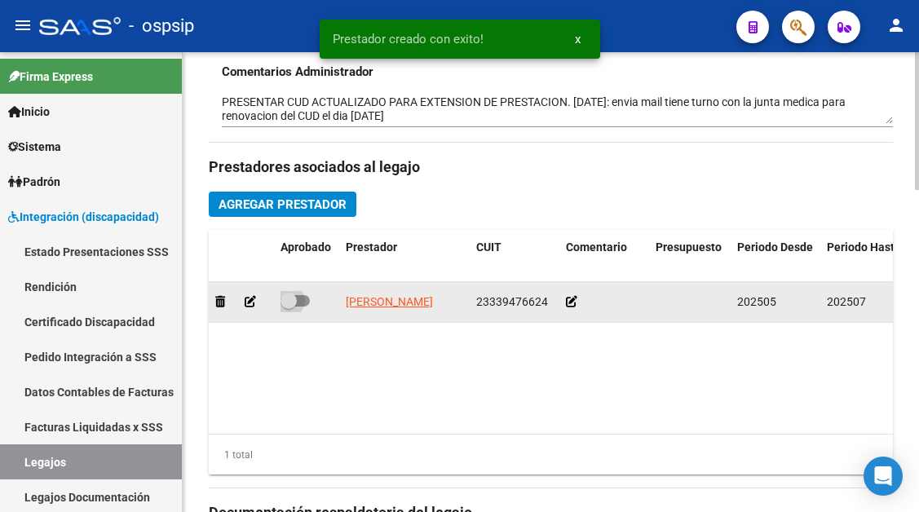
click at [287, 304] on span at bounding box center [289, 301] width 16 height 16
click at [288, 307] on input "checkbox" at bounding box center [288, 307] width 1 height 1
checkbox input "true"
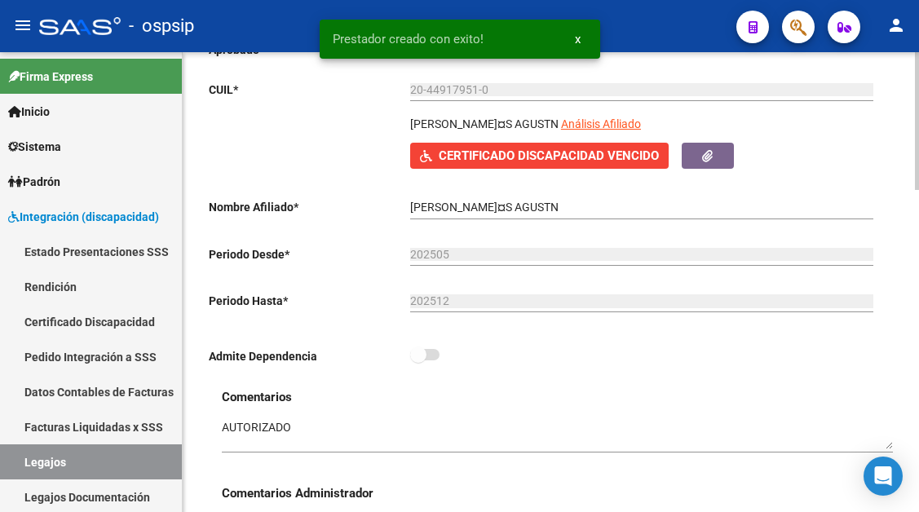
scroll to position [571, 0]
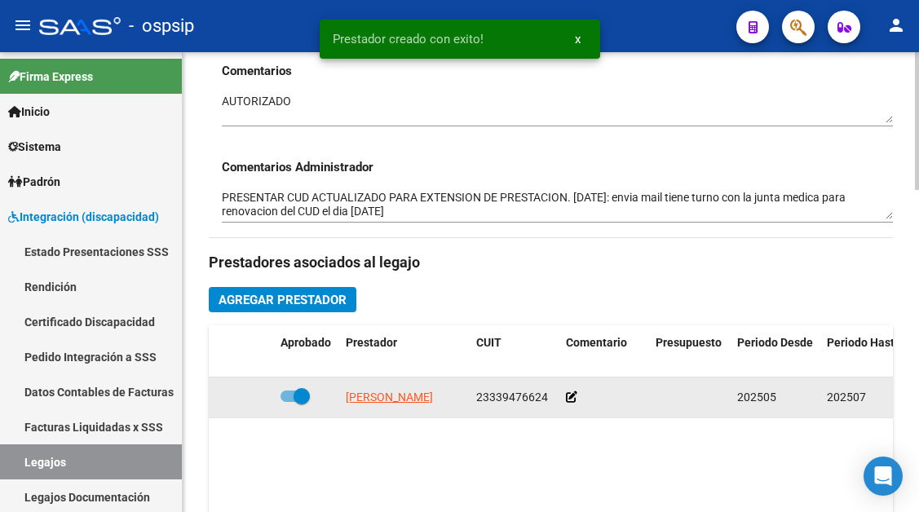
click at [426, 409] on datatable-body-cell "[PERSON_NAME]" at bounding box center [404, 398] width 131 height 40
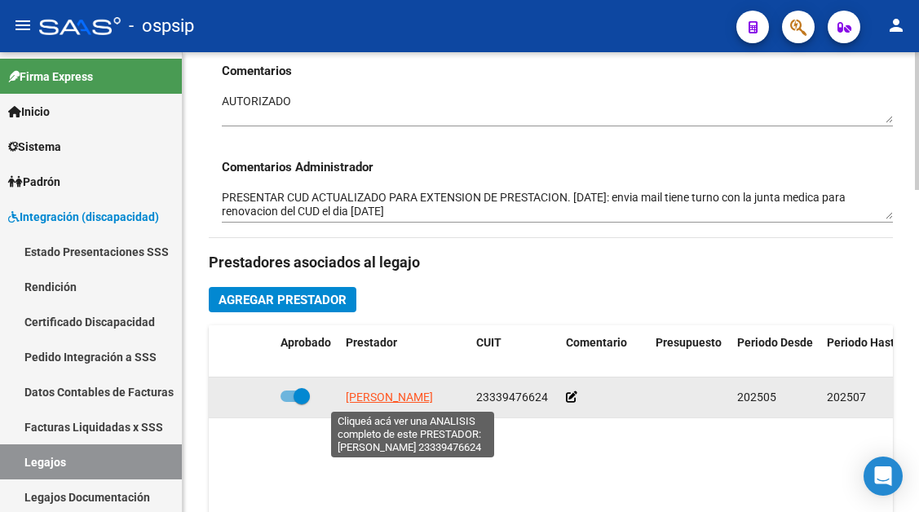
click at [410, 397] on span "[PERSON_NAME]" at bounding box center [389, 397] width 87 height 13
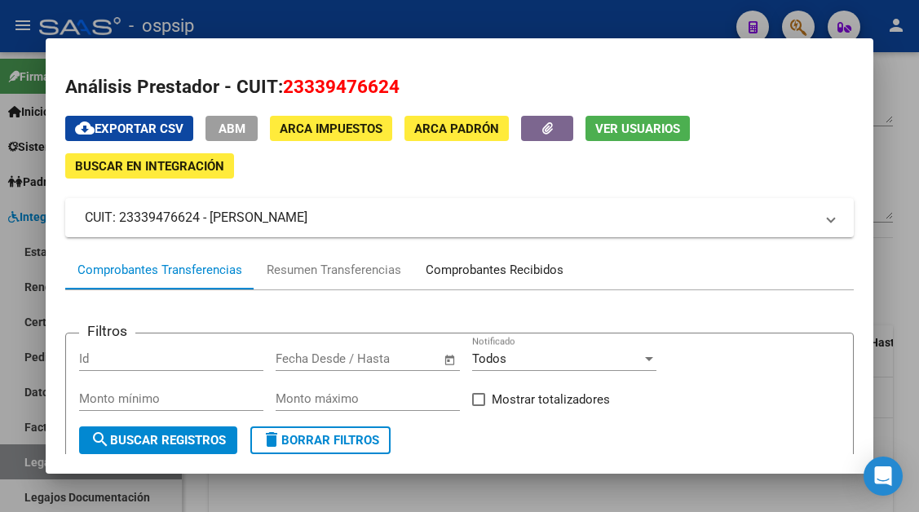
click at [486, 266] on div "Comprobantes Recibidos" at bounding box center [495, 270] width 138 height 19
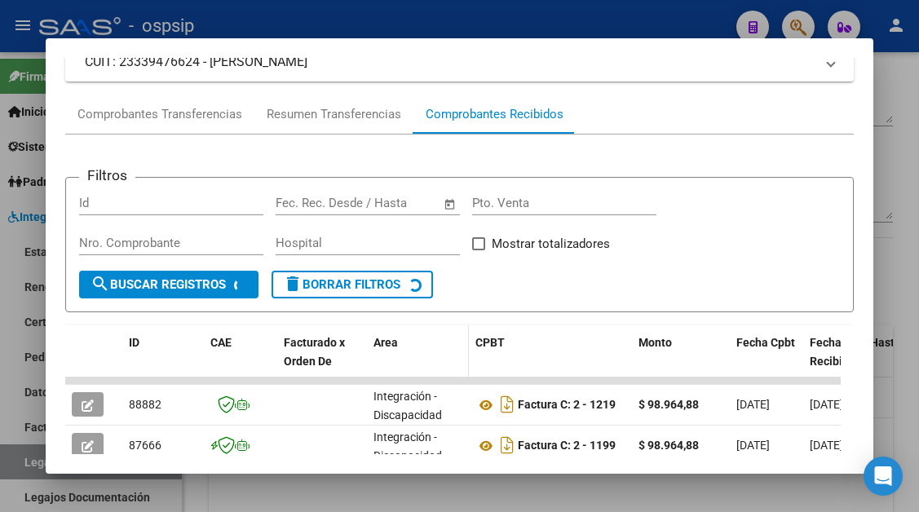
scroll to position [319, 0]
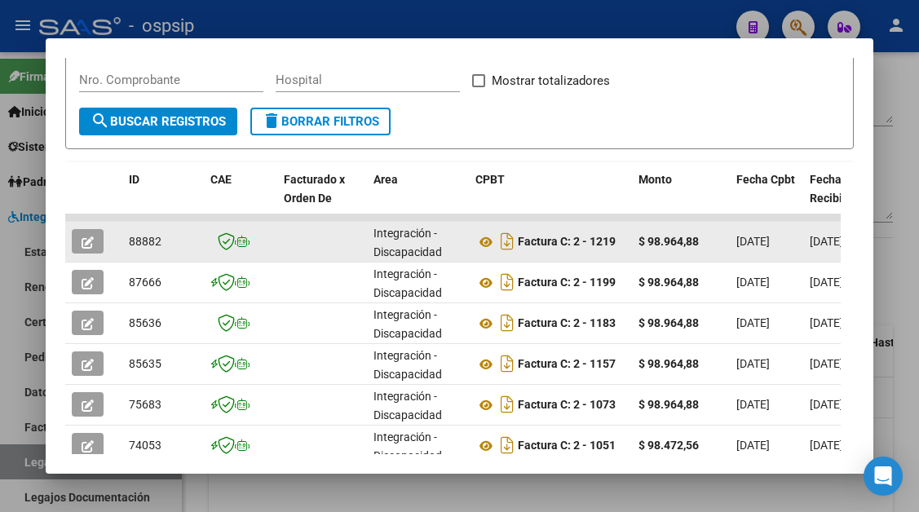
click at [91, 244] on icon "button" at bounding box center [88, 243] width 12 height 12
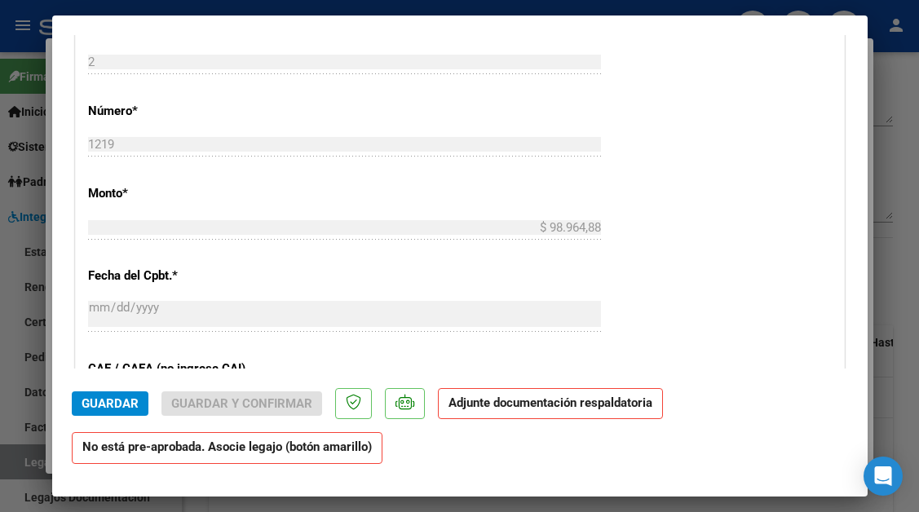
scroll to position [477, 0]
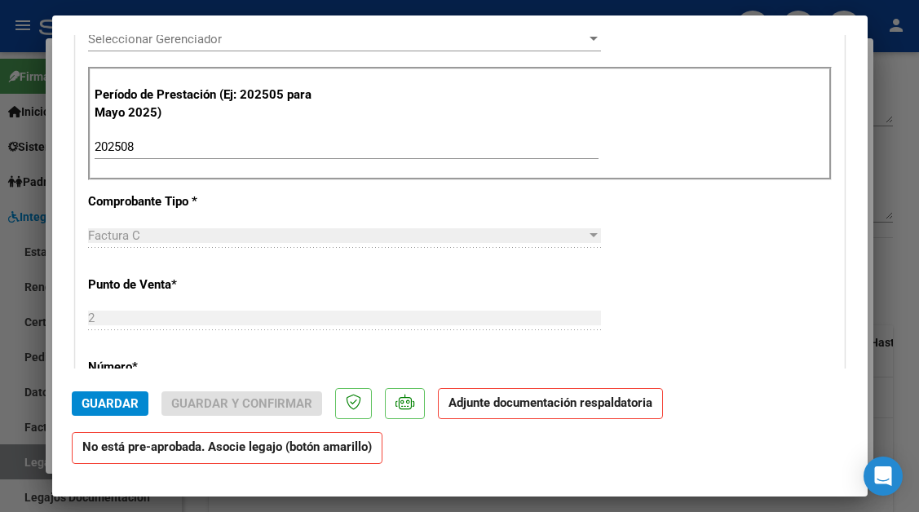
type input "$ 0,00"
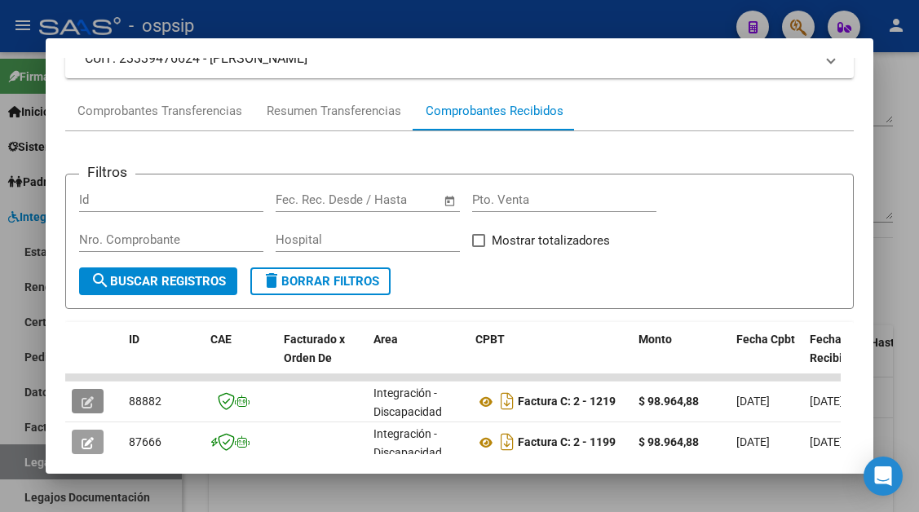
scroll to position [156, 0]
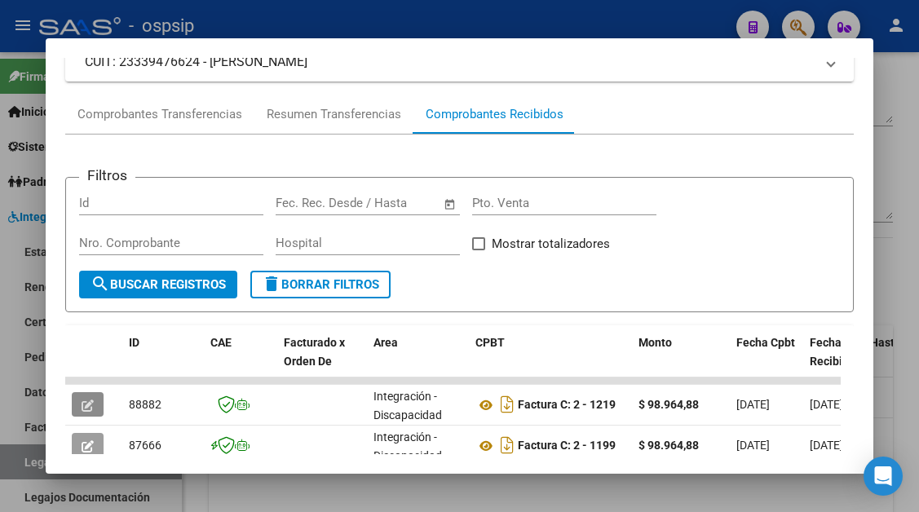
click at [550, 117] on div "Comprobantes Recibidos" at bounding box center [495, 114] width 138 height 19
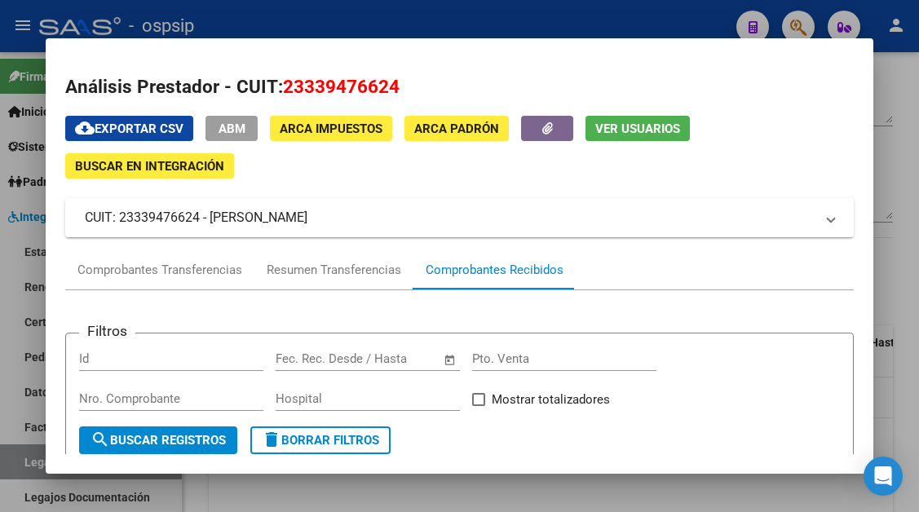
click at [618, 121] on span "Ver Usuarios" at bounding box center [638, 128] width 85 height 15
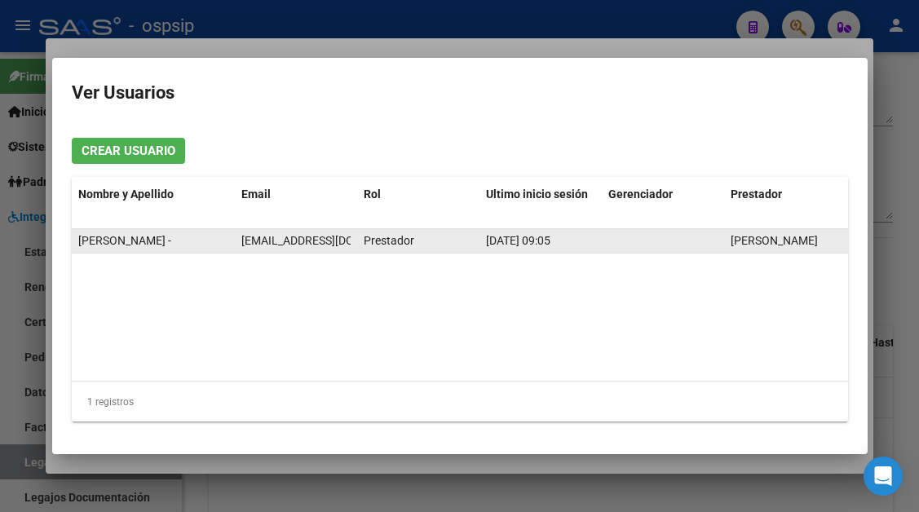
click at [268, 238] on span "[EMAIL_ADDRESS][DOMAIN_NAME]" at bounding box center [331, 240] width 181 height 13
copy span "[EMAIL_ADDRESS][DOMAIN_NAME]"
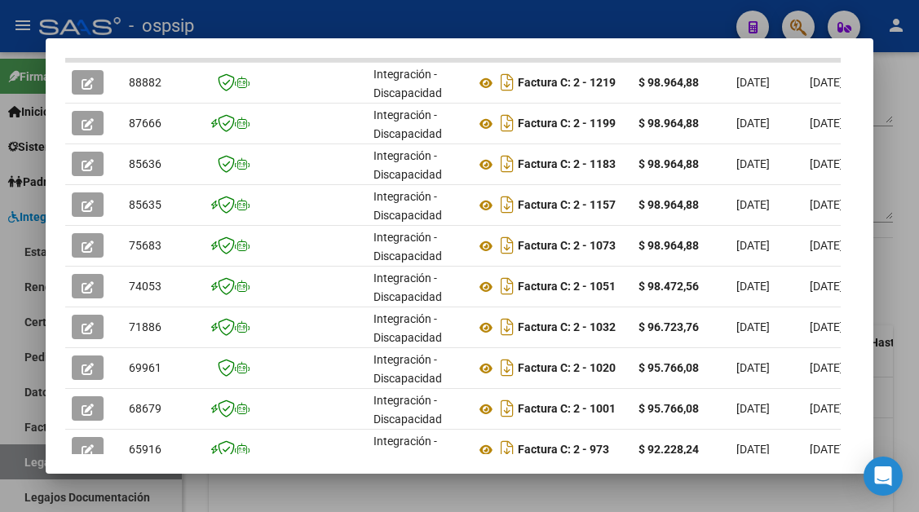
scroll to position [490, 0]
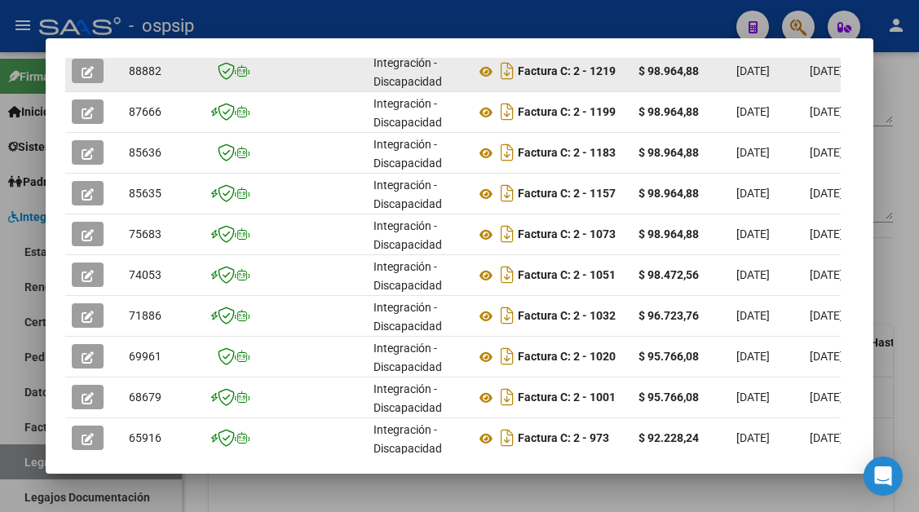
click at [117, 77] on datatable-body-cell at bounding box center [93, 71] width 57 height 40
click at [77, 70] on button "button" at bounding box center [88, 71] width 32 height 24
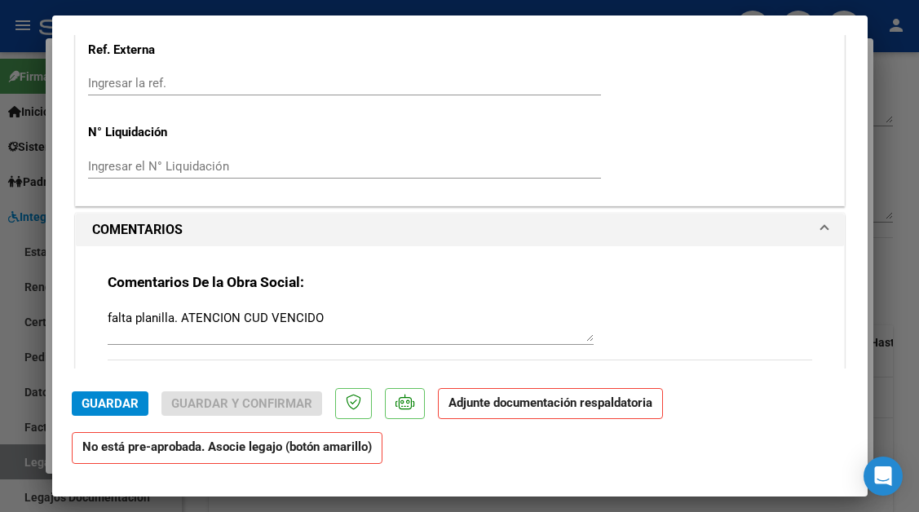
scroll to position [1387, 0]
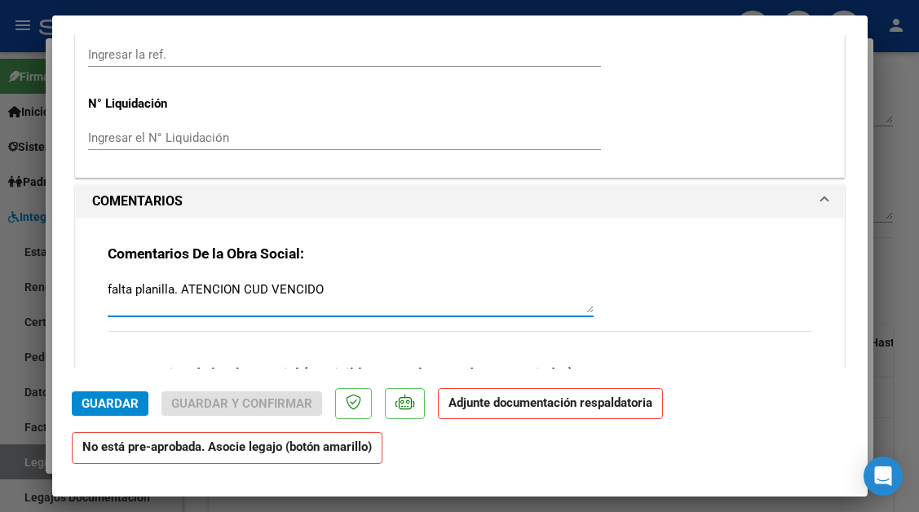
drag, startPoint x: 329, startPoint y: 296, endPoint x: 85, endPoint y: 285, distance: 244.2
click at [85, 285] on div "Comentarios De la Obra Social: falta planilla. ATENCION CUD VENCIDO Comentarios…" at bounding box center [460, 356] width 769 height 277
type textarea "DEBITO AUTORIZACION HASTA EL 31/07"
click at [110, 408] on span "Guardar" at bounding box center [110, 404] width 57 height 15
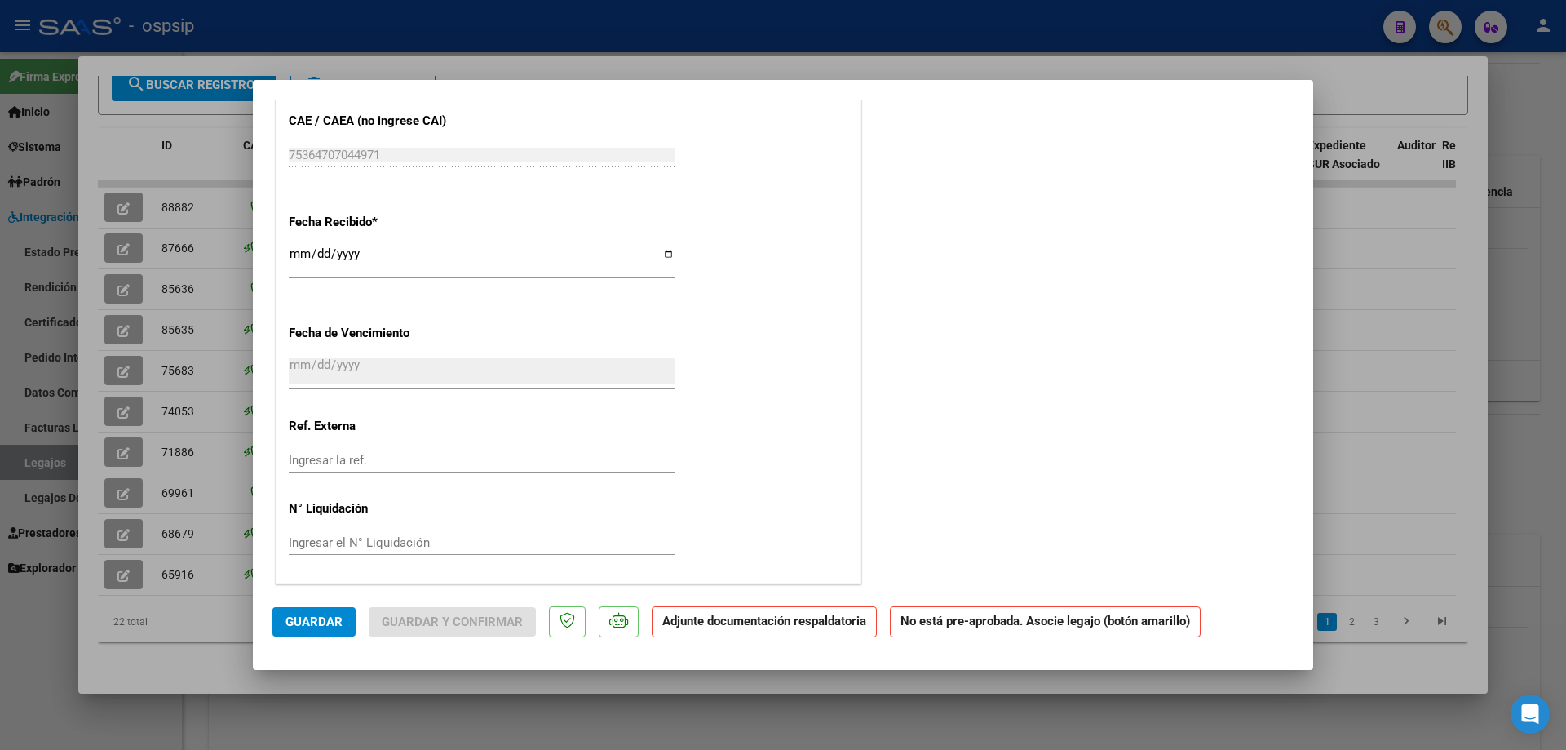
scroll to position [1046, 0]
